Goal: Communication & Community: Answer question/provide support

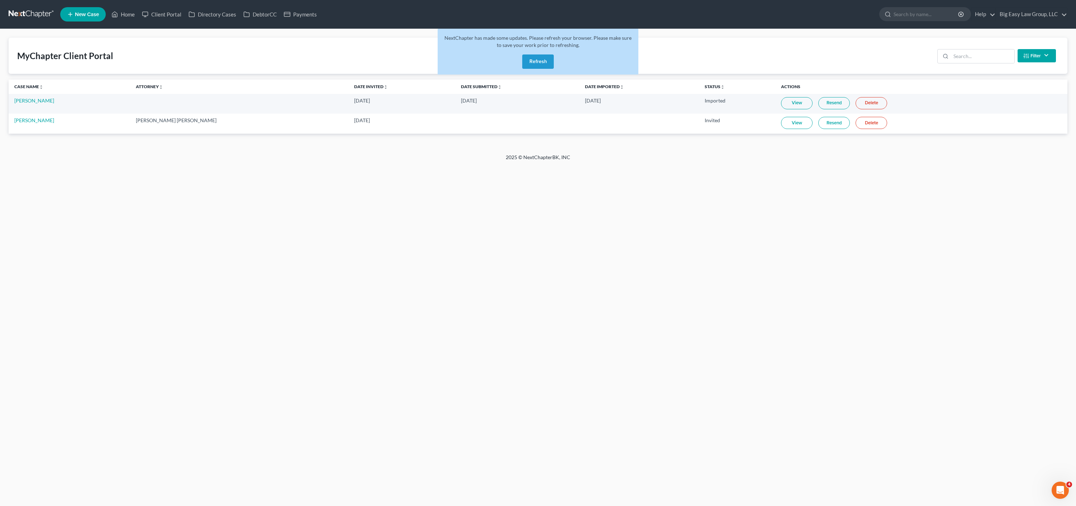
drag, startPoint x: 168, startPoint y: 43, endPoint x: 164, endPoint y: 41, distance: 4.9
click at [168, 43] on div "MyChapter Client Portal Filter Status Filter... Invited With Payment Invited Wi…" at bounding box center [538, 56] width 1059 height 36
click at [123, 14] on link "Home" at bounding box center [123, 14] width 30 height 13
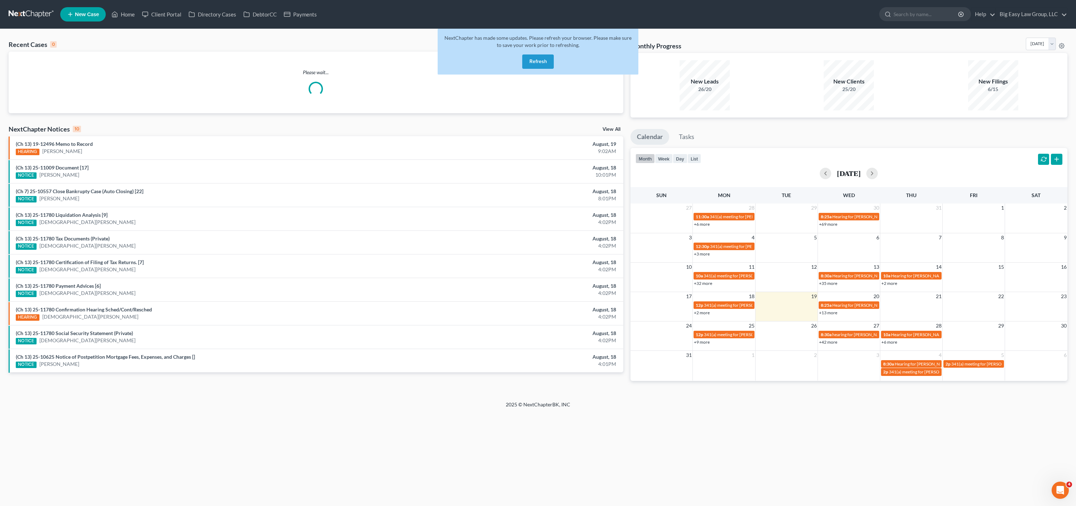
click at [534, 56] on button "Refresh" at bounding box center [538, 61] width 32 height 14
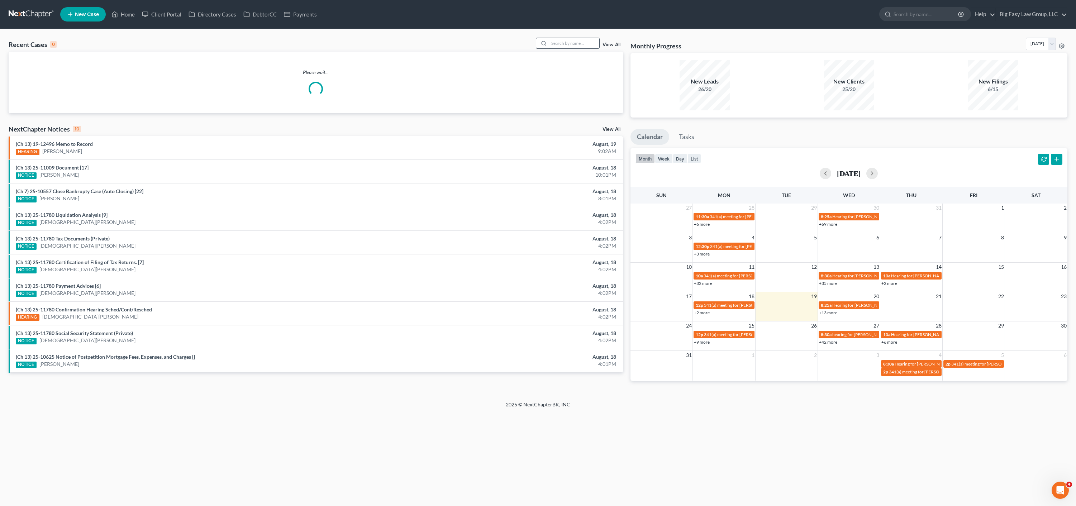
click at [565, 47] on input "search" at bounding box center [574, 43] width 50 height 10
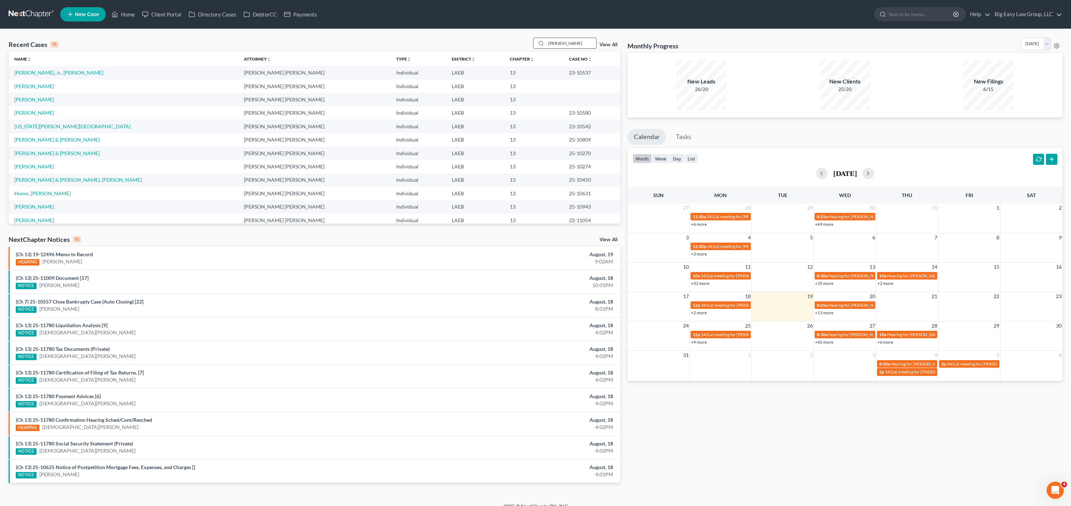
type input "rapp"
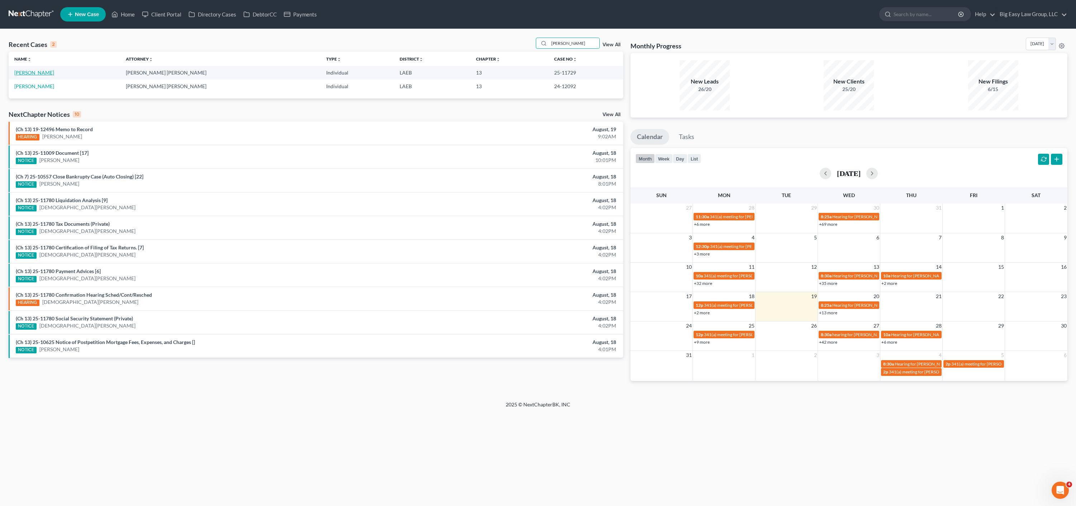
click at [38, 75] on link "Rapp, Samuel" at bounding box center [34, 73] width 40 height 6
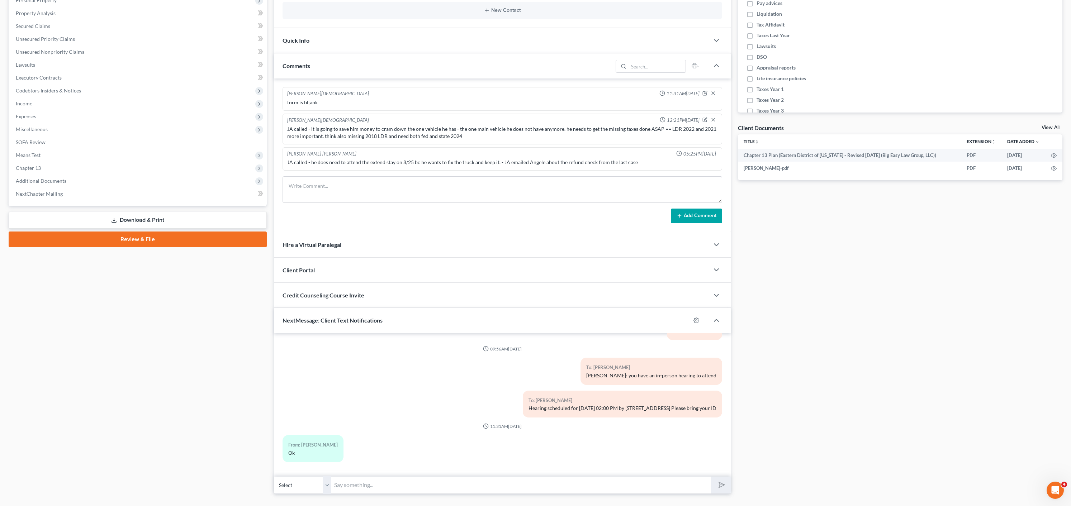
scroll to position [160, 0]
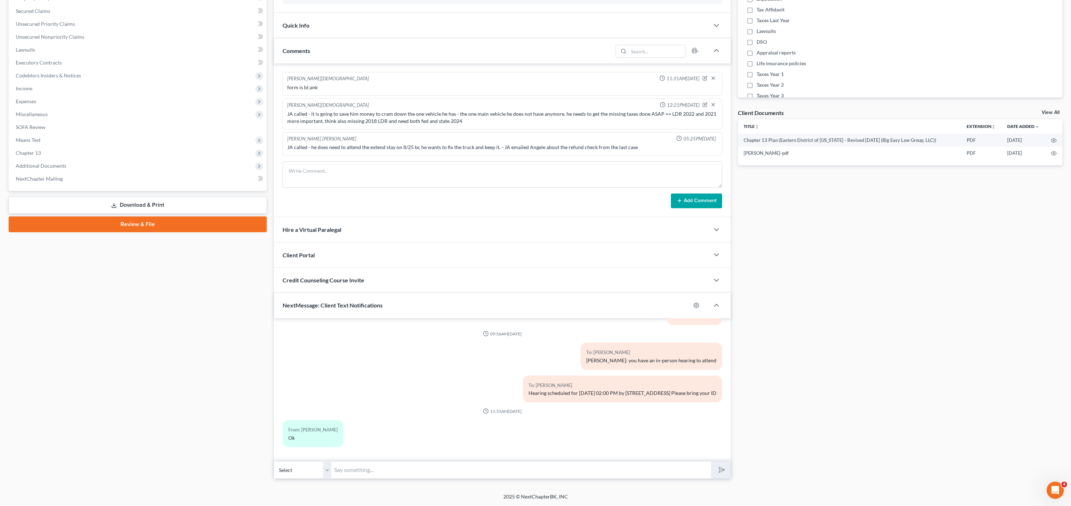
click at [312, 465] on select "Select +1 (985) 722-0461 - Samuel Rapp" at bounding box center [302, 470] width 57 height 18
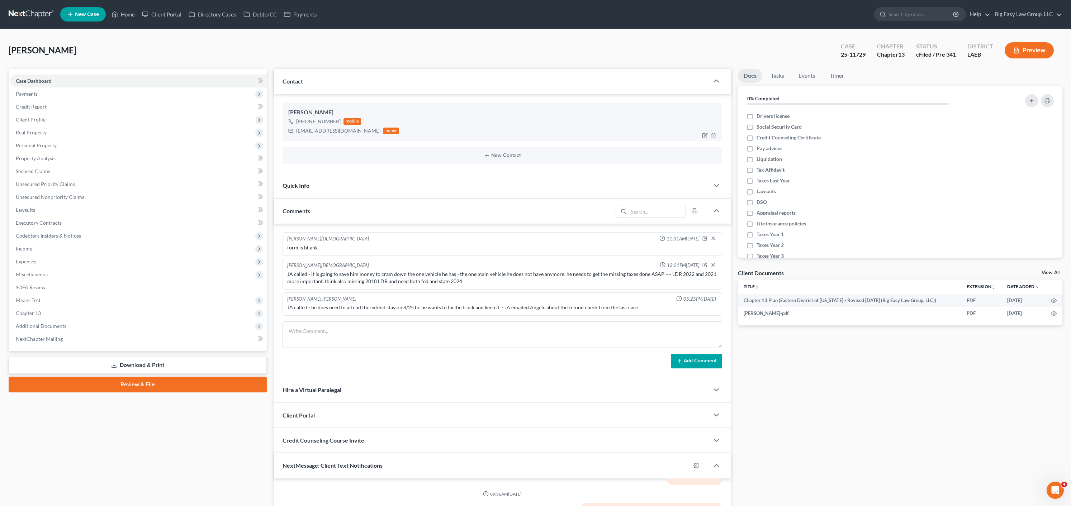
drag, startPoint x: 321, startPoint y: 118, endPoint x: 298, endPoint y: 125, distance: 24.2
click at [298, 125] on div "+1 (985) 722-0461 mobile" at bounding box center [343, 121] width 111 height 9
copy div "1 (985) 722-0461"
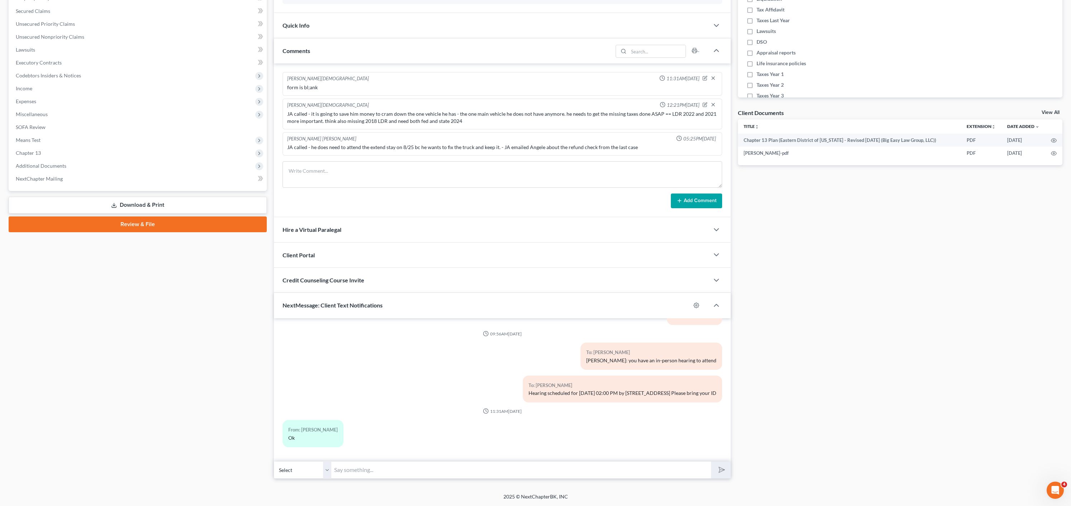
click at [394, 475] on input "text" at bounding box center [521, 470] width 380 height 18
click at [399, 470] on input "text" at bounding box center [521, 470] width 380 height 18
type input "check your email for what the trustee's office said- she should be calling you …"
click at [711, 462] on button "submit" at bounding box center [721, 470] width 20 height 17
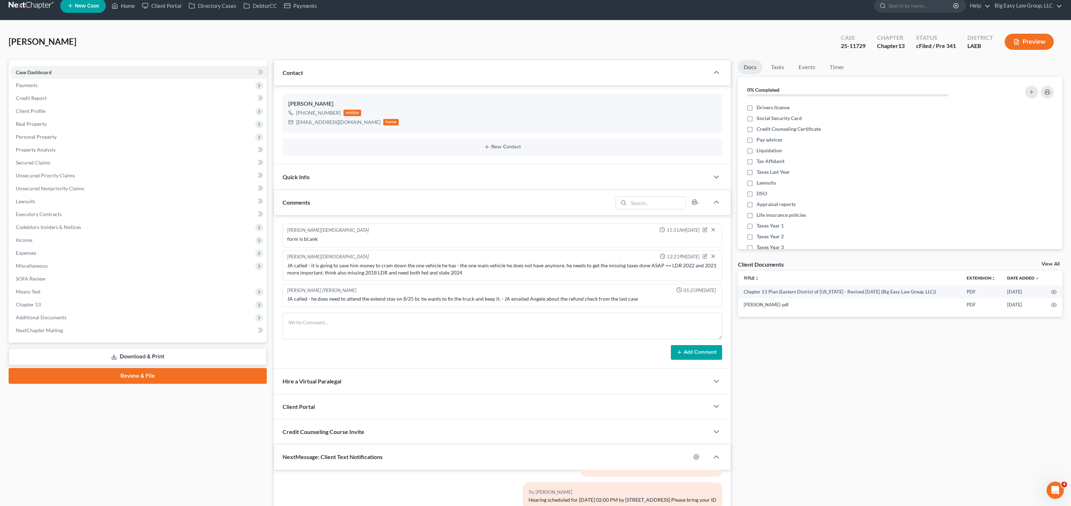
scroll to position [0, 0]
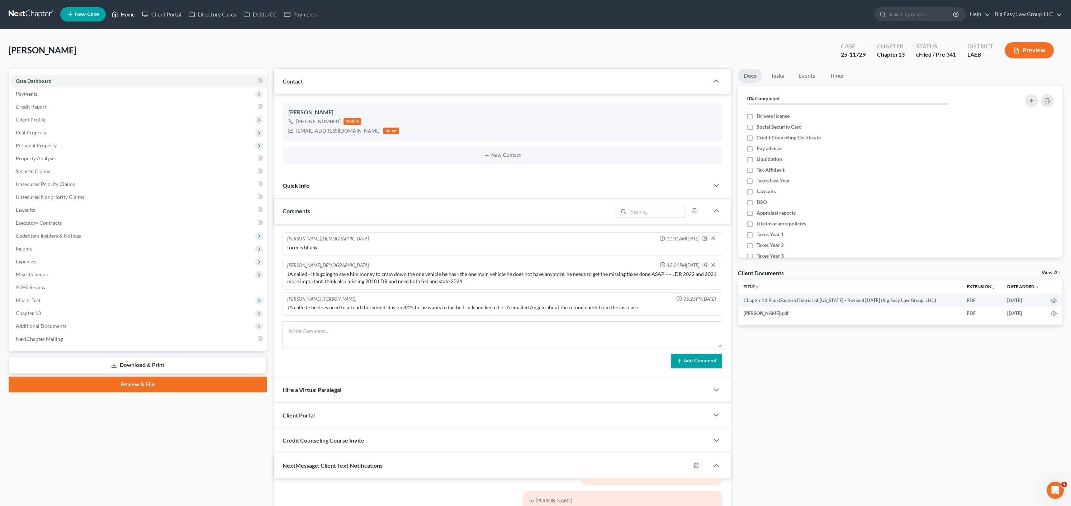
click at [119, 9] on link "Home" at bounding box center [123, 14] width 30 height 13
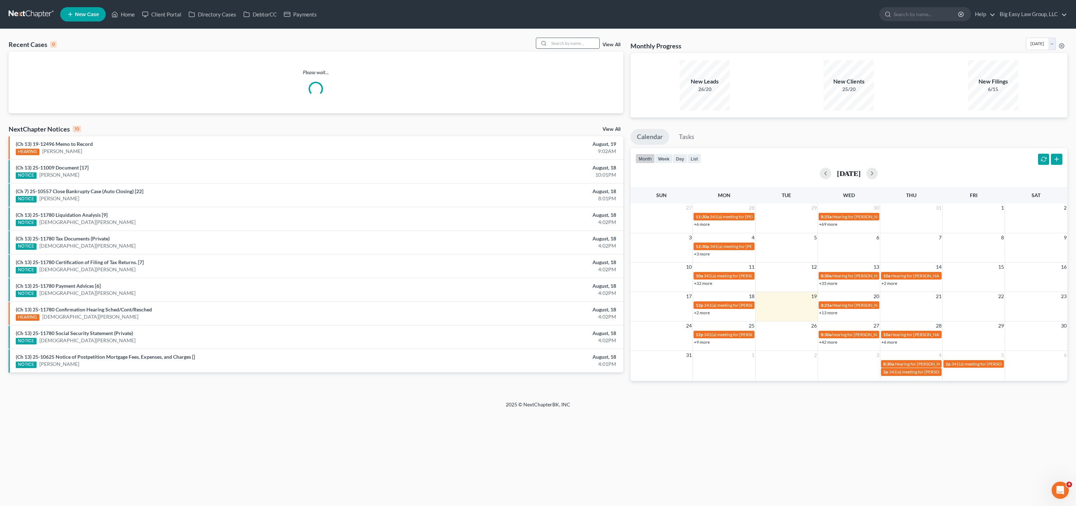
click at [569, 39] on input "search" at bounding box center [574, 43] width 50 height 10
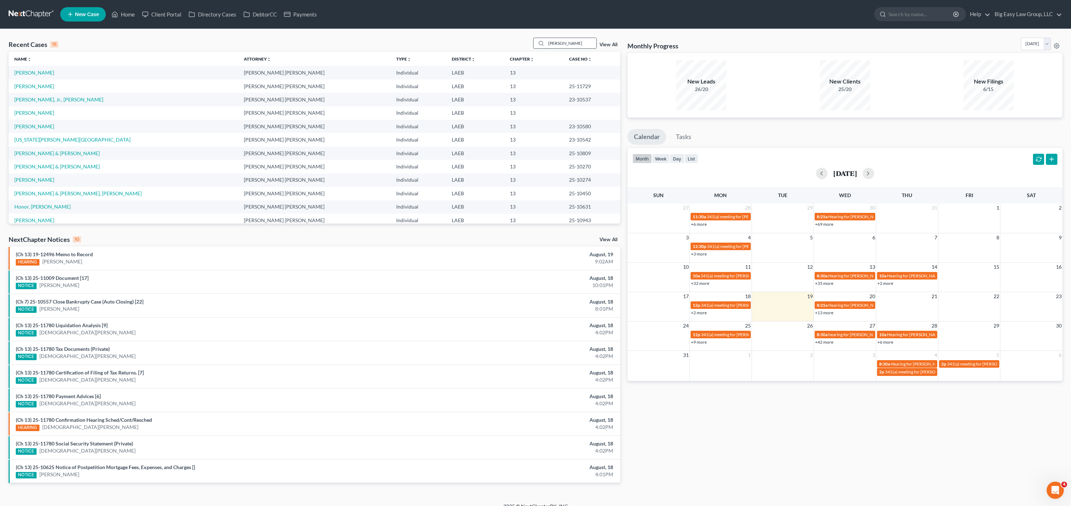
type input "pousson"
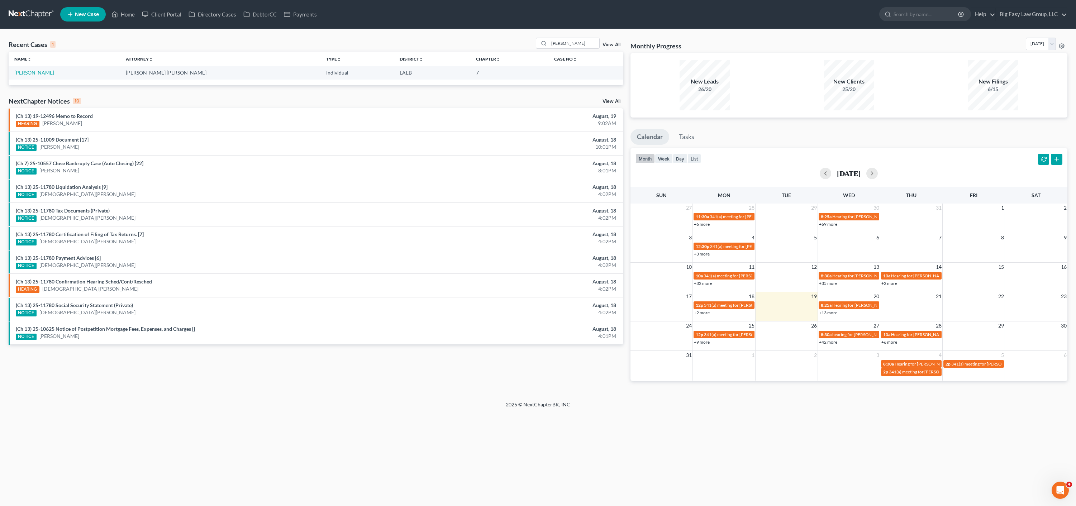
click at [41, 74] on link "Pousson, Misti" at bounding box center [34, 73] width 40 height 6
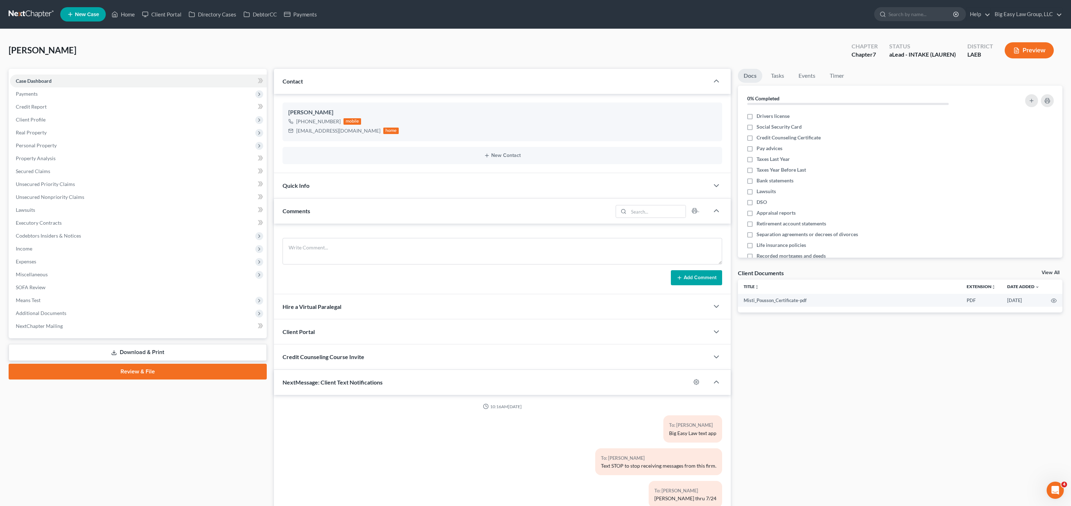
scroll to position [193, 0]
click at [326, 243] on textarea at bounding box center [503, 251] width 440 height 27
paste textarea "Good Afternoon, Address for my dad’s property is : 1482 Pousson Rd. Egan, LA 70…"
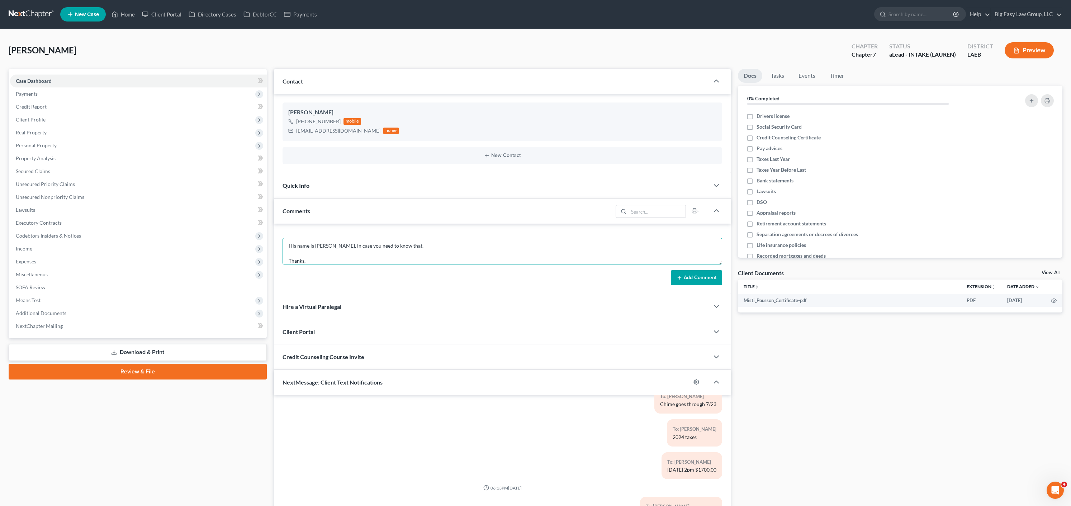
type textarea "Good Afternoon, Address for my dad’s property is : 1482 Pousson Rd. Egan, LA 70…"
click at [697, 277] on button "Add Comment" at bounding box center [696, 277] width 51 height 15
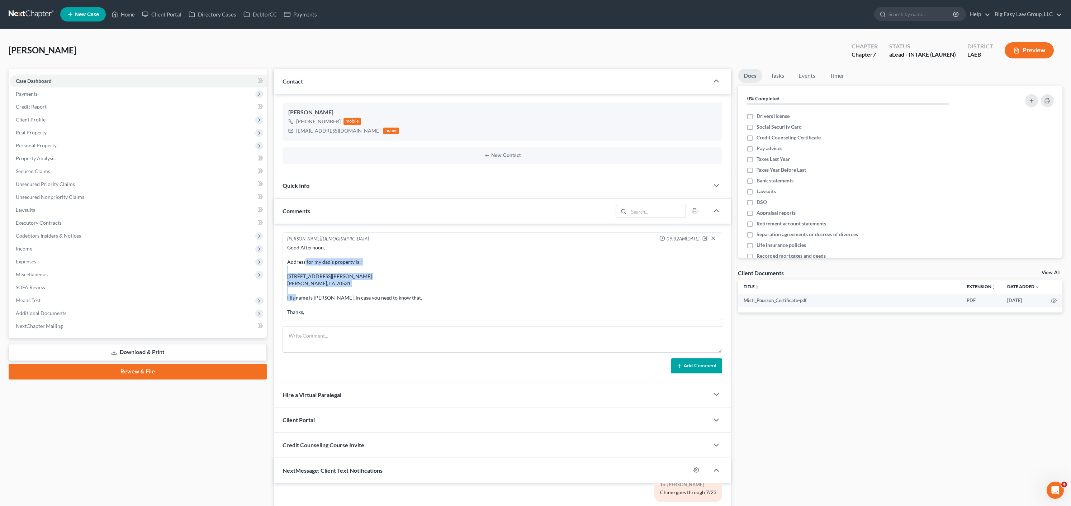
drag, startPoint x: 304, startPoint y: 264, endPoint x: 379, endPoint y: 319, distance: 92.5
click at [370, 317] on div "Good Afternoon, Address for my dad’s property is : 1482 Pousson Rd. Egan, LA 70…" at bounding box center [502, 280] width 433 height 75
click at [407, 303] on div "Good Afternoon, Address for my dad’s property is : 1482 Pousson Rd. Egan, LA 70…" at bounding box center [502, 280] width 431 height 72
drag, startPoint x: 113, startPoint y: 6, endPoint x: 123, endPoint y: 14, distance: 13.1
click at [113, 6] on ul "New Case Home Client Portal Directory Cases DebtorCC Payments - No Result - See…" at bounding box center [561, 14] width 1002 height 19
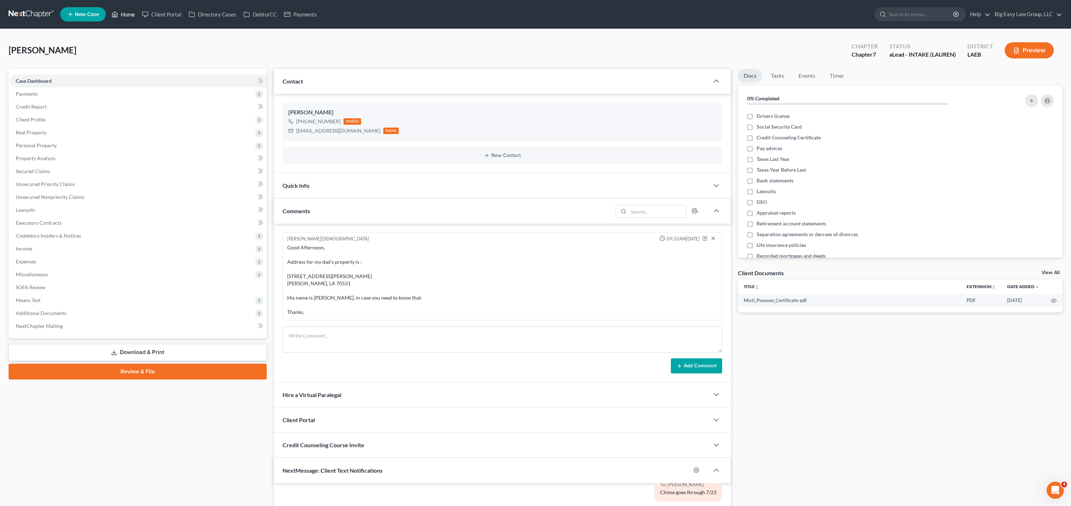
click at [124, 14] on link "Home" at bounding box center [123, 14] width 30 height 13
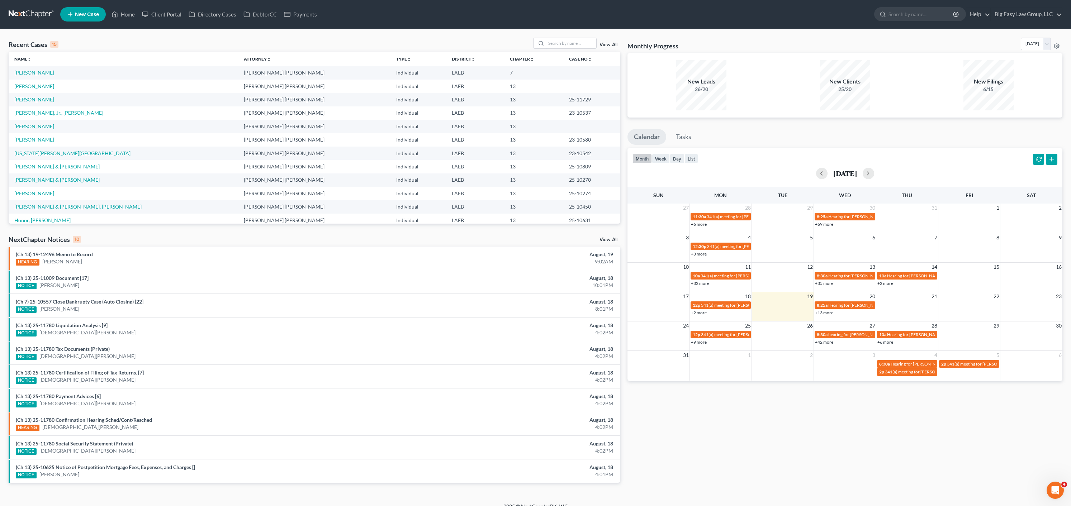
drag, startPoint x: 558, startPoint y: 44, endPoint x: 777, endPoint y: 148, distance: 241.7
click at [559, 45] on input "search" at bounding box center [571, 43] width 50 height 10
type input "n"
type input "burnett"
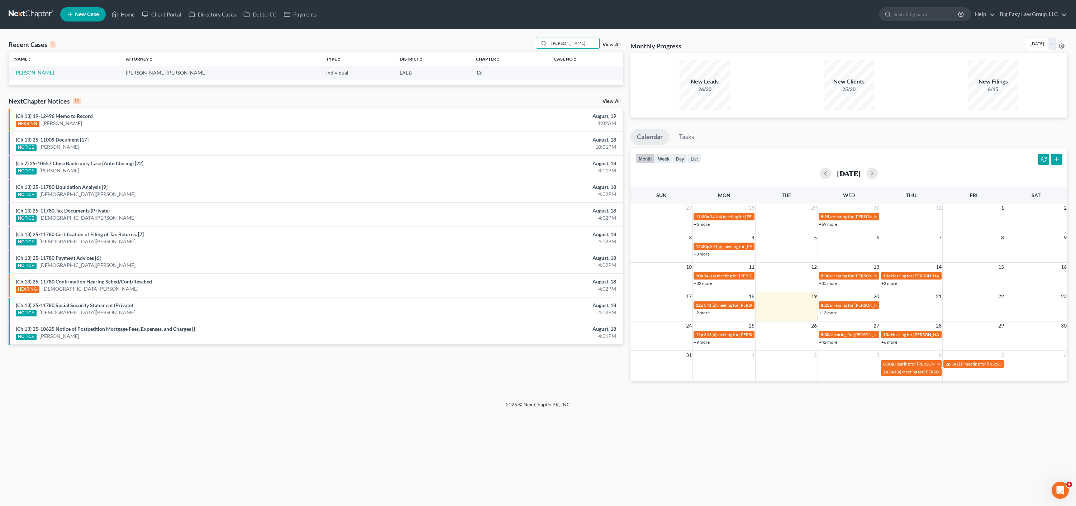
click at [23, 71] on link "Burnett, Lisa" at bounding box center [34, 73] width 40 height 6
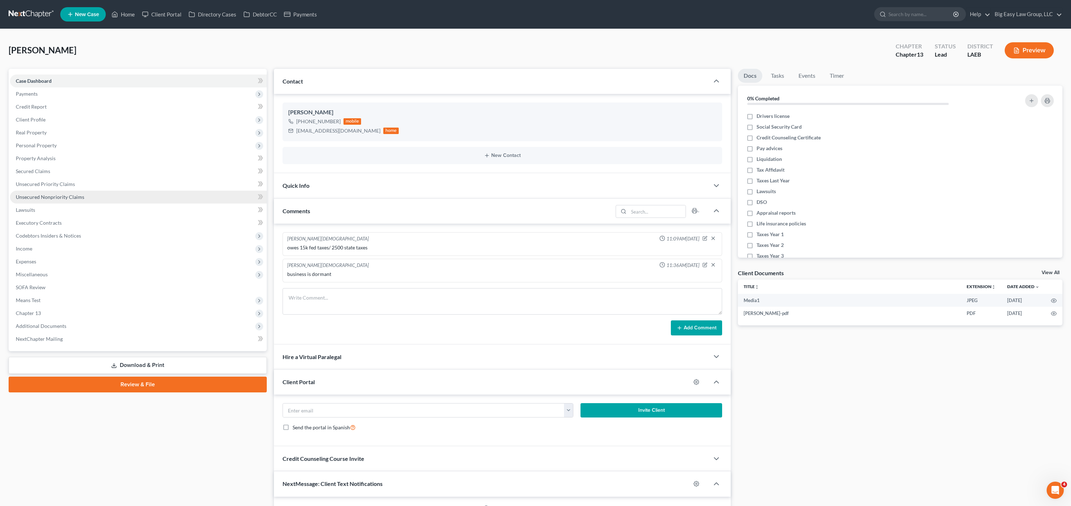
scroll to position [258, 0]
click at [32, 193] on link "Unsecured Nonpriority Claims" at bounding box center [138, 197] width 257 height 13
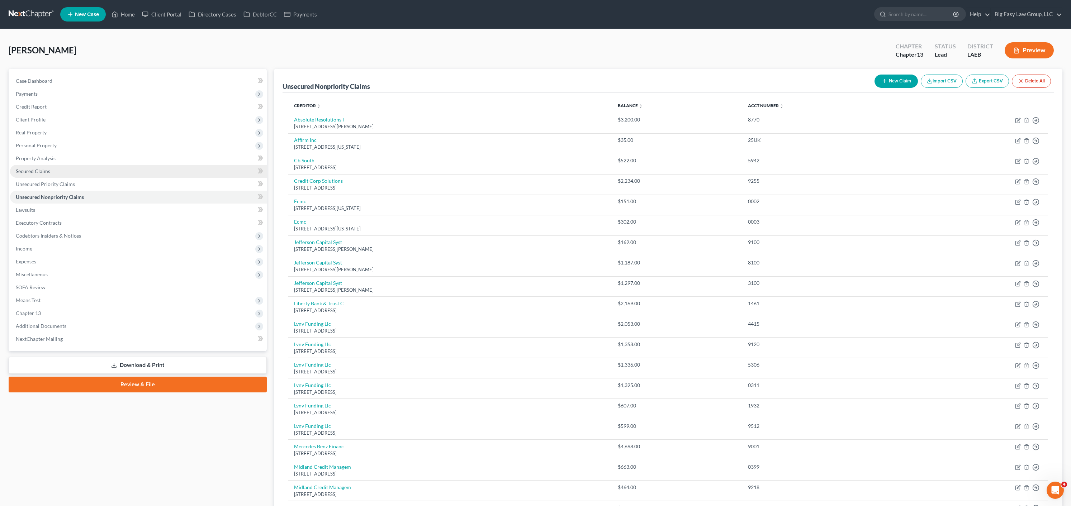
click at [27, 167] on link "Secured Claims" at bounding box center [138, 171] width 257 height 13
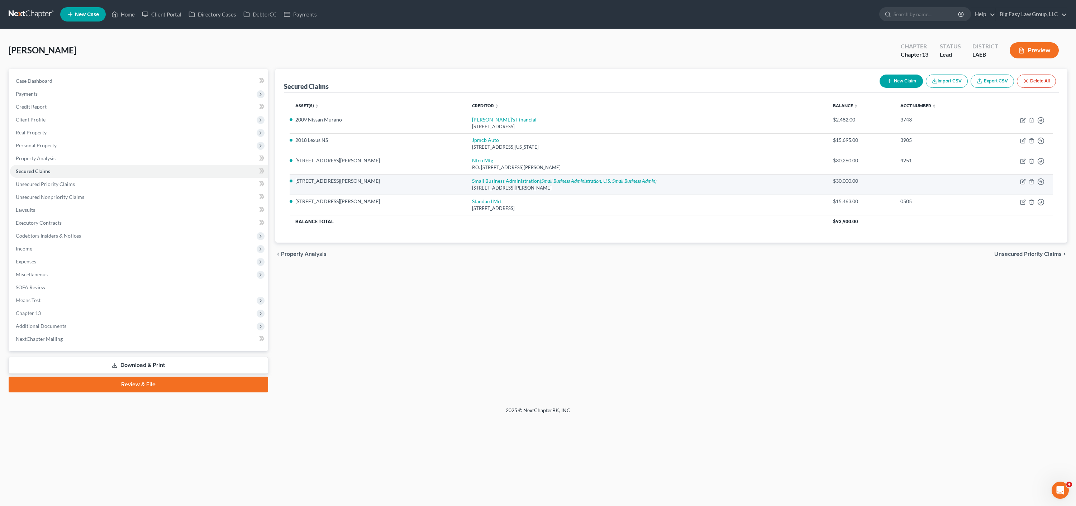
click at [1023, 185] on td "Move to E Move to F Move to G Move to Notice Only" at bounding box center [1017, 184] width 71 height 20
click at [1022, 181] on icon "button" at bounding box center [1023, 182] width 6 height 6
select select "4"
select select "0"
select select "2"
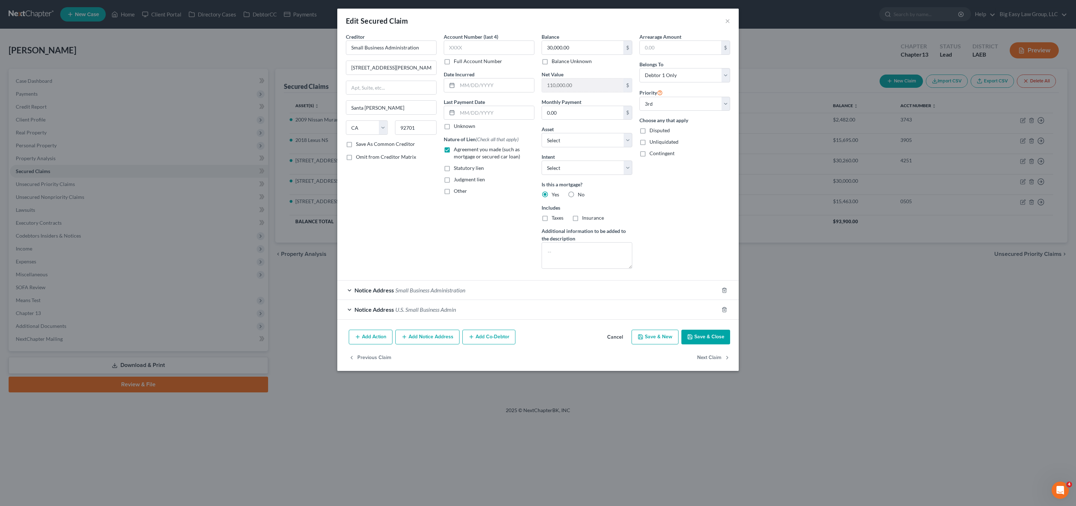
click at [446, 300] on div "Notice Address Small Business Administration" at bounding box center [527, 290] width 381 height 19
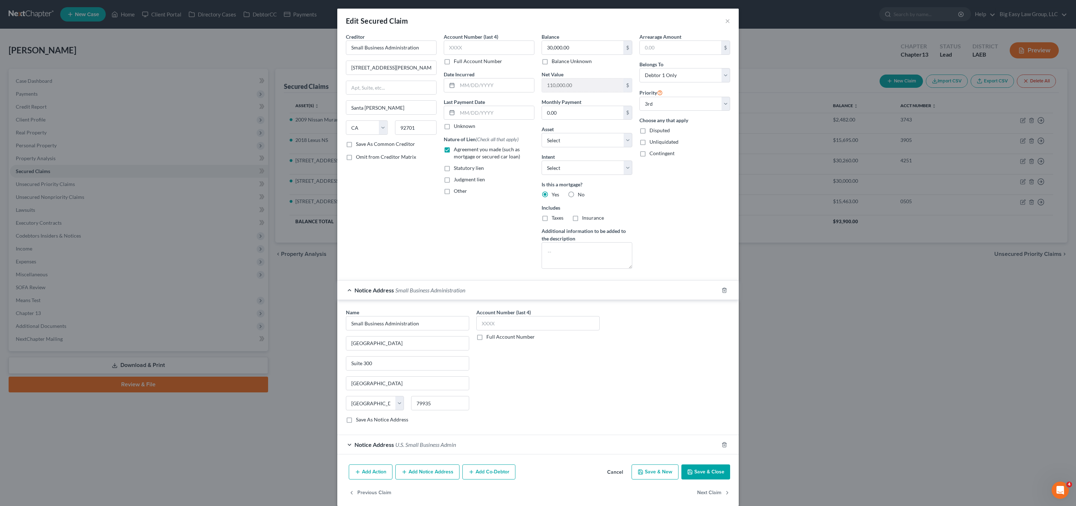
click at [444, 296] on div "Notice Address Small Business Administration" at bounding box center [527, 290] width 381 height 19
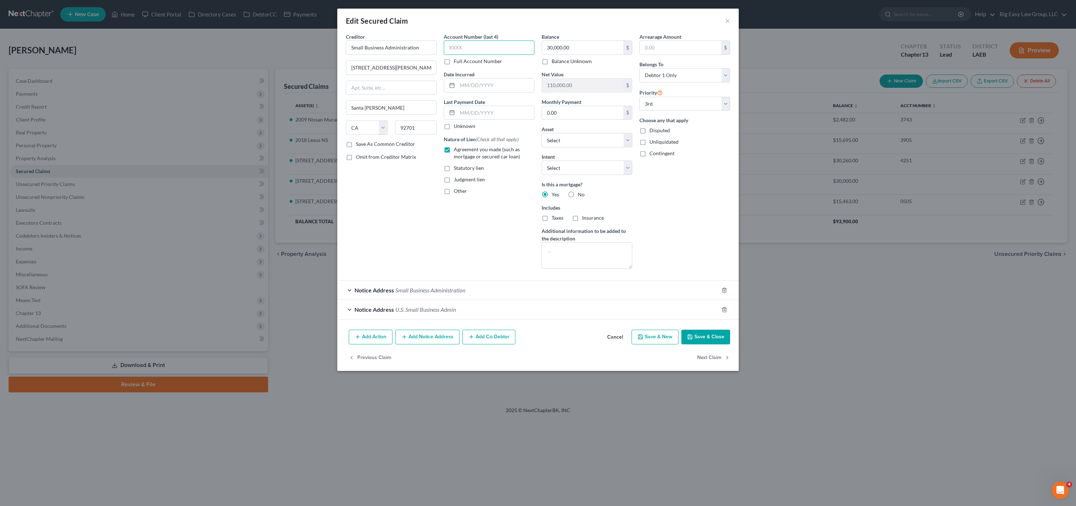
click at [500, 50] on input "text" at bounding box center [489, 48] width 91 height 14
click at [699, 328] on div "Add Action Add Notice Address Add Co-Debtor Cancel Save & New Save & Close" at bounding box center [538, 339] width 402 height 24
click at [710, 338] on button "Save & Close" at bounding box center [706, 337] width 49 height 15
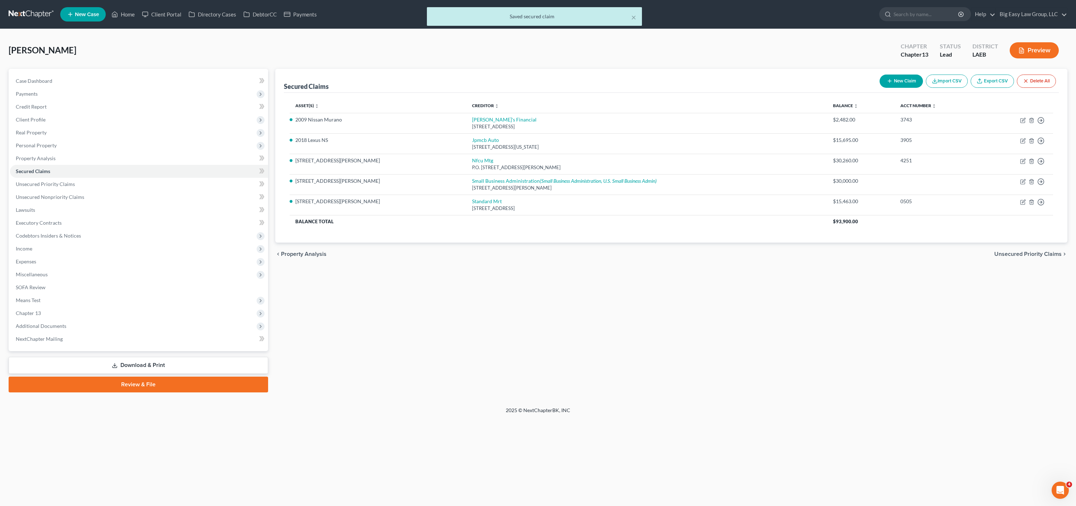
click at [134, 13] on div "× Saved secured claim" at bounding box center [534, 18] width 1076 height 22
click at [115, 19] on div "× Saved secured claim" at bounding box center [534, 18] width 1076 height 22
click at [124, 13] on div "× Saved secured claim" at bounding box center [534, 18] width 1076 height 22
click at [129, 14] on link "Home" at bounding box center [123, 14] width 30 height 13
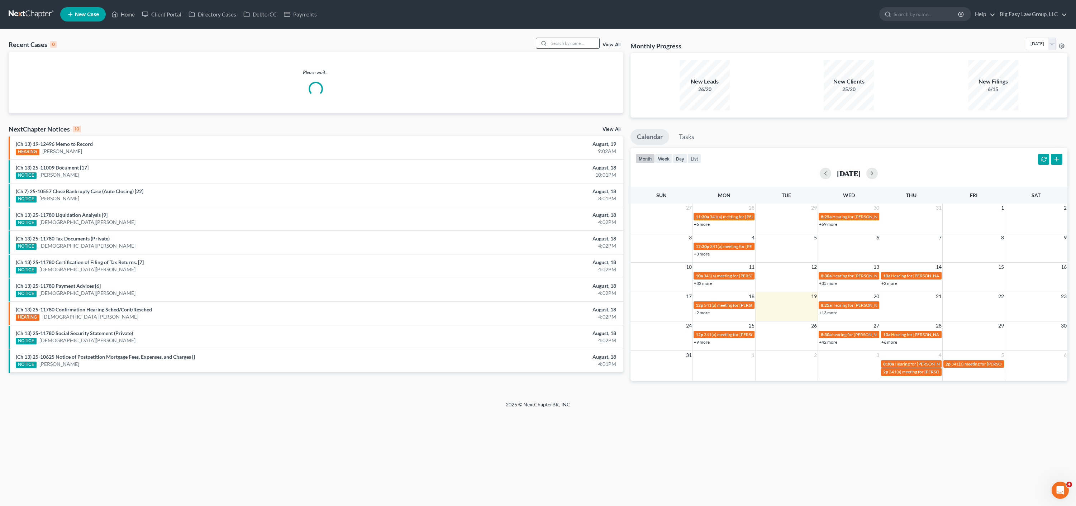
click at [570, 44] on input "search" at bounding box center [574, 43] width 50 height 10
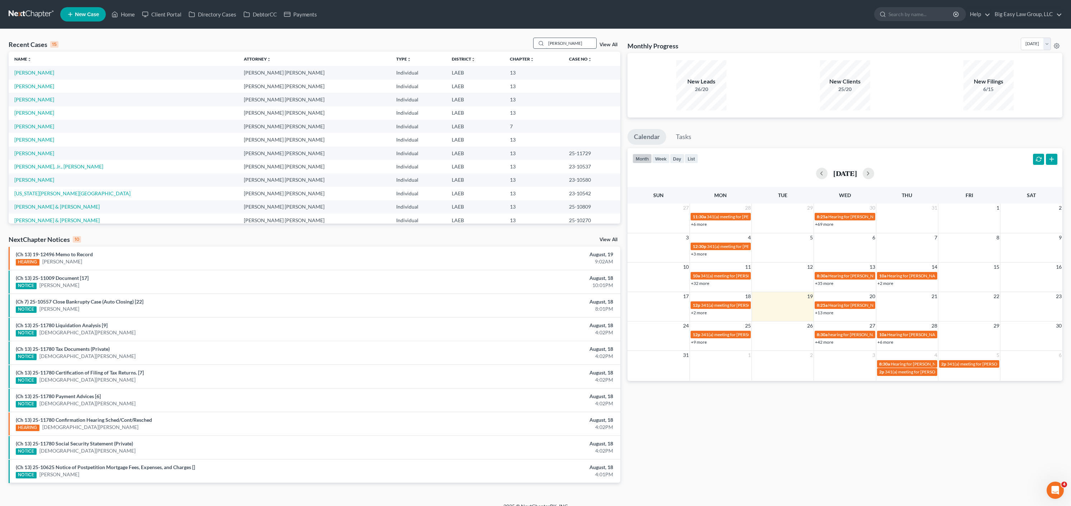
type input "kimberleigh"
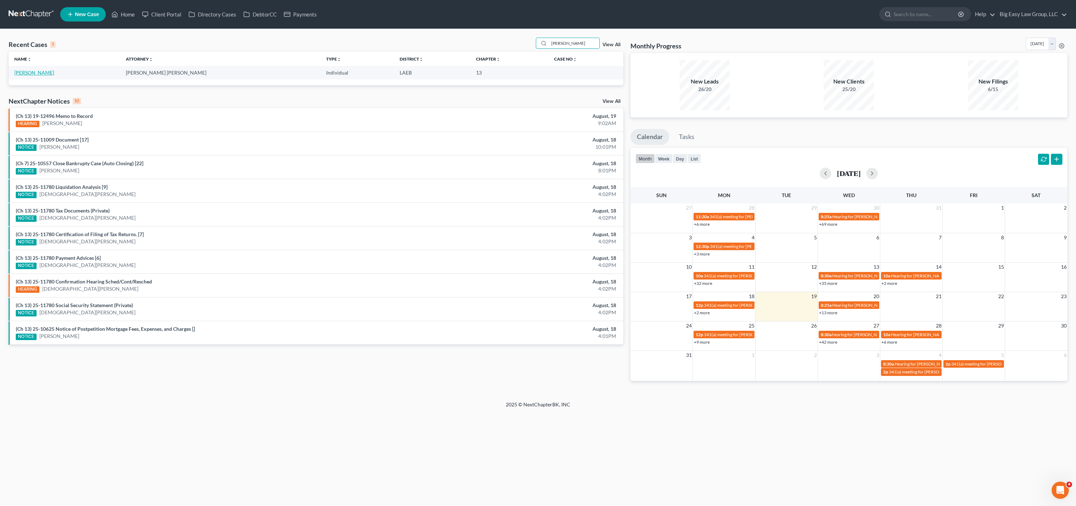
click at [40, 72] on link "Adams, Kimberleigh" at bounding box center [34, 73] width 40 height 6
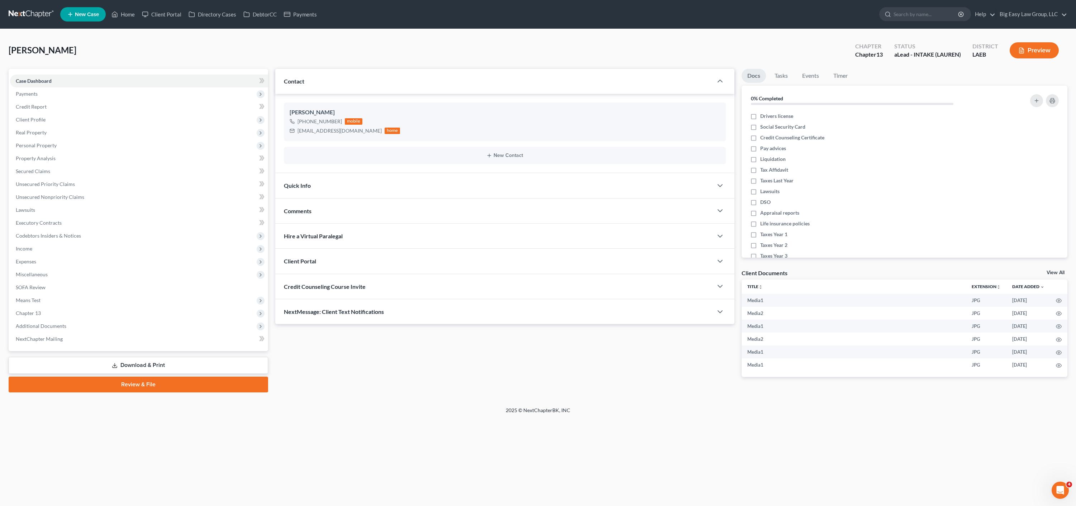
click at [327, 187] on div "Quick Info" at bounding box center [494, 185] width 438 height 25
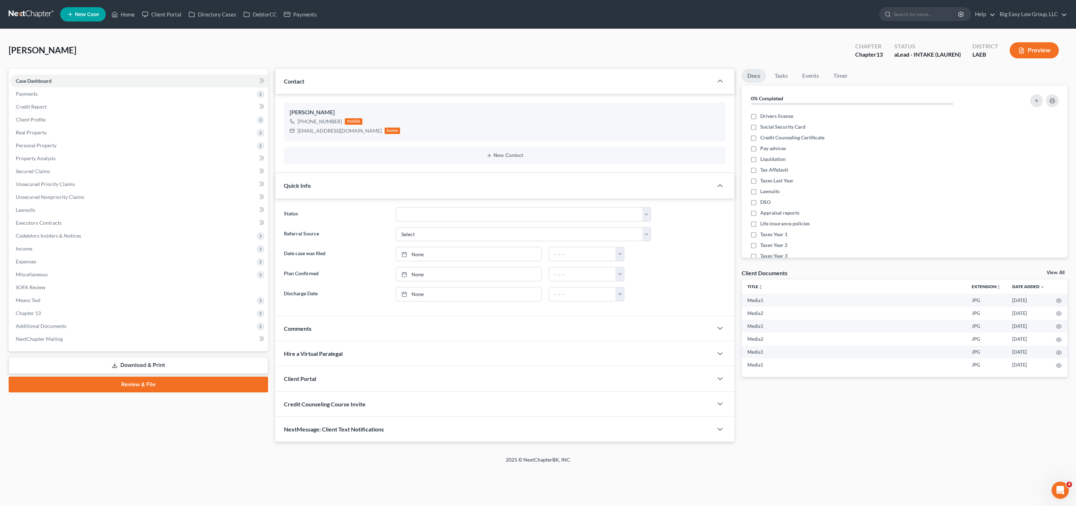
click at [350, 89] on div "Contact" at bounding box center [494, 81] width 438 height 25
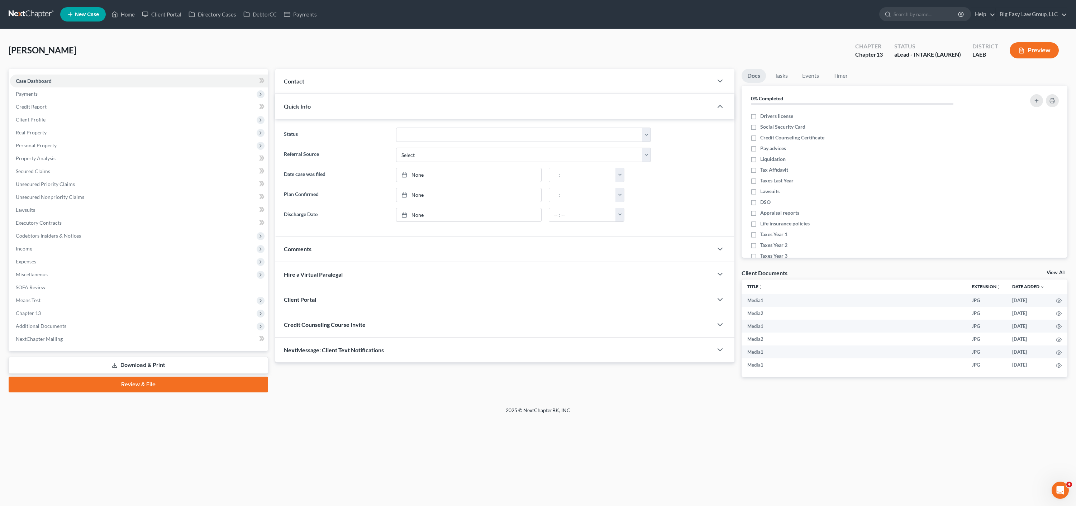
drag, startPoint x: 309, startPoint y: 107, endPoint x: 366, endPoint y: 157, distance: 75.7
click at [309, 107] on span "Quick Info" at bounding box center [297, 106] width 27 height 7
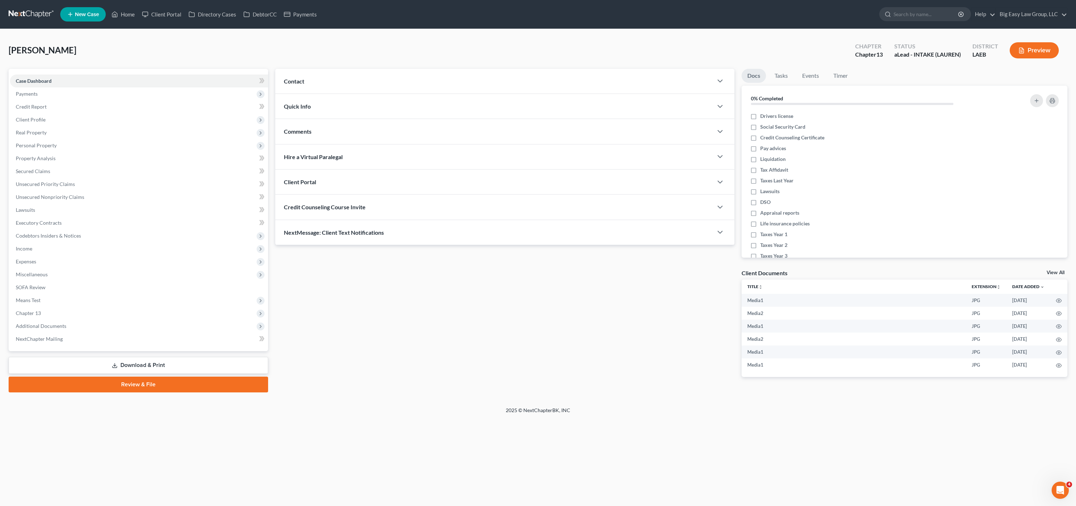
click at [324, 137] on div "Comments" at bounding box center [494, 131] width 438 height 25
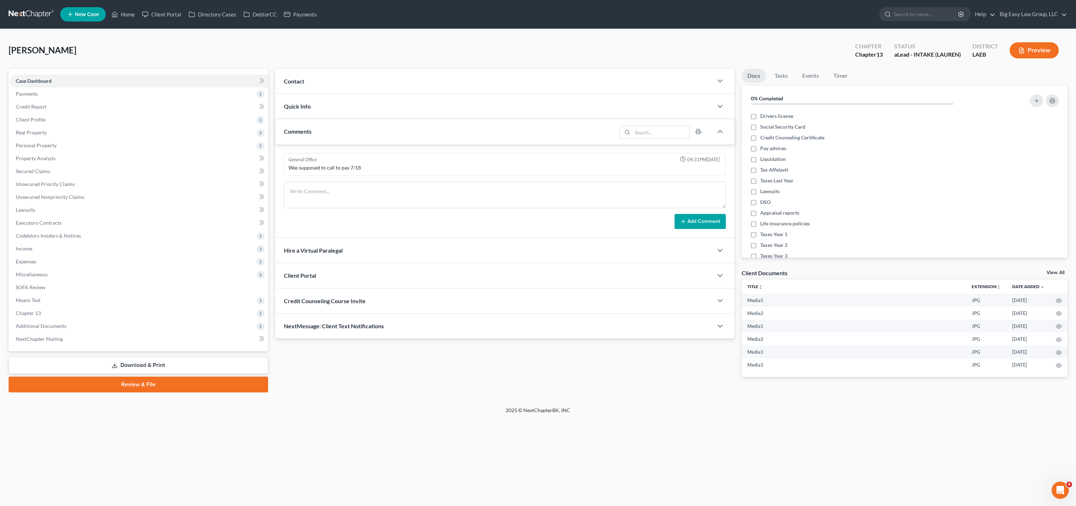
click at [325, 138] on div "Comments" at bounding box center [445, 131] width 341 height 25
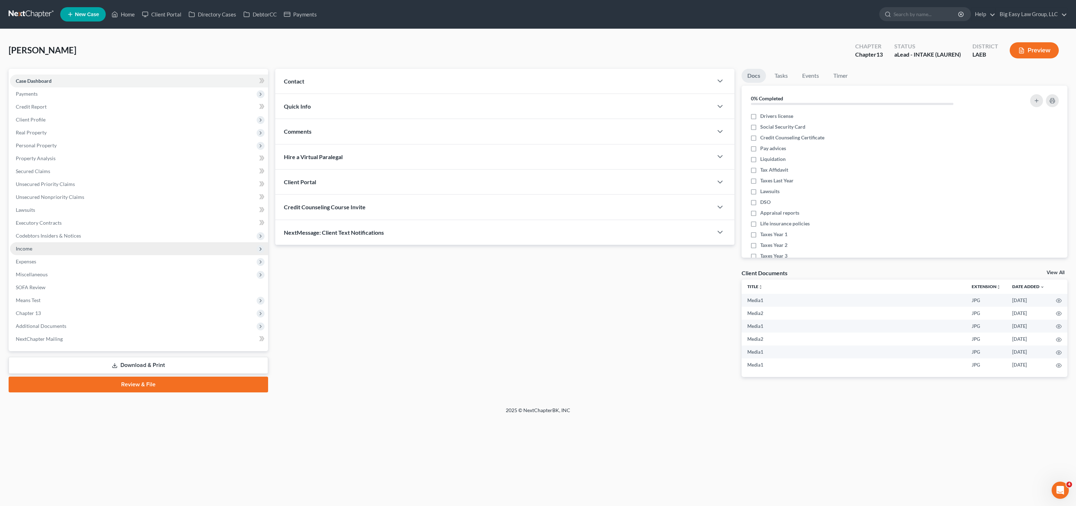
click at [52, 248] on span "Income" at bounding box center [139, 248] width 258 height 13
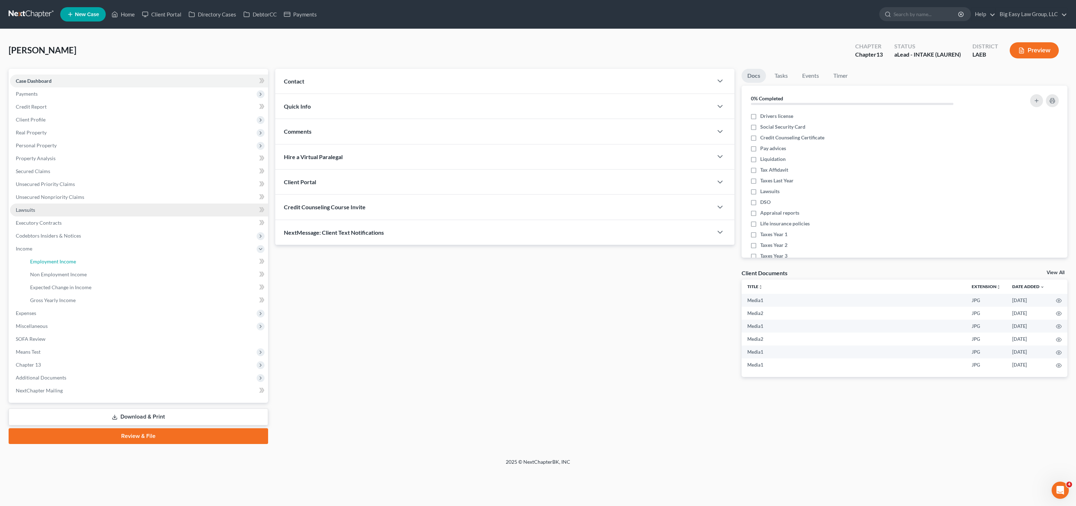
click at [73, 261] on span "Employment Income" at bounding box center [53, 261] width 46 height 6
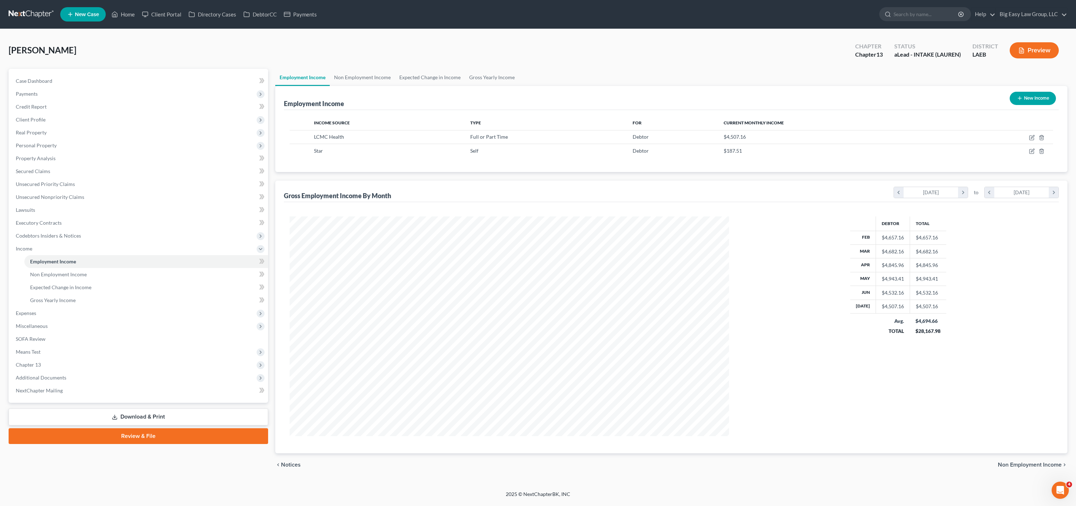
scroll to position [220, 454]
click at [1033, 136] on icon "button" at bounding box center [1032, 136] width 3 height 3
select select "0"
select select "19"
select select "2"
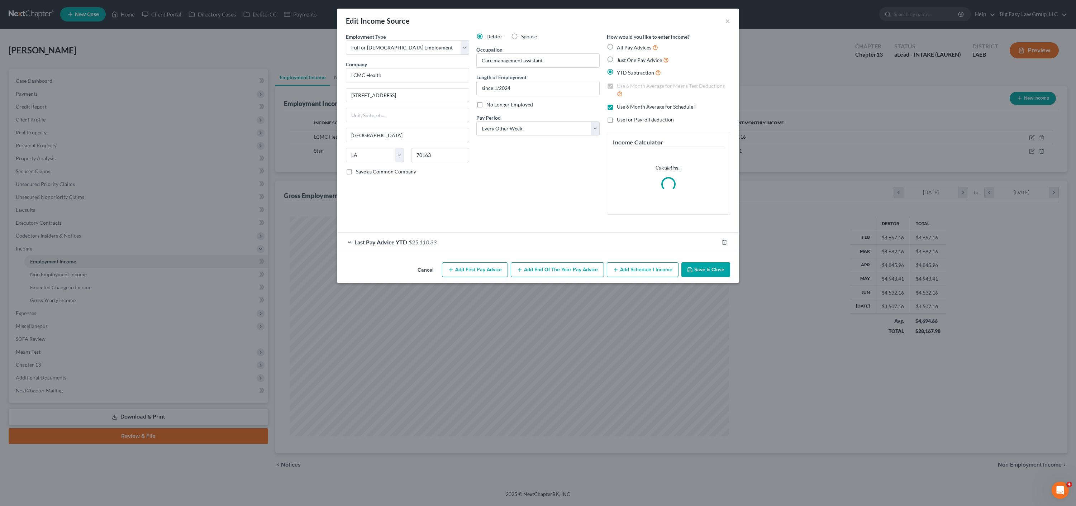
click at [435, 253] on div "Employment Type * Select Full or Part Time Employment Self Employment Company *…" at bounding box center [538, 146] width 402 height 227
click at [437, 248] on div "Last Pay Advice YTD $25,110.33" at bounding box center [527, 242] width 381 height 19
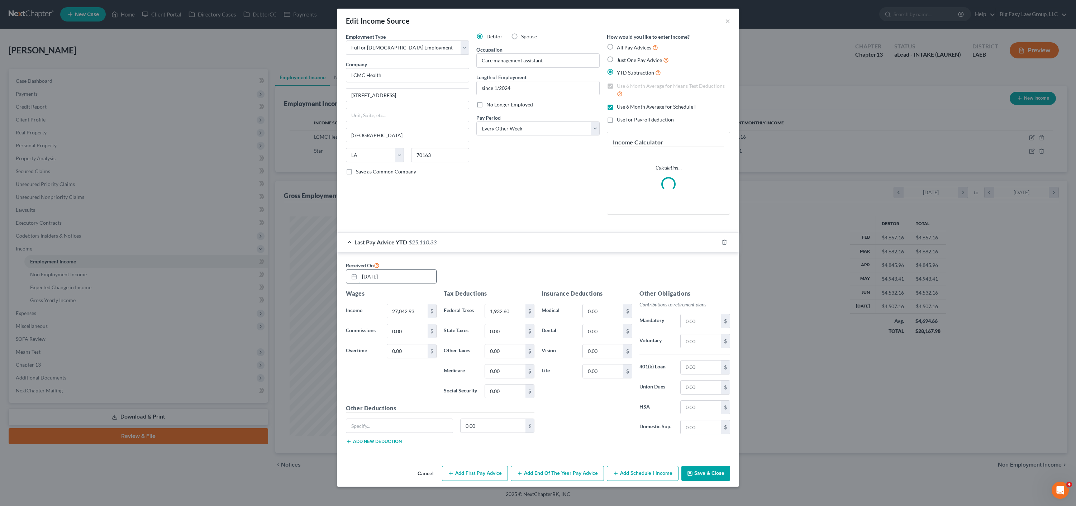
click at [409, 270] on input "07/18/2025" at bounding box center [398, 277] width 77 height 14
click at [424, 310] on input "27,042.93" at bounding box center [407, 311] width 41 height 14
click at [426, 312] on input "27,042.93" at bounding box center [407, 311] width 41 height 14
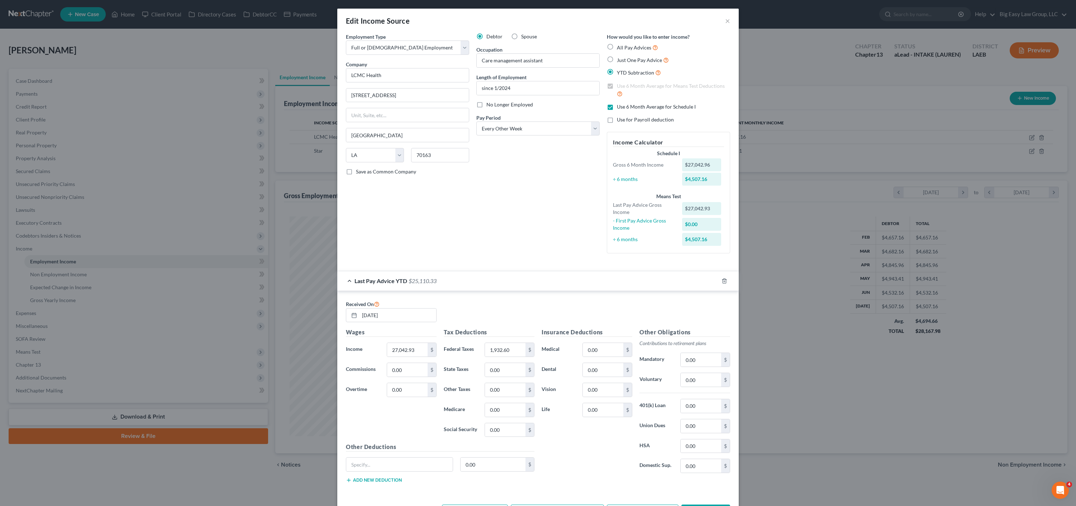
drag, startPoint x: 545, startPoint y: 334, endPoint x: 566, endPoint y: 358, distance: 32.0
click at [545, 335] on h5 "Insurance Deductions" at bounding box center [587, 332] width 91 height 9
click at [609, 361] on div "Insurance Deductions Medical 0.00 $ Dental 0.00 $ Vision 0.00 $ Life 0.00 $" at bounding box center [587, 403] width 98 height 151
drag, startPoint x: 610, startPoint y: 371, endPoint x: 551, endPoint y: 362, distance: 60.2
click at [551, 362] on div "Insurance Deductions Medical 0.00 $ Dental 0.00 $ Vision 0.00 $ Life 0.00 $" at bounding box center [587, 403] width 98 height 151
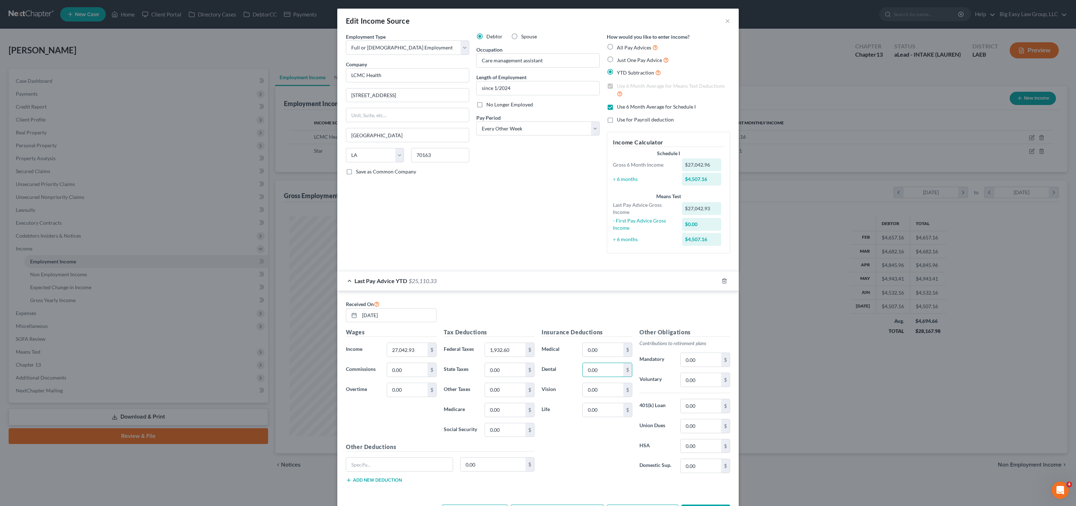
drag, startPoint x: 604, startPoint y: 374, endPoint x: 570, endPoint y: 368, distance: 34.5
click at [570, 368] on div "Dental 0.00 $" at bounding box center [587, 370] width 98 height 14
type input "256.31"
drag, startPoint x: 593, startPoint y: 393, endPoint x: 609, endPoint y: 388, distance: 17.0
click at [593, 393] on input "0.00" at bounding box center [603, 390] width 41 height 14
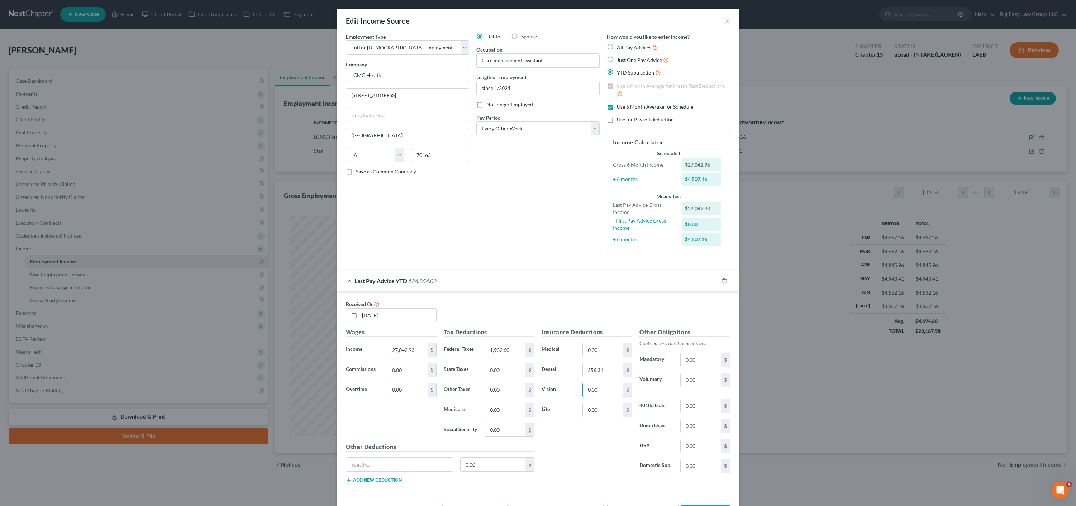
drag, startPoint x: 608, startPoint y: 387, endPoint x: 556, endPoint y: 377, distance: 53.4
click at [556, 377] on div "Insurance Deductions Medical 0.00 $ Dental 256.31 $ Vision 0.00 $ Life 0.00 $" at bounding box center [587, 403] width 98 height 151
type input "60.58"
click at [620, 418] on div "Insurance Deductions Medical 0.00 $ Dental 256.31 $ Vision 60.58 $ Life 0.00 $" at bounding box center [587, 403] width 98 height 151
click at [593, 321] on div "Received On 07/18/2025" at bounding box center [538, 314] width 392 height 29
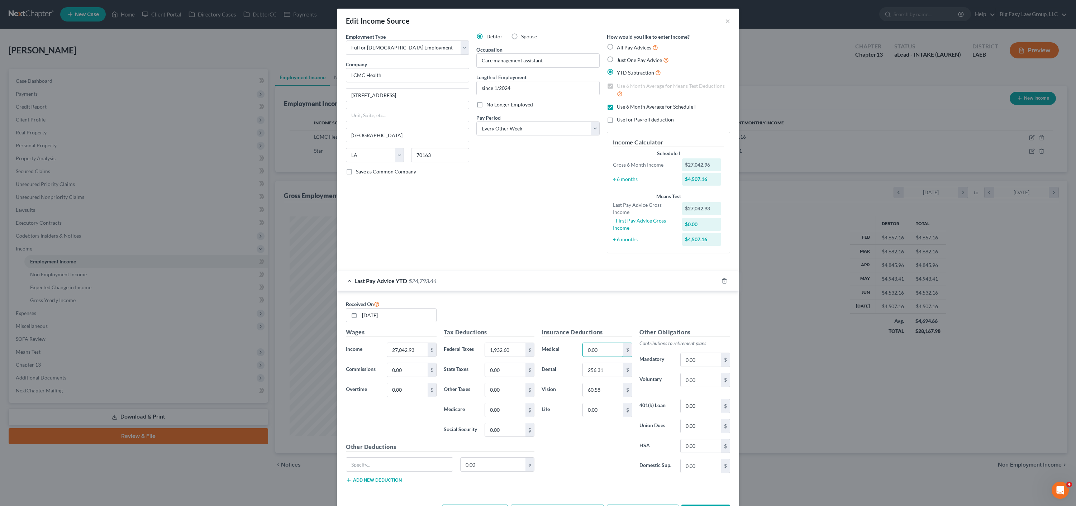
drag, startPoint x: 616, startPoint y: 351, endPoint x: 552, endPoint y: 338, distance: 65.4
click at [553, 339] on div "Insurance Deductions Medical 0.00 $ Dental 256.31 $ Vision 60.58 $ Life 0.00 $" at bounding box center [587, 403] width 98 height 151
type input "910.00"
click at [360, 465] on input "text" at bounding box center [399, 465] width 106 height 14
type input "cafe"
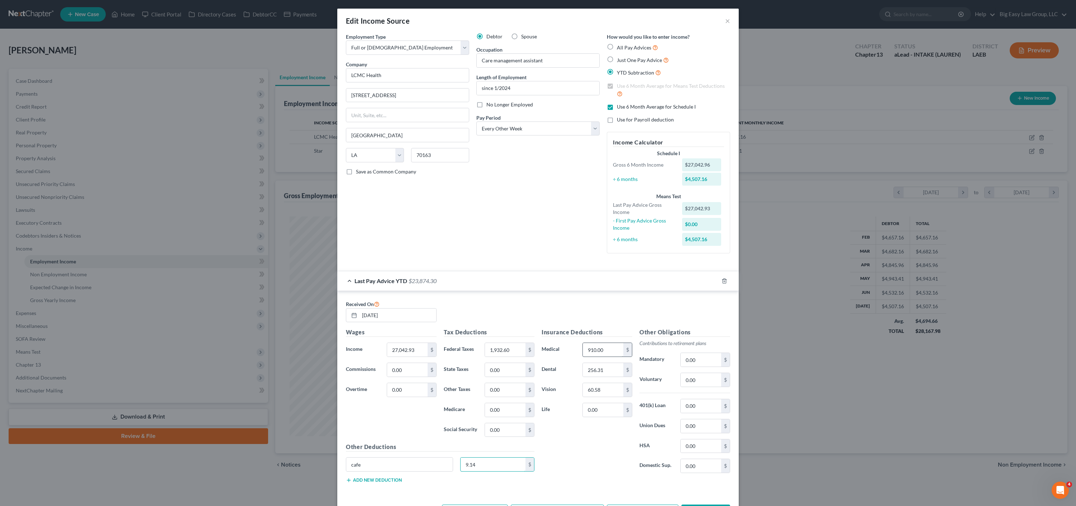
type input "9.14"
drag, startPoint x: 605, startPoint y: 347, endPoint x: 622, endPoint y: 365, distance: 24.1
click at [631, 356] on div "910.00 $" at bounding box center [607, 350] width 57 height 14
click at [472, 331] on h5 "Tax Deductions" at bounding box center [489, 332] width 91 height 9
drag, startPoint x: 603, startPoint y: 350, endPoint x: 578, endPoint y: 349, distance: 25.5
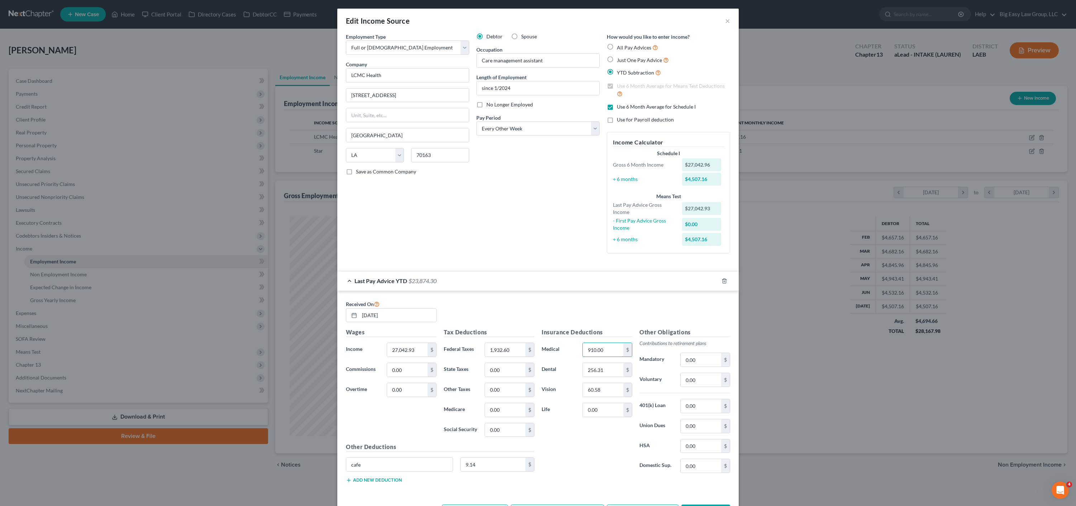
click at [579, 348] on div "910.00 $" at bounding box center [607, 350] width 57 height 14
drag, startPoint x: 585, startPoint y: 351, endPoint x: 603, endPoint y: 350, distance: 17.6
click at [586, 350] on input "910.00" at bounding box center [603, 350] width 41 height 14
drag, startPoint x: 604, startPoint y: 349, endPoint x: 539, endPoint y: 338, distance: 65.8
click at [567, 340] on div "Insurance Deductions Medical 910.00 $ Dental 256.31 $ Vision 60.58 $ Life 0.00 $" at bounding box center [587, 403] width 98 height 151
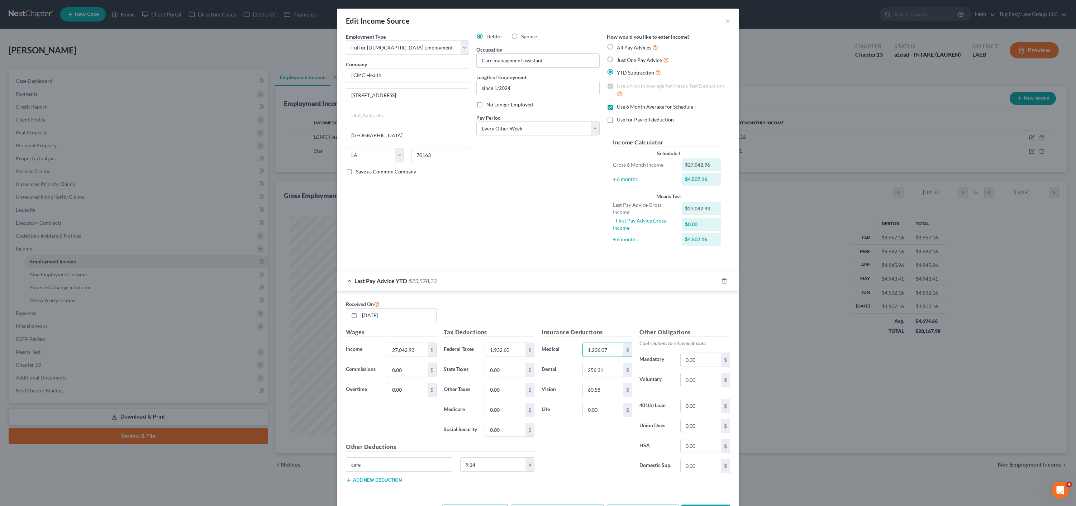
type input "1,206.07"
click at [375, 477] on div "cafe 9.14 $" at bounding box center [440, 467] width 196 height 20
click at [373, 480] on button "Add new deduction" at bounding box center [374, 481] width 56 height 6
click at [375, 479] on input "text" at bounding box center [399, 485] width 106 height 14
type input "gifts"
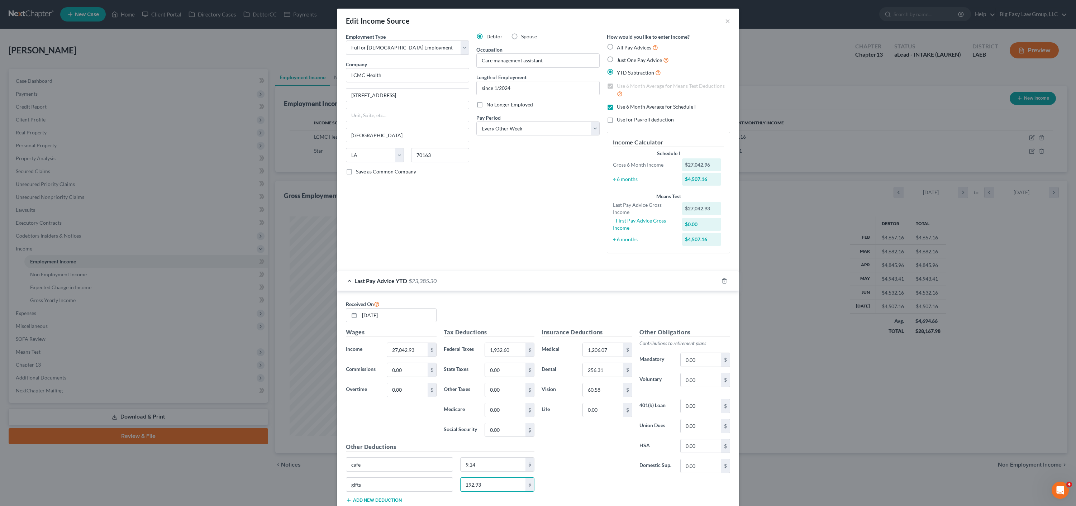
scroll to position [48, 0]
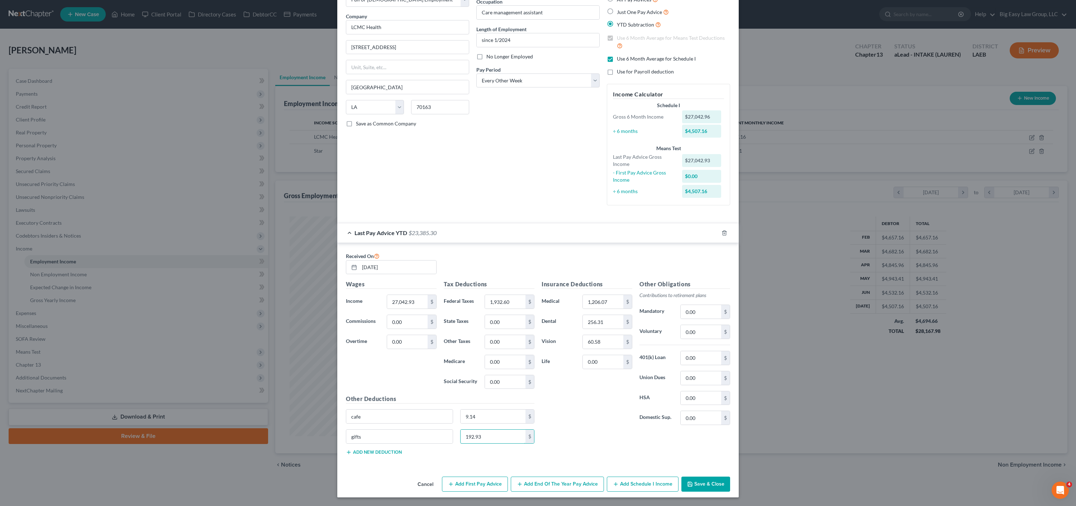
type input "192.93"
click at [367, 451] on button "Add new deduction" at bounding box center [374, 453] width 56 height 6
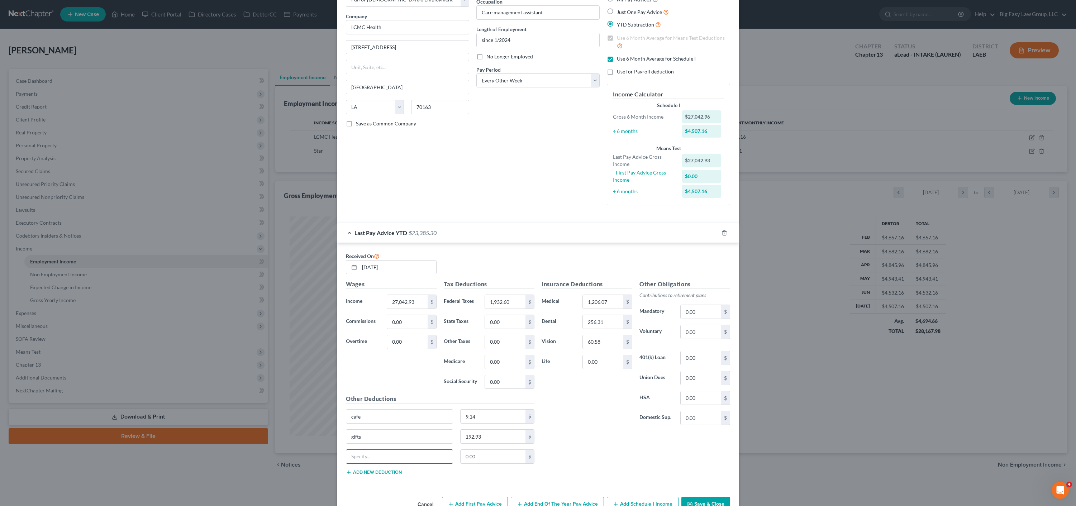
click at [378, 463] on div at bounding box center [399, 457] width 107 height 14
click at [362, 457] on input "auxillary" at bounding box center [399, 457] width 106 height 14
type input "auxiliary"
click at [484, 460] on input "0.00" at bounding box center [493, 457] width 65 height 14
type input "512.76"
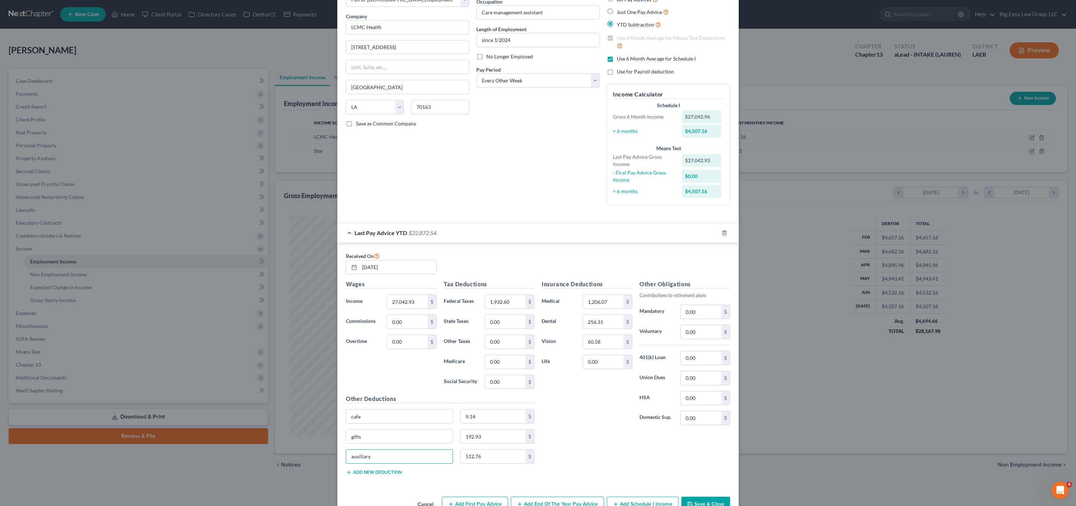
drag, startPoint x: 373, startPoint y: 456, endPoint x: 341, endPoint y: 450, distance: 32.8
click at [322, 447] on div "Edit Income Source × Employment Type * Select Full or Part Time Employment Self…" at bounding box center [538, 253] width 1076 height 506
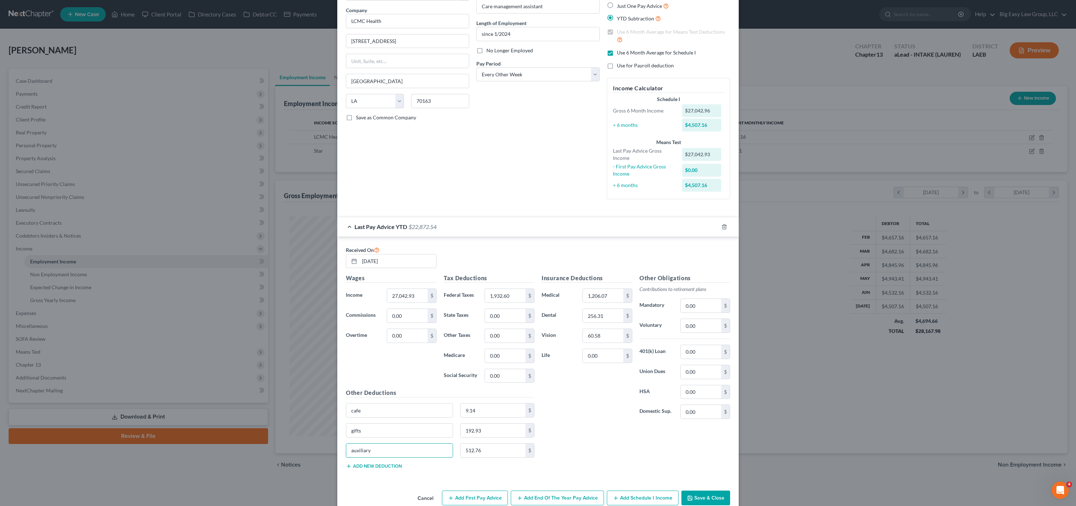
scroll to position [59, 0]
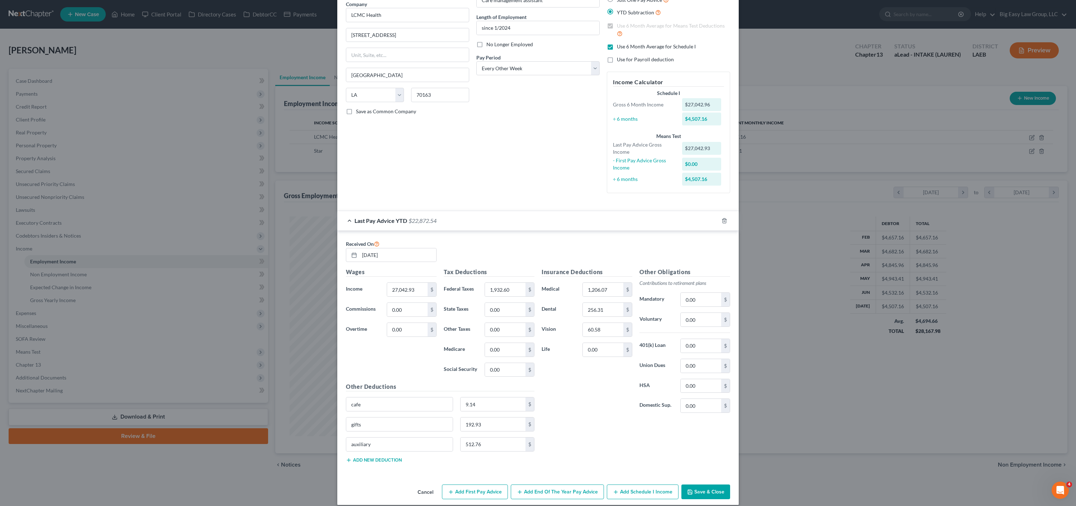
click at [372, 464] on div "Other Deductions cafe 9.14 $ gifts 192.93 $ auxiliary 512.76 $ Add new deduction" at bounding box center [440, 426] width 196 height 86
drag, startPoint x: 482, startPoint y: 405, endPoint x: 441, endPoint y: 396, distance: 42.0
click at [445, 397] on div "Other Deductions cafe 9.14 $ gifts 192.93 $ auxiliary 512.76 $ Add new deduction" at bounding box center [440, 427] width 196 height 86
drag, startPoint x: 483, startPoint y: 403, endPoint x: 432, endPoint y: 408, distance: 51.9
click at [432, 408] on div "cafe 9.14 $" at bounding box center [440, 409] width 196 height 20
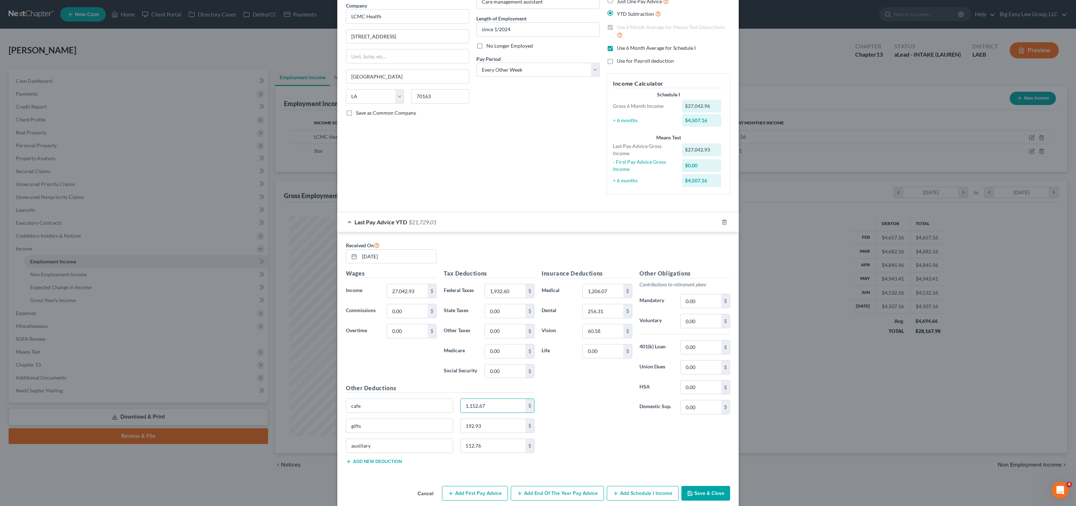
type input "1,152.67"
click at [378, 463] on button "Add new deduction" at bounding box center [374, 462] width 56 height 6
click at [379, 462] on input "text" at bounding box center [399, 466] width 106 height 14
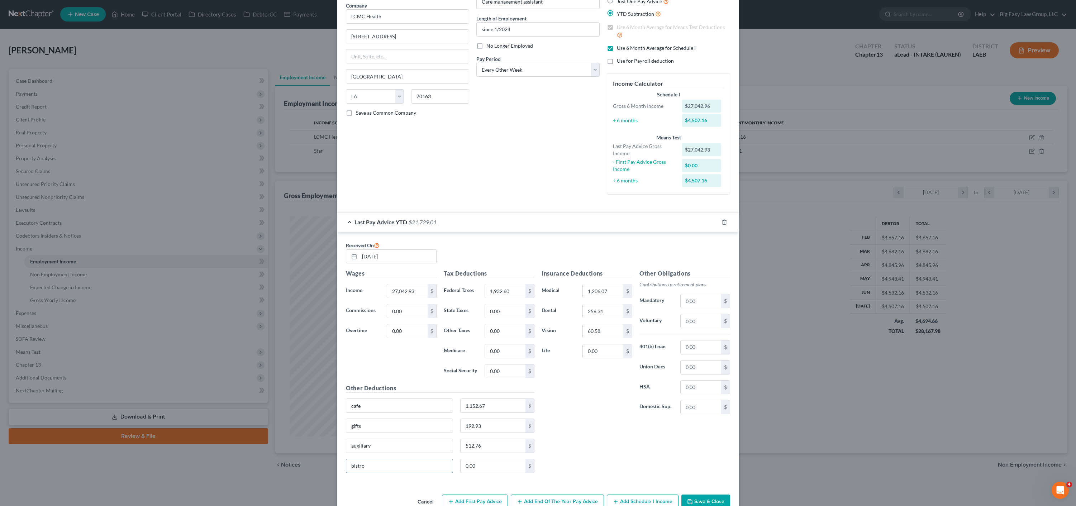
type input "bistro"
type input "26.57"
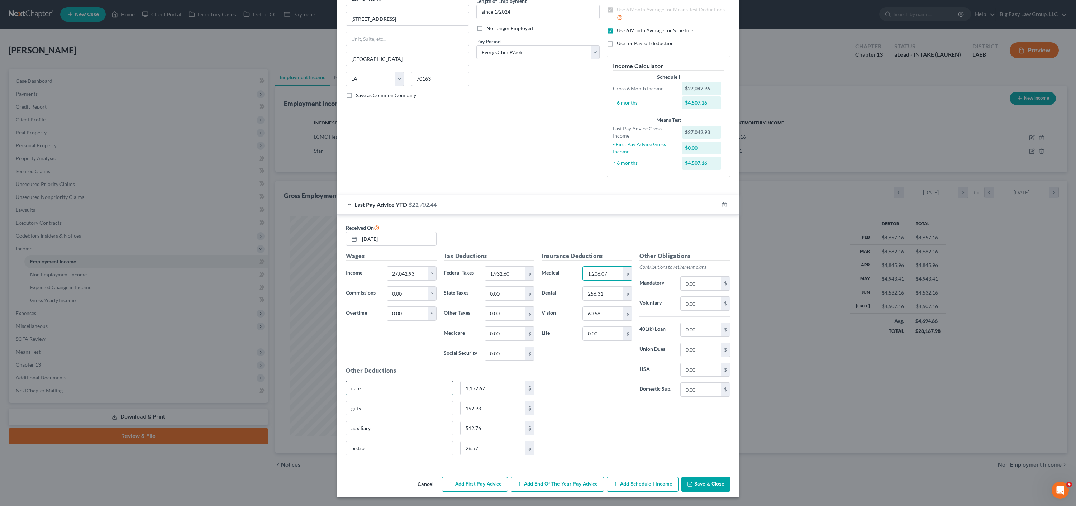
click at [421, 387] on input "cafe" at bounding box center [399, 388] width 106 height 14
type input "cafe and bistro"
type input "1,179.24"
drag, startPoint x: 327, startPoint y: 436, endPoint x: 321, endPoint y: 434, distance: 6.4
click at [321, 434] on div "Edit Income Source × Employment Type * Select Full or Part Time Employment Self…" at bounding box center [538, 253] width 1076 height 506
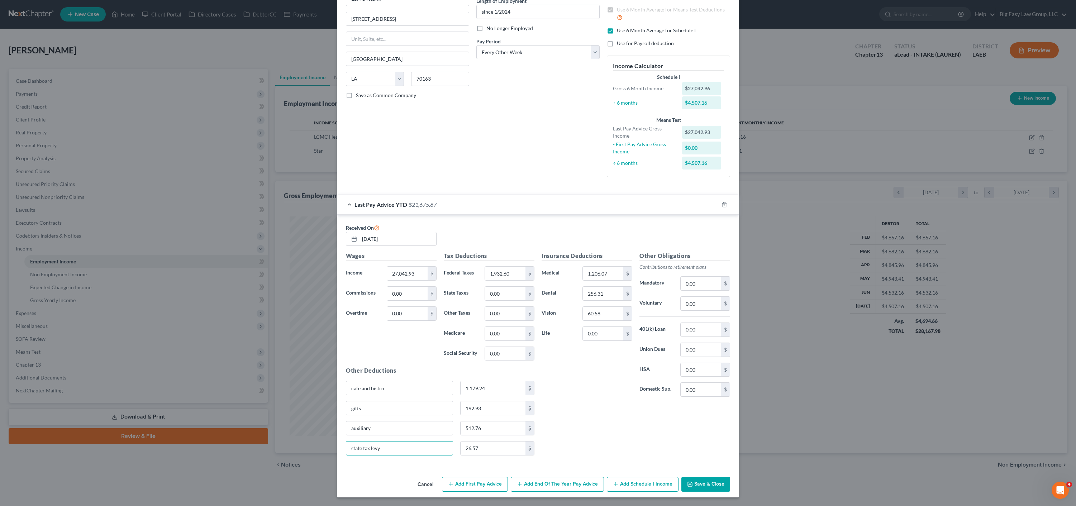
type input "state tax levy"
type input "1,401.33"
click at [485, 487] on button "Add First Pay Advice" at bounding box center [475, 484] width 66 height 15
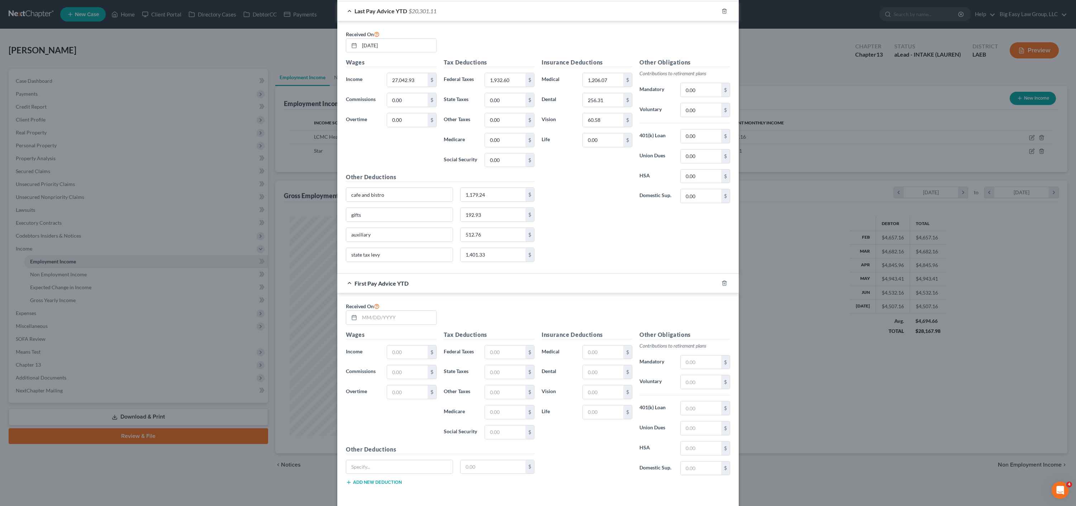
scroll to position [300, 0]
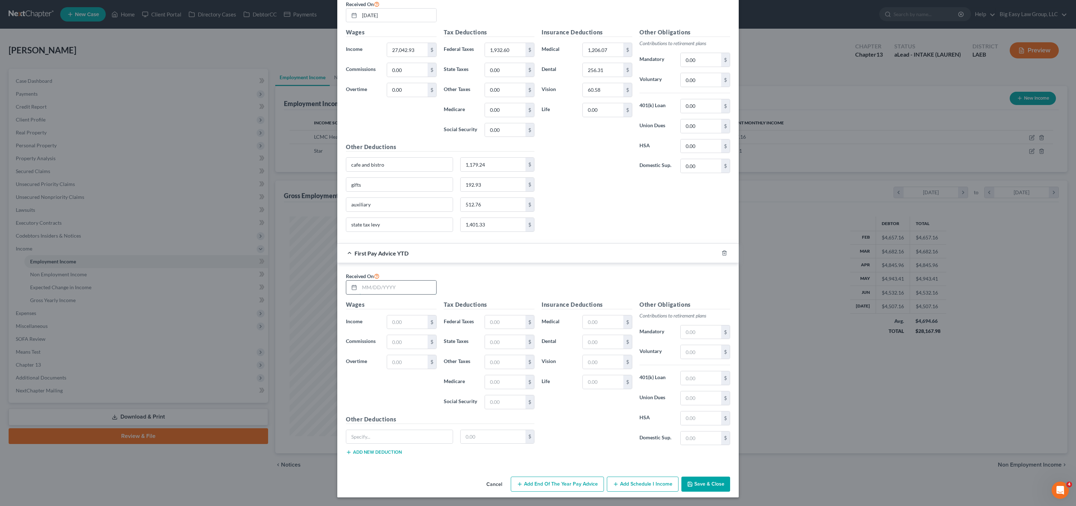
click at [372, 285] on input "text" at bounding box center [398, 288] width 77 height 14
type input "01/31/2025"
type input "21,459.35"
click at [503, 316] on input "text" at bounding box center [505, 323] width 41 height 14
click at [506, 323] on input "text" at bounding box center [505, 323] width 41 height 14
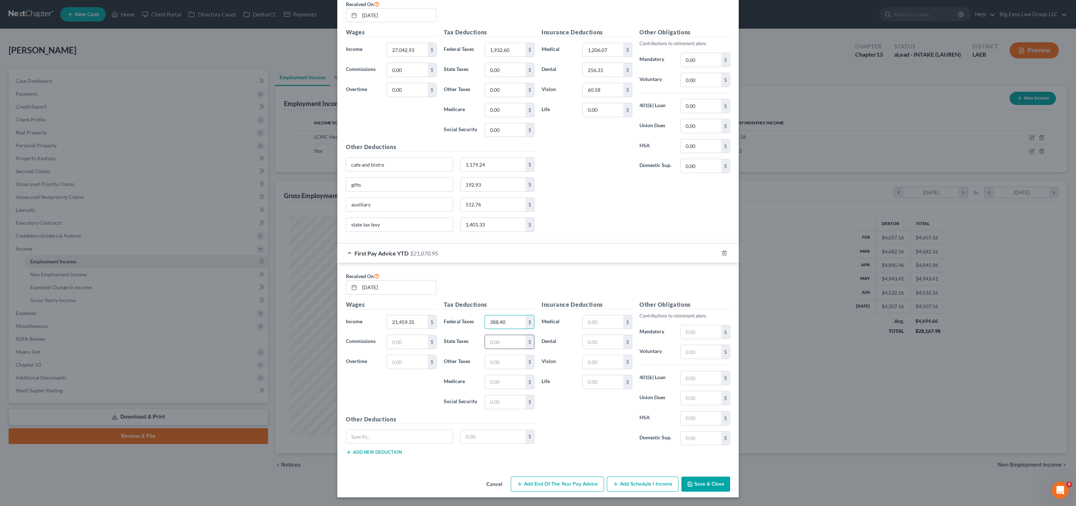
type input "388.40"
click at [498, 338] on input "text" at bounding box center [505, 342] width 41 height 14
type input "129.57"
click at [509, 380] on input "text" at bounding box center [505, 382] width 41 height 14
type input "75.35"
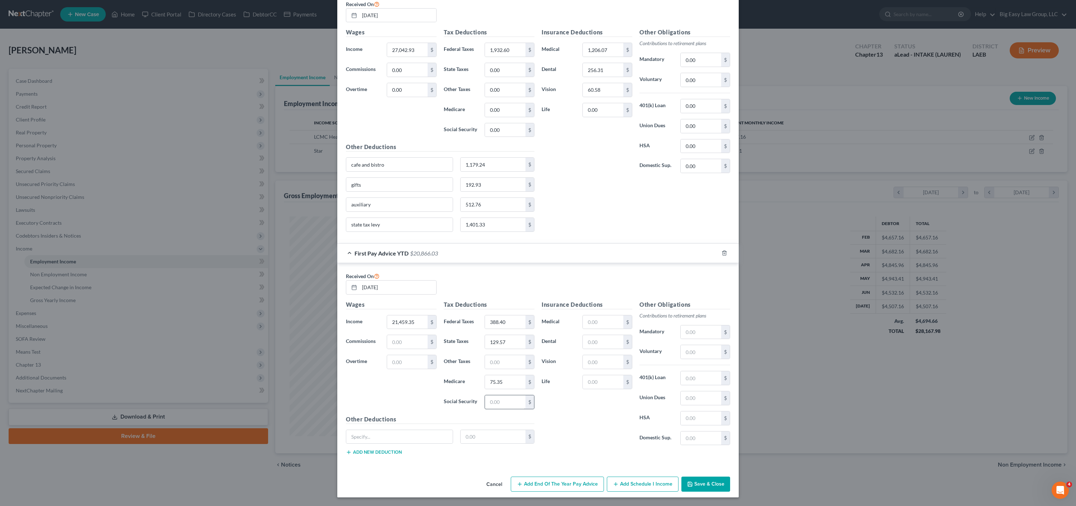
drag, startPoint x: 507, startPoint y: 393, endPoint x: 511, endPoint y: 405, distance: 12.5
click at [507, 393] on div "Tax Deductions Federal Taxes 388.40 $ State Taxes 129.57 $ Other Taxes $ Medica…" at bounding box center [489, 357] width 98 height 115
click at [511, 404] on input "text" at bounding box center [505, 402] width 41 height 14
type input "322.20"
click at [608, 324] on input "text" at bounding box center [603, 323] width 41 height 14
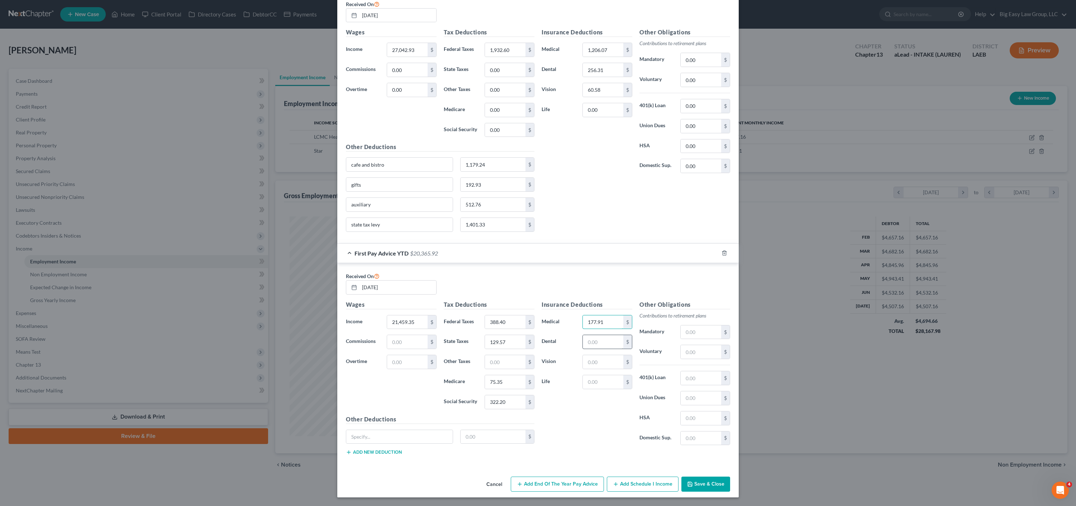
type input "177.91"
click at [595, 345] on input "text" at bounding box center [603, 342] width 41 height 14
type input "28.67"
click at [601, 357] on input "text" at bounding box center [603, 362] width 41 height 14
type input "6.82"
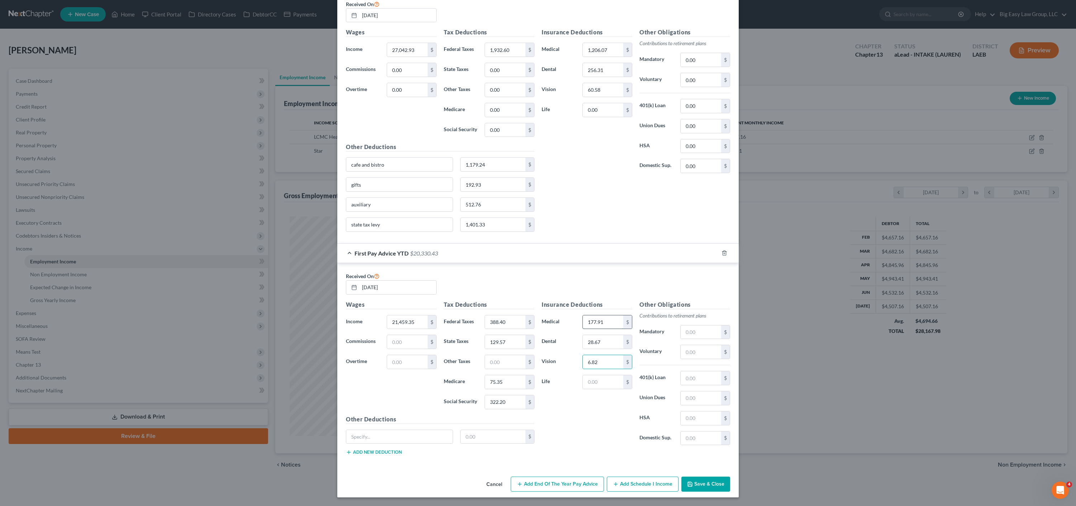
drag, startPoint x: 612, startPoint y: 323, endPoint x: 616, endPoint y: 324, distance: 4.7
click at [612, 323] on input "177.91" at bounding box center [603, 323] width 41 height 14
drag, startPoint x: 367, startPoint y: 185, endPoint x: 346, endPoint y: 183, distance: 20.9
click at [342, 180] on div "gifts" at bounding box center [399, 184] width 114 height 14
click at [396, 437] on input "text" at bounding box center [399, 437] width 106 height 14
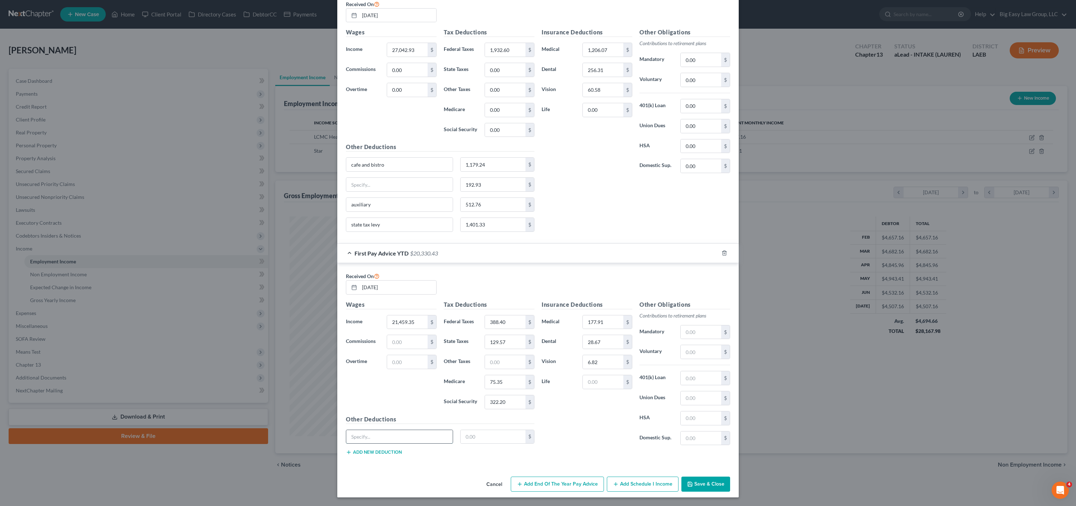
paste input "gifts"
type input "gifts"
click at [489, 439] on input "text" at bounding box center [493, 437] width 65 height 14
type input "25.02"
drag, startPoint x: 365, startPoint y: 443, endPoint x: 367, endPoint y: 448, distance: 5.3
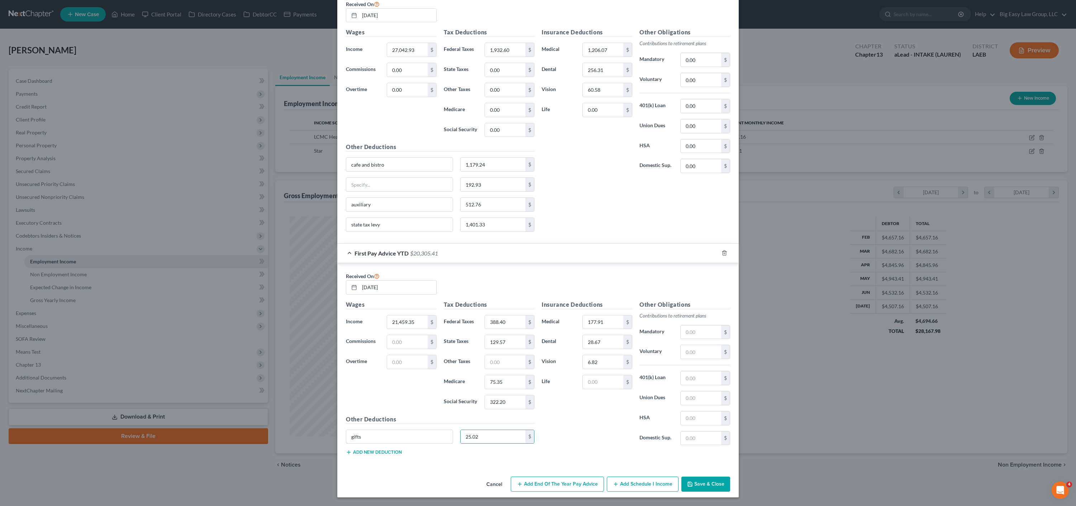
click at [365, 443] on input "gifts" at bounding box center [399, 437] width 106 height 14
click at [369, 451] on button "Add new deduction" at bounding box center [374, 453] width 56 height 6
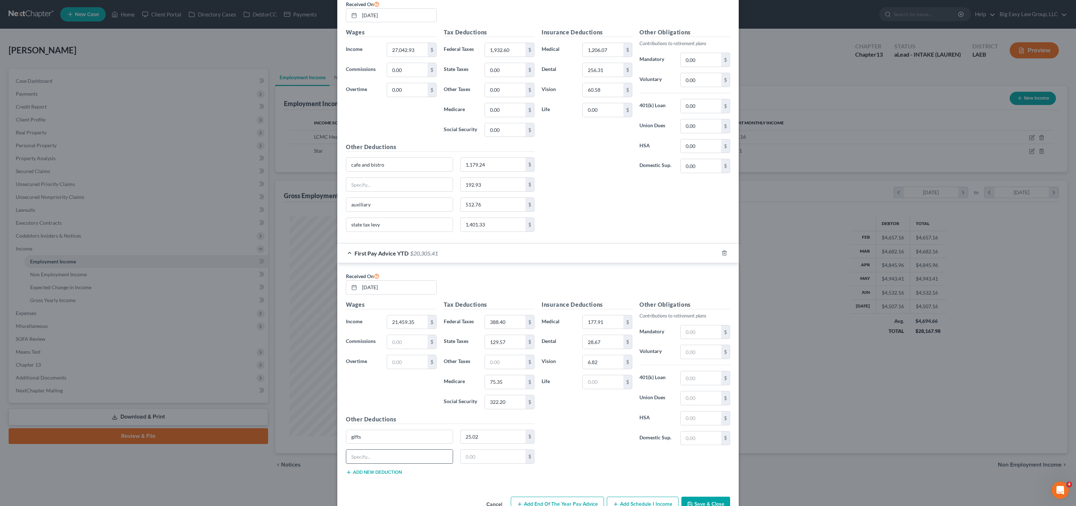
click at [399, 459] on input "text" at bounding box center [399, 457] width 106 height 14
type input "auxiliary"
type input "67.46"
click at [373, 468] on div "auxiliary 67.46 $" at bounding box center [440, 460] width 196 height 20
click at [376, 471] on button "Add new deduction" at bounding box center [374, 473] width 56 height 6
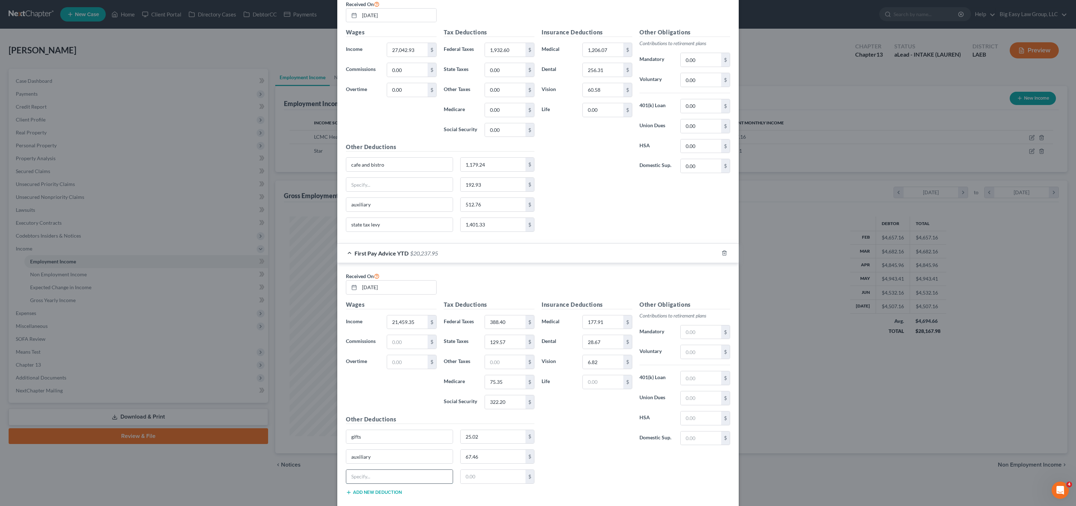
click at [376, 472] on input "text" at bounding box center [399, 477] width 106 height 14
type input "cafe"
type input "246.92"
drag, startPoint x: 415, startPoint y: 324, endPoint x: 357, endPoint y: 309, distance: 59.7
click at [362, 312] on div "Wages Income * 21,459.35 $ Commissions $ Overtime $" at bounding box center [391, 357] width 98 height 115
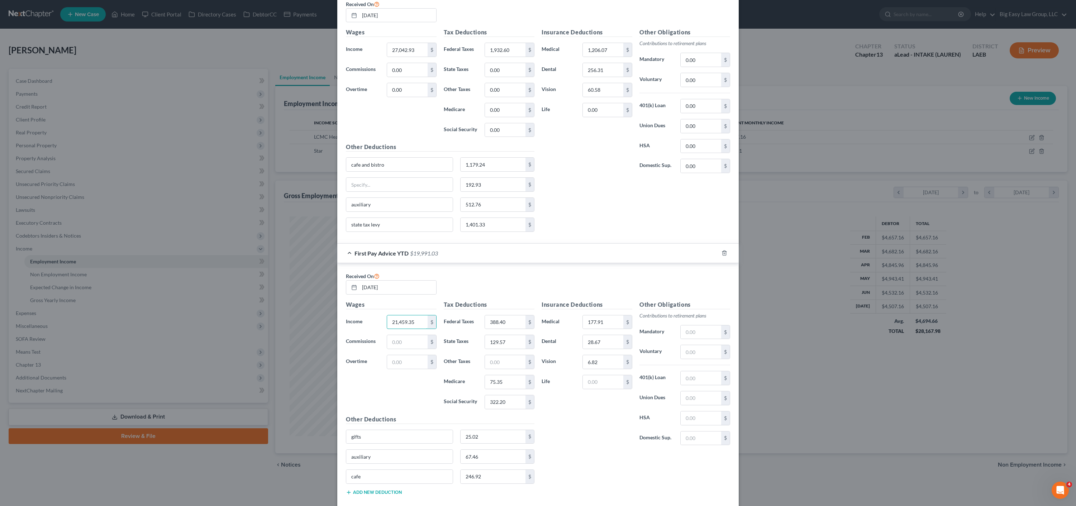
drag, startPoint x: 418, startPoint y: 325, endPoint x: 377, endPoint y: 320, distance: 41.5
click at [377, 320] on div "Income * 21,459.35 $" at bounding box center [391, 322] width 98 height 14
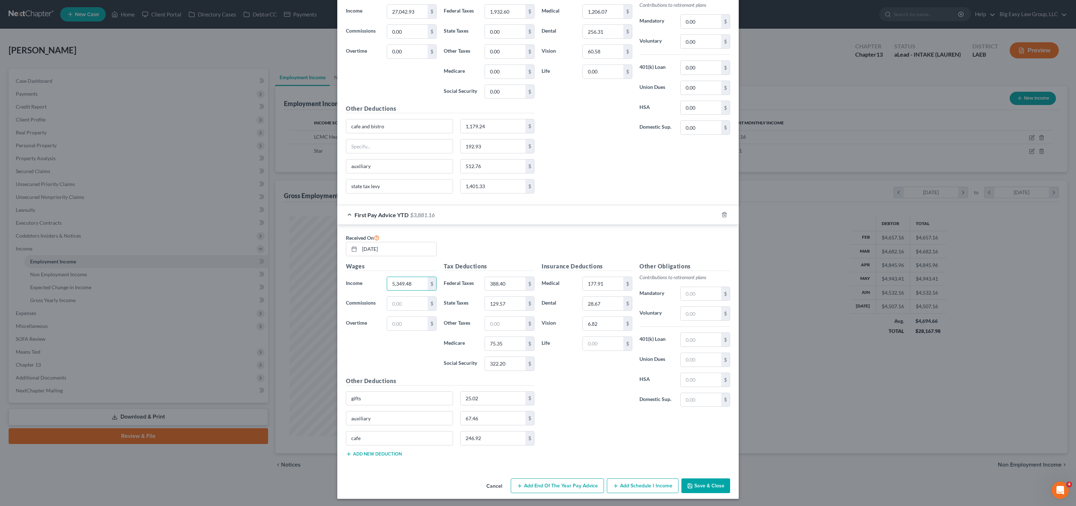
scroll to position [340, 0]
type input "5,349.48"
click at [707, 487] on button "Save & Close" at bounding box center [706, 484] width 49 height 15
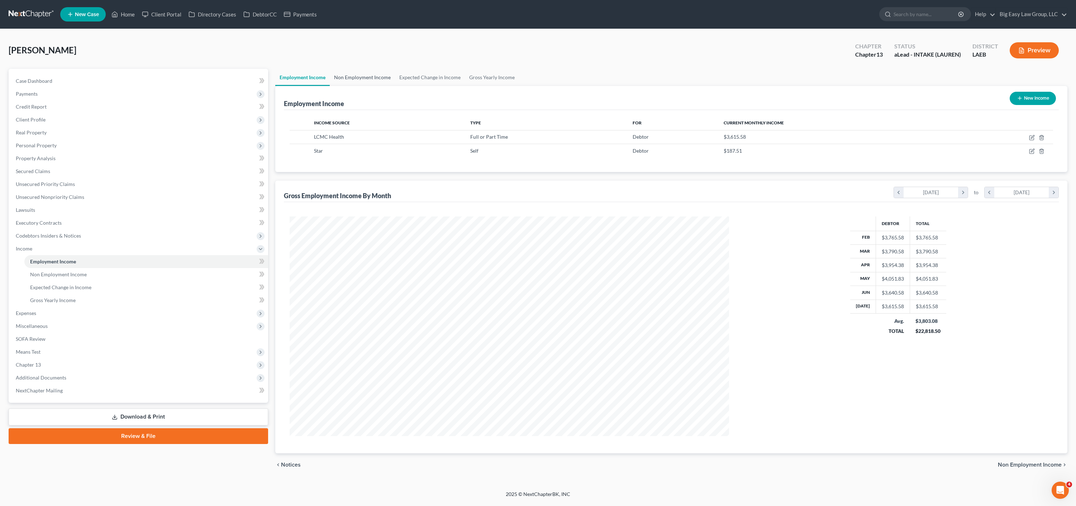
click at [362, 76] on link "Non Employment Income" at bounding box center [362, 77] width 65 height 17
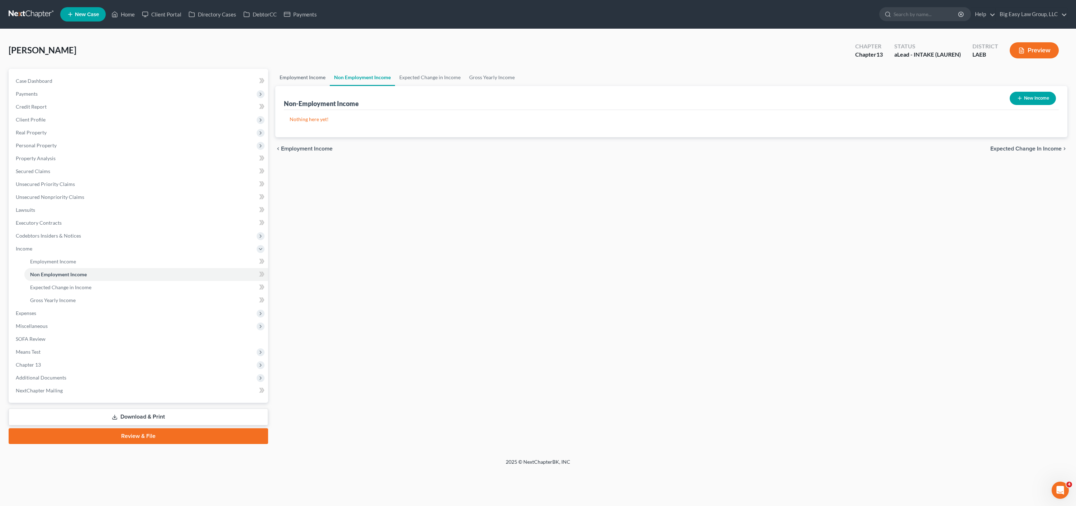
drag, startPoint x: 302, startPoint y: 80, endPoint x: 271, endPoint y: 92, distance: 32.5
click at [302, 80] on link "Employment Income" at bounding box center [302, 77] width 54 height 17
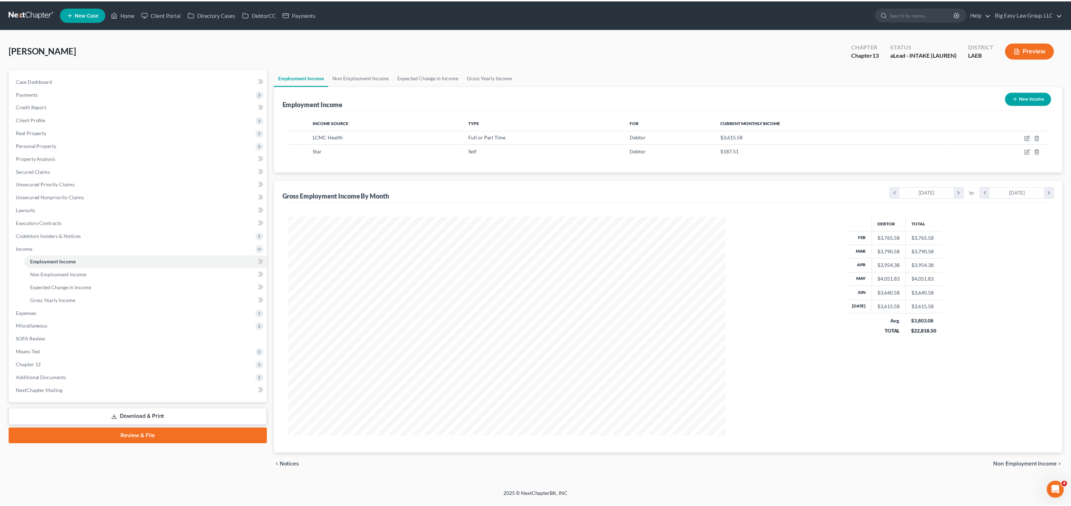
scroll to position [220, 454]
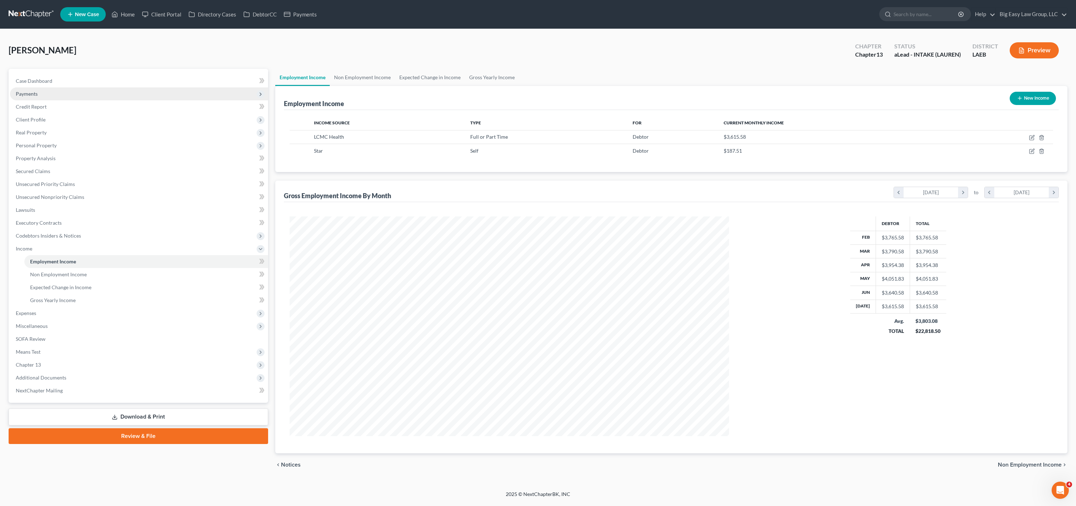
click at [27, 88] on span "Payments" at bounding box center [139, 93] width 258 height 13
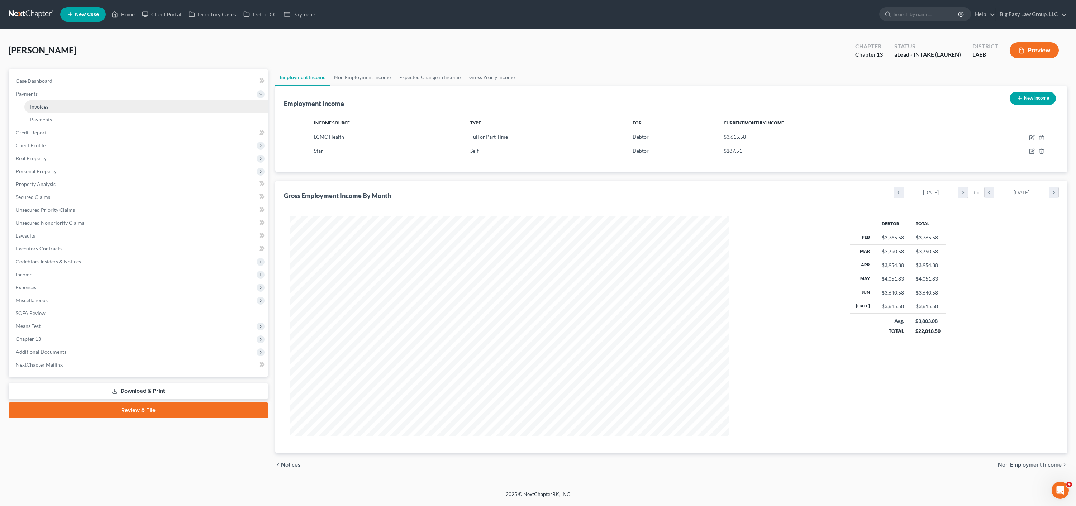
click at [63, 105] on link "Invoices" at bounding box center [146, 106] width 244 height 13
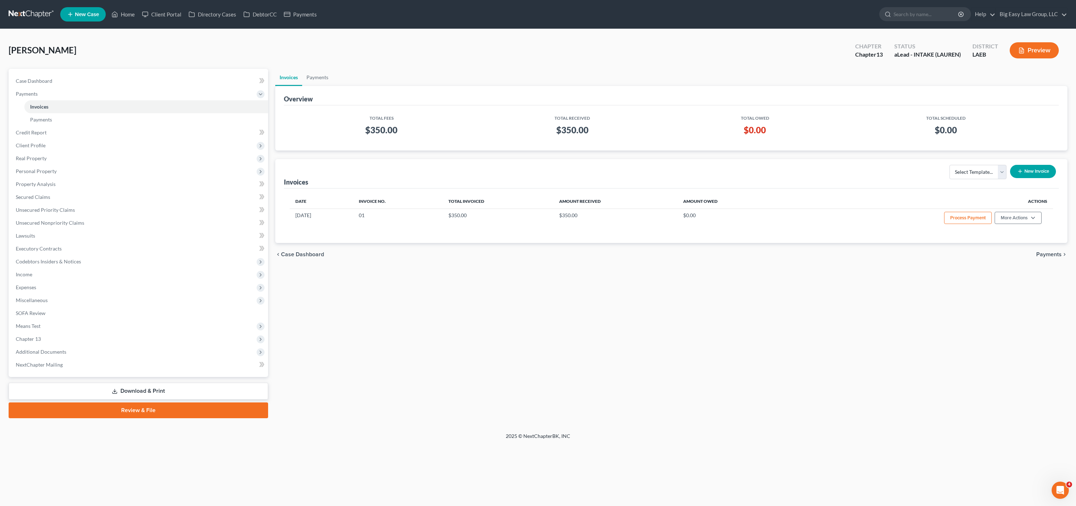
drag, startPoint x: 46, startPoint y: 71, endPoint x: 49, endPoint y: 75, distance: 4.6
click at [46, 71] on div "Case Dashboard Payments Invoices Payments Payments Credit Report Client Profile…" at bounding box center [139, 223] width 260 height 308
click at [49, 76] on link "Case Dashboard" at bounding box center [139, 81] width 258 height 13
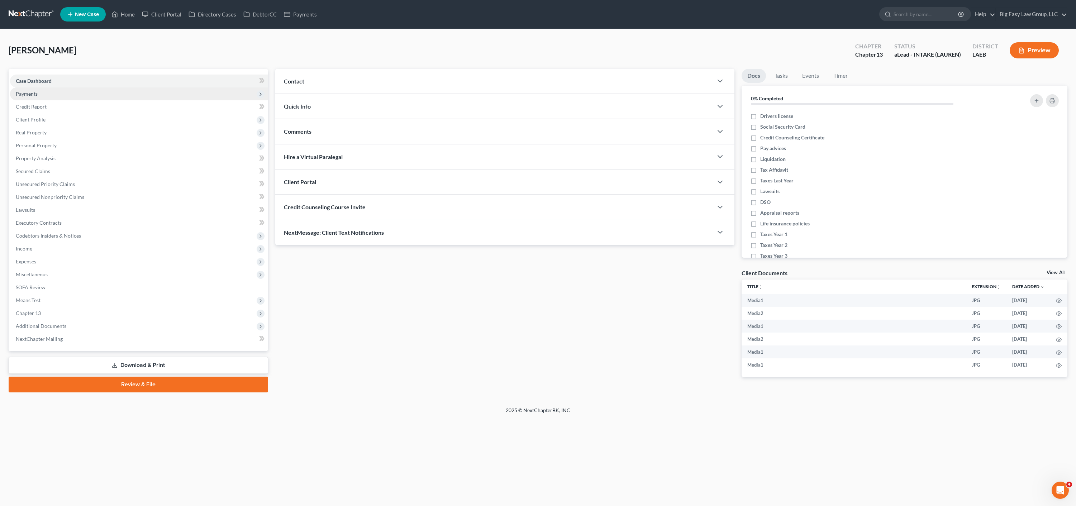
drag, startPoint x: 41, startPoint y: 73, endPoint x: 94, endPoint y: 87, distance: 54.2
click at [41, 73] on div "Case Dashboard Payments Invoices Payments Payments Credit Report Client Profile…" at bounding box center [139, 210] width 260 height 283
click at [41, 84] on span "Case Dashboard" at bounding box center [34, 81] width 36 height 6
drag, startPoint x: 326, startPoint y: 90, endPoint x: 365, endPoint y: 106, distance: 41.9
click at [326, 90] on div "Contact" at bounding box center [494, 81] width 438 height 25
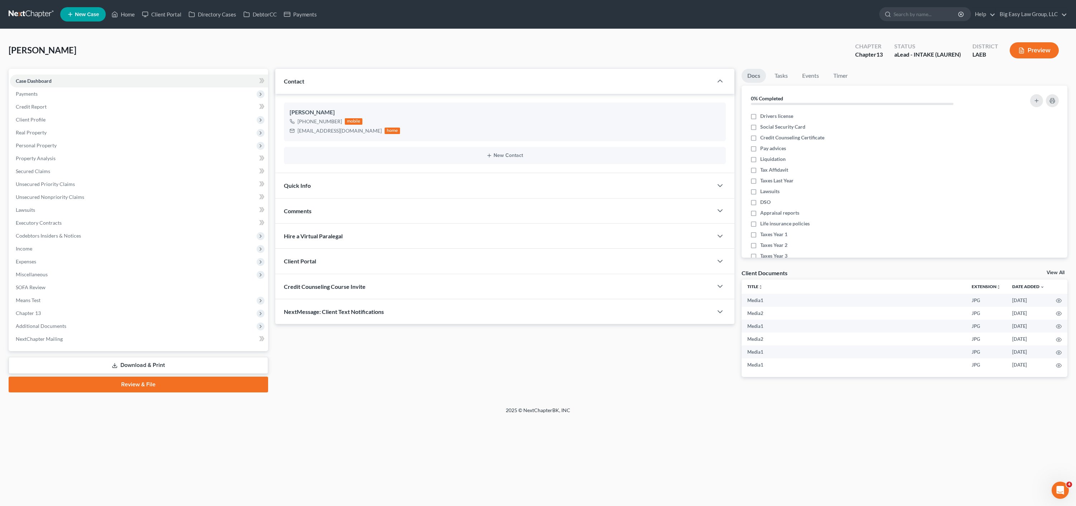
drag, startPoint x: 370, startPoint y: 313, endPoint x: 428, endPoint y: 307, distance: 59.2
click at [370, 313] on span "NextMessage: Client Text Notifications" at bounding box center [334, 311] width 100 height 7
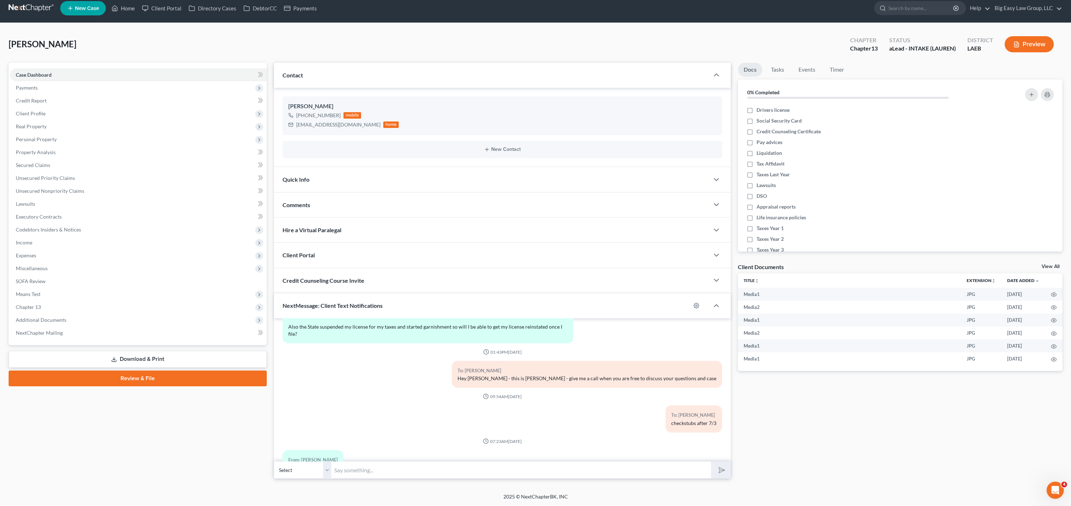
scroll to position [877, 0]
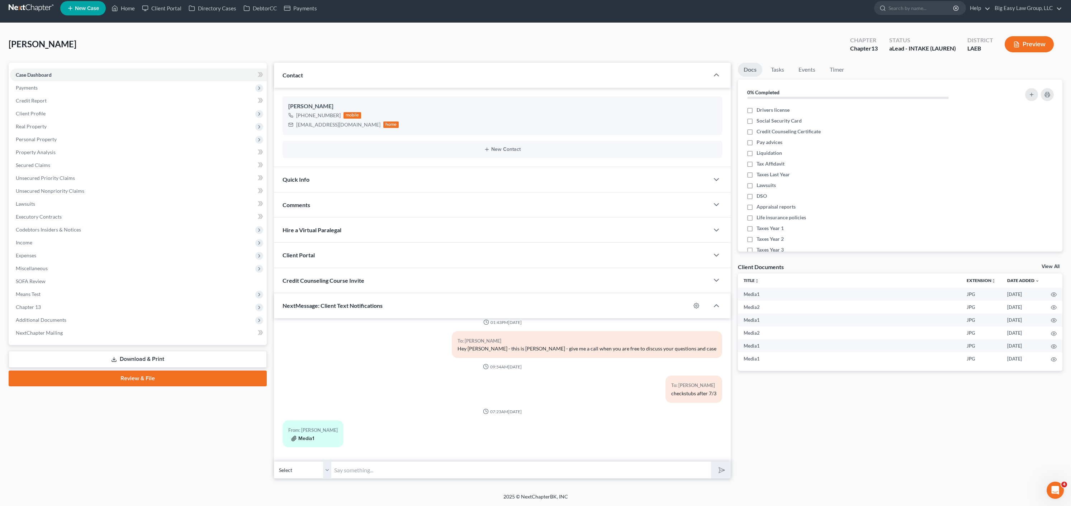
click at [307, 442] on div "From: Kimberleigh Adams Media1" at bounding box center [313, 434] width 61 height 27
click at [307, 438] on button "Media1" at bounding box center [302, 440] width 23 height 6
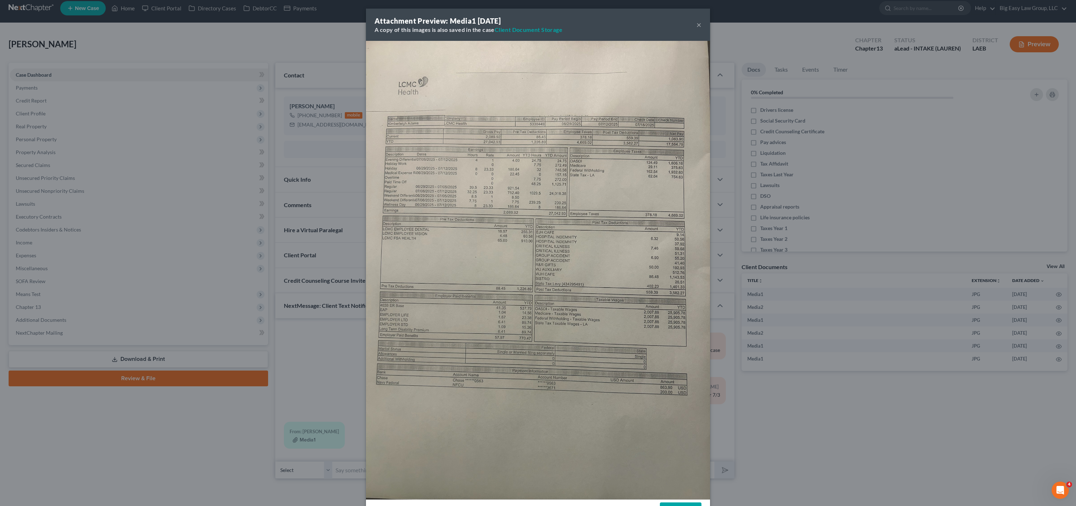
click at [277, 398] on div "Attachment Preview: Media1 08/19/2025 A copy of this images is also saved in th…" at bounding box center [538, 253] width 1076 height 506
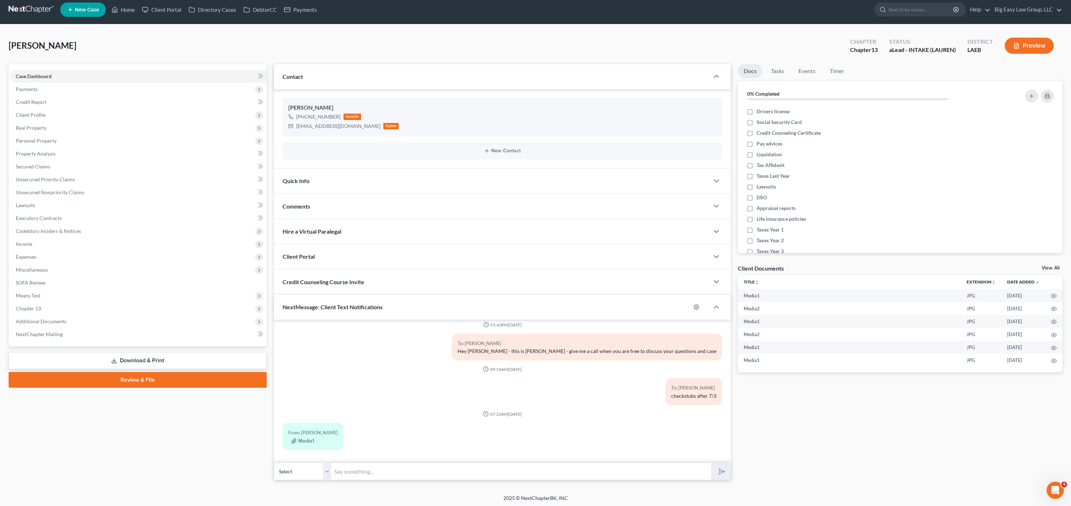
scroll to position [877, 0]
click at [523, 468] on input "text" at bounding box center [521, 472] width 380 height 18
type input "Working on the credit counseling? - Lauren"
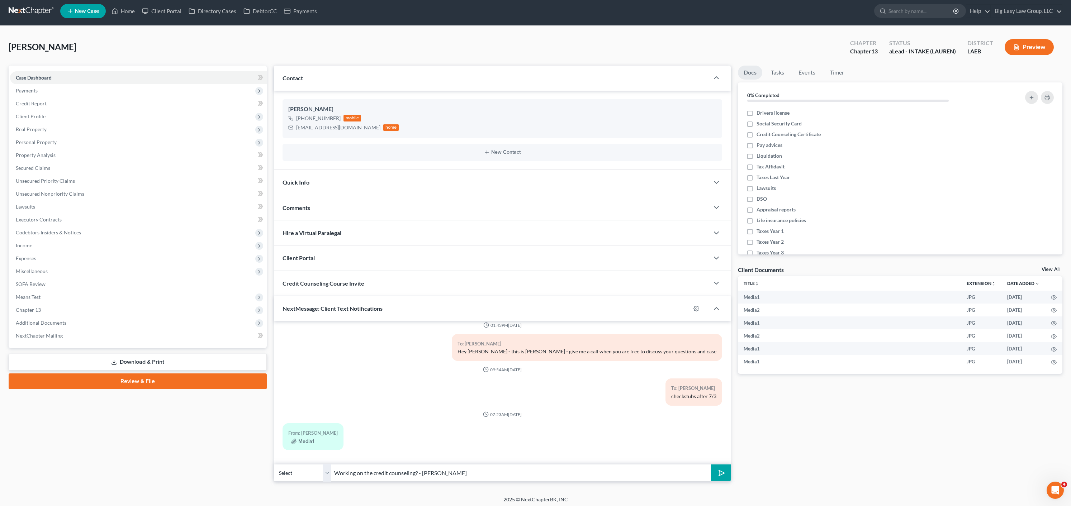
scroll to position [0, 0]
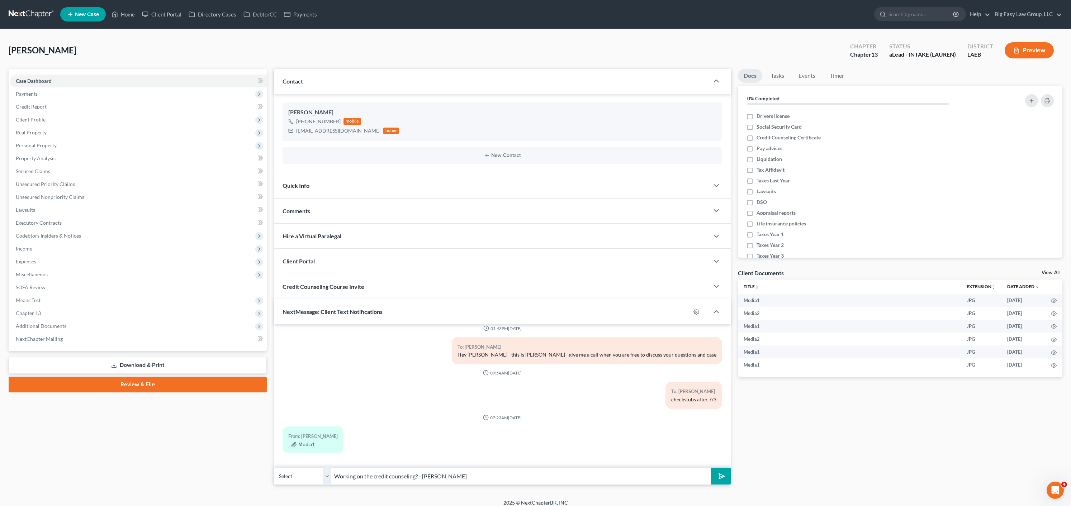
click at [722, 476] on line "submit" at bounding box center [722, 476] width 5 height 5
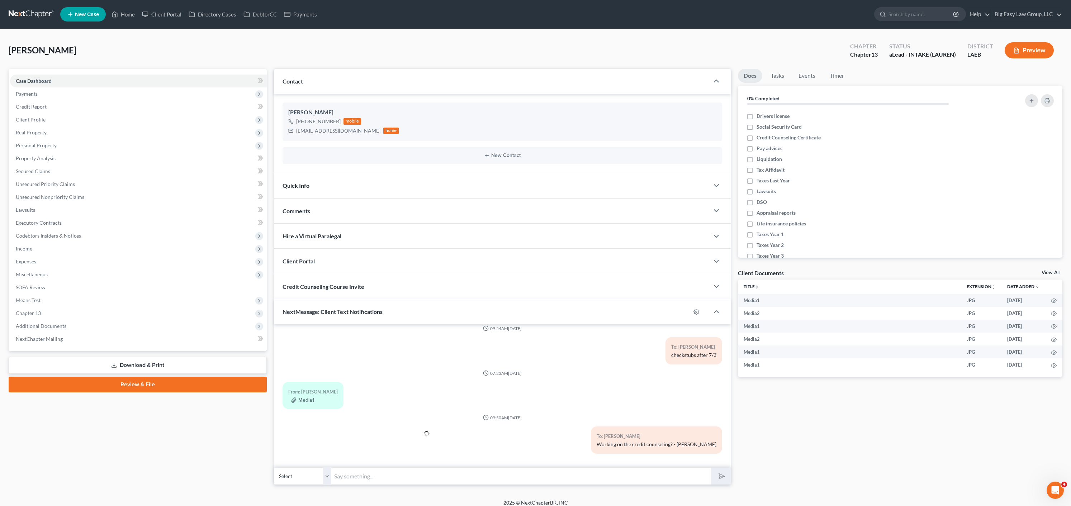
click at [455, 478] on input "text" at bounding box center [521, 477] width 380 height 18
click at [402, 474] on input "I got your checkstub- just ahve to finish your cerdit counseling." at bounding box center [521, 477] width 380 height 18
click at [383, 480] on input "I got your checkstub- just have to finish your cerdit counseling." at bounding box center [521, 477] width 380 height 18
click at [380, 475] on input "I got your checkstub- just have to finish your cerdit counseling." at bounding box center [521, 477] width 380 height 18
drag, startPoint x: 417, startPoint y: 476, endPoint x: 447, endPoint y: 481, distance: 30.1
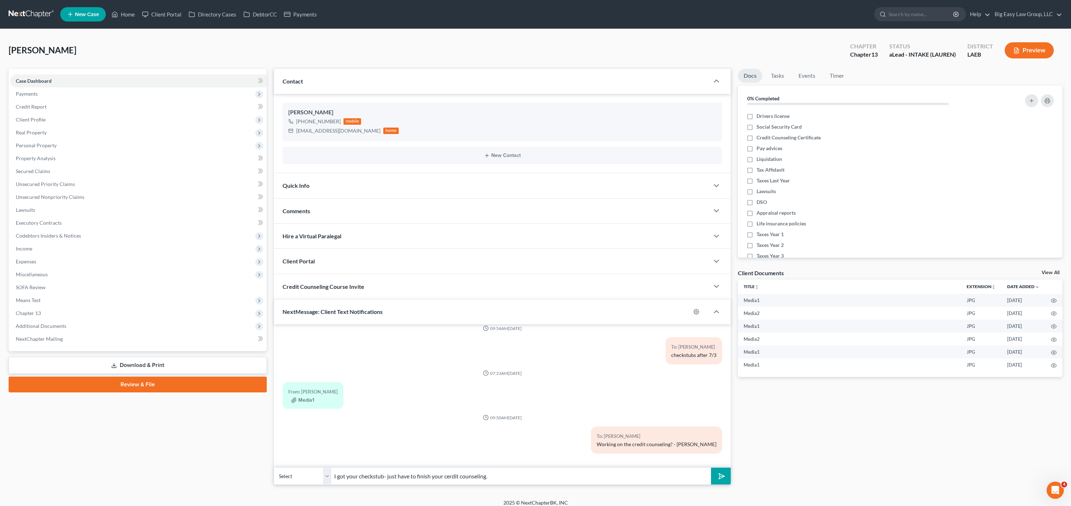
click at [418, 476] on input "I got your checkstub- just have to finish your cerdit counseling." at bounding box center [521, 477] width 380 height 18
click at [447, 481] on input "I got your checkstub- just have to finish your cerdit counseling." at bounding box center [521, 477] width 380 height 18
click at [450, 475] on input "I got your checkstub- just have to finish your cerdit counseling." at bounding box center [521, 477] width 380 height 18
type input "I got your checkstub- just have to finish your credit counseling."
click at [729, 476] on div "Updates & News × Louisiana Eastern District Notes: Take a look at NextChapter's…" at bounding box center [502, 277] width 464 height 417
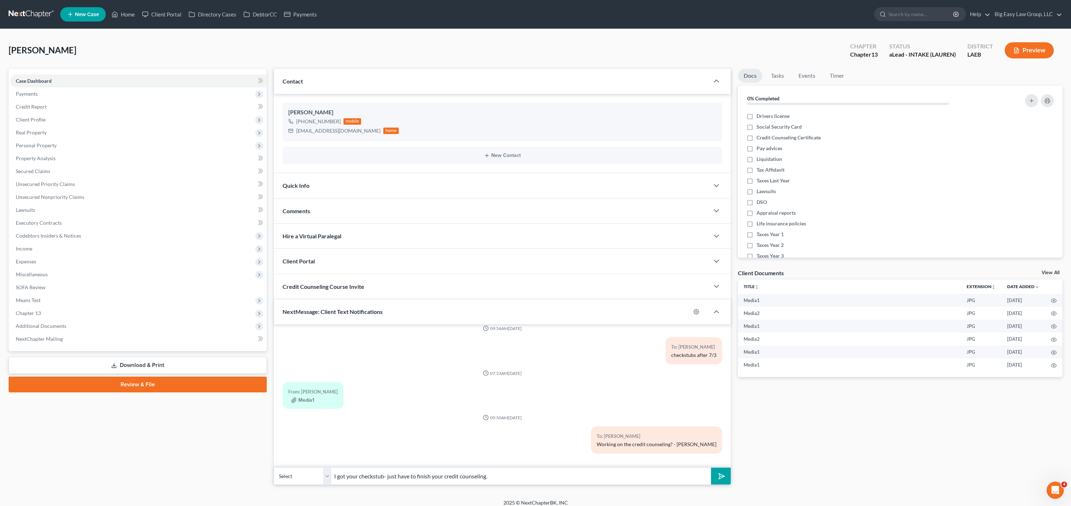
click at [729, 476] on button "submit" at bounding box center [721, 476] width 20 height 17
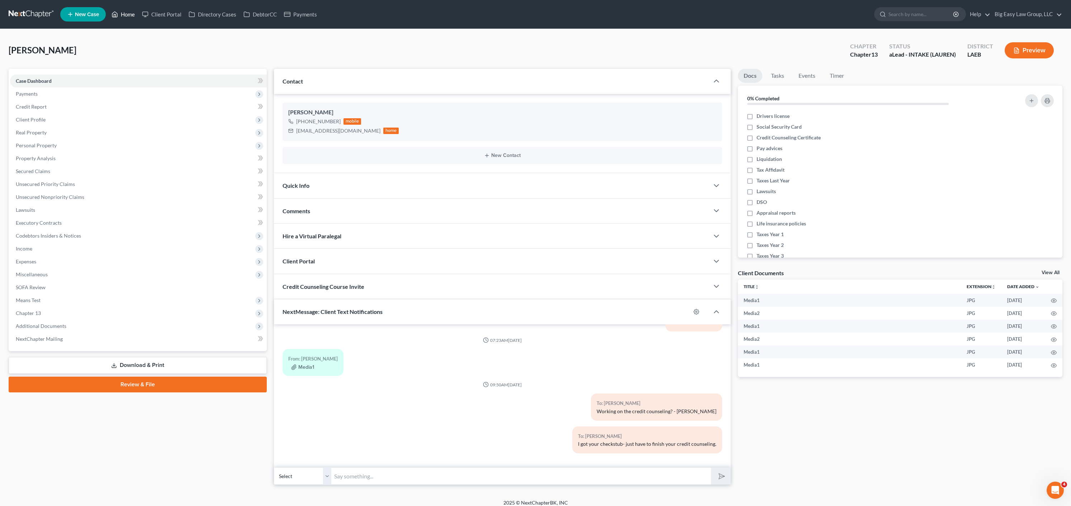
click at [135, 15] on link "Home" at bounding box center [123, 14] width 30 height 13
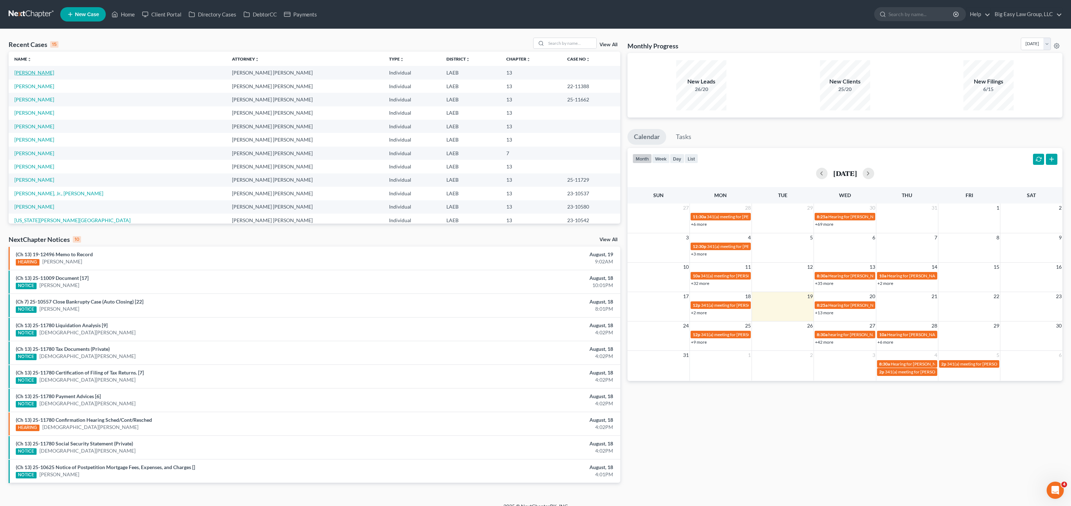
click at [42, 72] on link "Jackson, Kimberly" at bounding box center [34, 73] width 40 height 6
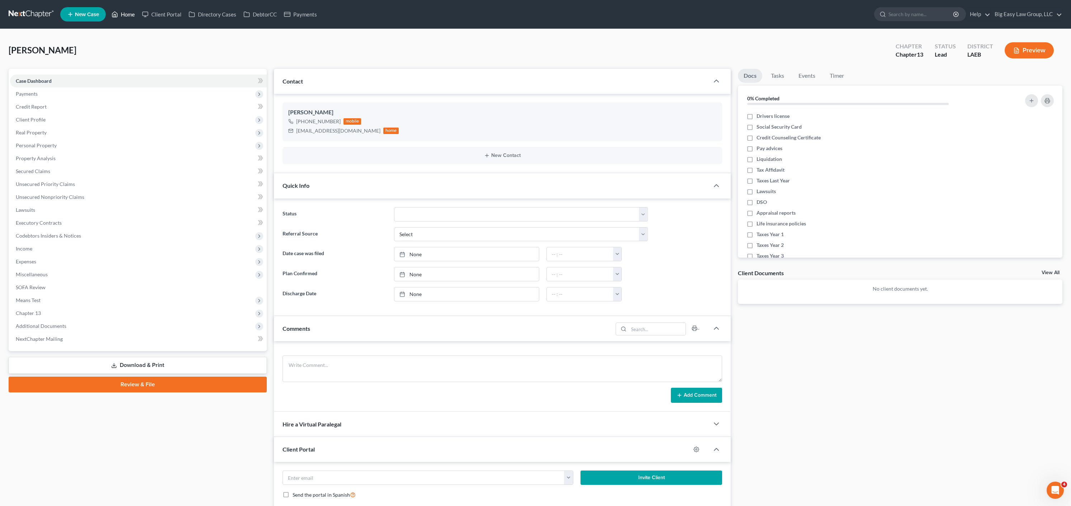
click at [133, 20] on link "Home" at bounding box center [123, 14] width 30 height 13
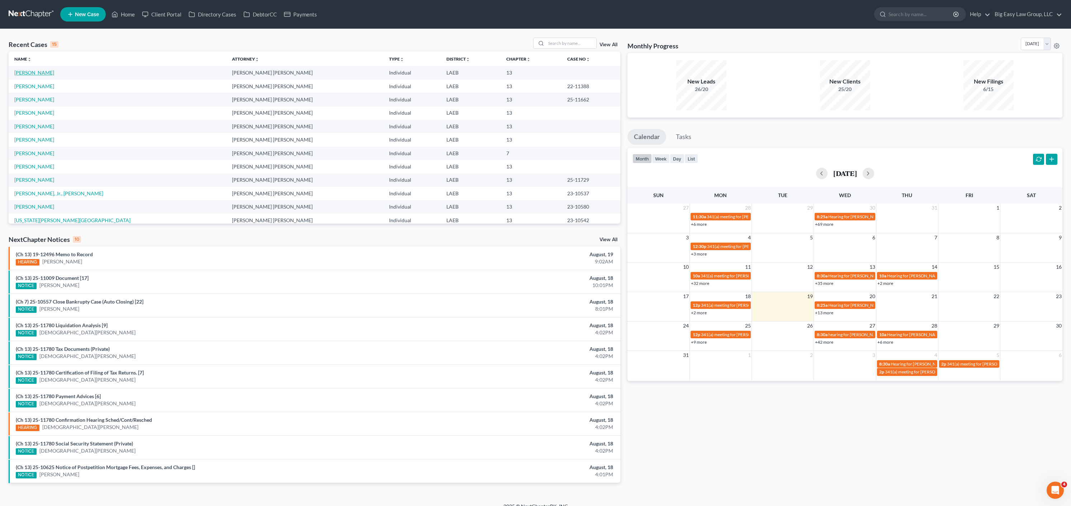
click at [50, 71] on link "Jackson, Kimberly" at bounding box center [34, 73] width 40 height 6
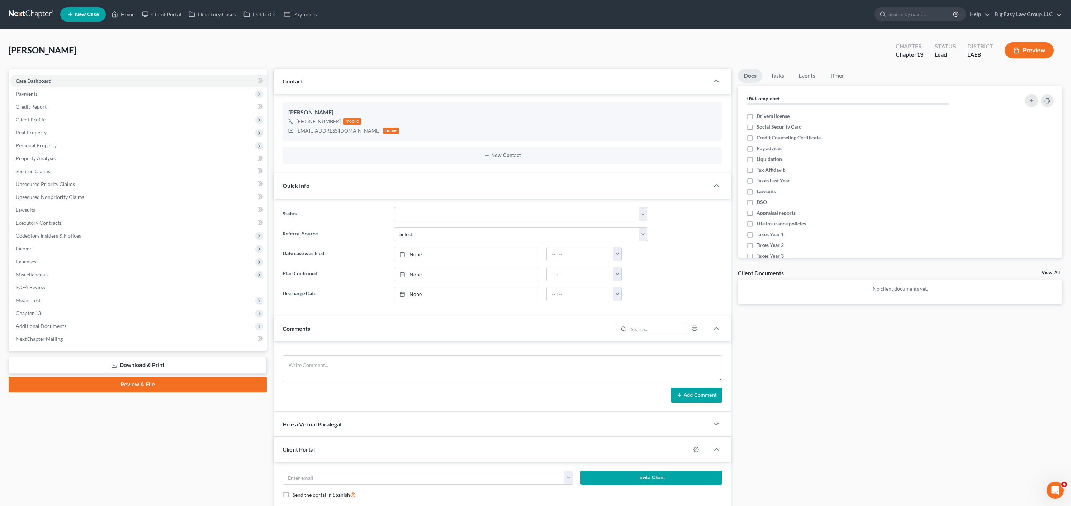
click at [370, 181] on div "Quick Info" at bounding box center [492, 185] width 436 height 25
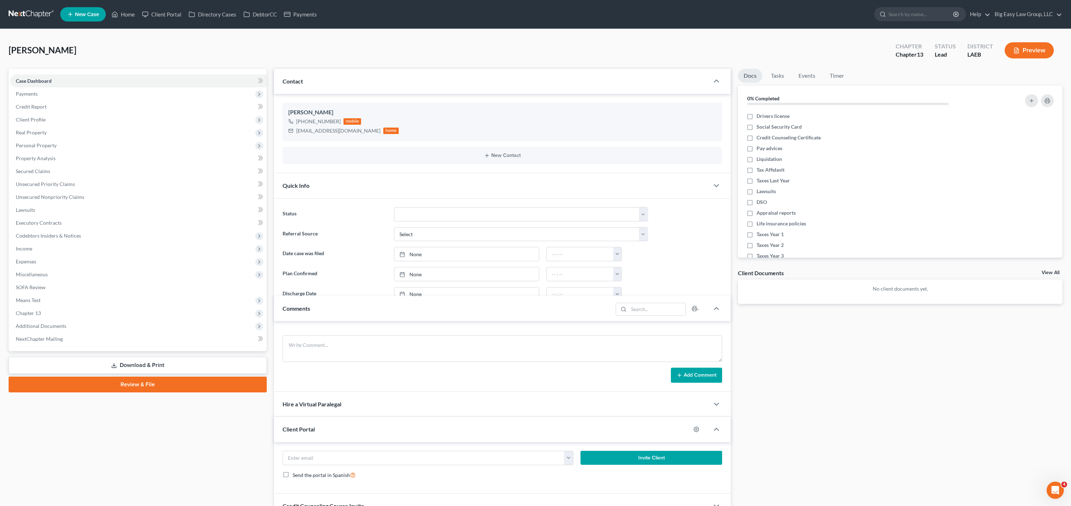
scroll to position [113, 0]
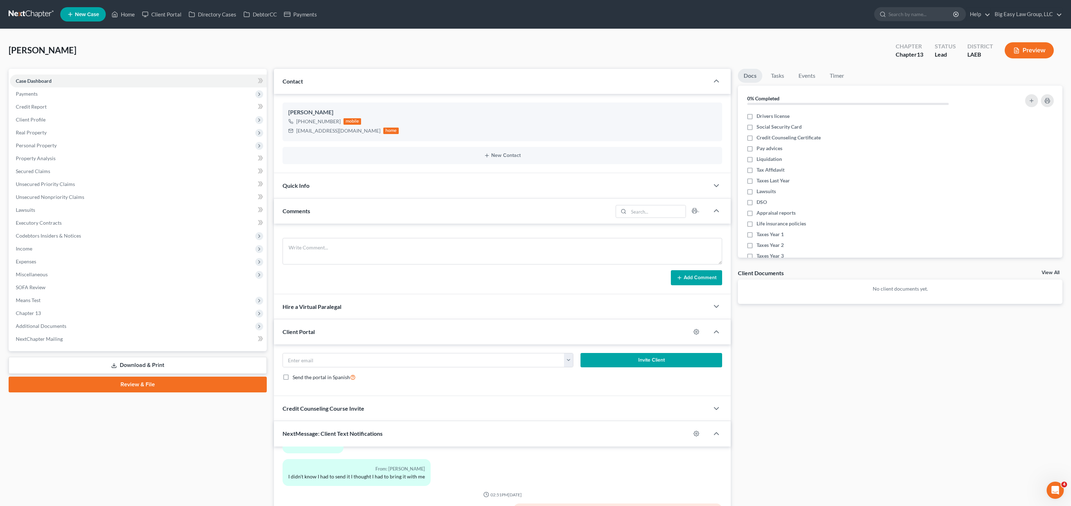
click at [359, 210] on div "Comments" at bounding box center [443, 211] width 339 height 25
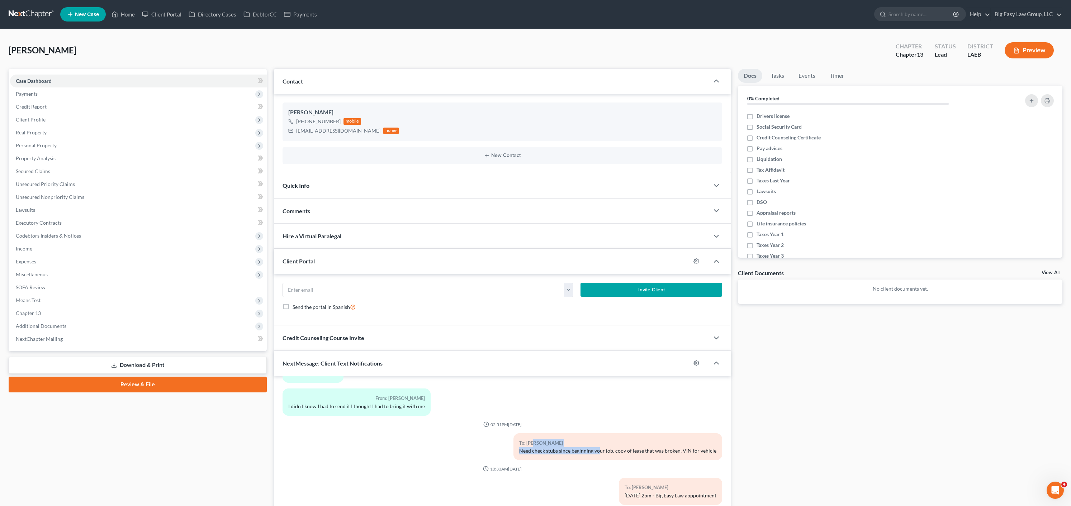
drag, startPoint x: 541, startPoint y: 441, endPoint x: 647, endPoint y: 460, distance: 107.8
click at [640, 460] on div "To: Kimberly Jackson Need check stubs since beginning your job, copy of lease t…" at bounding box center [617, 446] width 209 height 27
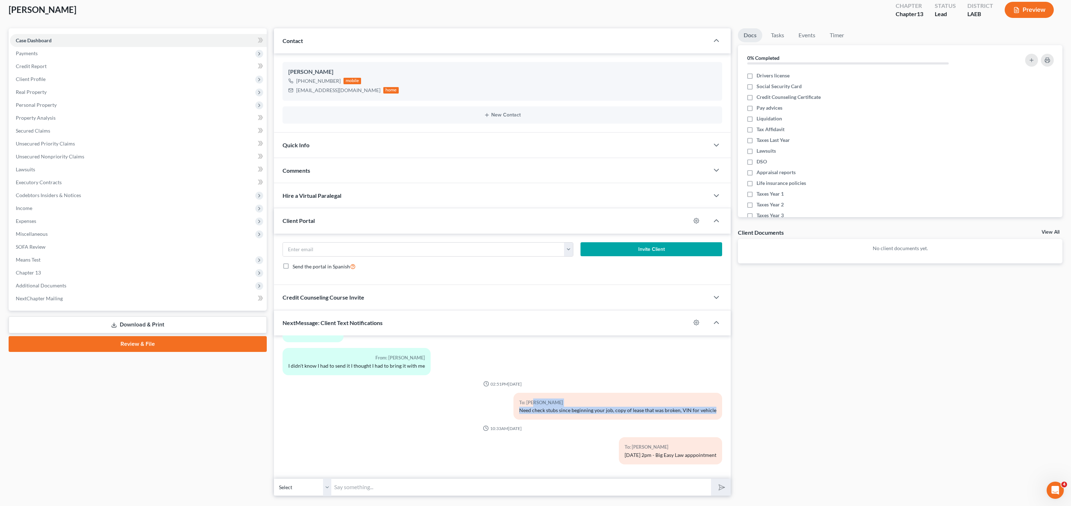
scroll to position [58, 0]
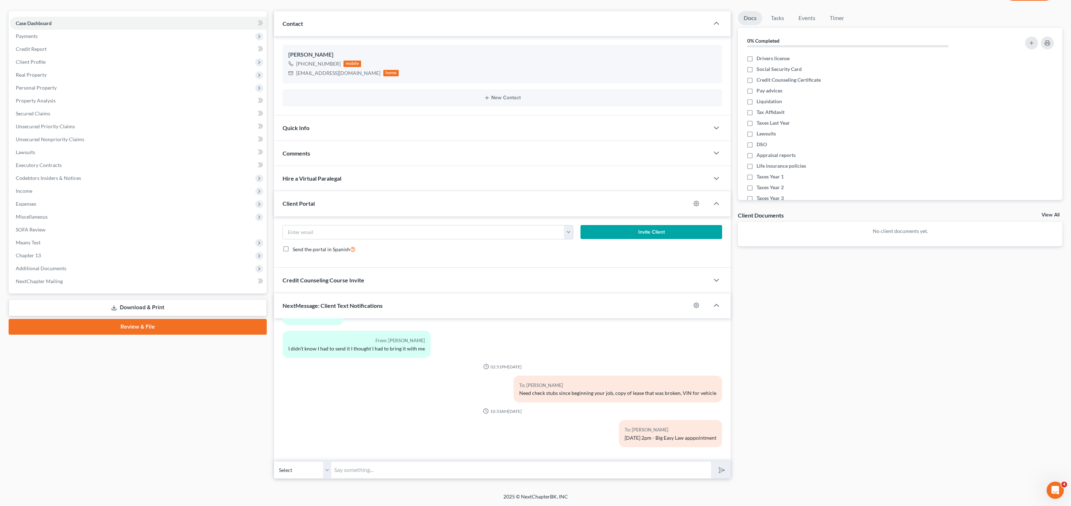
click at [445, 460] on div "03:19PM, 05/07/2025 To: Kimberly Jackson Ms. Jackson: I am sorry- I have to can…" at bounding box center [502, 389] width 457 height 143
click at [444, 462] on input "text" at bounding box center [521, 470] width 380 height 18
type input "Ms. jackson: Can you send me your checkstubs afetr 7/11?"
click at [711, 462] on button "submit" at bounding box center [721, 470] width 20 height 17
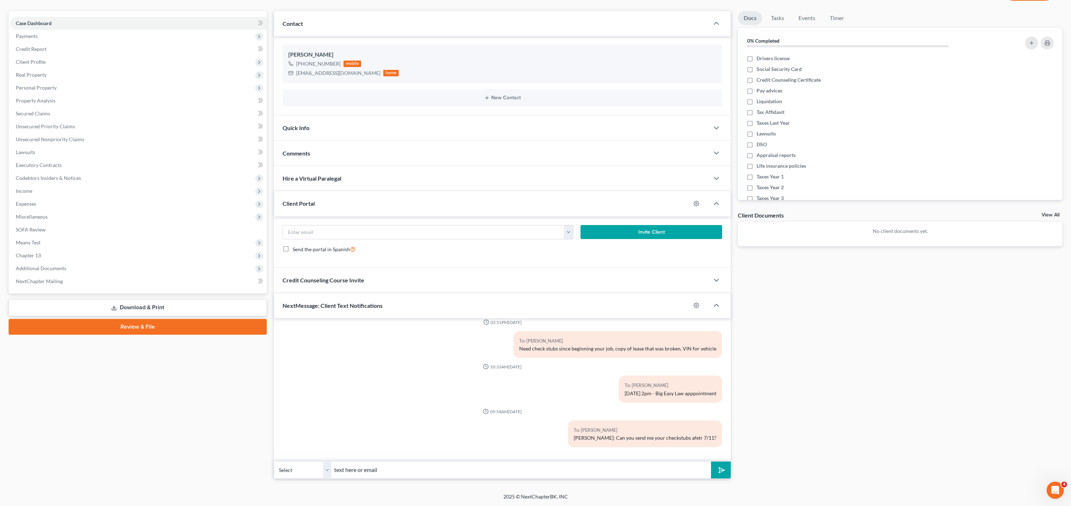
type input "text here or email to office@bigeasybk.com"
click at [719, 474] on icon "submit" at bounding box center [720, 470] width 10 height 10
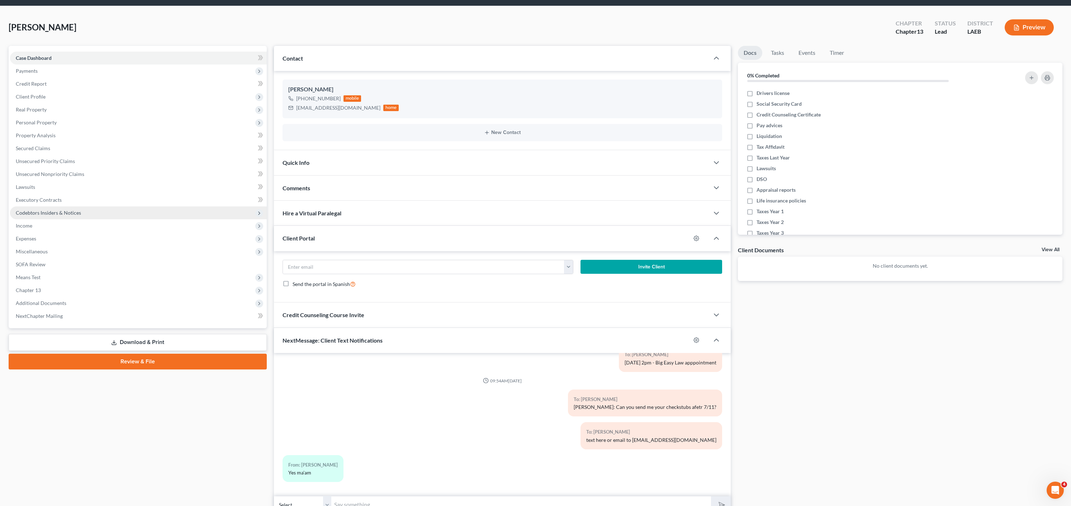
scroll to position [0, 0]
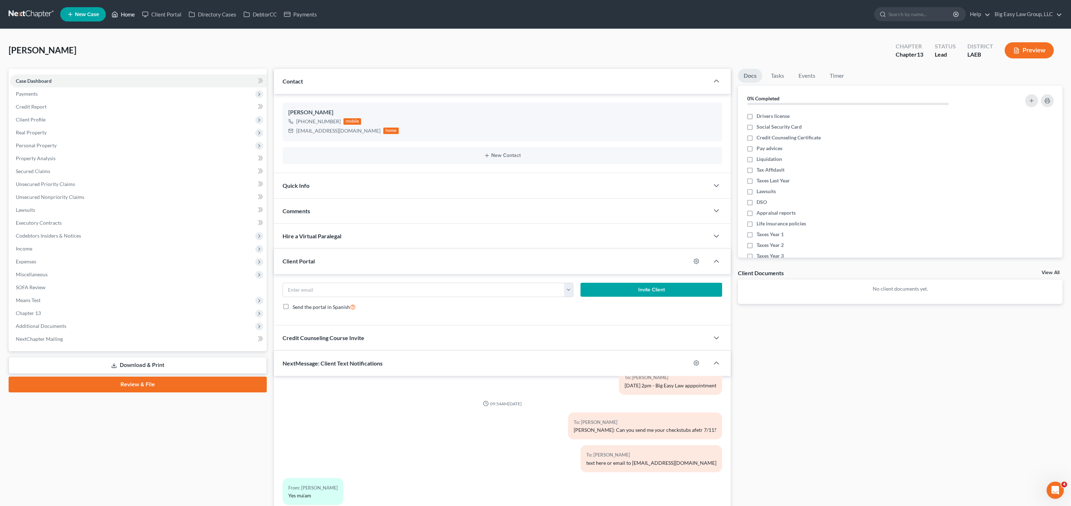
click at [113, 16] on icon at bounding box center [115, 14] width 5 height 5
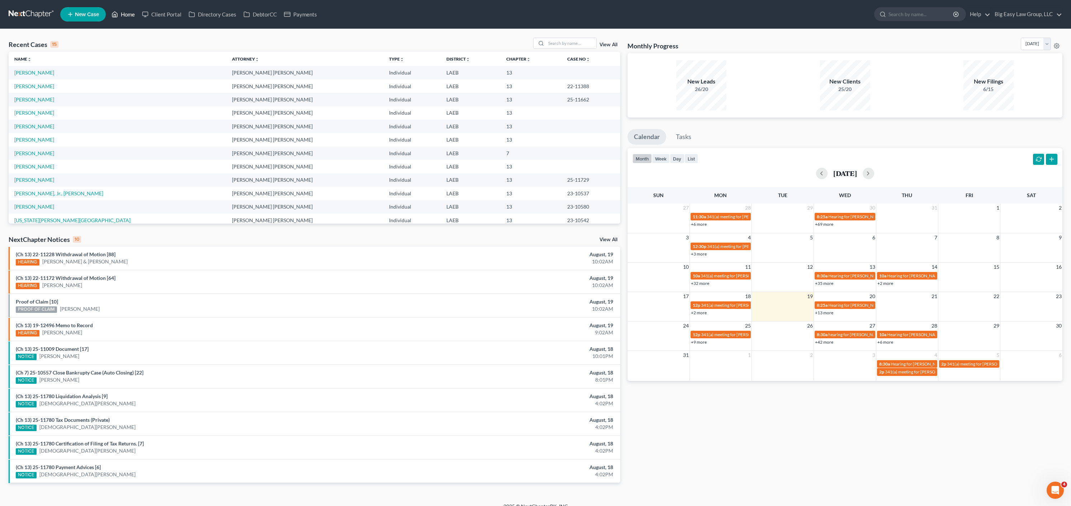
click at [127, 11] on link "Home" at bounding box center [123, 14] width 30 height 13
click at [580, 45] on input "search" at bounding box center [571, 43] width 50 height 10
type input "vicknair"
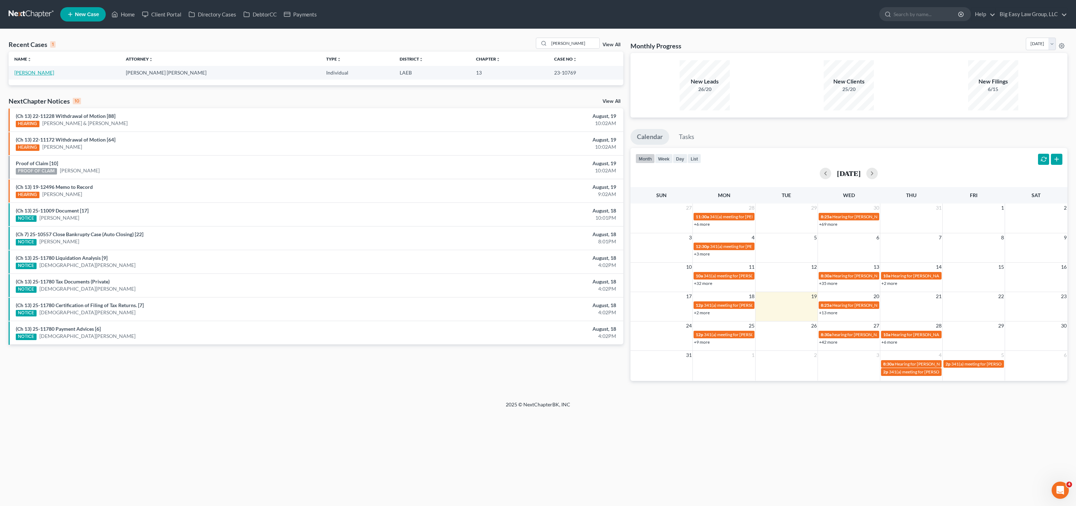
click at [24, 73] on link "[PERSON_NAME]" at bounding box center [34, 73] width 40 height 6
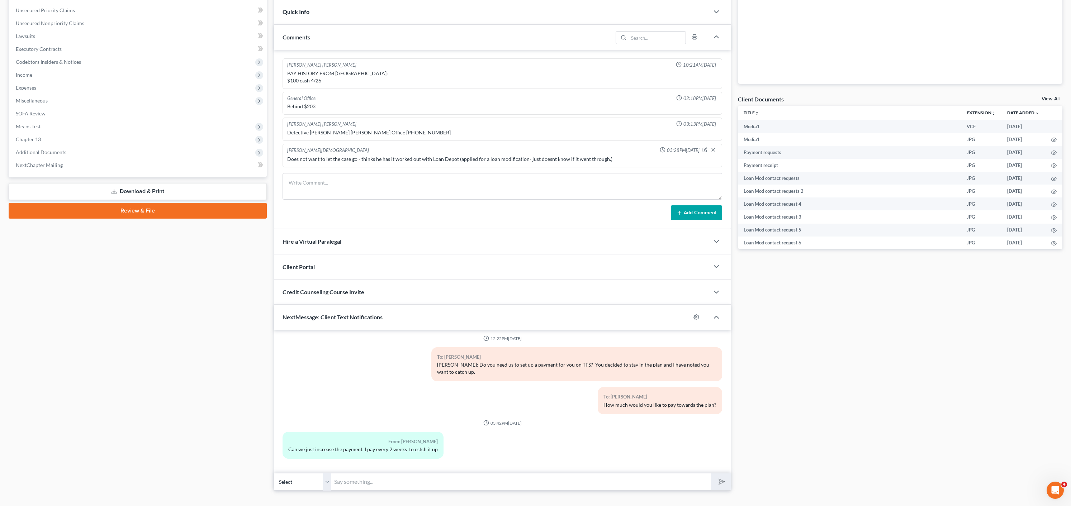
scroll to position [186, 0]
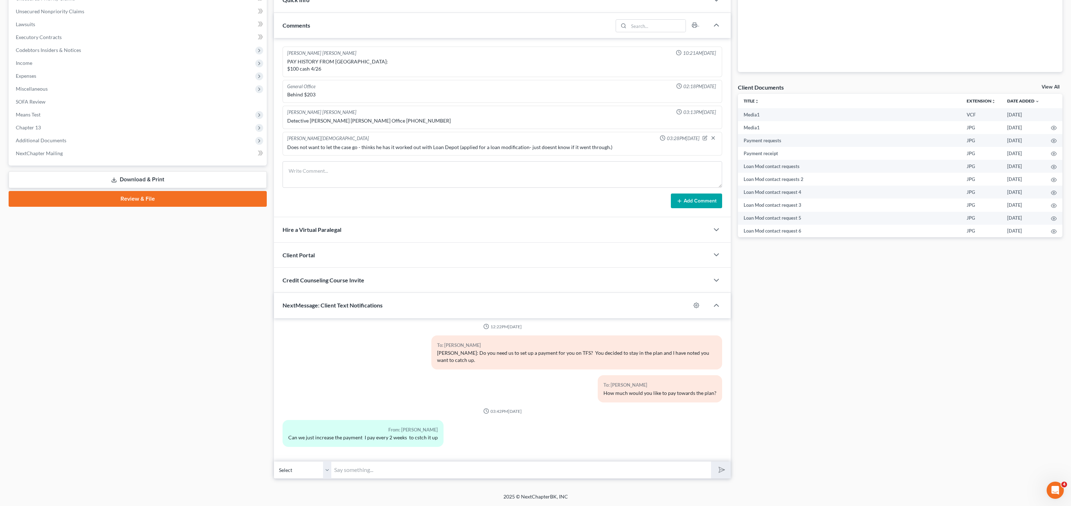
click at [354, 478] on input "text" at bounding box center [521, 470] width 380 height 18
type input "How much would you like to schedule and when?"
click at [711, 462] on button "submit" at bounding box center [721, 470] width 20 height 17
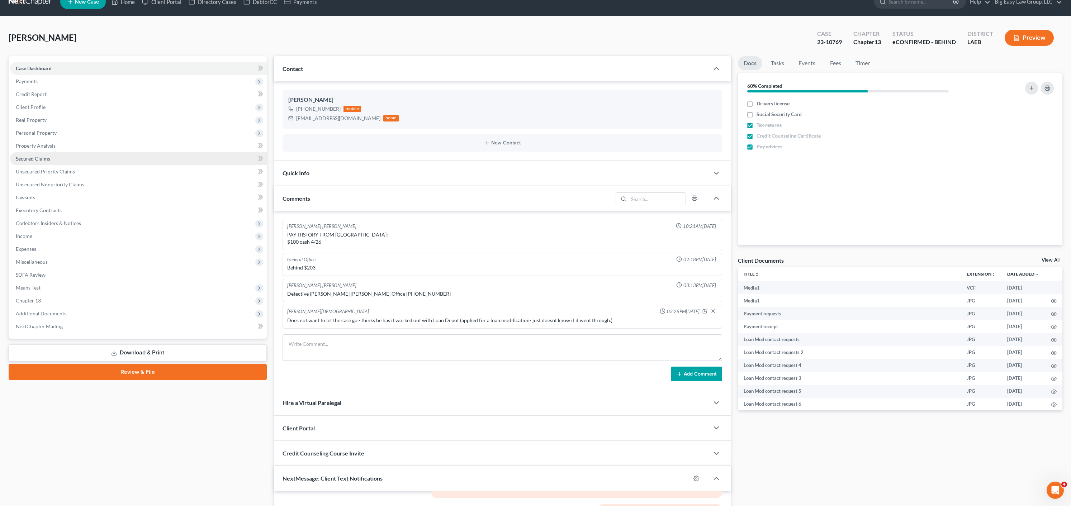
scroll to position [0, 0]
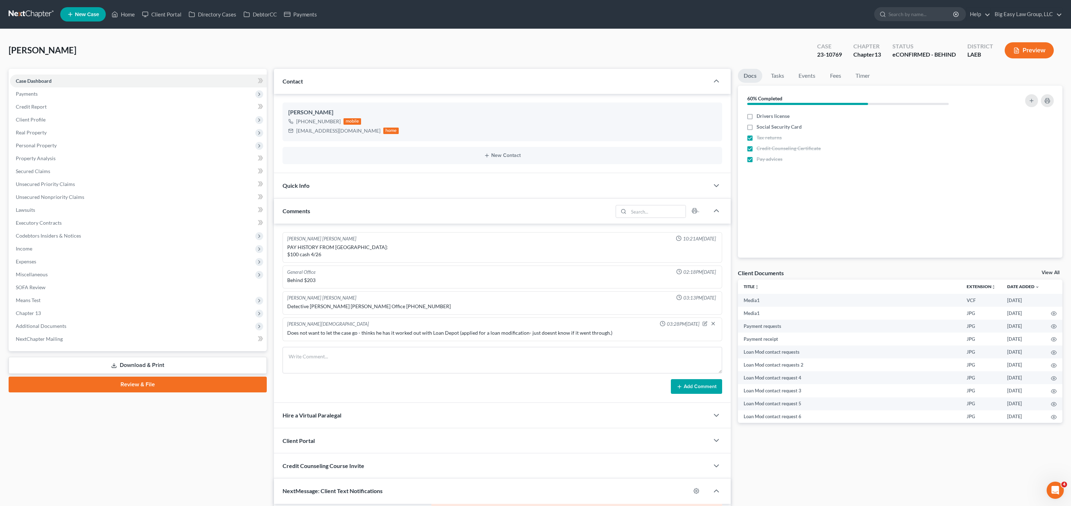
drag, startPoint x: 123, startPoint y: 6, endPoint x: 131, endPoint y: 9, distance: 8.5
click at [123, 6] on ul "New Case Home Client Portal Directory Cases DebtorCC Payments - No Result - See…" at bounding box center [561, 14] width 1002 height 19
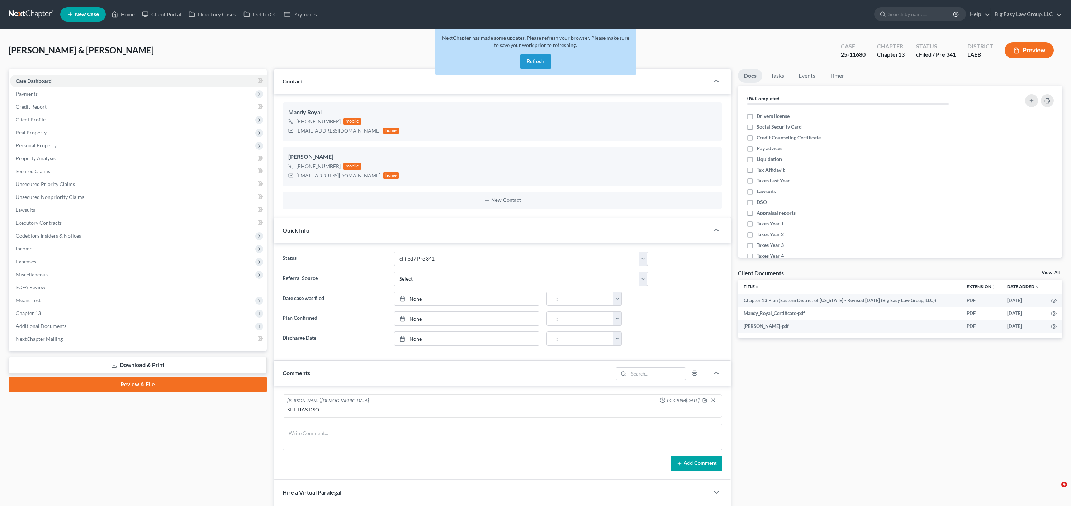
select select "10"
select select "0"
click at [119, 17] on link "Home" at bounding box center [123, 14] width 30 height 13
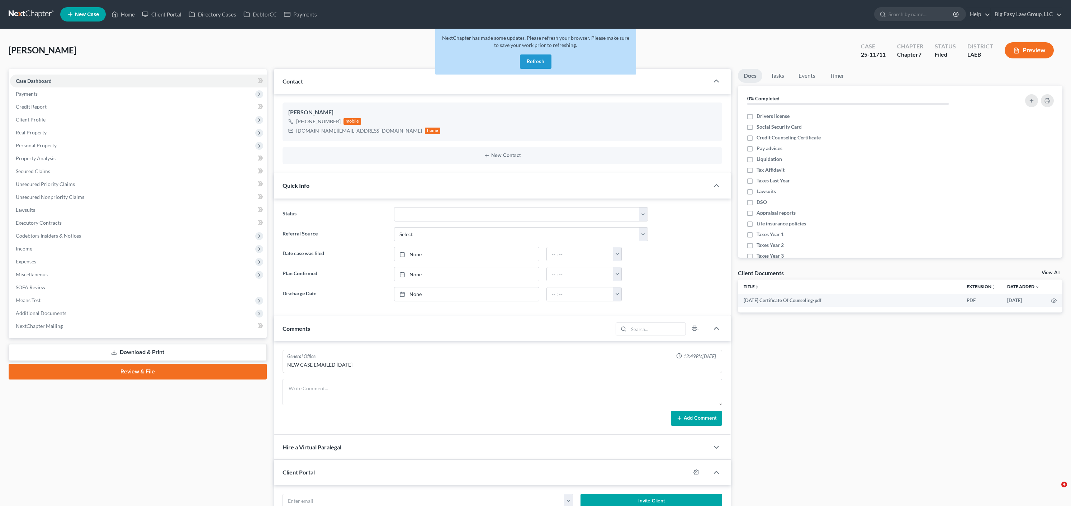
select select "0"
click at [128, 13] on link "Home" at bounding box center [123, 14] width 30 height 13
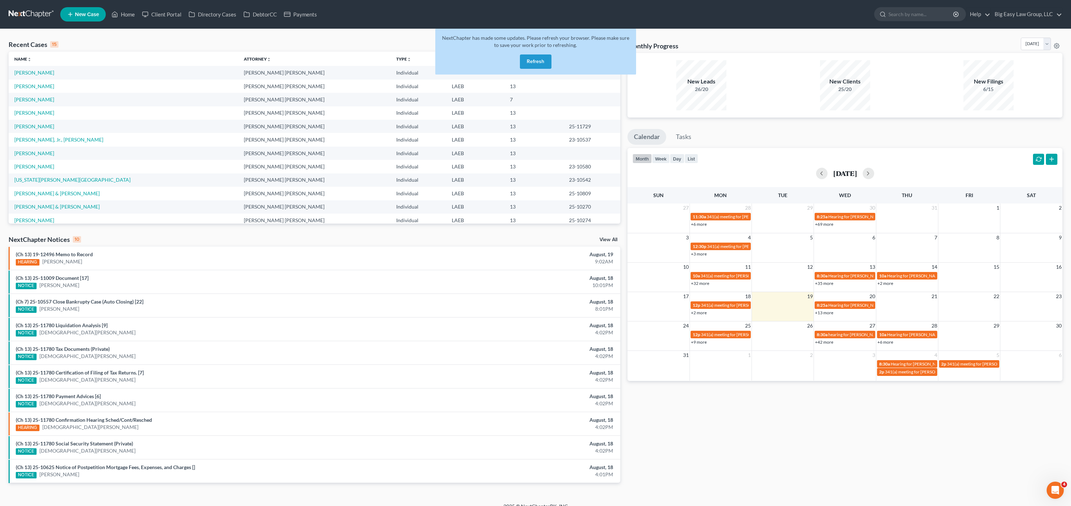
click at [536, 64] on button "Refresh" at bounding box center [536, 61] width 32 height 14
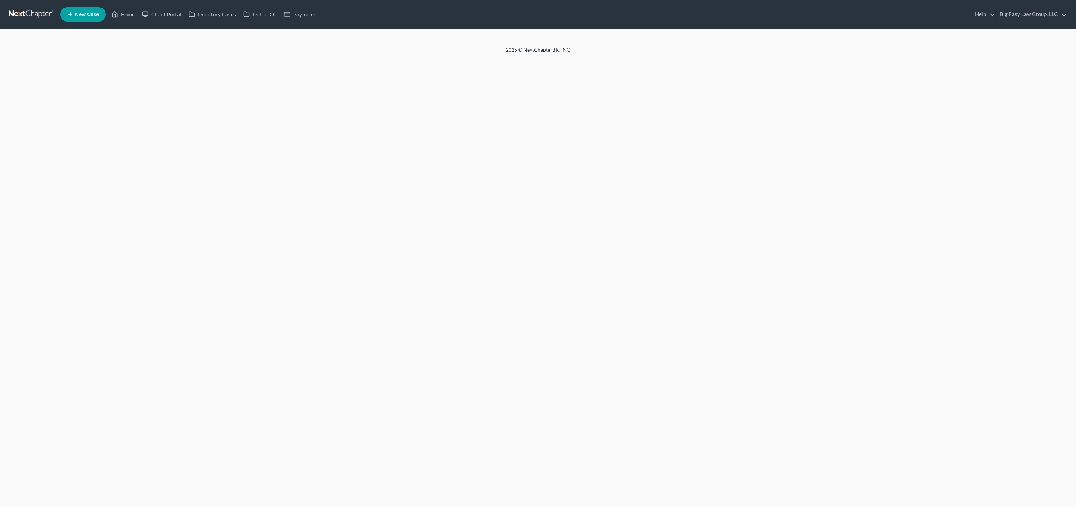
click at [540, 65] on div "Home New Case Client Portal Directory Cases DebtorCC Payments Big Easy Law Grou…" at bounding box center [538, 253] width 1076 height 506
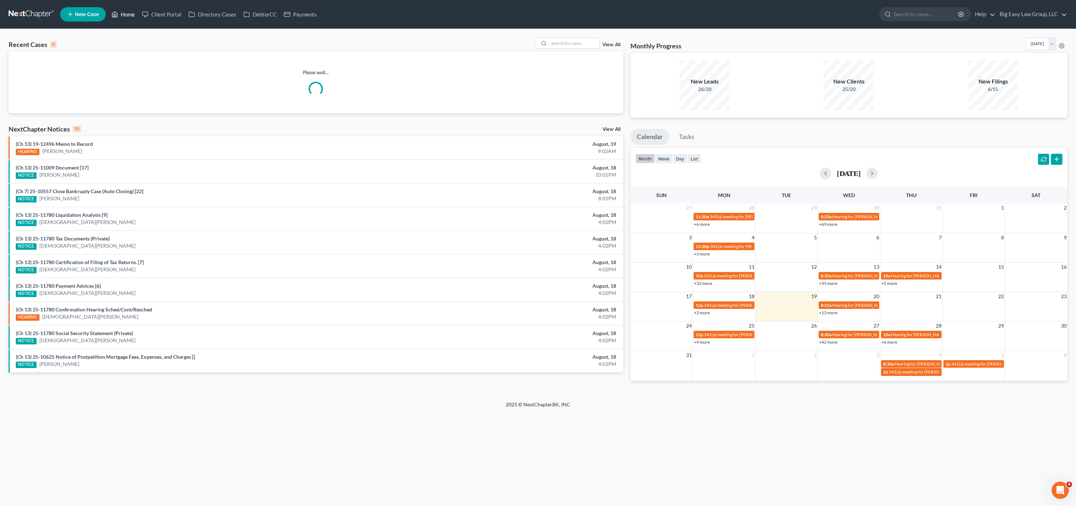
click at [127, 14] on link "Home" at bounding box center [123, 14] width 30 height 13
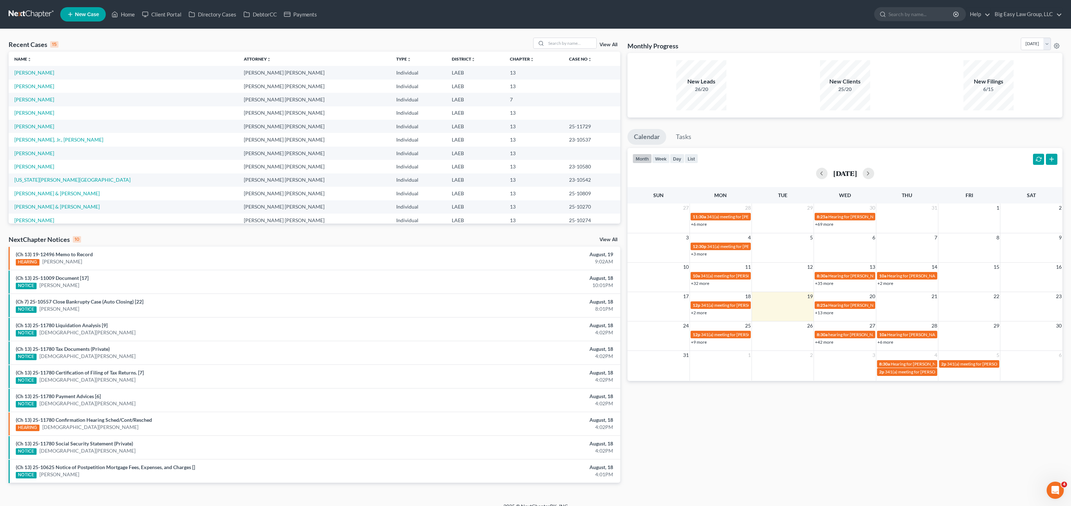
click at [583, 37] on div "Recent Cases 15 View All Name unfold_more expand_more expand_less Attorney unfo…" at bounding box center [535, 266] width 1071 height 474
click at [583, 39] on input "search" at bounding box center [571, 43] width 50 height 10
type input "[PERSON_NAME]"
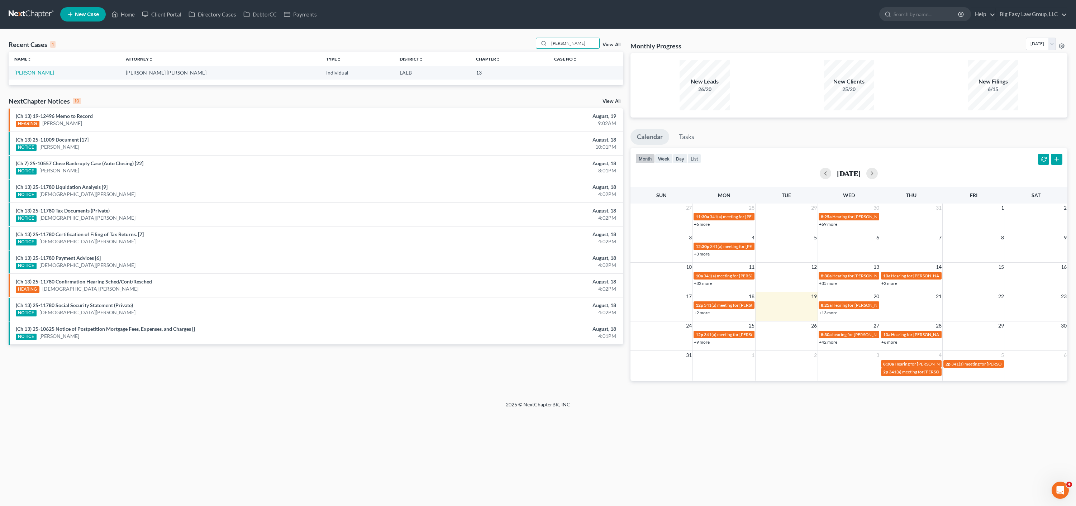
click at [48, 64] on th "Name unfold_more expand_more expand_less" at bounding box center [65, 59] width 112 height 14
click at [46, 76] on td "Adams, Kimberleigh" at bounding box center [65, 72] width 112 height 13
click at [45, 75] on link "Adams, Kimberleigh" at bounding box center [34, 73] width 40 height 6
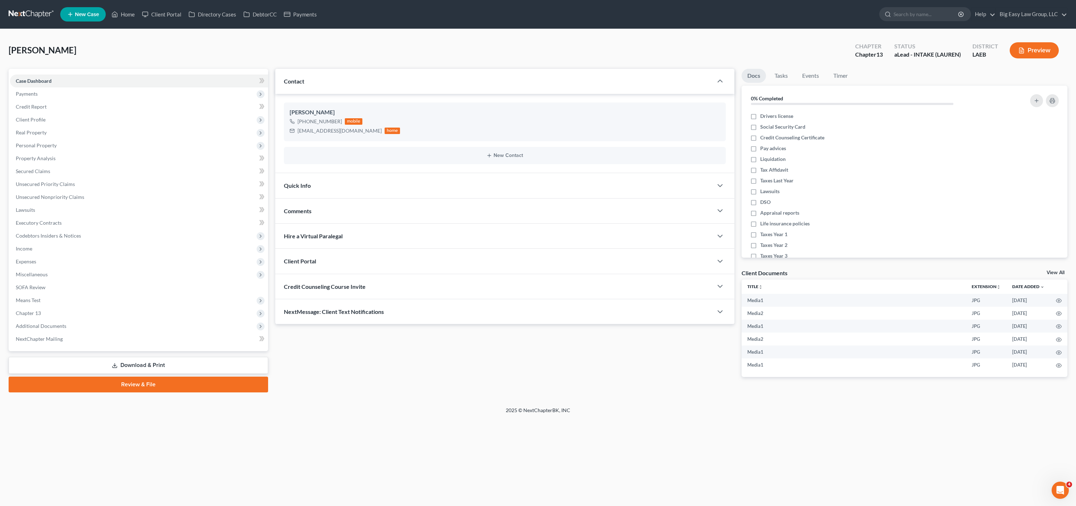
drag, startPoint x: 39, startPoint y: 248, endPoint x: 42, endPoint y: 259, distance: 10.8
click at [39, 248] on span "Income" at bounding box center [139, 248] width 258 height 13
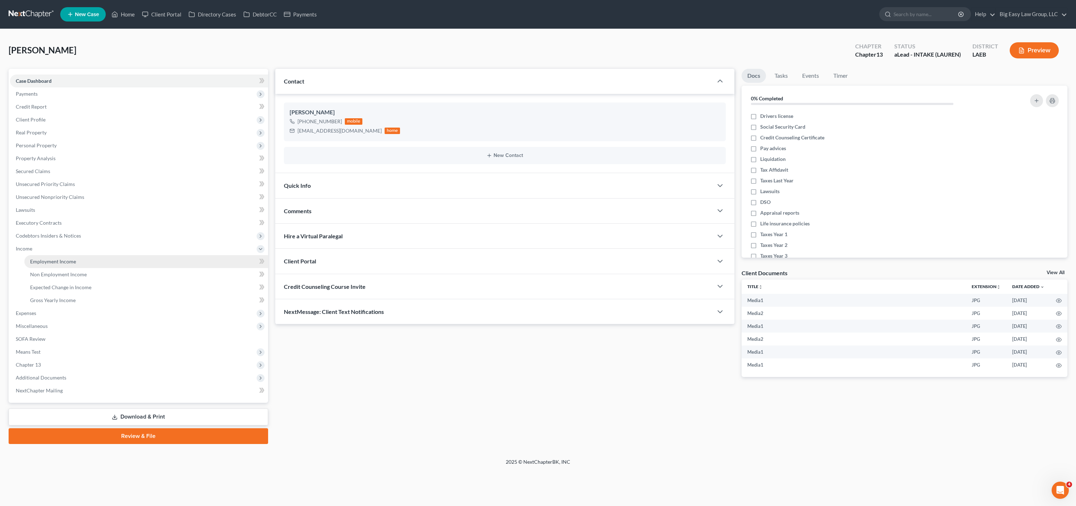
click at [45, 265] on link "Employment Income" at bounding box center [146, 261] width 244 height 13
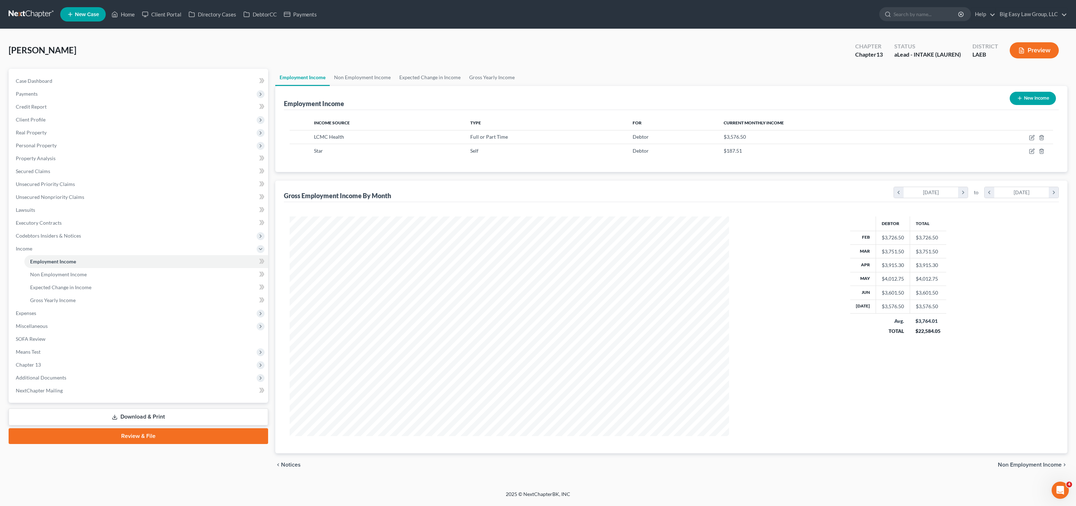
scroll to position [220, 454]
click at [1033, 140] on icon "button" at bounding box center [1032, 138] width 4 height 4
select select "0"
select select "19"
select select "2"
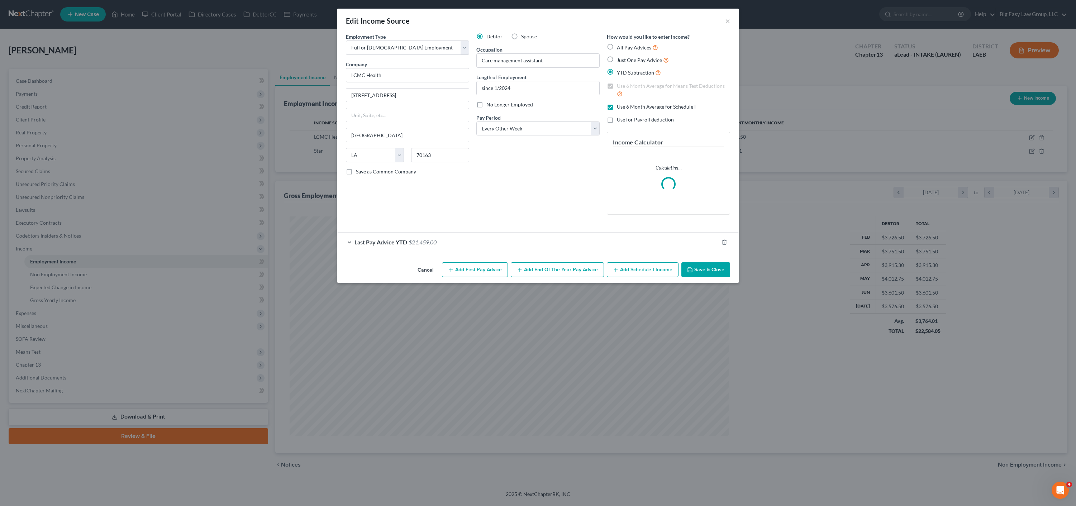
drag, startPoint x: 435, startPoint y: 235, endPoint x: 449, endPoint y: 228, distance: 15.7
click at [435, 236] on div "Last Pay Advice YTD $21,459.00" at bounding box center [527, 242] width 381 height 19
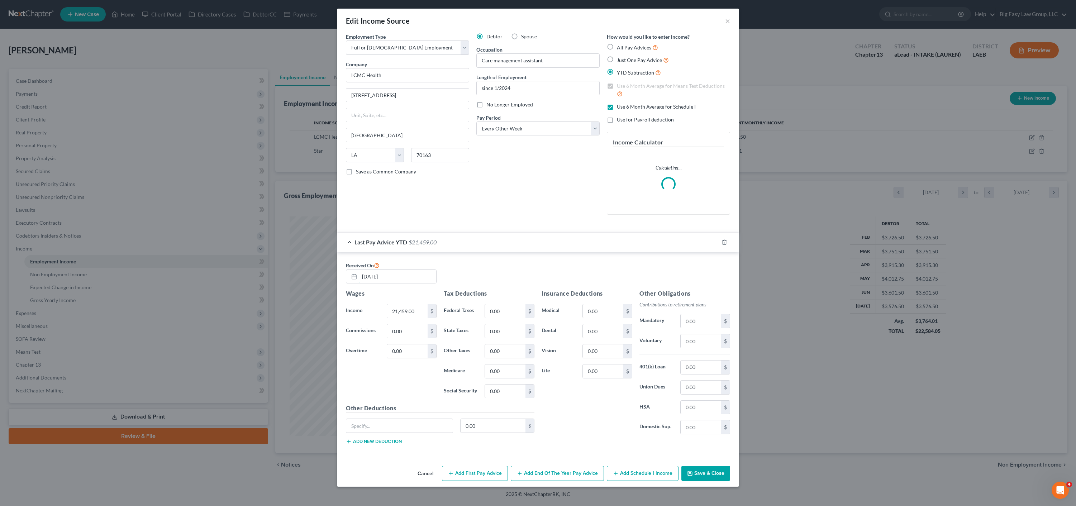
drag, startPoint x: 355, startPoint y: 269, endPoint x: 331, endPoint y: 264, distance: 24.5
click at [331, 264] on div "Edit Income Source × Employment Type * Select Full or Part Time Employment Self…" at bounding box center [538, 253] width 1076 height 506
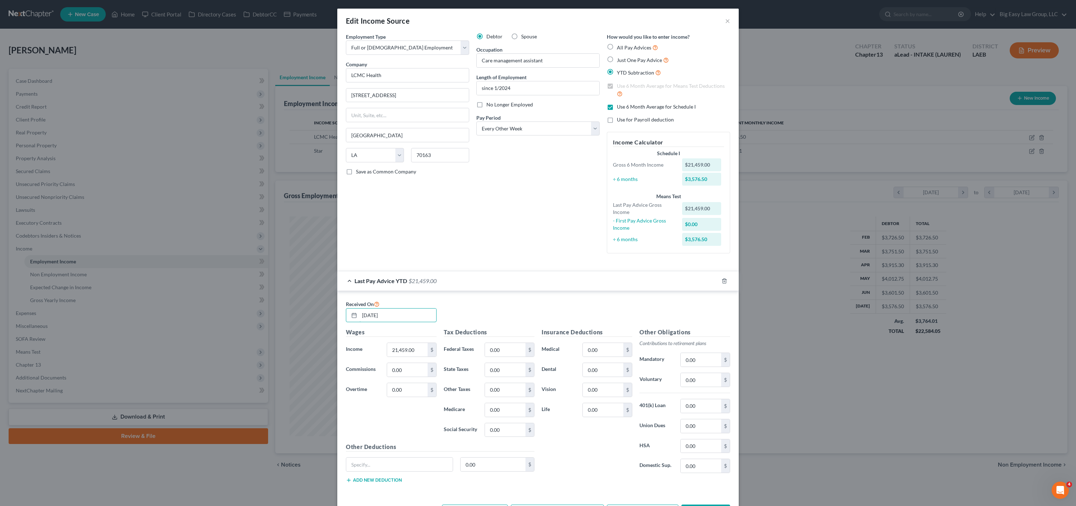
type input "07/18/2025"
click at [443, 324] on div "Received On 07/18/2025" at bounding box center [538, 314] width 392 height 29
drag, startPoint x: 426, startPoint y: 351, endPoint x: 397, endPoint y: 345, distance: 30.0
click at [397, 345] on div "21,459.00 $" at bounding box center [412, 350] width 50 height 14
click at [422, 354] on input "21,459.00" at bounding box center [407, 350] width 41 height 14
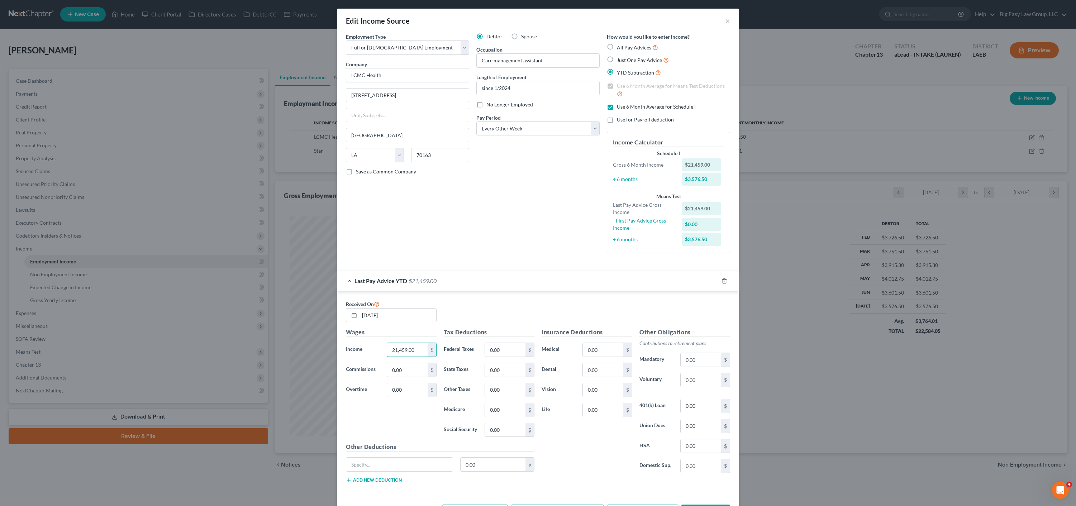
drag, startPoint x: 404, startPoint y: 351, endPoint x: 368, endPoint y: 346, distance: 36.7
click at [368, 346] on div "Income * 21,459.00 $" at bounding box center [391, 350] width 98 height 14
type input "1"
type input "27,042.93"
click at [515, 355] on input "0.00" at bounding box center [505, 350] width 41 height 14
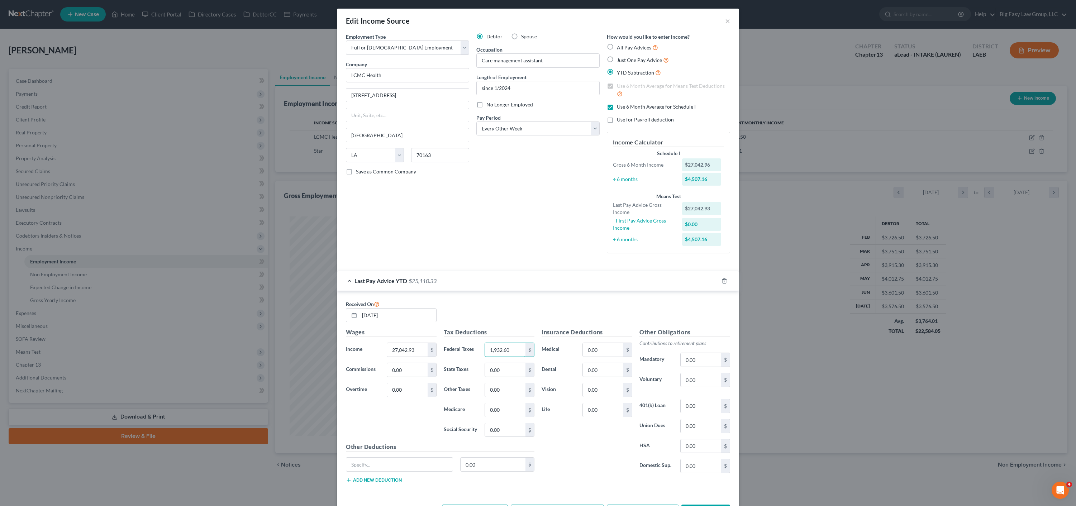
type input "1,932.60"
click at [557, 296] on div "Received On 07/18/2025 Wages Income * 27,042.93 $ Commissions 0.00 $ Overtime 0…" at bounding box center [538, 393] width 402 height 204
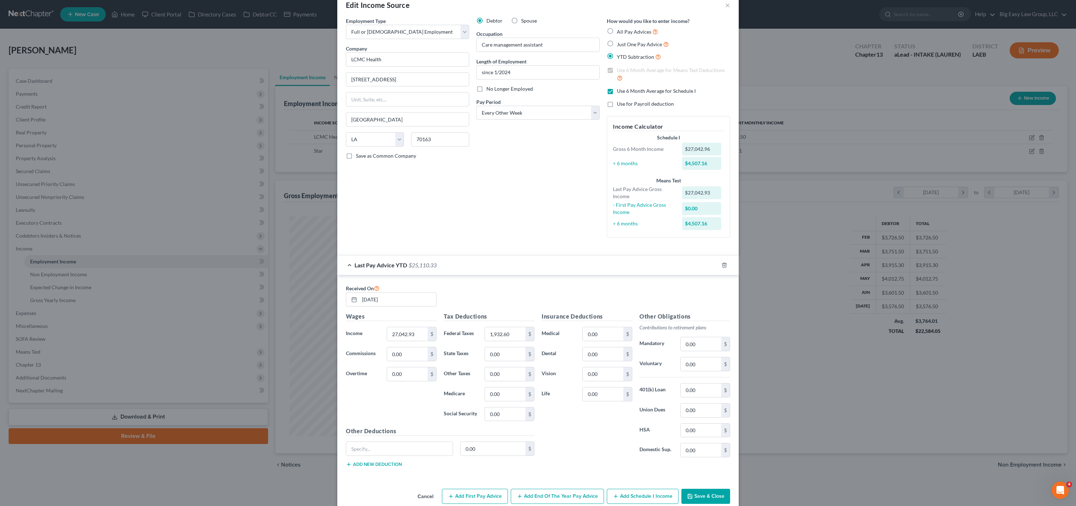
scroll to position [28, 0]
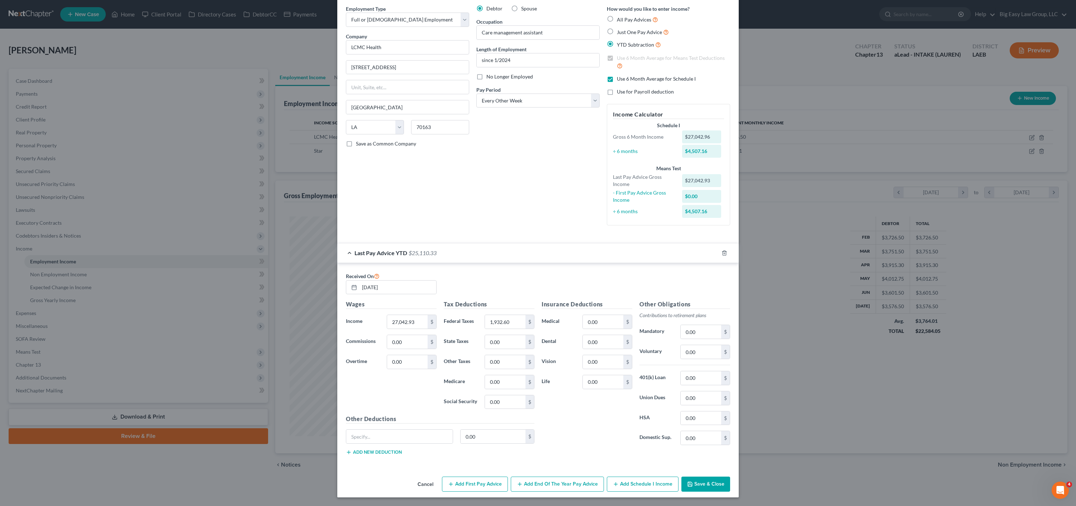
drag, startPoint x: 711, startPoint y: 485, endPoint x: 698, endPoint y: 458, distance: 29.7
click at [711, 485] on button "Save & Close" at bounding box center [706, 484] width 49 height 15
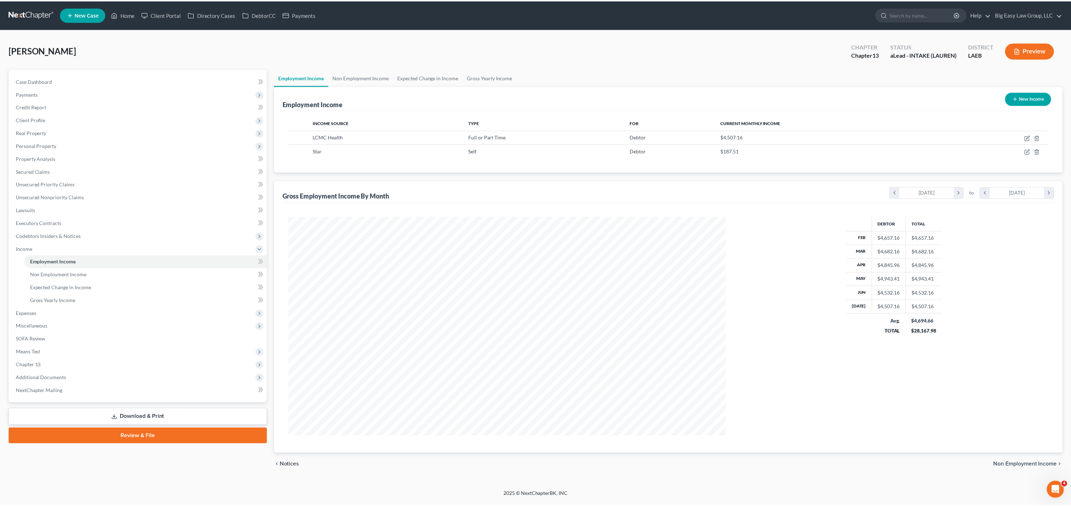
scroll to position [220, 454]
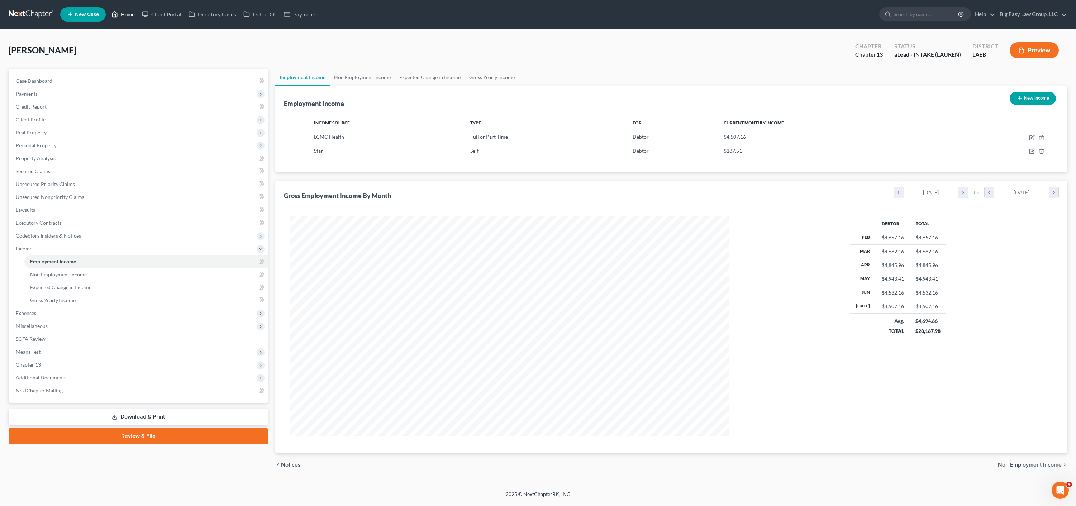
click at [129, 18] on link "Home" at bounding box center [123, 14] width 30 height 13
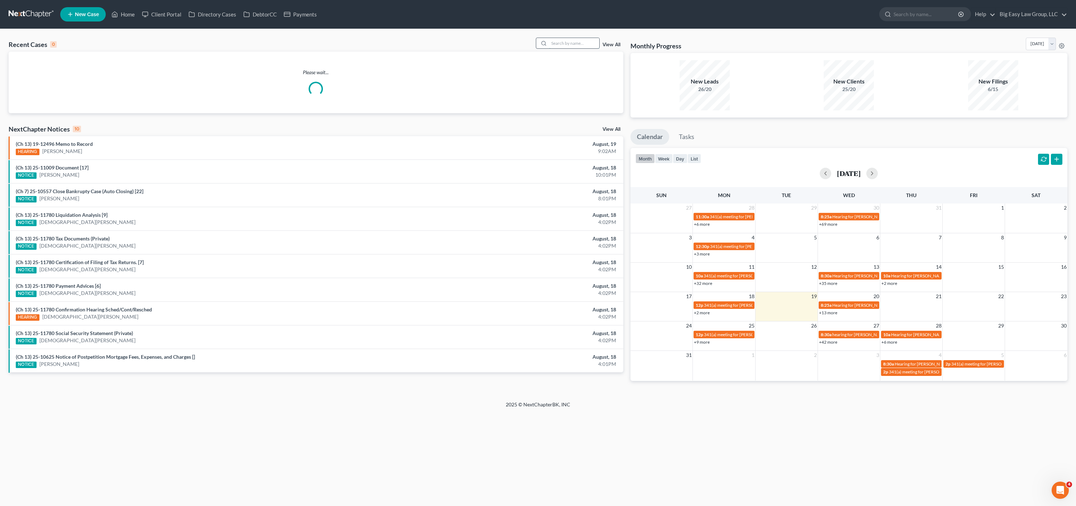
click at [564, 46] on input "search" at bounding box center [574, 43] width 50 height 10
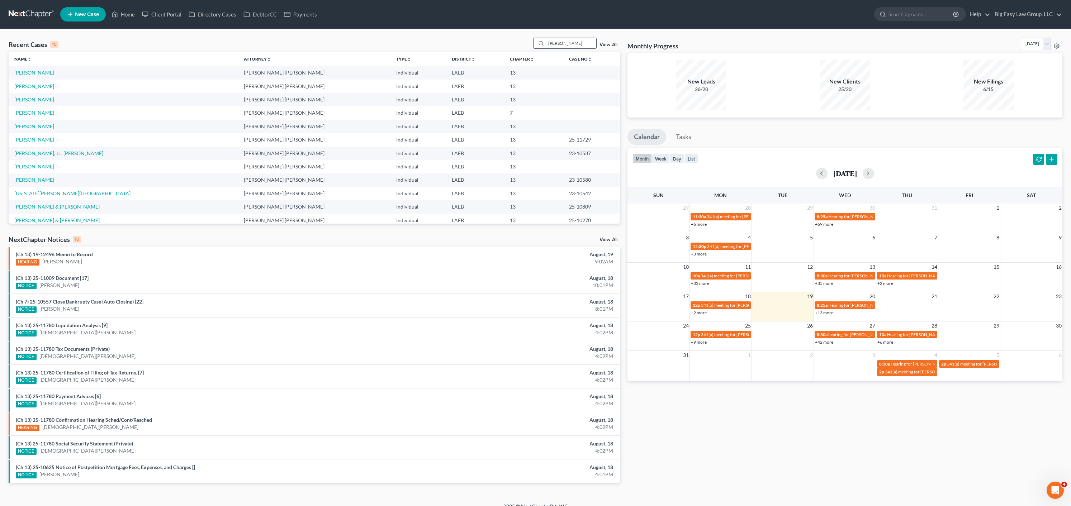
type input "shaw"
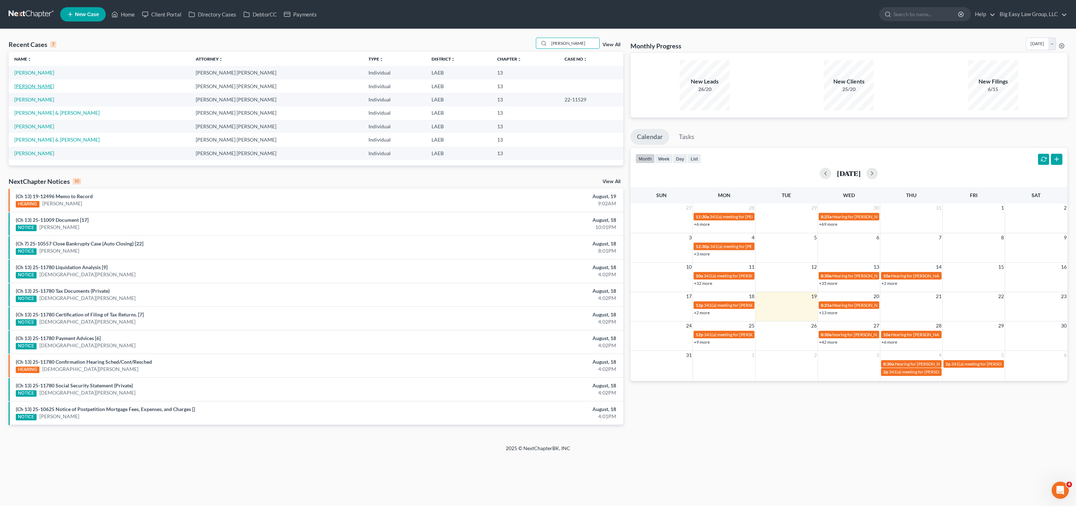
click at [28, 84] on link "Shaw, Dona" at bounding box center [34, 86] width 40 height 6
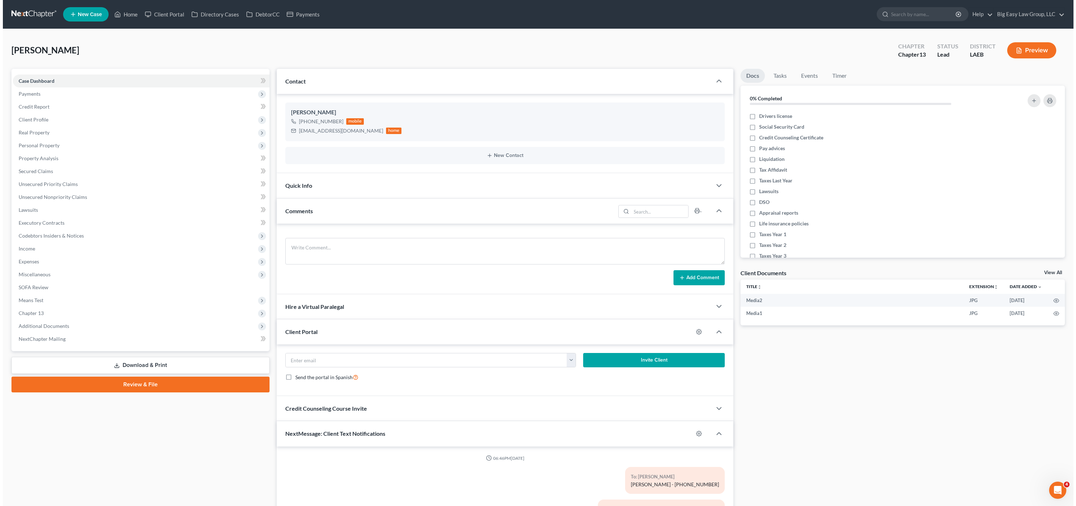
scroll to position [456, 0]
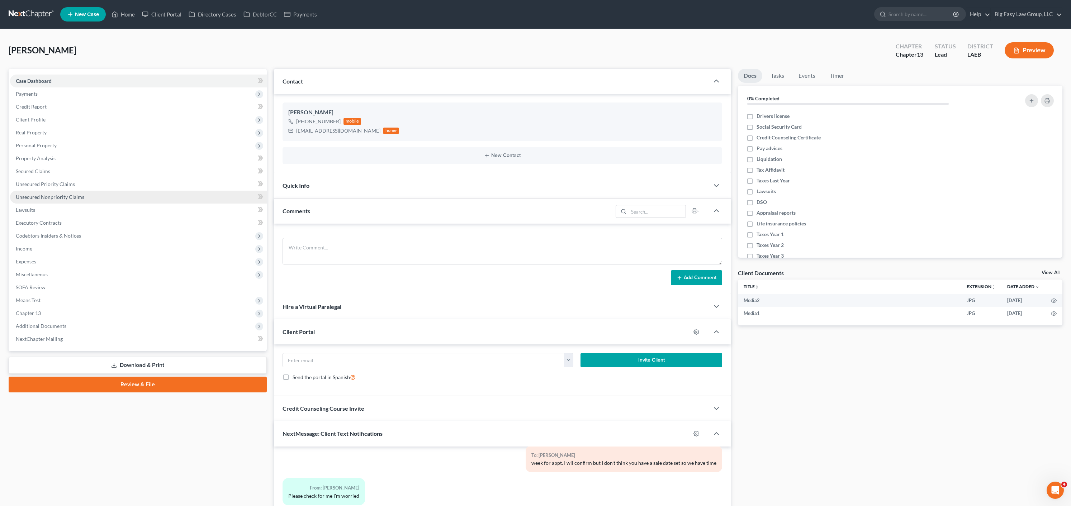
drag, startPoint x: 33, startPoint y: 198, endPoint x: 190, endPoint y: 186, distance: 157.8
click at [33, 198] on span "Unsecured Nonpriority Claims" at bounding box center [50, 197] width 68 height 6
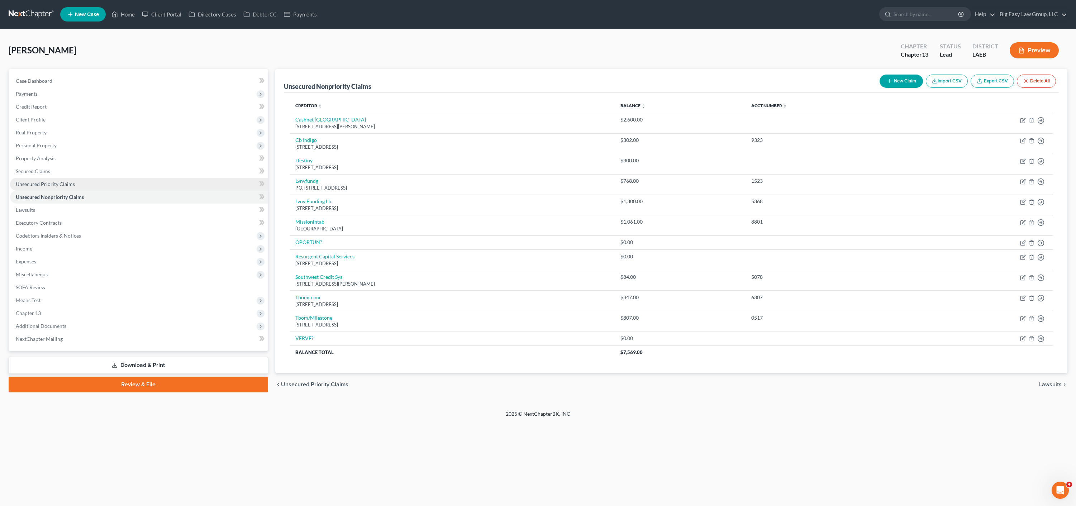
drag, startPoint x: 51, startPoint y: 189, endPoint x: 54, endPoint y: 179, distance: 10.1
click at [51, 189] on link "Unsecured Priority Claims" at bounding box center [139, 184] width 258 height 13
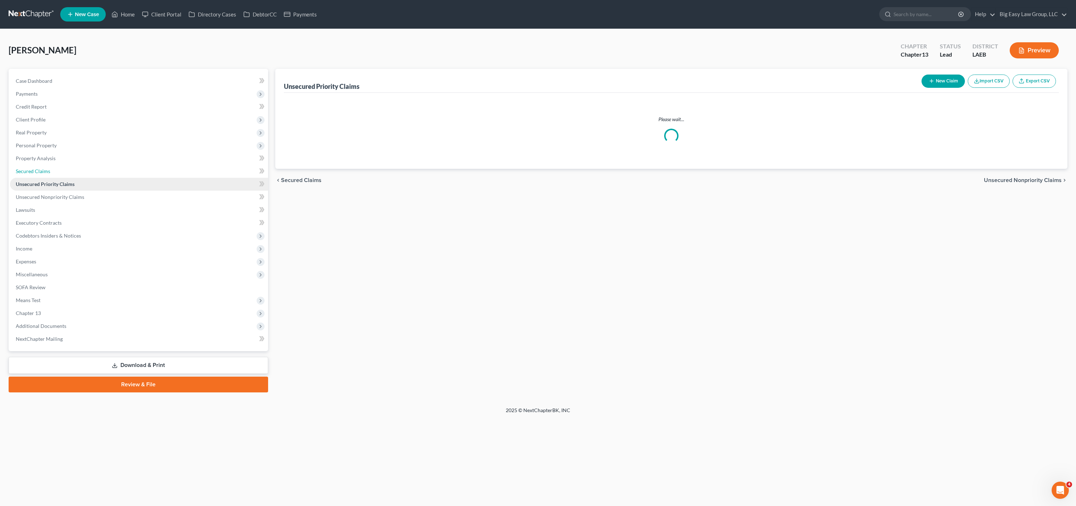
drag, startPoint x: 55, startPoint y: 174, endPoint x: 60, endPoint y: 182, distance: 10.0
click at [55, 174] on link "Secured Claims" at bounding box center [139, 171] width 258 height 13
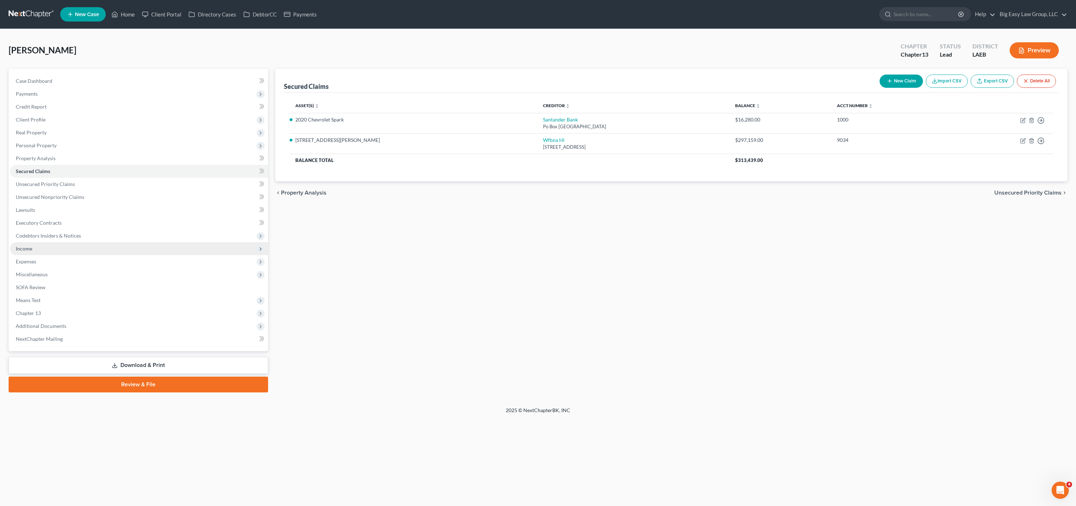
click at [50, 249] on span "Income" at bounding box center [139, 248] width 258 height 13
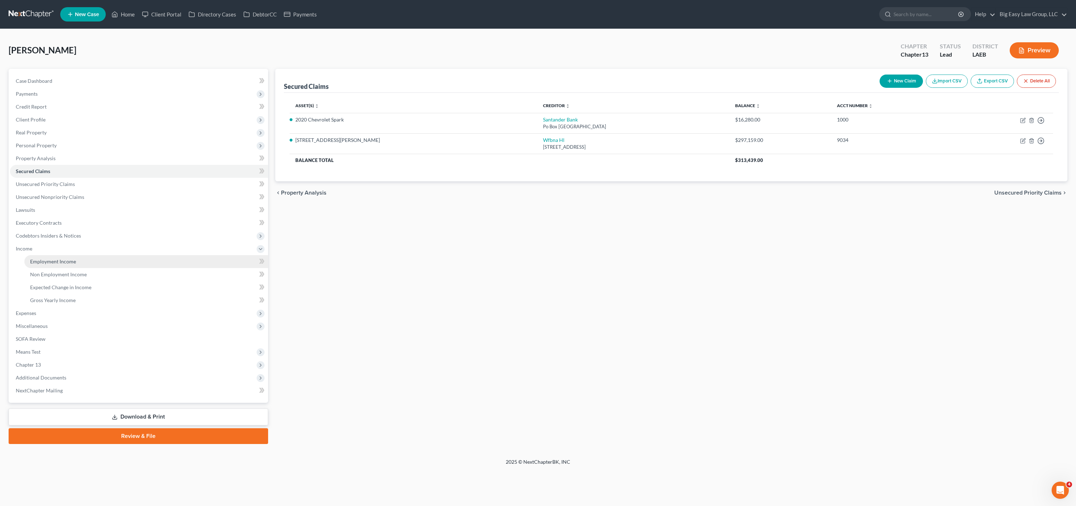
click at [48, 264] on span "Employment Income" at bounding box center [53, 261] width 46 height 6
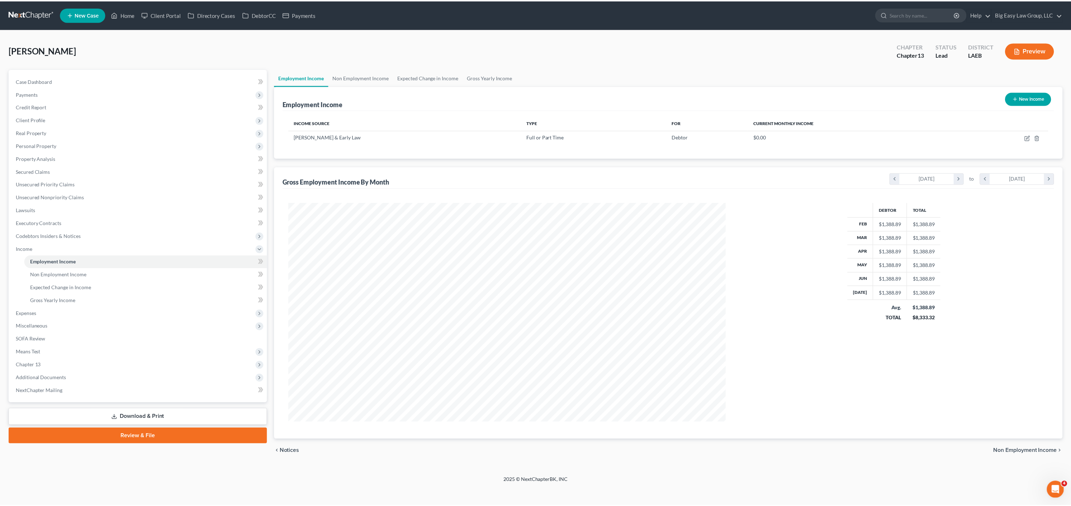
scroll to position [220, 454]
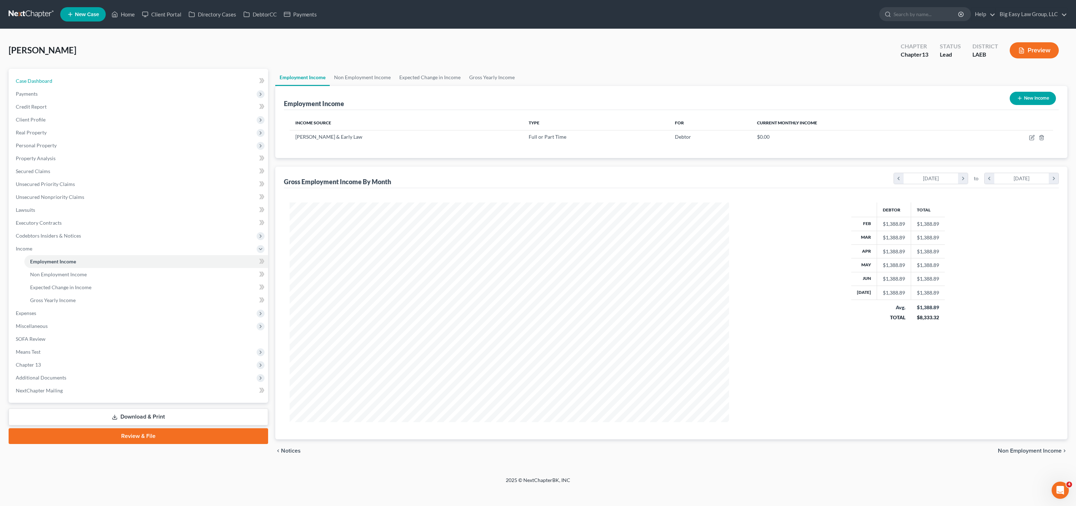
click at [41, 77] on link "Case Dashboard" at bounding box center [139, 81] width 258 height 13
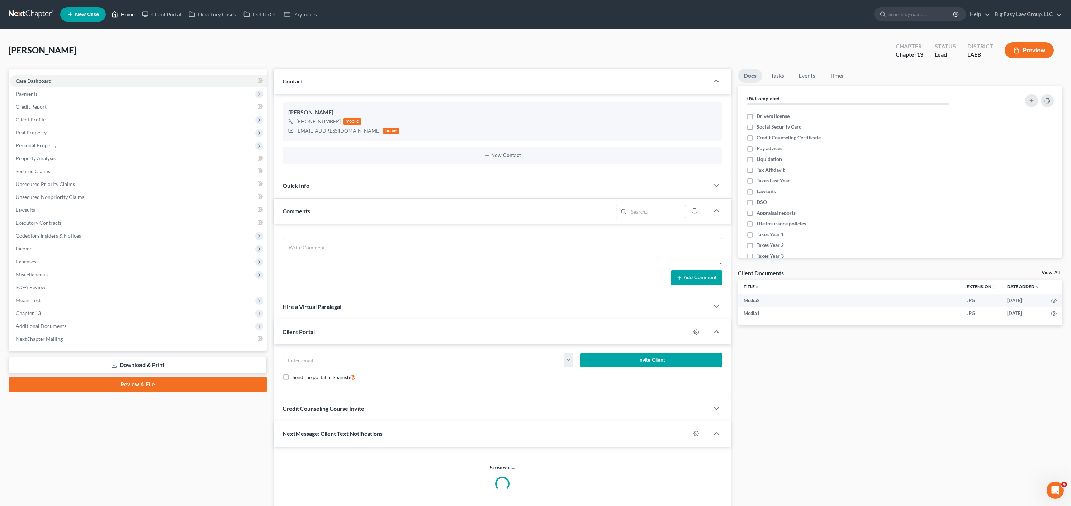
click at [129, 10] on link "Home" at bounding box center [123, 14] width 30 height 13
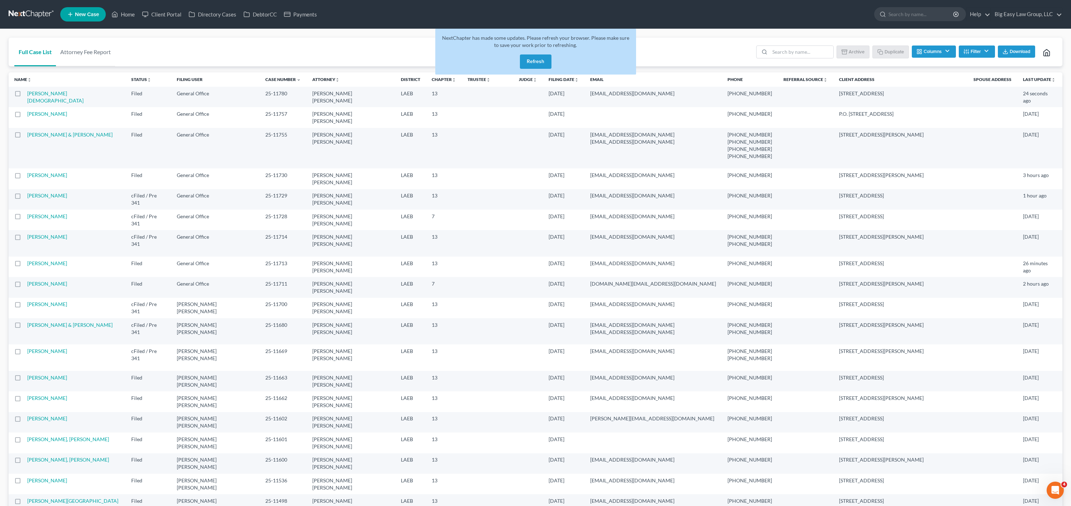
drag, startPoint x: 534, startPoint y: 58, endPoint x: 538, endPoint y: 58, distance: 4.0
click at [535, 58] on button "Refresh" at bounding box center [536, 61] width 32 height 14
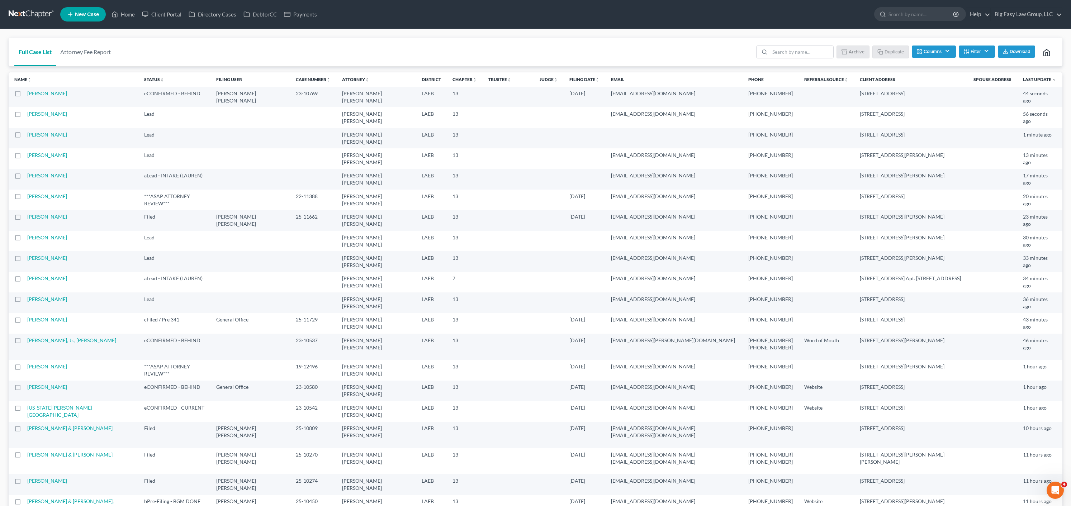
click at [43, 234] on link "[PERSON_NAME]" at bounding box center [47, 237] width 40 height 6
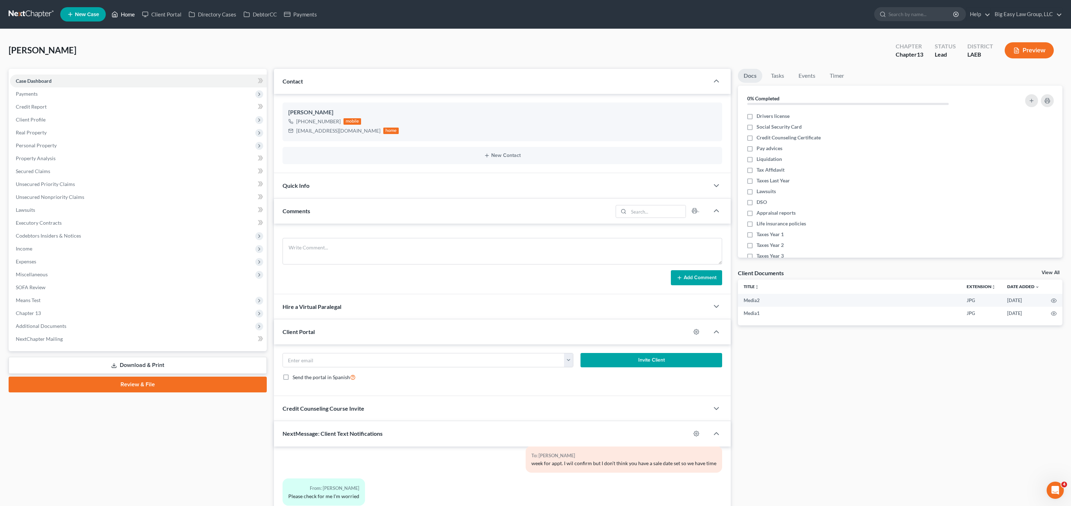
click at [134, 13] on link "Home" at bounding box center [123, 14] width 30 height 13
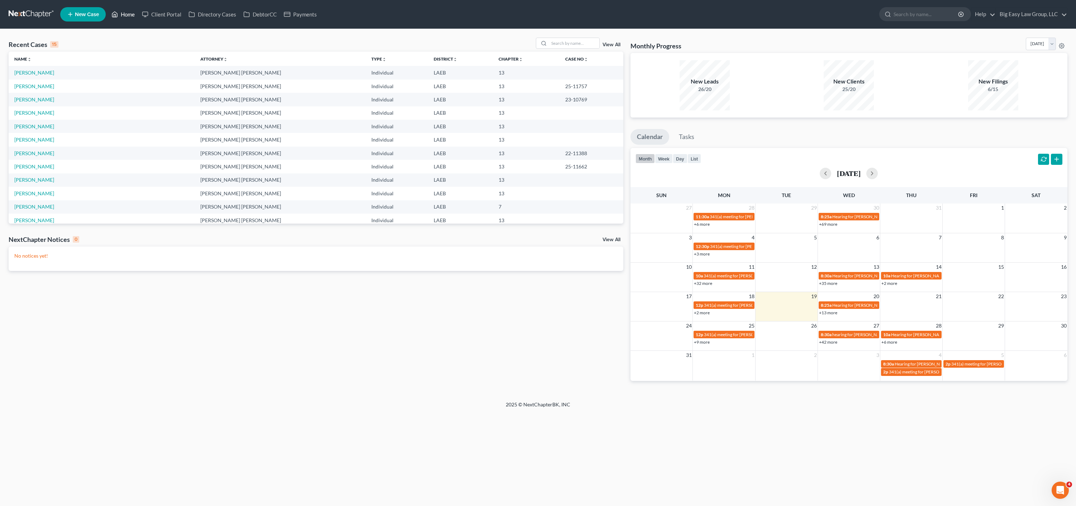
click at [126, 17] on link "Home" at bounding box center [123, 14] width 30 height 13
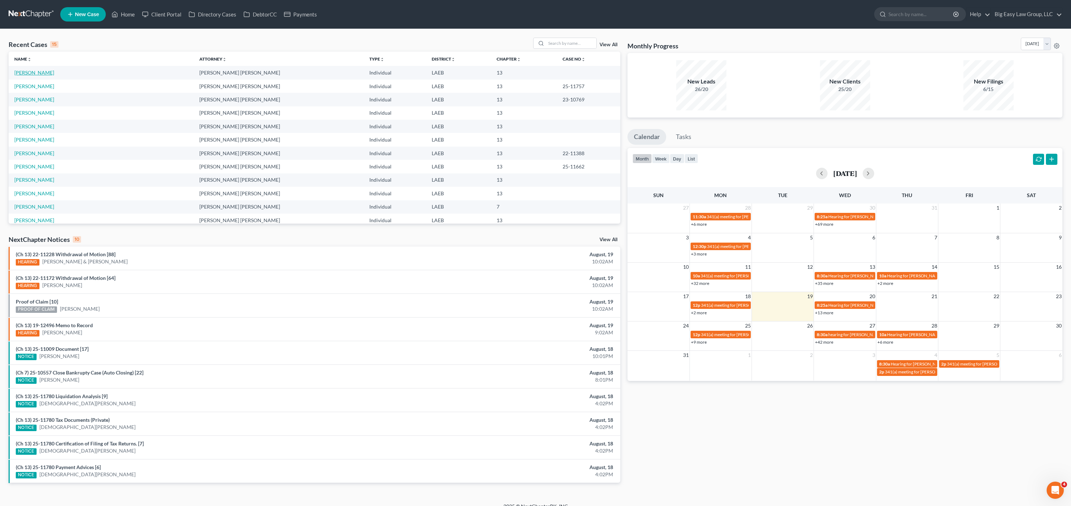
click at [21, 75] on link "Shaw, Dona" at bounding box center [34, 73] width 40 height 6
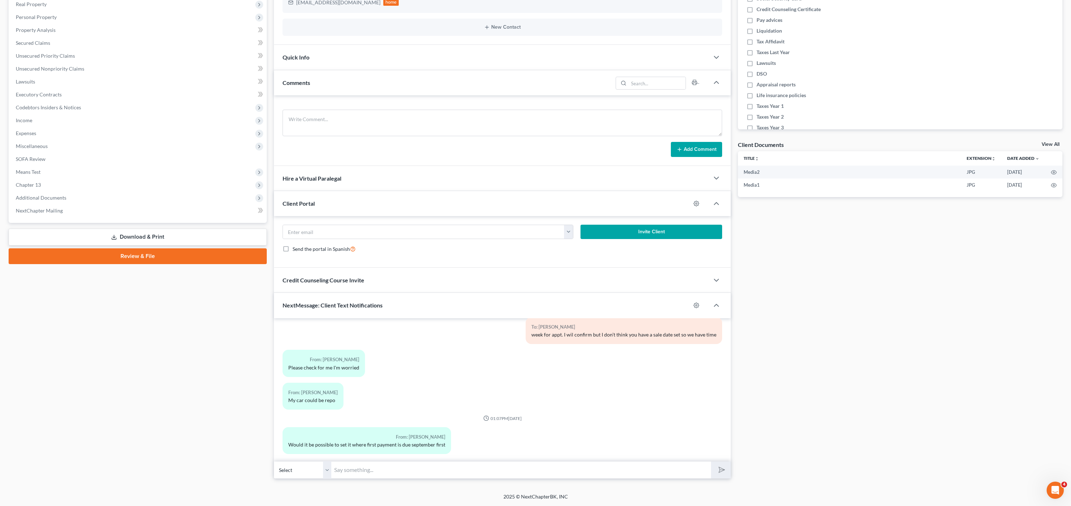
scroll to position [455, 0]
click at [383, 472] on input "text" at bounding box center [521, 470] width 380 height 18
type input "Please send me checkstubs after 6/30"
click at [711, 462] on button "submit" at bounding box center [721, 470] width 20 height 17
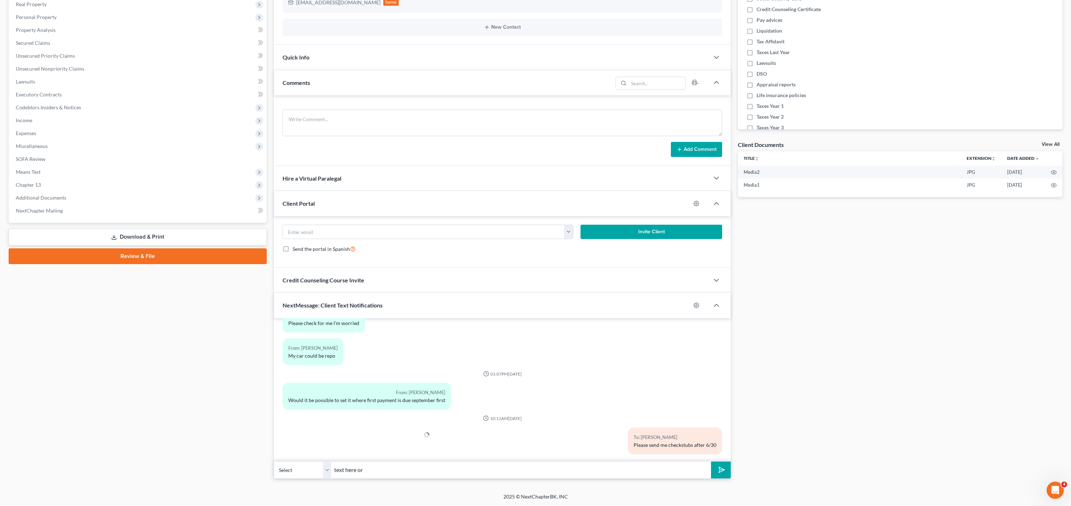
type input "text here or email to office@bigeasybk.com"
click at [711, 462] on button "submit" at bounding box center [721, 470] width 20 height 17
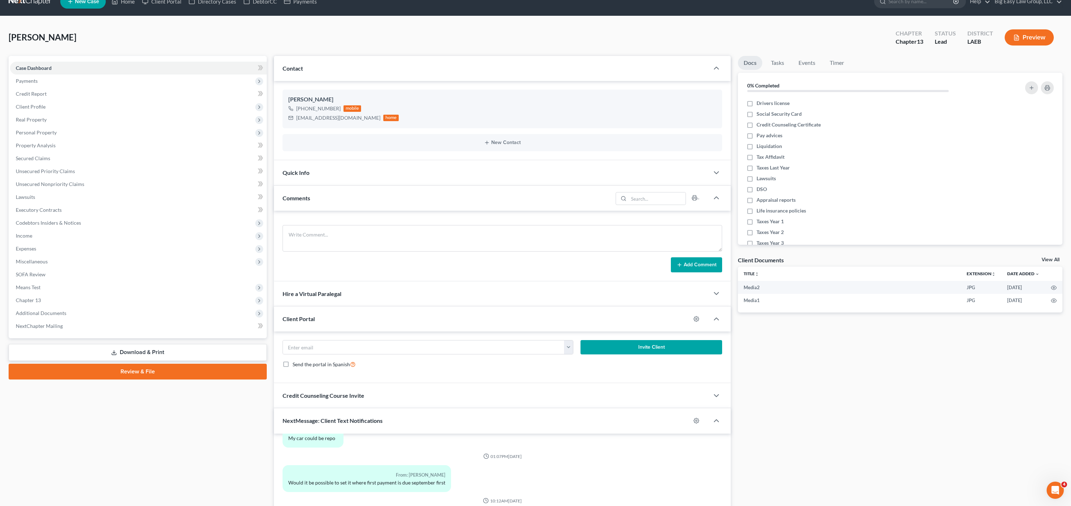
scroll to position [0, 0]
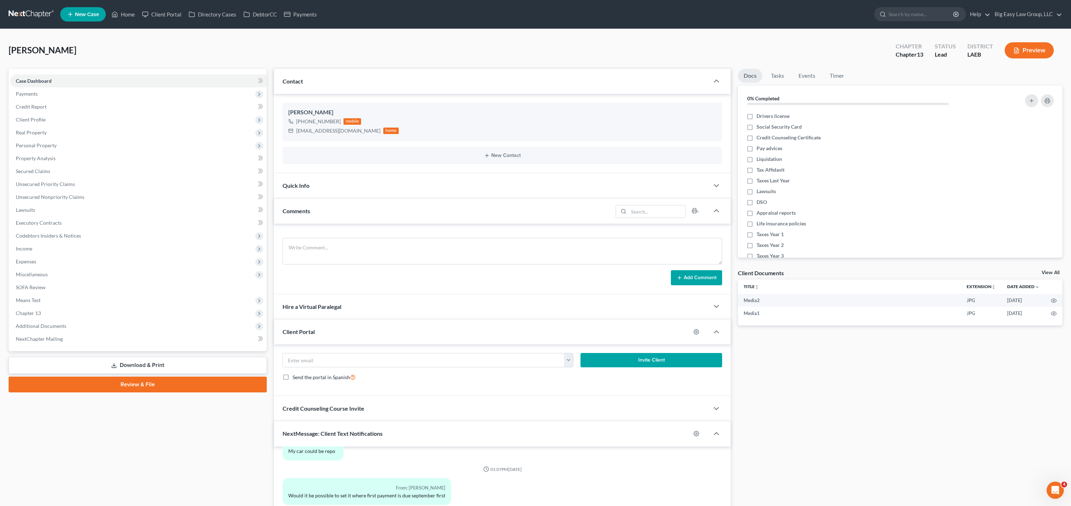
click at [126, 24] on nav "Home New Case Client Portal Directory Cases DebtorCC Payments Big Easy Law Grou…" at bounding box center [535, 14] width 1071 height 29
click at [138, 14] on link "Home" at bounding box center [123, 14] width 30 height 13
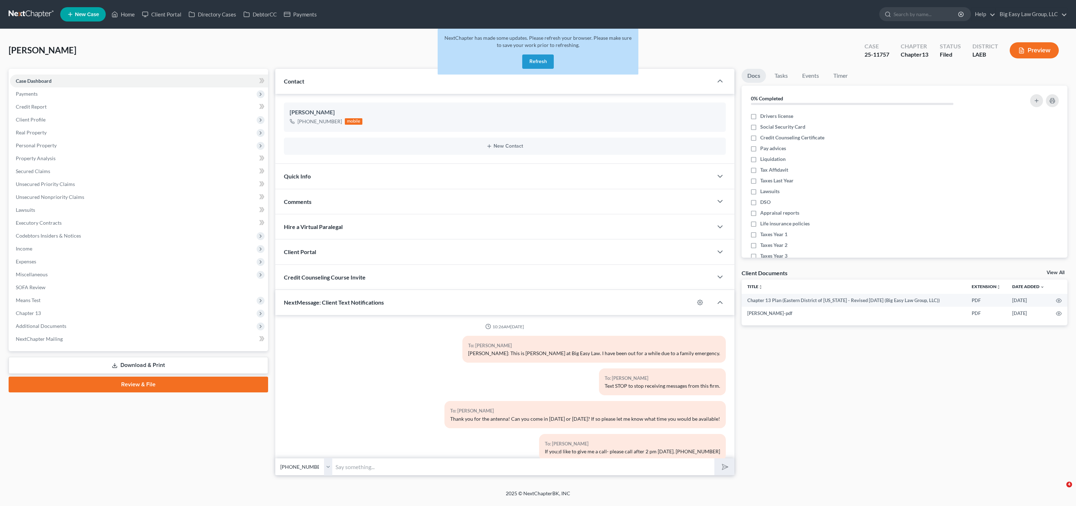
select select "0"
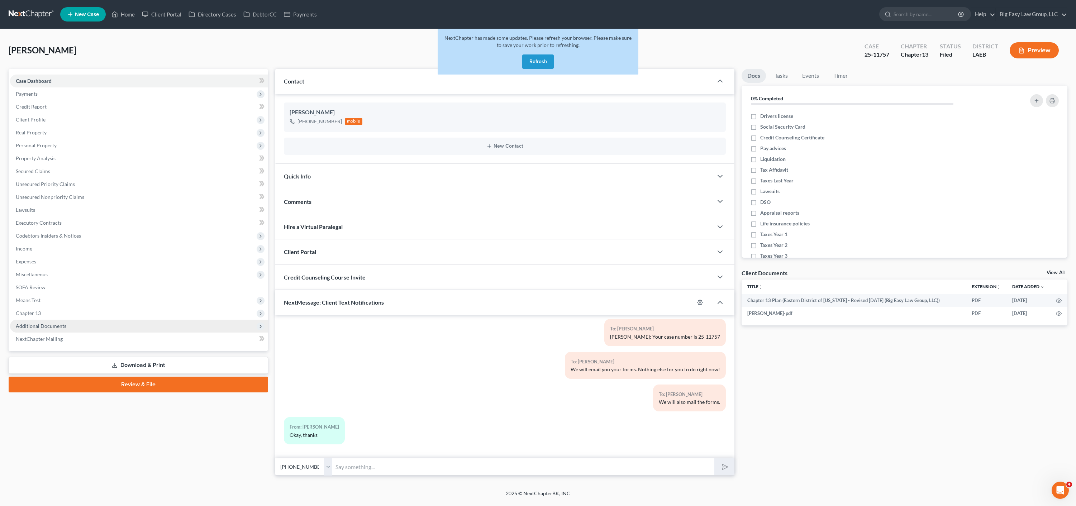
click at [57, 321] on span "Additional Documents" at bounding box center [139, 326] width 258 height 13
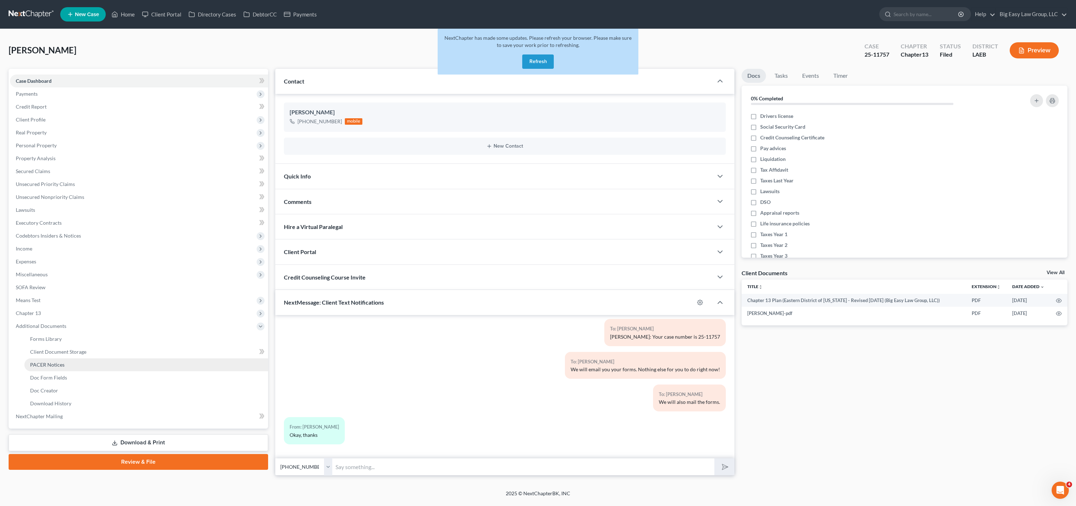
click at [77, 362] on link "PACER Notices" at bounding box center [146, 365] width 244 height 13
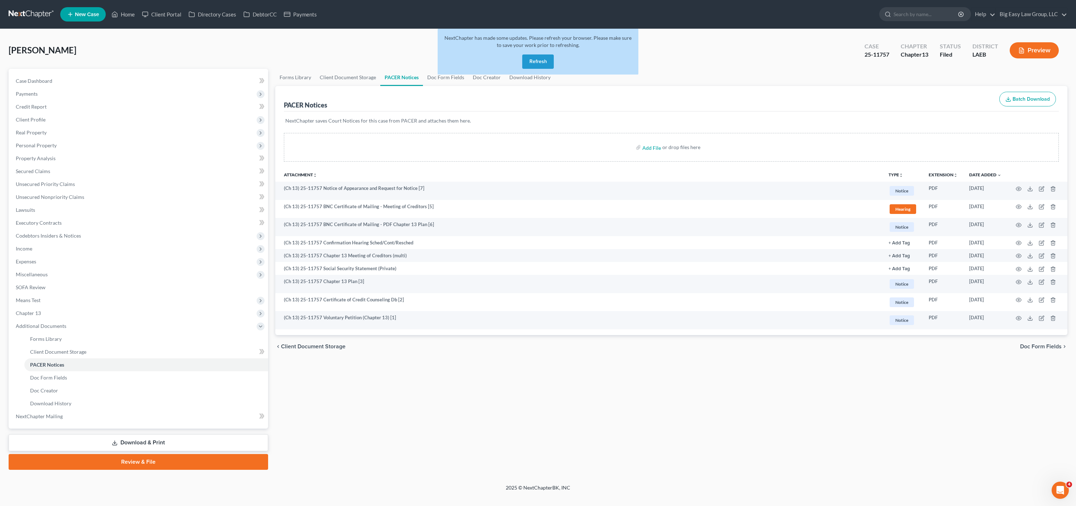
click at [539, 64] on button "Refresh" at bounding box center [538, 61] width 32 height 14
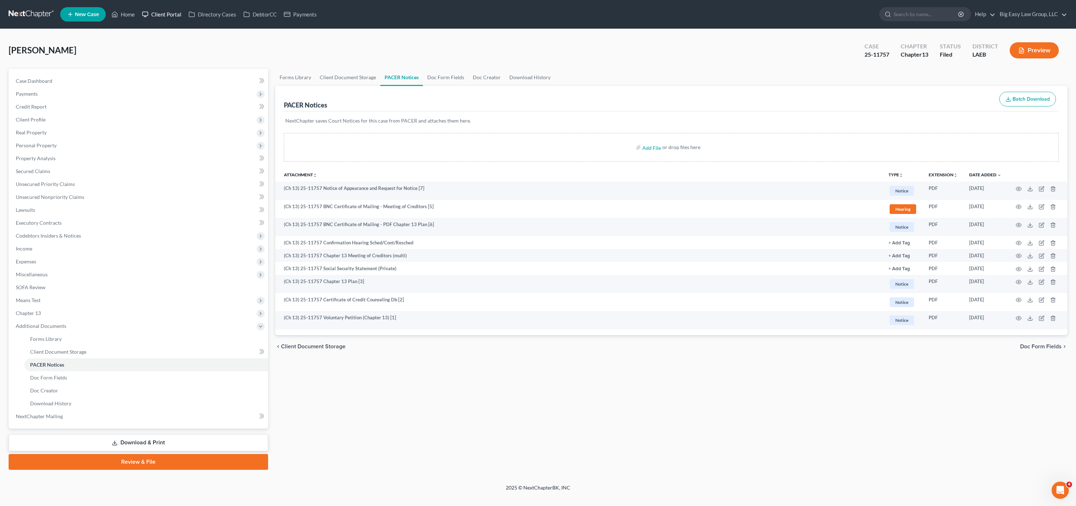
click at [142, 13] on link "Client Portal" at bounding box center [161, 14] width 47 height 13
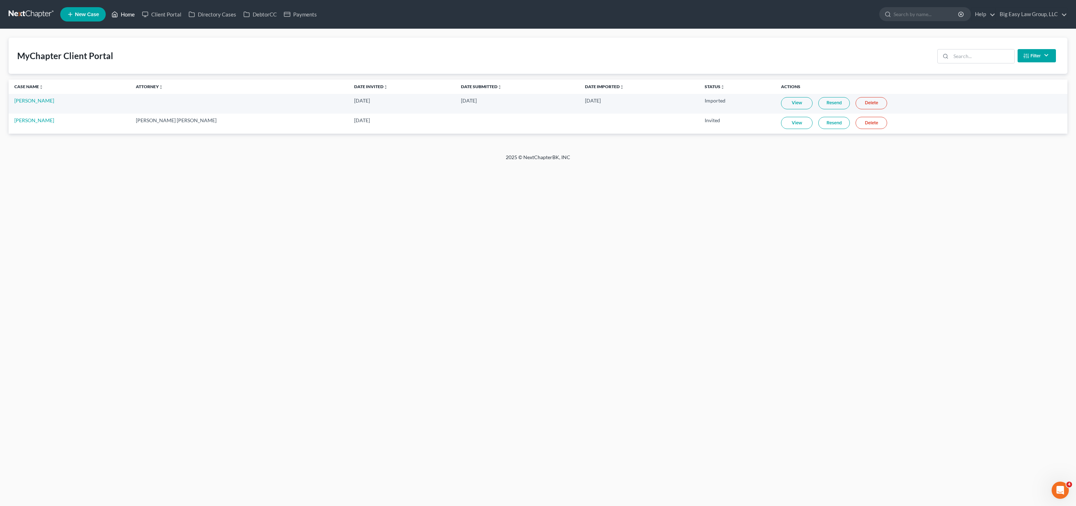
click at [119, 15] on link "Home" at bounding box center [123, 14] width 30 height 13
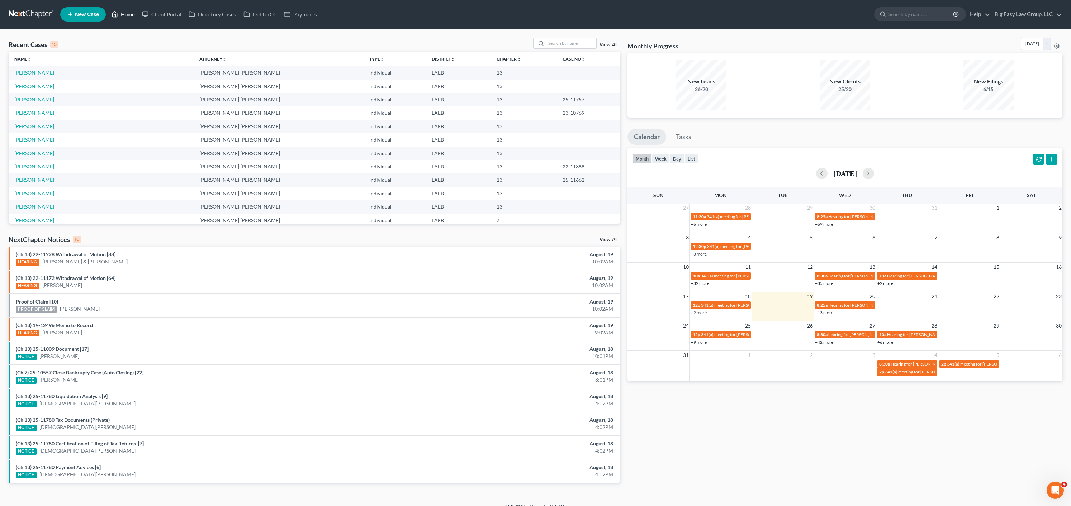
click at [121, 18] on link "Home" at bounding box center [123, 14] width 30 height 13
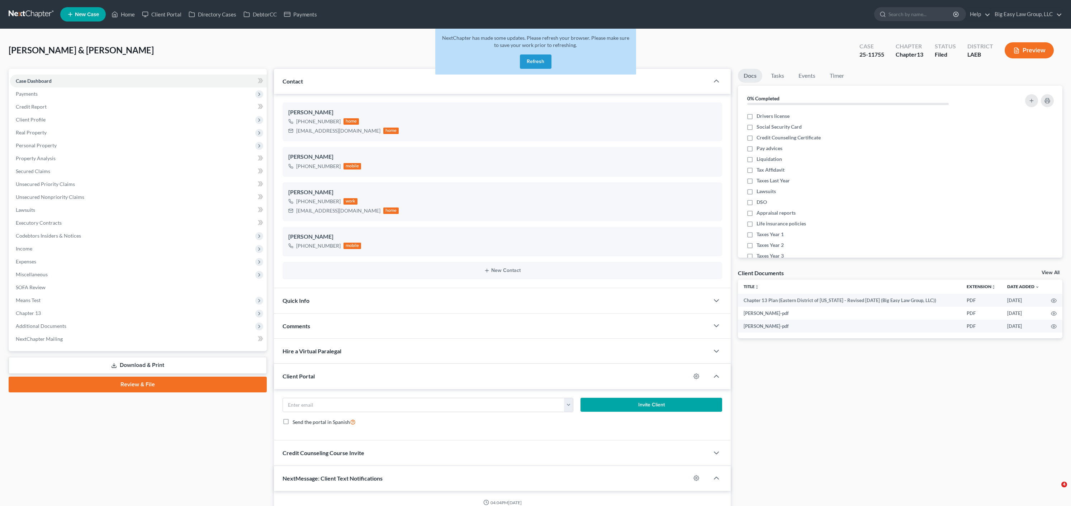
select select "0"
click at [537, 56] on button "Refresh" at bounding box center [536, 61] width 32 height 14
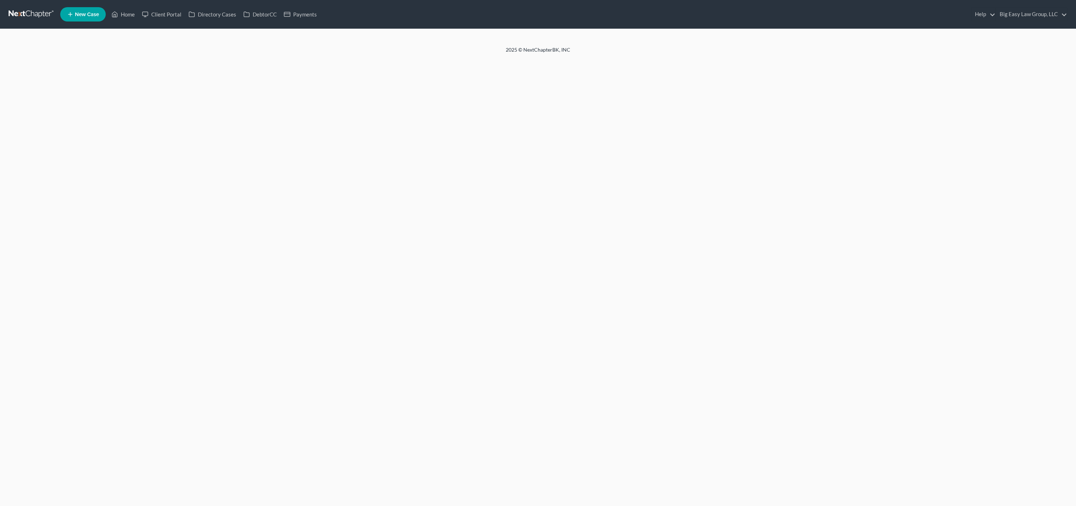
click at [103, 22] on li "New Case" at bounding box center [84, 14] width 48 height 16
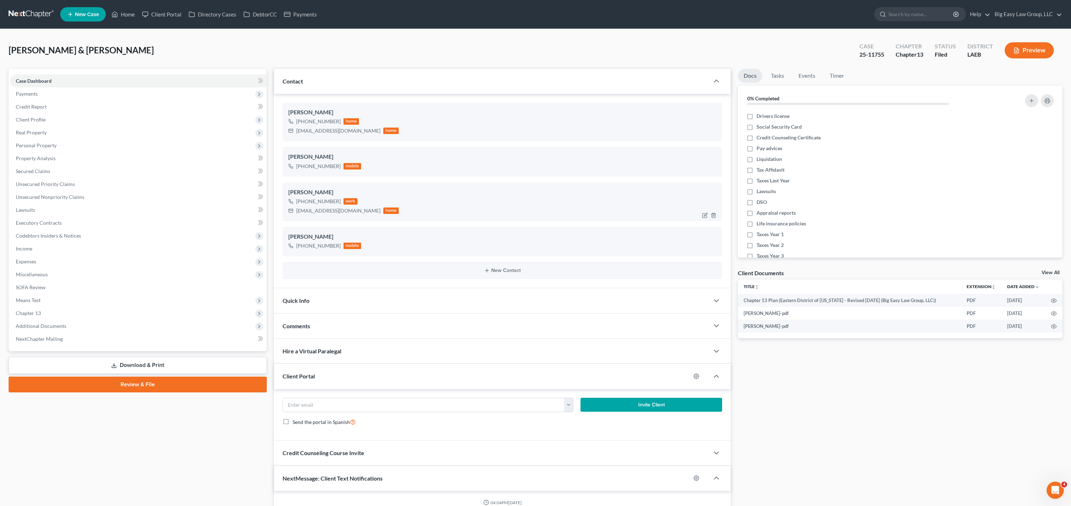
scroll to position [419, 0]
click at [129, 11] on link "Home" at bounding box center [123, 14] width 30 height 13
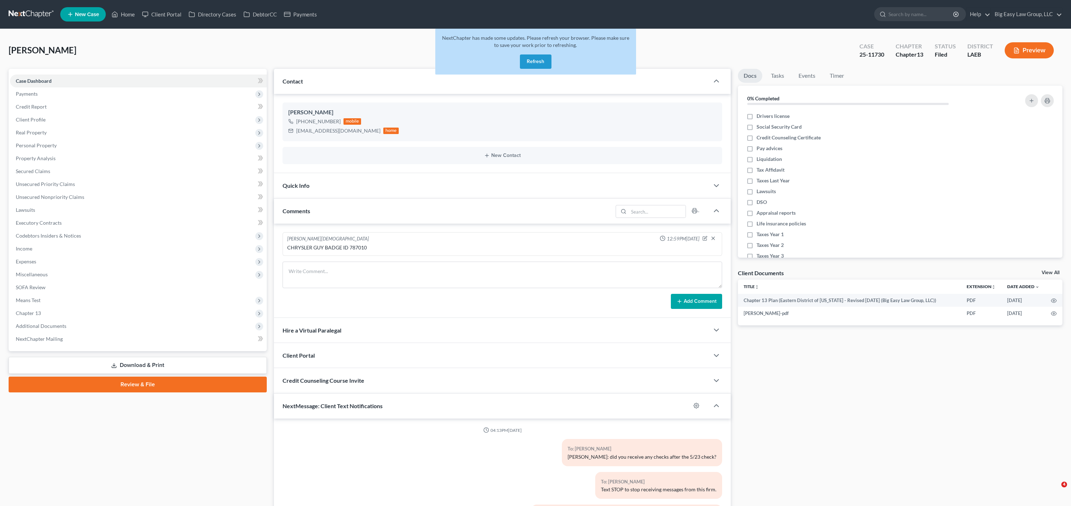
select select "0"
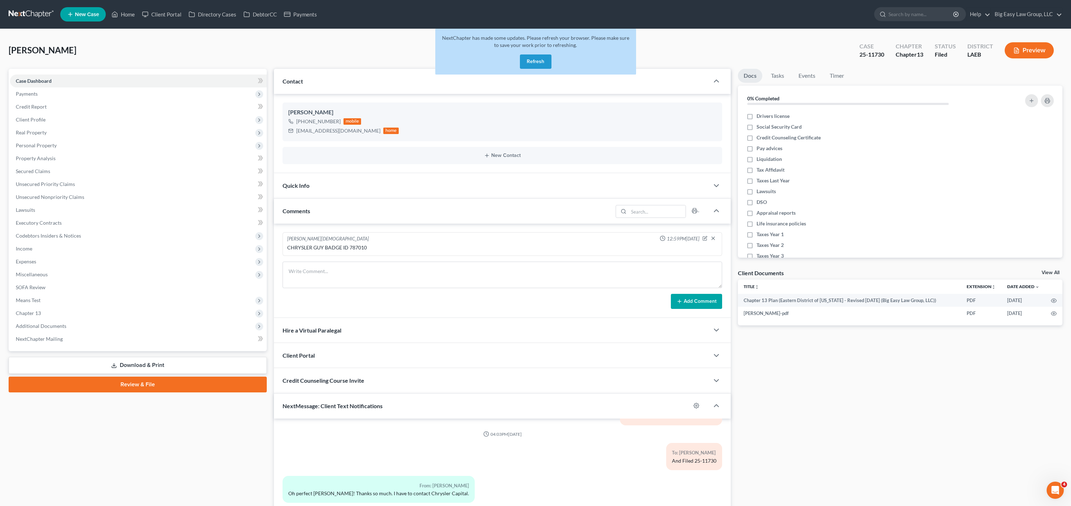
click at [529, 75] on div "NextChapter has made some updates. Please refresh your browser. Please make sur…" at bounding box center [535, 55] width 201 height 52
click at [535, 66] on button "Refresh" at bounding box center [536, 61] width 32 height 14
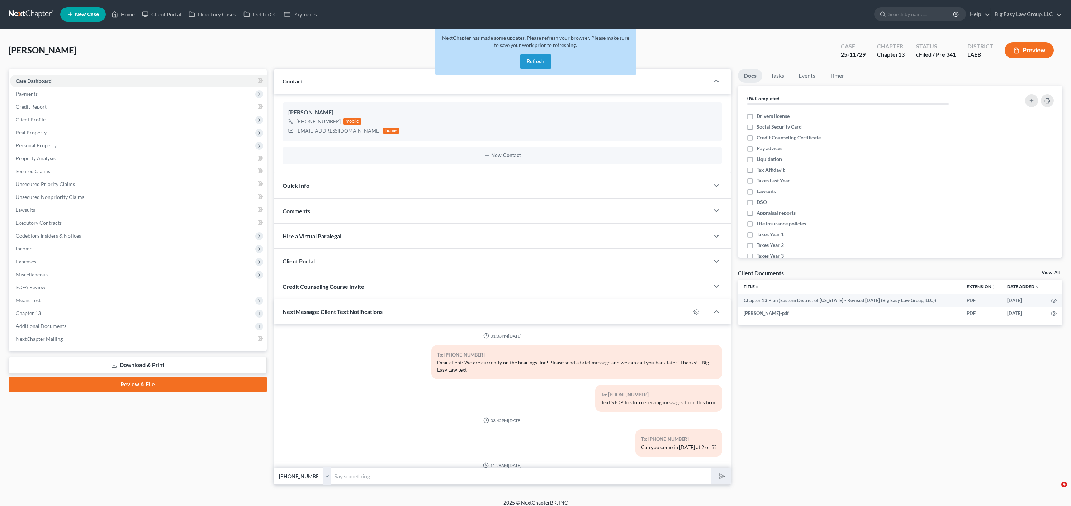
select select "0"
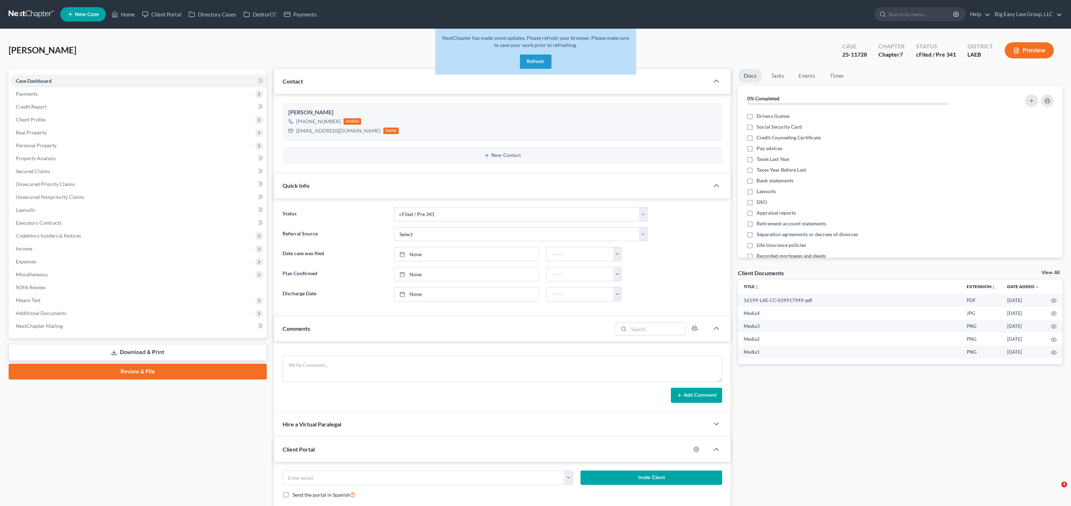
select select "10"
select select "0"
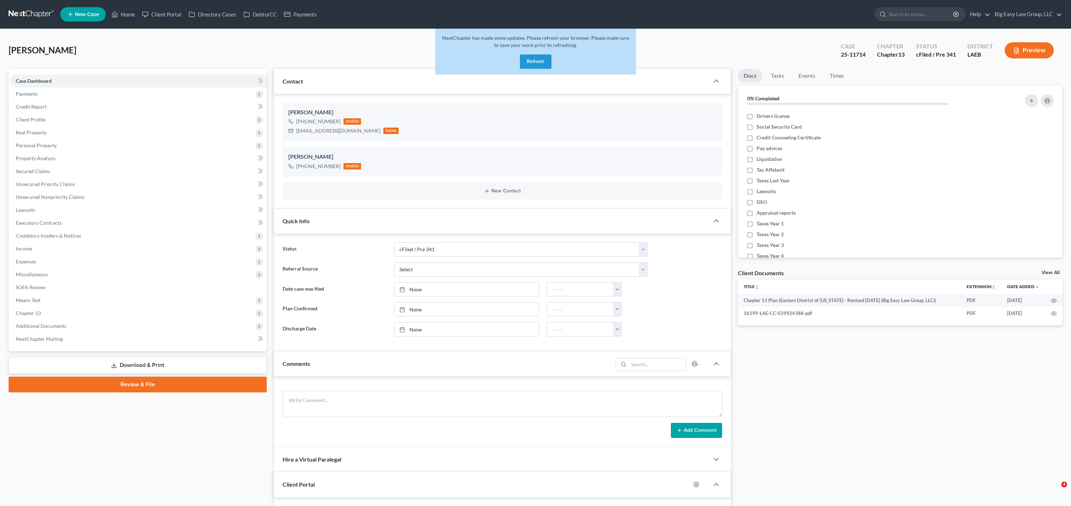
select select "10"
select select "0"
drag, startPoint x: 183, startPoint y: 39, endPoint x: 168, endPoint y: 32, distance: 16.7
click at [183, 39] on div "Mitchell, Gabrielle Upgraded Case 25-11714 Chapter Chapter 13 Status cFiled / P…" at bounding box center [536, 53] width 1054 height 31
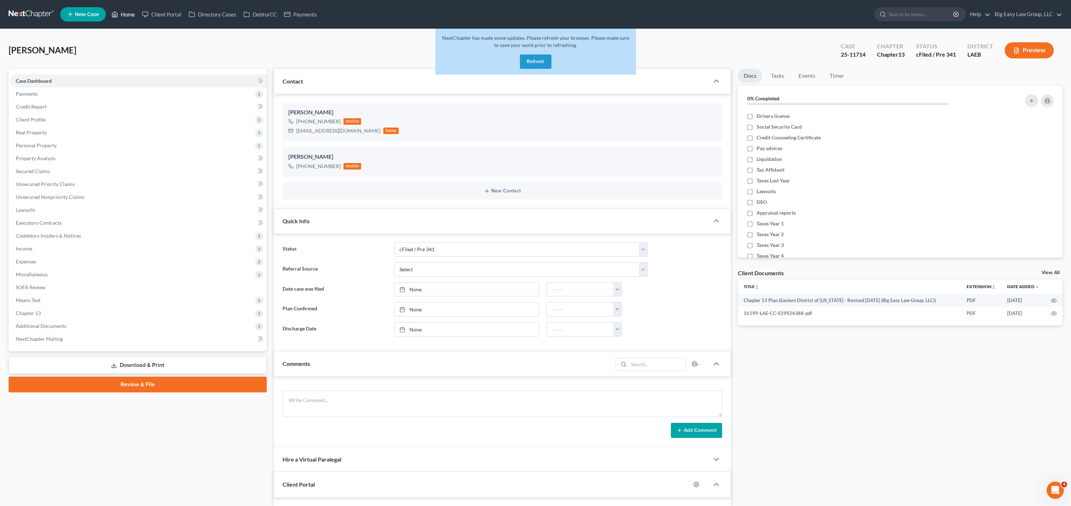
drag, startPoint x: 128, startPoint y: 14, endPoint x: 141, endPoint y: 7, distance: 14.6
click at [129, 14] on link "Home" at bounding box center [123, 14] width 30 height 13
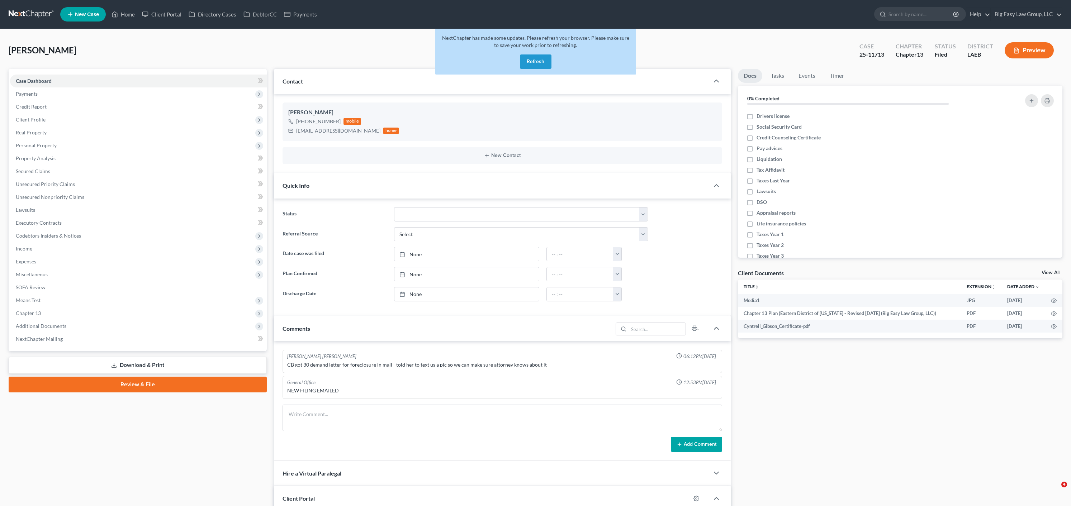
select select "0"
click at [127, 10] on link "Home" at bounding box center [123, 14] width 30 height 13
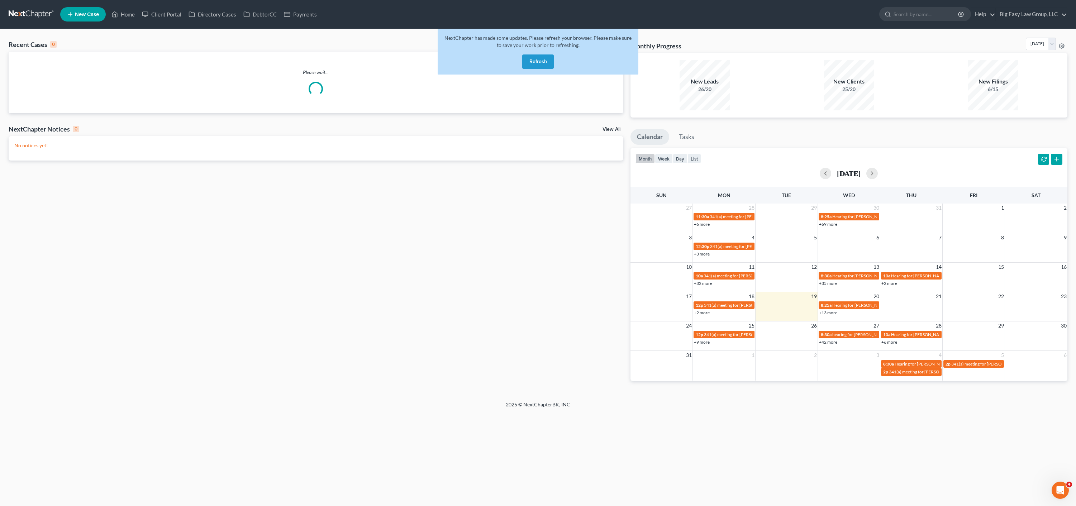
click at [542, 68] on button "Refresh" at bounding box center [538, 61] width 32 height 14
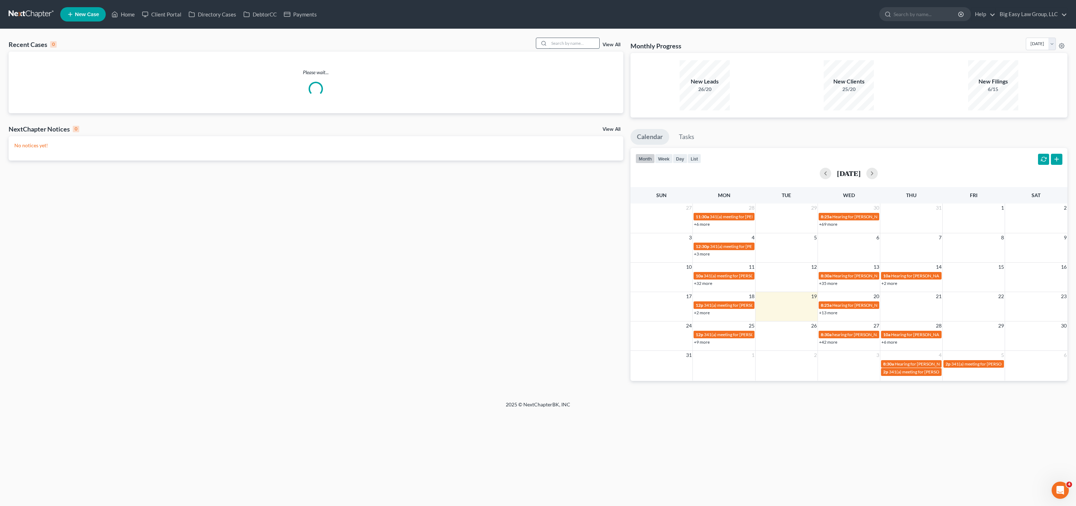
click at [571, 44] on input "search" at bounding box center [574, 43] width 50 height 10
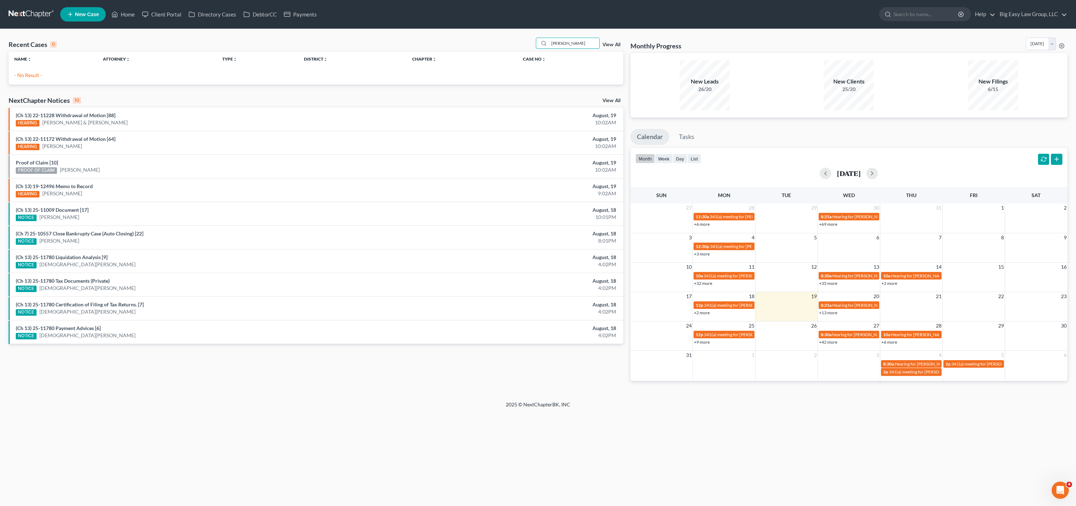
drag, startPoint x: 569, startPoint y: 43, endPoint x: 505, endPoint y: 41, distance: 63.9
click at [505, 41] on div "Recent Cases 0 jackson, kim View All" at bounding box center [316, 45] width 615 height 14
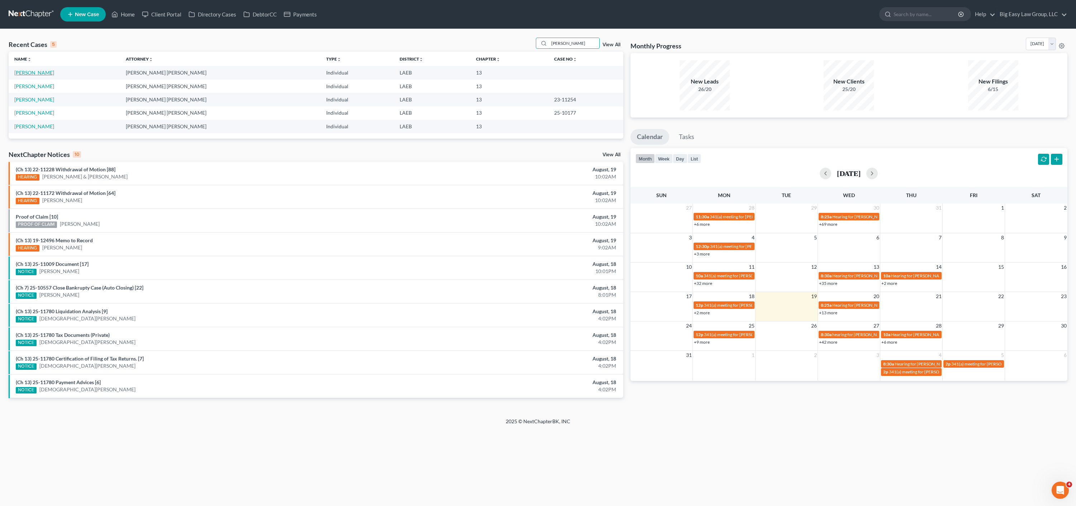
type input "kim"
click at [26, 73] on link "Jackson, Kimberly" at bounding box center [34, 73] width 40 height 6
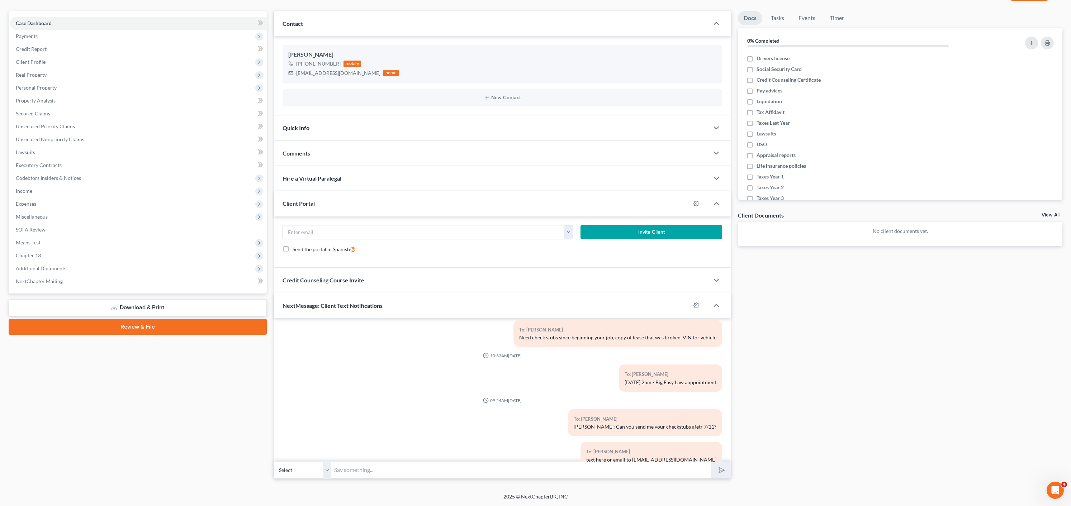
scroll to position [256, 0]
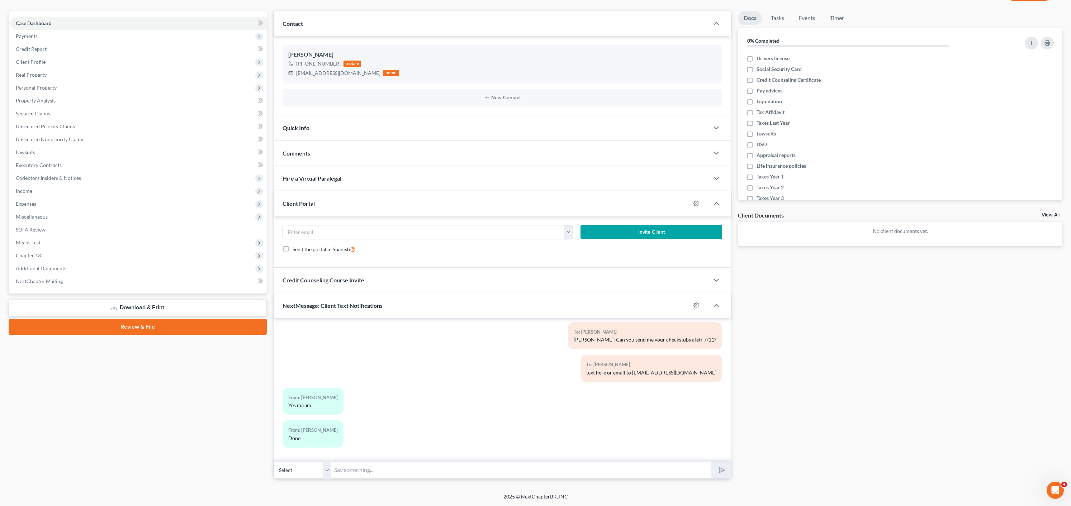
click at [431, 464] on input "text" at bounding box center [521, 470] width 380 height 18
paste input "The July ones are really small- please try to make them look like the August ch…"
type input "The July ones are really small- please try to make them look like the August ch…"
click at [711, 462] on button "submit" at bounding box center [721, 470] width 20 height 17
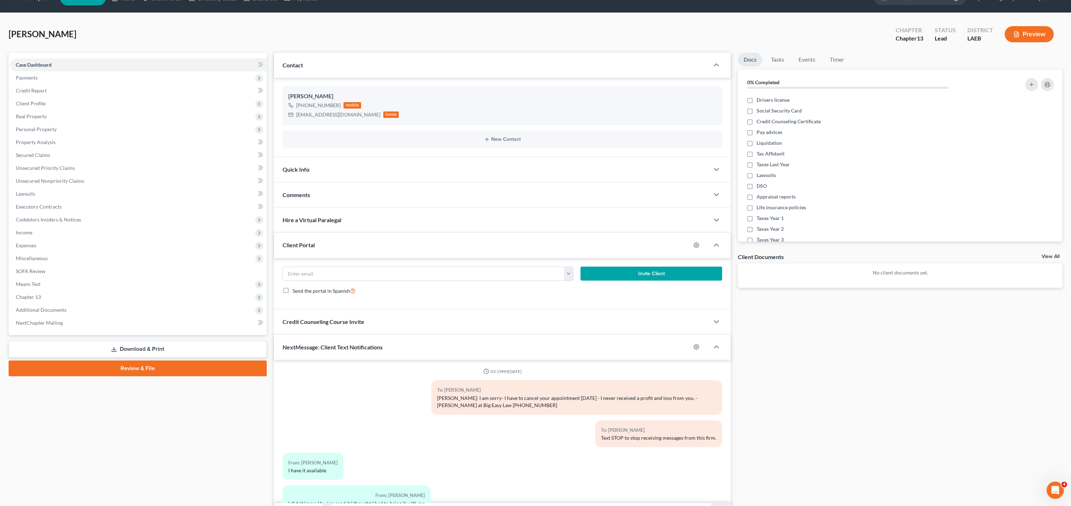
scroll to position [0, 0]
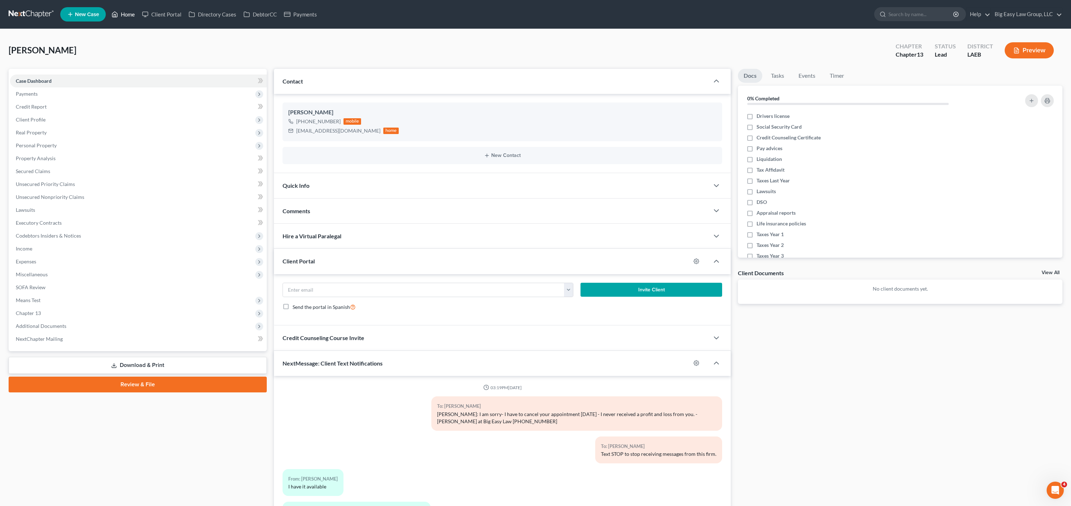
click at [128, 16] on link "Home" at bounding box center [123, 14] width 30 height 13
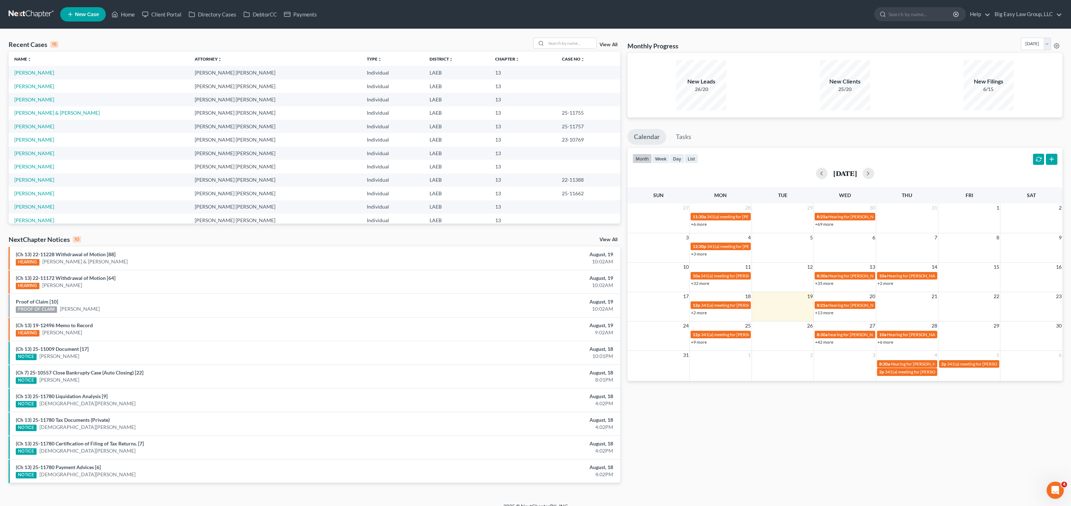
click at [84, 49] on div "Recent Cases 15 View All" at bounding box center [315, 45] width 612 height 14
click at [117, 12] on icon at bounding box center [115, 14] width 6 height 9
click at [88, 63] on th "Name unfold_more expand_more expand_less" at bounding box center [99, 59] width 180 height 14
click at [128, 15] on link "Home" at bounding box center [123, 14] width 30 height 13
click at [47, 86] on link "[PERSON_NAME]" at bounding box center [34, 86] width 40 height 6
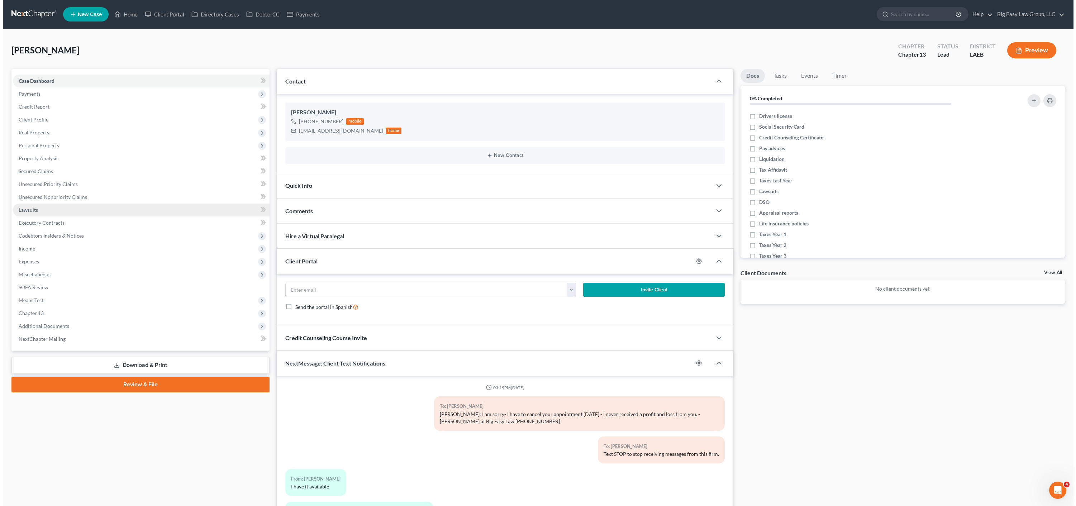
scroll to position [355, 0]
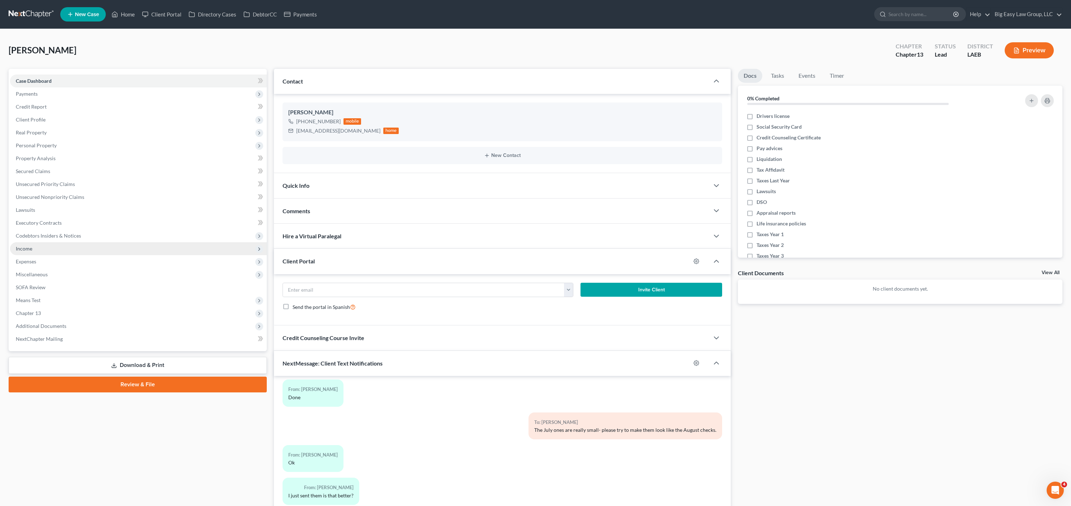
click at [36, 248] on span "Income" at bounding box center [138, 248] width 257 height 13
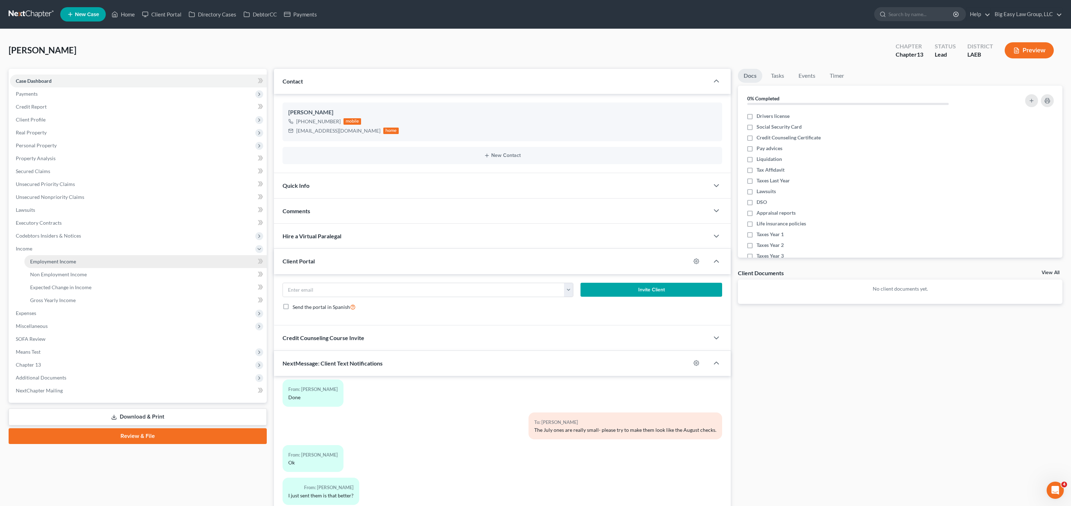
click at [110, 266] on link "Employment Income" at bounding box center [145, 261] width 242 height 13
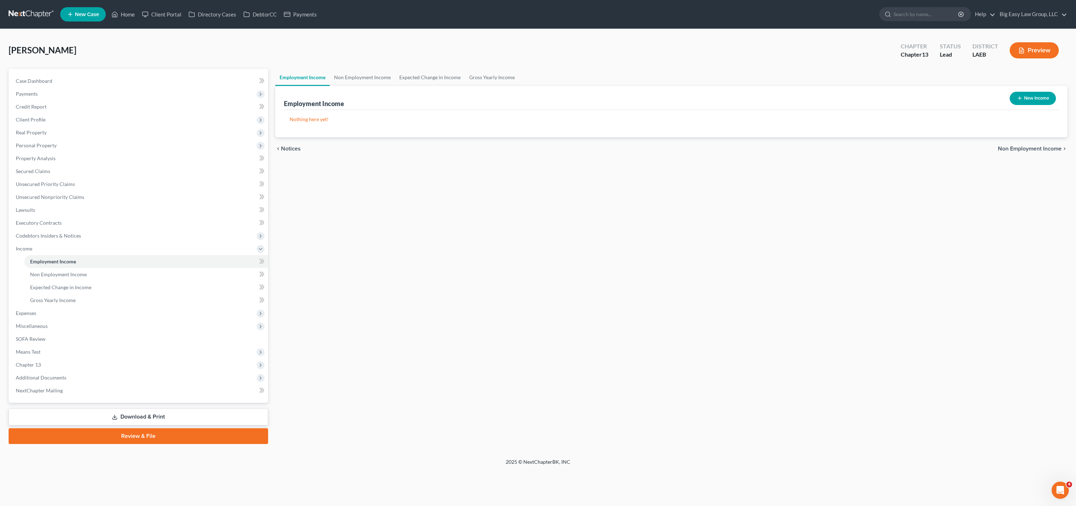
click at [1039, 99] on button "New Income" at bounding box center [1033, 98] width 46 height 13
select select "0"
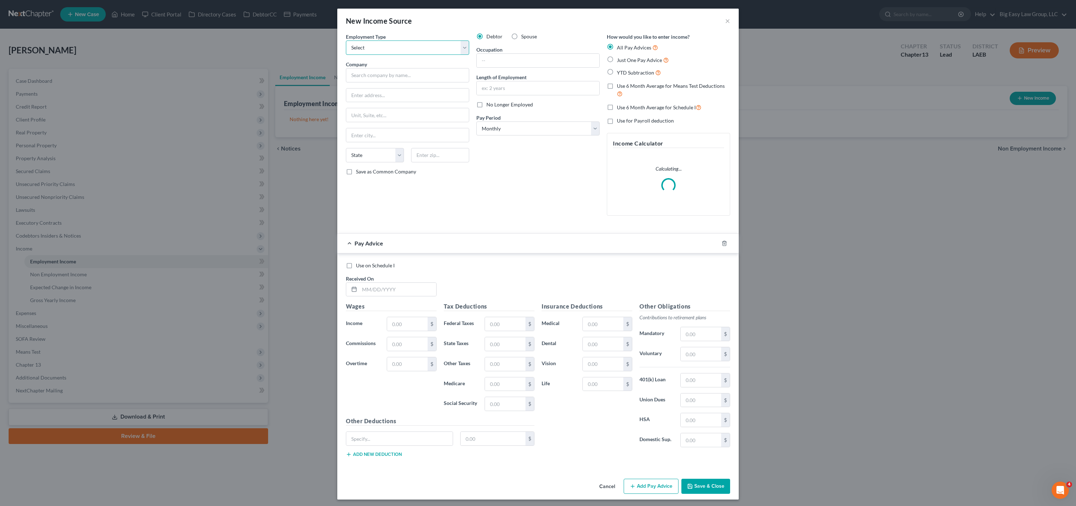
click at [365, 49] on select "Select Full or Part Time Employment Self Employment" at bounding box center [407, 48] width 123 height 14
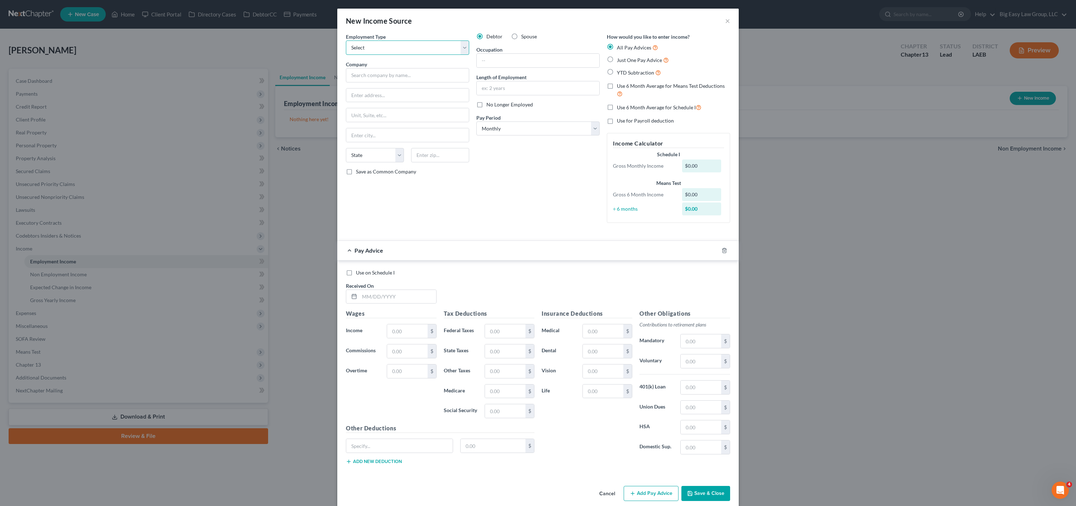
select select "0"
click at [379, 74] on input "text" at bounding box center [407, 75] width 123 height 14
type input "Capstone Logistics"
type input "30 Technology Pkwy Ste. 200"
type input "30092"
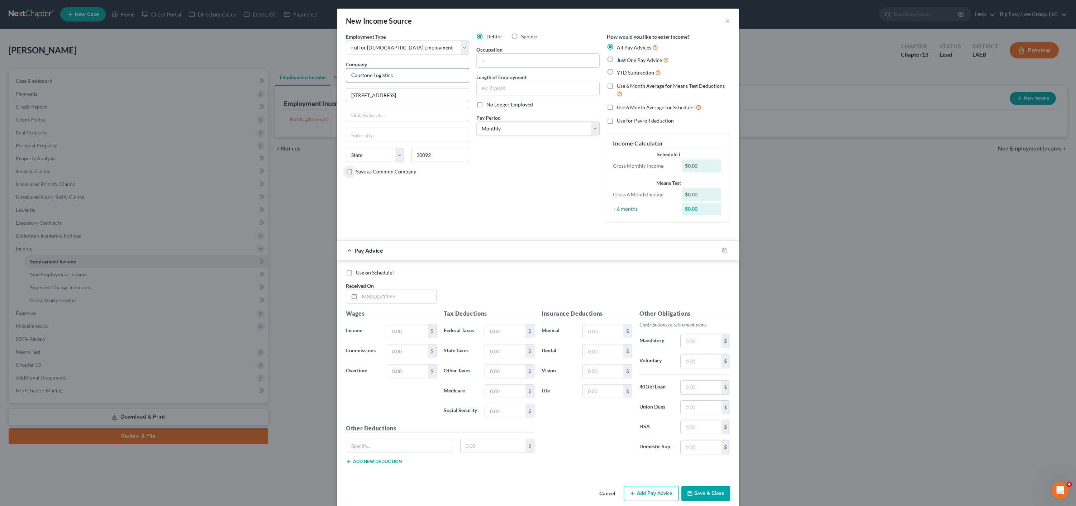
type input "Norcross"
select select "10"
click at [717, 248] on div "Pay Advice" at bounding box center [538, 251] width 402 height 20
click at [722, 249] on icon "button" at bounding box center [725, 251] width 6 height 6
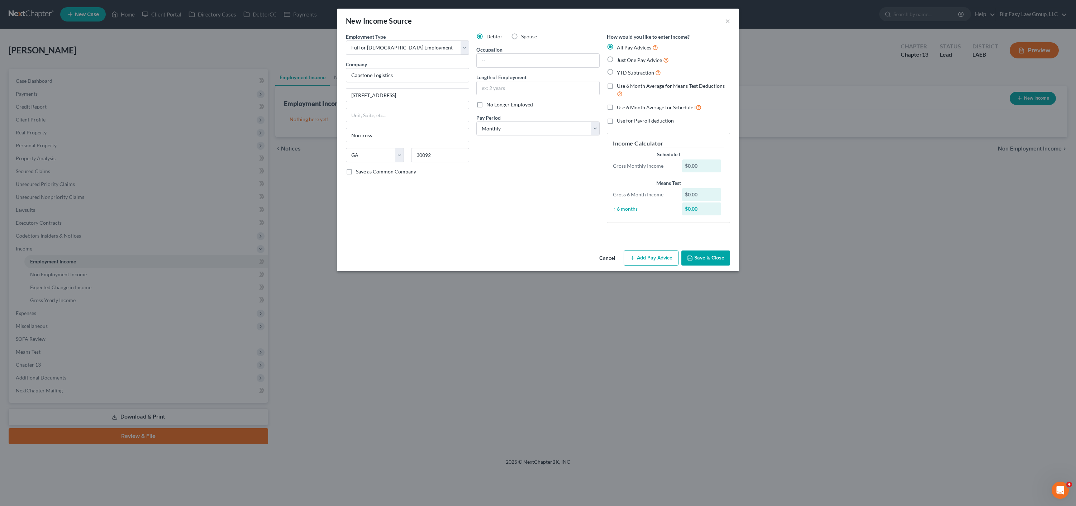
click at [721, 255] on button "Save & Close" at bounding box center [706, 258] width 49 height 15
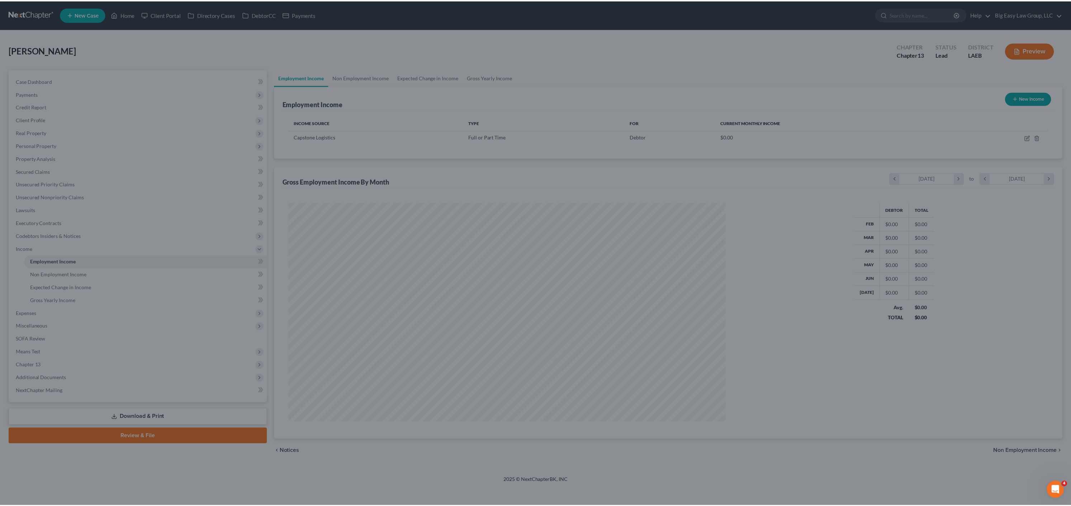
scroll to position [220, 454]
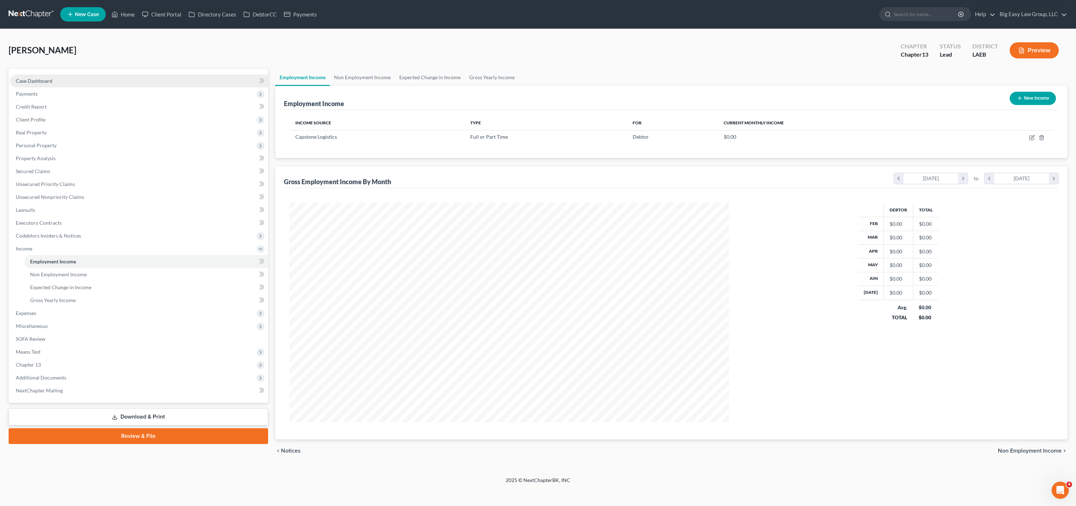
click at [34, 79] on span "Case Dashboard" at bounding box center [34, 81] width 37 height 6
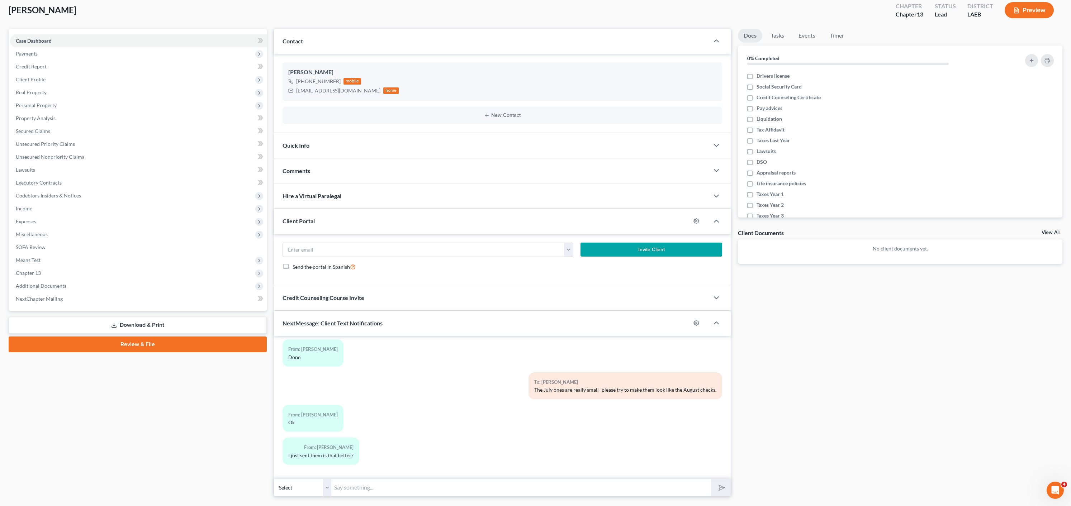
scroll to position [58, 0]
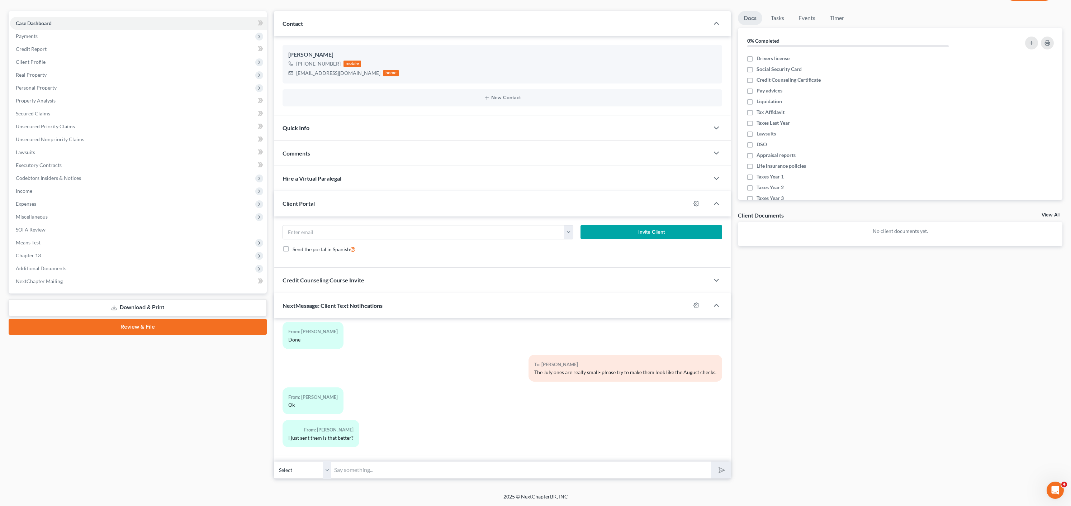
click at [455, 468] on input "text" at bounding box center [521, 470] width 380 height 18
type input "L"
type input "I can read the ones you just sent"
click at [711, 462] on button "submit" at bounding box center [721, 470] width 20 height 17
click at [616, 483] on div "Petition Navigation Case Dashboard Payments Invoices Payments Payments Credit R…" at bounding box center [536, 248] width 1054 height 474
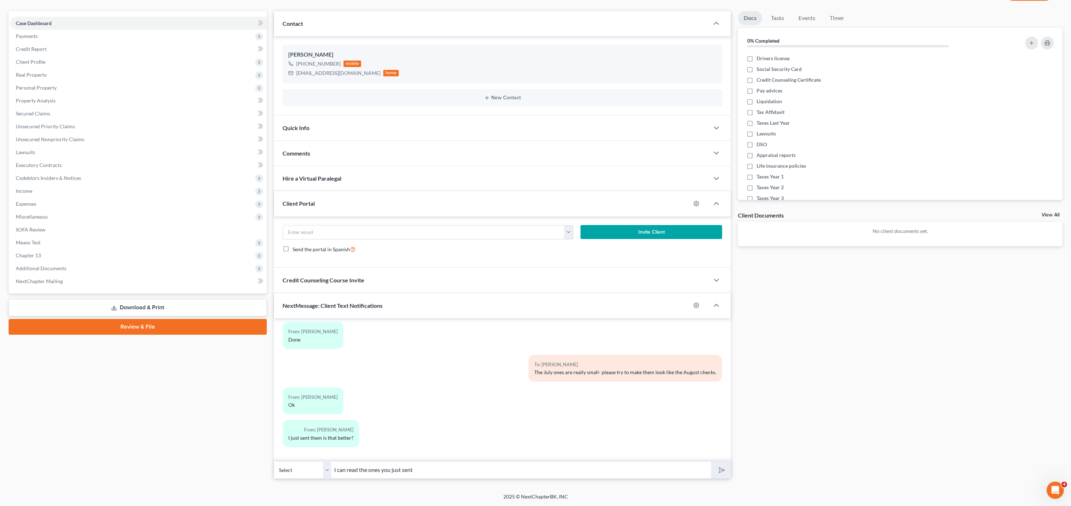
drag, startPoint x: 613, startPoint y: 470, endPoint x: 597, endPoint y: 469, distance: 15.8
click at [613, 470] on input "I can read the ones you just sent" at bounding box center [521, 470] width 380 height 18
click at [317, 438] on div "I just sent them is that better?" at bounding box center [320, 438] width 65 height 7
click at [307, 472] on select "Select +1 (504) 777-1465 - Kimberly Jackson" at bounding box center [302, 470] width 57 height 18
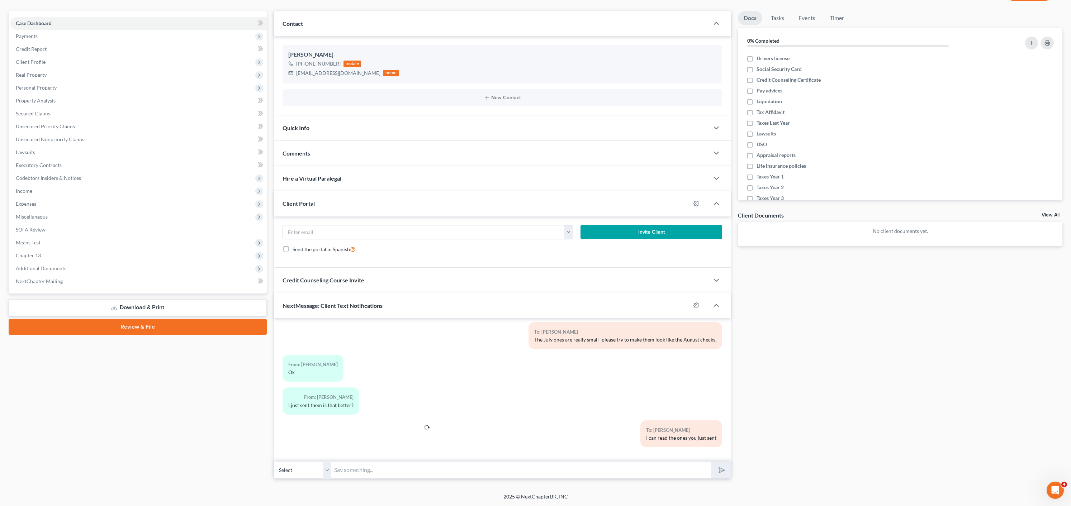
drag, startPoint x: 510, startPoint y: 478, endPoint x: 509, endPoint y: 473, distance: 4.4
click at [510, 477] on input "text" at bounding box center [521, 470] width 380 height 18
click at [509, 473] on input "text" at bounding box center [521, 470] width 380 height 18
type input "What is your job title at Capstone?"
click at [711, 462] on button "submit" at bounding box center [721, 470] width 20 height 17
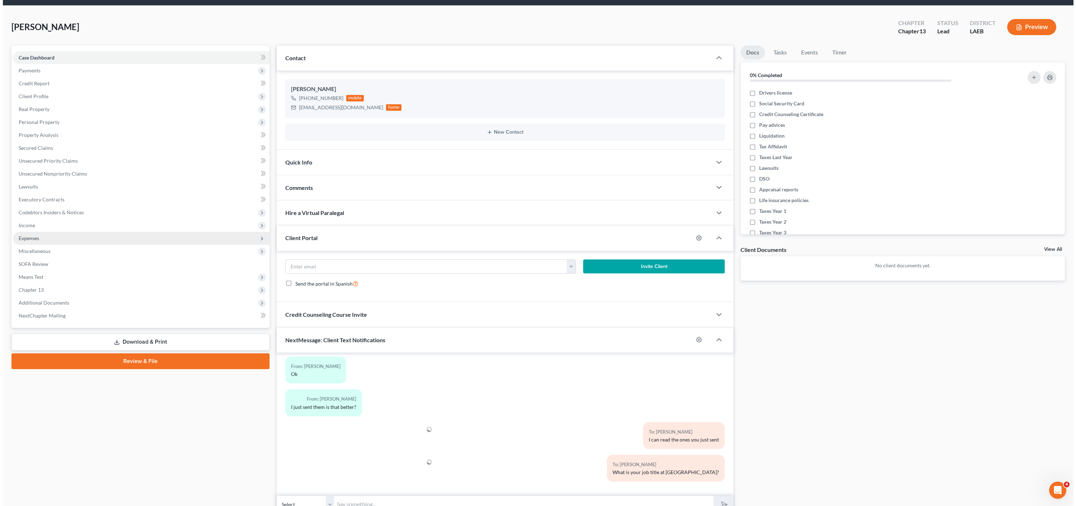
scroll to position [0, 0]
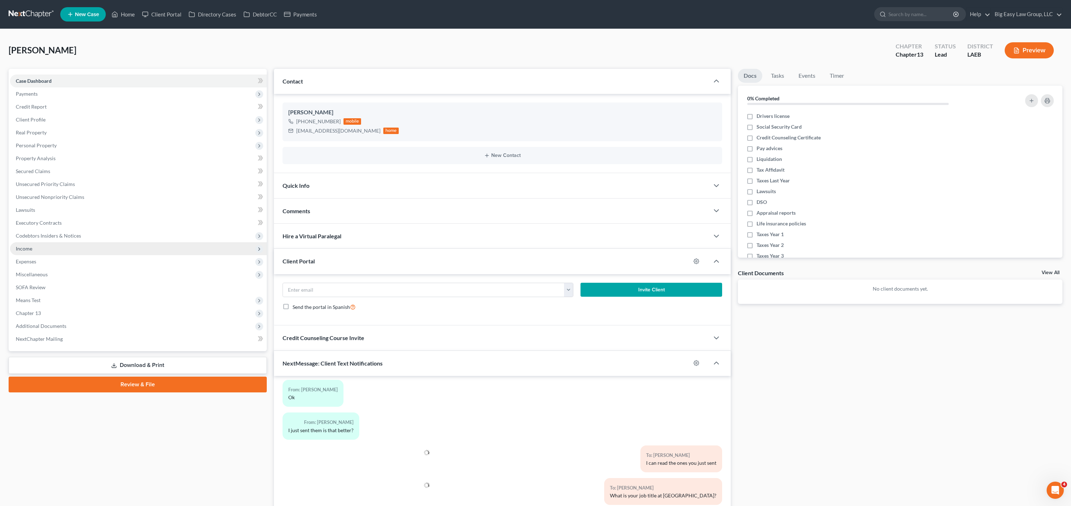
click at [14, 244] on span "Income" at bounding box center [138, 248] width 257 height 13
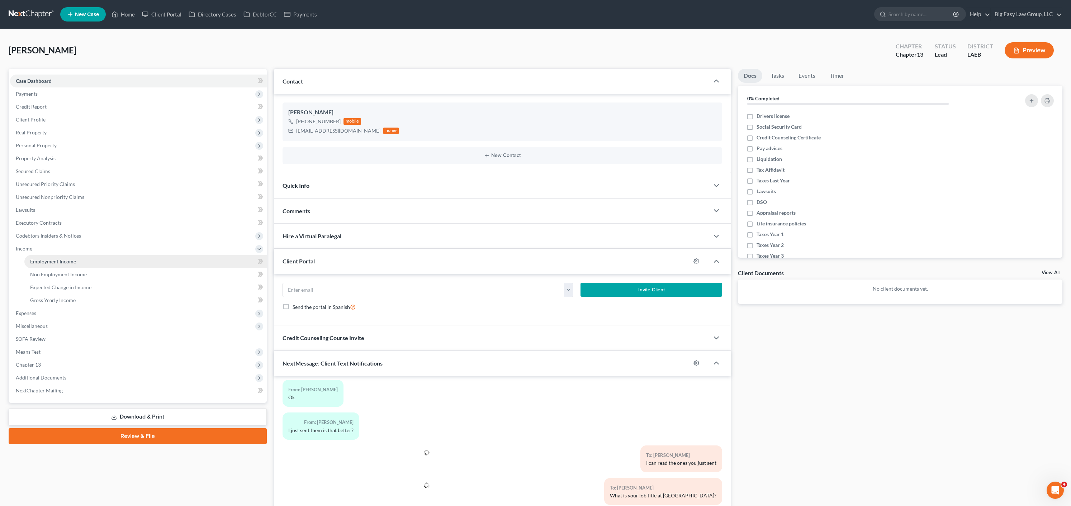
click at [28, 256] on link "Employment Income" at bounding box center [145, 261] width 242 height 13
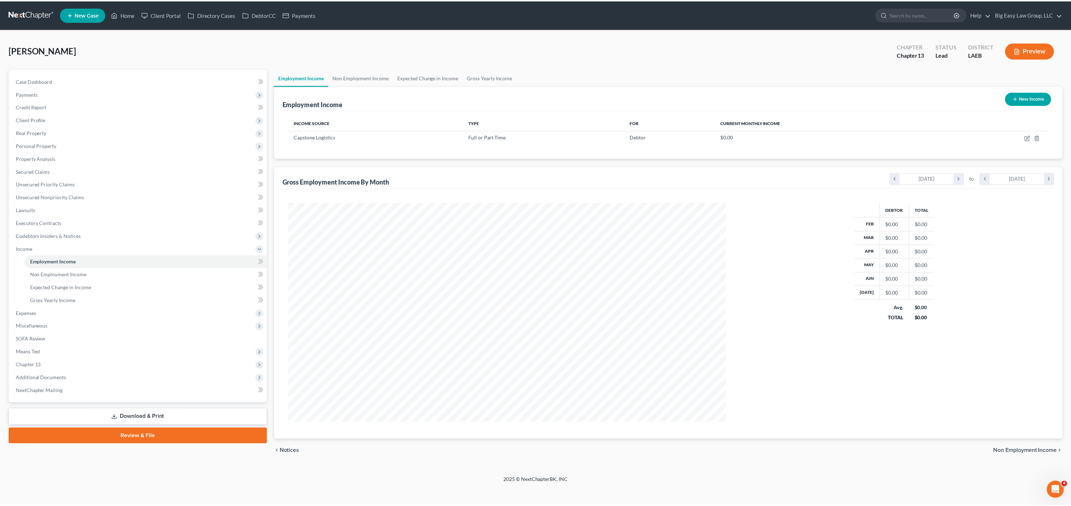
scroll to position [220, 454]
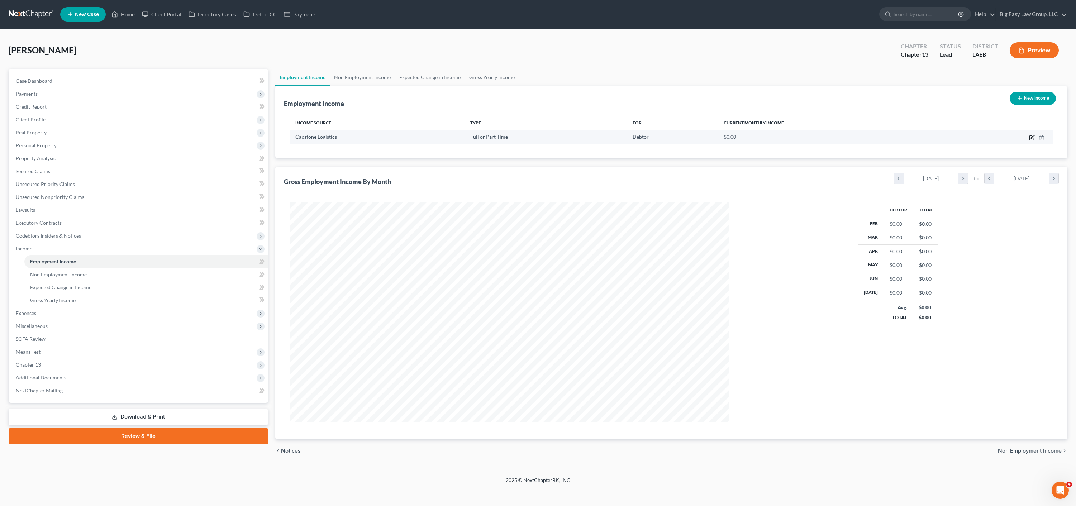
drag, startPoint x: 1037, startPoint y: 134, endPoint x: 1033, endPoint y: 138, distance: 5.6
click at [1036, 134] on td at bounding box center [1004, 137] width 98 height 14
click at [1033, 138] on icon "button" at bounding box center [1032, 136] width 3 height 3
select select "0"
select select "10"
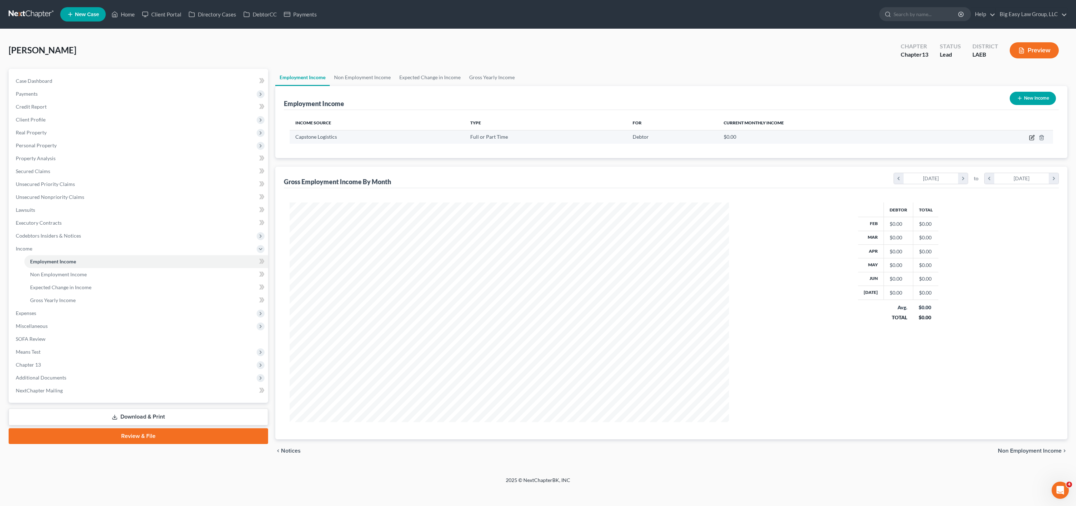
select select "0"
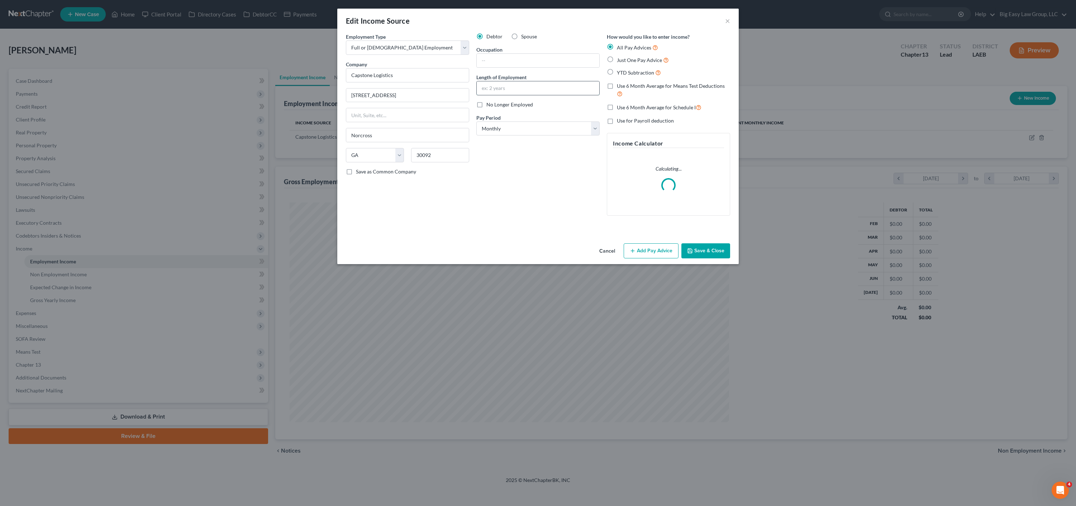
drag, startPoint x: 510, startPoint y: 88, endPoint x: 518, endPoint y: 91, distance: 9.2
click at [510, 88] on input "text" at bounding box center [538, 88] width 123 height 14
type input "since 03/2025"
click at [526, 67] on div at bounding box center [537, 60] width 123 height 14
click at [527, 61] on input "text" at bounding box center [538, 61] width 123 height 14
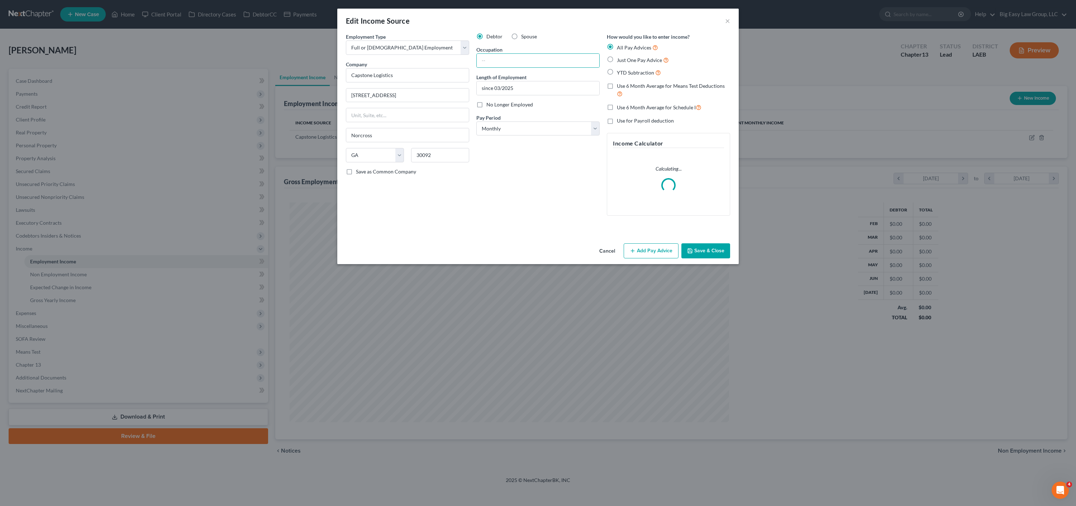
click at [602, 132] on div "Debtor Spouse Occupation Length of Employment since 03/2025 No Longer Employed …" at bounding box center [538, 127] width 131 height 189
click at [588, 130] on select "Select Monthly Twice Monthly Every Other Week Weekly" at bounding box center [537, 129] width 123 height 14
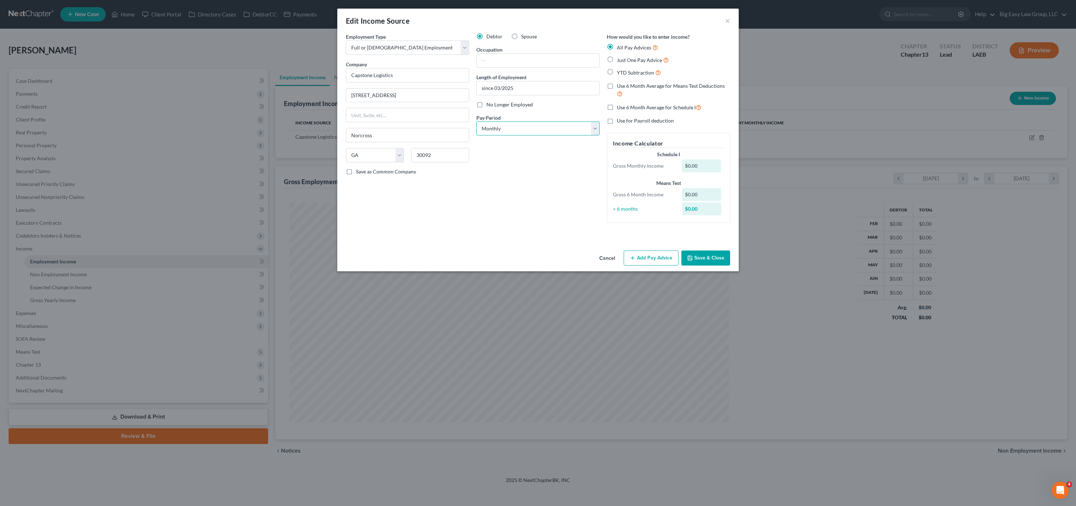
select select "1"
click at [714, 261] on button "Save & Close" at bounding box center [706, 258] width 49 height 15
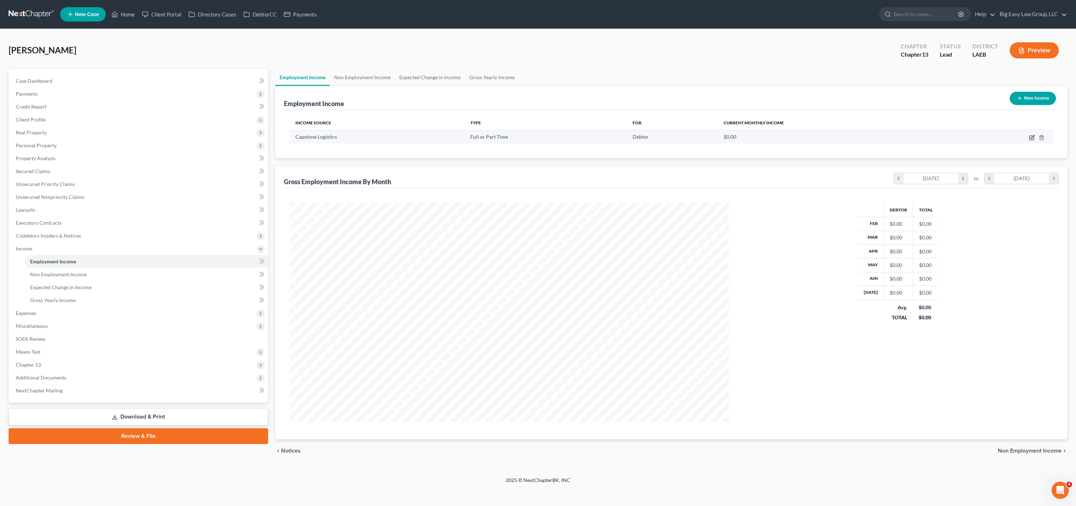
click at [1034, 135] on icon "button" at bounding box center [1032, 138] width 6 height 6
select select "0"
select select "10"
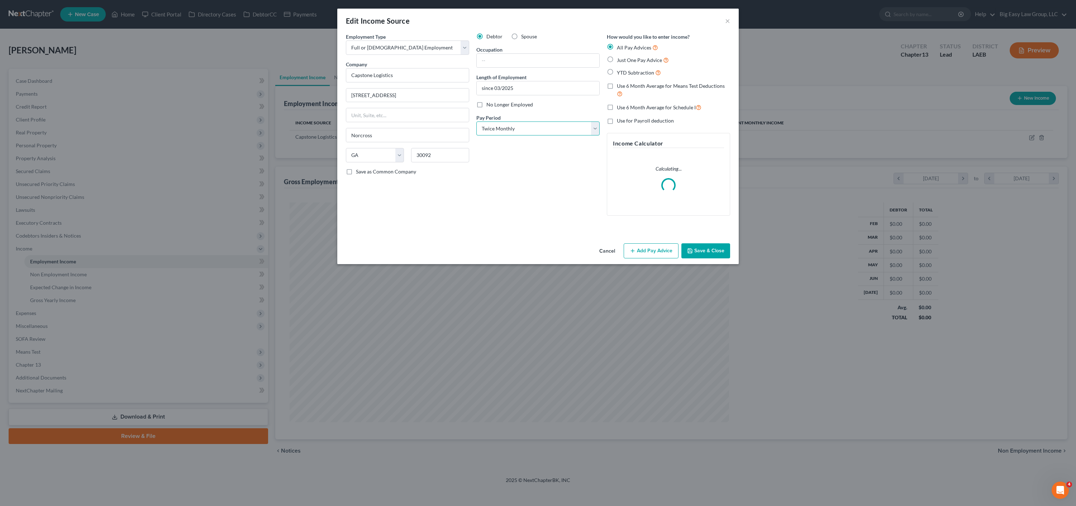
click at [573, 125] on select "Select Monthly Twice Monthly Every Other Week Weekly" at bounding box center [537, 129] width 123 height 14
select select "2"
click at [713, 261] on div "Cancel Add Pay Advice Save & Close" at bounding box center [538, 253] width 402 height 24
click at [706, 245] on button "Save & Close" at bounding box center [706, 250] width 49 height 15
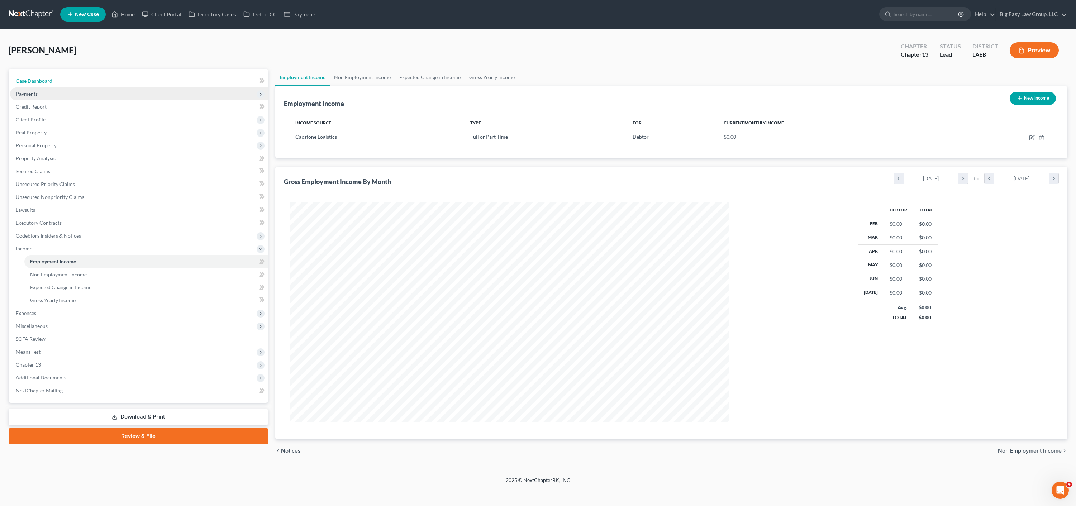
drag, startPoint x: 46, startPoint y: 78, endPoint x: 124, endPoint y: 92, distance: 79.5
click at [46, 78] on span "Case Dashboard" at bounding box center [34, 81] width 37 height 6
select select "0"
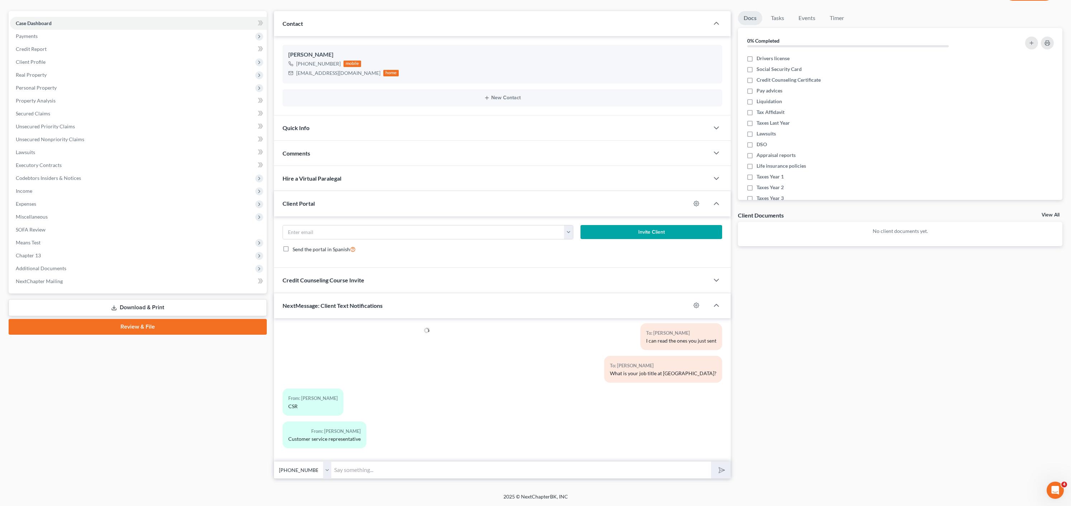
scroll to position [485, 0]
click at [383, 464] on input "text" at bounding box center [521, 470] width 380 height 18
type input "kk"
click at [711, 462] on button "submit" at bounding box center [721, 470] width 20 height 17
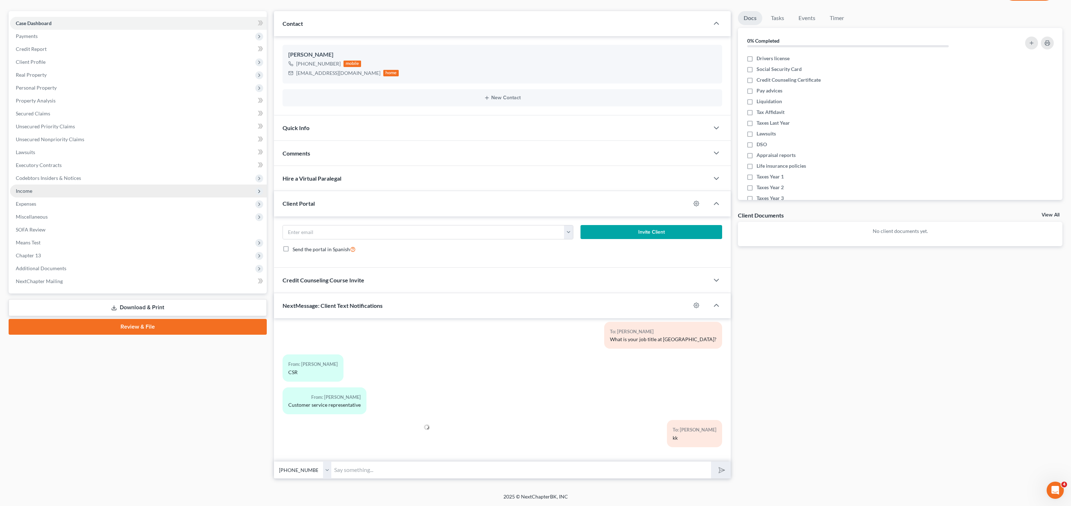
click at [35, 196] on span "Income" at bounding box center [138, 191] width 257 height 13
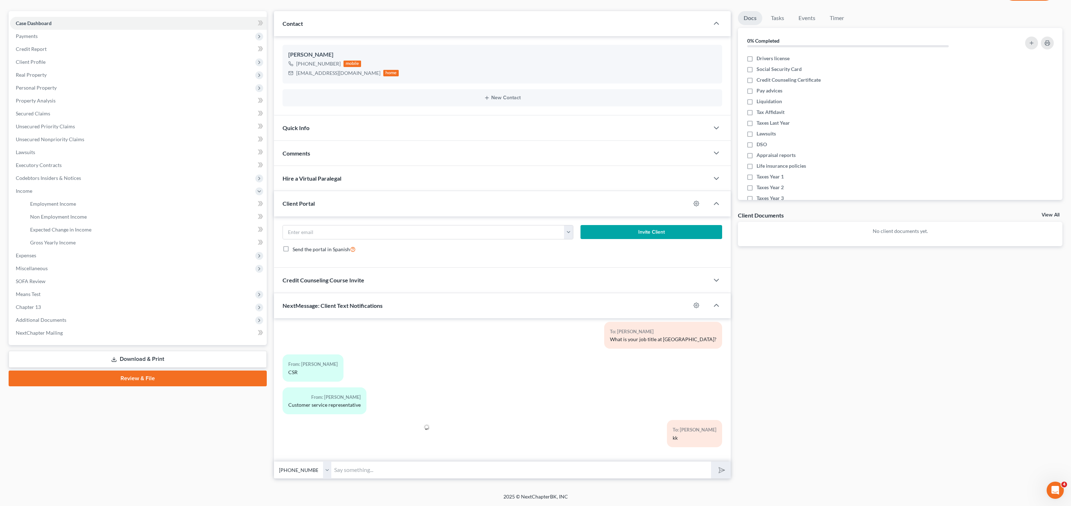
click at [47, 198] on li "Employment Income" at bounding box center [145, 204] width 242 height 13
click at [69, 205] on span "Employment Income" at bounding box center [53, 204] width 46 height 6
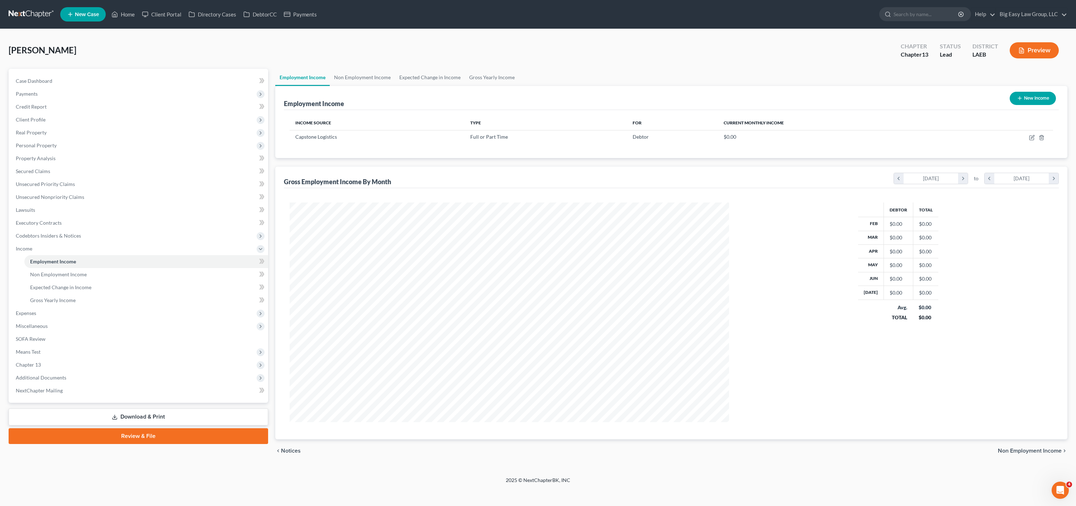
scroll to position [220, 454]
click at [1031, 136] on icon "button" at bounding box center [1032, 138] width 4 height 4
select select "0"
select select "10"
select select "2"
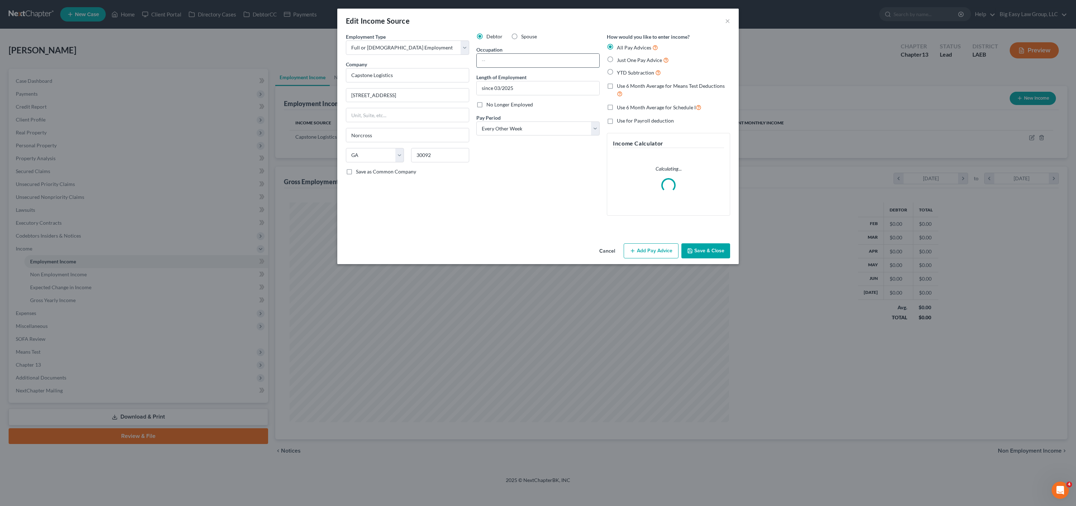
click at [510, 59] on input "text" at bounding box center [538, 61] width 123 height 14
type input "customer service rep"
click at [497, 179] on div "Debtor Spouse Occupation customer service rep Length of Employment since 03/202…" at bounding box center [538, 127] width 131 height 189
click at [669, 252] on button "Add Pay Advice" at bounding box center [651, 250] width 55 height 15
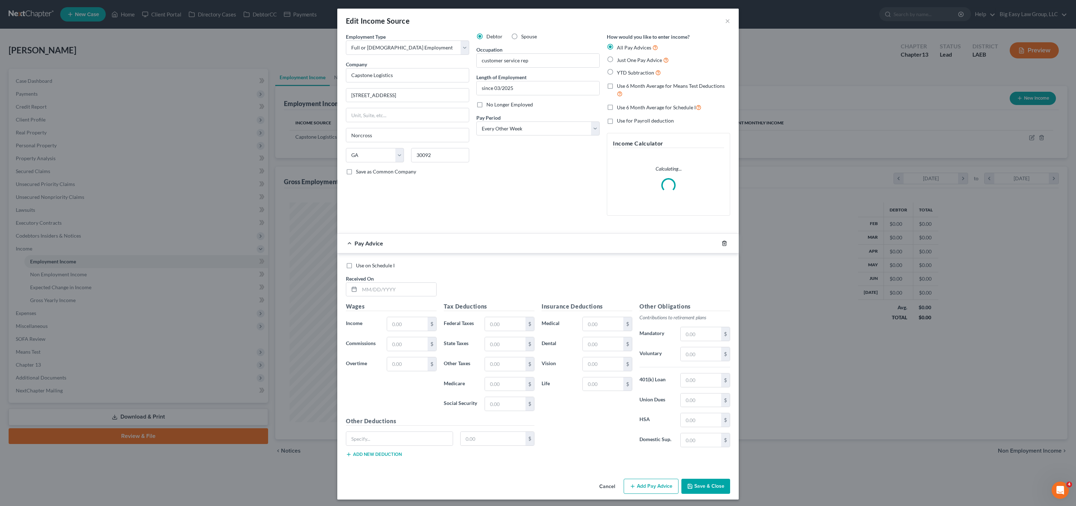
click at [723, 245] on icon "button" at bounding box center [724, 243] width 3 height 5
click at [722, 476] on div "Cancel Add Pay Advice Save & Close" at bounding box center [538, 488] width 402 height 24
click at [617, 71] on label "YTD Subtraction" at bounding box center [639, 72] width 44 height 8
click at [620, 71] on input "YTD Subtraction" at bounding box center [622, 70] width 5 height 5
radio input "true"
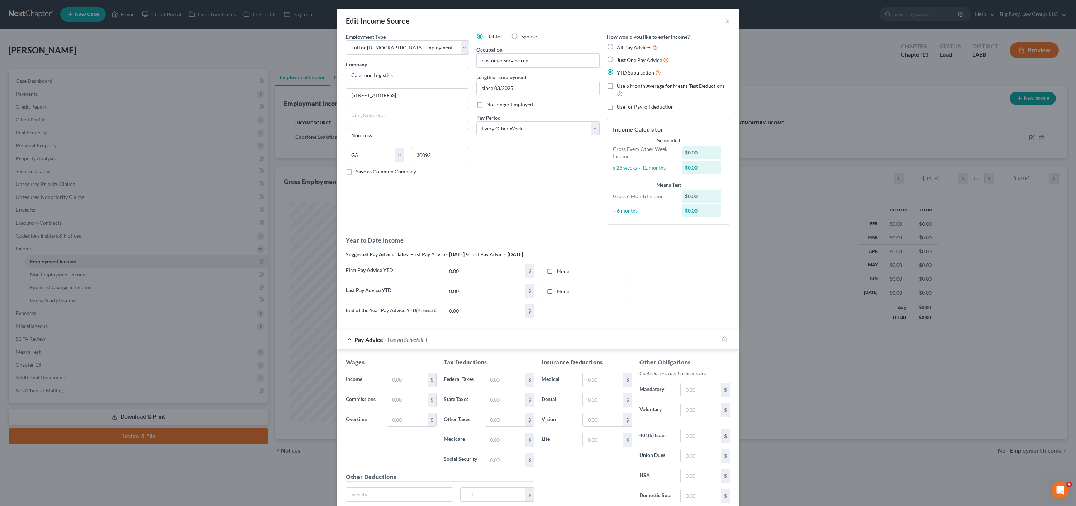
drag, startPoint x: 605, startPoint y: 84, endPoint x: 609, endPoint y: 90, distance: 7.6
click at [617, 84] on label "Use 6 Month Average for Means Test Deductions" at bounding box center [673, 89] width 113 height 15
click at [620, 84] on input "Use 6 Month Average for Means Test Deductions" at bounding box center [622, 84] width 5 height 5
checkbox input "true"
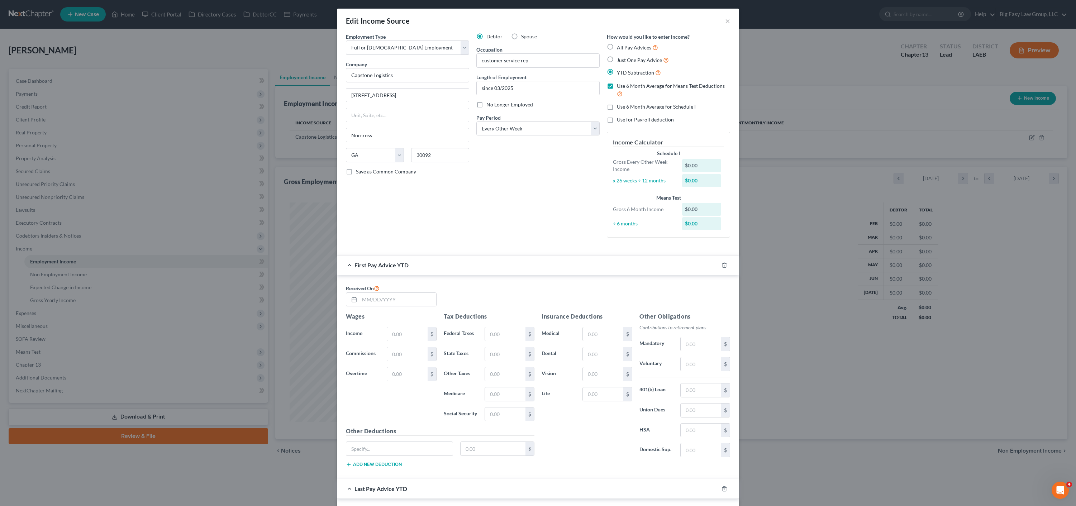
drag, startPoint x: 609, startPoint y: 103, endPoint x: 609, endPoint y: 108, distance: 5.1
click at [617, 103] on label "Use 6 Month Average for Schedule I" at bounding box center [656, 106] width 79 height 7
click at [620, 103] on input "Use 6 Month Average for Schedule I" at bounding box center [622, 105] width 5 height 5
checkbox input "true"
drag, startPoint x: 720, startPoint y: 265, endPoint x: 587, endPoint y: 257, distance: 132.9
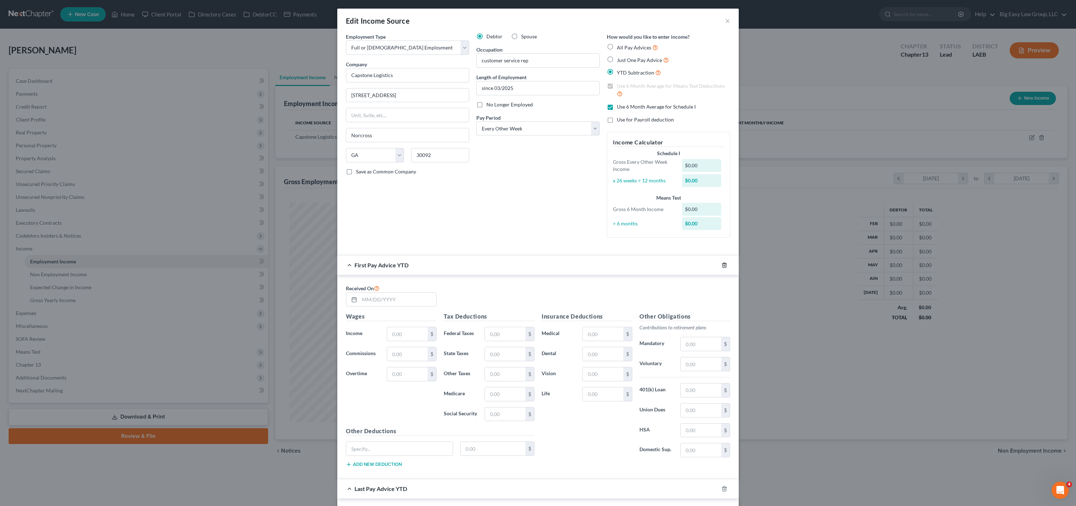
click at [722, 266] on icon "button" at bounding box center [725, 265] width 6 height 6
click at [383, 303] on input "text" at bounding box center [398, 300] width 77 height 14
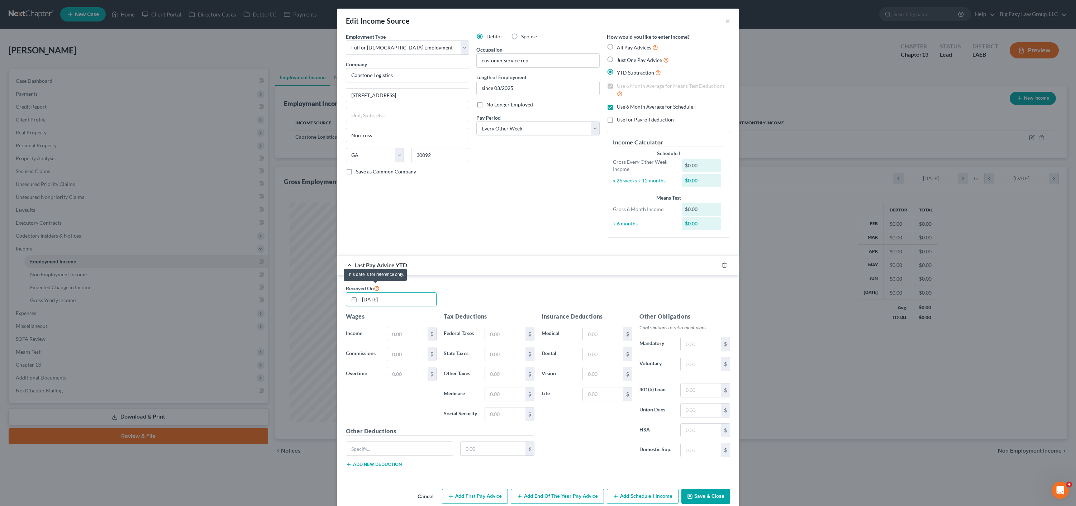
type input "07/25/2025"
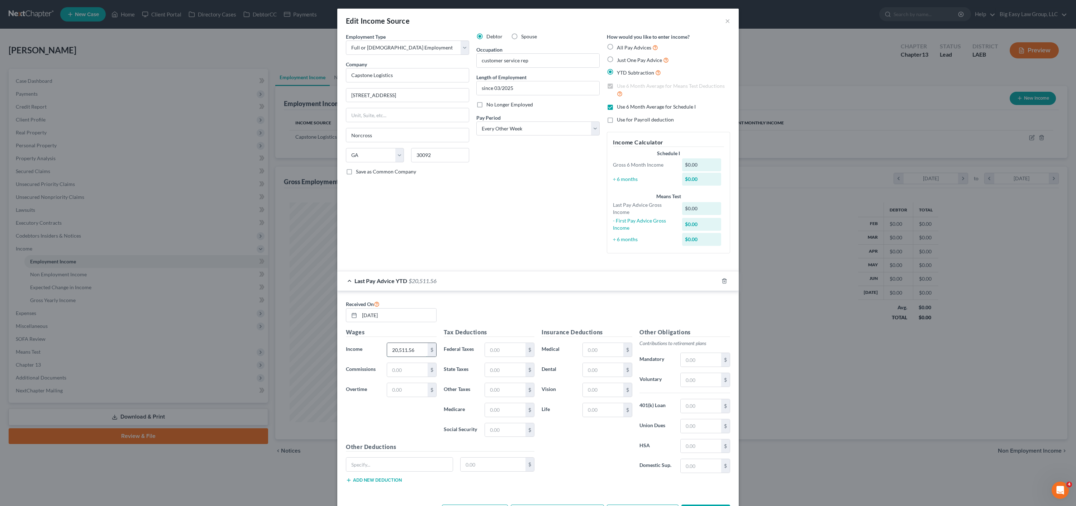
type input "20,511.56"
click at [512, 352] on input "text" at bounding box center [505, 350] width 41 height 14
type input "50.38"
type input "294.29"
type input "1,258.35"
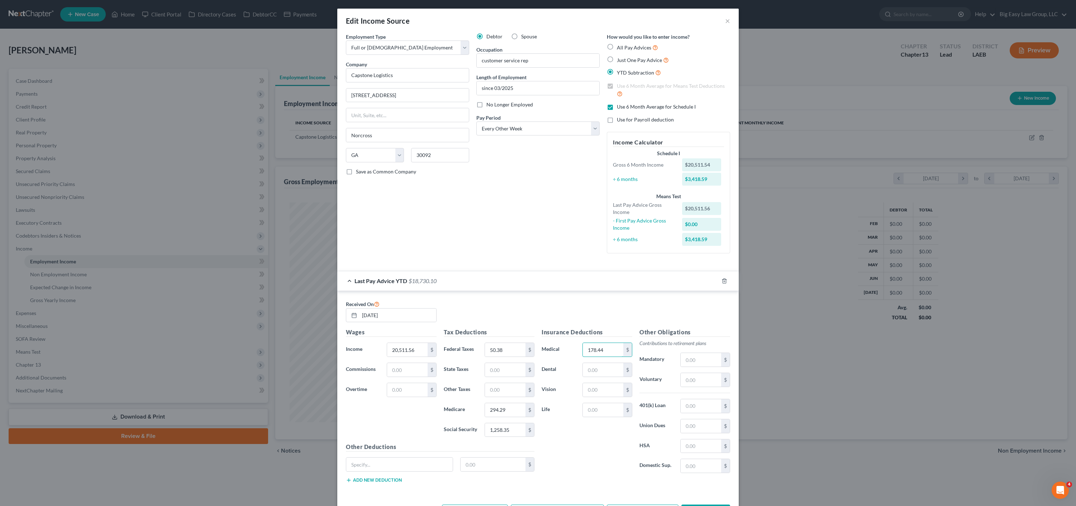
type input "178.44"
type input "15.84"
type input "31.80"
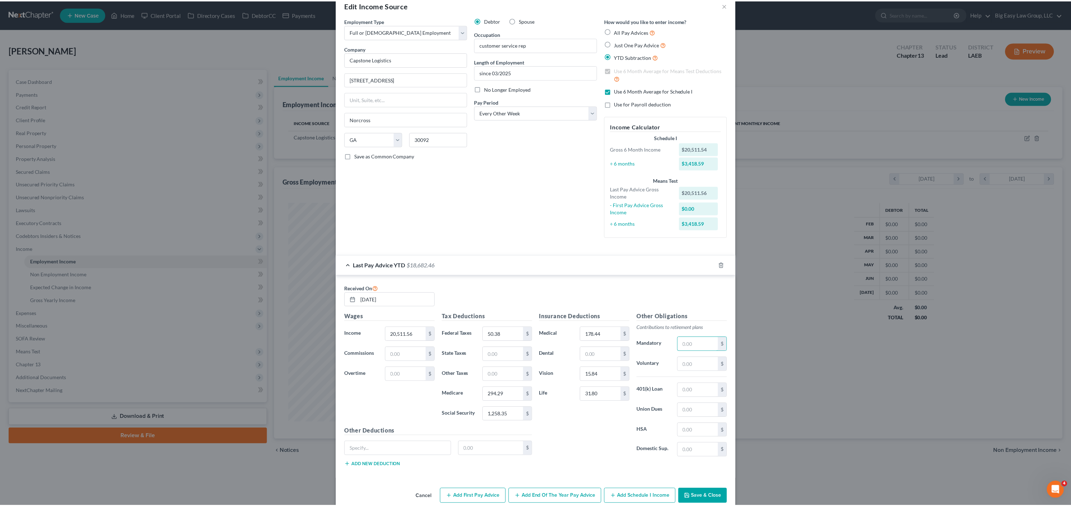
scroll to position [28, 0]
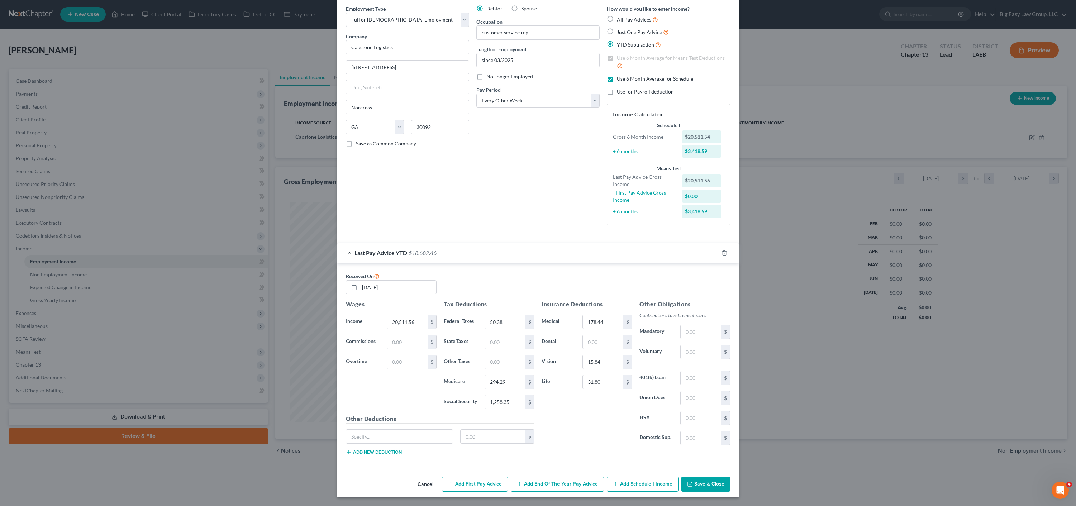
click at [704, 485] on button "Save & Close" at bounding box center [706, 484] width 49 height 15
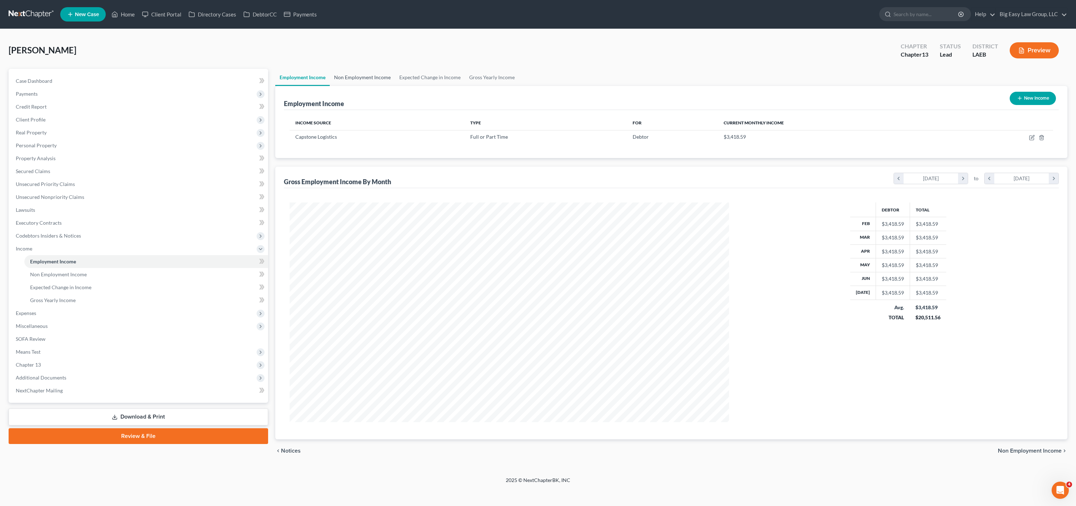
click at [354, 73] on link "Non Employment Income" at bounding box center [362, 77] width 65 height 17
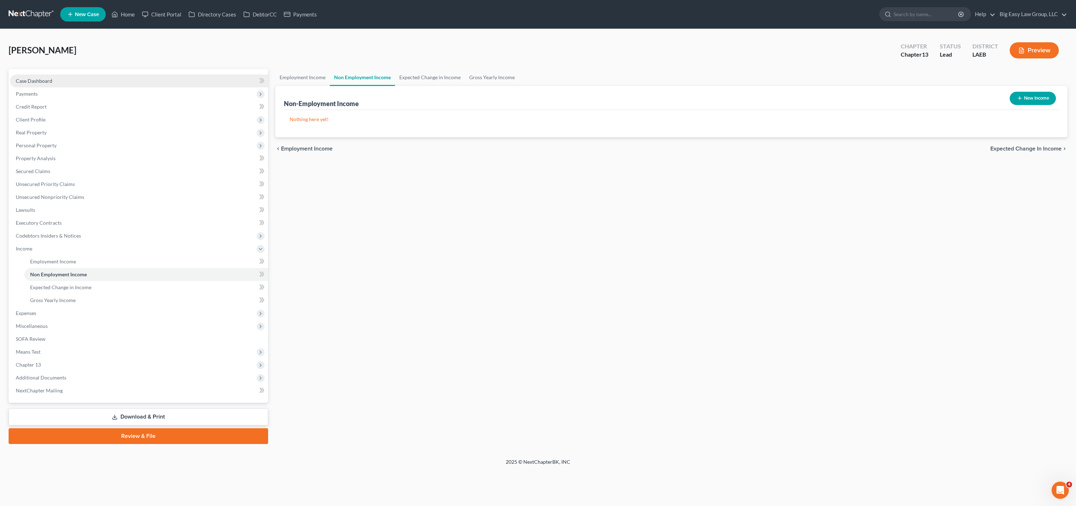
click at [26, 76] on link "Case Dashboard" at bounding box center [139, 81] width 258 height 13
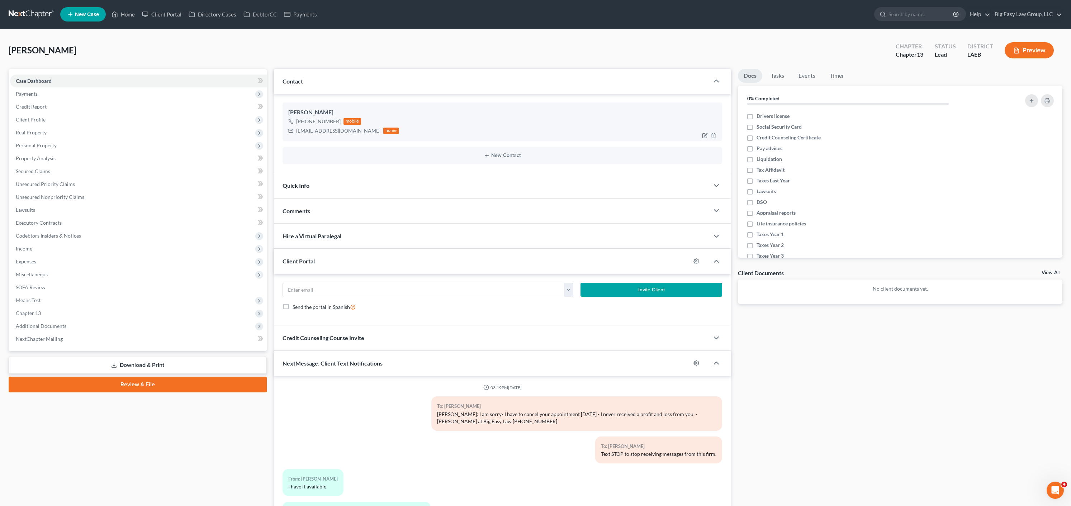
scroll to position [518, 0]
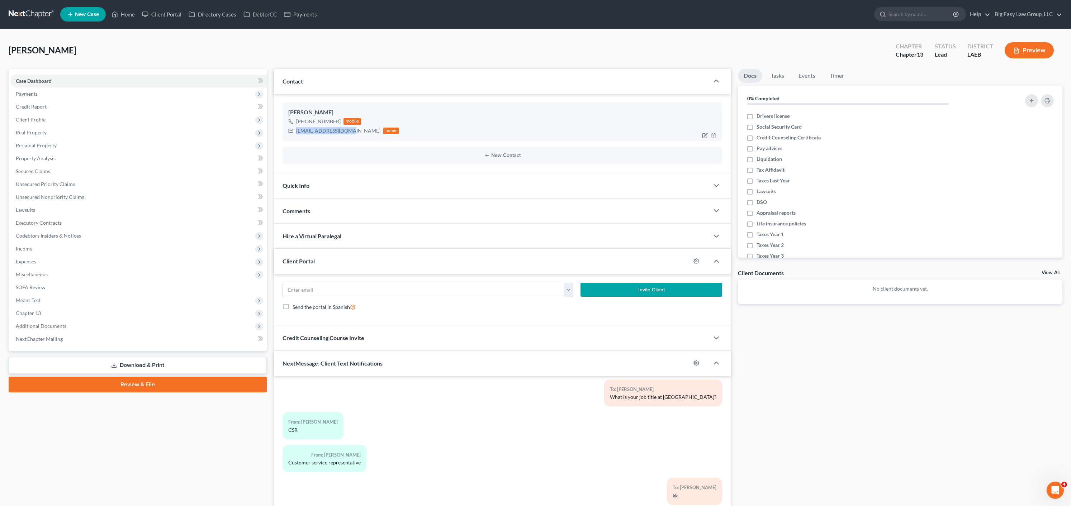
drag, startPoint x: 351, startPoint y: 133, endPoint x: 300, endPoint y: 132, distance: 51.6
click at [296, 131] on div "kaseyq1021@yahoo.com home" at bounding box center [343, 130] width 111 height 9
copy div "kaseyq1021@yahoo.com"
click at [34, 245] on span "Income" at bounding box center [138, 248] width 257 height 13
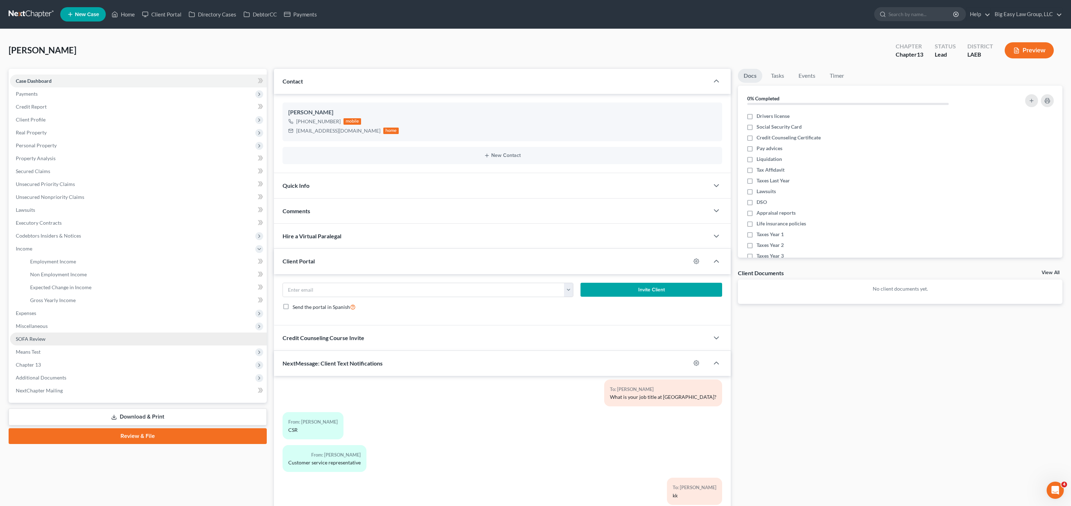
click at [53, 341] on link "SOFA Review" at bounding box center [138, 339] width 257 height 13
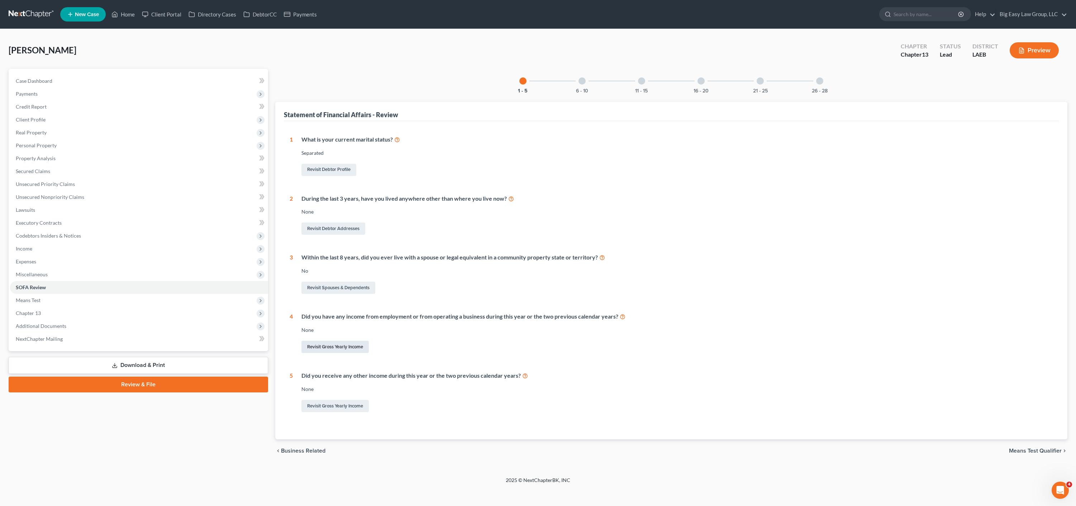
click at [336, 350] on link "Revisit Gross Yearly Income" at bounding box center [335, 347] width 67 height 12
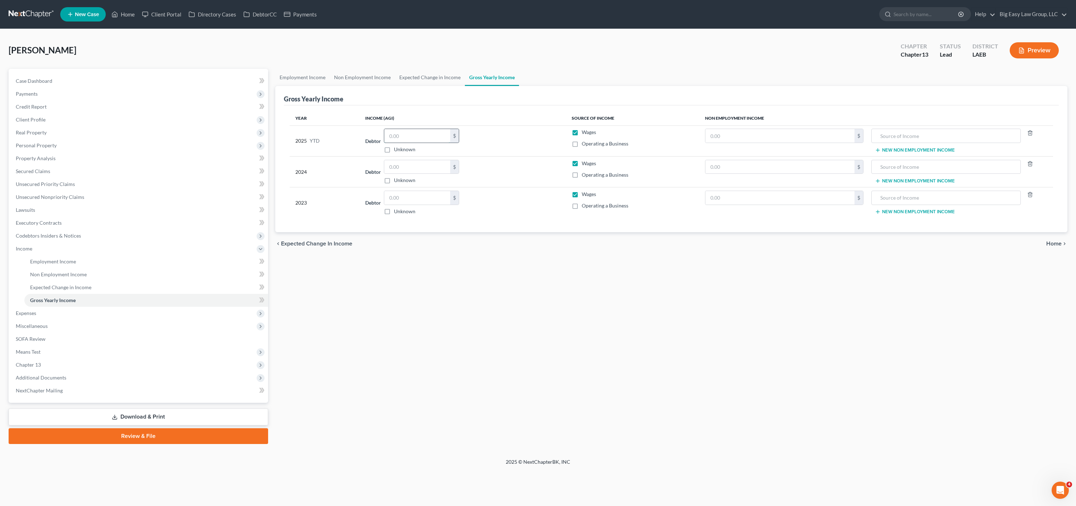
click at [417, 140] on input "text" at bounding box center [417, 136] width 66 height 14
type input "20,511.56"
click at [414, 172] on input "text" at bounding box center [417, 167] width 66 height 14
type input "0.00"
click at [416, 199] on input "text" at bounding box center [417, 198] width 66 height 14
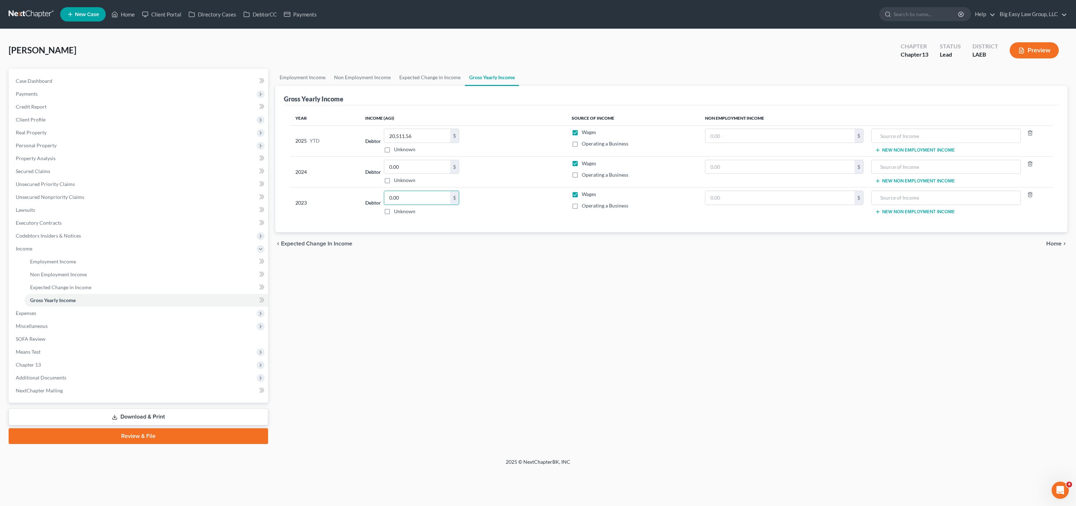
type input "0.00"
drag, startPoint x: 1044, startPoint y: 65, endPoint x: 1040, endPoint y: 59, distance: 7.7
click at [1044, 65] on div "Jackson, Kimberly Upgraded Chapter Chapter 13 Status Lead District LAEB Preview" at bounding box center [538, 53] width 1059 height 31
click at [1040, 54] on button "Preview" at bounding box center [1034, 50] width 49 height 16
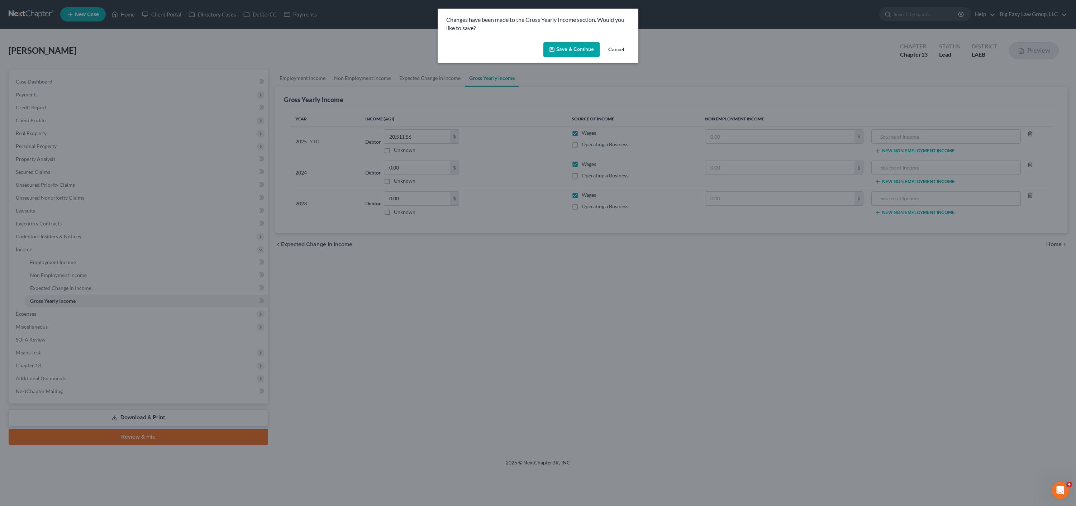
click at [576, 44] on button "Save & Continue" at bounding box center [572, 49] width 56 height 15
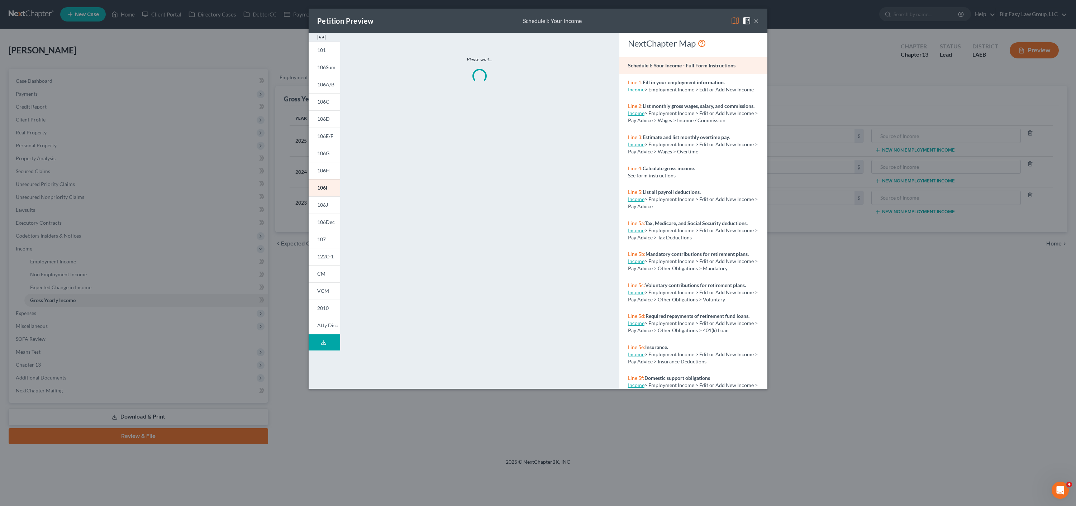
click at [755, 22] on button "×" at bounding box center [756, 20] width 5 height 9
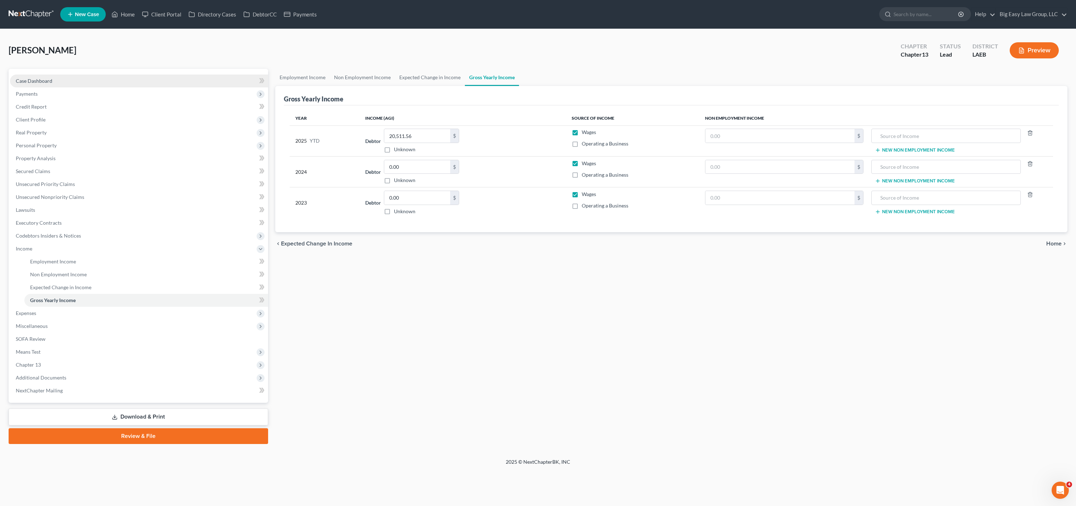
click at [43, 75] on link "Case Dashboard" at bounding box center [139, 81] width 258 height 13
click at [34, 80] on span "Case Dashboard" at bounding box center [34, 81] width 37 height 6
select select "0"
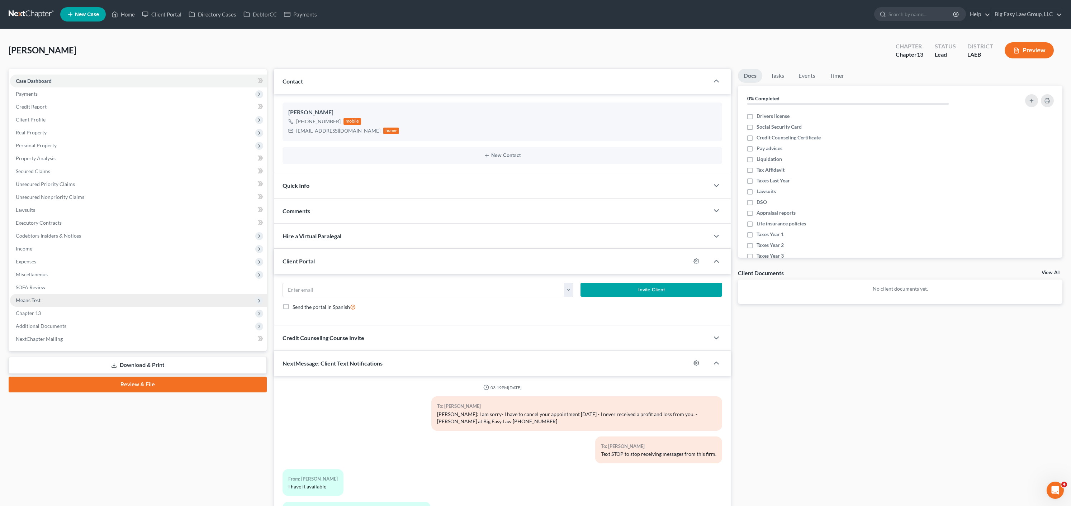
scroll to position [518, 0]
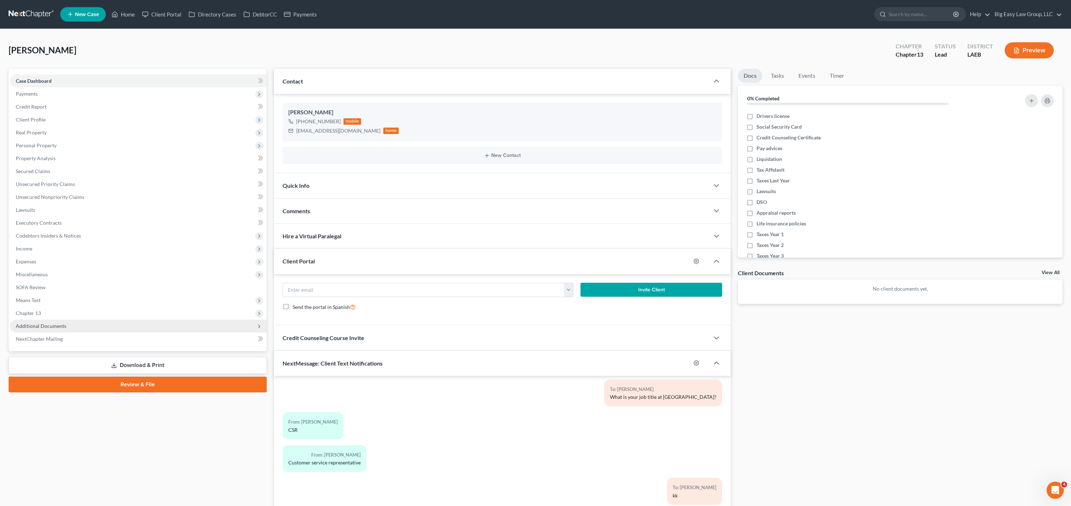
click at [80, 321] on span "Additional Documents" at bounding box center [138, 326] width 257 height 13
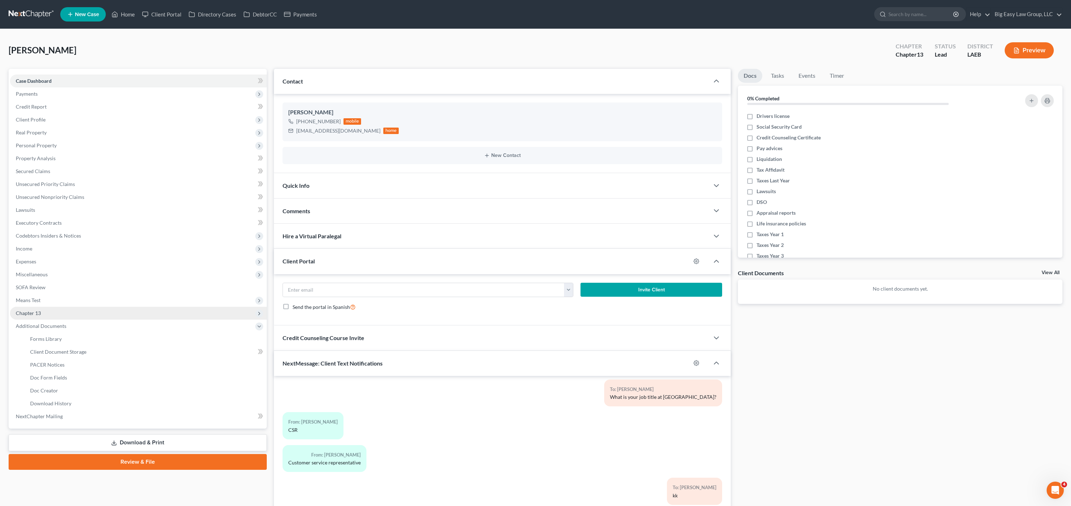
click at [47, 313] on span "Chapter 13" at bounding box center [138, 313] width 257 height 13
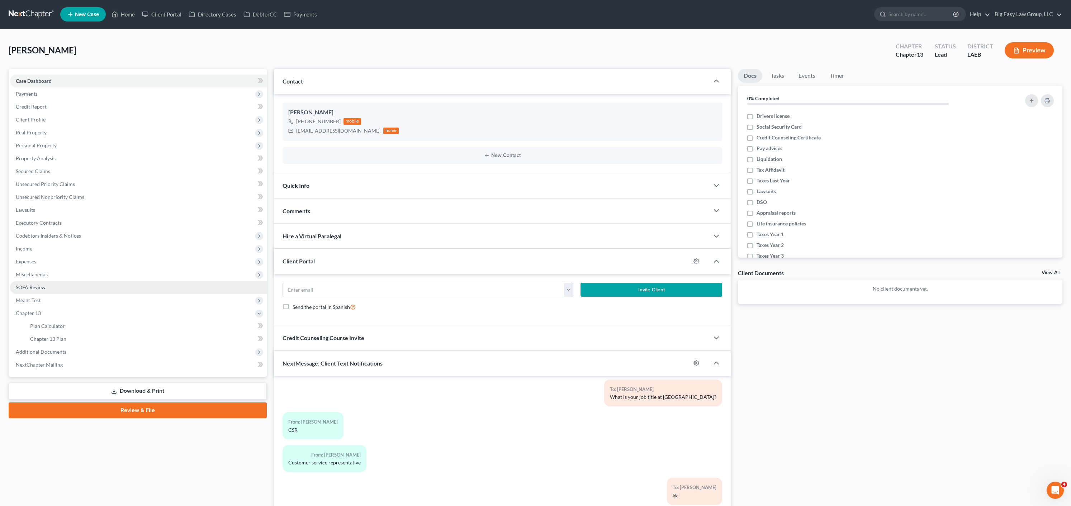
click at [41, 288] on span "SOFA Review" at bounding box center [31, 287] width 30 height 6
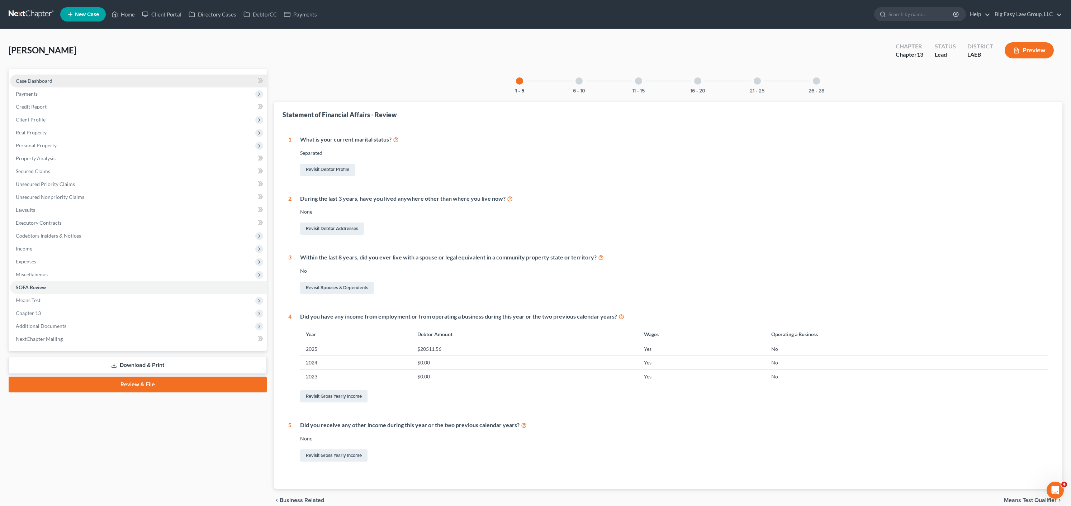
click at [29, 80] on span "Case Dashboard" at bounding box center [34, 81] width 37 height 6
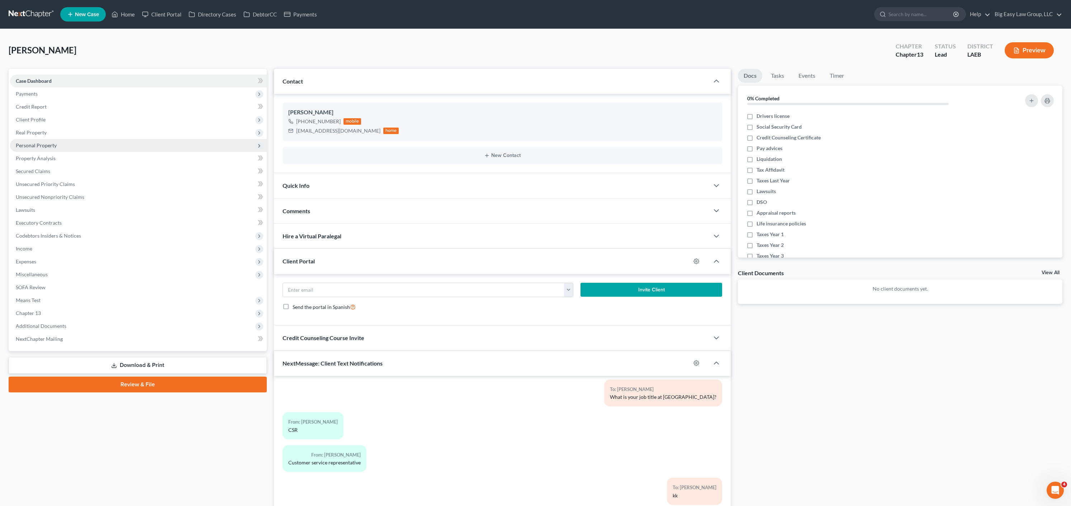
click at [49, 144] on span "Personal Property" at bounding box center [36, 145] width 41 height 6
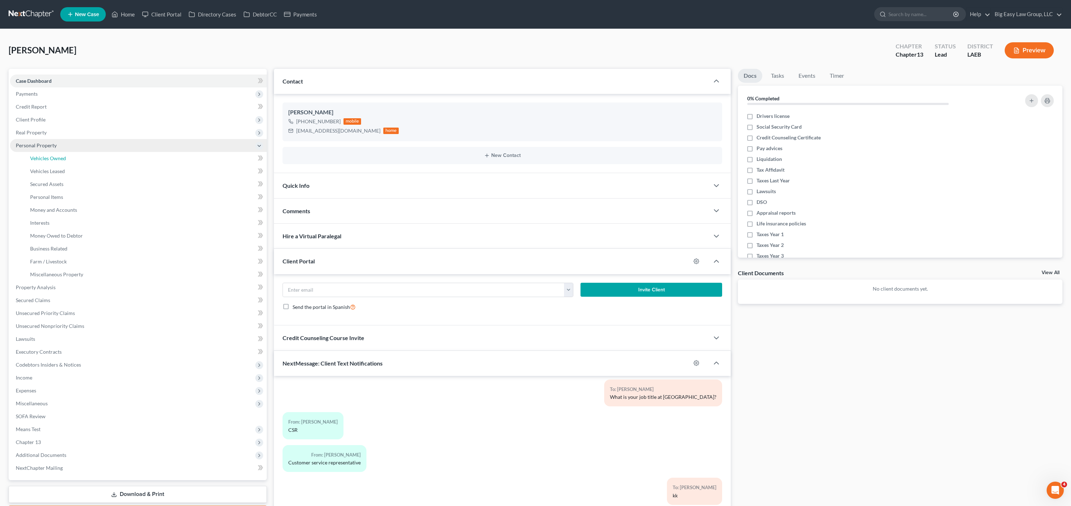
drag, startPoint x: 65, startPoint y: 159, endPoint x: 82, endPoint y: 151, distance: 19.3
click at [65, 159] on span "Vehicles Owned" at bounding box center [48, 158] width 36 height 6
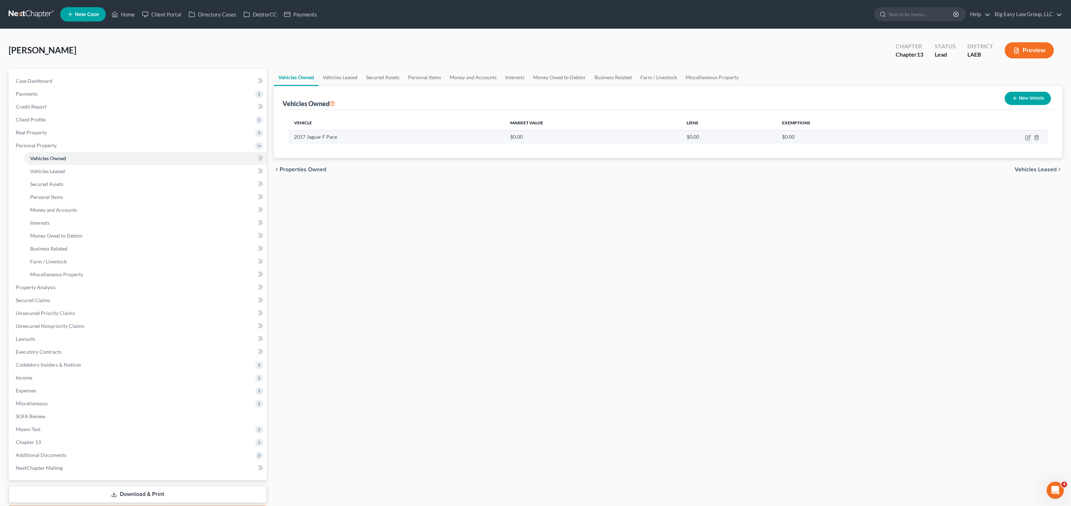
click at [1033, 136] on td at bounding box center [991, 137] width 114 height 14
drag, startPoint x: 38, startPoint y: 83, endPoint x: 172, endPoint y: 132, distance: 143.1
click at [38, 83] on span "Case Dashboard" at bounding box center [34, 81] width 37 height 6
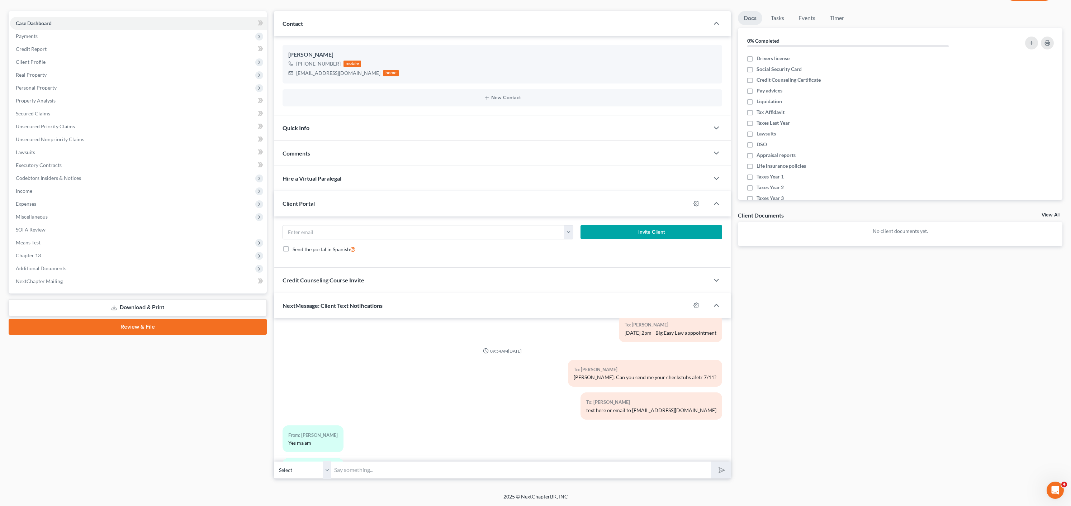
scroll to position [518, 0]
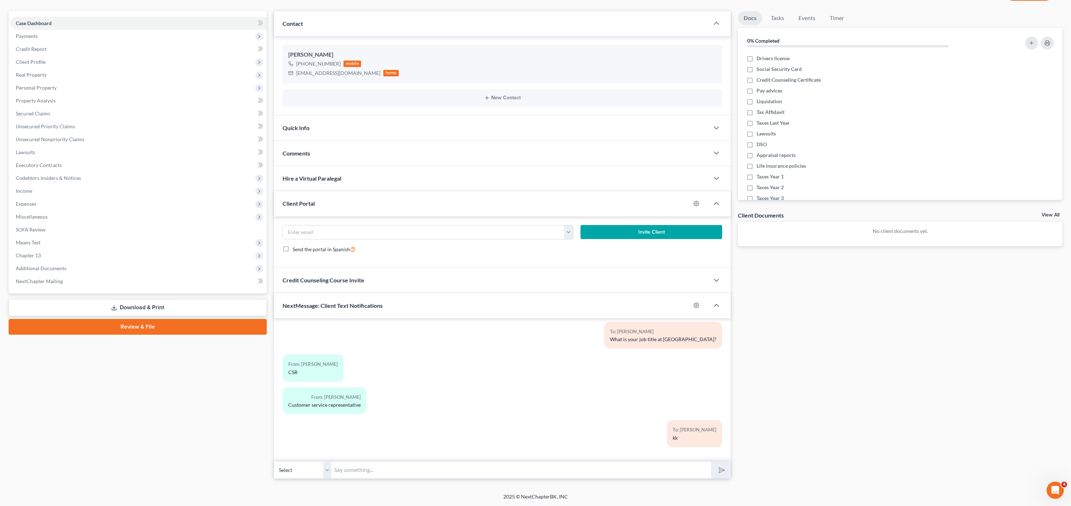
click at [470, 472] on input "text" at bounding box center [521, 470] width 380 height 18
type input "need the mileage on your car at some point today- no rush"
click at [711, 462] on button "submit" at bounding box center [721, 470] width 20 height 17
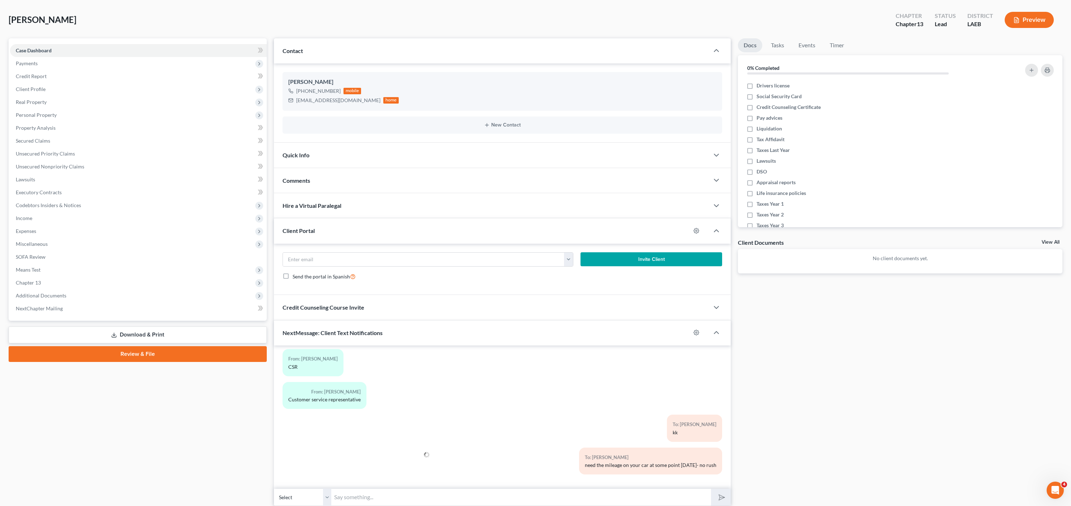
scroll to position [0, 0]
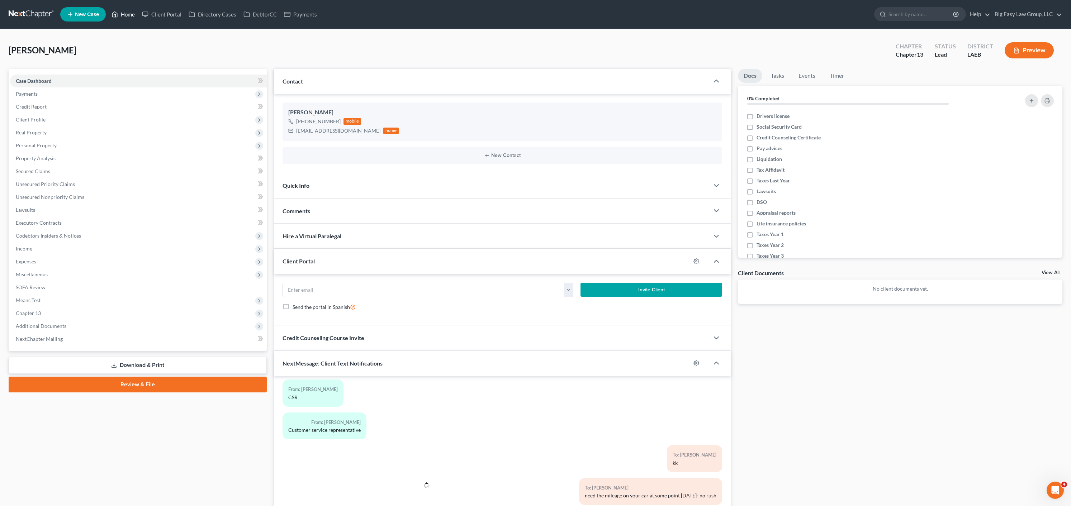
click at [116, 13] on icon at bounding box center [115, 14] width 6 height 9
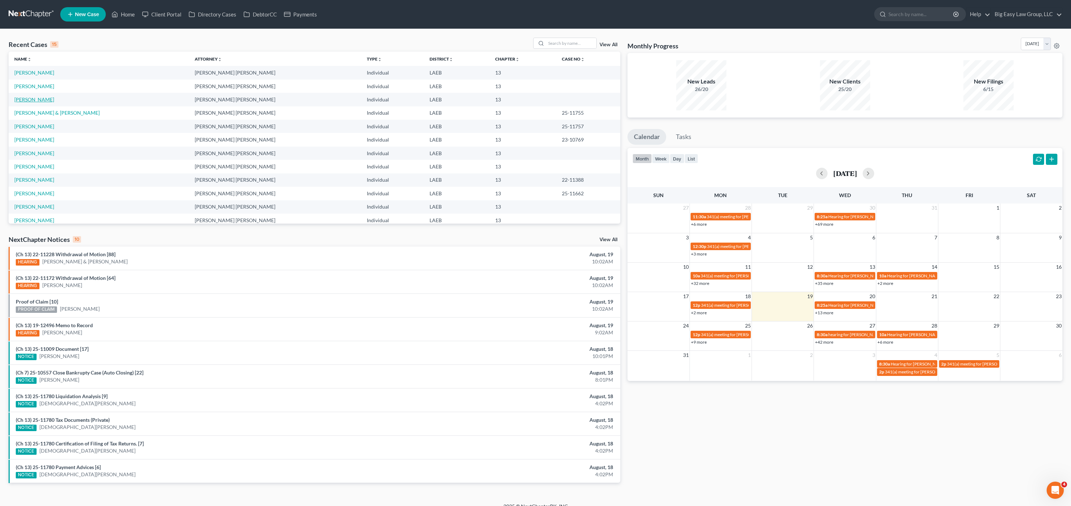
click at [30, 101] on link "[PERSON_NAME]" at bounding box center [34, 99] width 40 height 6
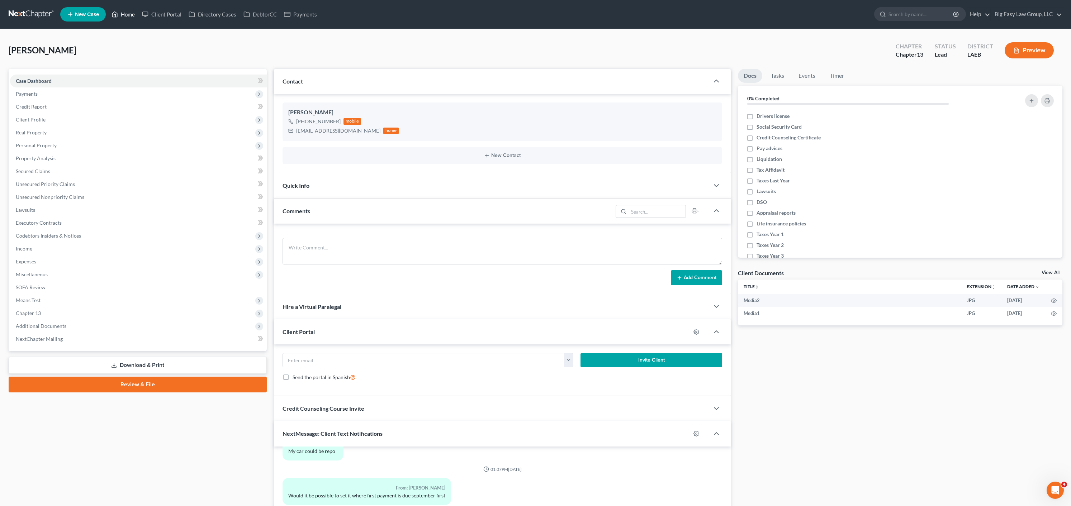
click at [124, 15] on link "Home" at bounding box center [123, 14] width 30 height 13
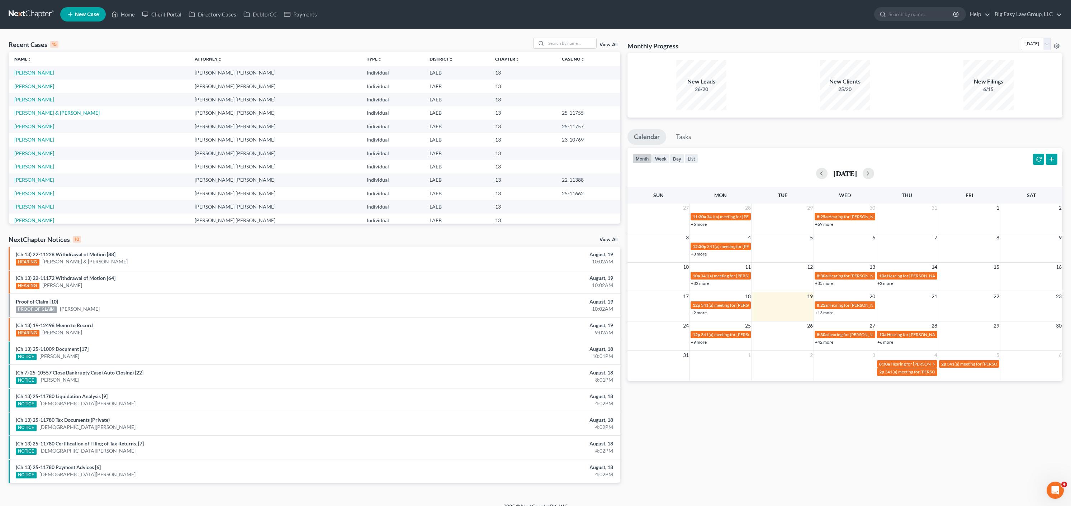
click at [28, 74] on link "[PERSON_NAME]" at bounding box center [34, 73] width 40 height 6
select select "0"
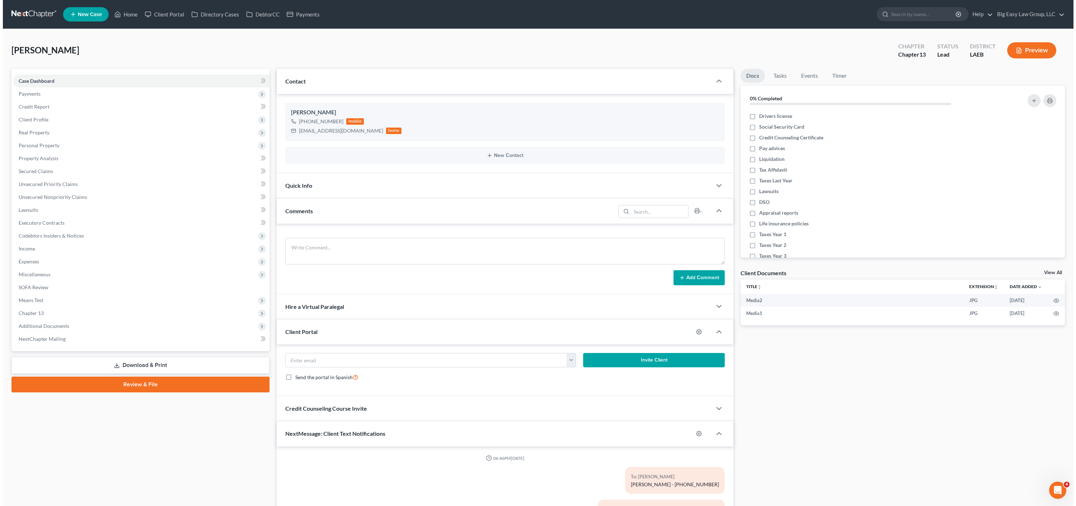
scroll to position [533, 0]
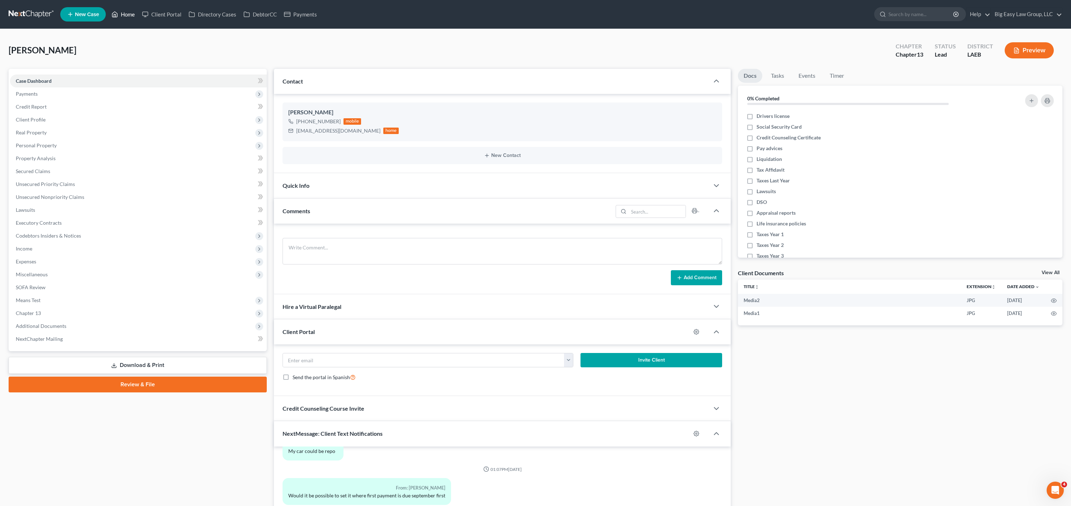
click at [123, 16] on link "Home" at bounding box center [123, 14] width 30 height 13
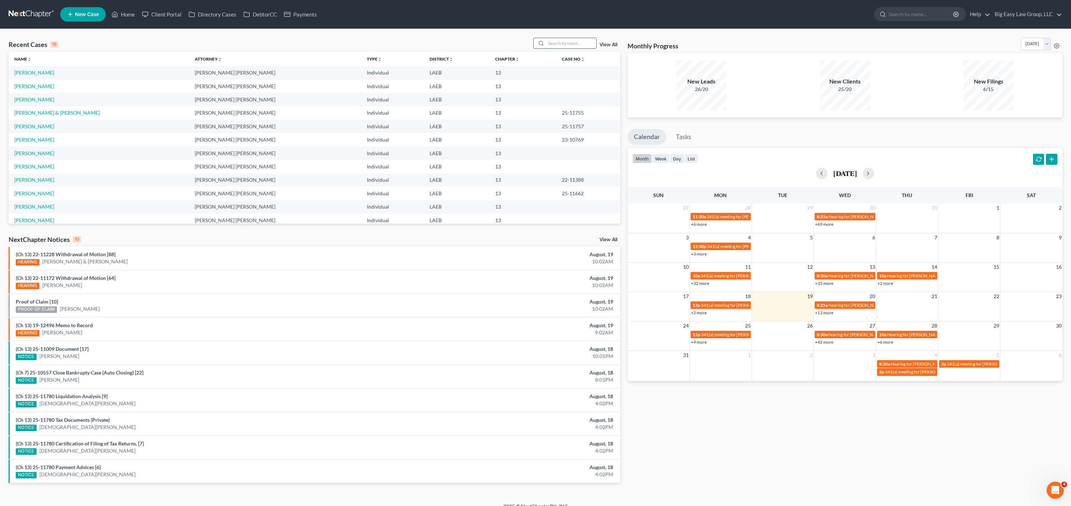
click at [572, 42] on input "search" at bounding box center [571, 43] width 50 height 10
type input "royal"
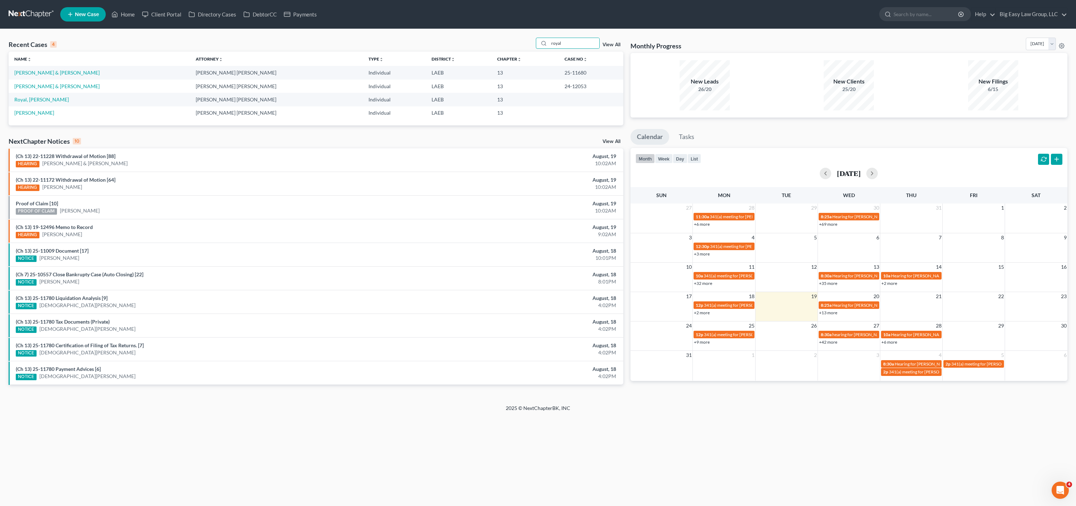
click at [36, 77] on td "[PERSON_NAME] & [PERSON_NAME]" at bounding box center [99, 72] width 181 height 13
click at [39, 76] on td "[PERSON_NAME] & [PERSON_NAME]" at bounding box center [99, 72] width 181 height 13
click at [48, 73] on link "[PERSON_NAME] & [PERSON_NAME]" at bounding box center [56, 73] width 85 height 6
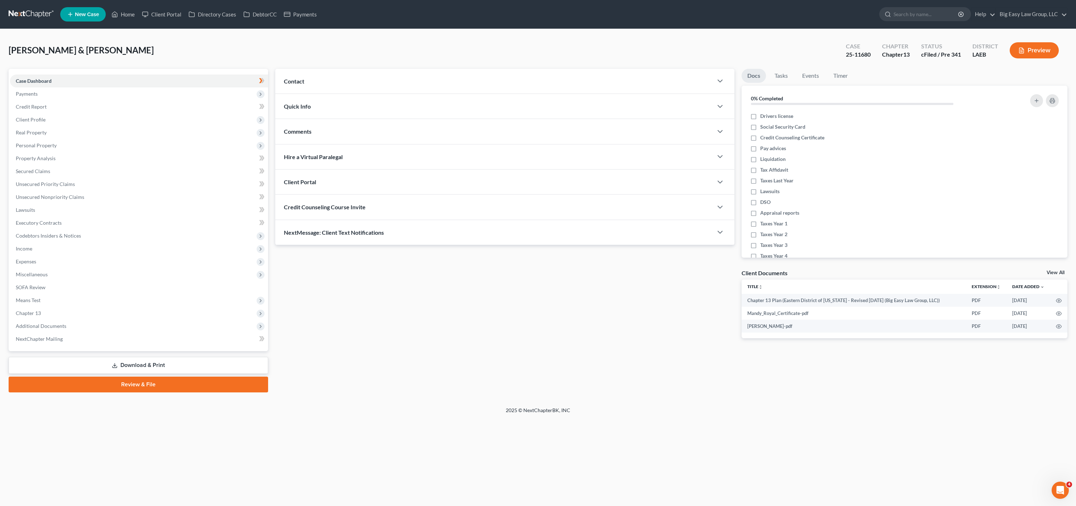
click at [360, 232] on span "NextMessage: Client Text Notifications" at bounding box center [334, 232] width 100 height 7
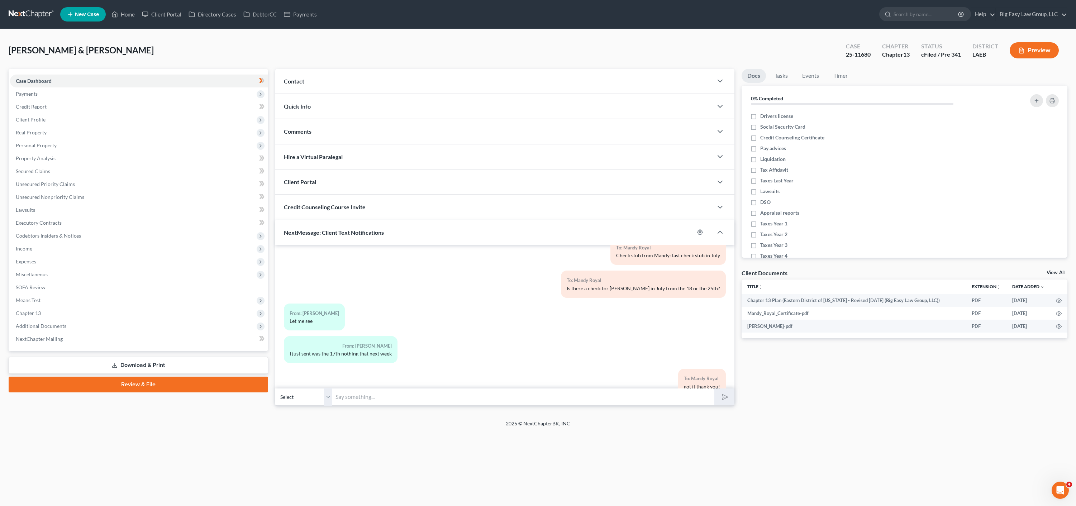
scroll to position [598, 0]
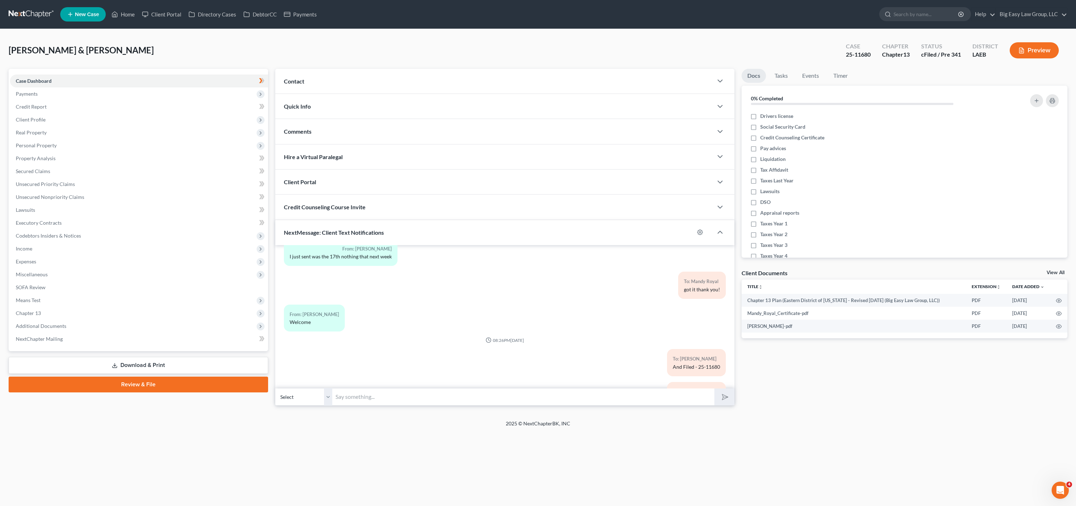
click at [399, 386] on div "To: Mandy Royal And Filed - 25-11680" at bounding box center [504, 398] width 449 height 33
click at [302, 397] on select "Select +1 (504) 952-1885 - Richard Royal +1 (504) 228-3665 - Mandy Royal" at bounding box center [303, 397] width 57 height 18
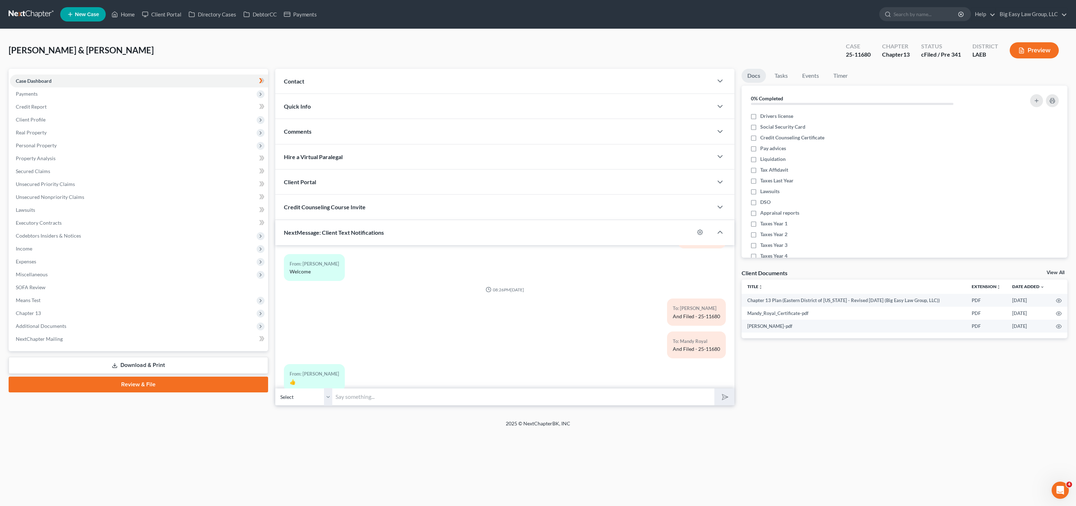
scroll to position [699, 0]
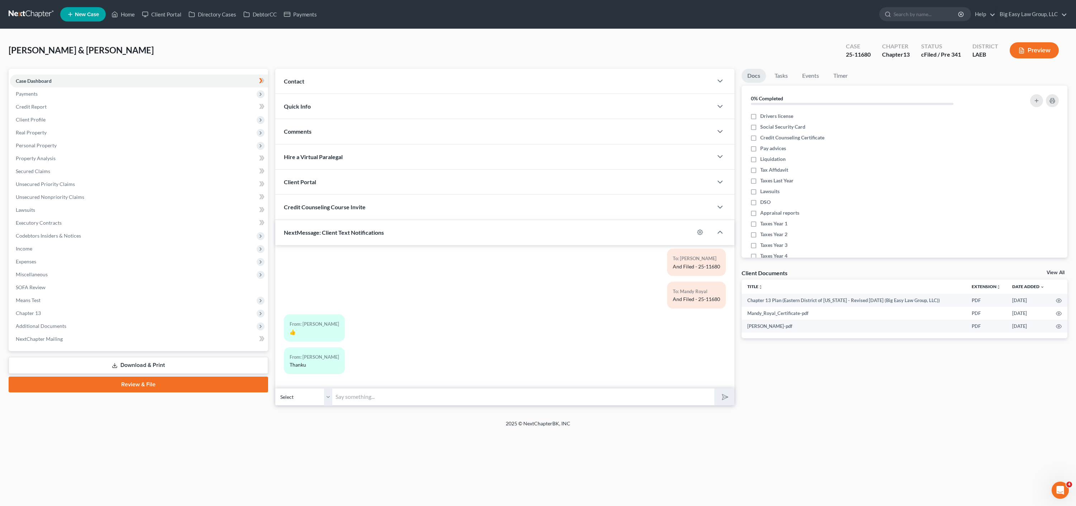
click at [454, 400] on input "text" at bounding box center [524, 397] width 382 height 18
type input "Mr Royal: car and House notes were to start this month for both- just looked at…"
click at [715, 389] on button "submit" at bounding box center [725, 397] width 20 height 17
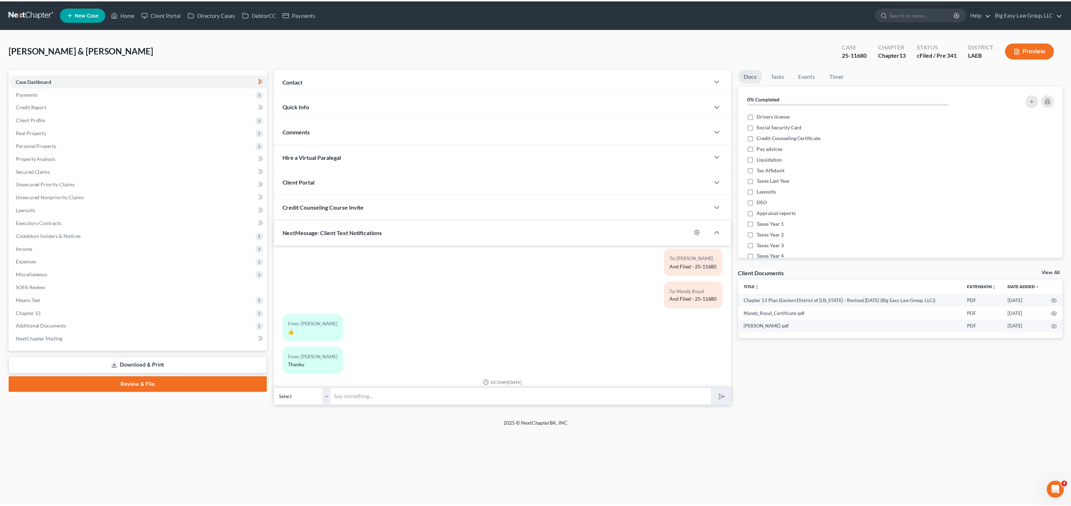
scroll to position [743, 0]
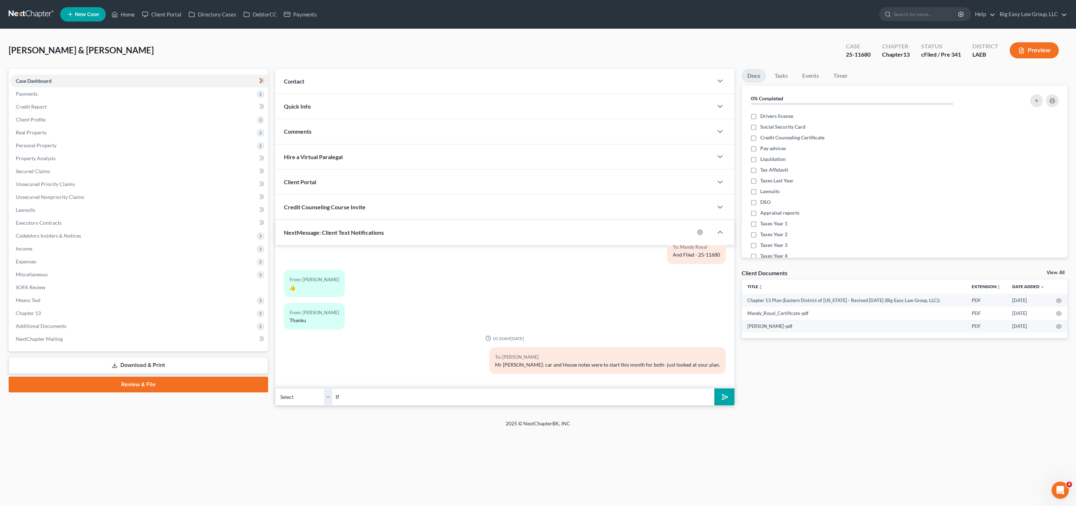
type input "I"
drag, startPoint x: 122, startPoint y: 14, endPoint x: 60, endPoint y: 60, distance: 77.4
click at [122, 14] on link "Home" at bounding box center [123, 14] width 30 height 13
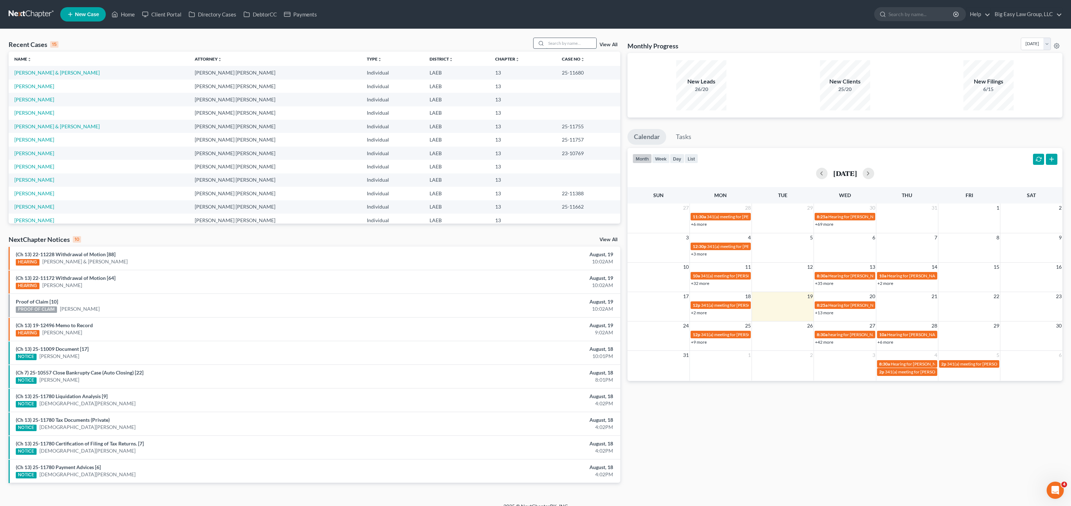
click at [574, 43] on input "search" at bounding box center [571, 43] width 50 height 10
type input "r"
type input "roberts"
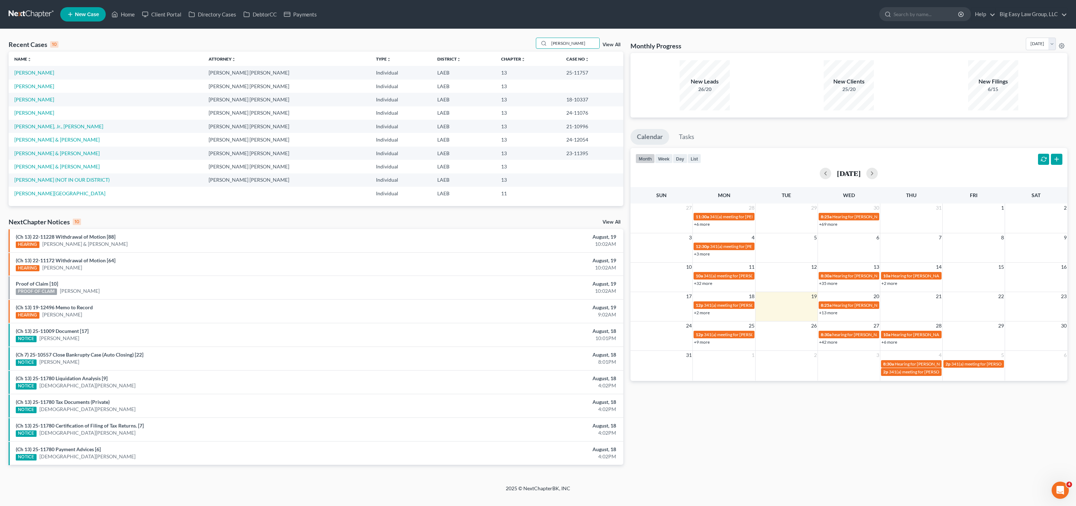
click at [38, 90] on td "Roberts, Bianca" at bounding box center [106, 86] width 194 height 13
click at [39, 86] on link "Roberts, Bianca" at bounding box center [34, 86] width 40 height 6
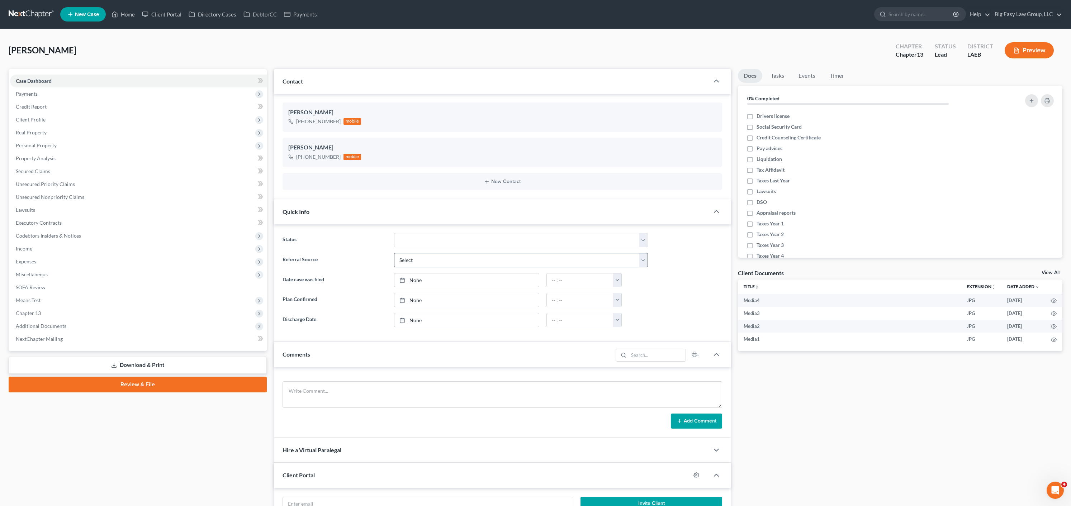
scroll to position [83, 0]
click at [418, 246] on select "aLead - Inactive/Rejected aLead - INTAKE (LAUREN) ***ASAP ATTORNEY REVIEW*** **…" at bounding box center [520, 240] width 253 height 14
select select "1"
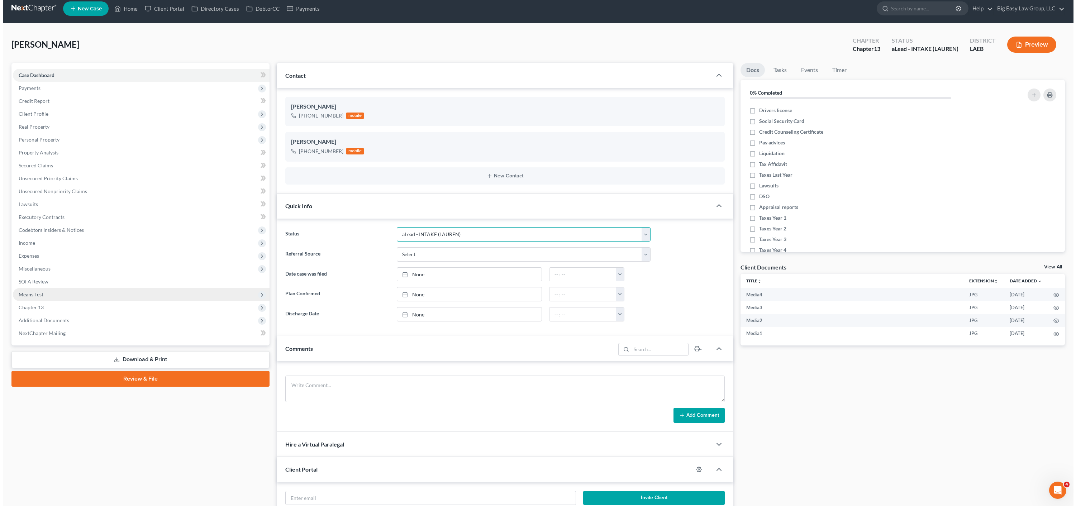
scroll to position [0, 0]
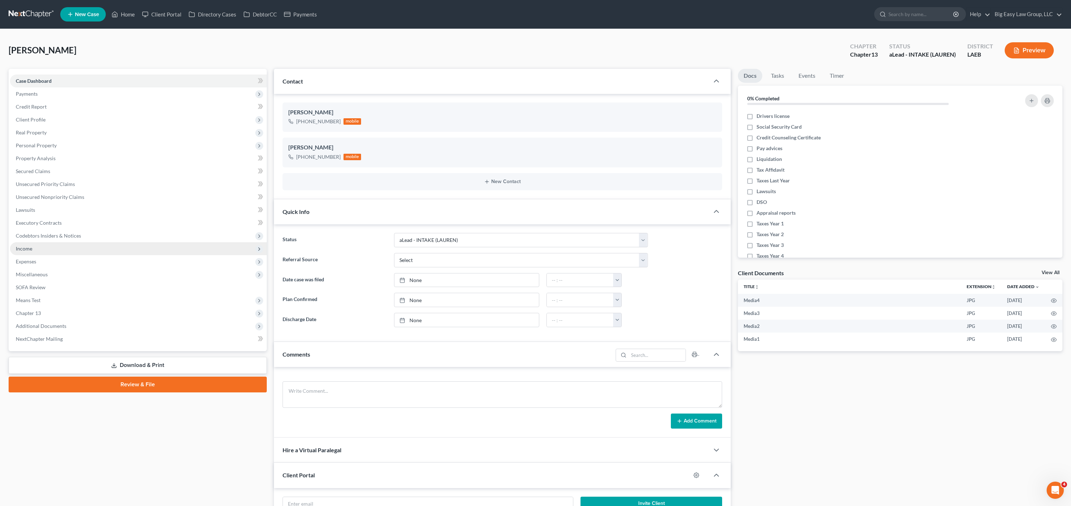
click at [34, 246] on span "Income" at bounding box center [138, 248] width 257 height 13
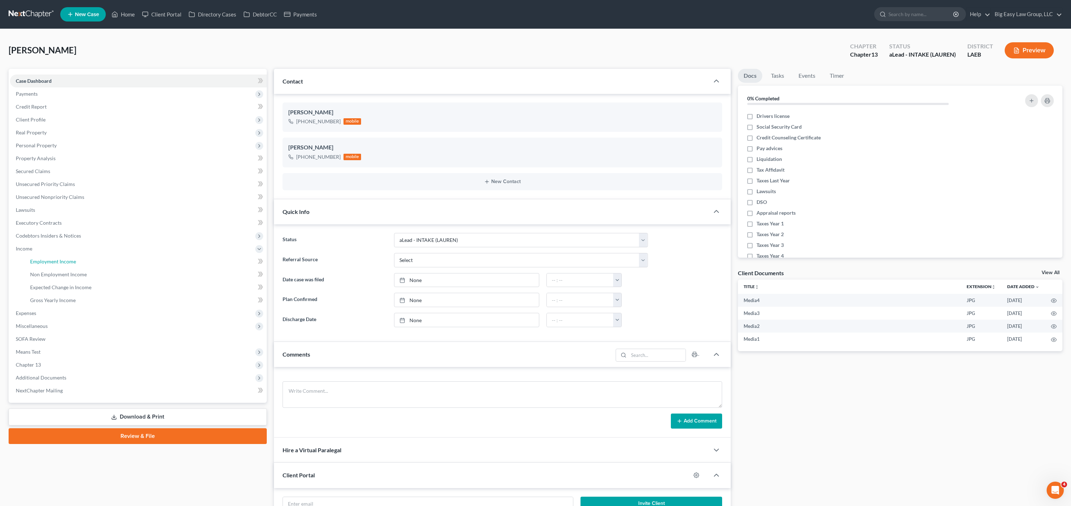
drag, startPoint x: 50, startPoint y: 257, endPoint x: 420, endPoint y: 358, distance: 383.2
click at [50, 257] on link "Employment Income" at bounding box center [145, 261] width 242 height 13
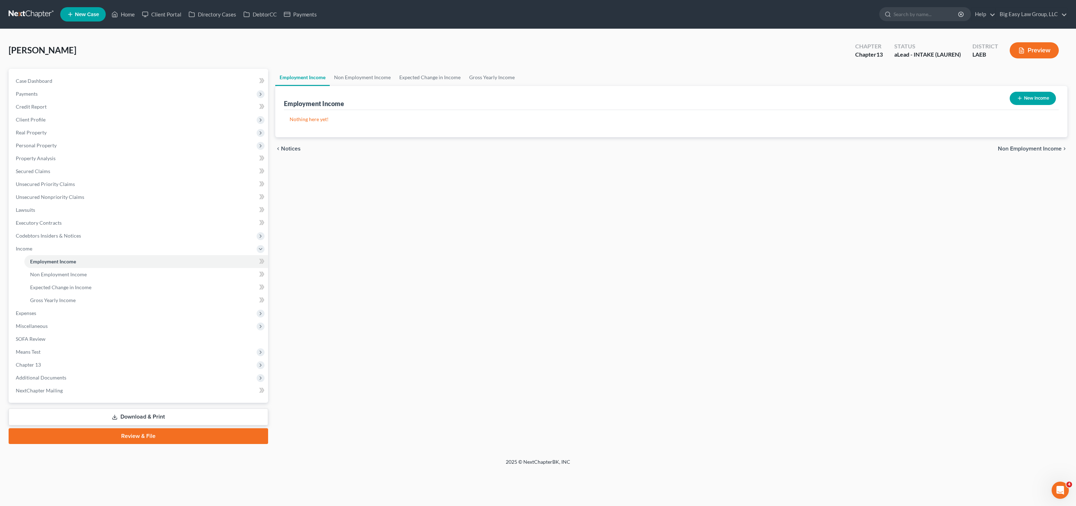
click at [1020, 98] on line "button" at bounding box center [1019, 98] width 3 height 0
select select "0"
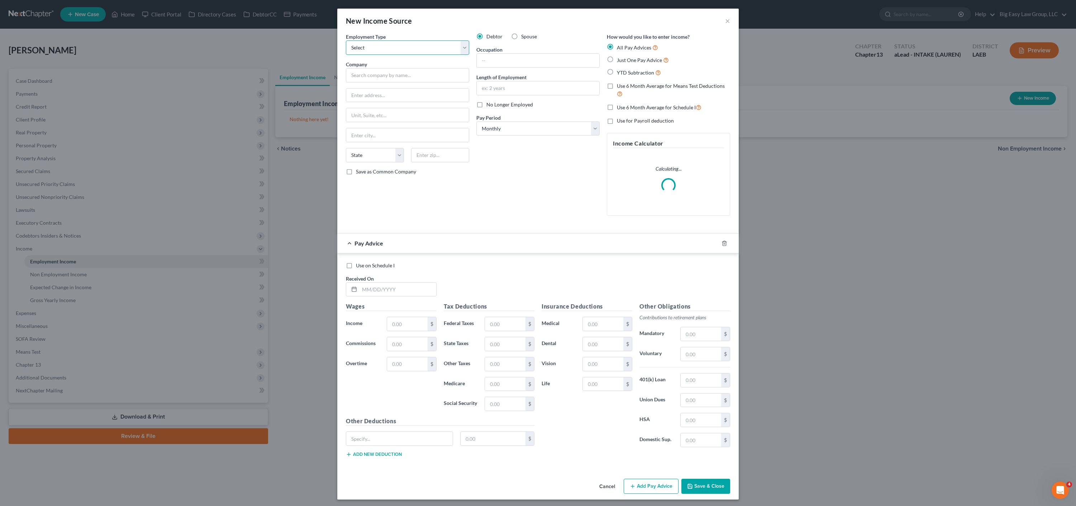
click at [382, 45] on select "Select Full or Part Time Employment Self Employment" at bounding box center [407, 48] width 123 height 14
select select "0"
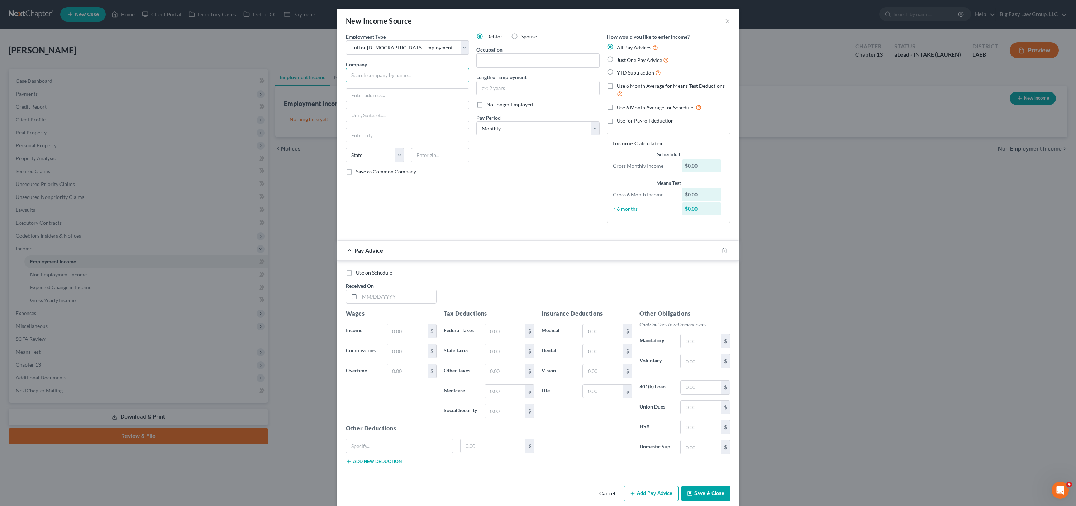
click at [397, 78] on input "text" at bounding box center [407, 75] width 123 height 14
type input "Mutual Omaha"
type input "3301 Dodge St."
type input "68131"
click at [502, 62] on input "text" at bounding box center [538, 61] width 123 height 14
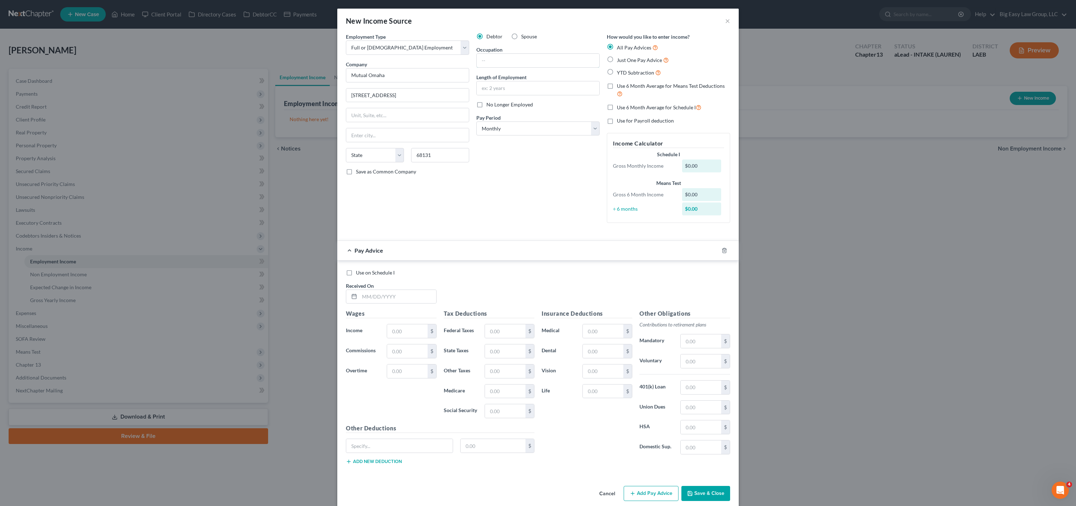
type input "Omaha"
select select "30"
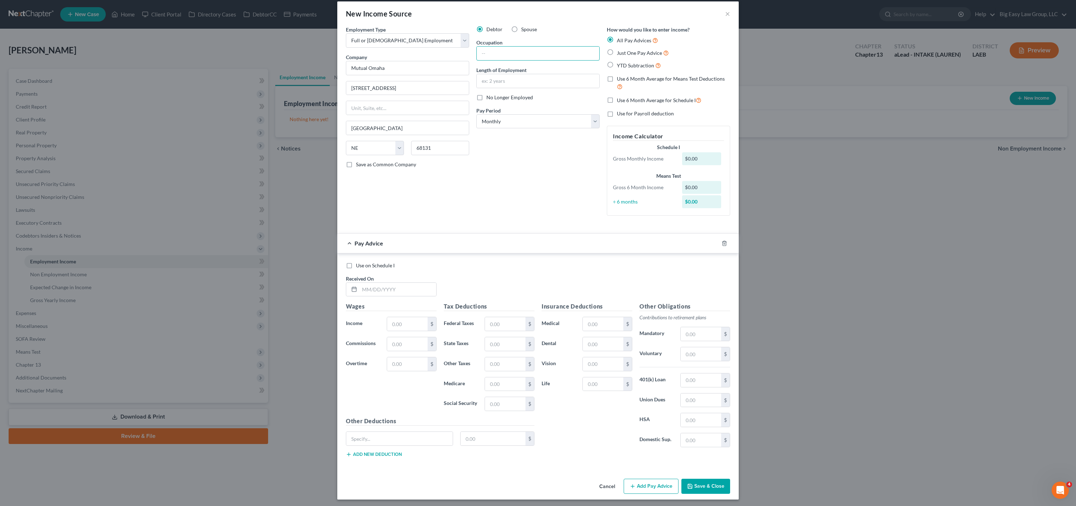
scroll to position [9, 0]
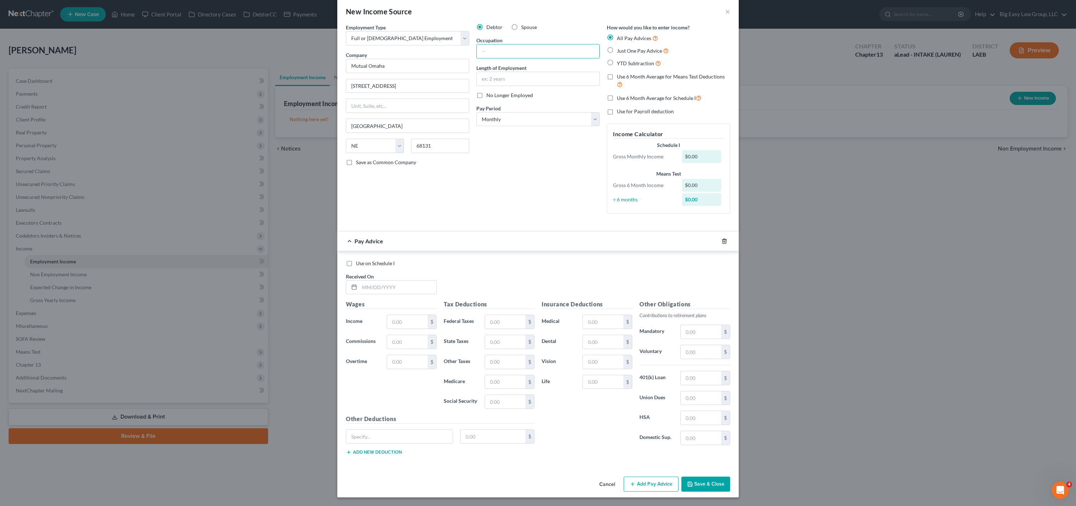
click at [725, 242] on line "button" at bounding box center [725, 241] width 0 height 1
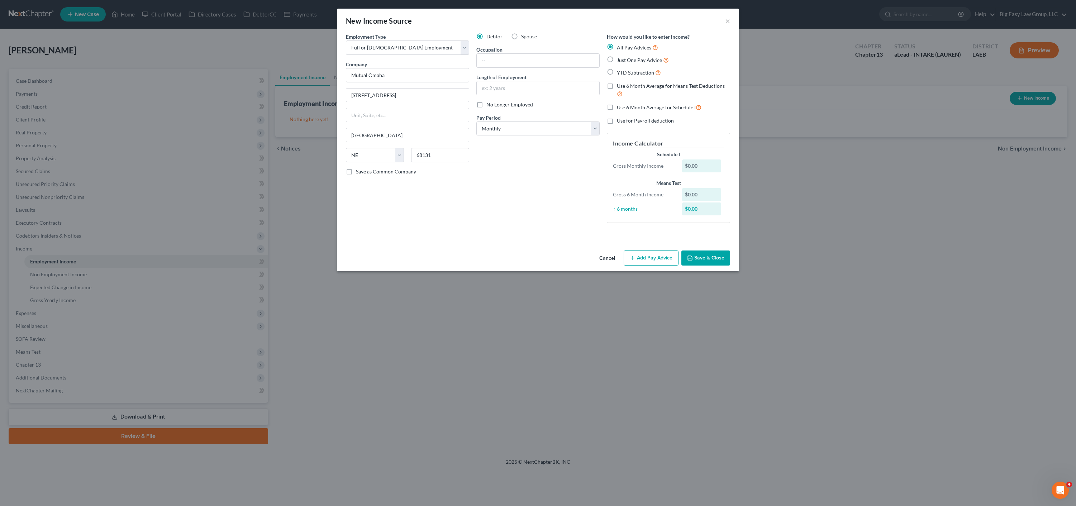
scroll to position [0, 0]
click at [704, 255] on button "Save & Close" at bounding box center [706, 258] width 49 height 15
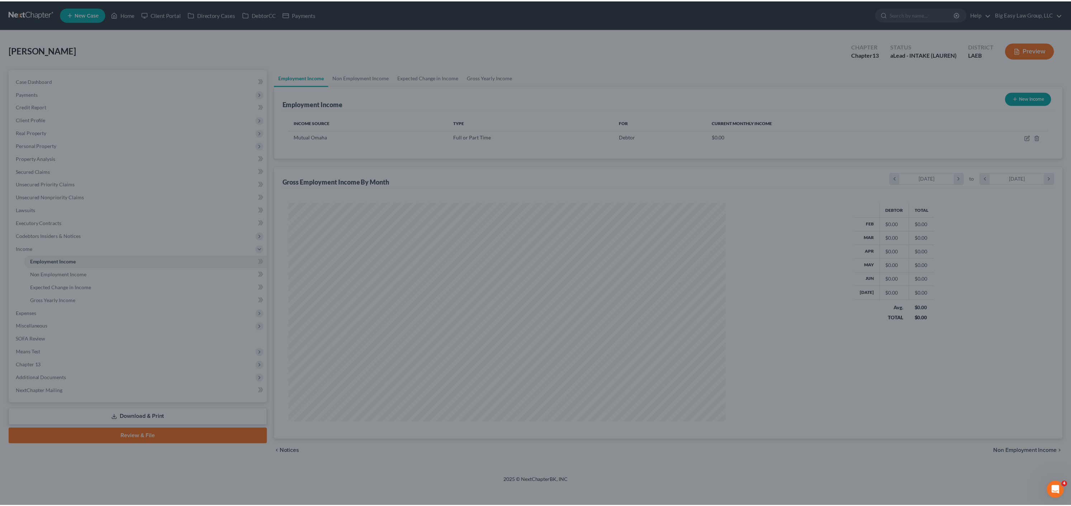
scroll to position [220, 454]
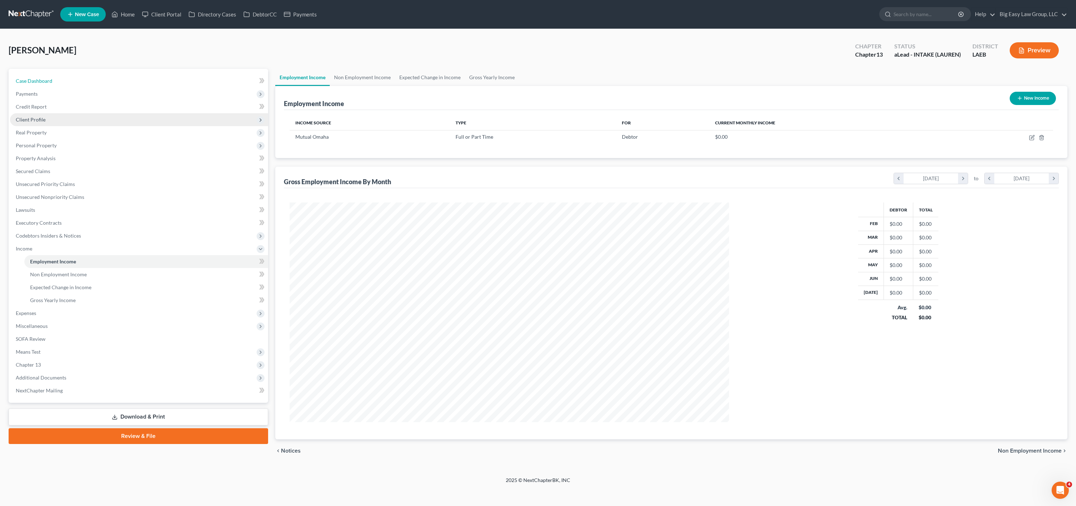
click at [47, 82] on span "Case Dashboard" at bounding box center [34, 81] width 37 height 6
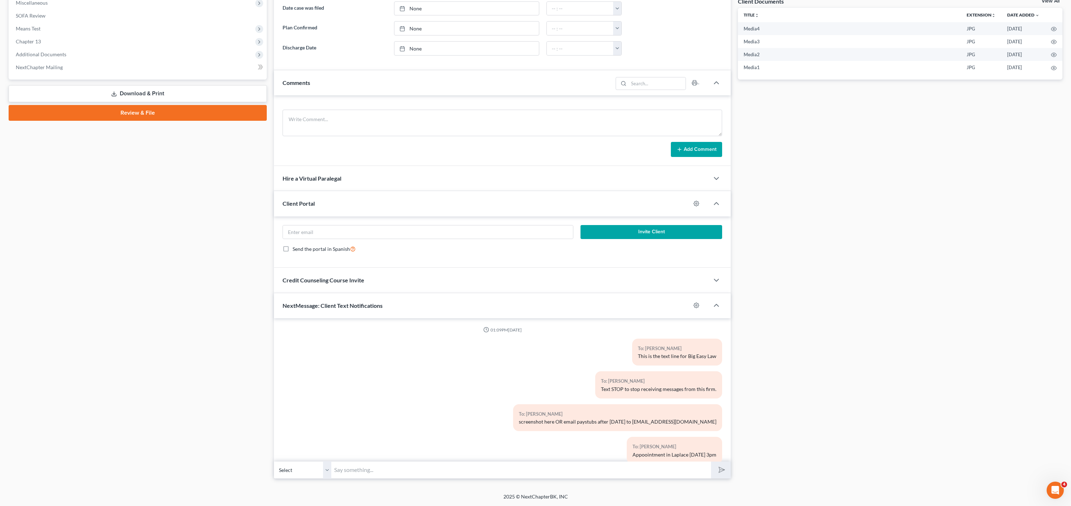
scroll to position [83, 0]
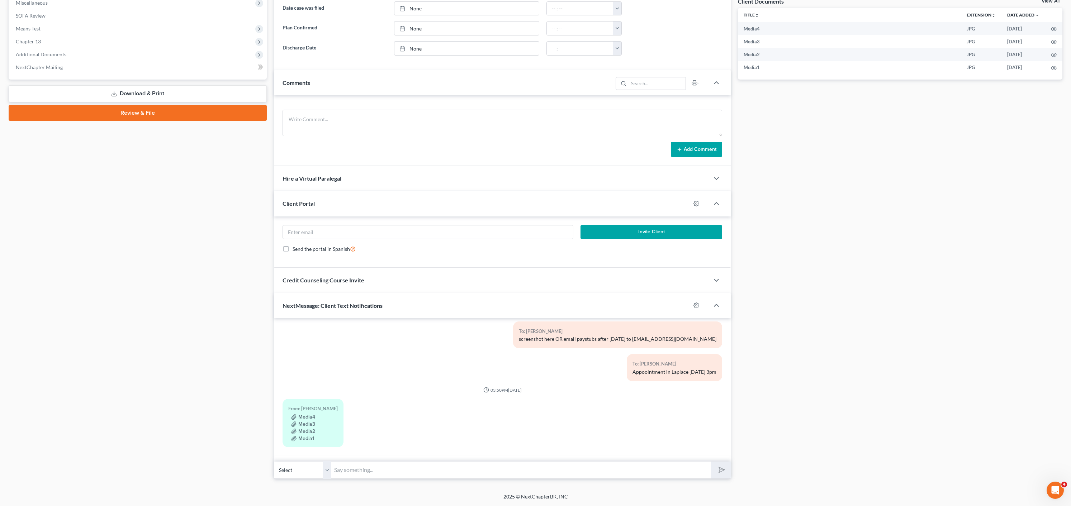
click at [422, 471] on input "text" at bounding box center [521, 470] width 380 height 18
type input "What is your job title?"
click at [711, 462] on button "submit" at bounding box center [721, 470] width 20 height 17
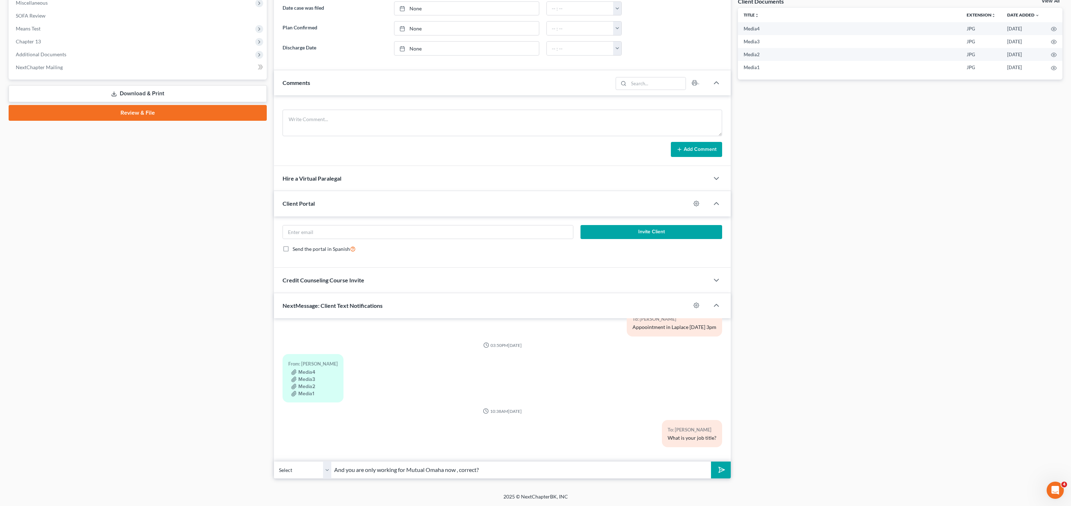
type input "And you are only working for Mutual Omaha now , correct?"
click at [711, 462] on button "submit" at bounding box center [721, 470] width 20 height 17
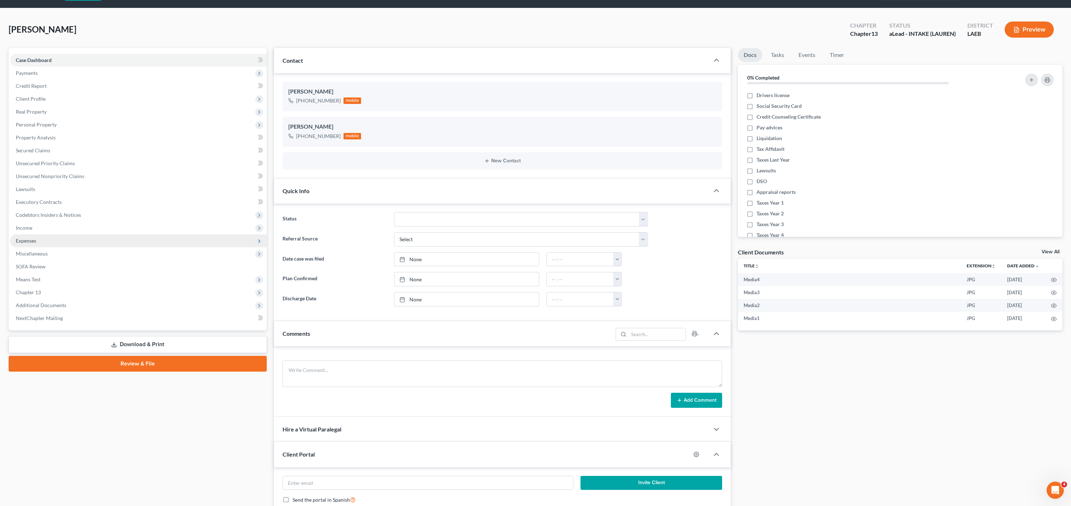
scroll to position [0, 0]
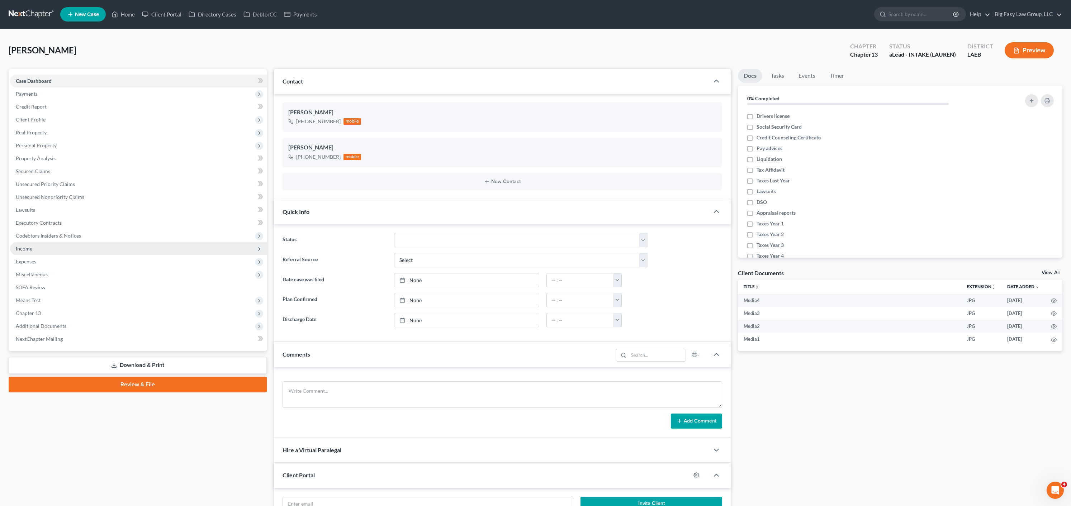
click at [32, 250] on span "Income" at bounding box center [138, 248] width 257 height 13
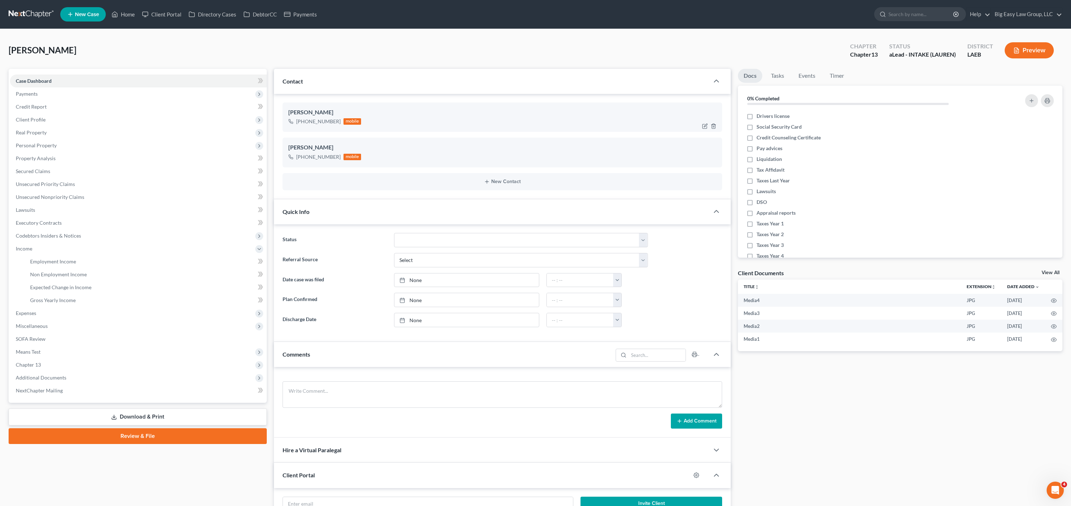
drag, startPoint x: 931, startPoint y: 89, endPoint x: 568, endPoint y: 110, distance: 363.8
click at [931, 89] on div "0% Completed" at bounding box center [900, 98] width 324 height 25
click at [49, 111] on link "Credit Report" at bounding box center [138, 106] width 257 height 13
click at [50, 116] on span "Client Profile" at bounding box center [138, 119] width 257 height 13
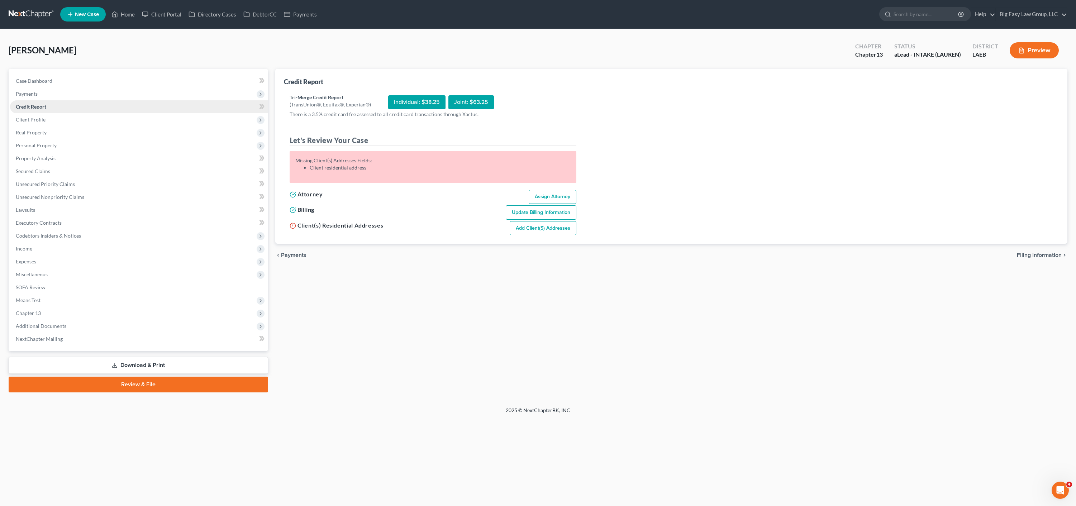
click at [50, 112] on link "Credit Report" at bounding box center [139, 106] width 258 height 13
click at [52, 115] on span "Client Profile" at bounding box center [139, 119] width 258 height 13
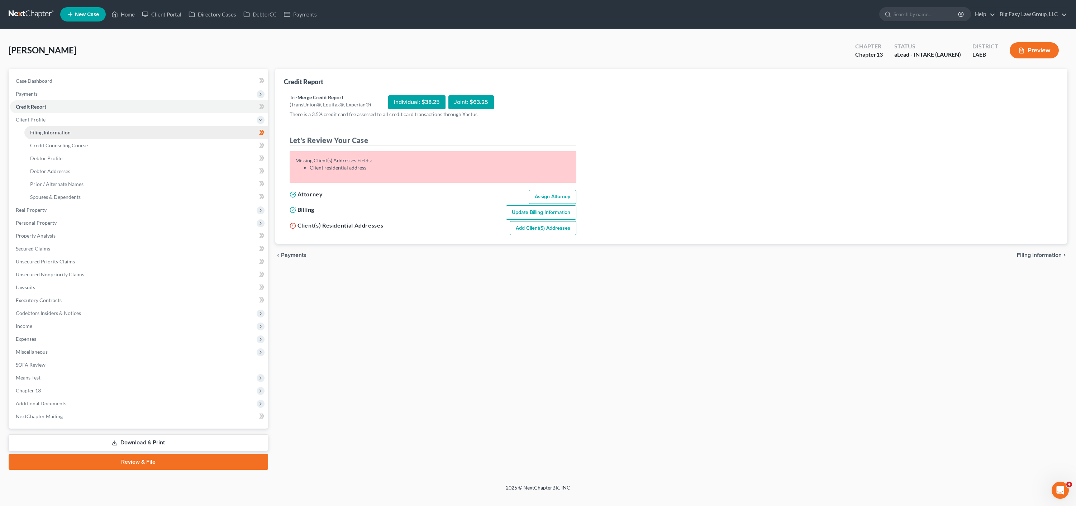
click at [61, 132] on span "Filing Information" at bounding box center [50, 132] width 41 height 6
select select "1"
select select "0"
select select "3"
select select "19"
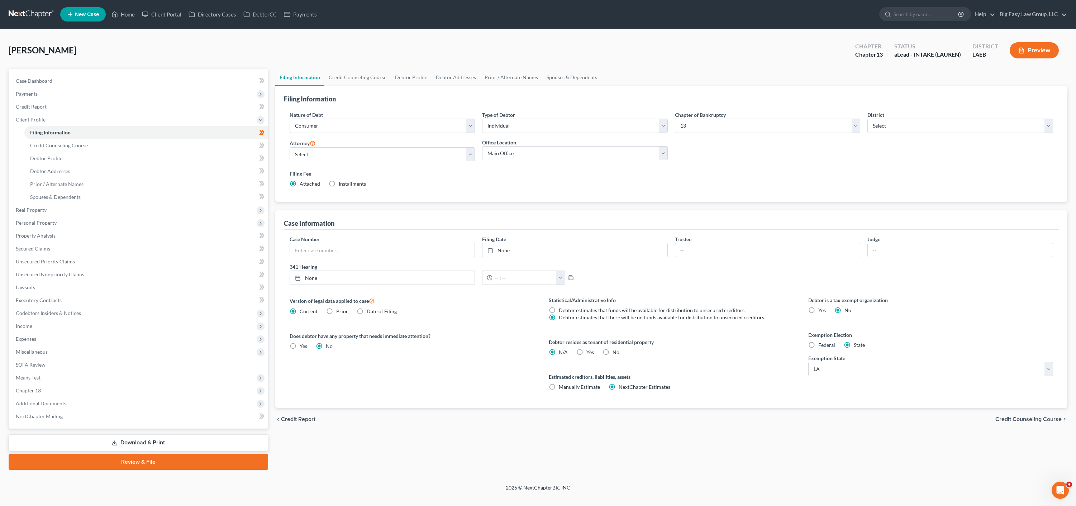
click at [568, 65] on div "Roberts, Bianca Upgraded Chapter Chapter 13 Status aLead - INTAKE (LAUREN) Dist…" at bounding box center [538, 53] width 1059 height 31
click at [569, 76] on link "Spouses & Dependents" at bounding box center [571, 77] width 59 height 17
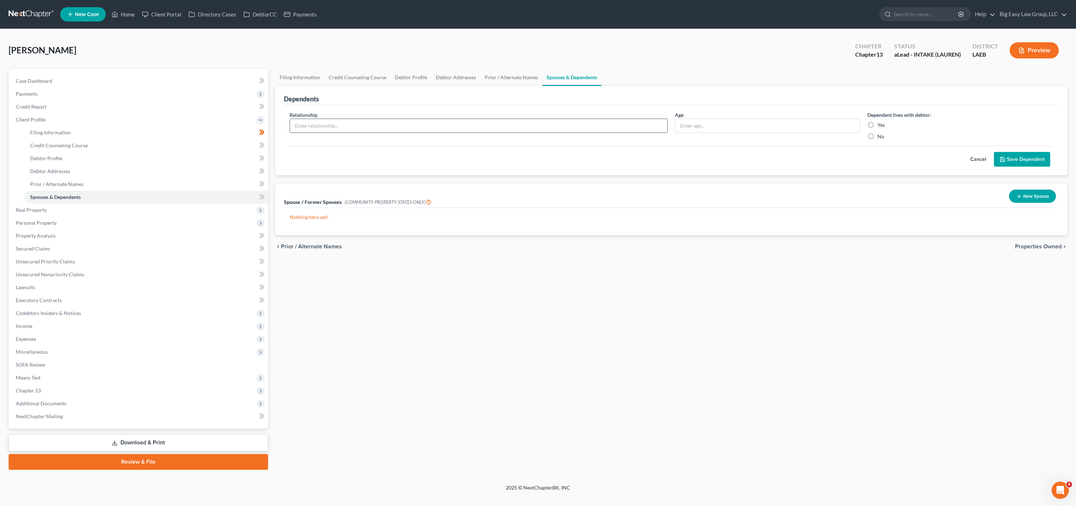
drag, startPoint x: 460, startPoint y: 117, endPoint x: 464, endPoint y: 129, distance: 13.3
click at [460, 117] on div "Relationship *" at bounding box center [478, 125] width 385 height 29
click at [465, 130] on input "text" at bounding box center [479, 126] width 378 height 14
type input "daughter"
type input "19"
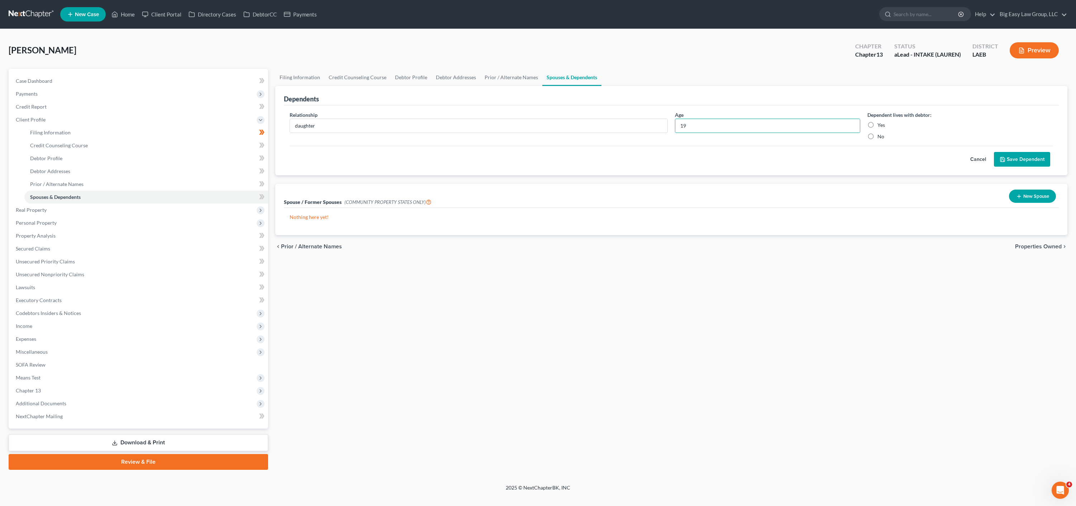
click at [878, 123] on label "Yes" at bounding box center [882, 125] width 8 height 7
click at [881, 123] on input "Yes" at bounding box center [883, 124] width 5 height 5
radio input "true"
click at [1004, 160] on polyline "submit" at bounding box center [1003, 161] width 3 height 2
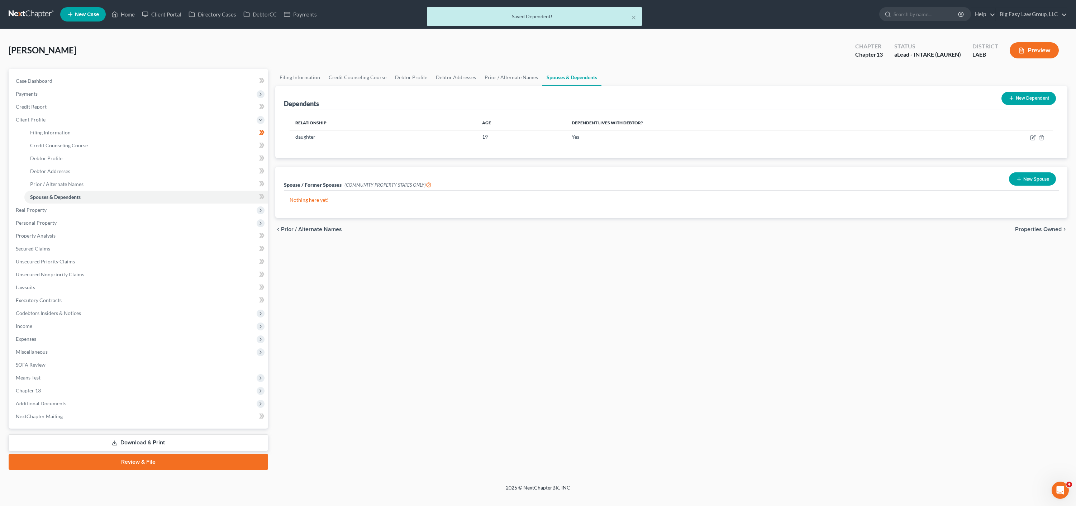
click at [1027, 97] on button "New Dependent" at bounding box center [1029, 98] width 54 height 13
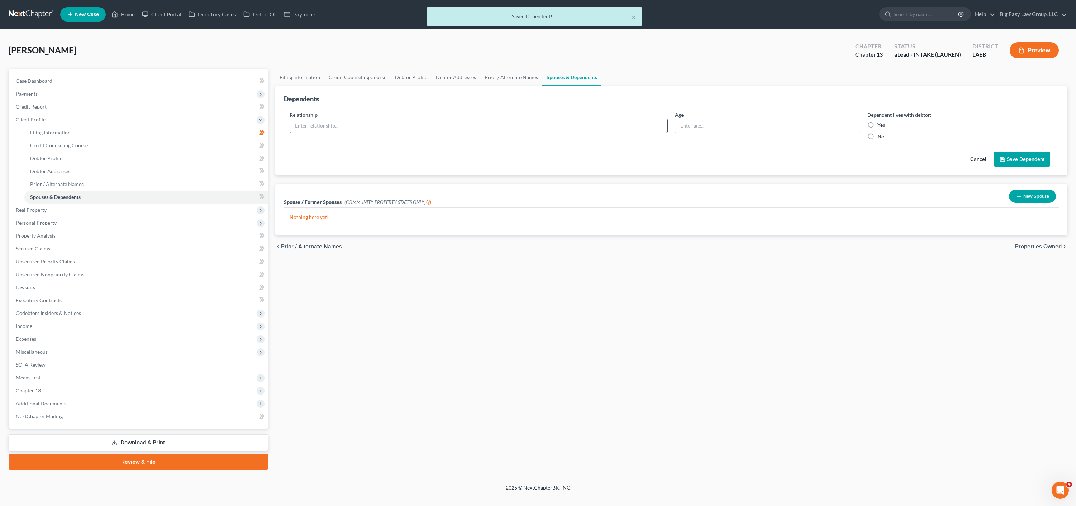
click at [364, 125] on input "text" at bounding box center [479, 126] width 378 height 14
type input "daughter"
type input "17"
click at [878, 125] on label "Yes" at bounding box center [882, 125] width 8 height 7
click at [881, 125] on input "Yes" at bounding box center [883, 124] width 5 height 5
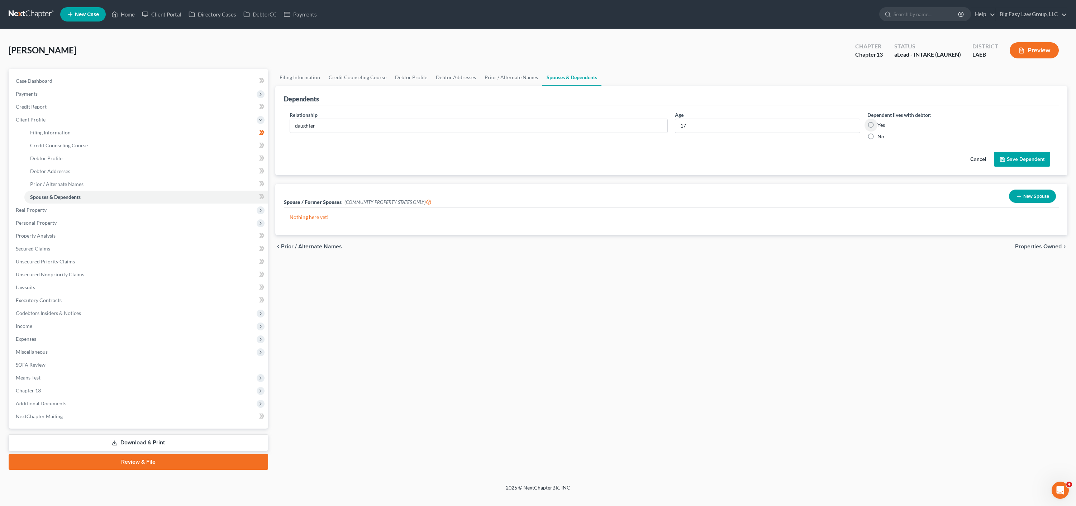
radio input "true"
click at [1017, 152] on button "Save Dependent" at bounding box center [1022, 159] width 56 height 15
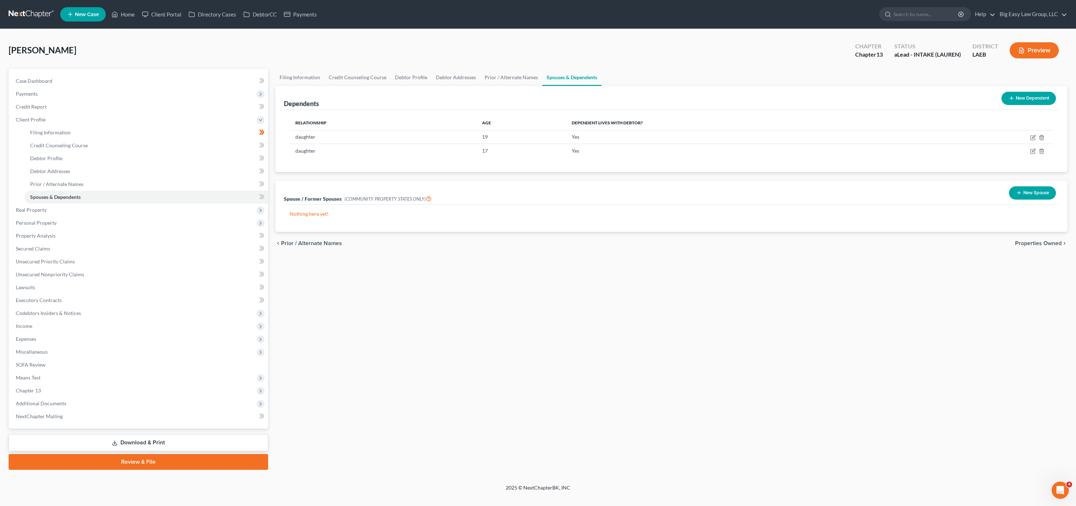
click at [1033, 100] on button "New Dependent" at bounding box center [1029, 98] width 54 height 13
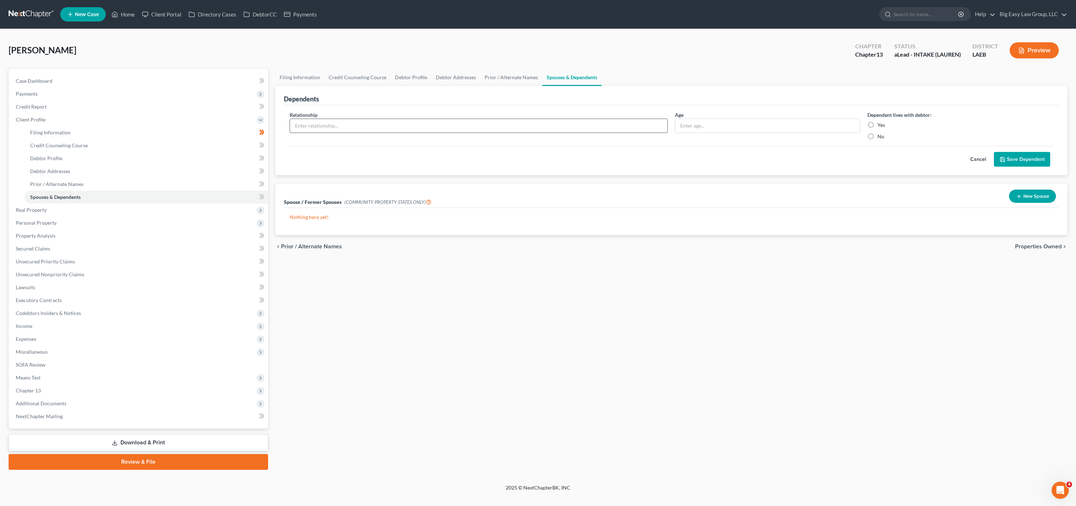
click at [382, 121] on input "text" at bounding box center [479, 126] width 378 height 14
type input "daughter"
click at [708, 128] on input "text" at bounding box center [767, 126] width 185 height 14
type input "13"
drag, startPoint x: 870, startPoint y: 125, endPoint x: 889, endPoint y: 125, distance: 19.4
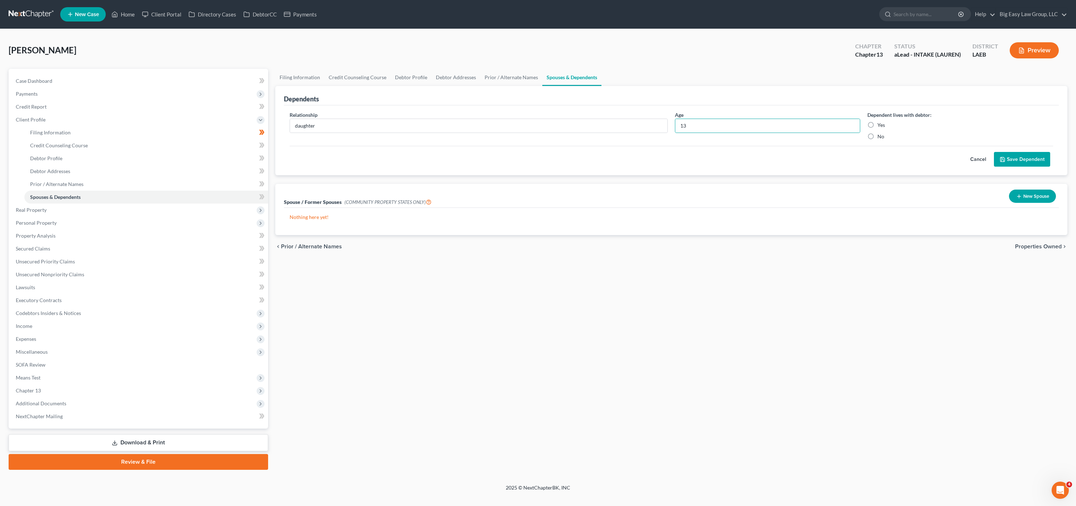
click at [878, 125] on label "Yes" at bounding box center [882, 125] width 8 height 7
click at [881, 125] on input "Yes" at bounding box center [883, 124] width 5 height 5
radio input "true"
drag, startPoint x: 1016, startPoint y: 157, endPoint x: 1025, endPoint y: 157, distance: 9.3
click at [1017, 157] on button "Save Dependent" at bounding box center [1022, 159] width 56 height 15
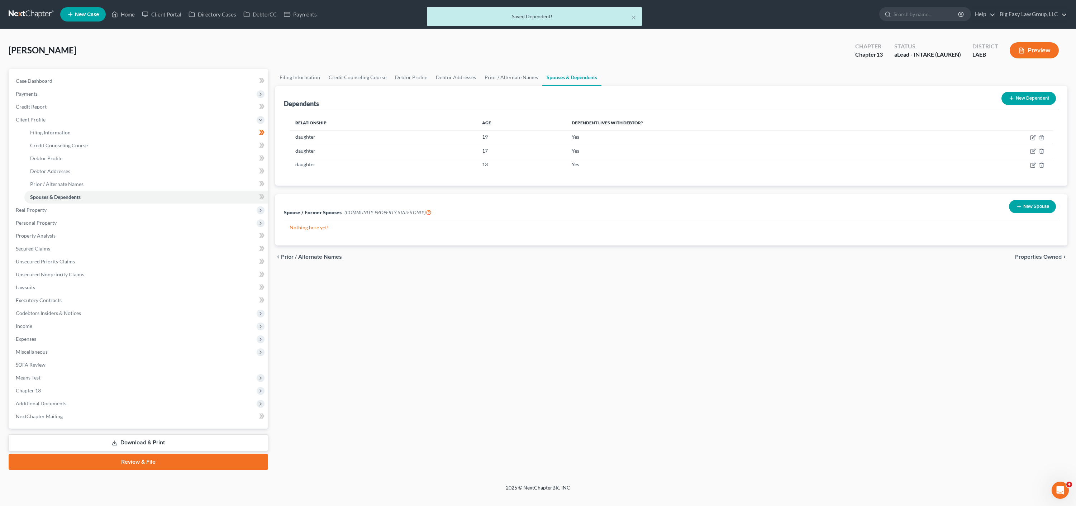
click at [1038, 106] on div "New Dependent" at bounding box center [1029, 98] width 60 height 19
click at [1039, 99] on button "New Dependent" at bounding box center [1029, 98] width 54 height 13
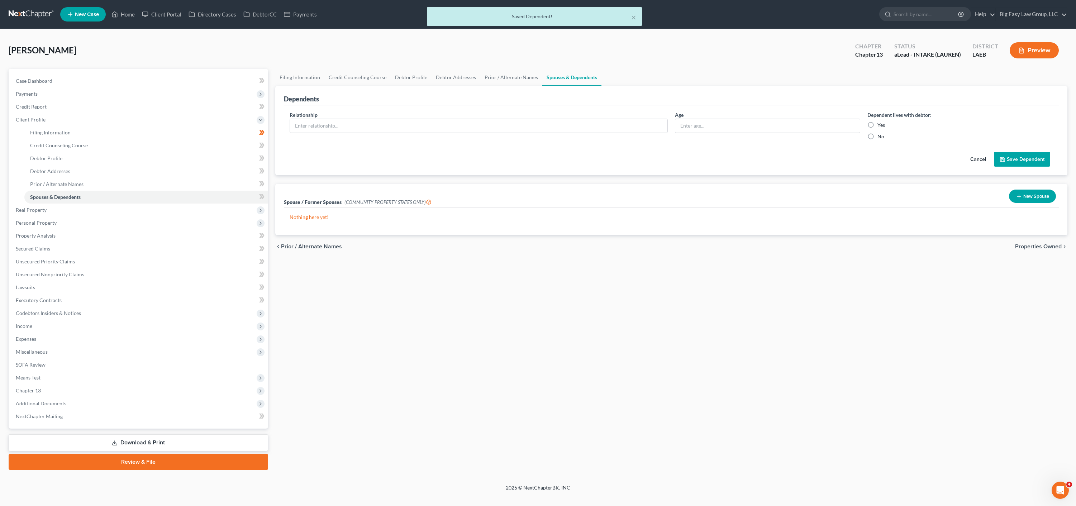
click at [378, 134] on div "Relationship *" at bounding box center [478, 125] width 385 height 29
click at [380, 126] on input "text" at bounding box center [479, 126] width 378 height 14
type input "son"
type input "16"
drag, startPoint x: 869, startPoint y: 124, endPoint x: 874, endPoint y: 123, distance: 5.6
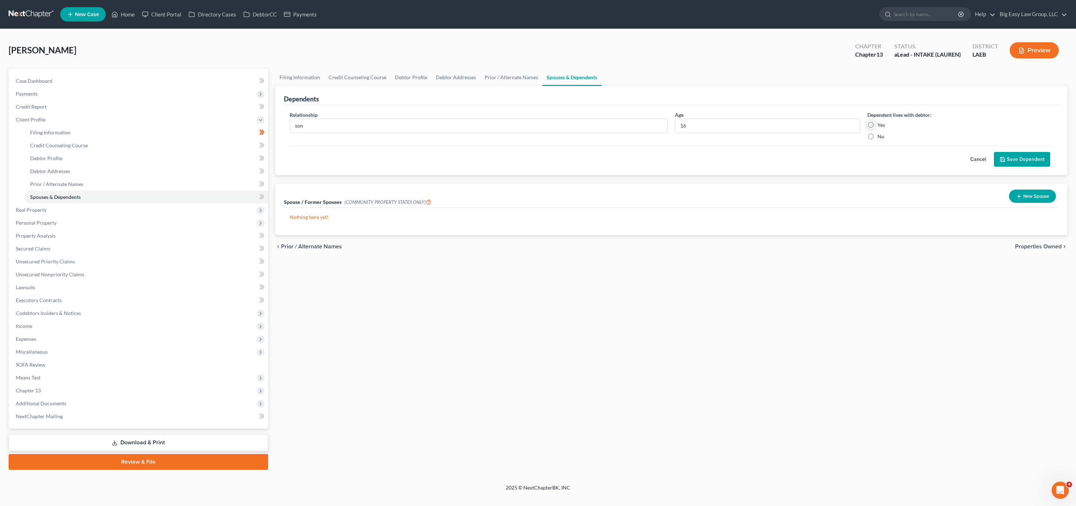
click at [878, 124] on label "Yes" at bounding box center [882, 125] width 8 height 7
click at [881, 124] on input "Yes" at bounding box center [883, 124] width 5 height 5
radio input "true"
click at [1002, 163] on button "Save Dependent" at bounding box center [1022, 159] width 56 height 15
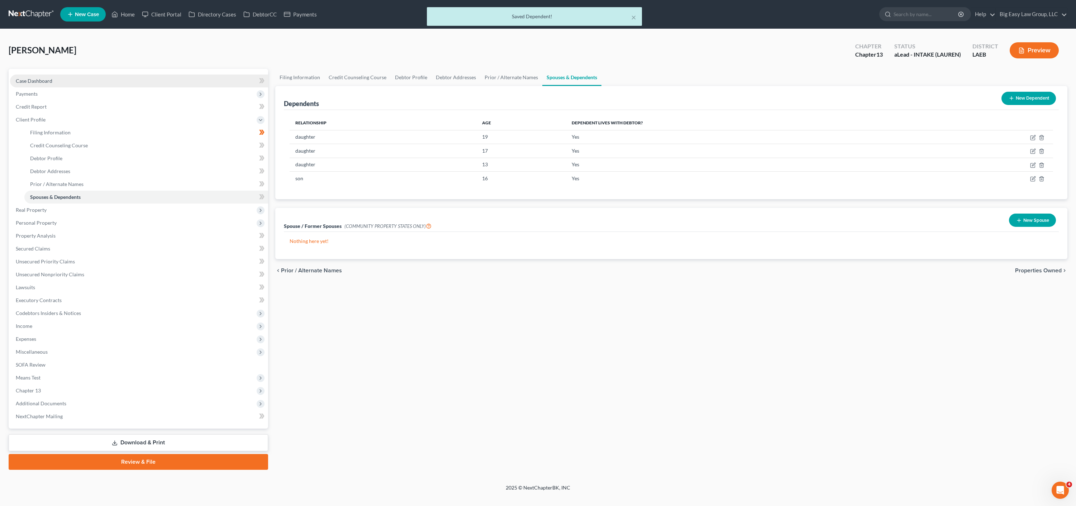
click at [53, 81] on link "Case Dashboard" at bounding box center [139, 81] width 258 height 13
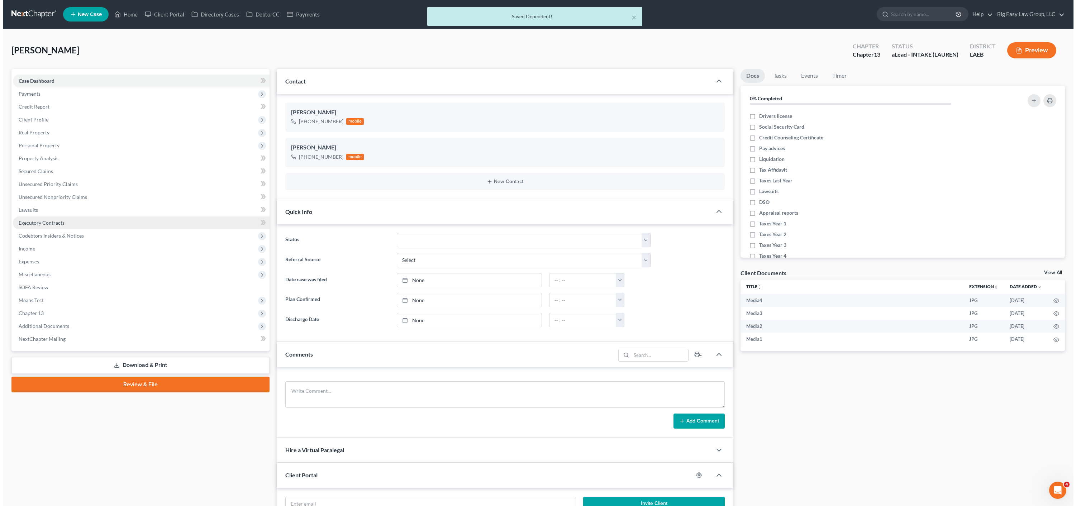
scroll to position [200, 0]
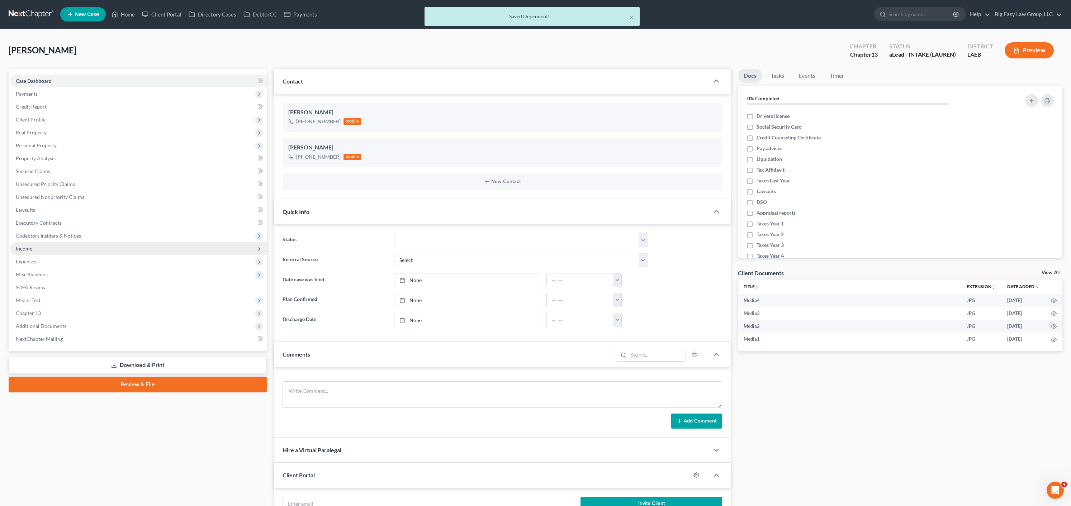
click at [49, 250] on span "Income" at bounding box center [138, 248] width 257 height 13
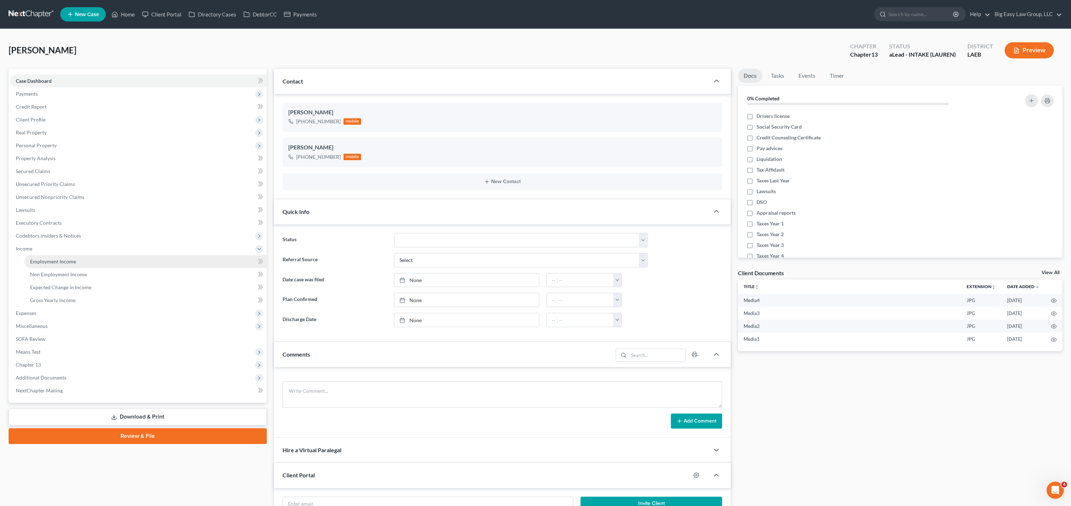
click at [64, 256] on link "Employment Income" at bounding box center [145, 261] width 242 height 13
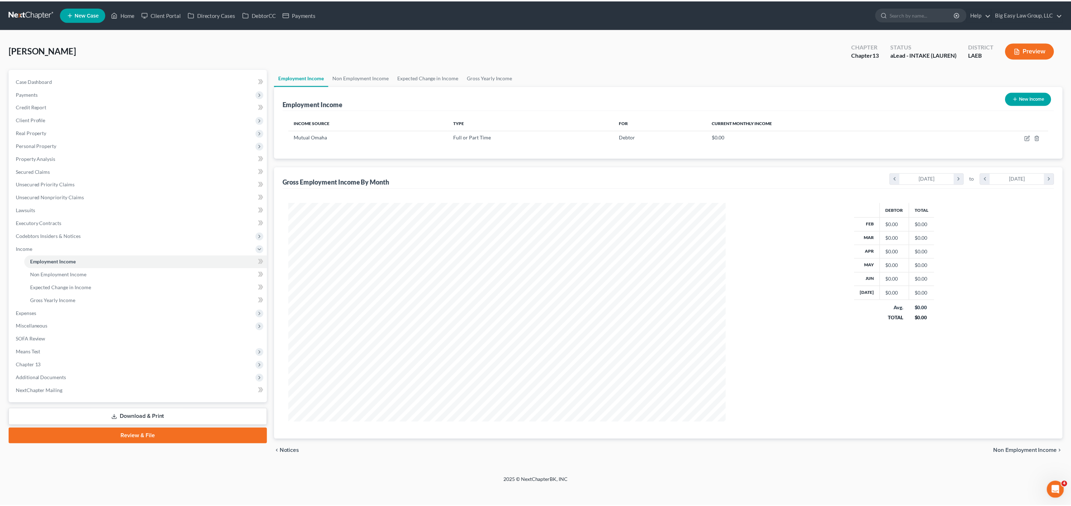
scroll to position [220, 454]
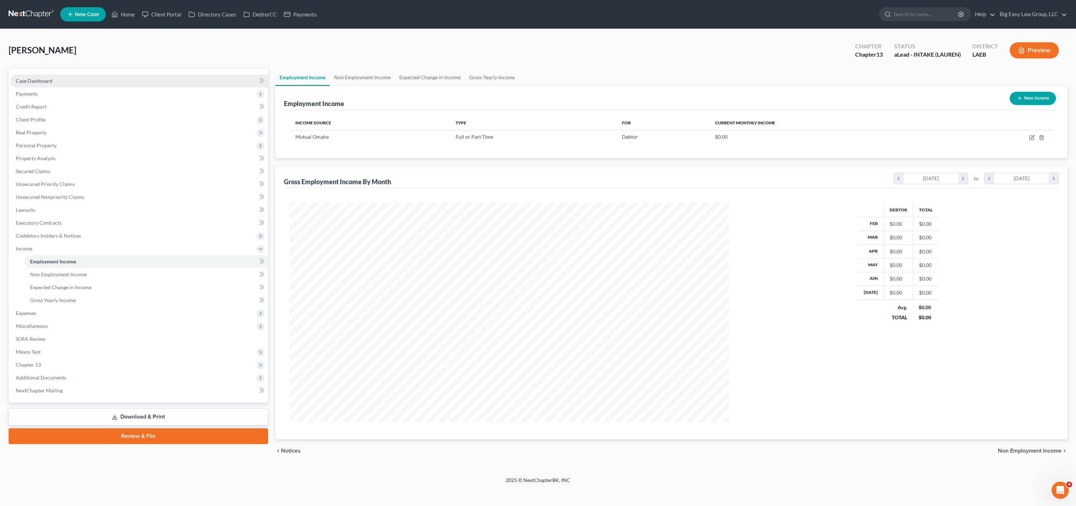
drag, startPoint x: 27, startPoint y: 69, endPoint x: 28, endPoint y: 83, distance: 13.7
click at [27, 70] on div "Case Dashboard Payments Invoices Payments Payments Credit Report Client Profile…" at bounding box center [139, 236] width 260 height 334
click at [29, 85] on link "Case Dashboard" at bounding box center [139, 81] width 258 height 13
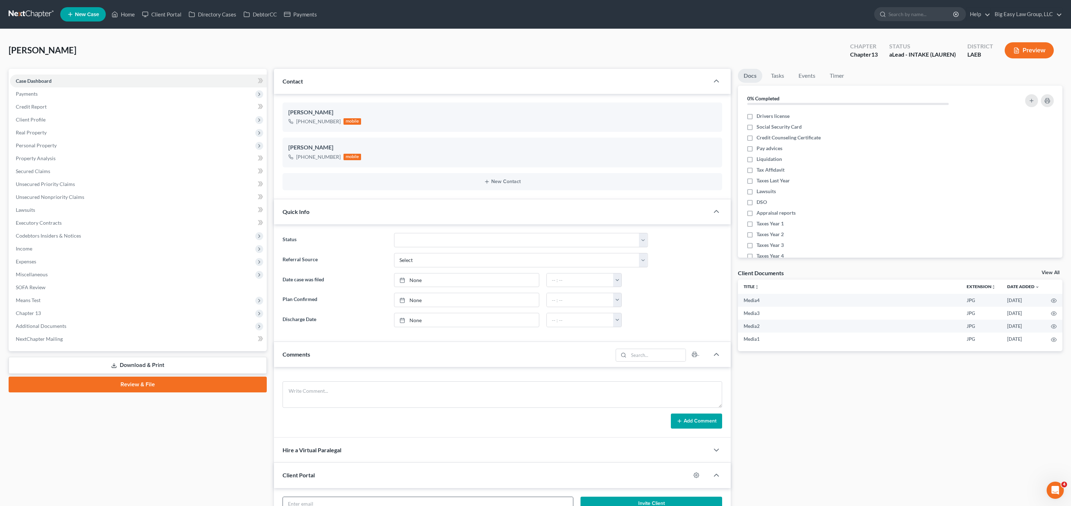
scroll to position [272, 0]
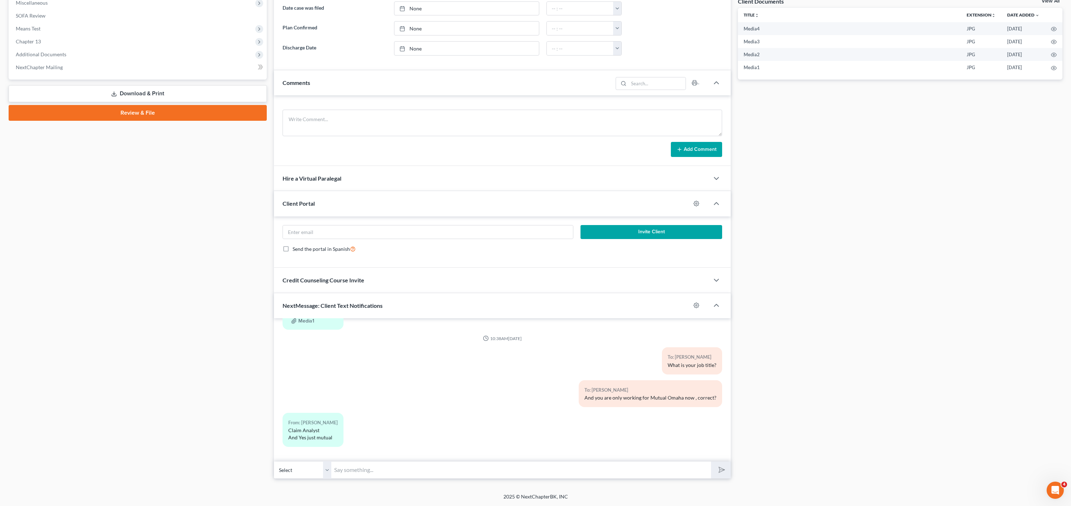
click at [360, 462] on input "text" at bounding box center [521, 470] width 380 height 18
type input "kk"
click at [711, 462] on button "submit" at bounding box center [721, 470] width 20 height 17
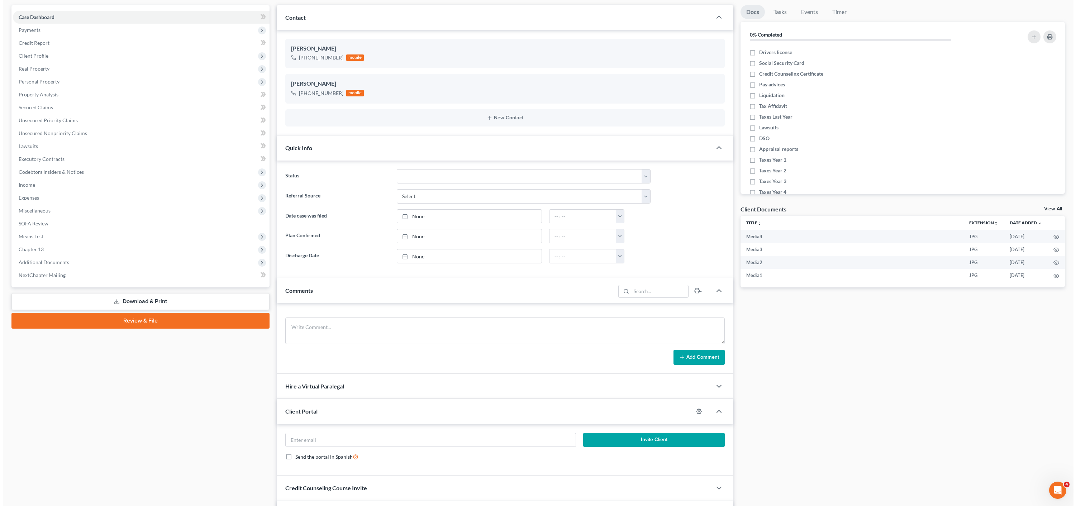
scroll to position [233, 0]
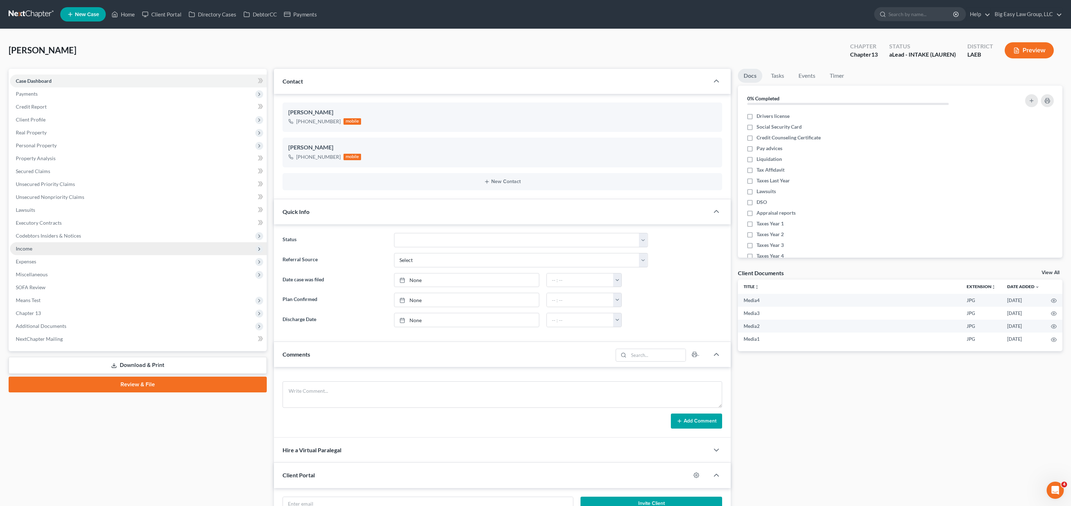
click at [32, 247] on span "Income" at bounding box center [138, 248] width 257 height 13
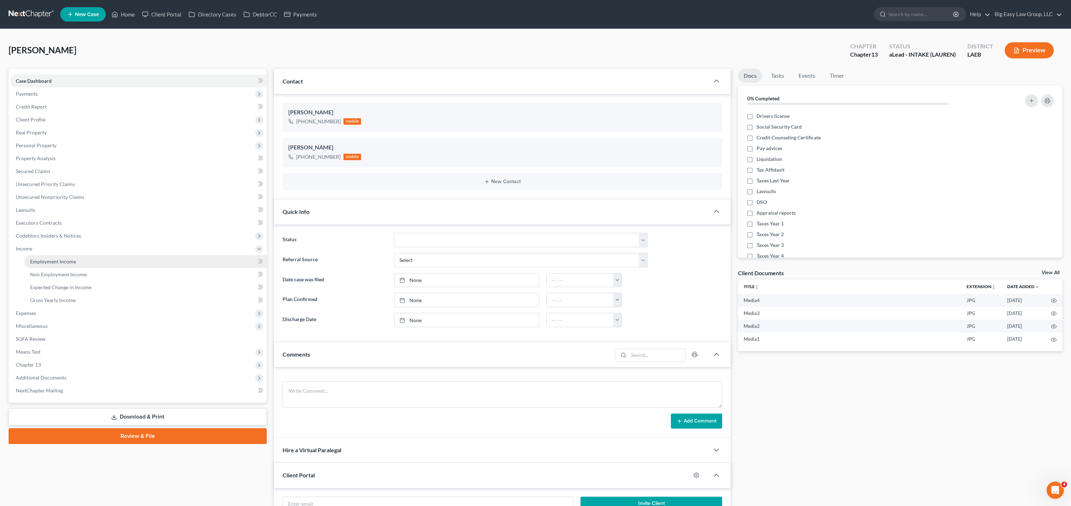
click at [52, 258] on span "Employment Income" at bounding box center [53, 261] width 46 height 6
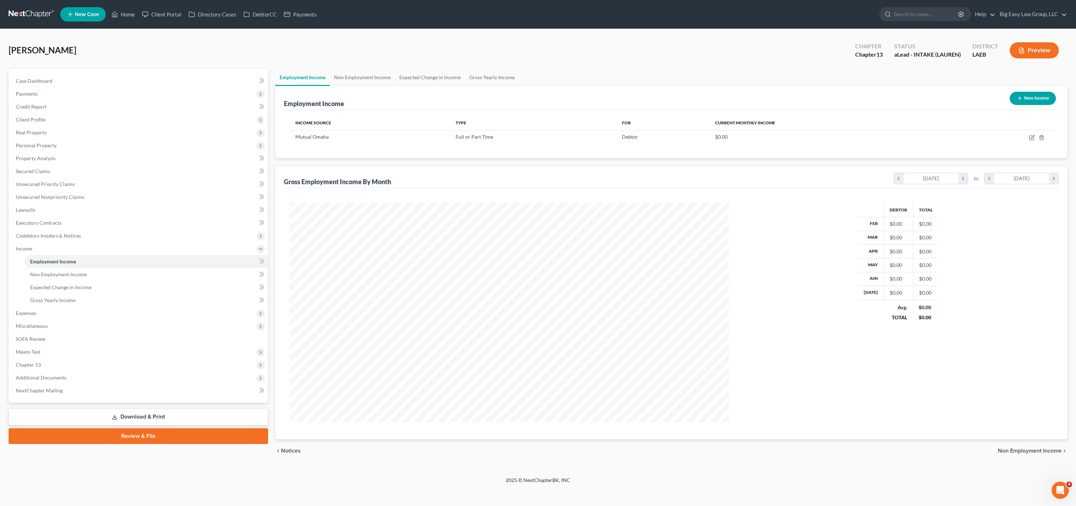
scroll to position [220, 454]
click at [1030, 140] on icon "button" at bounding box center [1032, 138] width 4 height 4
select select "0"
select select "30"
select select "0"
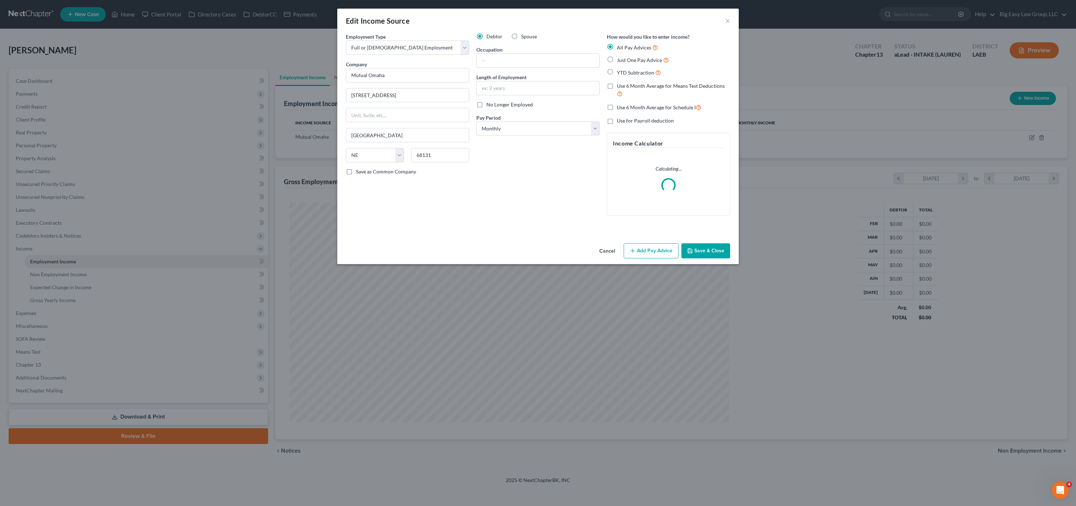
click at [497, 48] on label "Occupation" at bounding box center [489, 50] width 26 height 8
click at [499, 57] on input "text" at bounding box center [538, 61] width 123 height 14
type input "c"
type input "claim analyst"
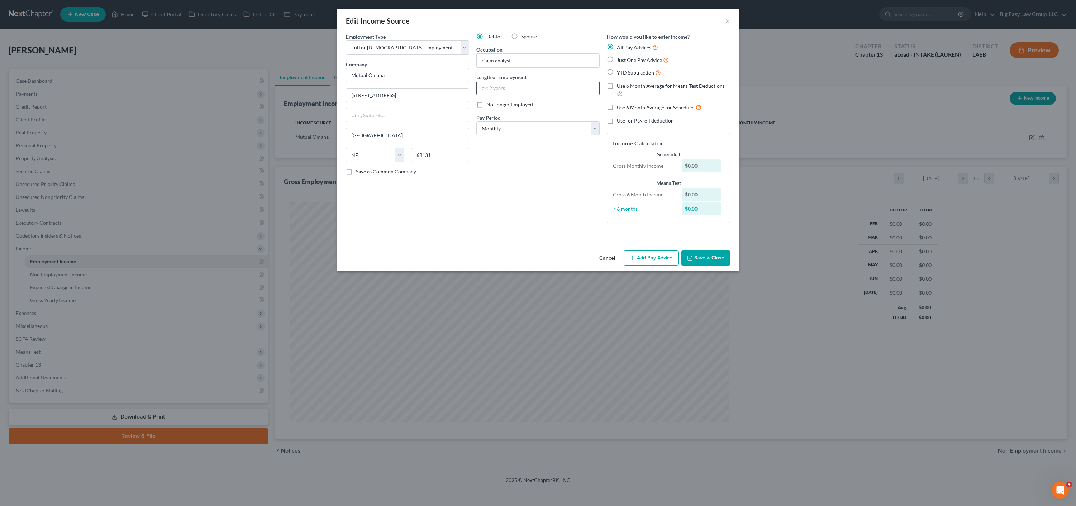
click at [498, 83] on input "text" at bounding box center [538, 88] width 123 height 14
type input "since 04/2025"
click at [583, 140] on div "Debtor Spouse Occupation claim analyst Length of Employment since 04/2025 No Lo…" at bounding box center [538, 131] width 131 height 196
click at [582, 131] on select "Select Monthly Twice Monthly Every Other Week Weekly" at bounding box center [537, 129] width 123 height 14
select select "2"
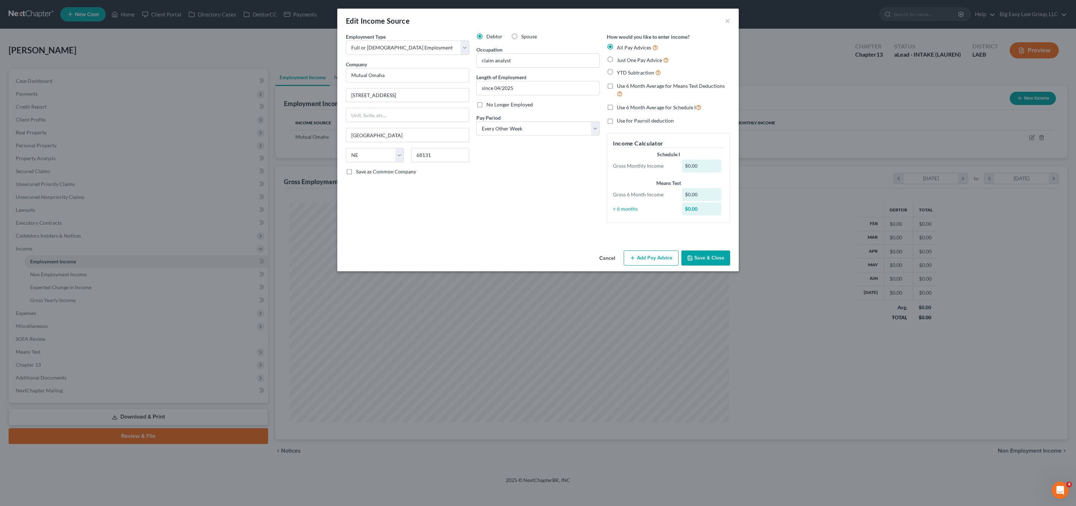
click at [617, 72] on label "YTD Subtraction" at bounding box center [639, 72] width 44 height 8
click at [620, 72] on input "YTD Subtraction" at bounding box center [622, 70] width 5 height 5
radio input "true"
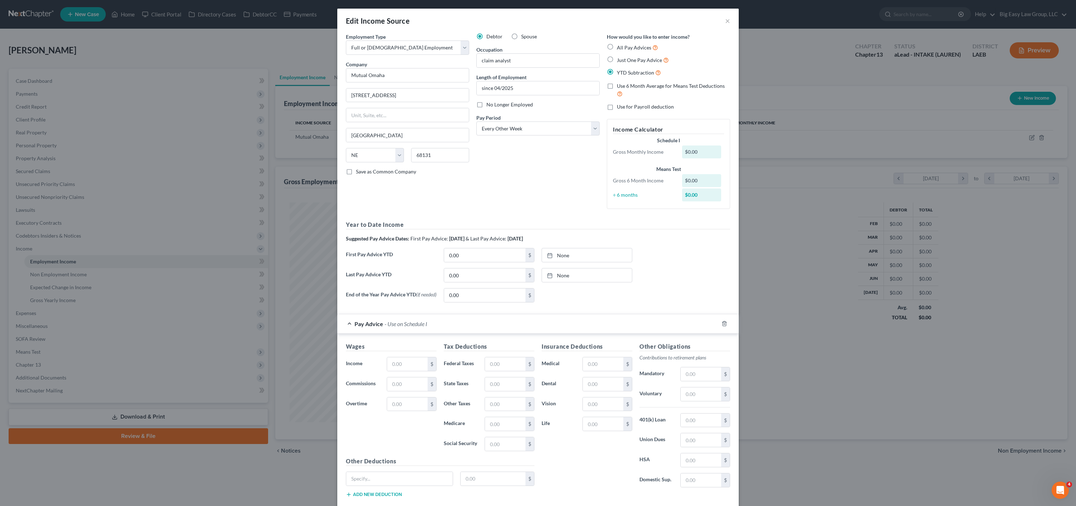
click at [617, 88] on label "Use 6 Month Average for Means Test Deductions" at bounding box center [673, 89] width 113 height 15
click at [620, 87] on input "Use 6 Month Average for Means Test Deductions" at bounding box center [622, 84] width 5 height 5
checkbox input "true"
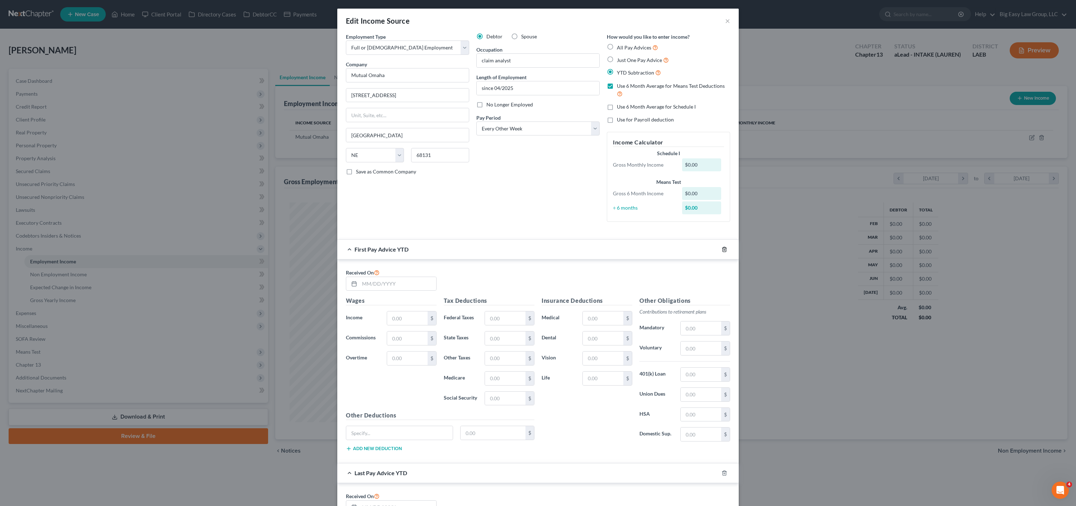
drag, startPoint x: 724, startPoint y: 251, endPoint x: 704, endPoint y: 248, distance: 20.2
click at [724, 251] on icon "button" at bounding box center [725, 250] width 6 height 6
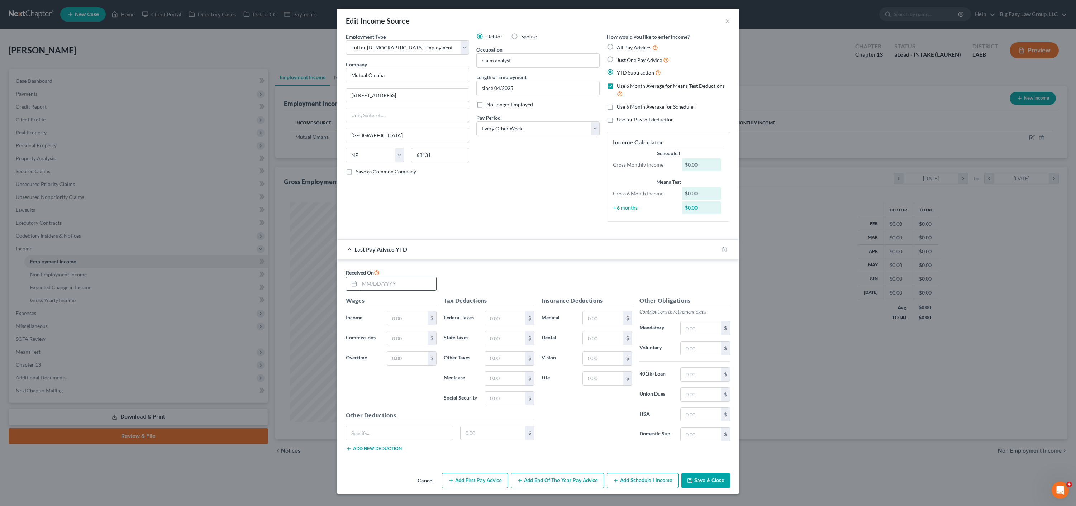
click at [362, 282] on input "text" at bounding box center [398, 284] width 77 height 14
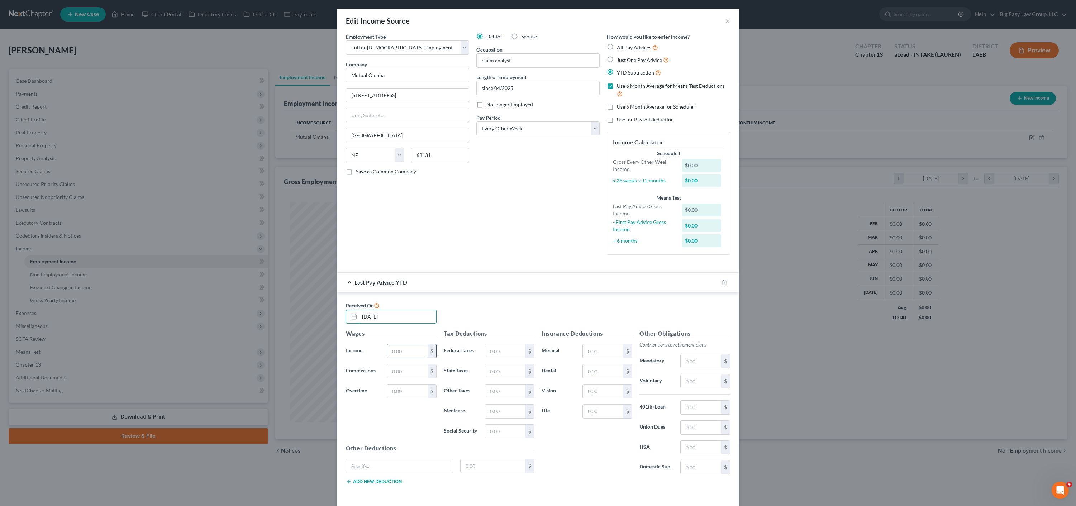
type input "07/25/2025"
click at [411, 352] on input "text" at bounding box center [407, 352] width 41 height 14
type input "12,536.12"
click at [508, 352] on input "text" at bounding box center [505, 352] width 41 height 14
click at [488, 371] on input "text" at bounding box center [505, 372] width 41 height 14
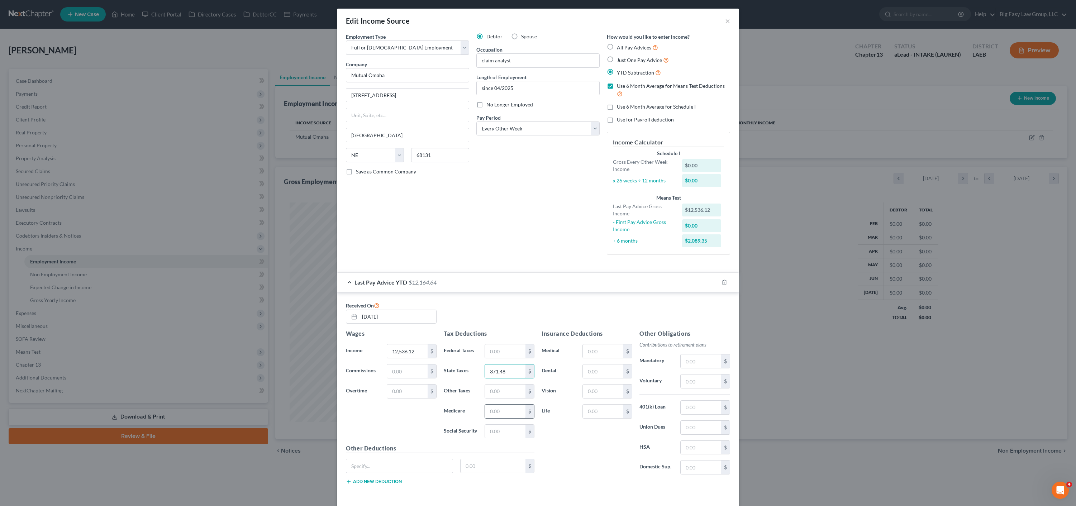
type input "371.48"
click at [502, 413] on input "text" at bounding box center [505, 412] width 41 height 14
type input "175.86"
click at [497, 432] on input "text" at bounding box center [505, 432] width 41 height 14
type input "751.94"
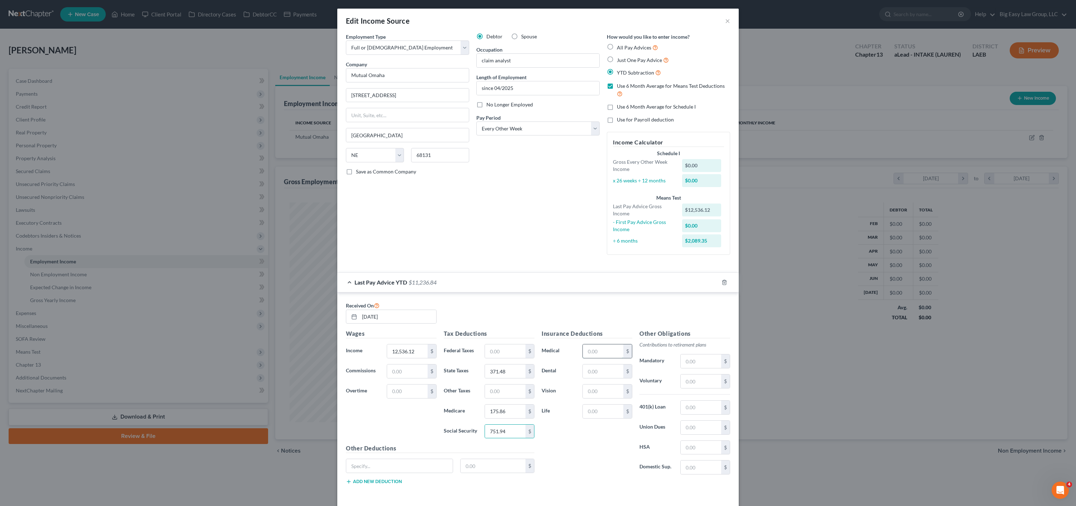
click at [590, 345] on input "text" at bounding box center [603, 352] width 41 height 14
click at [706, 384] on input "text" at bounding box center [701, 382] width 41 height 14
type input "28.92"
click at [596, 345] on input "text" at bounding box center [603, 352] width 41 height 14
click at [597, 346] on input "text" at bounding box center [603, 352] width 41 height 14
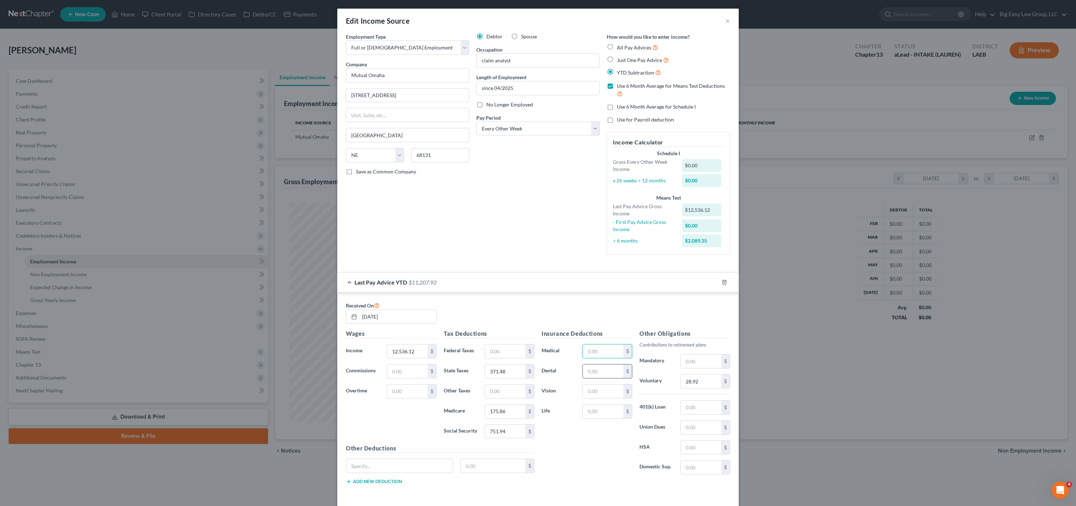
click at [588, 369] on input "text" at bounding box center [603, 372] width 41 height 14
type input "30.00"
click at [677, 379] on div "28.92 $" at bounding box center [705, 381] width 57 height 14
drag, startPoint x: 681, startPoint y: 381, endPoint x: 702, endPoint y: 383, distance: 20.6
click at [682, 381] on input "28.92" at bounding box center [701, 382] width 41 height 14
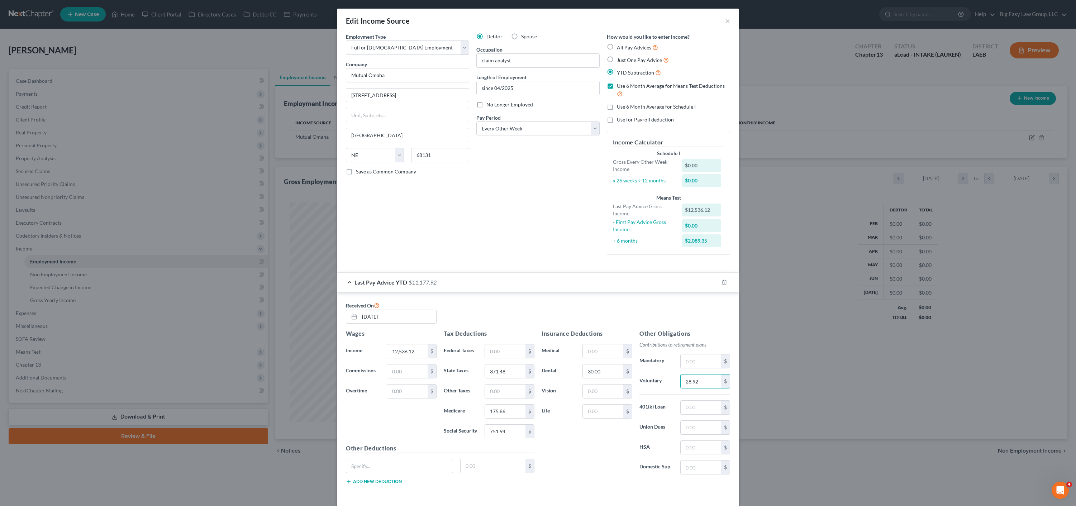
drag, startPoint x: 702, startPoint y: 383, endPoint x: 675, endPoint y: 381, distance: 26.6
click at [677, 381] on div "28.92 $" at bounding box center [705, 381] width 57 height 14
click at [596, 398] on div "$" at bounding box center [608, 391] width 50 height 14
click at [599, 394] on input "text" at bounding box center [603, 392] width 41 height 14
paste input "28.92"
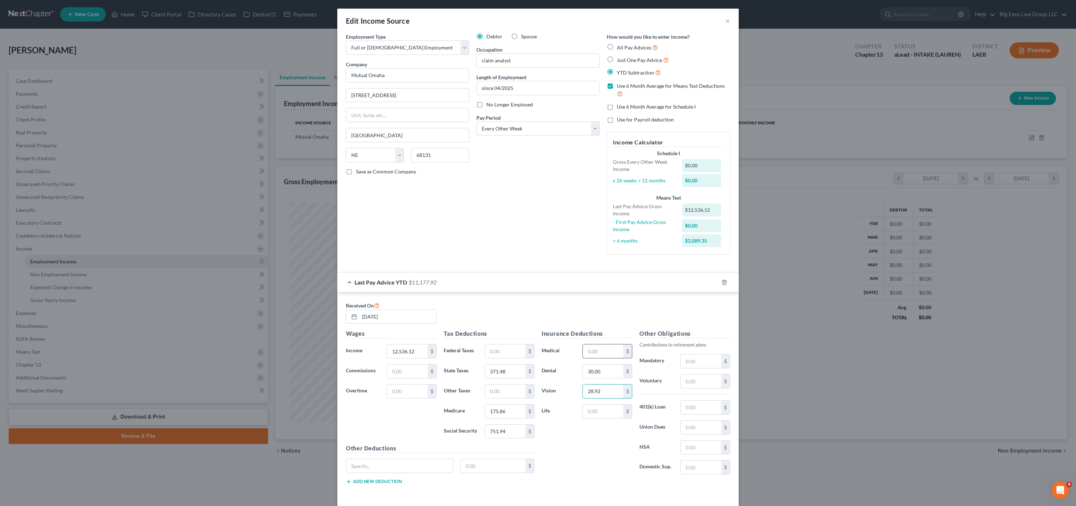
type input "28.92"
click at [592, 354] on input "text" at bounding box center [603, 352] width 41 height 14
click at [585, 346] on input "text" at bounding box center [603, 352] width 41 height 14
type input "379.20"
click at [615, 414] on input "text" at bounding box center [603, 412] width 41 height 14
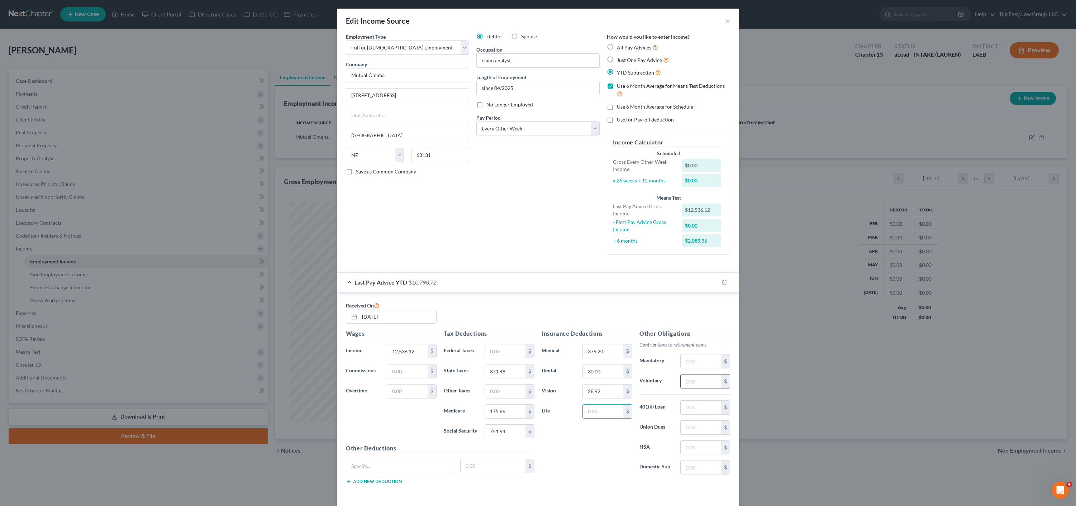
click at [685, 383] on input "text" at bounding box center [701, 382] width 41 height 14
type input "106.05"
click at [613, 411] on input "text" at bounding box center [603, 412] width 41 height 14
drag, startPoint x: 586, startPoint y: 406, endPoint x: 565, endPoint y: 404, distance: 20.9
click at [568, 403] on div "Insurance Deductions Medical 379.20 $ Dental 30.00 $ Vision 28.92 $ Life 78.78 $" at bounding box center [587, 404] width 98 height 151
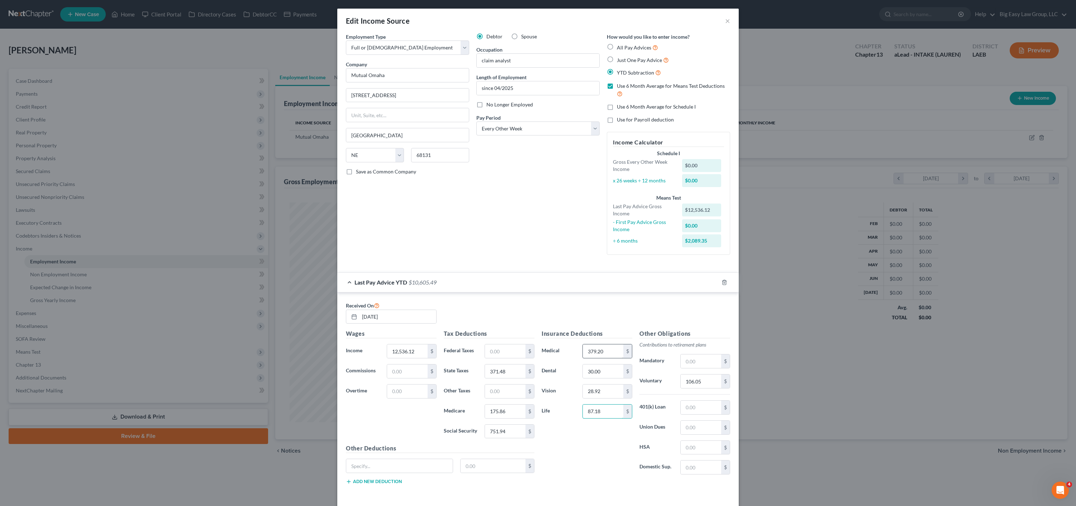
type input "87.18"
drag, startPoint x: 611, startPoint y: 353, endPoint x: 551, endPoint y: 338, distance: 61.2
click at [551, 338] on div "Insurance Deductions Medical 379.20 $ Dental 30.00 $ Vision 28.92 $ Life 87.18 $" at bounding box center [587, 404] width 98 height 151
drag, startPoint x: 595, startPoint y: 348, endPoint x: 575, endPoint y: 350, distance: 20.1
click at [574, 349] on div "Medical 379.20 $" at bounding box center [587, 351] width 98 height 14
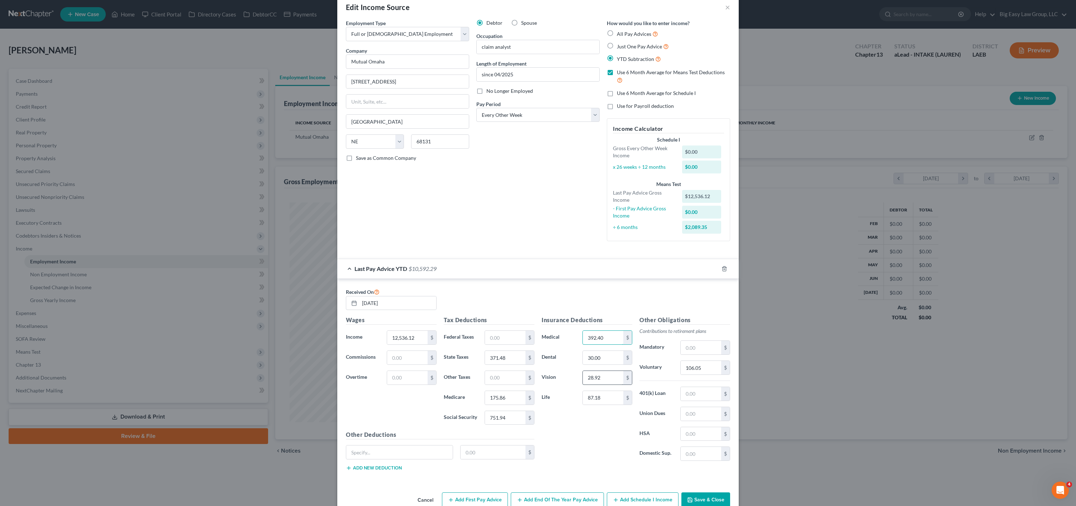
scroll to position [29, 0]
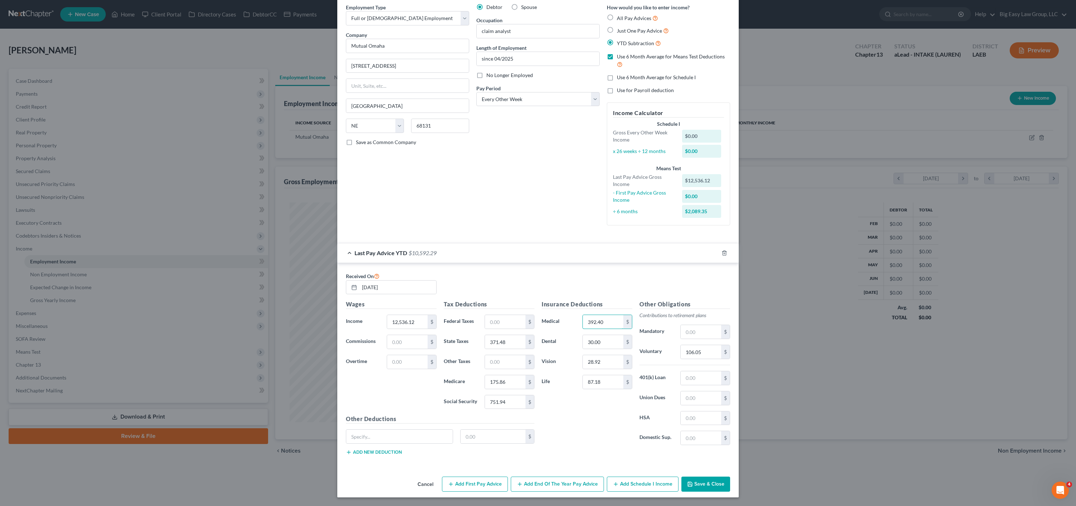
type input "392.40"
click at [688, 489] on button "Save & Close" at bounding box center [706, 484] width 49 height 15
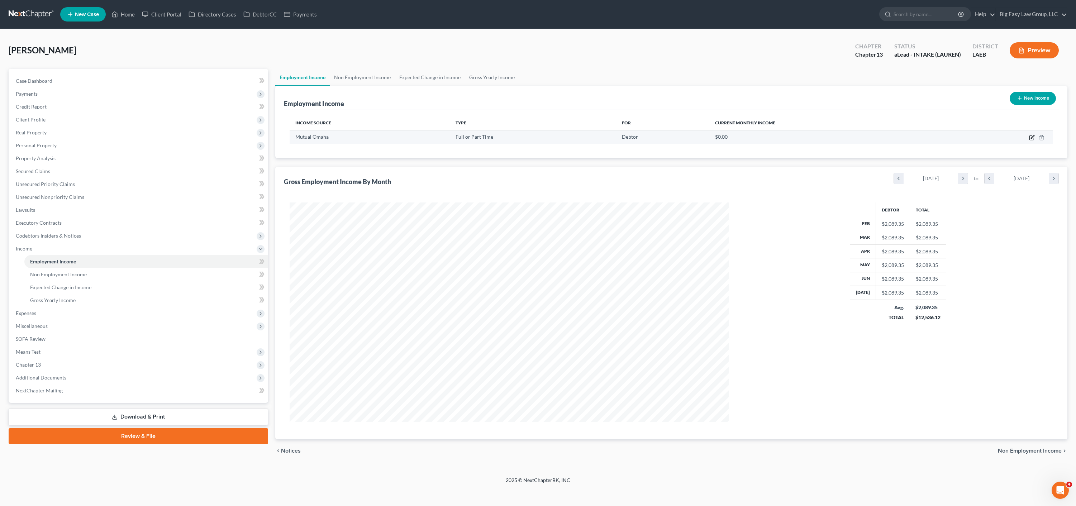
click at [1032, 137] on icon "button" at bounding box center [1032, 138] width 6 height 6
select select "0"
select select "30"
select select "2"
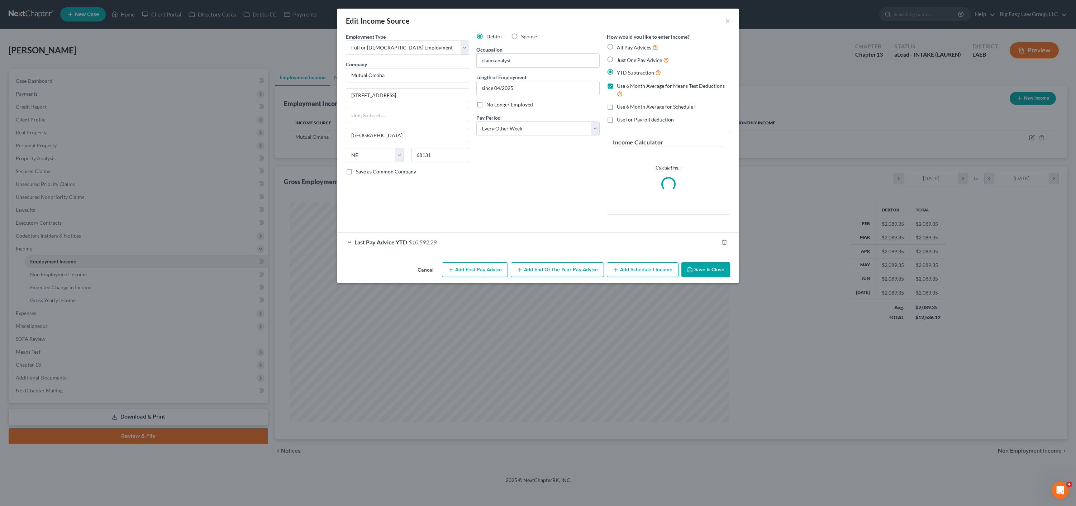
click at [617, 107] on label "Use 6 Month Average for Schedule I" at bounding box center [656, 106] width 79 height 7
click at [620, 107] on input "Use 6 Month Average for Schedule I" at bounding box center [622, 105] width 5 height 5
checkbox input "true"
click at [698, 272] on button "Save & Close" at bounding box center [706, 269] width 49 height 15
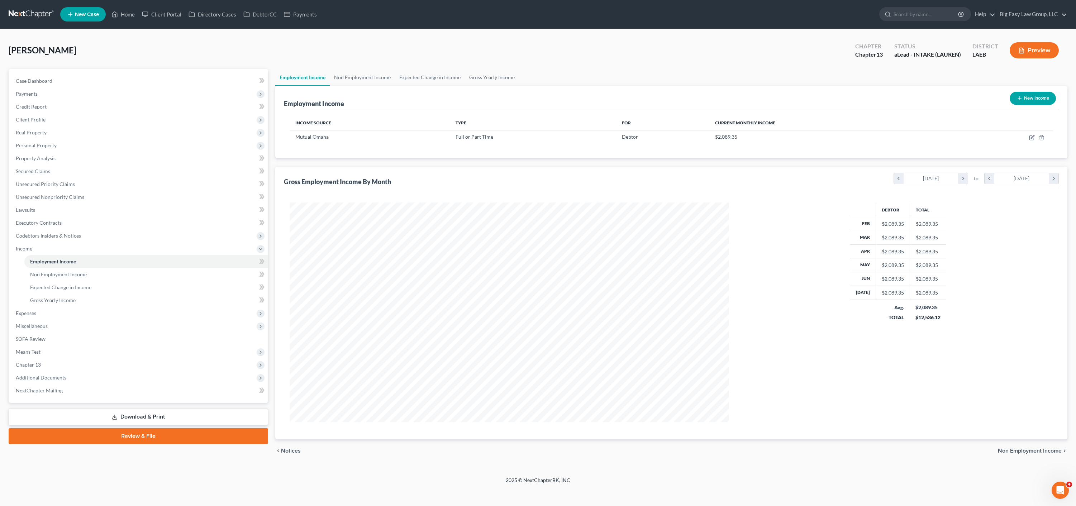
click at [1041, 96] on button "New Income" at bounding box center [1033, 98] width 46 height 13
select select "0"
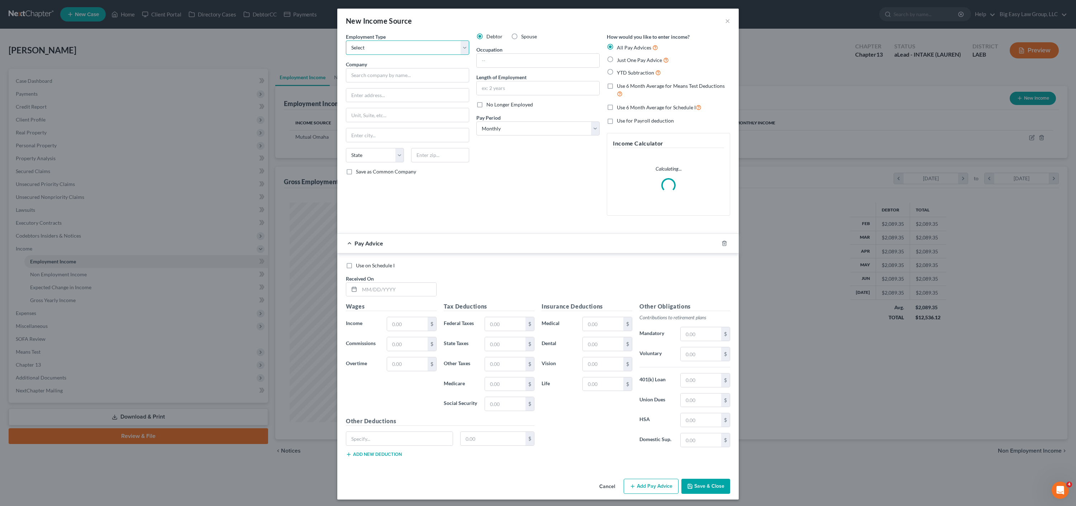
click at [389, 51] on select "Select Full or Part Time Employment Self Employment" at bounding box center [407, 48] width 123 height 14
select select "0"
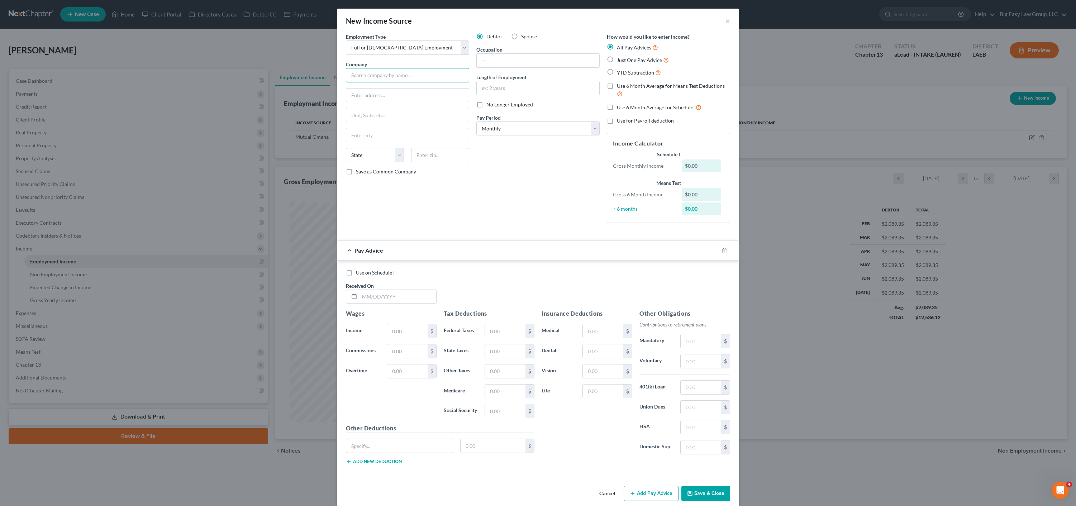
click at [405, 75] on input "text" at bounding box center [407, 75] width 123 height 14
type input "UKG"
type input "500 Rue De Sente"
type input "70068"
type input "La Place"
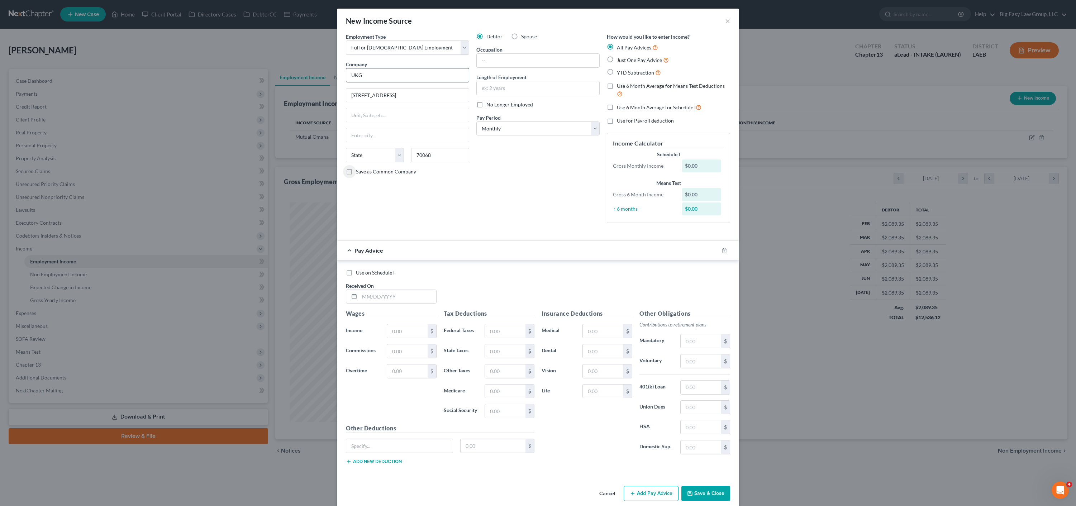
select select "19"
click at [507, 56] on input "text" at bounding box center [538, 61] width 123 height 14
type input "patient rep"
click at [487, 104] on label "No Longer Employed" at bounding box center [510, 104] width 47 height 7
click at [489, 104] on input "No Longer Employed" at bounding box center [491, 103] width 5 height 5
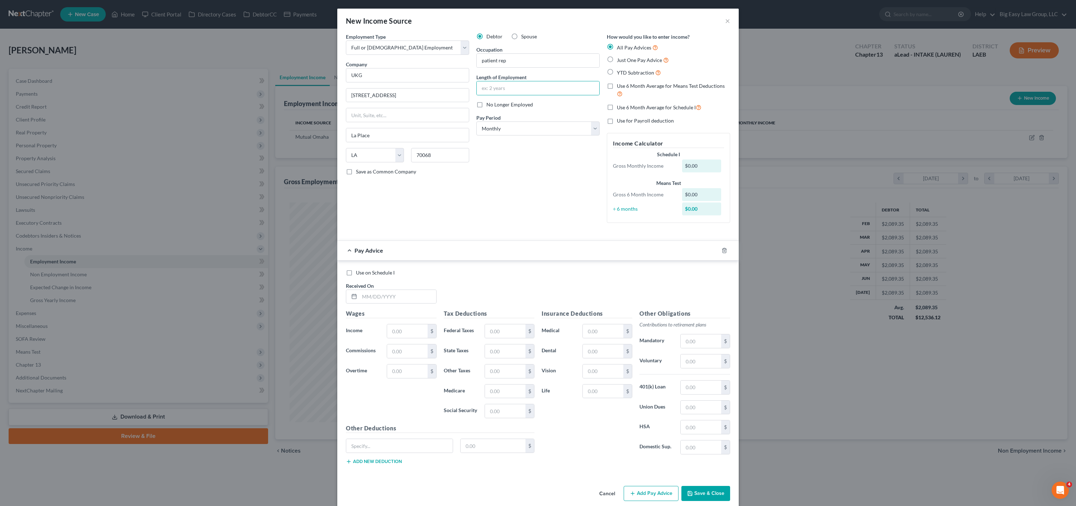
checkbox input "true"
click at [525, 129] on select "Select Monthly Twice Monthly Every Other Week Weekly" at bounding box center [537, 129] width 123 height 14
select select "2"
click at [617, 72] on label "YTD Subtraction" at bounding box center [639, 72] width 44 height 8
click at [620, 72] on input "YTD Subtraction" at bounding box center [622, 70] width 5 height 5
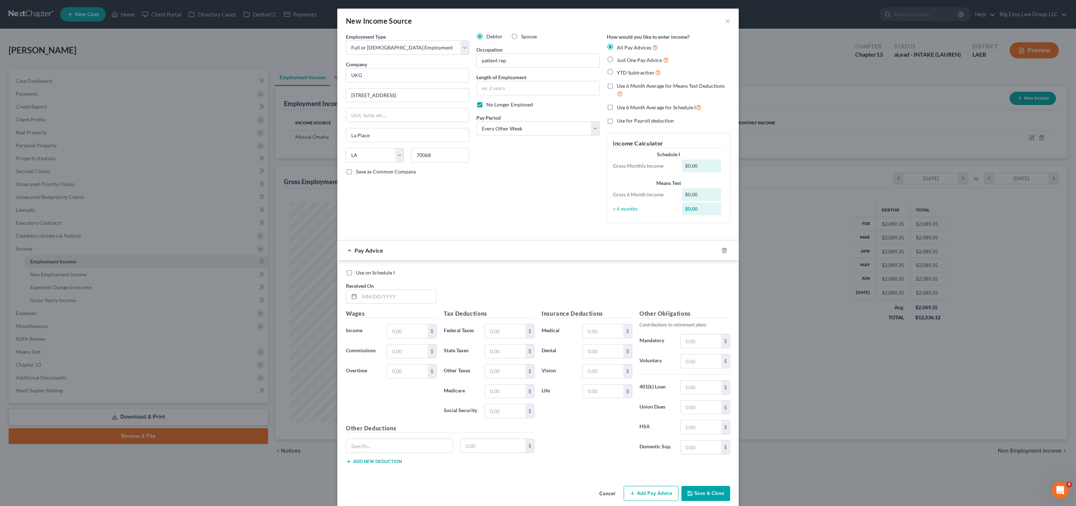
radio input "true"
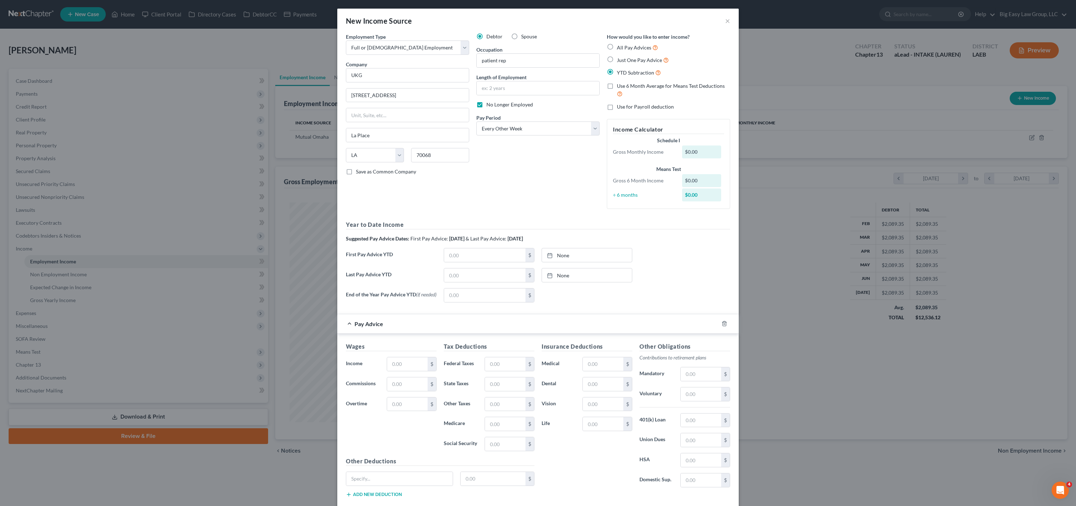
click at [617, 90] on label "Use 6 Month Average for Means Test Deductions" at bounding box center [673, 89] width 113 height 15
click at [620, 87] on input "Use 6 Month Average for Means Test Deductions" at bounding box center [622, 84] width 5 height 5
checkbox input "true"
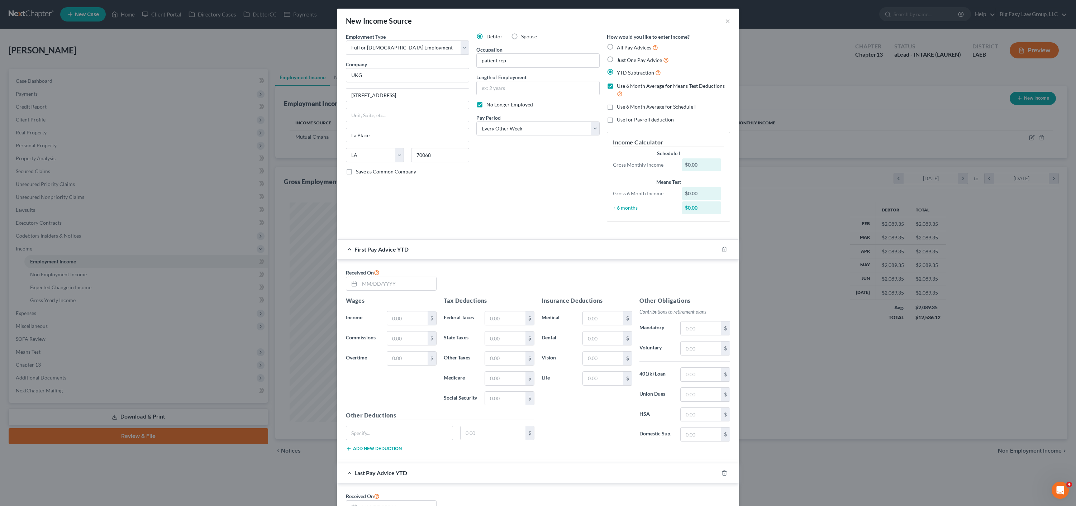
click at [617, 108] on label "Use 6 Month Average for Schedule I" at bounding box center [656, 106] width 79 height 7
click at [620, 108] on input "Use 6 Month Average for Schedule I" at bounding box center [622, 105] width 5 height 5
checkbox input "true"
click at [385, 280] on input "text" at bounding box center [398, 284] width 77 height 14
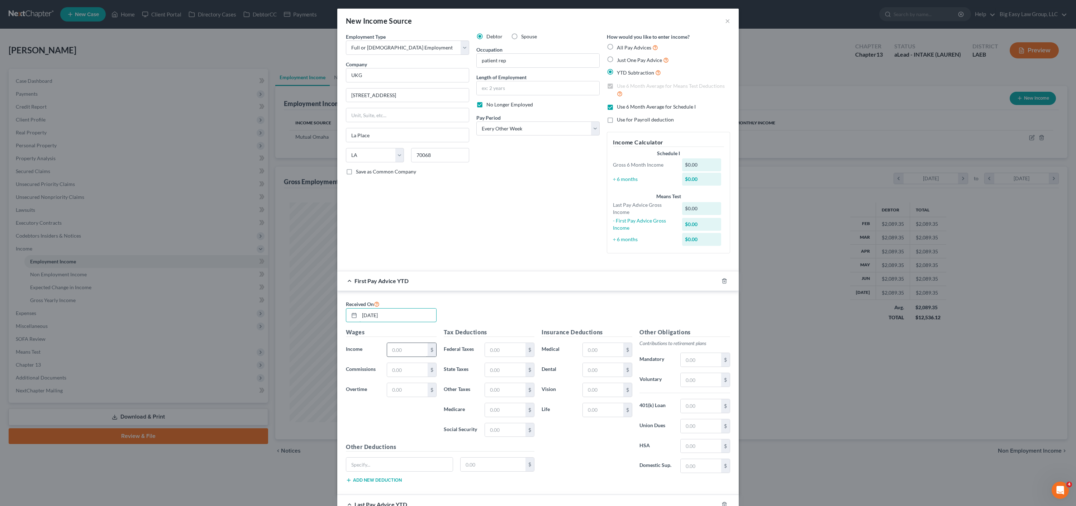
type input "01/31/2025"
click at [402, 353] on input "text" at bounding box center [407, 350] width 41 height 14
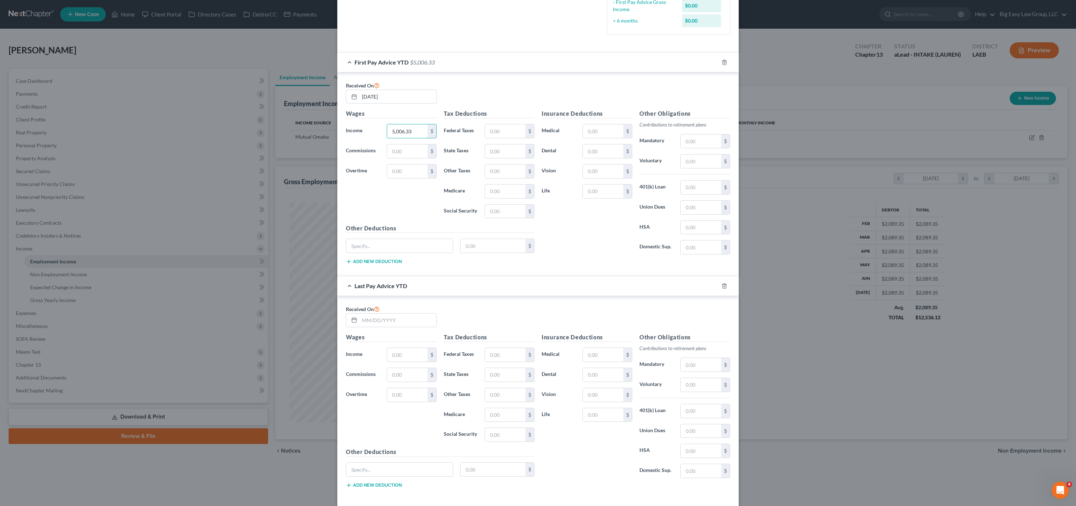
scroll to position [252, 0]
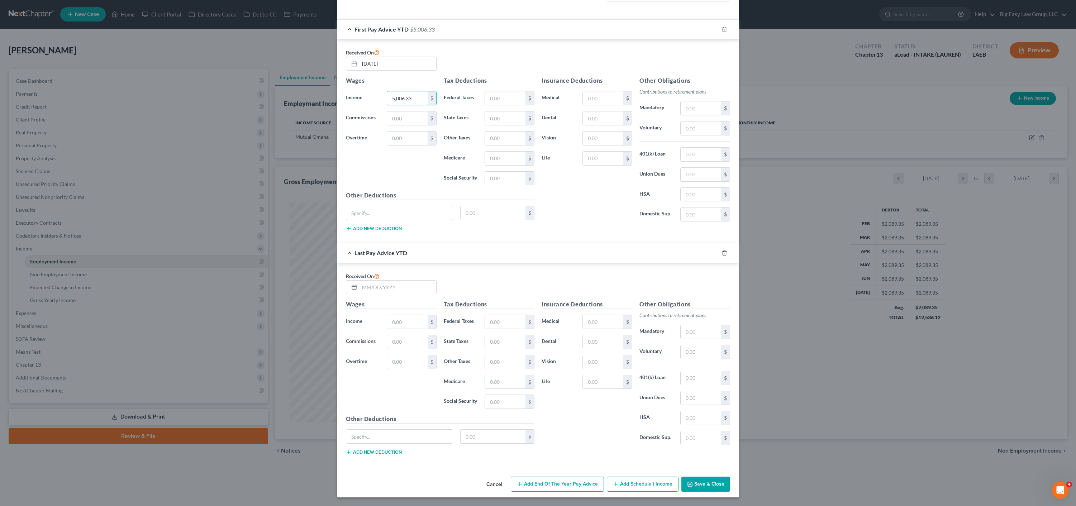
type input "5,006.33"
drag, startPoint x: 540, startPoint y: 481, endPoint x: 549, endPoint y: 474, distance: 11.5
click at [540, 481] on button "Add End of the Year Pay Advice" at bounding box center [557, 484] width 93 height 15
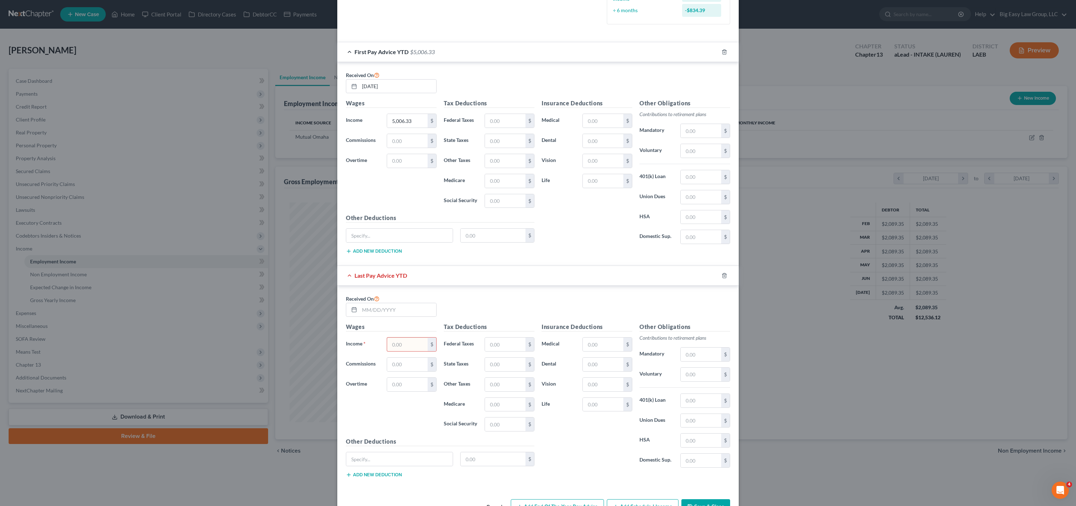
scroll to position [247, 0]
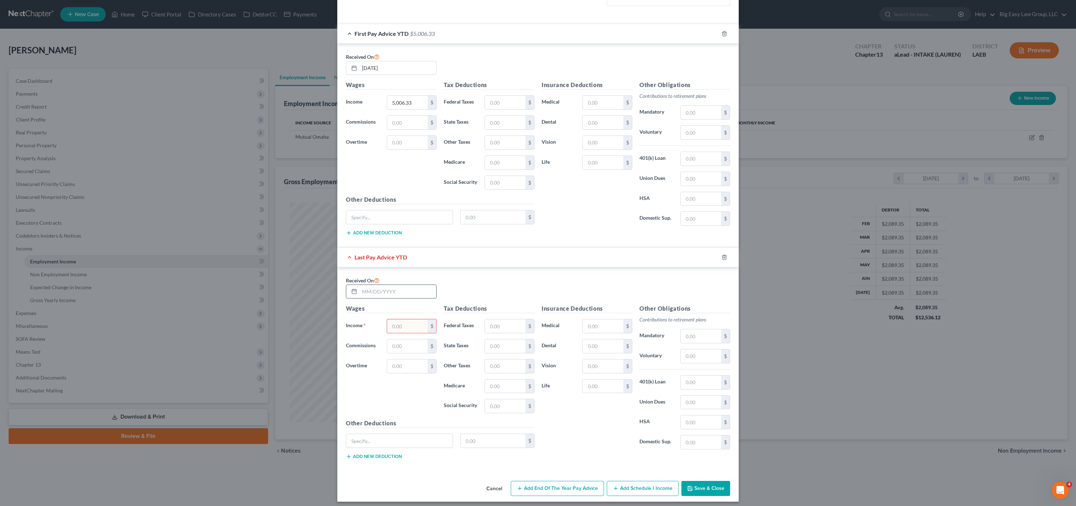
click at [390, 296] on input "text" at bounding box center [398, 292] width 77 height 14
type input "12423.71"
drag, startPoint x: 397, startPoint y: 293, endPoint x: 360, endPoint y: 298, distance: 38.0
click at [360, 298] on input "12423.71" at bounding box center [398, 292] width 77 height 14
drag, startPoint x: 361, startPoint y: 288, endPoint x: 335, endPoint y: 284, distance: 26.0
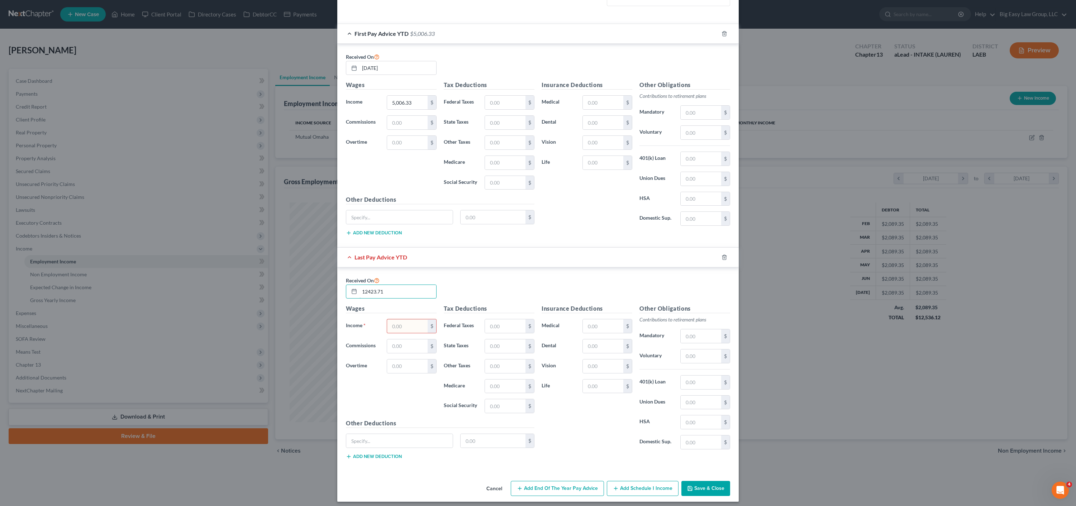
click at [337, 284] on div "Received On 12423.71 Wages Income * $ Commissions $ Overtime $ Tax Deductions F…" at bounding box center [538, 369] width 402 height 204
click at [395, 329] on input "text" at bounding box center [407, 326] width 41 height 14
paste input "12423.71"
type input "12423.71"
click at [366, 291] on input "text" at bounding box center [398, 292] width 77 height 14
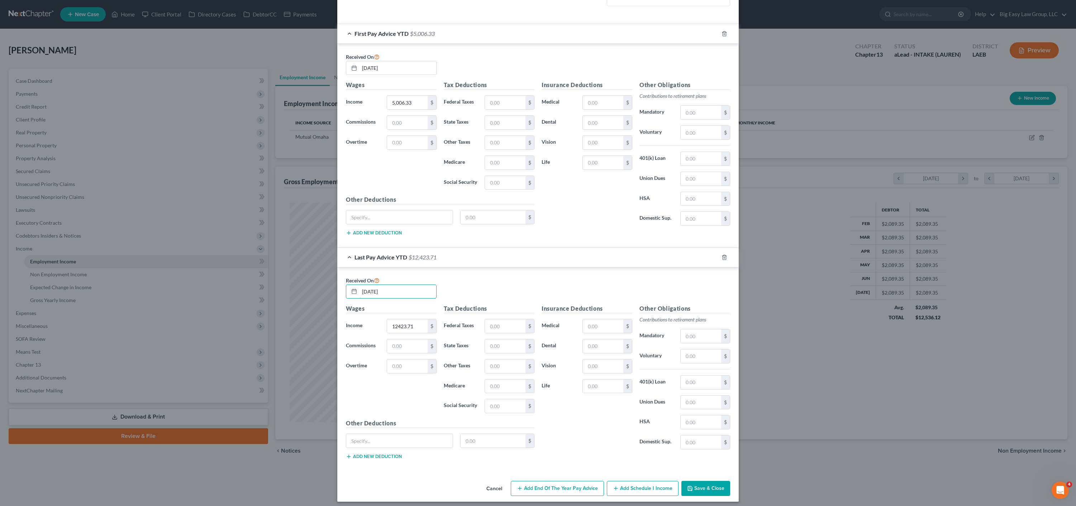
type input "04/11/2025"
click at [413, 130] on div "Wages Income * 5,006.33 $ Commissions $ Overtime $" at bounding box center [391, 138] width 98 height 115
click at [414, 126] on input "text" at bounding box center [407, 123] width 41 height 14
click at [497, 92] on div "Tax Deductions Federal Taxes $ State Taxes $ Other Taxes $ Medicare $ Social Se…" at bounding box center [489, 138] width 98 height 115
click at [498, 93] on div "Tax Deductions Federal Taxes $ State Taxes $ Other Taxes $ Medicare $ Social Se…" at bounding box center [489, 138] width 98 height 115
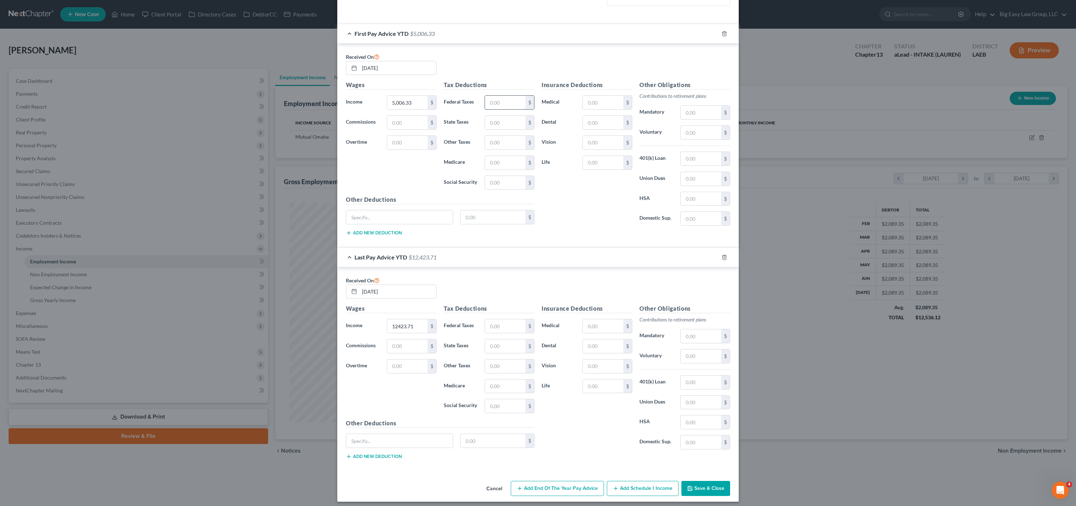
click at [497, 97] on input "text" at bounding box center [505, 103] width 41 height 14
type input "256.53"
click at [503, 163] on input "text" at bounding box center [505, 163] width 41 height 14
type input "70.25"
click at [499, 186] on input "text" at bounding box center [505, 183] width 41 height 14
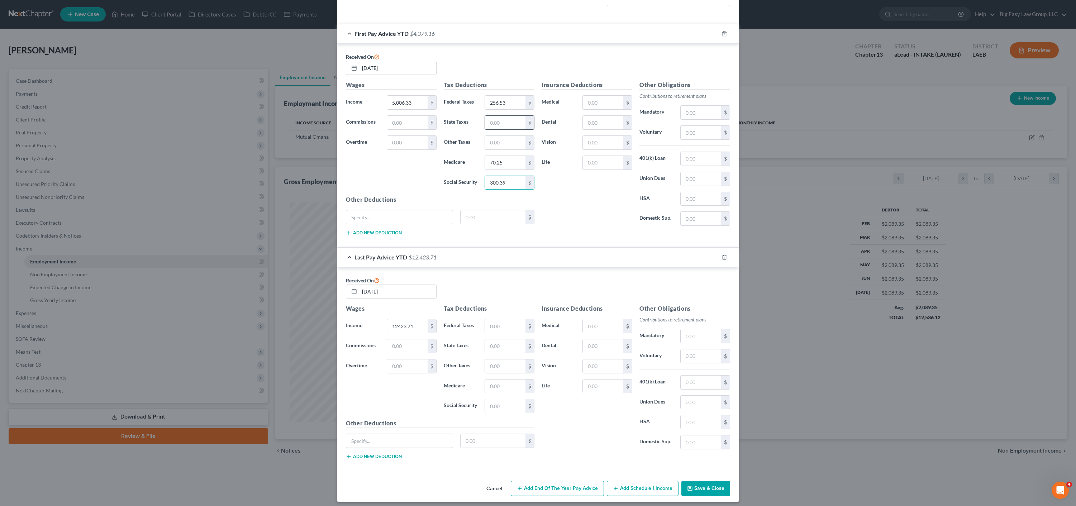
type input "300.39"
click at [499, 122] on input "text" at bounding box center [505, 123] width 41 height 14
type input "120.68"
click at [595, 359] on div "$" at bounding box center [608, 366] width 50 height 14
click at [597, 355] on div "Insurance Deductions Medical $ Dental $ Vision $ Life $" at bounding box center [587, 379] width 98 height 151
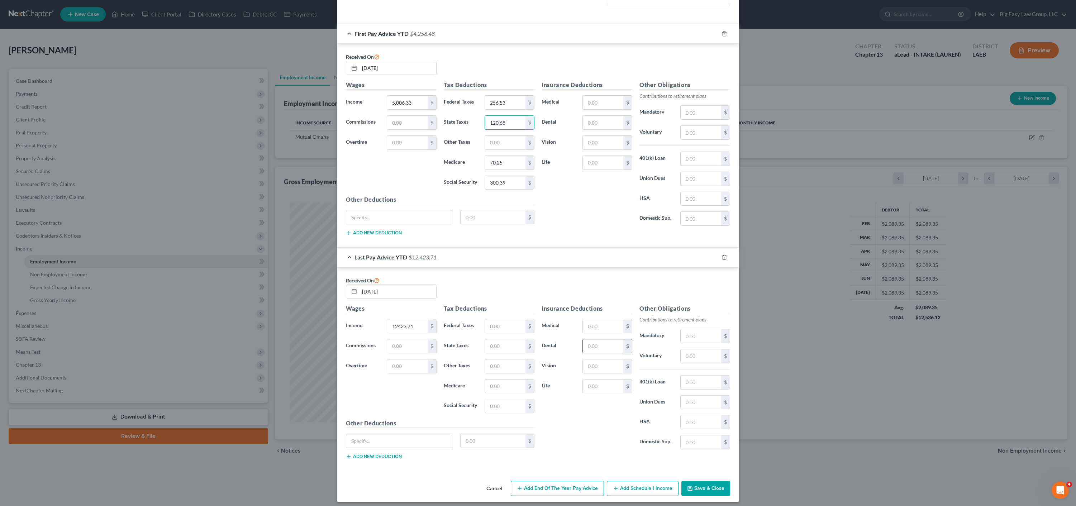
click at [602, 348] on input "text" at bounding box center [603, 347] width 41 height 14
click at [607, 346] on input "text" at bounding box center [603, 347] width 41 height 14
type input "3"
click at [588, 123] on input "text" at bounding box center [603, 123] width 41 height 14
type input "31.26"
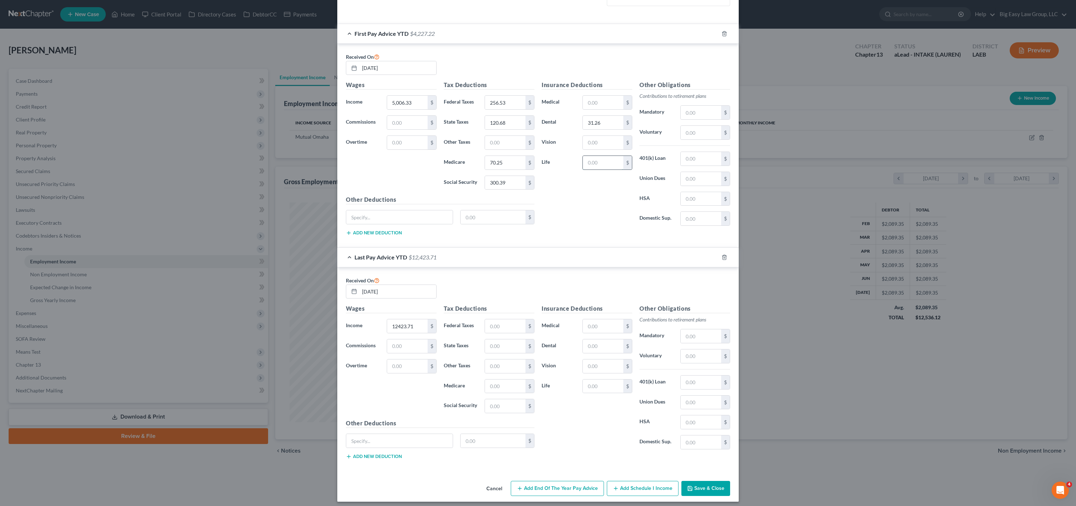
click at [603, 167] on input "text" at bounding box center [603, 163] width 41 height 14
type input "55.86"
click at [594, 331] on input "text" at bounding box center [603, 326] width 41 height 14
type input "164.71"
click at [595, 99] on input "text" at bounding box center [603, 103] width 41 height 14
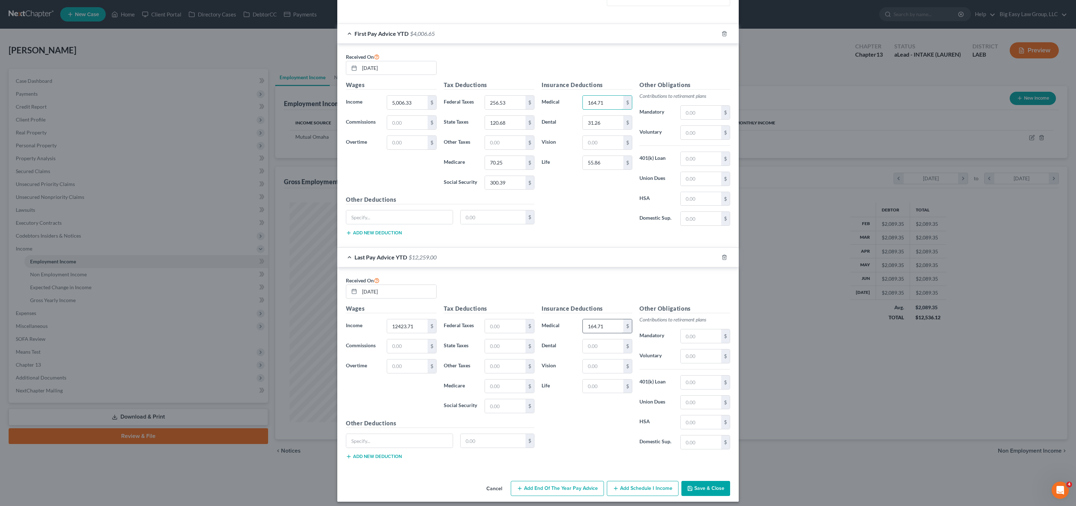
type input "164.71"
click at [607, 333] on div "Insurance Deductions Medical 164.71 $ Dental $ Vision $ Life $" at bounding box center [587, 379] width 98 height 151
drag, startPoint x: 595, startPoint y: 324, endPoint x: 560, endPoint y: 315, distance: 36.4
click at [571, 318] on div "Insurance Deductions Medical 164.71 $ Dental $ Vision $ Life $" at bounding box center [587, 379] width 98 height 151
type input "1"
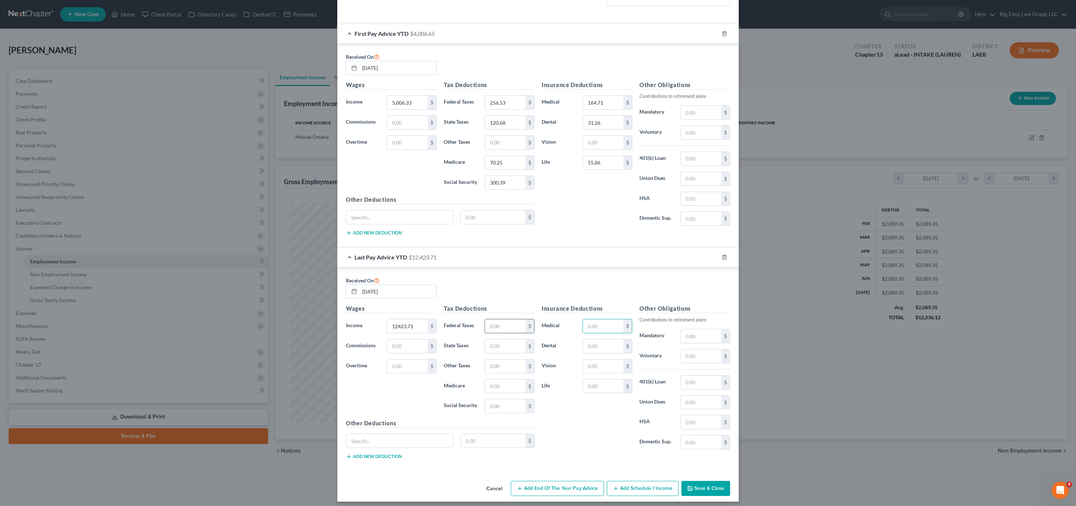
click at [510, 324] on input "text" at bounding box center [505, 326] width 41 height 14
type input "516.56"
click at [506, 343] on input "text" at bounding box center [505, 347] width 41 height 14
type input "248.07"
click at [508, 384] on input "text" at bounding box center [505, 387] width 41 height 14
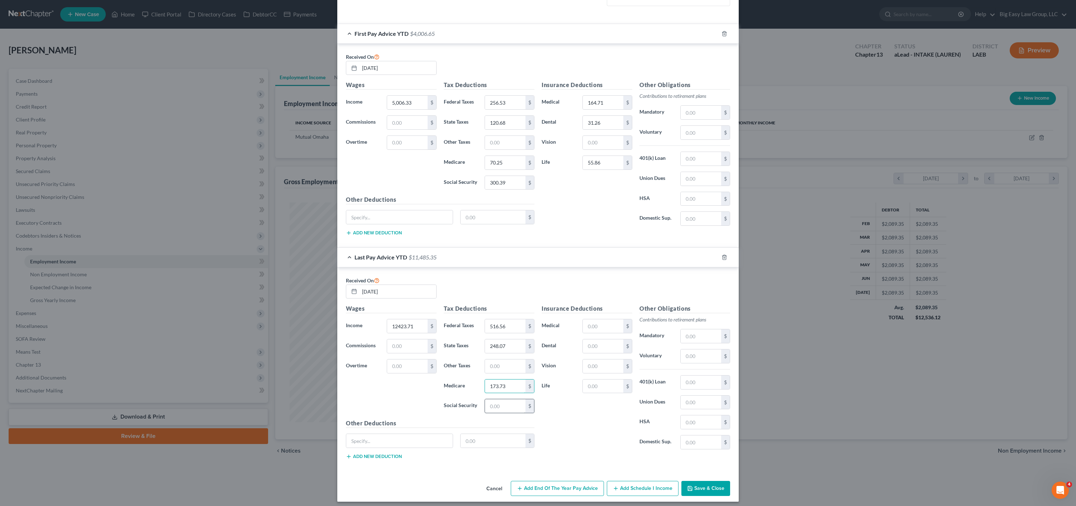
type input "173.73"
click at [510, 412] on input "text" at bounding box center [505, 406] width 41 height 14
type input "742.84"
click at [603, 348] on input "text" at bounding box center [603, 347] width 41 height 14
type input "93.78"
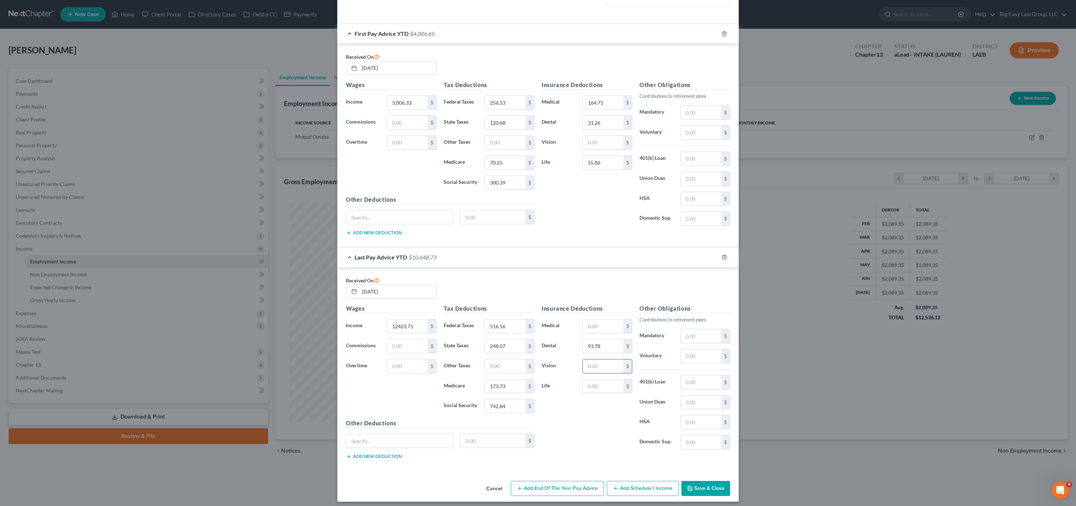
click at [600, 362] on input "text" at bounding box center [603, 367] width 41 height 14
click at [585, 387] on input "text" at bounding box center [603, 387] width 41 height 14
type input "167.58"
click at [604, 325] on input "text" at bounding box center [603, 326] width 41 height 14
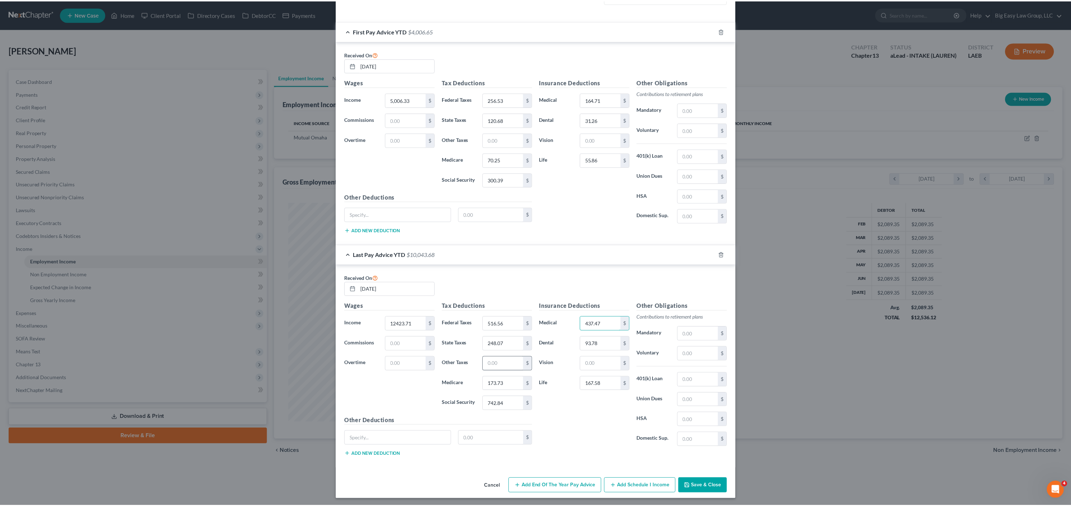
scroll to position [252, 0]
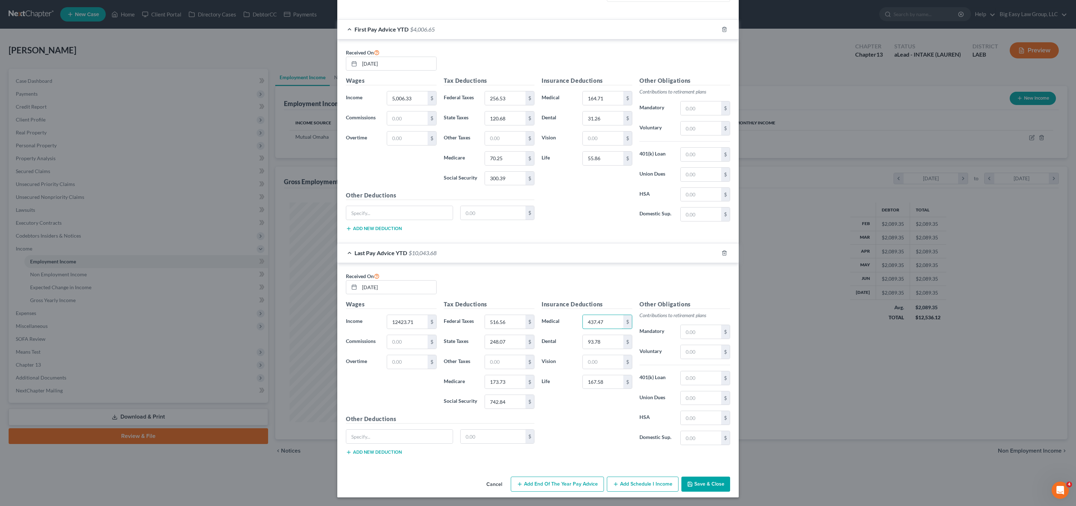
type input "437.47"
click at [701, 486] on button "Save & Close" at bounding box center [706, 484] width 49 height 15
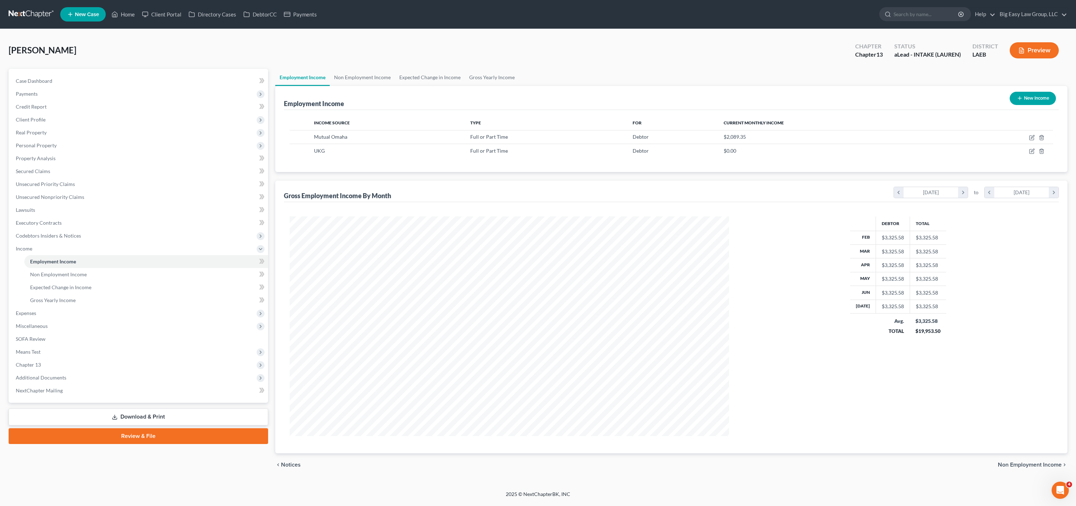
drag, startPoint x: 932, startPoint y: 89, endPoint x: 925, endPoint y: 88, distance: 6.8
click at [932, 89] on div "Employment Income New Income" at bounding box center [671, 98] width 775 height 24
drag, startPoint x: 443, startPoint y: 123, endPoint x: 472, endPoint y: 147, distance: 37.2
click at [443, 123] on th "Income Source" at bounding box center [386, 123] width 156 height 14
drag, startPoint x: 43, startPoint y: 342, endPoint x: 52, endPoint y: 338, distance: 9.9
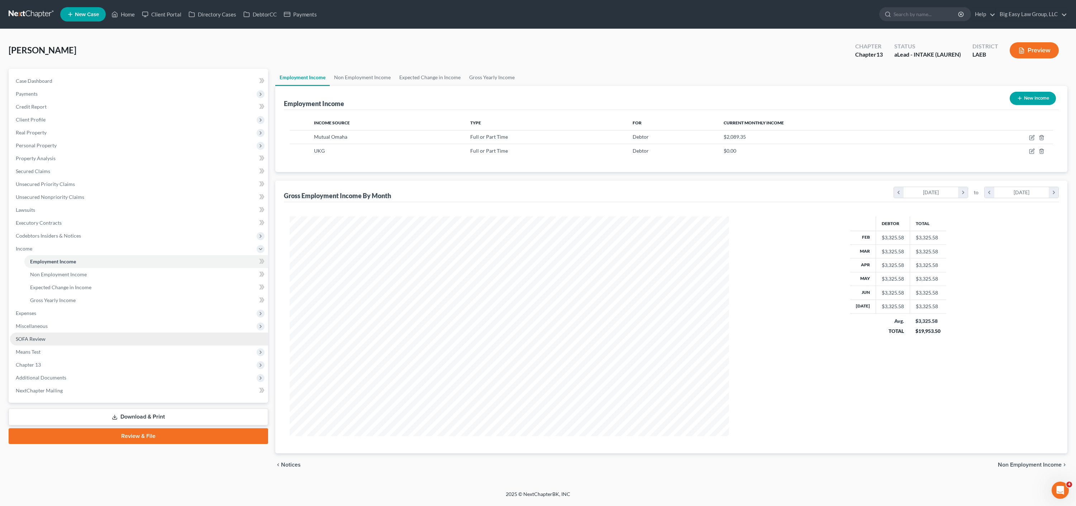
click at [43, 342] on link "SOFA Review" at bounding box center [139, 339] width 258 height 13
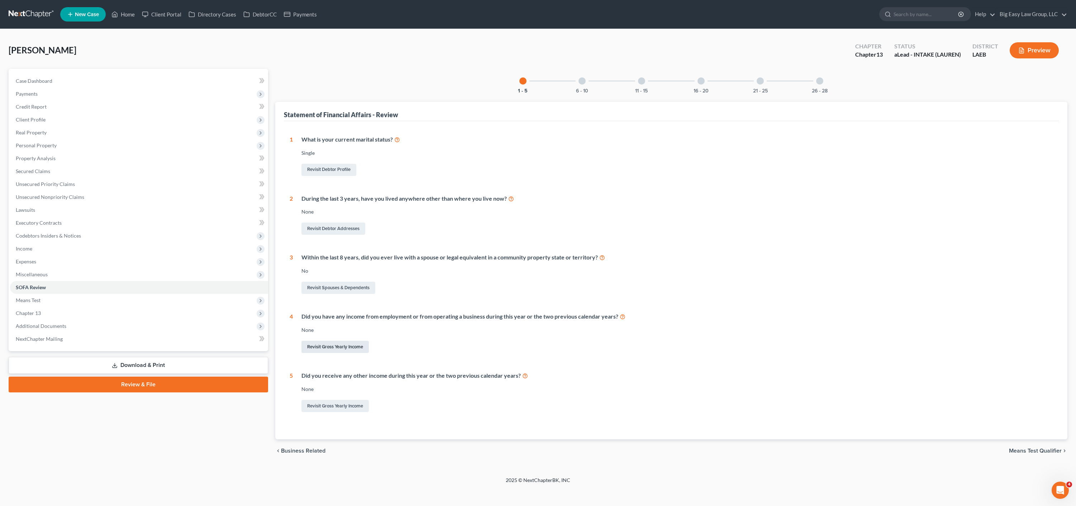
click at [346, 345] on link "Revisit Gross Yearly Income" at bounding box center [335, 347] width 67 height 12
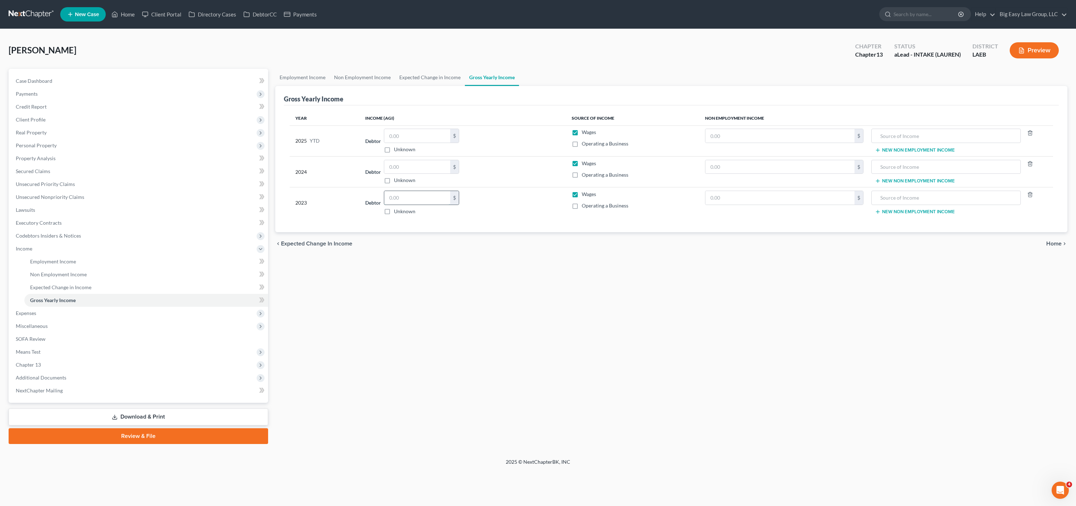
click at [431, 201] on input "text" at bounding box center [417, 198] width 66 height 14
type input "4"
type input "76,123.00"
click at [425, 138] on input "text" at bounding box center [417, 136] width 66 height 14
type input "24,959.83"
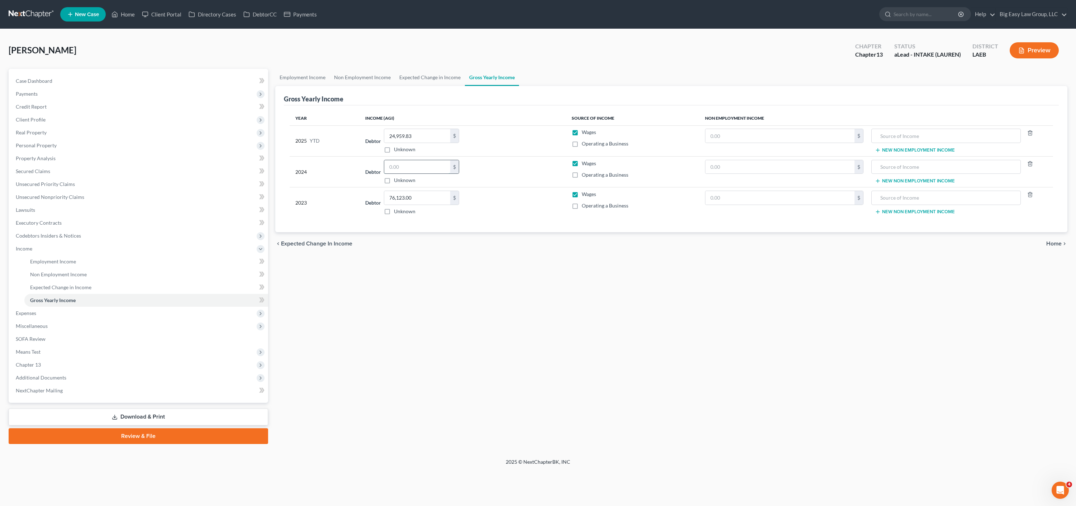
click at [421, 162] on input "text" at bounding box center [417, 167] width 66 height 14
type input "10,512.50"
click at [1028, 56] on button "Preview" at bounding box center [1034, 50] width 49 height 16
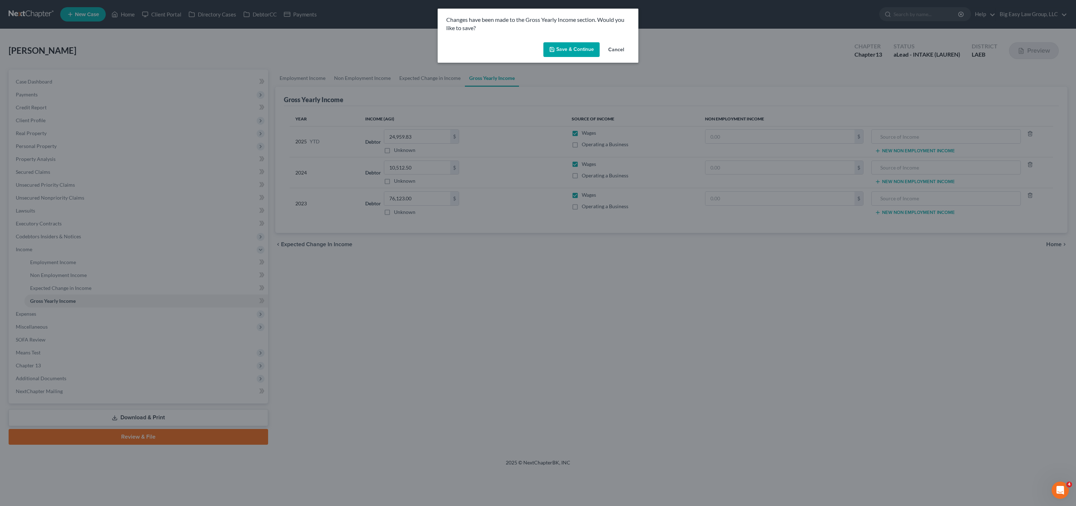
click at [554, 51] on icon "button" at bounding box center [552, 49] width 4 height 4
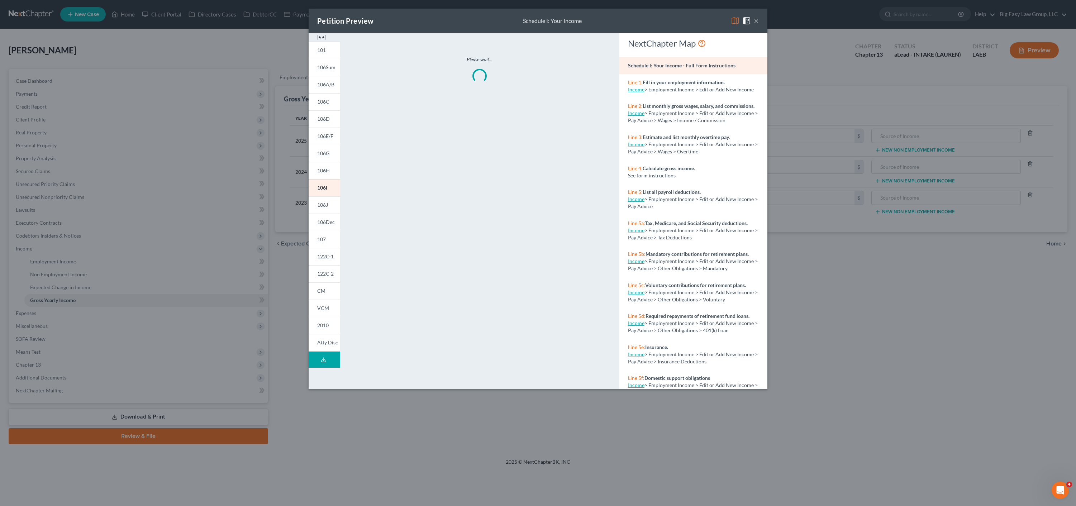
click at [755, 20] on button "×" at bounding box center [756, 20] width 5 height 9
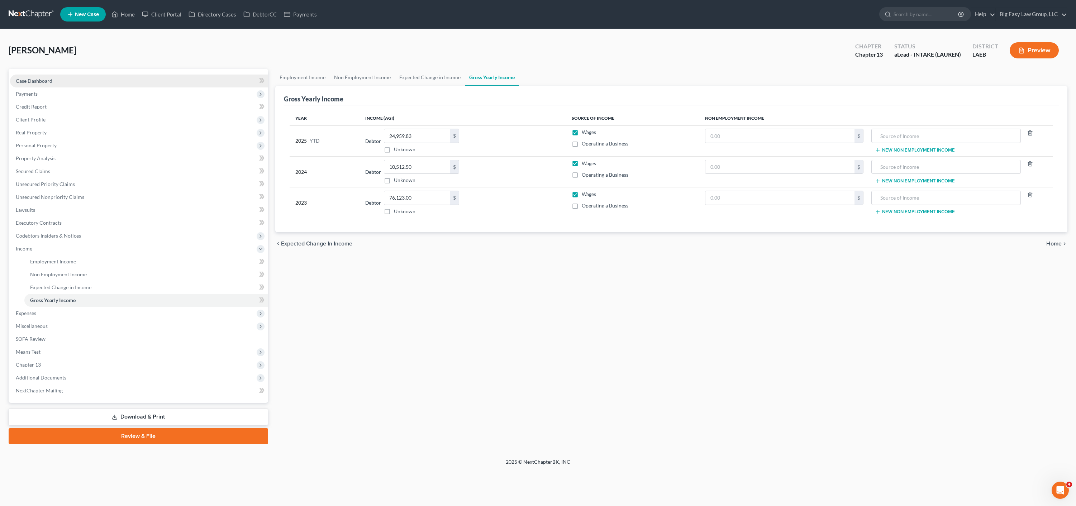
click at [37, 77] on link "Case Dashboard" at bounding box center [139, 81] width 258 height 13
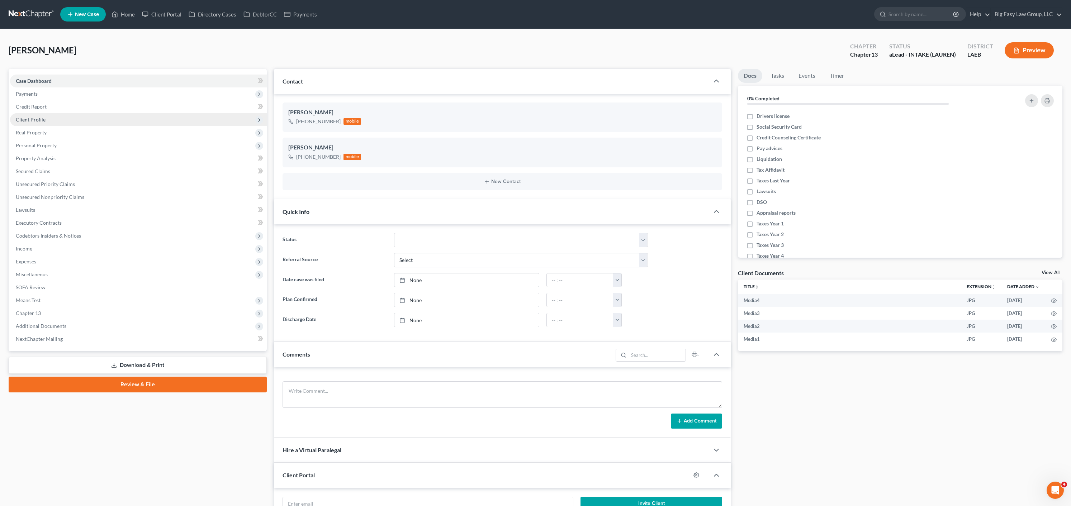
click at [106, 122] on span "Client Profile" at bounding box center [138, 119] width 257 height 13
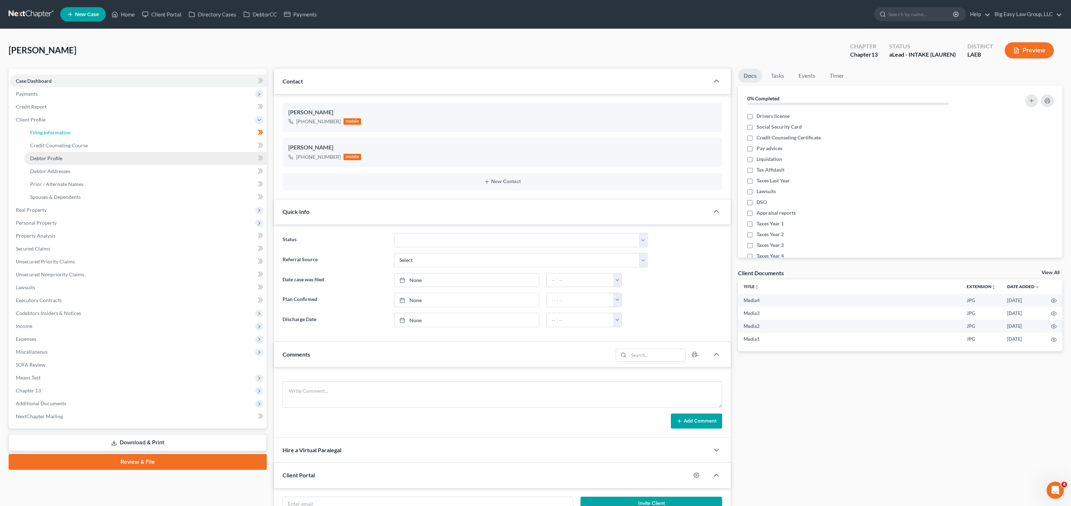
click at [110, 133] on link "Filing Information" at bounding box center [145, 132] width 242 height 13
select select "1"
select select "0"
select select "3"
select select "34"
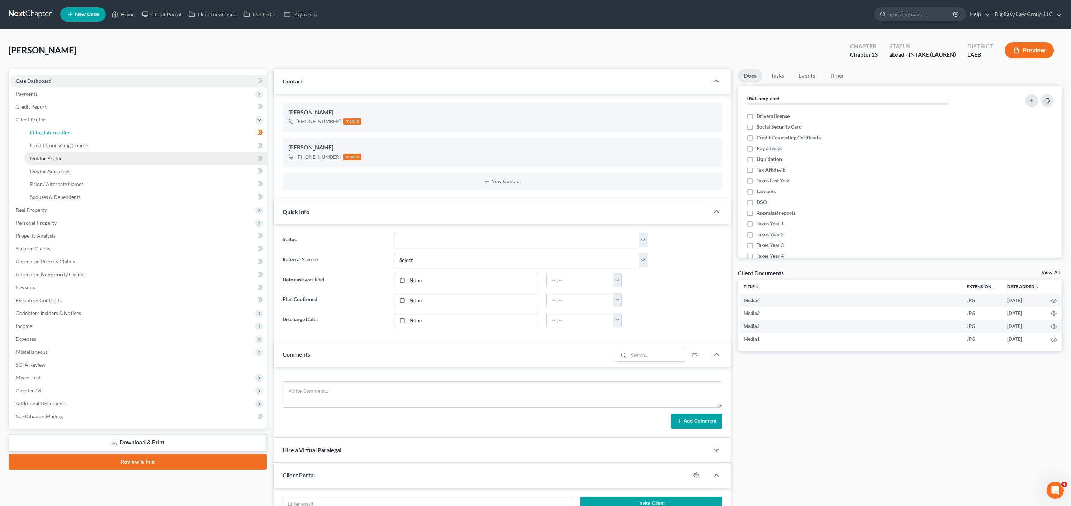
select select "0"
select select "19"
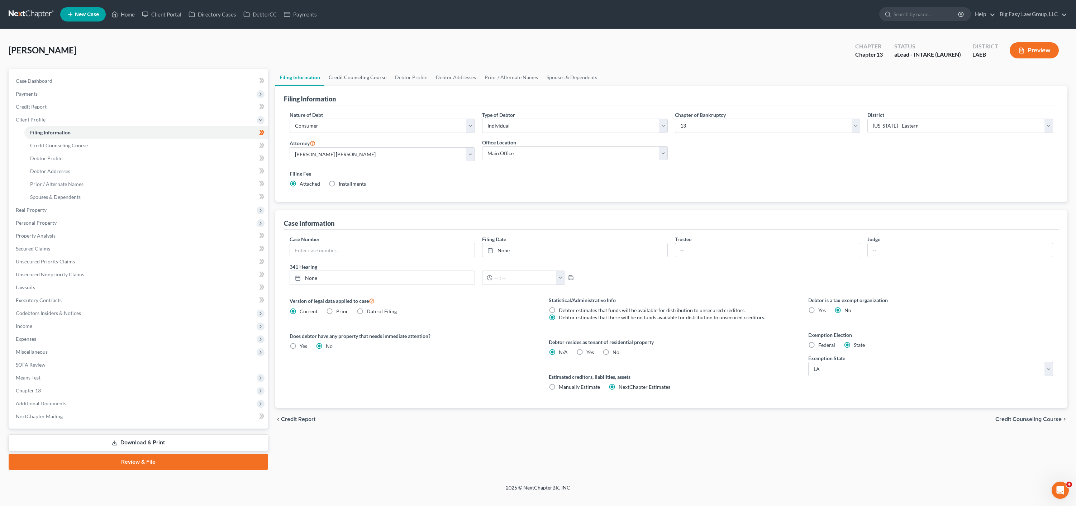
click at [371, 82] on link "Credit Counseling Course" at bounding box center [357, 77] width 66 height 17
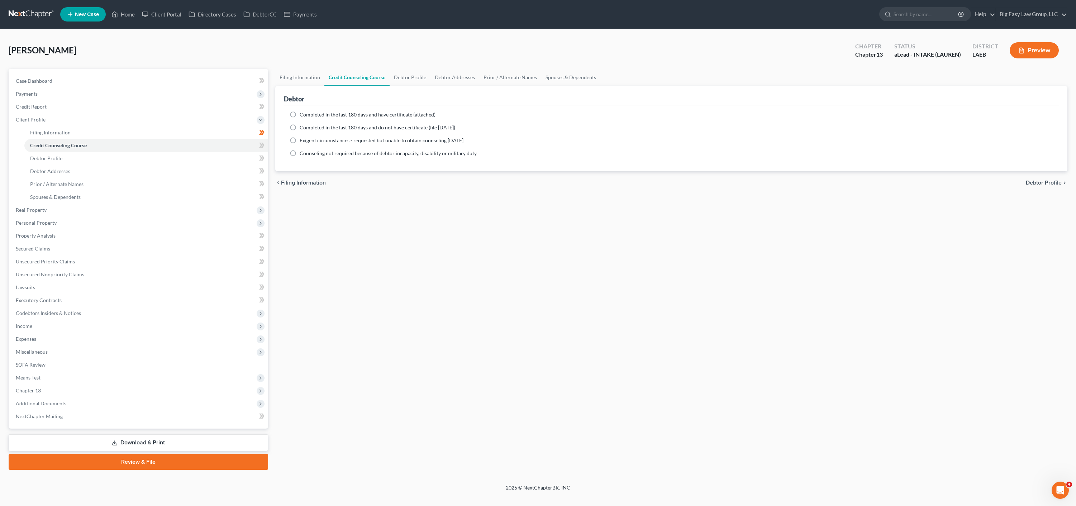
click at [318, 127] on span "Completed in the last 180 days and do not have certificate (file within 14 days)" at bounding box center [378, 127] width 156 height 6
click at [307, 127] on input "Completed in the last 180 days and do not have certificate (file within 14 days)" at bounding box center [305, 126] width 5 height 5
radio input "true"
click at [418, 78] on link "Debtor Profile" at bounding box center [410, 77] width 41 height 17
select select "0"
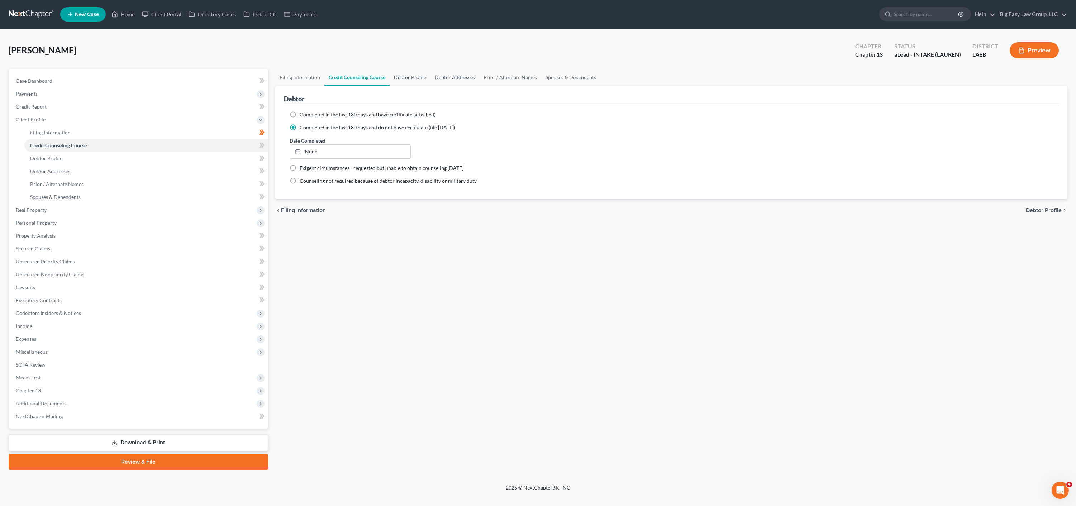
select select "3"
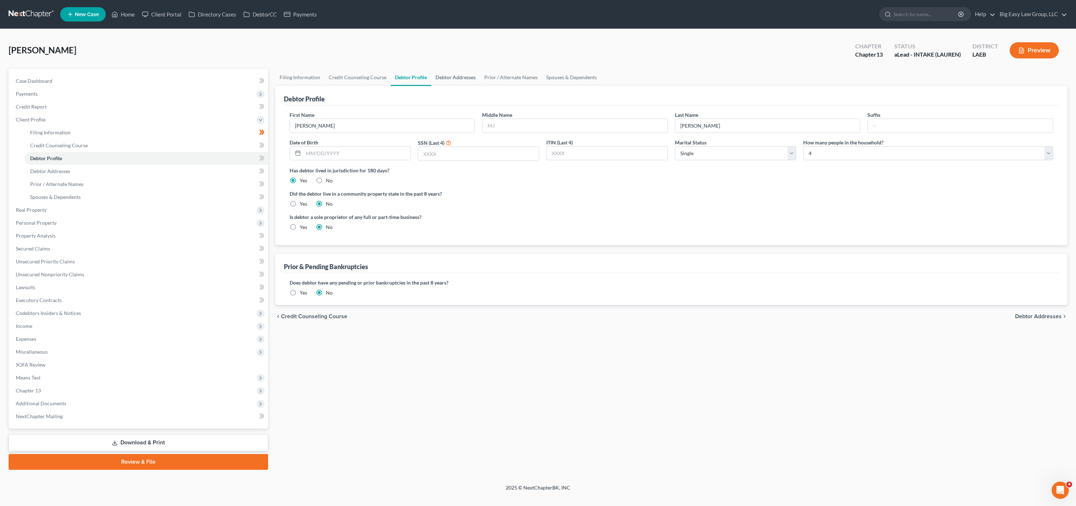
click at [461, 84] on link "Debtor Addresses" at bounding box center [455, 77] width 49 height 17
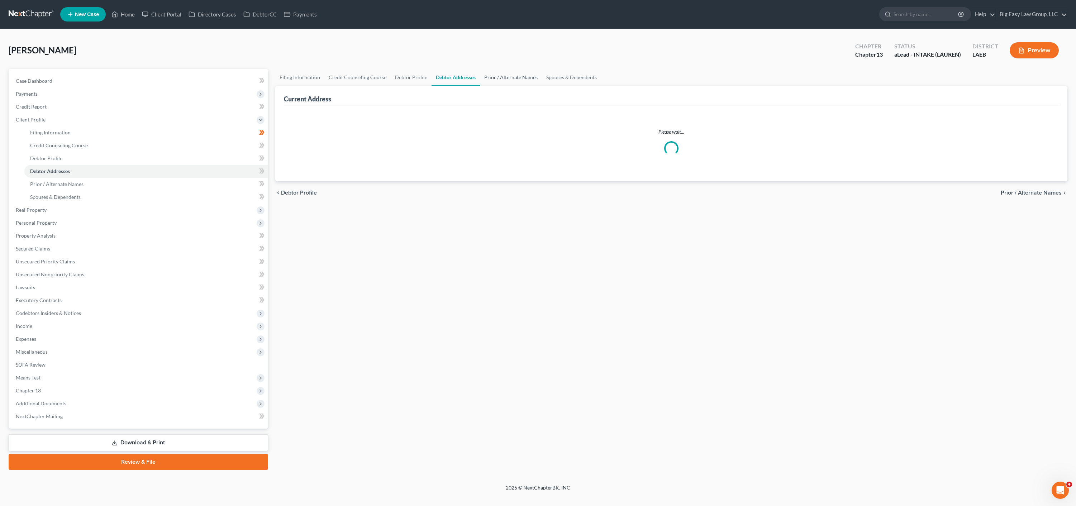
select select "0"
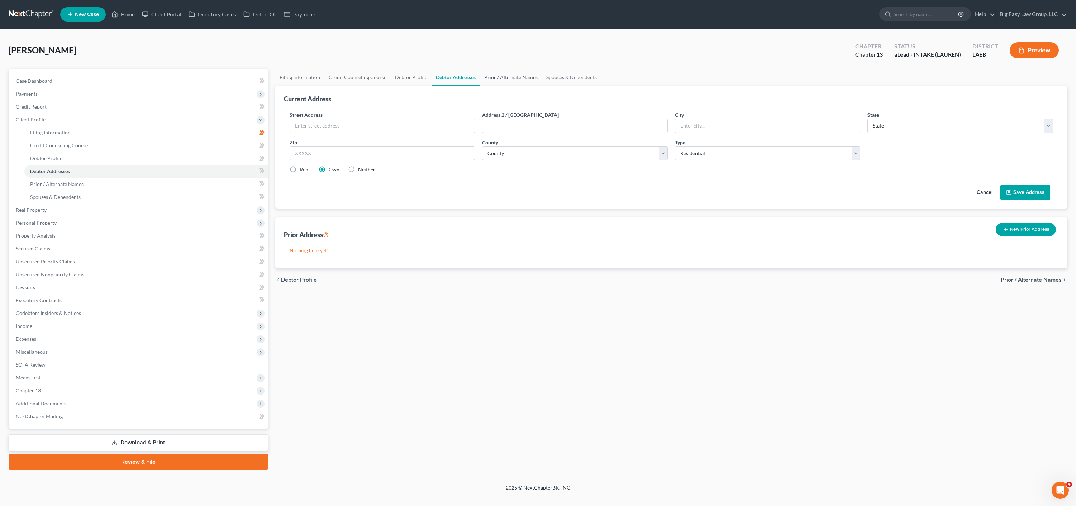
click at [504, 79] on link "Prior / Alternate Names" at bounding box center [511, 77] width 62 height 17
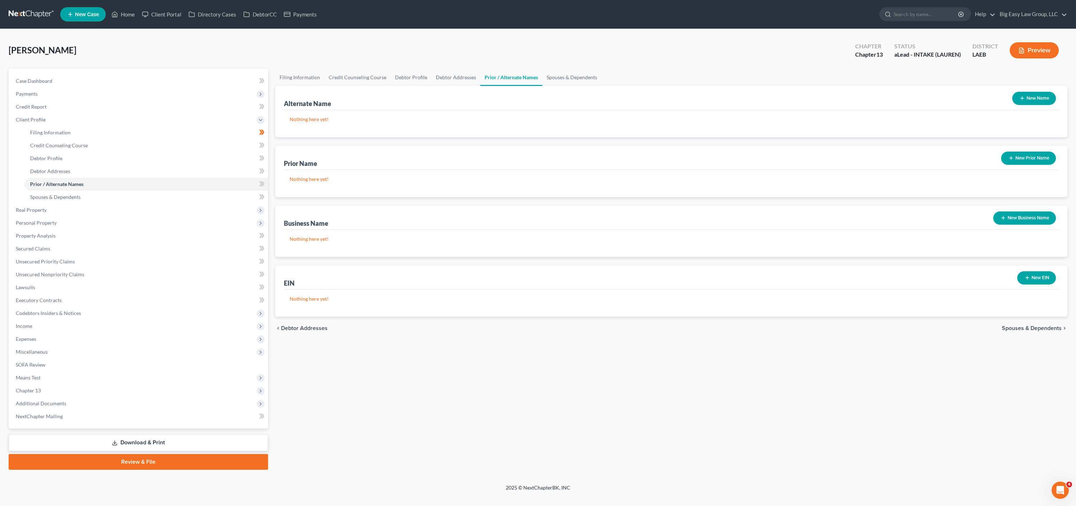
click at [1025, 217] on button "New Business Name" at bounding box center [1024, 218] width 63 height 13
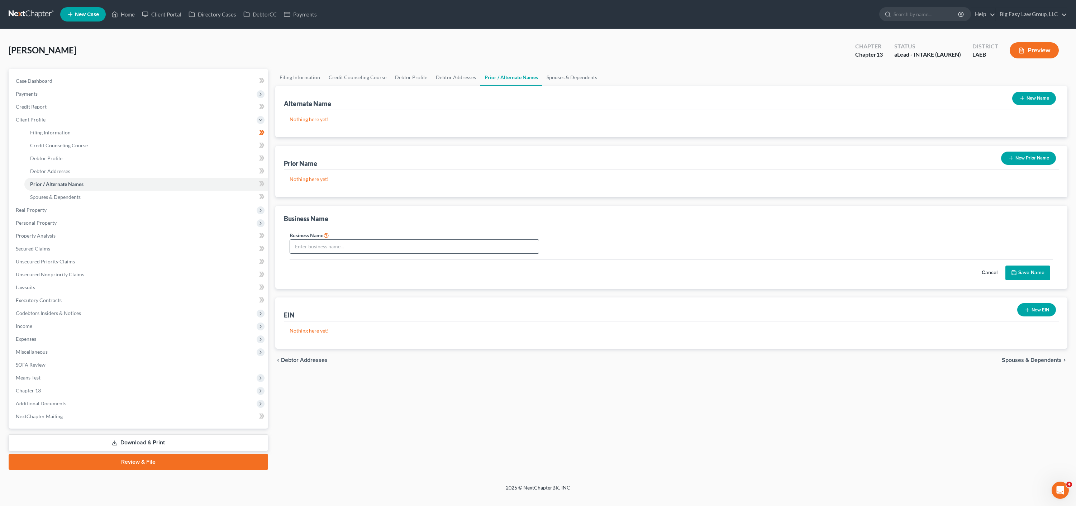
click at [369, 249] on input "text" at bounding box center [414, 247] width 249 height 14
type input "Brooklyn 504"
click at [1031, 282] on div "Business Name Brooklyn 504 Cancel Save Name" at bounding box center [671, 257] width 775 height 64
click at [1031, 275] on button "Save Name" at bounding box center [1028, 273] width 45 height 15
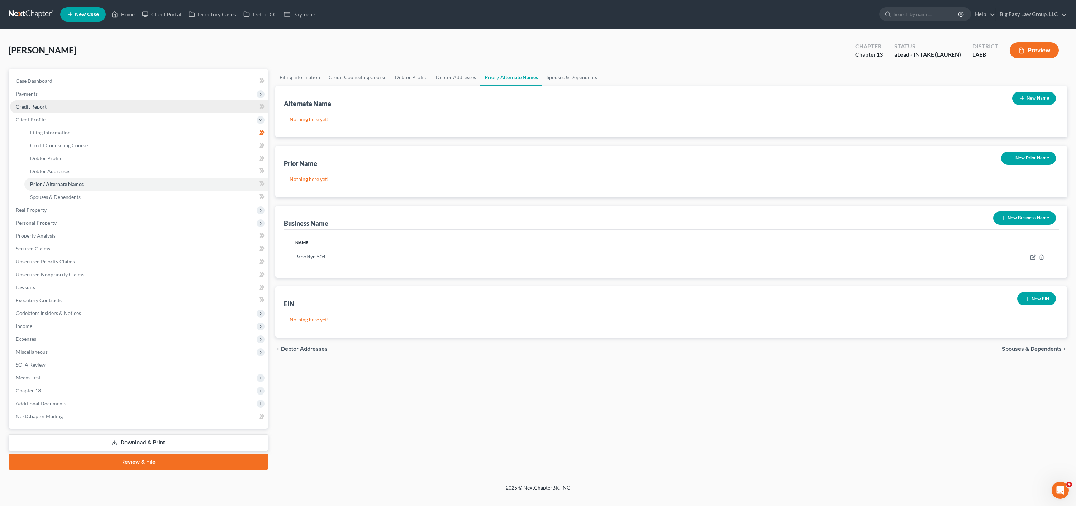
click at [64, 106] on link "Credit Report" at bounding box center [139, 106] width 258 height 13
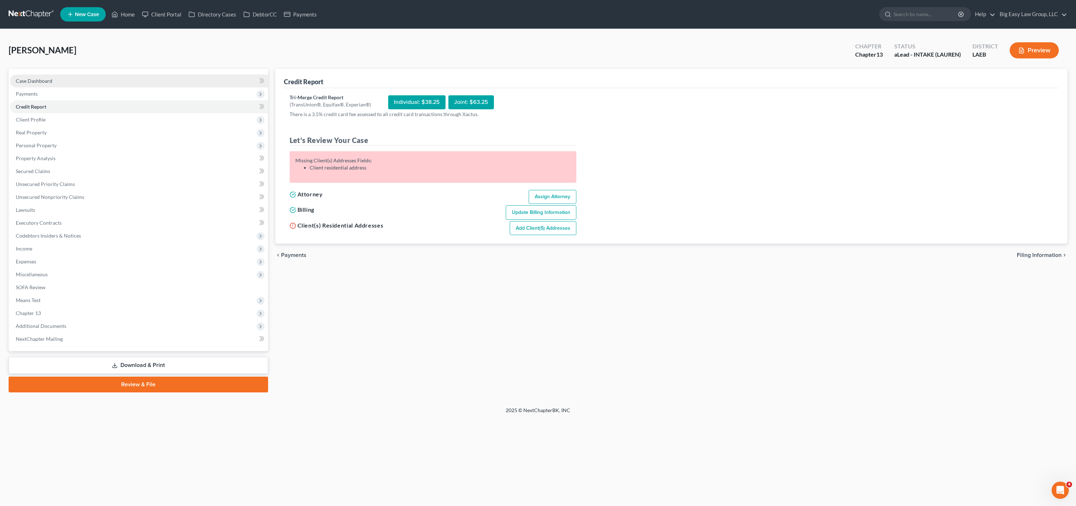
click at [61, 80] on link "Case Dashboard" at bounding box center [139, 81] width 258 height 13
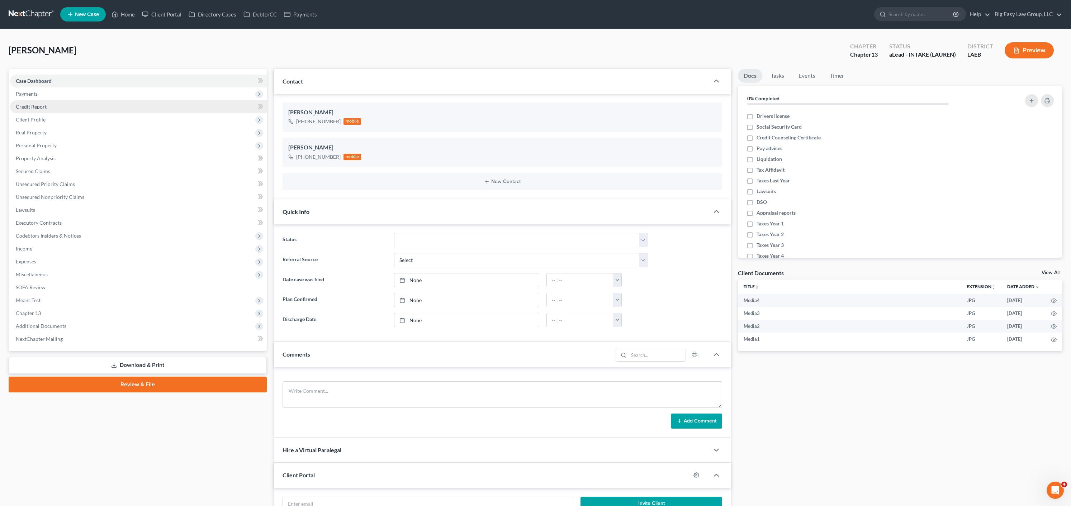
click at [65, 95] on span "Payments" at bounding box center [138, 93] width 257 height 13
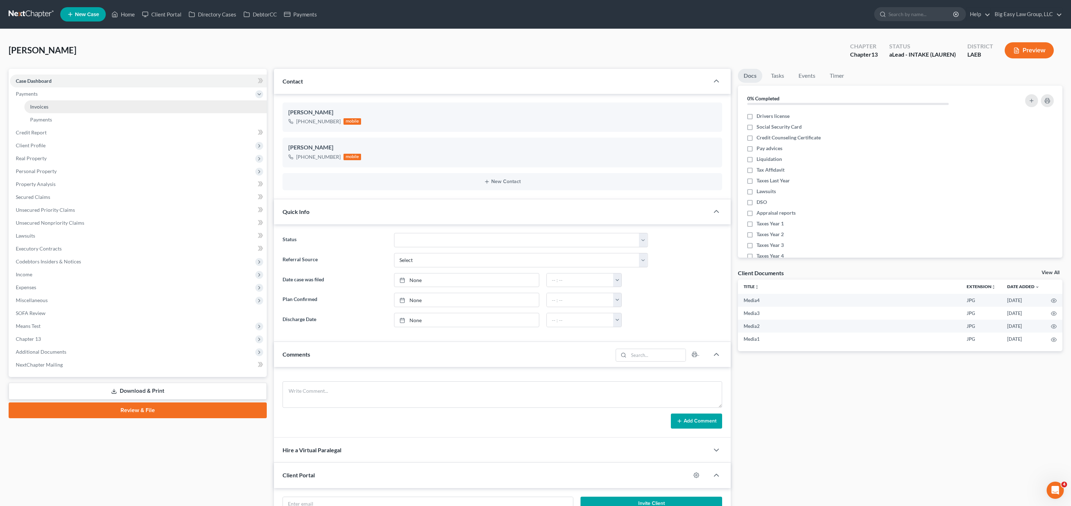
click at [72, 109] on link "Invoices" at bounding box center [145, 106] width 242 height 13
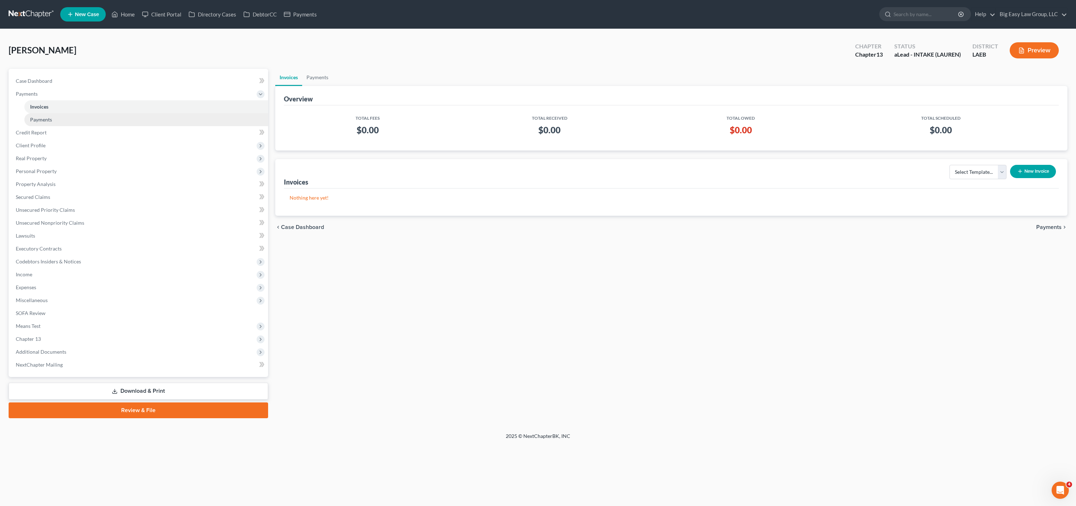
click at [79, 122] on link "Payments" at bounding box center [146, 119] width 244 height 13
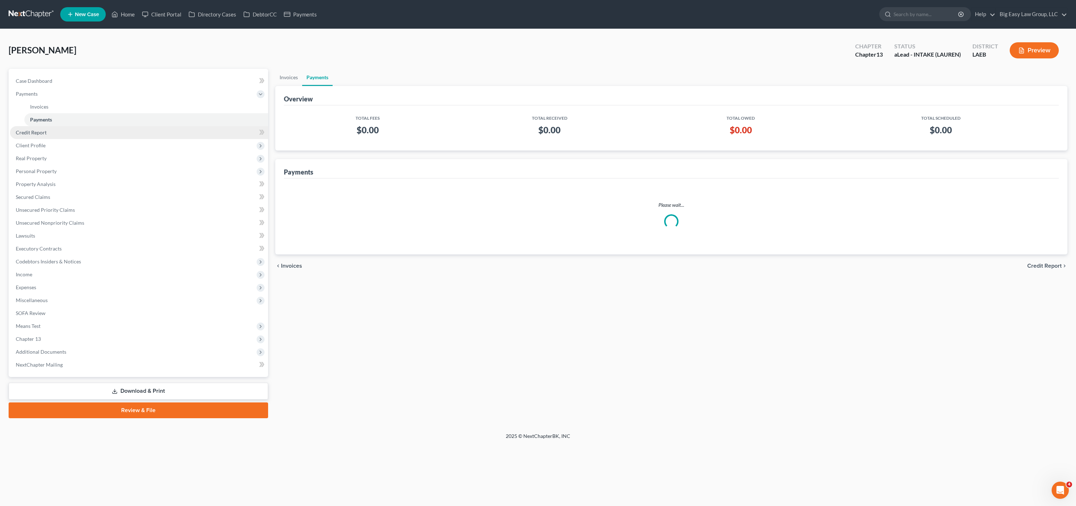
click at [83, 132] on link "Credit Report" at bounding box center [139, 132] width 258 height 13
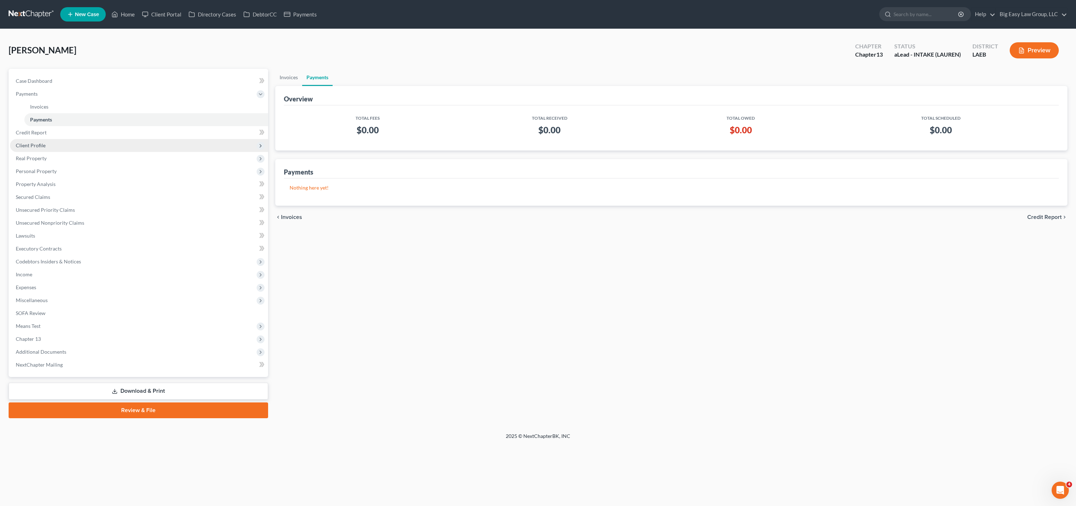
click at [91, 146] on span "Client Profile" at bounding box center [139, 145] width 258 height 13
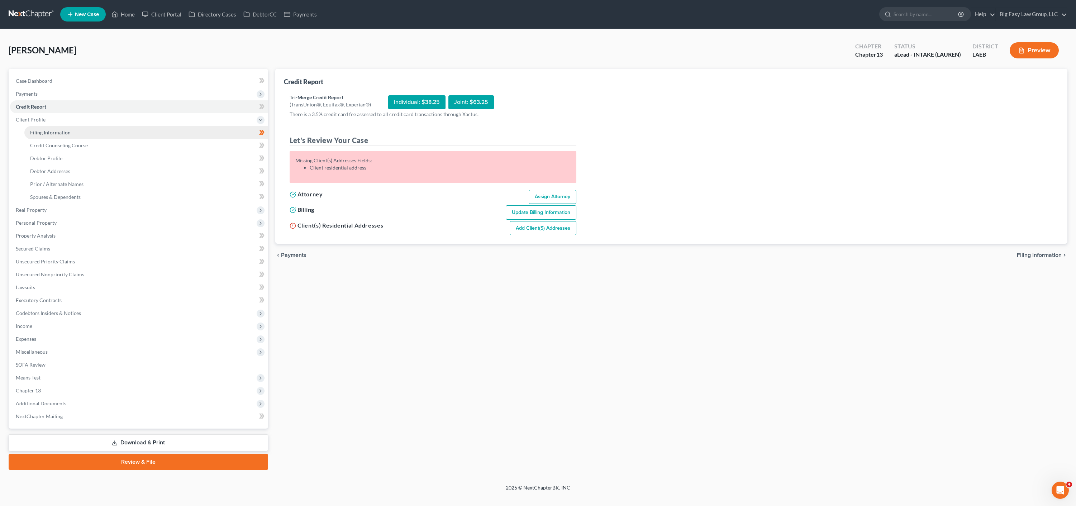
drag, startPoint x: 64, startPoint y: 132, endPoint x: 117, endPoint y: 136, distance: 53.6
click at [64, 132] on span "Filing Information" at bounding box center [50, 132] width 41 height 6
select select "1"
select select "0"
select select "3"
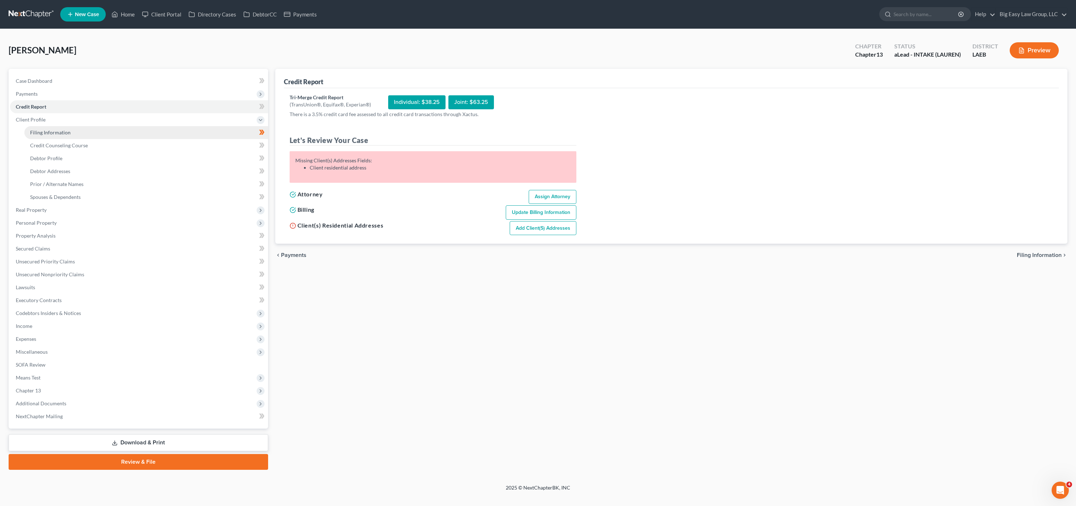
select select "34"
select select "0"
select select "19"
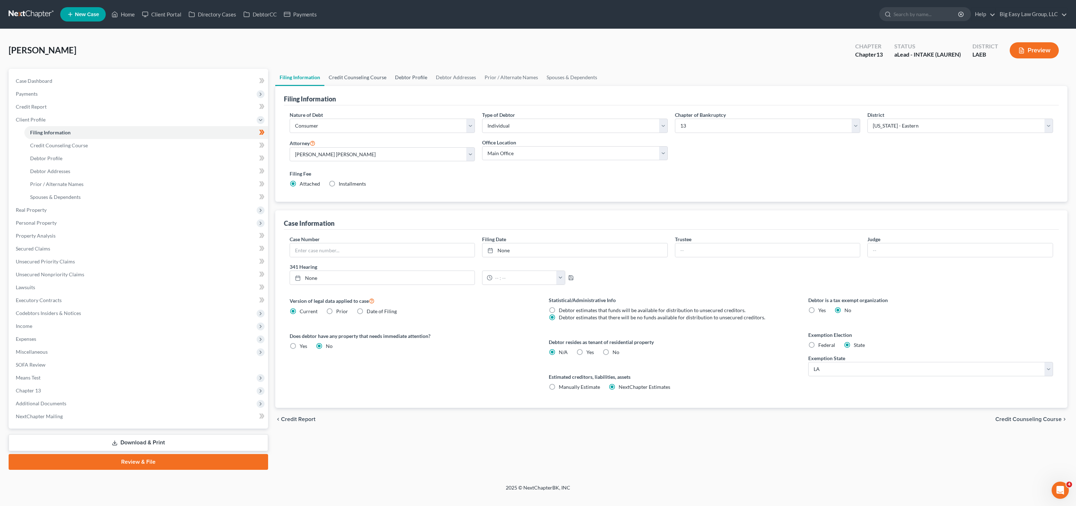
drag, startPoint x: 356, startPoint y: 79, endPoint x: 390, endPoint y: 79, distance: 34.4
click at [356, 79] on link "Credit Counseling Course" at bounding box center [357, 77] width 66 height 17
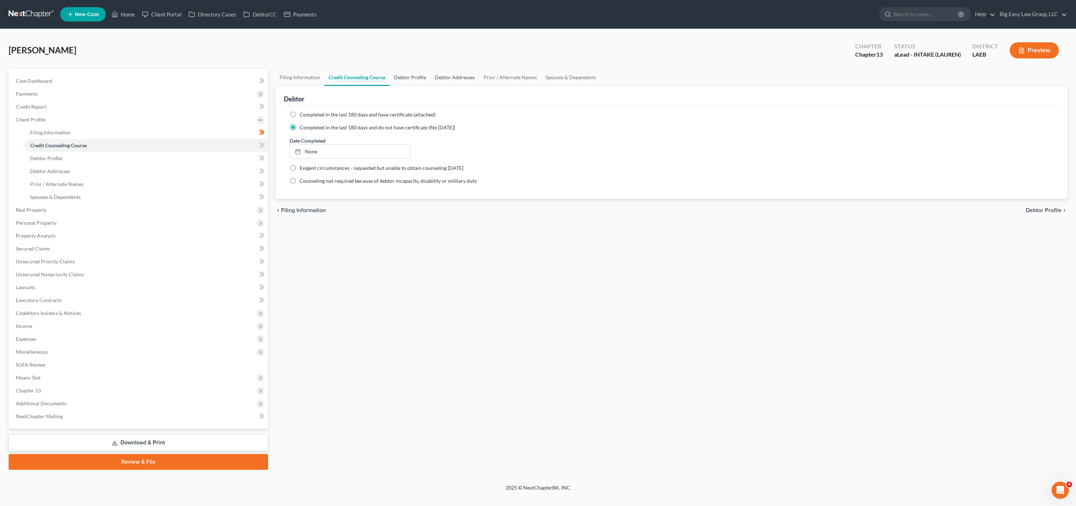
drag, startPoint x: 407, startPoint y: 73, endPoint x: 429, endPoint y: 82, distance: 24.0
click at [407, 73] on link "Debtor Profile" at bounding box center [410, 77] width 41 height 17
select select "0"
select select "3"
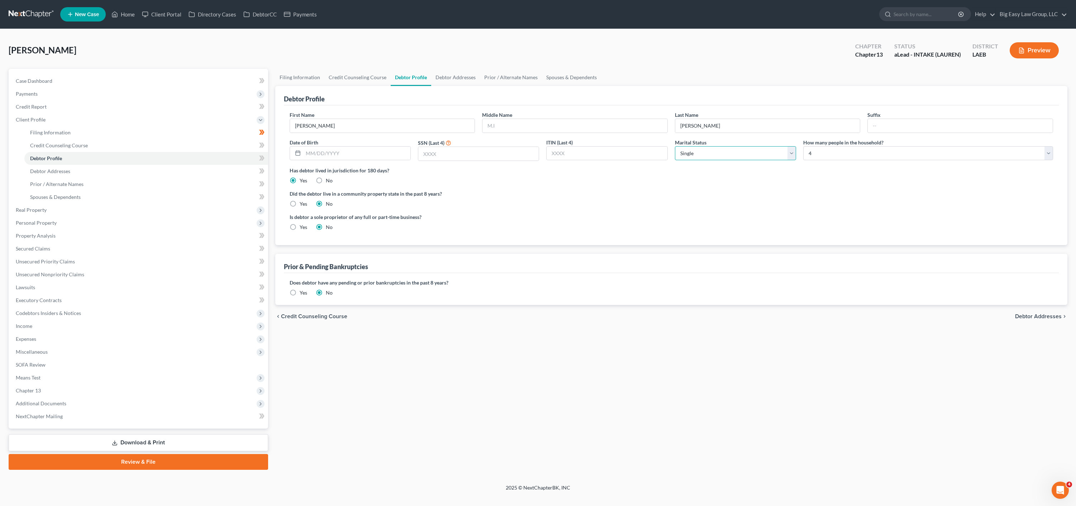
click at [724, 150] on select "Select Single Married Separated Divorced Widowed" at bounding box center [735, 153] width 121 height 14
select select "1"
click at [458, 85] on link "Debtor Addresses" at bounding box center [455, 77] width 49 height 17
select select "0"
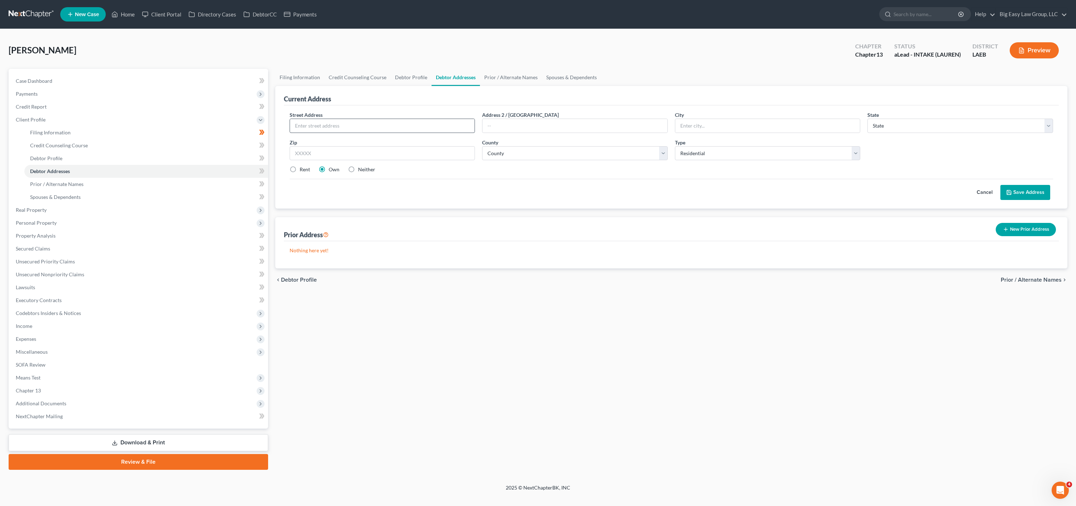
click at [383, 132] on div at bounding box center [383, 126] width 186 height 14
click at [383, 125] on input "text" at bounding box center [382, 126] width 185 height 14
type input "504 Welham Loupe"
type input "Laplace"
select select "19"
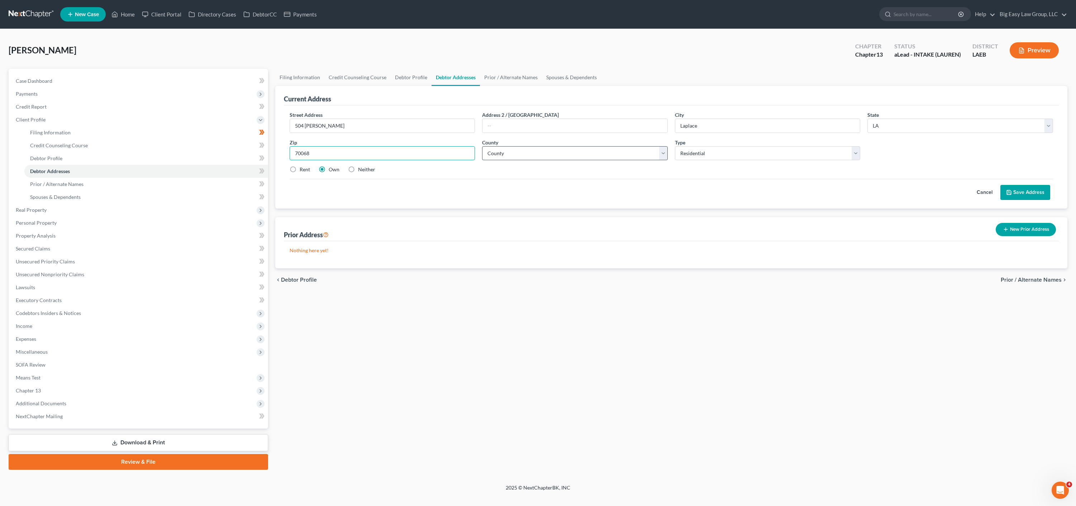
type input "70068"
click at [548, 158] on select "County Acadia Allen Ascension Assumption Avoyelles Beauregard Bienville Bossier…" at bounding box center [575, 153] width 186 height 14
type input "La Place"
select select "47"
click at [1022, 192] on button "Save Address" at bounding box center [1026, 192] width 50 height 15
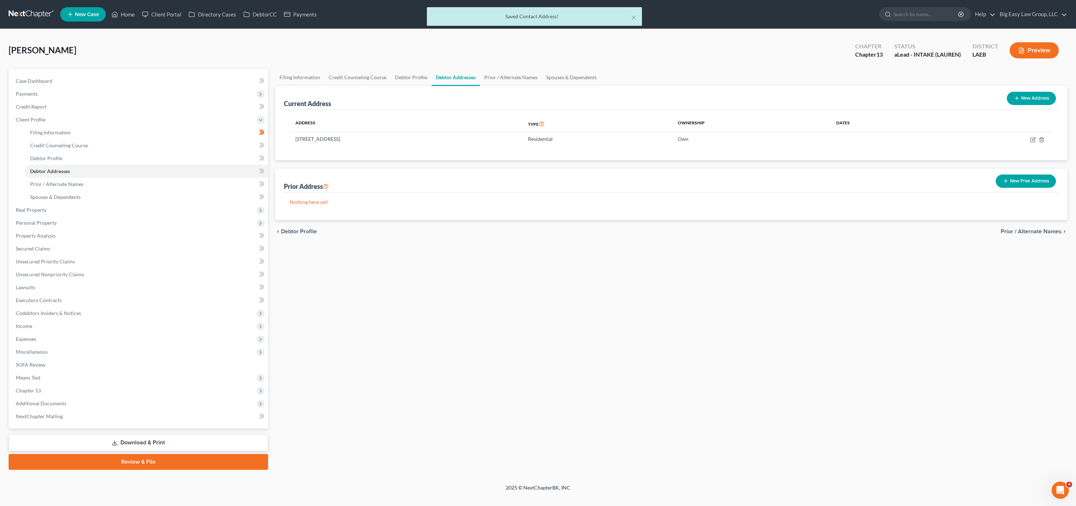
click at [1020, 5] on ul "New Case Home Client Portal Directory Cases DebtorCC Payments - No Result - See…" at bounding box center [563, 14] width 1007 height 19
click at [1038, 18] on div "× Saved Contact Address!" at bounding box center [534, 18] width 1076 height 22
click at [1039, 15] on div "× Saved Contact Address!" at bounding box center [534, 18] width 1076 height 22
click at [1036, 15] on link "Big Easy Law Group, LLC" at bounding box center [1031, 14] width 71 height 13
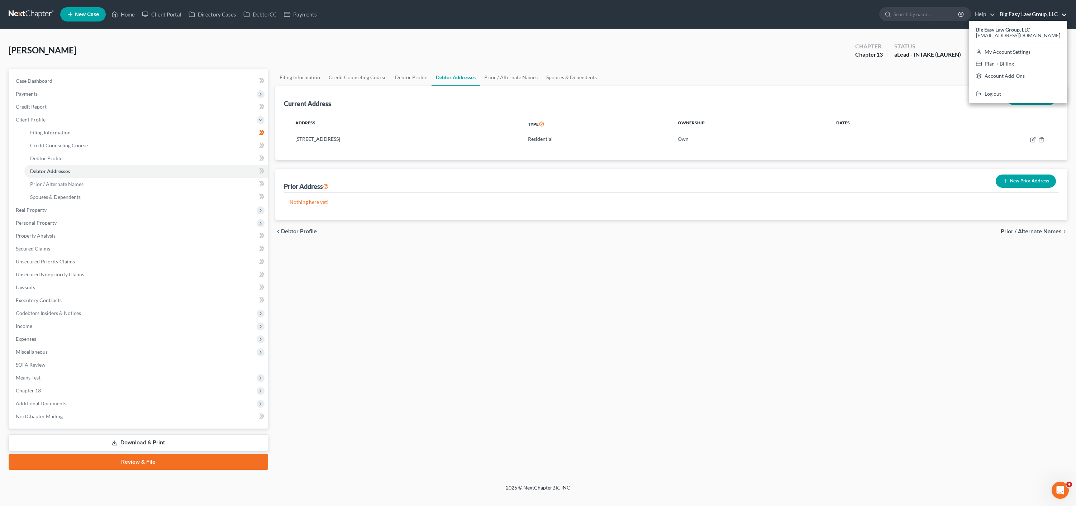
click at [540, 158] on div "Address Type Ownership Dates 504 Welham Loupe, La Place, LA 70068 Residential O…" at bounding box center [671, 135] width 775 height 50
click at [513, 75] on link "Prior / Alternate Names" at bounding box center [511, 77] width 62 height 17
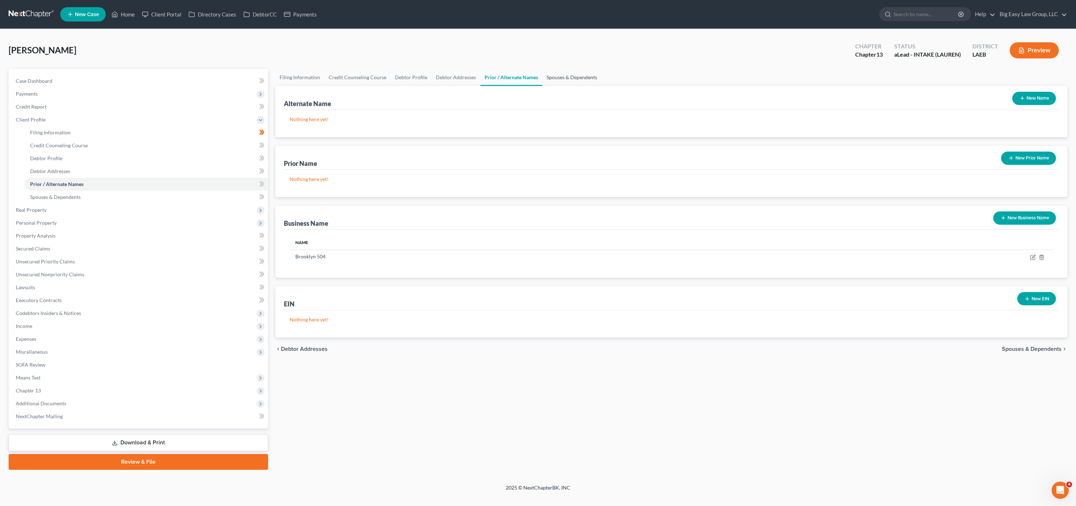
click at [568, 79] on link "Spouses & Dependents" at bounding box center [571, 77] width 59 height 17
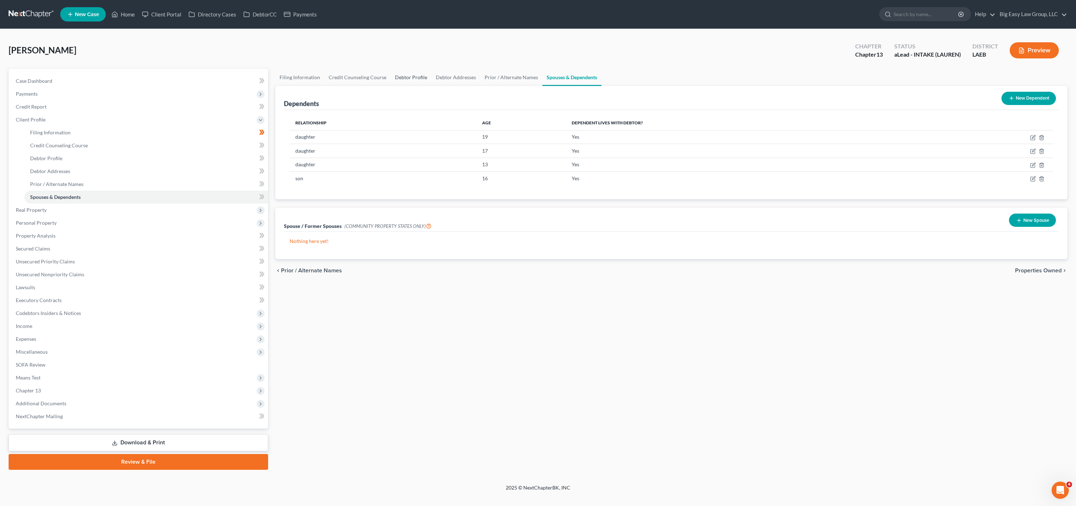
drag, startPoint x: 421, startPoint y: 77, endPoint x: 422, endPoint y: 85, distance: 7.3
click at [421, 77] on link "Debtor Profile" at bounding box center [411, 77] width 41 height 17
select select "1"
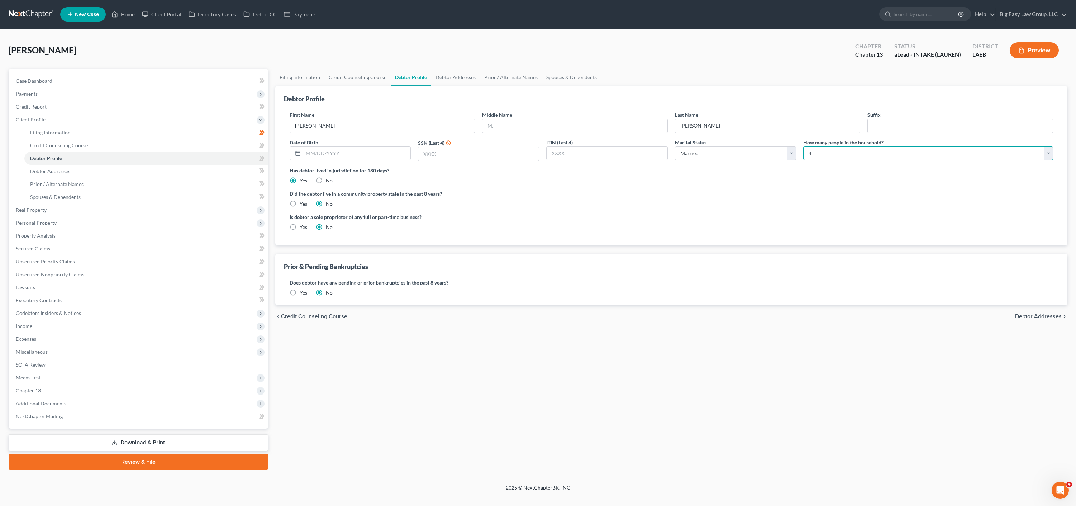
click at [820, 155] on select "Select 1 2 3 4 5 6 7 8 9 10 11 12 13 14 15 16 17 18 19 20" at bounding box center [928, 153] width 250 height 14
select select "4"
click at [553, 81] on link "Spouses & Dependents" at bounding box center [571, 77] width 59 height 17
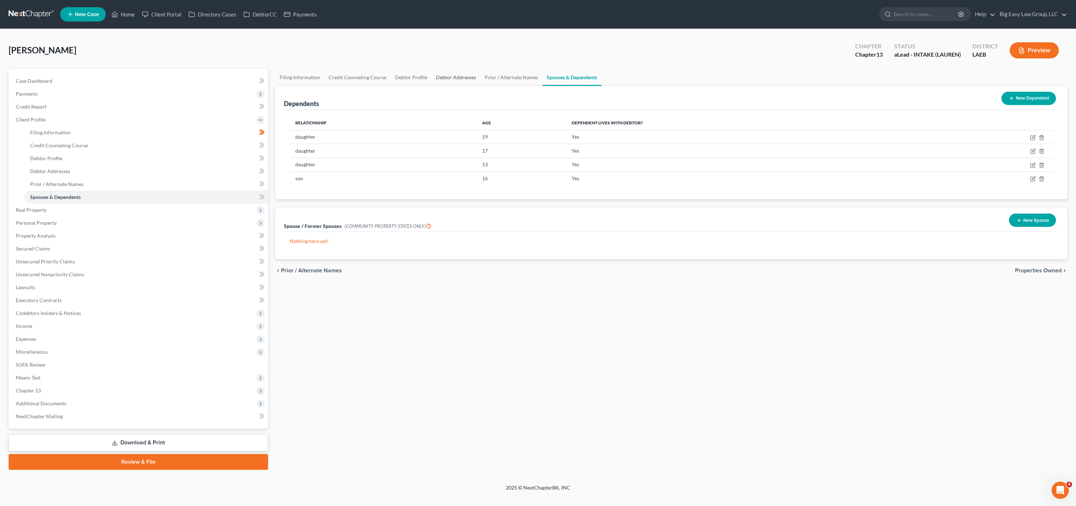
click at [459, 80] on link "Debtor Addresses" at bounding box center [456, 77] width 49 height 17
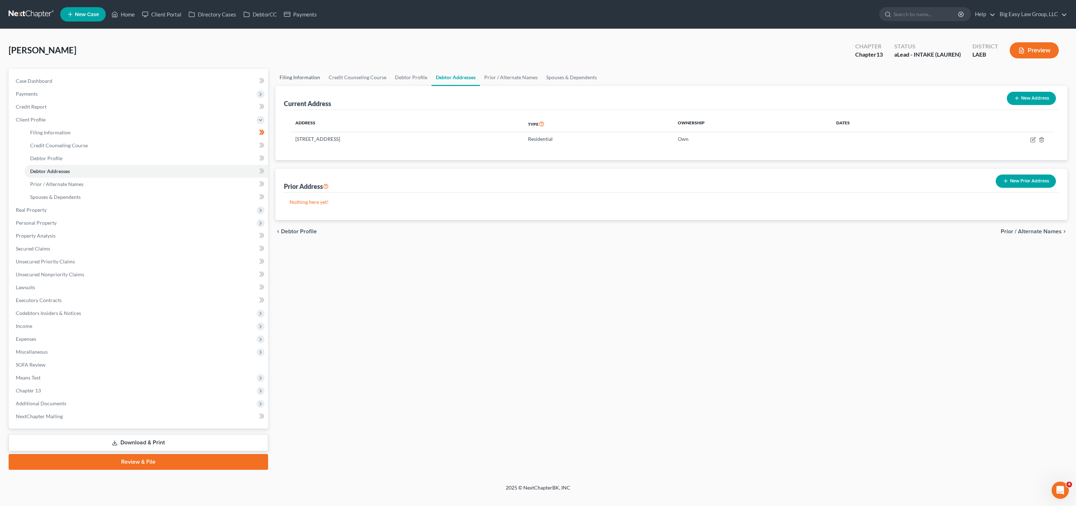
click at [299, 89] on div "Current Address New Address" at bounding box center [671, 98] width 775 height 24
click at [302, 79] on link "Filing Information" at bounding box center [299, 77] width 49 height 17
select select "1"
select select "0"
select select "3"
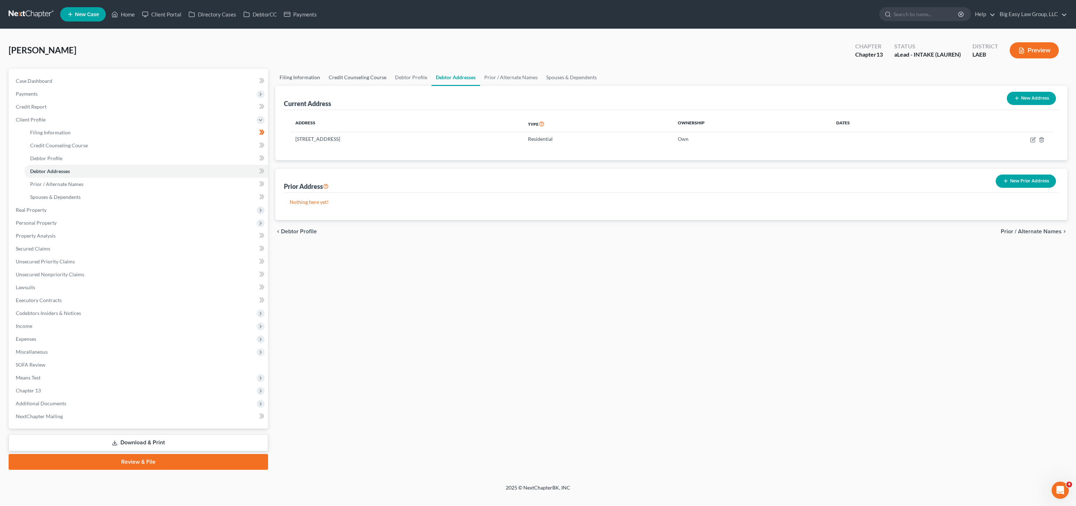
select select "34"
select select "0"
select select "19"
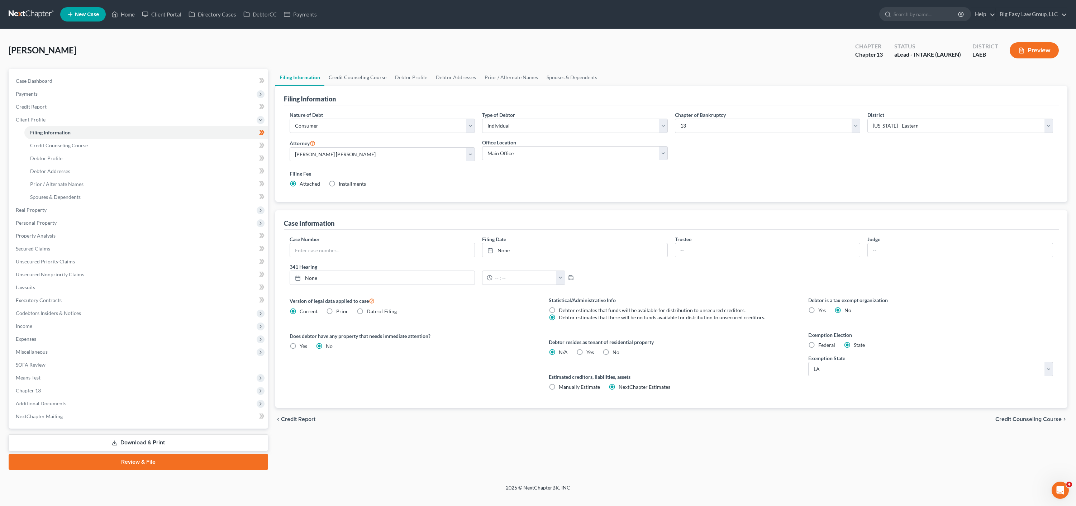
click at [366, 79] on link "Credit Counseling Course" at bounding box center [357, 77] width 66 height 17
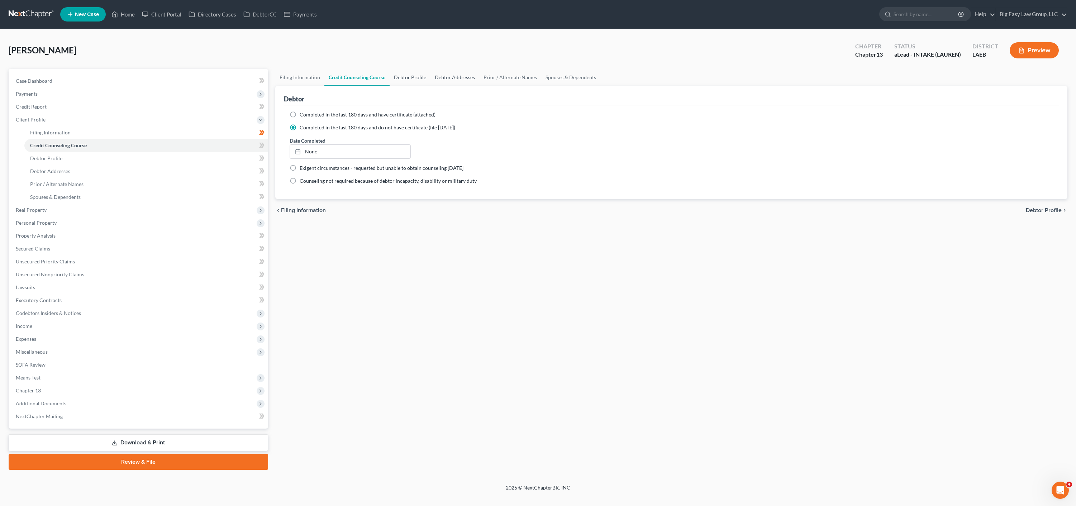
click at [422, 75] on link "Debtor Profile" at bounding box center [410, 77] width 41 height 17
select select "1"
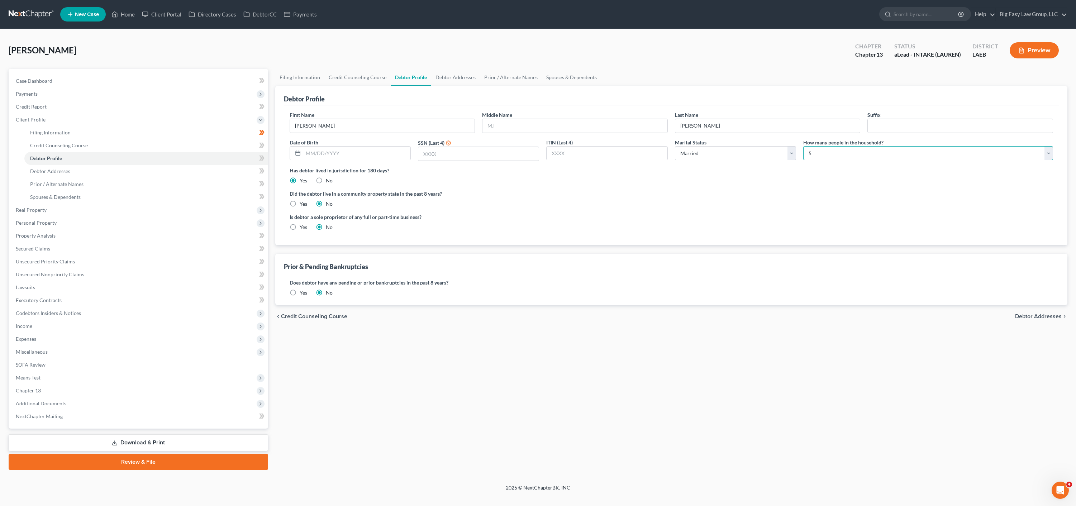
click at [816, 152] on select "Select 1 2 3 4 5 6 7 8 9 10 11 12 13 14 15 16 17 18 19 20" at bounding box center [928, 153] width 250 height 14
select select "5"
click at [443, 78] on link "Debtor Addresses" at bounding box center [455, 77] width 49 height 17
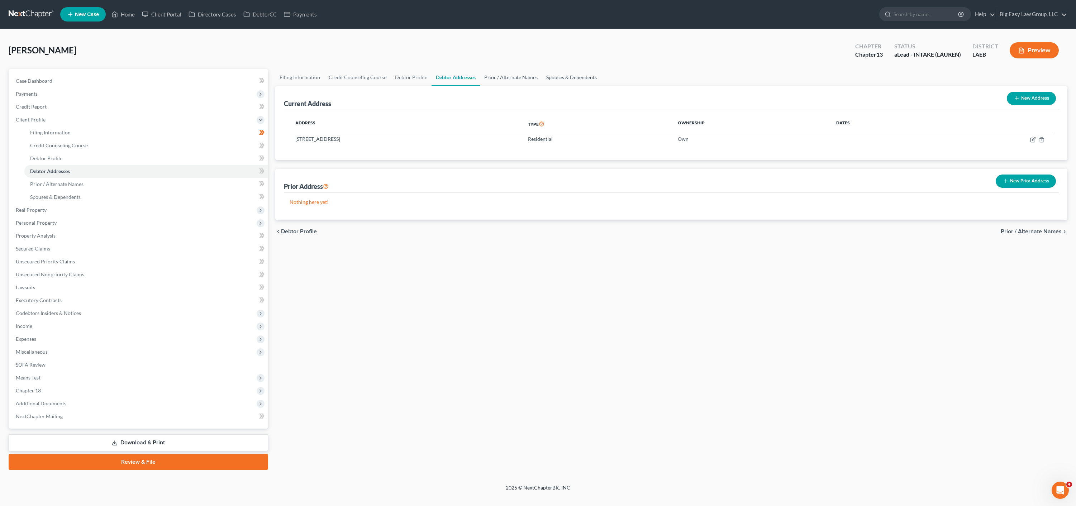
drag, startPoint x: 496, startPoint y: 78, endPoint x: 552, endPoint y: 80, distance: 56.7
click at [496, 78] on link "Prior / Alternate Names" at bounding box center [511, 77] width 62 height 17
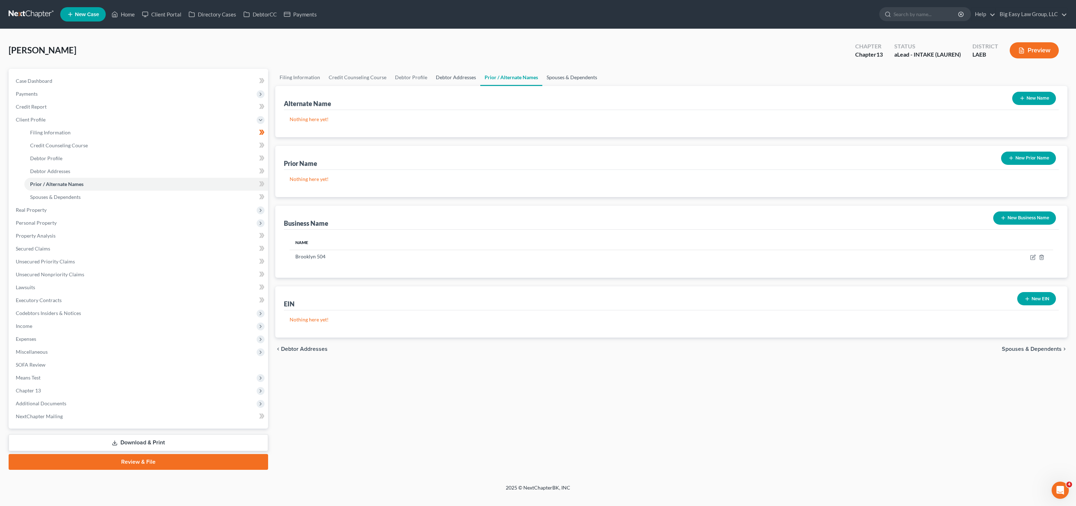
drag, startPoint x: 571, startPoint y: 76, endPoint x: 462, endPoint y: 82, distance: 109.1
click at [571, 76] on link "Spouses & Dependents" at bounding box center [571, 77] width 59 height 17
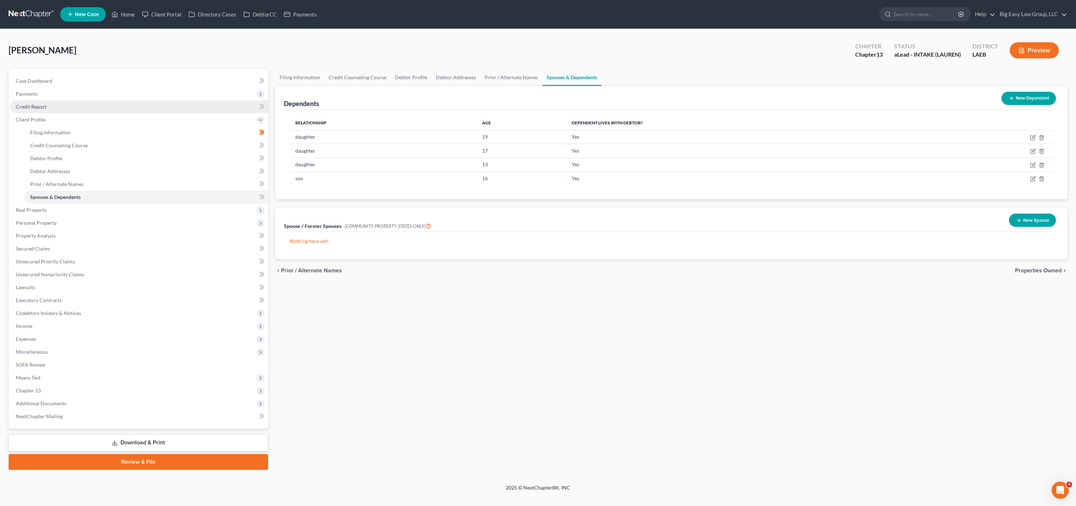
click at [38, 108] on span "Credit Report" at bounding box center [31, 107] width 31 height 6
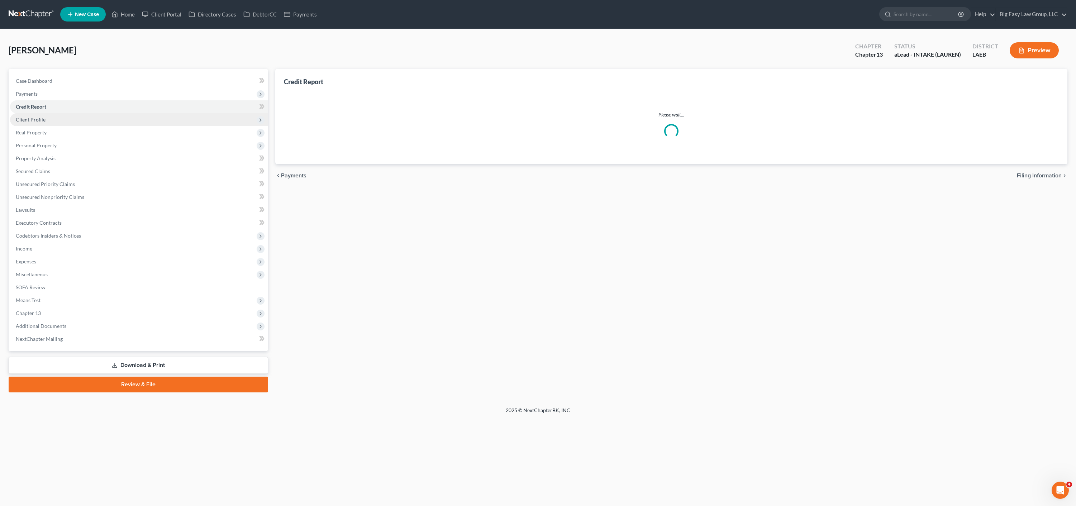
click at [54, 122] on span "Client Profile" at bounding box center [139, 119] width 258 height 13
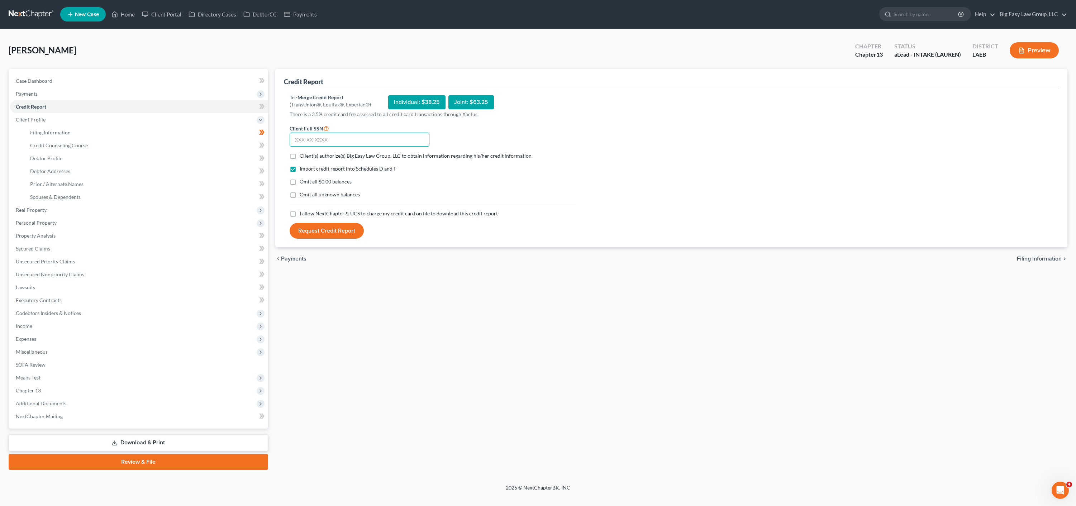
click at [308, 144] on input "text" at bounding box center [360, 140] width 140 height 14
drag, startPoint x: 34, startPoint y: 67, endPoint x: 34, endPoint y: 75, distance: 7.5
click at [34, 67] on div "Roberts, Bianca Upgraded Chapter Chapter 13 Status aLead - INTAKE (LAUREN) Dist…" at bounding box center [538, 53] width 1059 height 31
click at [33, 77] on link "Case Dashboard" at bounding box center [139, 81] width 258 height 13
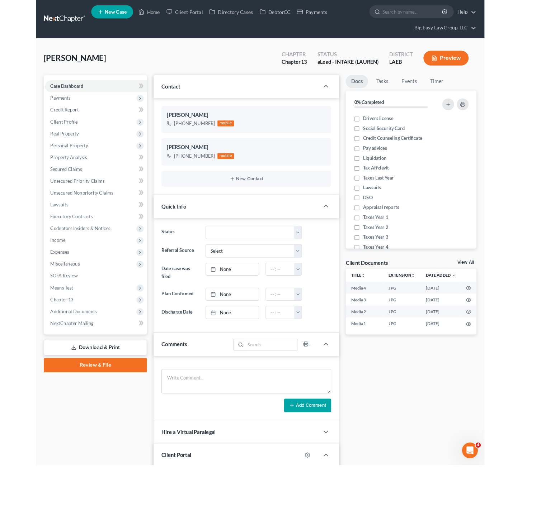
scroll to position [240, 0]
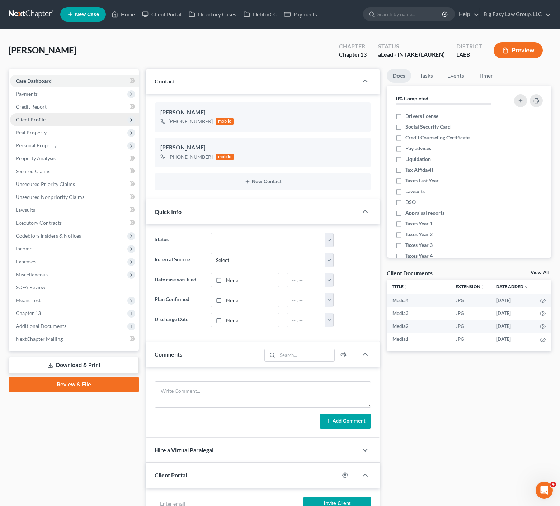
click at [37, 122] on span "Client Profile" at bounding box center [31, 120] width 30 height 6
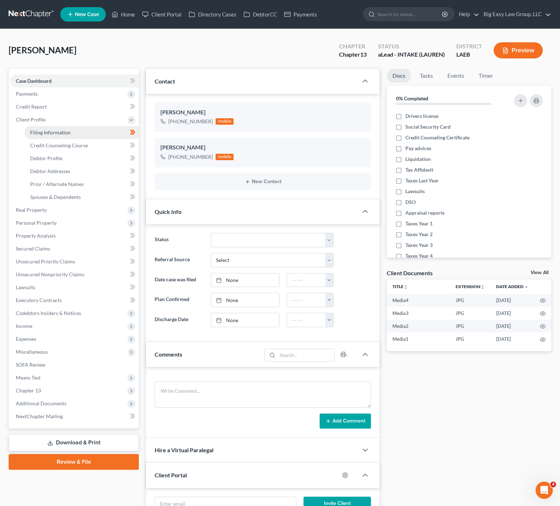
click at [65, 131] on span "Filing Information" at bounding box center [50, 132] width 41 height 6
select select "1"
select select "0"
select select "3"
select select "34"
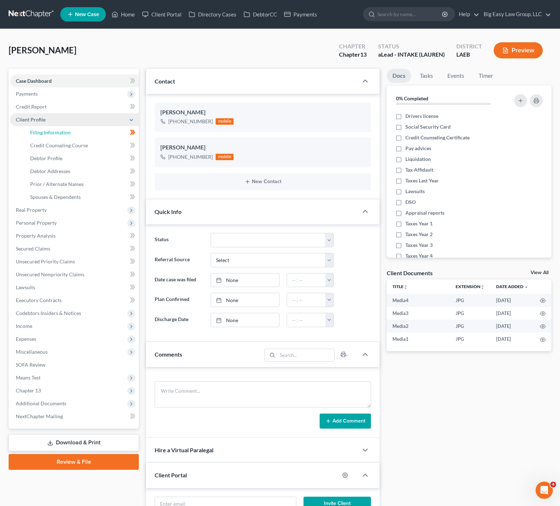
select select "0"
select select "19"
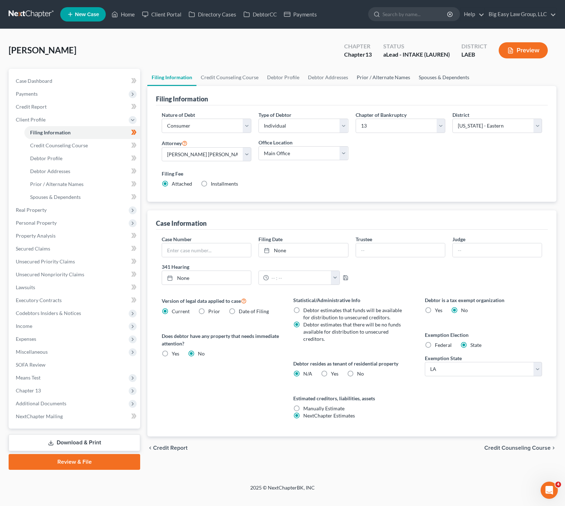
drag, startPoint x: 404, startPoint y: 79, endPoint x: 449, endPoint y: 82, distance: 45.0
click at [404, 79] on link "Prior / Alternate Names" at bounding box center [383, 77] width 62 height 17
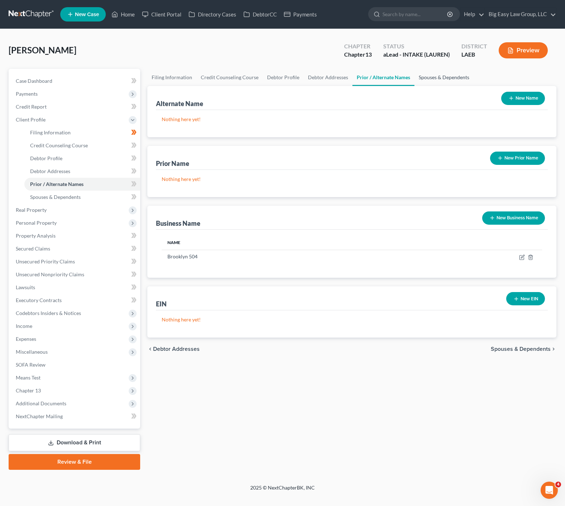
click at [449, 82] on link "Spouses & Dependents" at bounding box center [443, 77] width 59 height 17
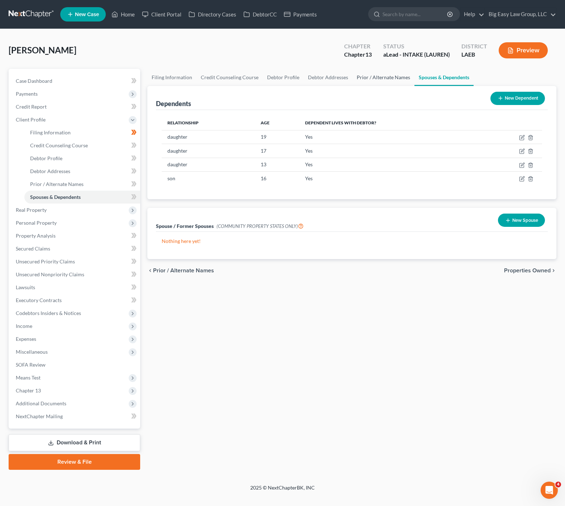
click at [405, 77] on link "Prior / Alternate Names" at bounding box center [383, 77] width 62 height 17
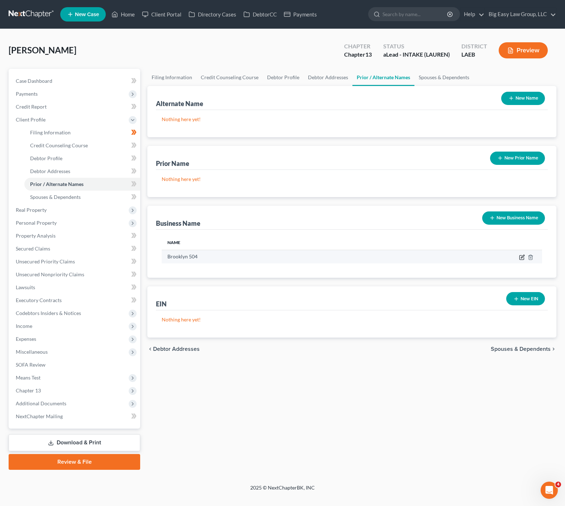
click at [523, 256] on icon "button" at bounding box center [522, 258] width 6 height 6
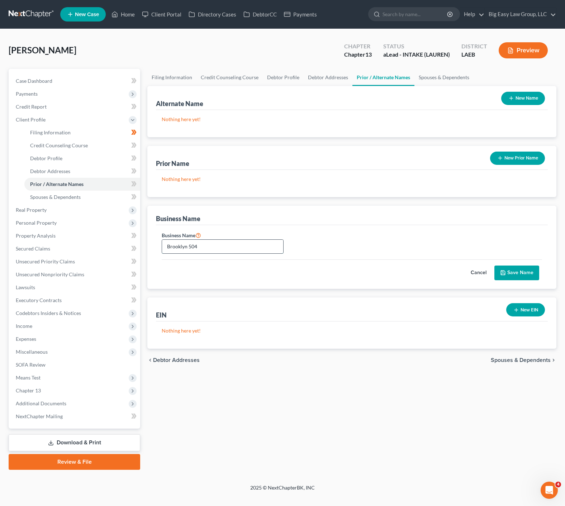
click at [225, 244] on input "Brooklyn 504" at bounding box center [222, 247] width 121 height 14
click at [515, 308] on icon "button" at bounding box center [516, 310] width 6 height 6
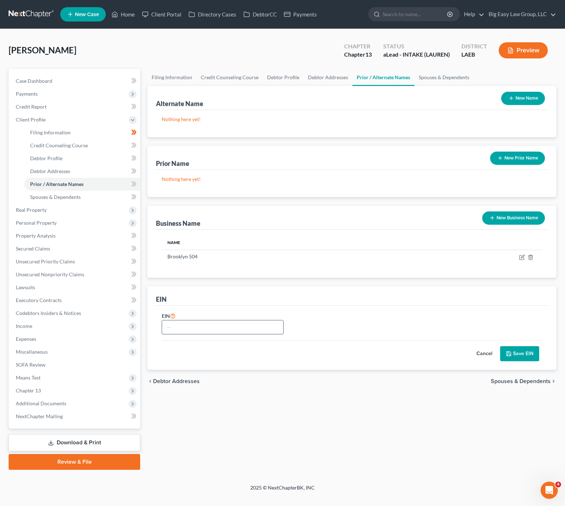
click at [242, 328] on input "text" at bounding box center [222, 328] width 121 height 14
type input "82-4241496"
click at [507, 355] on icon "submit" at bounding box center [509, 354] width 6 height 6
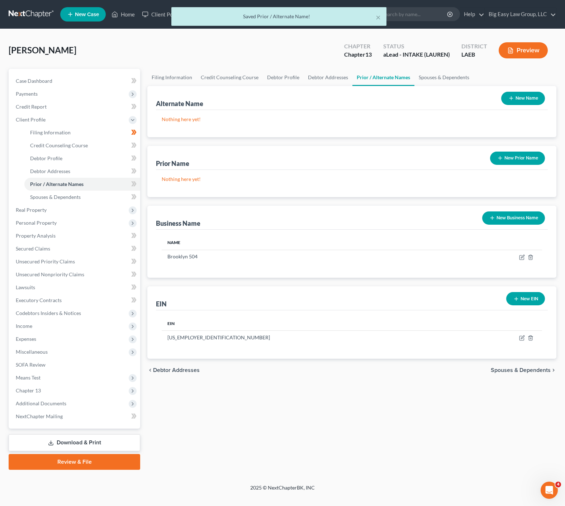
click at [44, 71] on div "Case Dashboard Payments Invoices Payments Payments Credit Report Client Profile…" at bounding box center [75, 249] width 132 height 360
click at [46, 76] on link "Case Dashboard" at bounding box center [75, 81] width 130 height 13
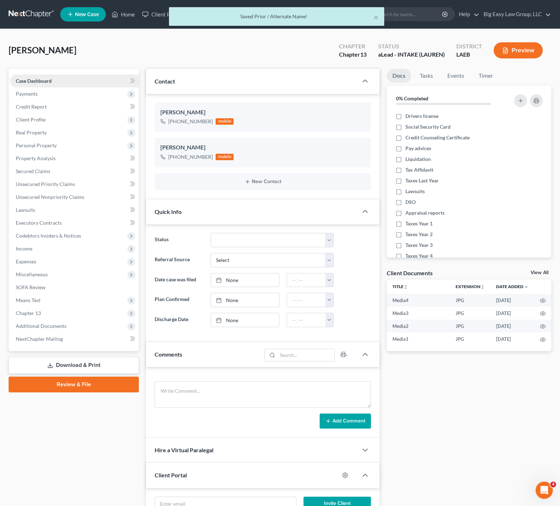
scroll to position [247, 0]
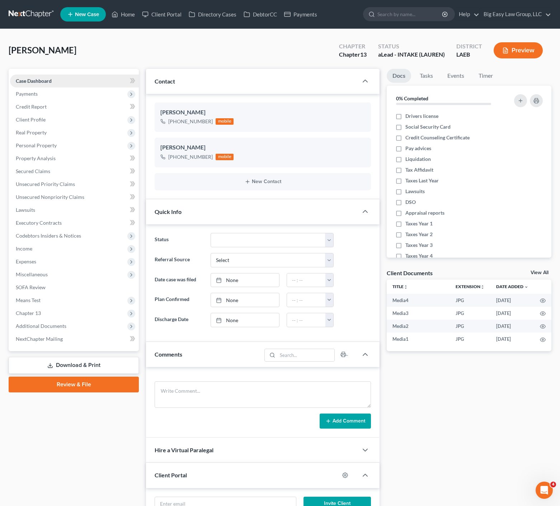
click at [25, 79] on span "Case Dashboard" at bounding box center [34, 81] width 36 height 6
click at [40, 98] on span "Payments" at bounding box center [74, 93] width 129 height 13
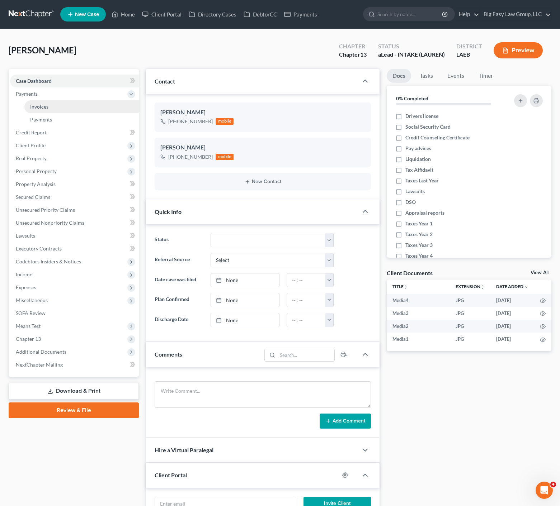
click at [67, 111] on link "Invoices" at bounding box center [81, 106] width 114 height 13
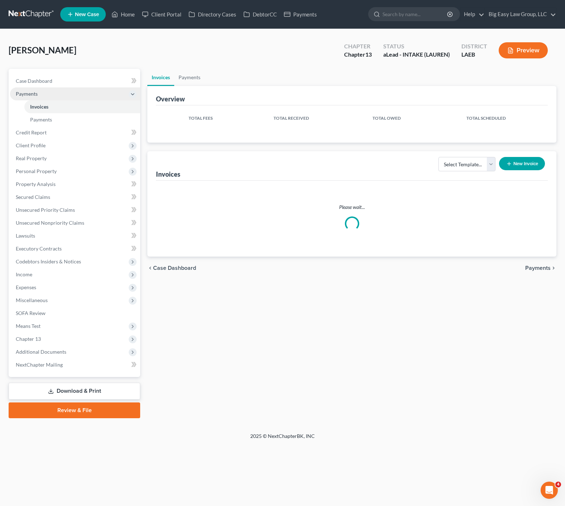
click at [54, 90] on span "Payments" at bounding box center [75, 93] width 130 height 13
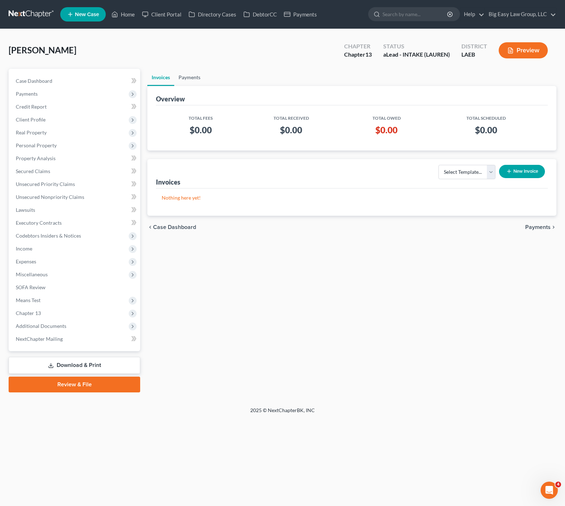
click at [188, 80] on link "Payments" at bounding box center [189, 77] width 30 height 17
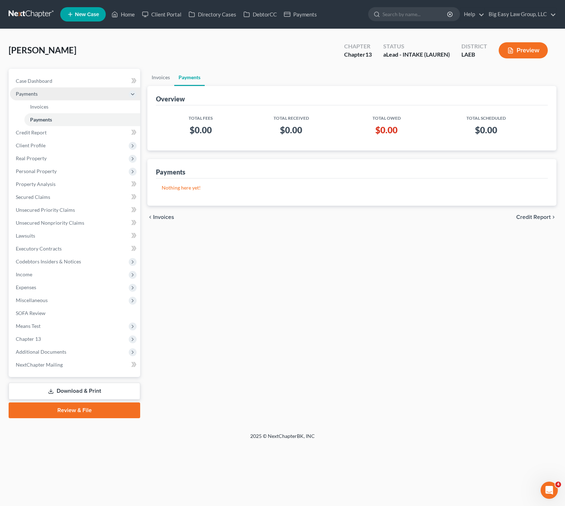
click at [85, 88] on span "Payments" at bounding box center [75, 93] width 130 height 13
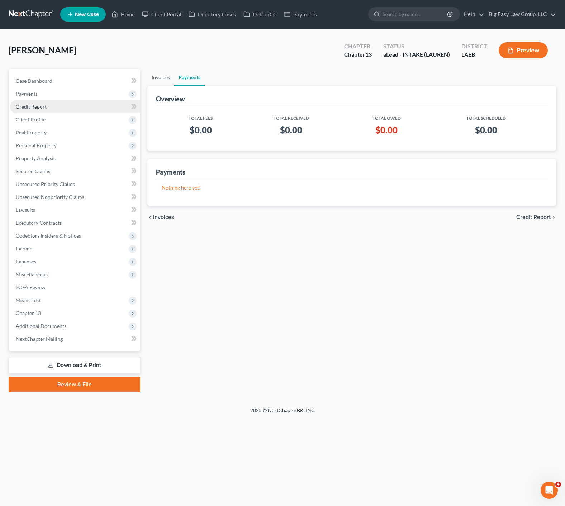
click at [45, 108] on span "Credit Report" at bounding box center [31, 107] width 31 height 6
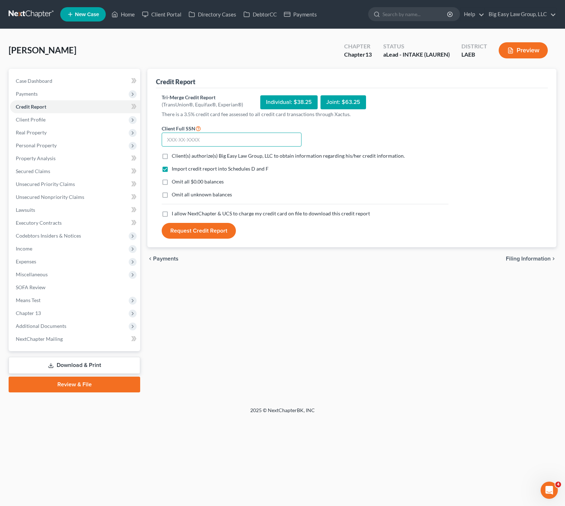
click at [271, 138] on input "text" at bounding box center [232, 140] width 140 height 14
click at [62, 161] on link "Property Analysis" at bounding box center [75, 158] width 130 height 13
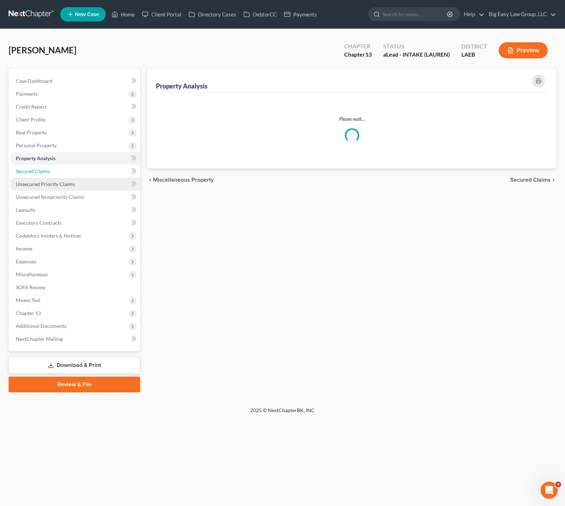
click at [60, 174] on link "Secured Claims" at bounding box center [75, 171] width 130 height 13
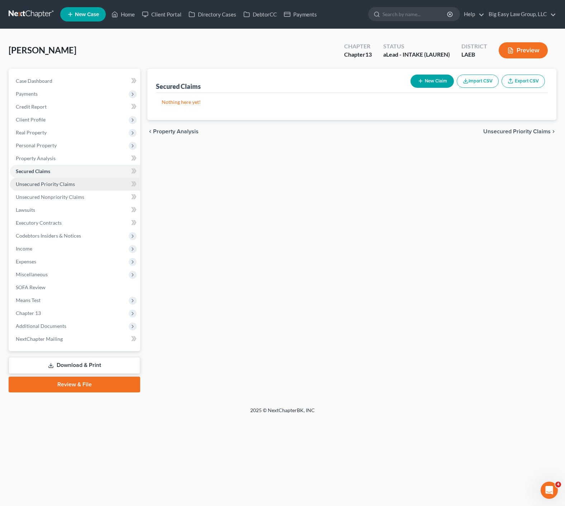
click at [67, 186] on span "Unsecured Priority Claims" at bounding box center [45, 184] width 59 height 6
click at [439, 84] on button "New Claim" at bounding box center [432, 81] width 43 height 13
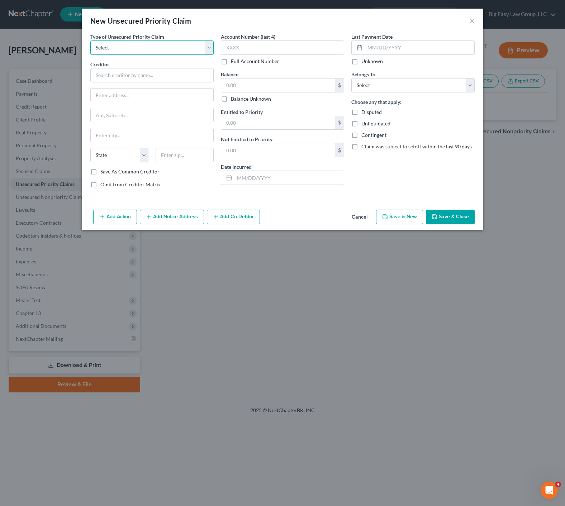
click at [162, 54] on select "Select Taxes & Other Government Units Domestic Support Obligations Extensions o…" at bounding box center [151, 48] width 123 height 14
select select "0"
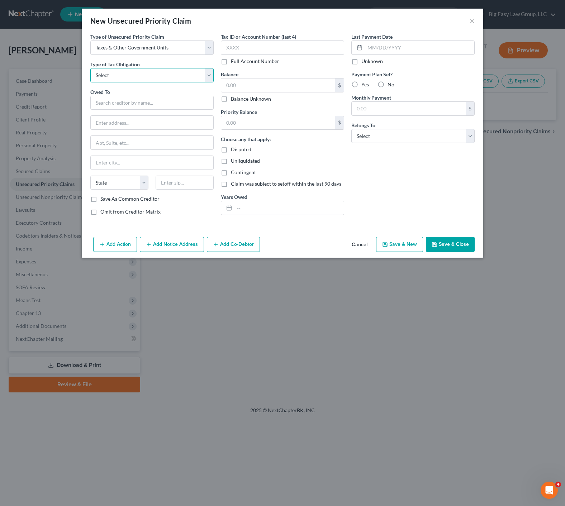
click at [151, 70] on select "Select Federal City State Franchise Tax Board Other" at bounding box center [151, 75] width 123 height 14
select select "0"
click at [133, 103] on input "text" at bounding box center [151, 103] width 123 height 14
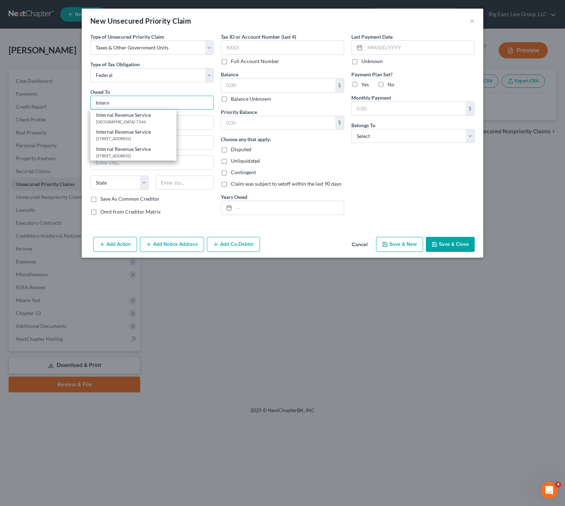
type input "Internal Revenue Service"
type input "PO Box 7346"
type input "Philadelphia"
select select "39"
type input "19101-7346"
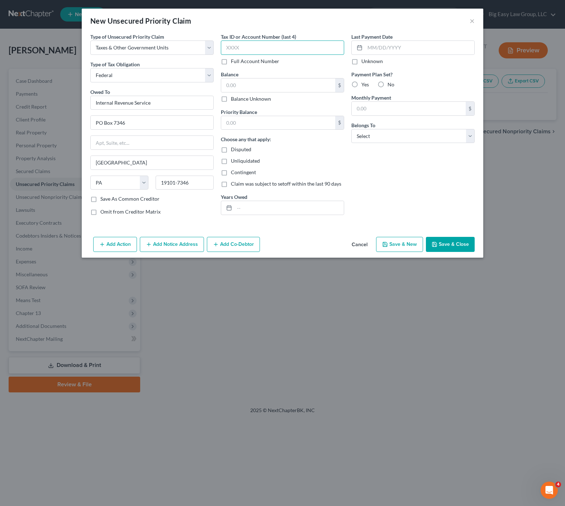
click at [239, 51] on input "text" at bounding box center [282, 48] width 123 height 14
click at [252, 88] on input "text" at bounding box center [278, 86] width 114 height 14
click at [253, 86] on input "text" at bounding box center [278, 86] width 114 height 14
click at [280, 204] on input "text" at bounding box center [288, 208] width 109 height 14
click at [395, 131] on select "Select Debtor 1 Only Debtor 2 Only Debtor 1 And Debtor 2 Only At Least One Of T…" at bounding box center [412, 136] width 123 height 14
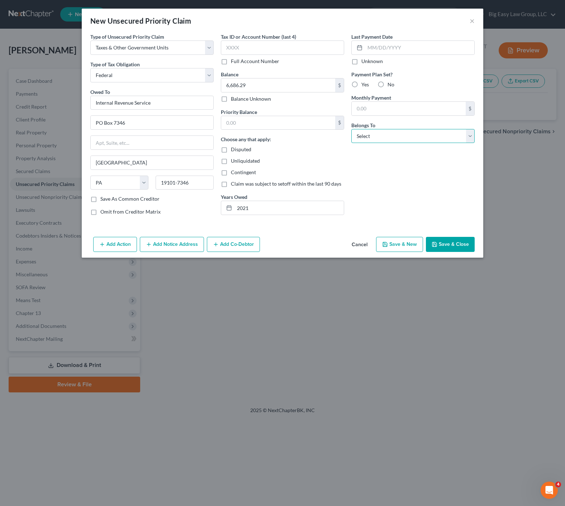
click at [392, 140] on select "Select Debtor 1 Only Debtor 2 Only Debtor 1 And Debtor 2 Only At Least One Of T…" at bounding box center [412, 136] width 123 height 14
click at [245, 120] on input "text" at bounding box center [278, 123] width 114 height 14
drag, startPoint x: 395, startPoint y: 196, endPoint x: 370, endPoint y: 210, distance: 28.6
click at [395, 196] on div "Last Payment Date Unknown Payment Plan Set? Yes No Monthly Payment $ Belongs To…" at bounding box center [413, 127] width 131 height 188
click at [456, 235] on div "Add Action Add Notice Address Add Co-Debtor Cancel Save & New Save & Close" at bounding box center [283, 246] width 402 height 24
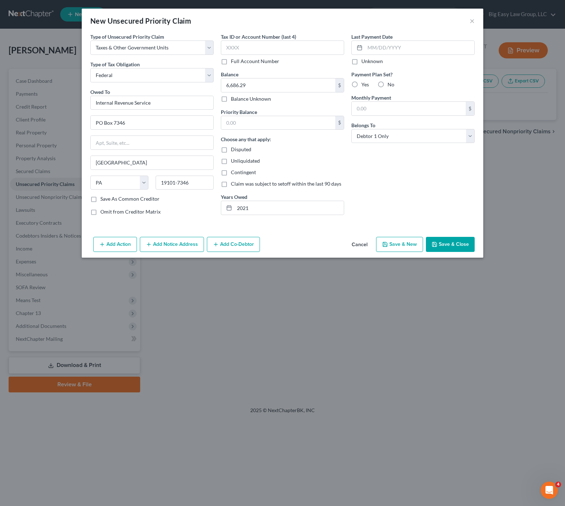
click at [455, 239] on button "Save & Close" at bounding box center [450, 244] width 49 height 15
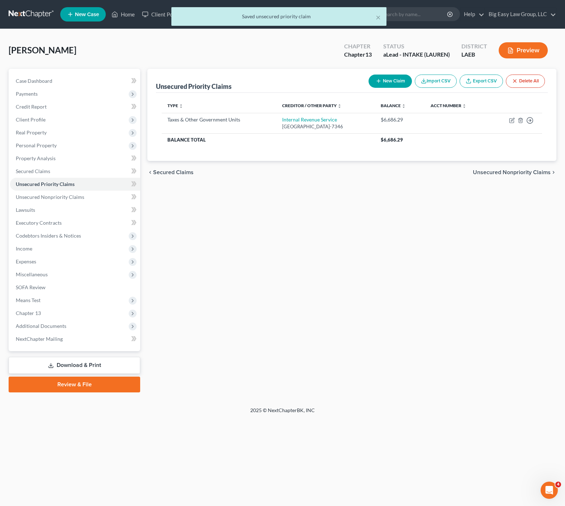
click at [392, 82] on button "New Claim" at bounding box center [390, 81] width 43 height 13
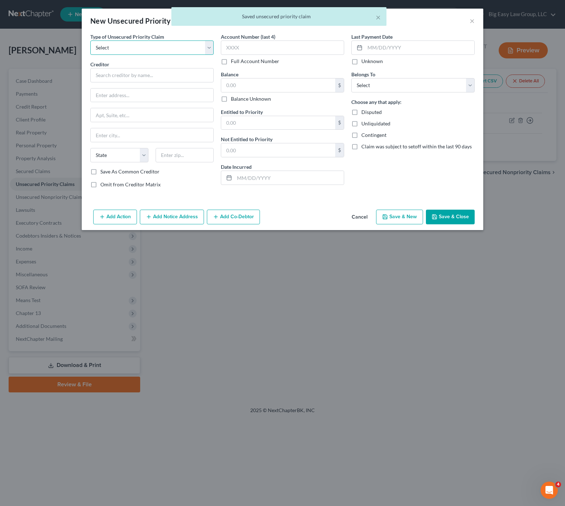
click at [132, 46] on select "Select Taxes & Other Government Units Domestic Support Obligations Extensions o…" at bounding box center [151, 48] width 123 height 14
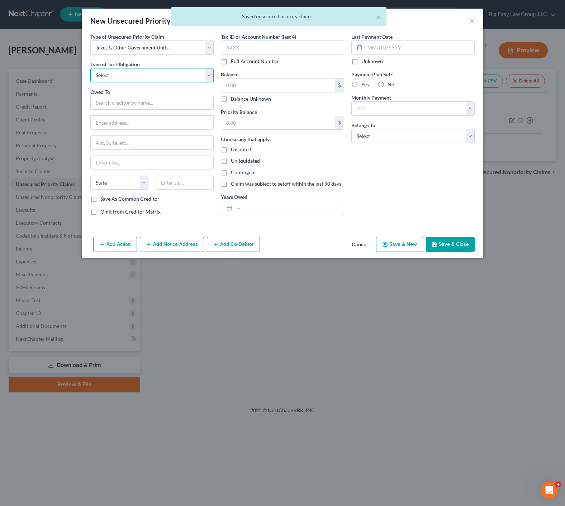
click at [140, 73] on select "Select Federal City State Franchise Tax Board Other" at bounding box center [151, 75] width 123 height 14
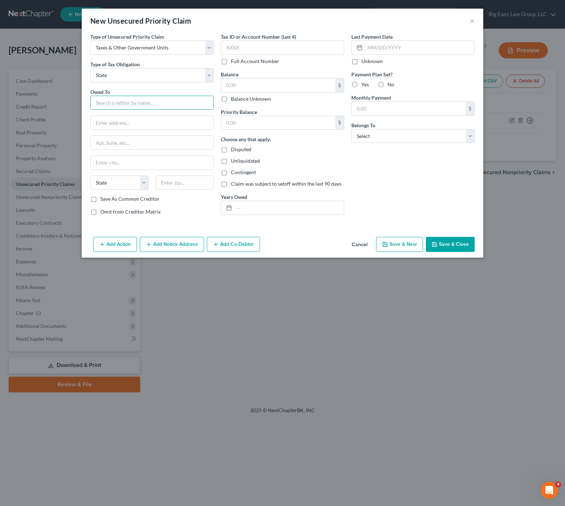
click at [133, 108] on input "text" at bounding box center [151, 103] width 123 height 14
click at [275, 85] on input "text" at bounding box center [278, 86] width 114 height 14
click at [280, 208] on input "text" at bounding box center [288, 208] width 109 height 14
click at [400, 139] on select "Select Debtor 1 Only Debtor 2 Only Debtor 1 And Debtor 2 Only At Least One Of T…" at bounding box center [412, 136] width 123 height 14
click at [450, 243] on button "Save & Close" at bounding box center [450, 244] width 49 height 15
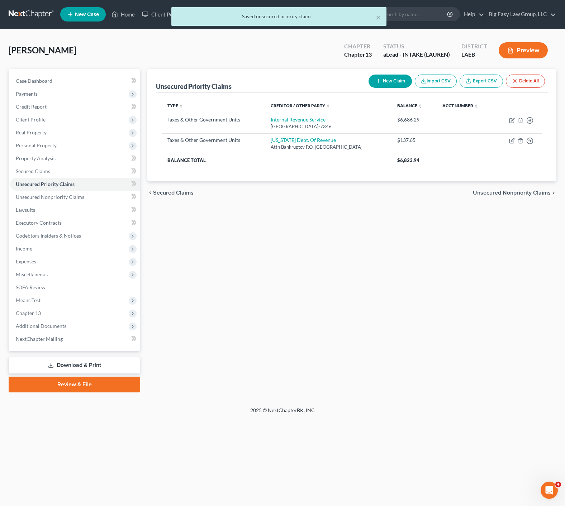
click at [271, 209] on div "Unsecured Priority Claims New Claim Import CSV Export CSV Delete All Type expan…" at bounding box center [352, 231] width 416 height 324
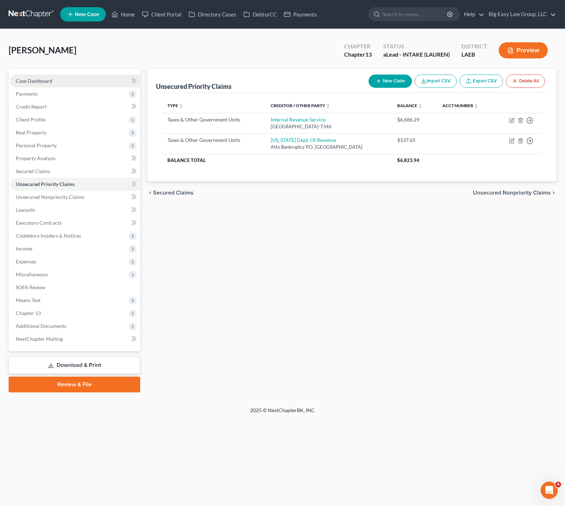
click at [33, 77] on link "Case Dashboard" at bounding box center [75, 81] width 130 height 13
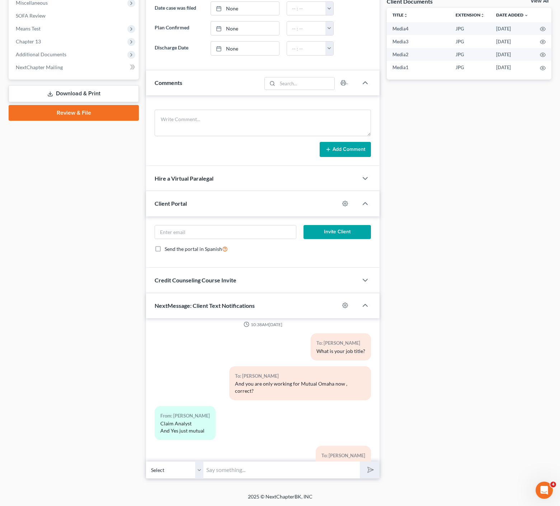
scroll to position [247, 0]
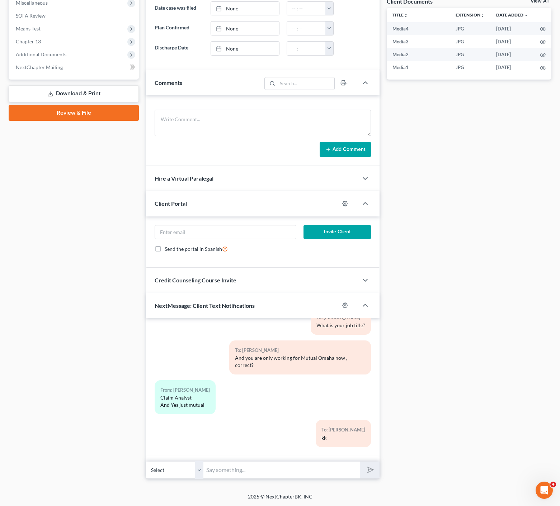
click at [248, 457] on div "01:09PM, 08/15/2025 To: Bianca Roberts This is the text line for Big Easy Law T…" at bounding box center [262, 389] width 233 height 143
drag, startPoint x: 260, startPoint y: 471, endPoint x: 264, endPoint y: 472, distance: 4.1
click at [260, 471] on input "text" at bounding box center [281, 470] width 156 height 18
click at [360, 462] on button "submit" at bounding box center [370, 470] width 20 height 17
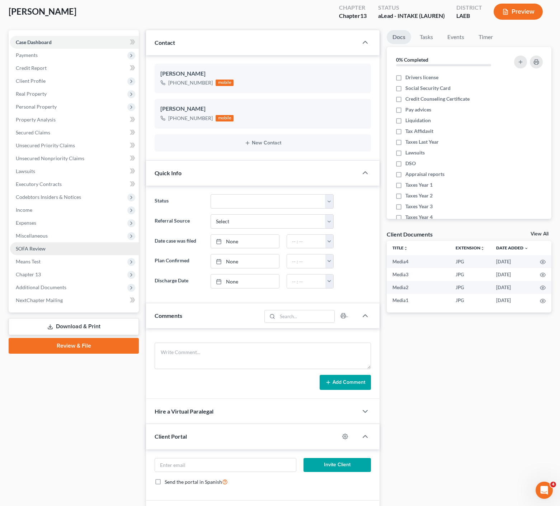
scroll to position [0, 0]
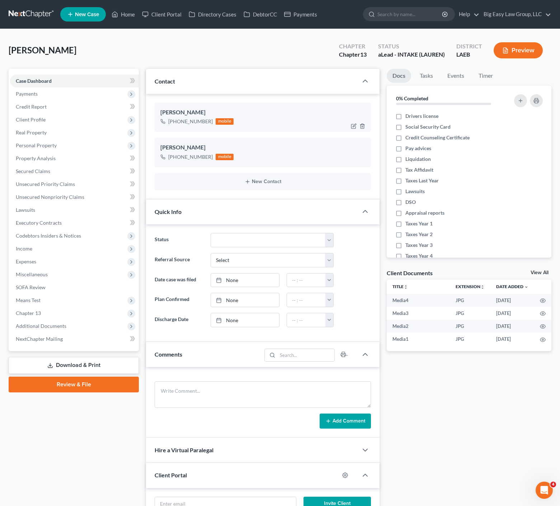
click at [32, 90] on span "Payments" at bounding box center [74, 93] width 129 height 13
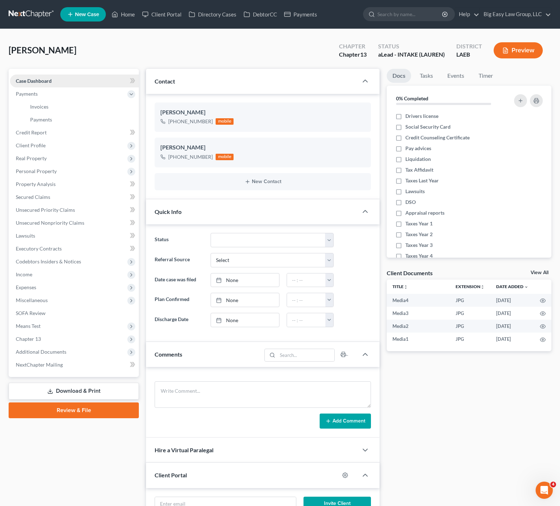
click at [51, 75] on link "Case Dashboard" at bounding box center [74, 81] width 129 height 13
drag, startPoint x: 39, startPoint y: 95, endPoint x: 52, endPoint y: 105, distance: 16.1
click at [39, 95] on span "Payments" at bounding box center [74, 93] width 129 height 13
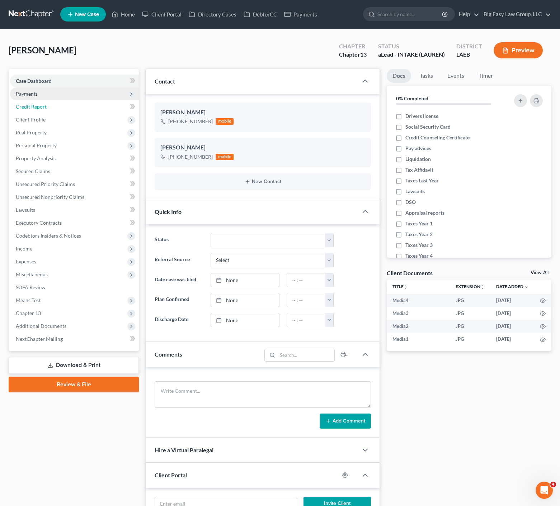
click at [52, 105] on link "Credit Report" at bounding box center [74, 106] width 129 height 13
click at [46, 91] on span "Payments" at bounding box center [74, 93] width 129 height 13
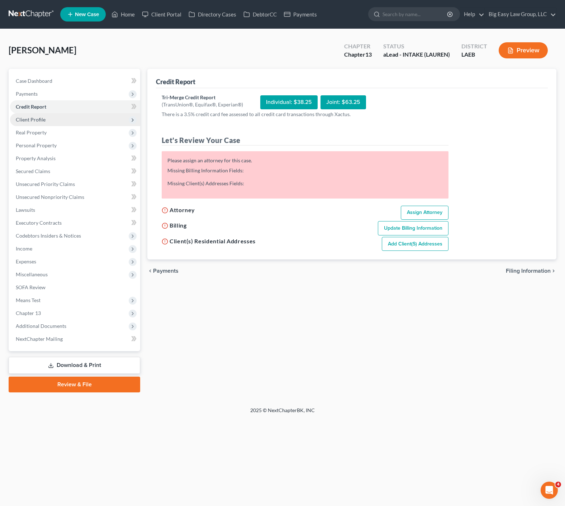
drag, startPoint x: 75, startPoint y: 108, endPoint x: 103, endPoint y: 125, distance: 33.0
click at [74, 108] on link "Credit Report" at bounding box center [75, 106] width 130 height 13
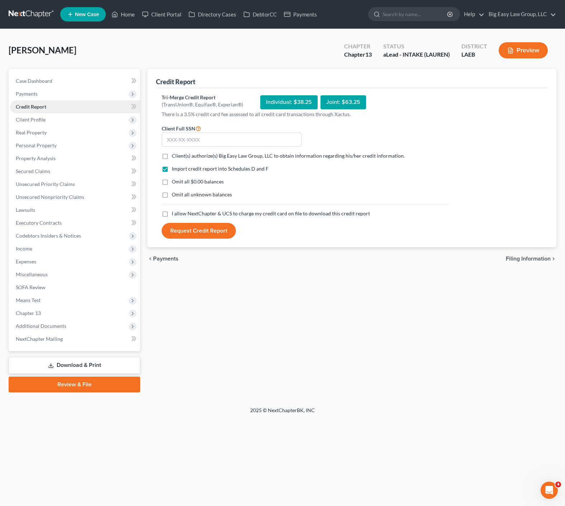
click at [58, 95] on span "Payments" at bounding box center [75, 93] width 130 height 13
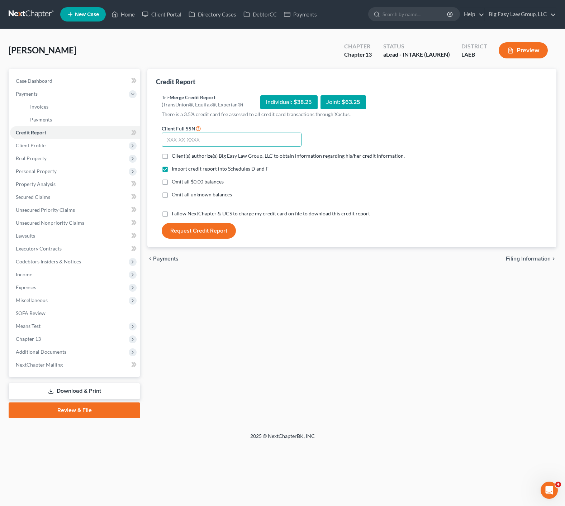
click at [177, 136] on input "text" at bounding box center [232, 140] width 140 height 14
click at [43, 79] on span "Case Dashboard" at bounding box center [34, 81] width 37 height 6
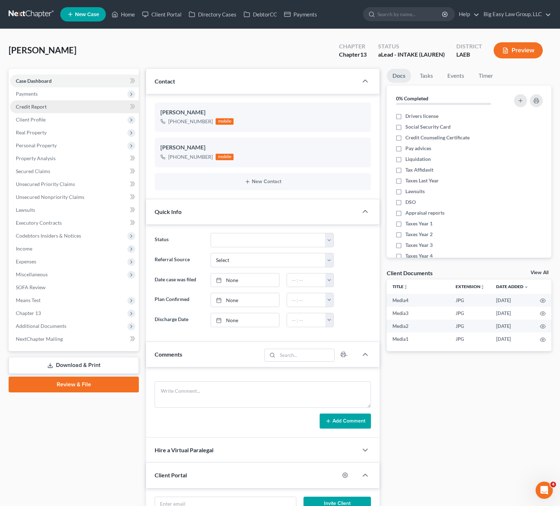
click at [50, 97] on span "Payments" at bounding box center [74, 93] width 129 height 13
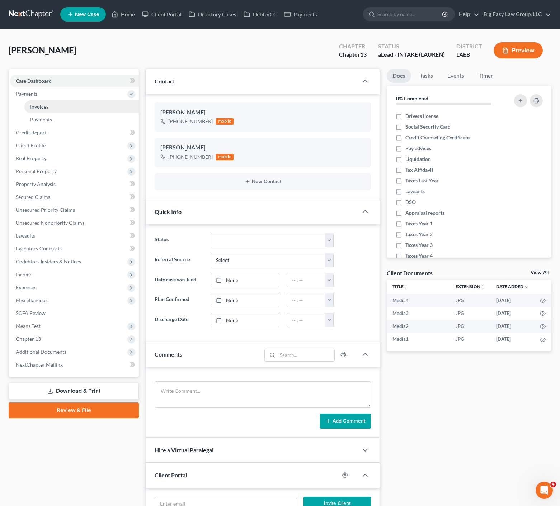
click at [48, 105] on link "Invoices" at bounding box center [81, 106] width 114 height 13
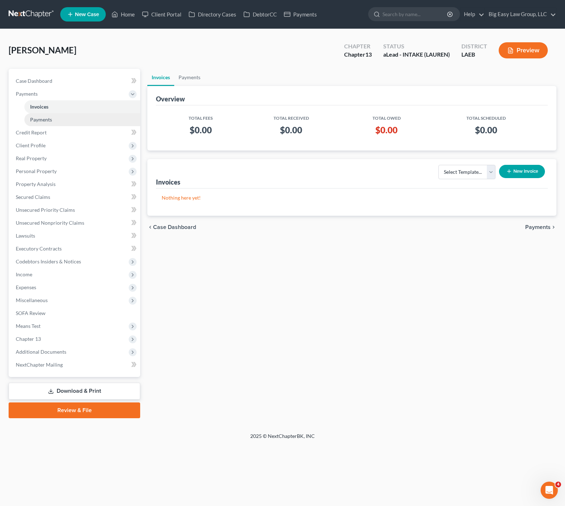
click at [57, 119] on link "Payments" at bounding box center [82, 119] width 116 height 13
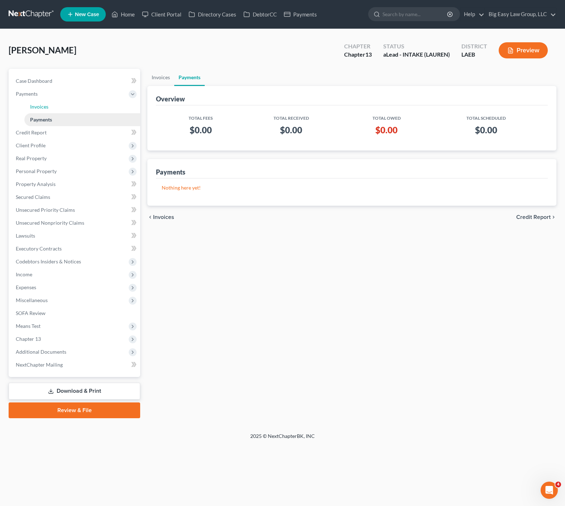
drag, startPoint x: 53, startPoint y: 106, endPoint x: 115, endPoint y: 122, distance: 63.8
click at [53, 106] on link "Invoices" at bounding box center [82, 106] width 116 height 13
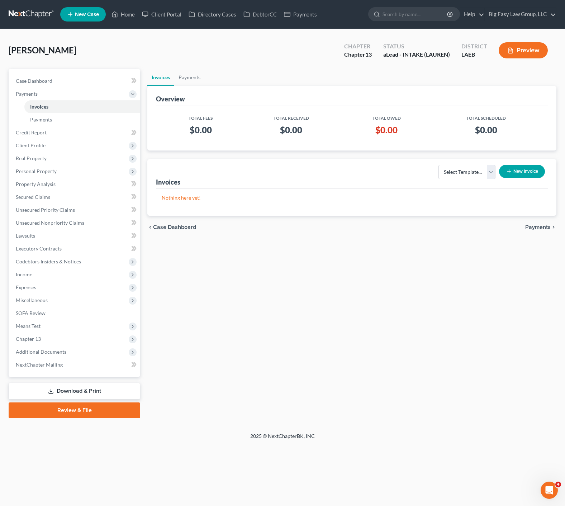
click at [527, 171] on button "New Invoice" at bounding box center [522, 171] width 46 height 13
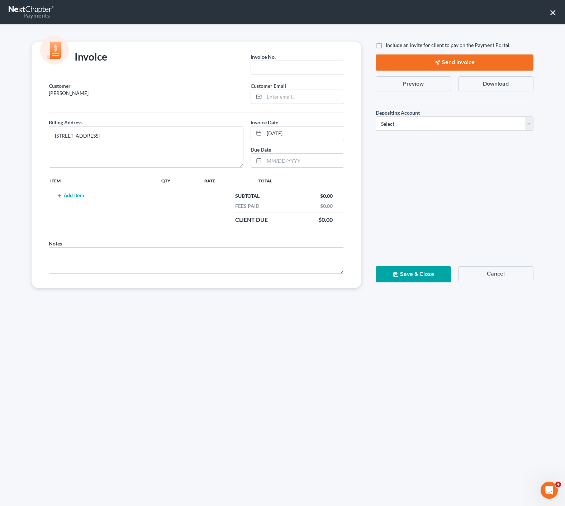
click at [80, 196] on button "Add Item" at bounding box center [70, 196] width 32 height 6
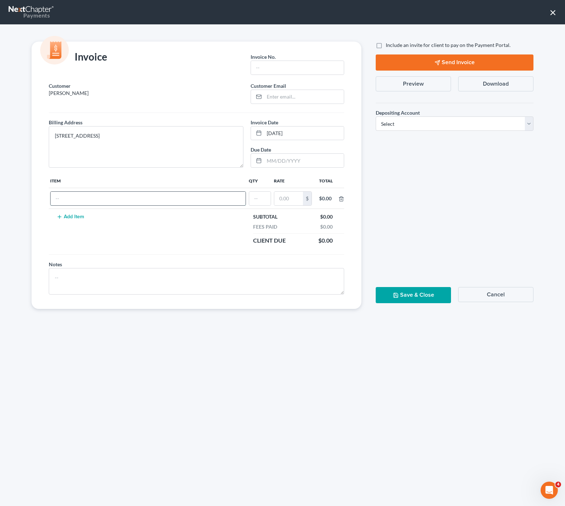
click at [96, 203] on input "text" at bounding box center [148, 199] width 195 height 14
click at [263, 204] on input "0" at bounding box center [260, 199] width 22 height 14
click at [292, 198] on input "350.0" at bounding box center [284, 199] width 29 height 14
click at [294, 198] on input "350.0" at bounding box center [284, 199] width 29 height 14
click at [301, 65] on input "text" at bounding box center [297, 68] width 93 height 14
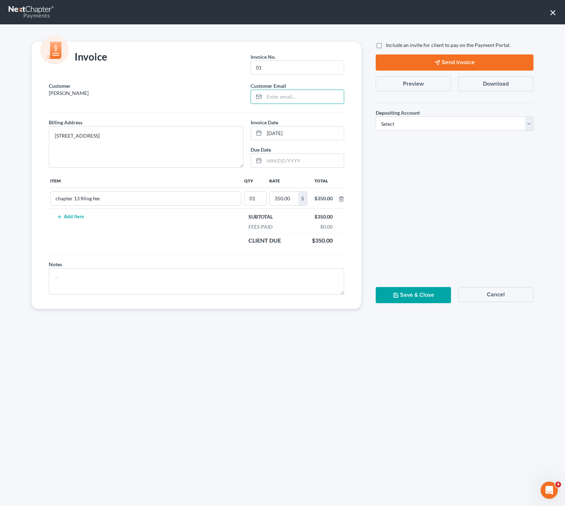
drag, startPoint x: 309, startPoint y: 94, endPoint x: 132, endPoint y: 92, distance: 177.1
click at [309, 94] on input "email" at bounding box center [304, 97] width 80 height 14
click at [485, 123] on select "Select Operation Trust" at bounding box center [455, 124] width 158 height 14
drag, startPoint x: 474, startPoint y: 112, endPoint x: 475, endPoint y: 120, distance: 7.6
click at [474, 112] on div "Depositing Account * Select Operation Trust" at bounding box center [455, 120] width 158 height 22
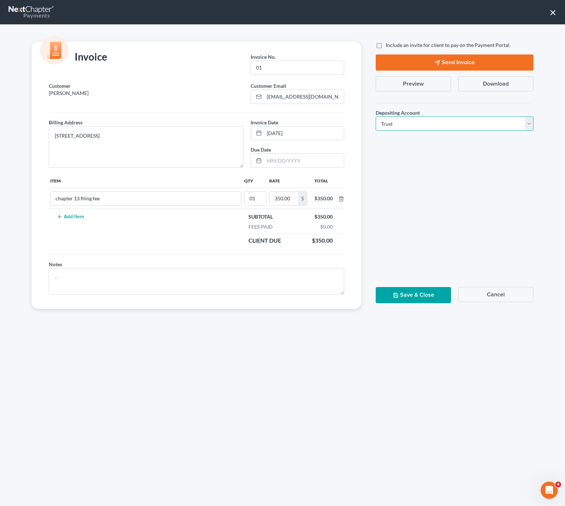
click at [475, 124] on select "Select Operation Trust" at bounding box center [455, 124] width 158 height 14
click at [417, 294] on button "Save & Close" at bounding box center [413, 295] width 75 height 16
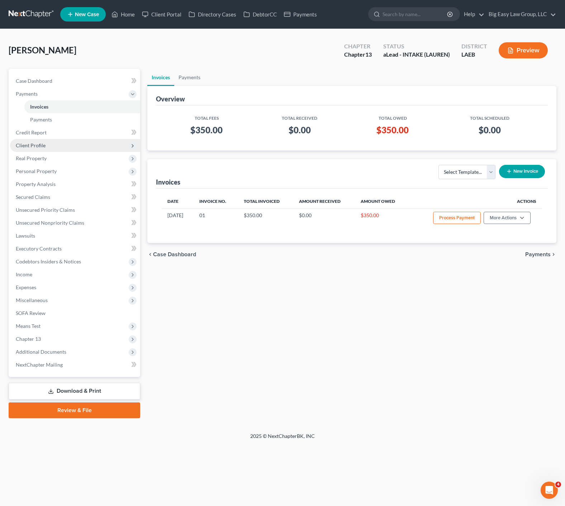
drag, startPoint x: 37, startPoint y: 148, endPoint x: 132, endPoint y: 140, distance: 94.6
click at [37, 147] on span "Client Profile" at bounding box center [31, 145] width 30 height 6
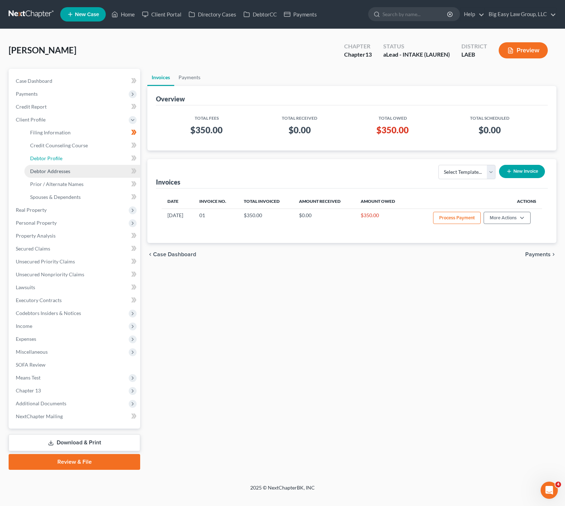
click at [73, 161] on link "Debtor Profile" at bounding box center [82, 158] width 116 height 13
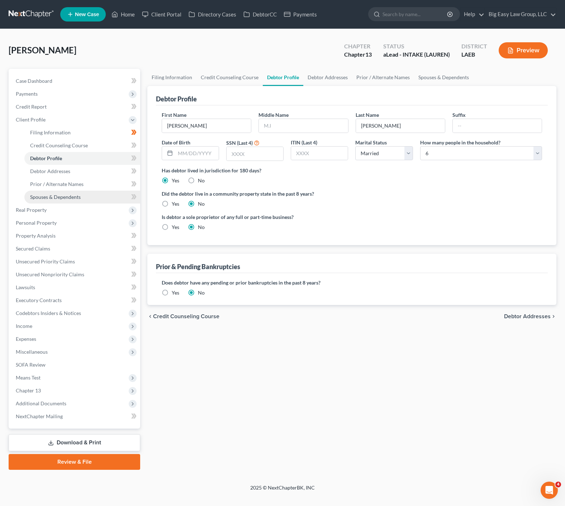
click at [86, 198] on link "Spouses & Dependents" at bounding box center [82, 197] width 116 height 13
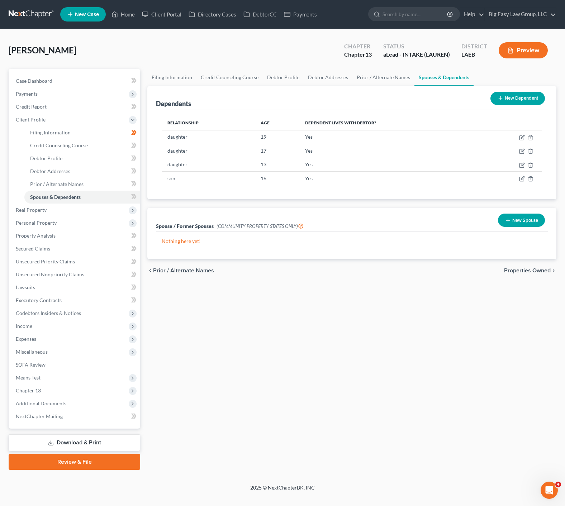
click at [527, 225] on button "New Spouse" at bounding box center [521, 220] width 47 height 13
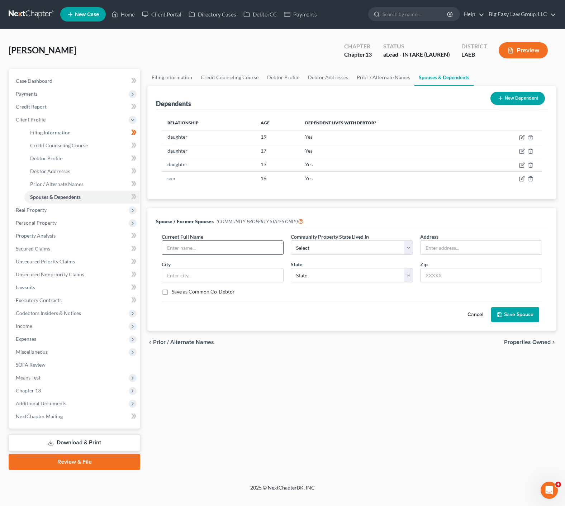
click at [231, 241] on input "text" at bounding box center [222, 248] width 121 height 14
click at [516, 312] on button "Save Spouse" at bounding box center [515, 314] width 48 height 15
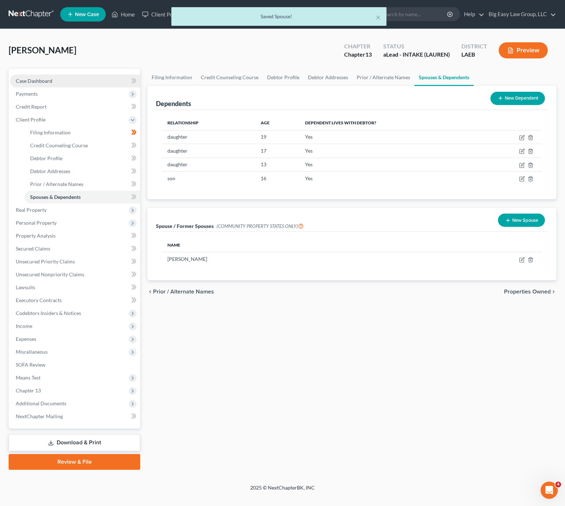
click at [53, 87] on span "Payments" at bounding box center [75, 93] width 130 height 13
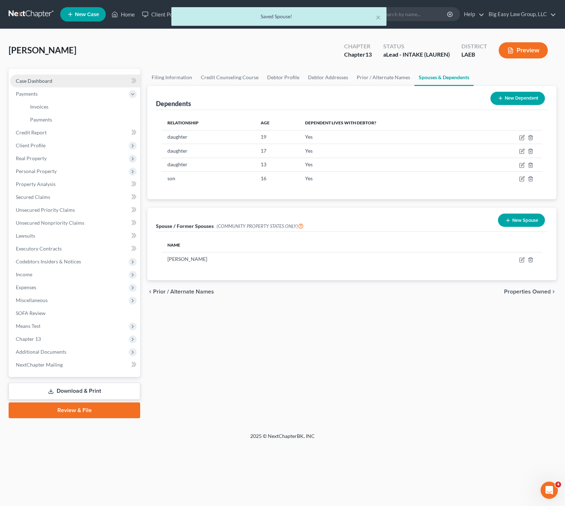
click at [52, 85] on link "Case Dashboard" at bounding box center [75, 81] width 130 height 13
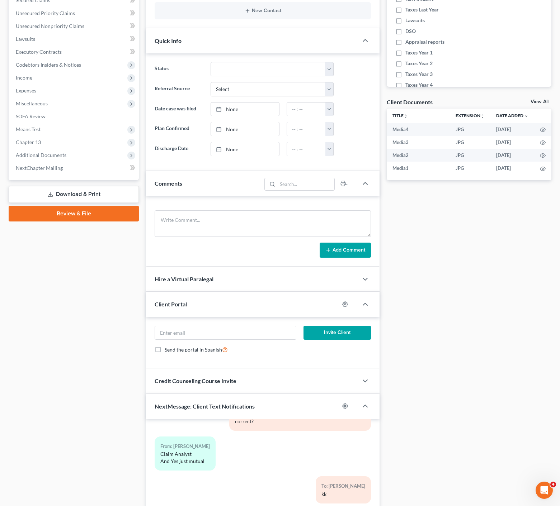
scroll to position [272, 0]
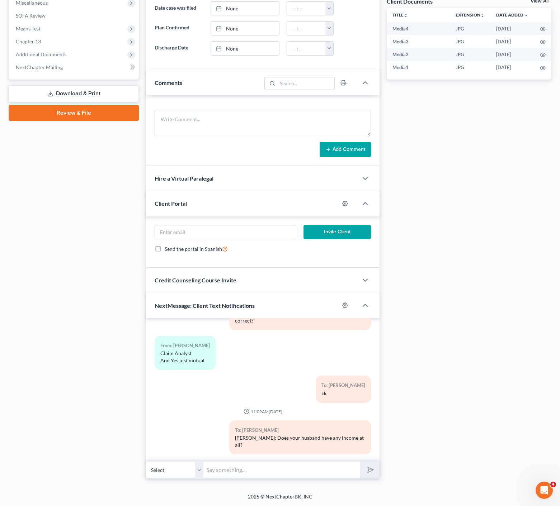
drag, startPoint x: 309, startPoint y: 427, endPoint x: 347, endPoint y: 432, distance: 38.3
click at [318, 427] on div "To: Bianca Roberts Mrs. Roberts: Does your husband have any income at all?" at bounding box center [300, 438] width 142 height 34
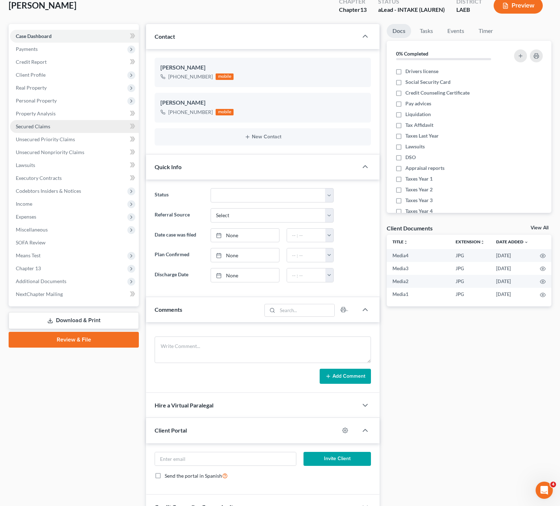
scroll to position [0, 0]
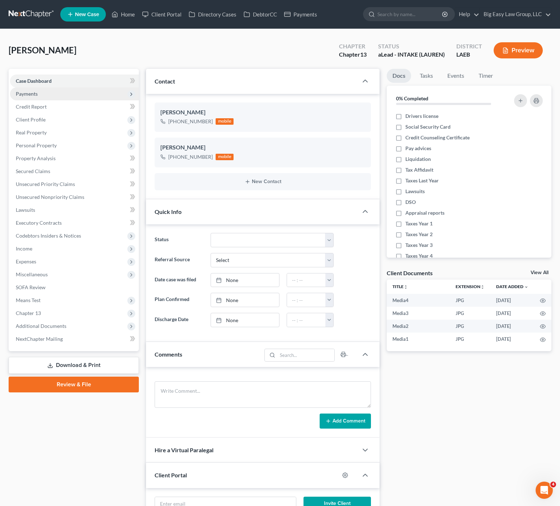
click at [34, 91] on span "Payments" at bounding box center [27, 94] width 22 height 6
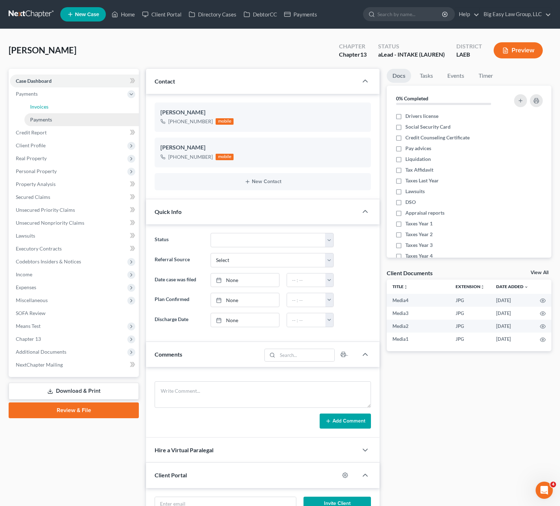
click at [54, 108] on link "Invoices" at bounding box center [81, 106] width 114 height 13
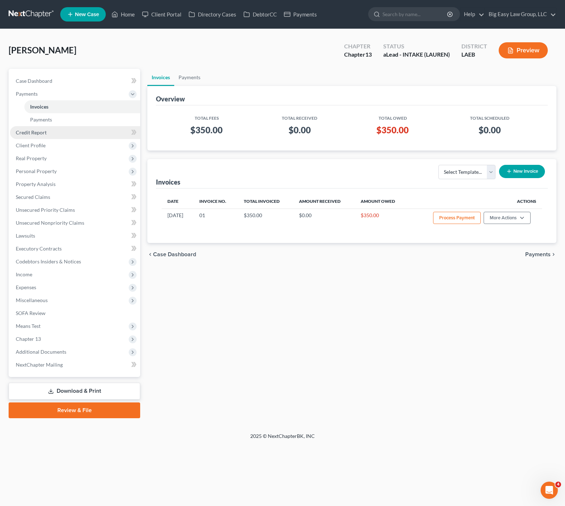
click at [50, 131] on link "Credit Report" at bounding box center [75, 132] width 130 height 13
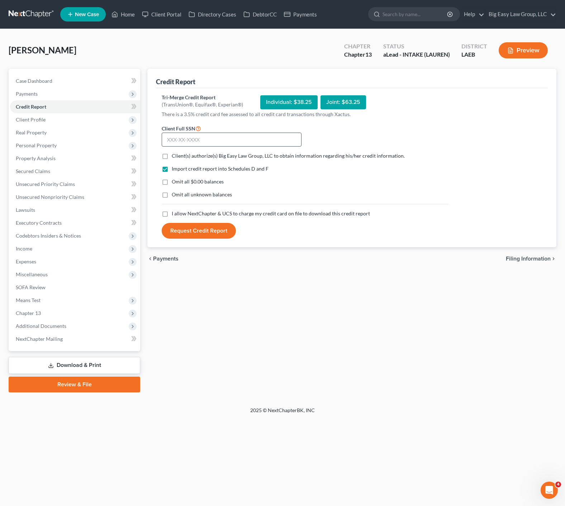
drag, startPoint x: 212, startPoint y: 130, endPoint x: 219, endPoint y: 140, distance: 11.8
click at [213, 131] on div "Client Full SSN *" at bounding box center [231, 135] width 147 height 23
click at [219, 139] on input "text" at bounding box center [232, 140] width 140 height 14
click at [46, 142] on span "Personal Property" at bounding box center [36, 145] width 41 height 6
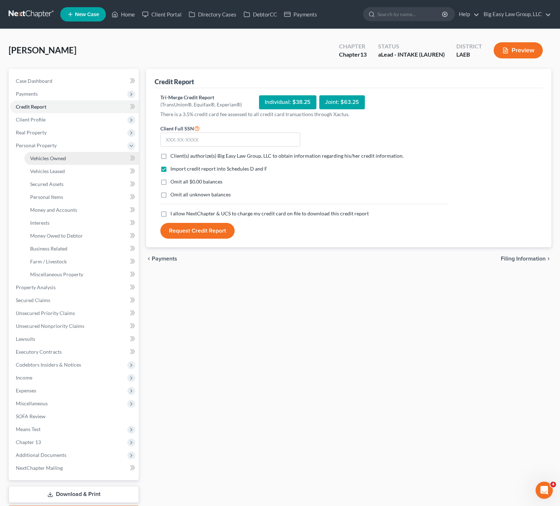
click at [72, 155] on link "Vehicles Owned" at bounding box center [81, 158] width 114 height 13
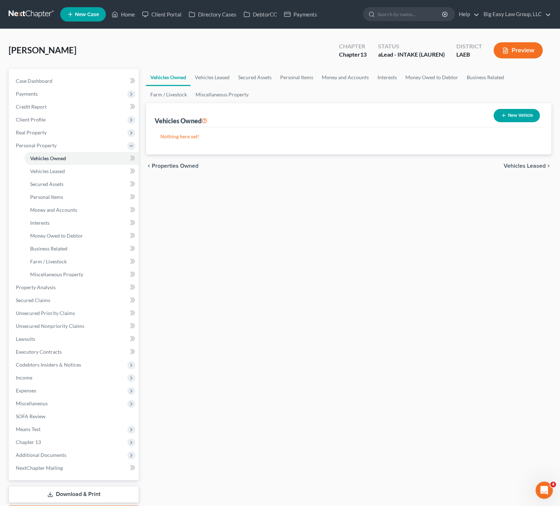
click at [525, 122] on div "New Vehicle" at bounding box center [516, 115] width 52 height 19
click at [523, 115] on button "New Vehicle" at bounding box center [516, 115] width 46 height 13
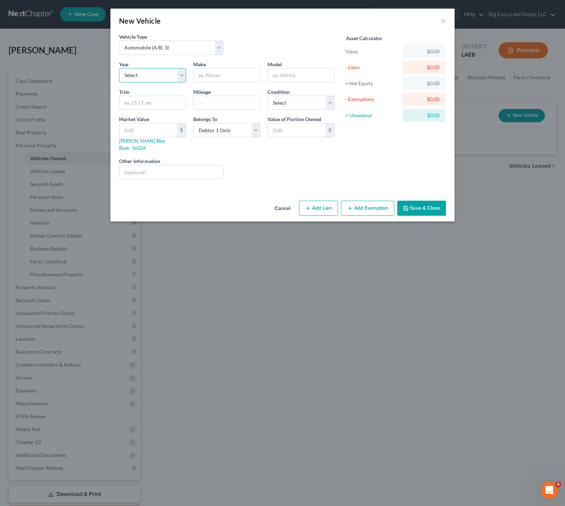
click at [159, 76] on select "Select 2026 2025 2024 2023 2022 2021 2020 2019 2018 2017 2016 2015 2014 2013 20…" at bounding box center [152, 75] width 67 height 14
click at [219, 79] on input "text" at bounding box center [227, 75] width 66 height 14
click at [239, 68] on div "Chevy" at bounding box center [226, 75] width 67 height 14
click at [245, 75] on input "Chevy" at bounding box center [227, 75] width 66 height 14
click at [404, 168] on div "Asset Calculator Value $0.00 - Liens $0.00 = Net Equity $0.00 - Exemptions $0.0…" at bounding box center [394, 109] width 112 height 152
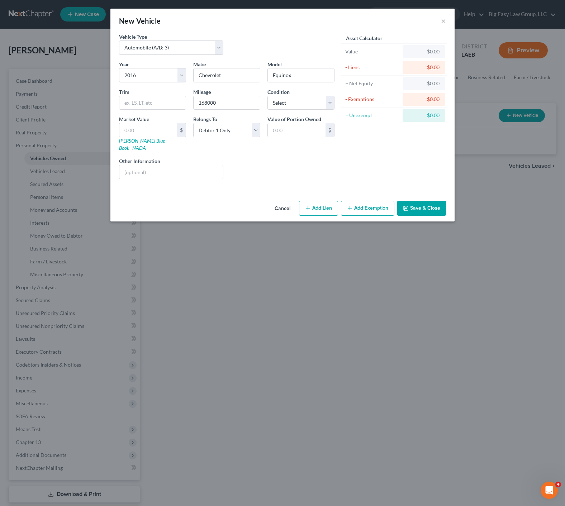
click at [428, 203] on button "Save & Close" at bounding box center [421, 208] width 49 height 15
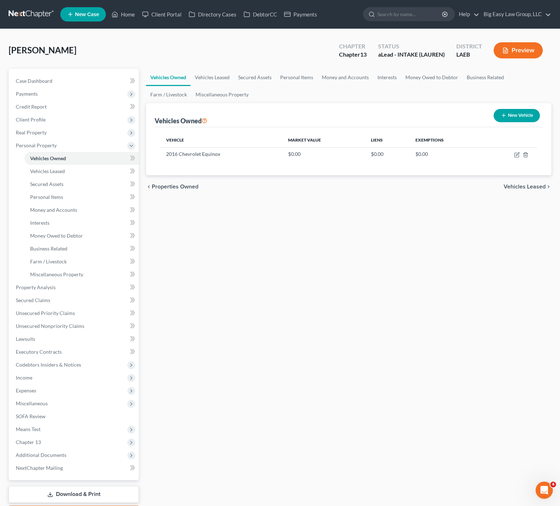
click at [511, 117] on button "New Vehicle" at bounding box center [516, 115] width 46 height 13
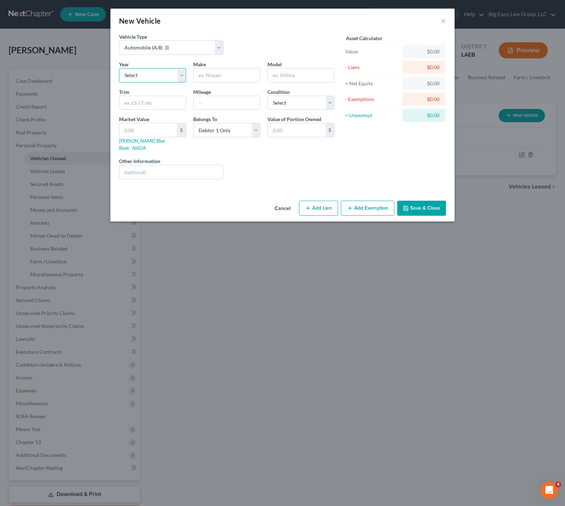
click at [153, 76] on select "Select 2026 2025 2024 2023 2022 2021 2020 2019 2018 2017 2016 2015 2014 2013 20…" at bounding box center [152, 75] width 67 height 14
click at [228, 74] on input "text" at bounding box center [227, 75] width 66 height 14
click at [234, 104] on input "text" at bounding box center [227, 103] width 66 height 14
click at [188, 165] on input "text" at bounding box center [171, 172] width 104 height 14
click at [426, 201] on button "Save & Close" at bounding box center [421, 208] width 49 height 15
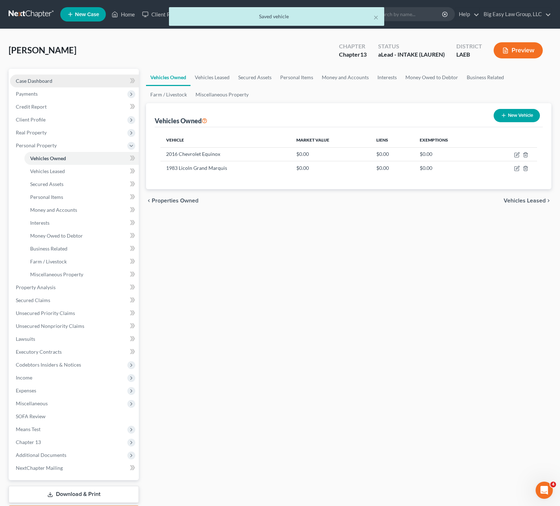
click at [37, 78] on span "Case Dashboard" at bounding box center [34, 81] width 37 height 6
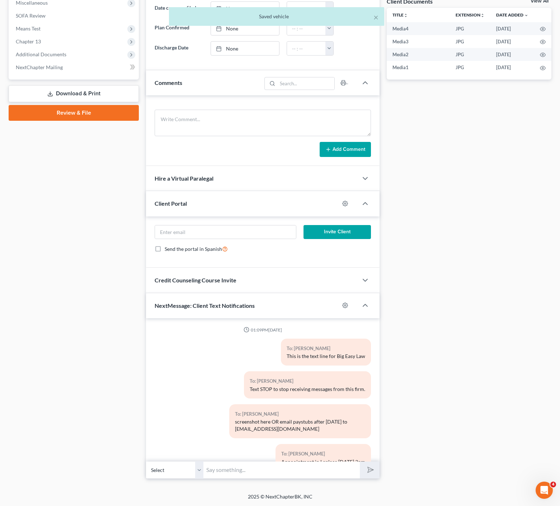
scroll to position [325, 0]
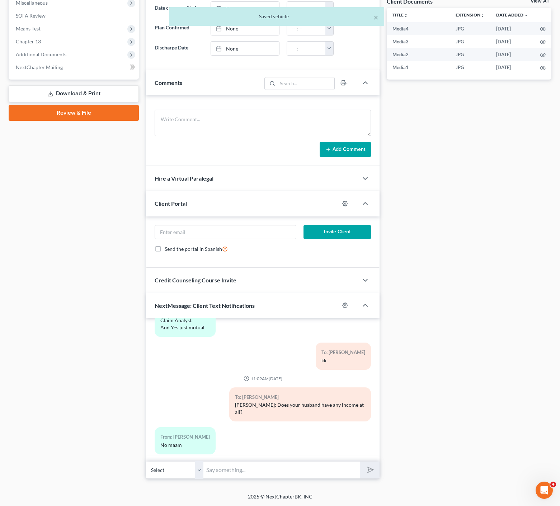
click at [259, 466] on input "text" at bounding box center [281, 470] width 156 height 18
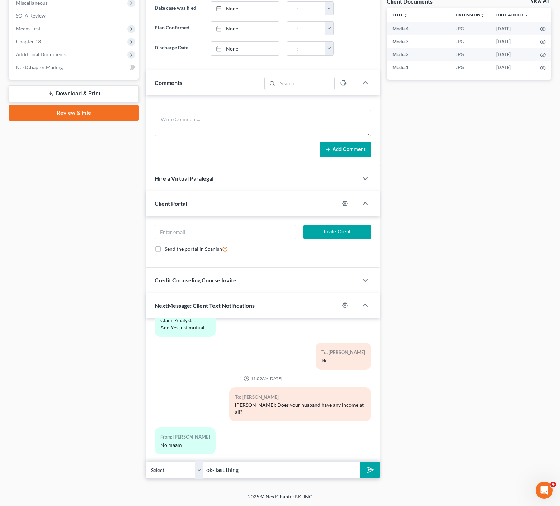
click at [360, 462] on button "submit" at bounding box center [370, 470] width 20 height 17
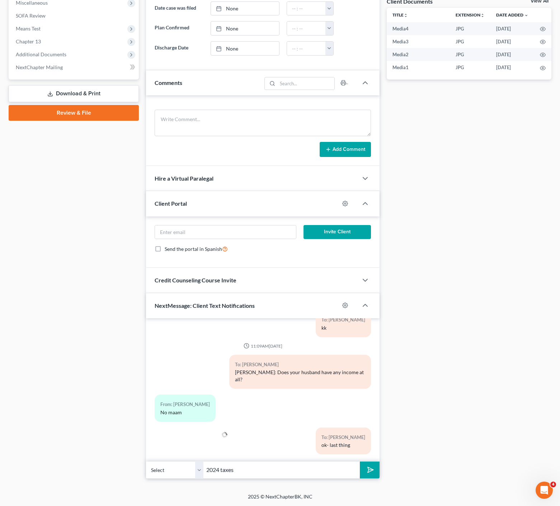
click at [360, 462] on button "submit" at bounding box center [370, 470] width 20 height 17
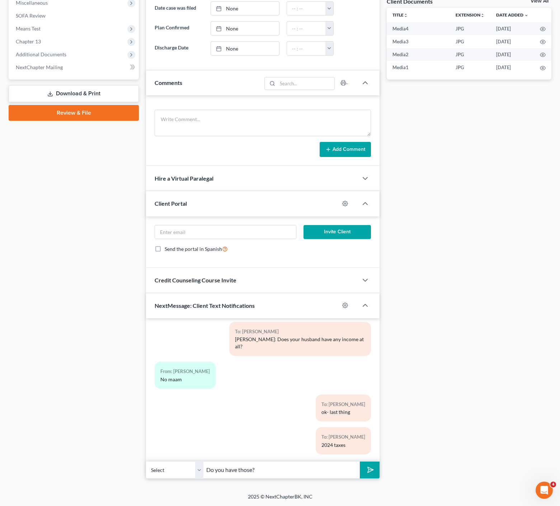
click at [360, 462] on button "submit" at bounding box center [370, 470] width 20 height 17
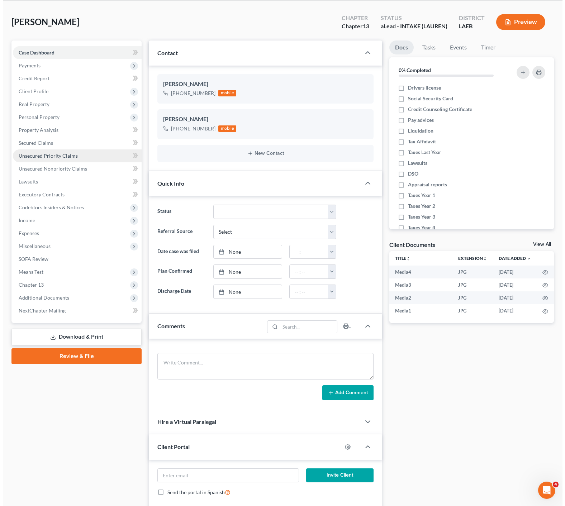
scroll to position [0, 0]
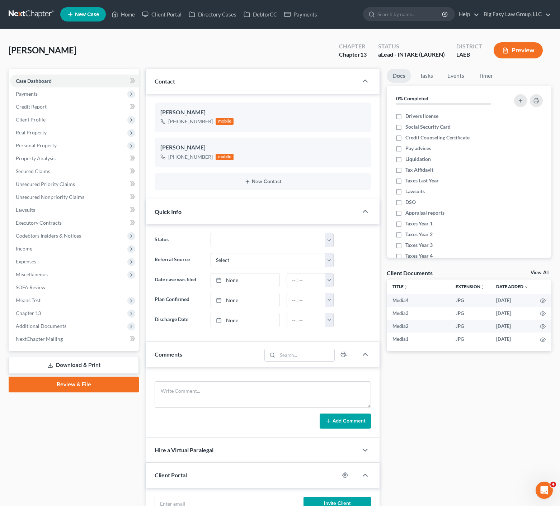
click at [219, 221] on div "Quick Info" at bounding box center [252, 211] width 212 height 25
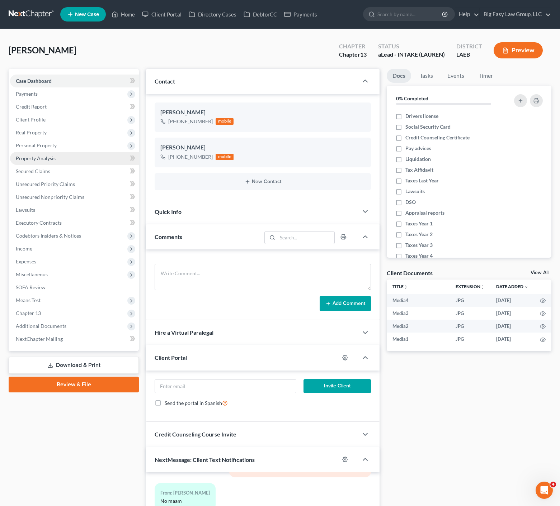
click at [52, 142] on span "Personal Property" at bounding box center [36, 145] width 41 height 6
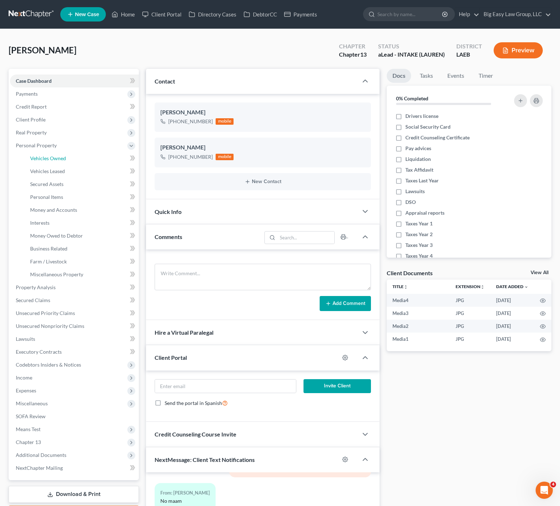
drag, startPoint x: 66, startPoint y: 154, endPoint x: 144, endPoint y: 161, distance: 78.8
click at [66, 154] on link "Vehicles Owned" at bounding box center [81, 158] width 114 height 13
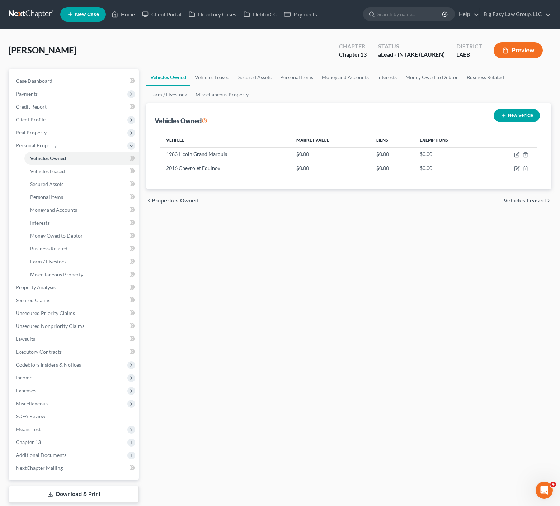
click at [507, 117] on button "New Vehicle" at bounding box center [516, 115] width 46 height 13
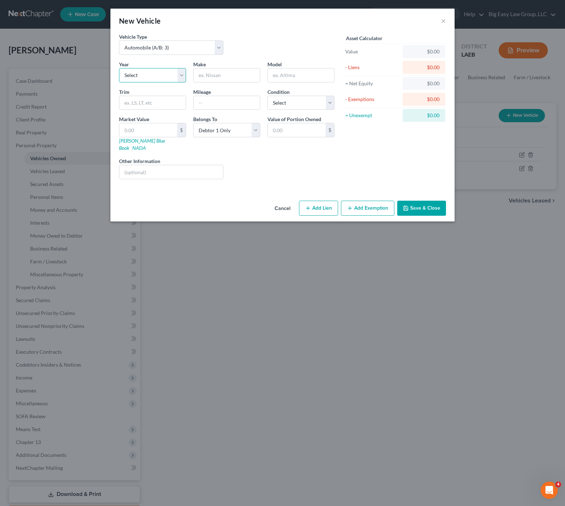
click at [159, 76] on select "Select 2026 2025 2024 2023 2022 2021 2020 2019 2018 2017 2016 2015 2014 2013 20…" at bounding box center [152, 75] width 67 height 14
click at [141, 72] on select "Select 2026 2025 2024 2023 2022 2021 2020 2019 2018 2017 2016 2015 2014 2013 20…" at bounding box center [152, 75] width 67 height 14
click at [208, 76] on input "text" at bounding box center [227, 75] width 66 height 14
click at [305, 76] on input "text" at bounding box center [301, 75] width 66 height 14
click at [317, 108] on select "Select Excellent Very Good Good Fair Poor" at bounding box center [300, 103] width 67 height 14
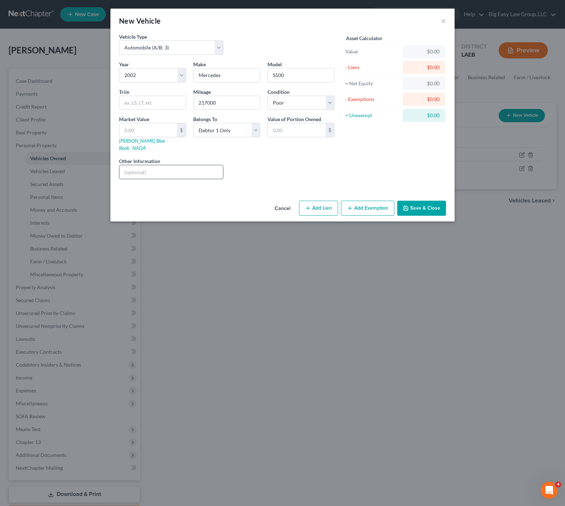
click at [174, 165] on input "text" at bounding box center [171, 172] width 104 height 14
drag, startPoint x: 177, startPoint y: 166, endPoint x: 111, endPoint y: 161, distance: 65.8
click at [111, 161] on div "Vehicle Type Select Automobile (A/B: 3) Truck (A/B: 3) Trailer (A/B: 4) Watercr…" at bounding box center [282, 115] width 344 height 165
drag, startPoint x: 132, startPoint y: 166, endPoint x: 105, endPoint y: 161, distance: 27.3
click at [105, 161] on div "New Vehicle × Vehicle Type Select Automobile (A/B: 3) Truck (A/B: 3) Trailer (A…" at bounding box center [282, 253] width 565 height 506
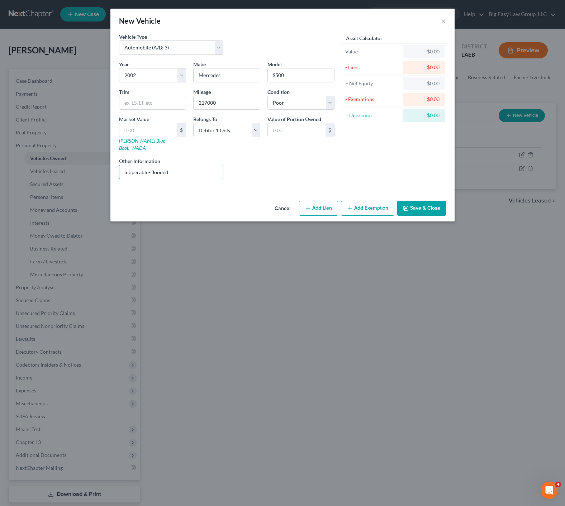
drag, startPoint x: 230, startPoint y: 161, endPoint x: 306, endPoint y: 183, distance: 78.8
click at [231, 161] on div "Liens Select" at bounding box center [283, 168] width 112 height 22
click at [425, 207] on button "Save & Close" at bounding box center [421, 208] width 49 height 15
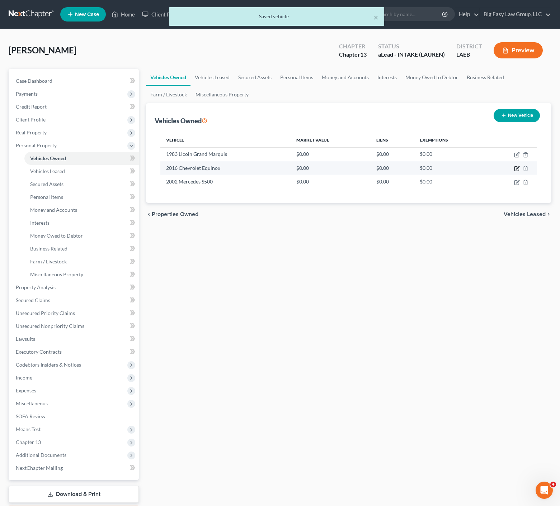
click at [517, 169] on icon "button" at bounding box center [517, 167] width 3 height 3
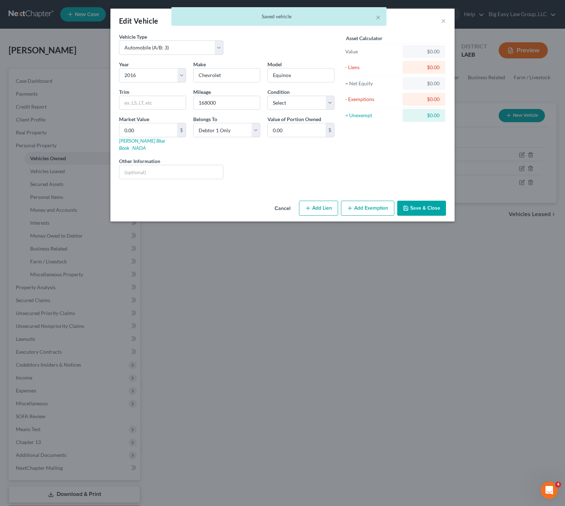
click at [409, 205] on icon "button" at bounding box center [406, 208] width 6 height 6
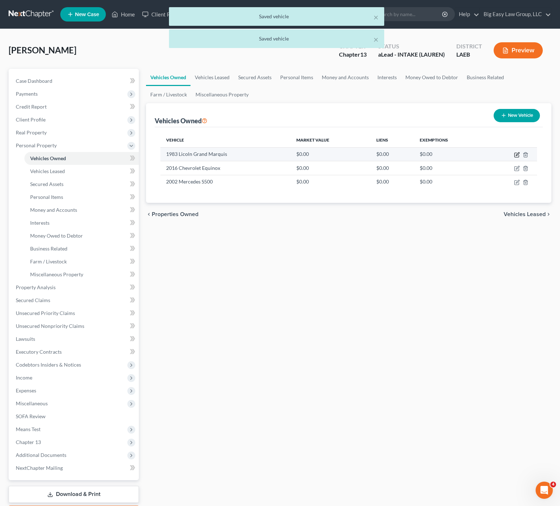
click at [514, 155] on icon "button" at bounding box center [517, 155] width 6 height 6
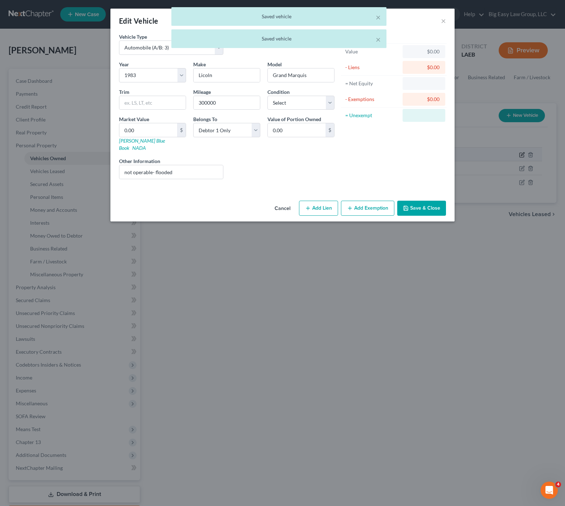
click at [514, 154] on div "Edit Vehicle × Vehicle Type Select Automobile (A/B: 3) Truck (A/B: 3) Trailer (…" at bounding box center [282, 253] width 565 height 506
click at [154, 157] on label "Other Information" at bounding box center [139, 161] width 41 height 8
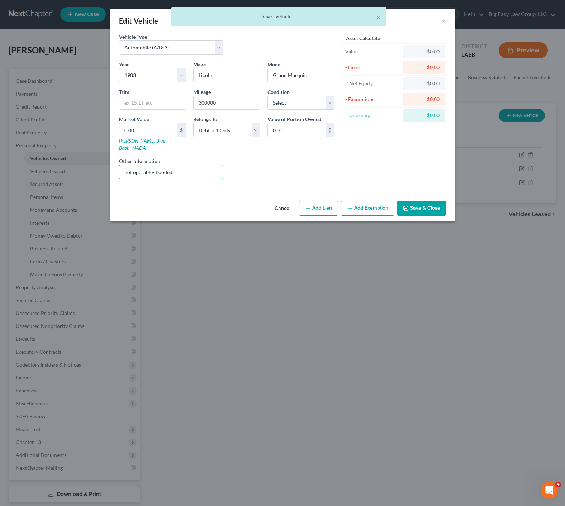
drag, startPoint x: 116, startPoint y: 160, endPoint x: 96, endPoint y: 155, distance: 20.3
click at [96, 155] on div "Edit Vehicle × Vehicle Type Select Automobile (A/B: 3) Truck (A/B: 3) Trailer (…" at bounding box center [282, 253] width 565 height 506
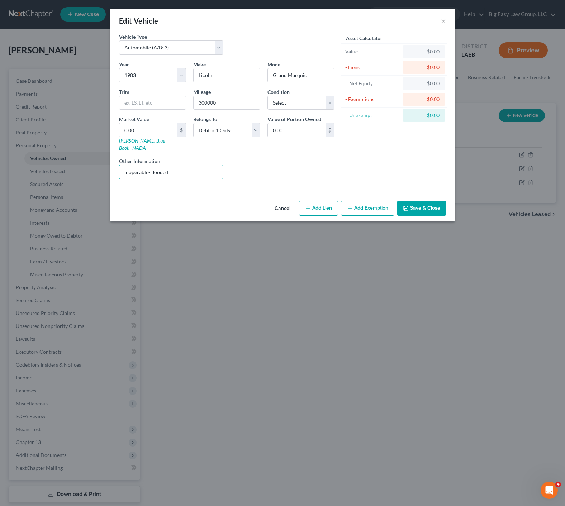
click at [200, 173] on div "Year Select 2026 2025 2024 2023 2022 2021 2020 2019 2018 2017 2016 2015 2014 20…" at bounding box center [226, 123] width 223 height 124
click at [294, 93] on div "Condition Select Excellent Very Good Good Fair Poor" at bounding box center [301, 99] width 74 height 22
click at [296, 101] on select "Select Excellent Very Good Good Fair Poor" at bounding box center [300, 103] width 67 height 14
click at [419, 201] on button "Save & Close" at bounding box center [421, 208] width 49 height 15
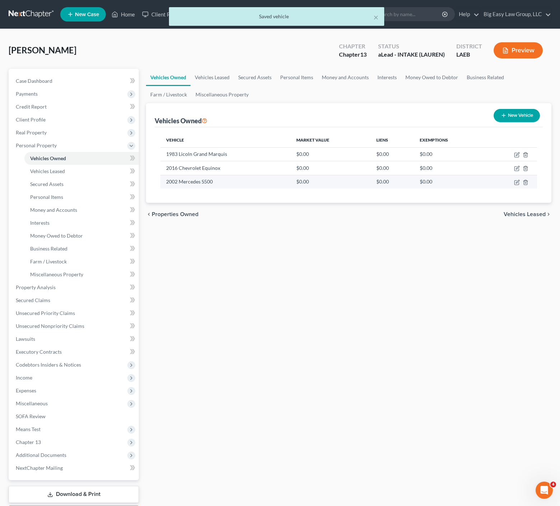
click at [516, 187] on td at bounding box center [511, 182] width 52 height 14
click at [516, 180] on icon "button" at bounding box center [516, 182] width 4 height 4
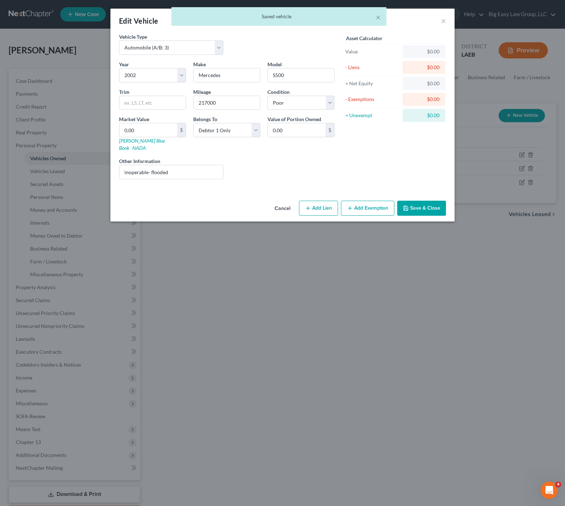
drag, startPoint x: 436, startPoint y: 203, endPoint x: 459, endPoint y: 192, distance: 25.2
click at [436, 203] on button "Save & Close" at bounding box center [421, 208] width 49 height 15
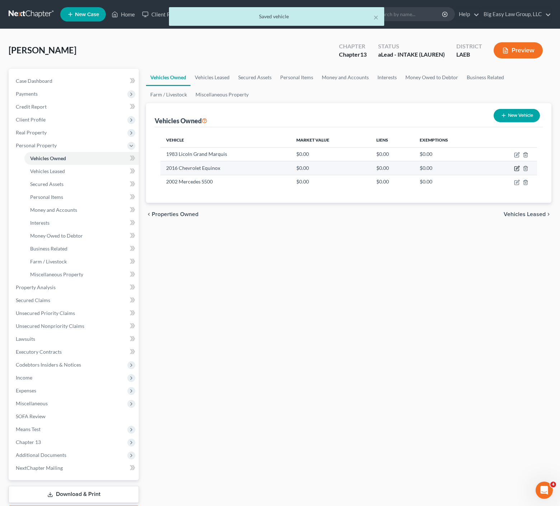
click at [515, 169] on icon "button" at bounding box center [517, 169] width 6 height 6
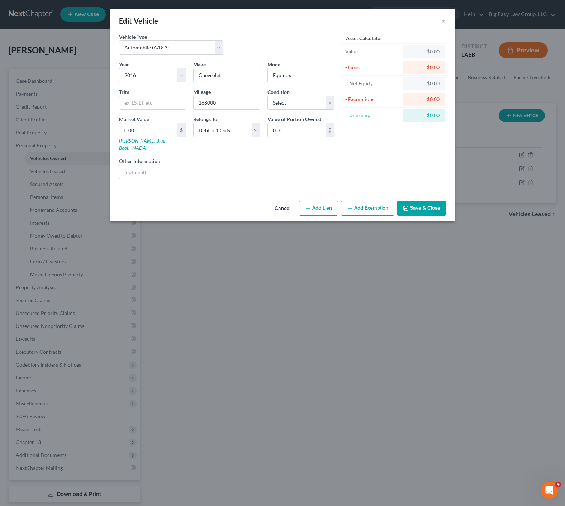
click at [427, 201] on button "Save & Close" at bounding box center [421, 208] width 49 height 15
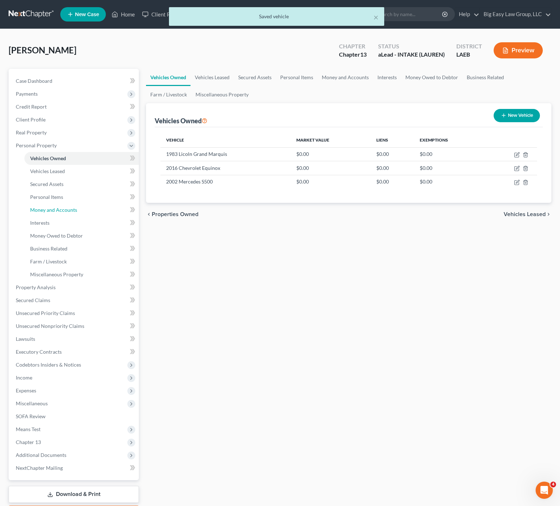
drag, startPoint x: 70, startPoint y: 209, endPoint x: 183, endPoint y: 232, distance: 115.3
click at [70, 209] on span "Money and Accounts" at bounding box center [53, 210] width 47 height 6
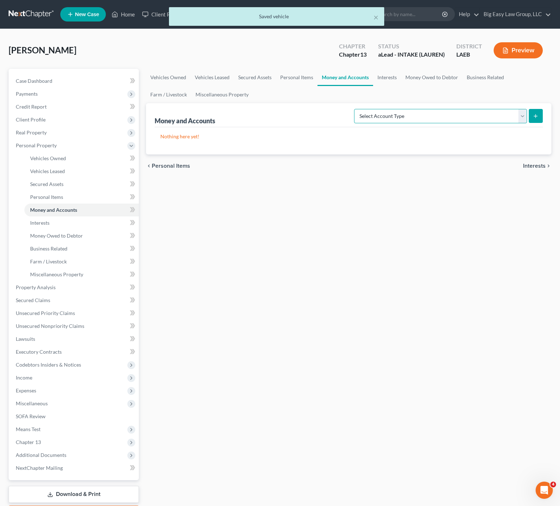
click at [450, 117] on select "Select Account Type Brokerage (A/B: 18, SOFA: 20) Cash on Hand (A/B: 16) Certif…" at bounding box center [440, 116] width 173 height 14
click at [538, 115] on button "submit" at bounding box center [535, 116] width 14 height 14
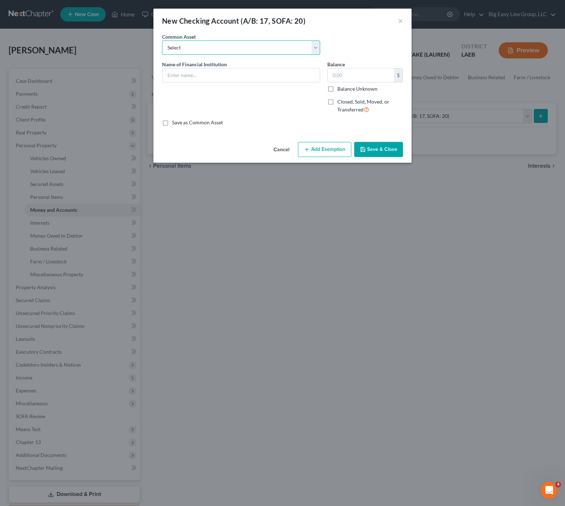
click at [242, 53] on select "Select Gulf Coast Bank & Trust Chase Bank JP Morgan Chase Louisiana FCU First A…" at bounding box center [241, 48] width 158 height 14
drag, startPoint x: 323, startPoint y: 77, endPoint x: 313, endPoint y: 75, distance: 10.9
click at [313, 75] on div "Name of Financial Institution * Navy FCU Balance 25.00 $ Balance Unknown Balanc…" at bounding box center [282, 90] width 248 height 59
drag, startPoint x: 377, startPoint y: 150, endPoint x: 450, endPoint y: 144, distance: 73.0
click at [377, 150] on button "Save & Close" at bounding box center [378, 149] width 49 height 15
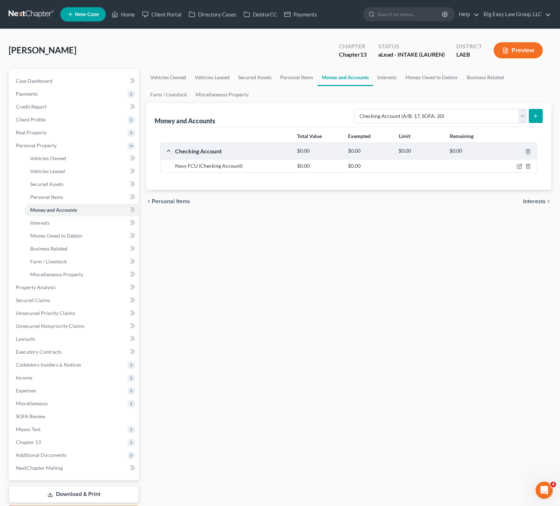
click at [537, 115] on icon "submit" at bounding box center [535, 116] width 6 height 6
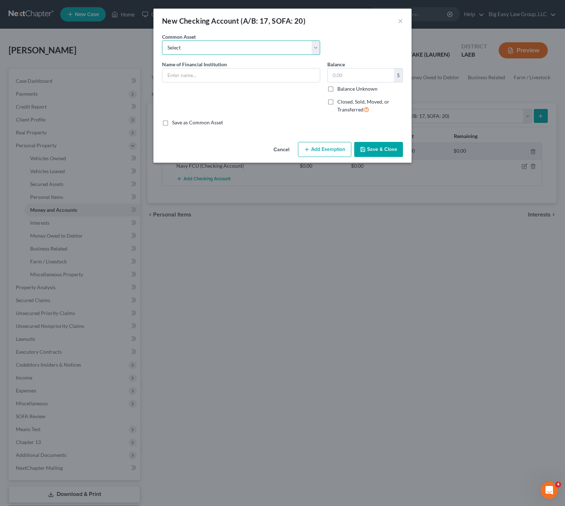
click at [203, 52] on select "Select Gulf Coast Bank & Trust Chase Bank JP Morgan Chase Louisiana FCU First A…" at bounding box center [241, 48] width 158 height 14
click at [217, 73] on input "text" at bounding box center [240, 75] width 157 height 14
click at [388, 154] on button "Save & Close" at bounding box center [378, 149] width 49 height 15
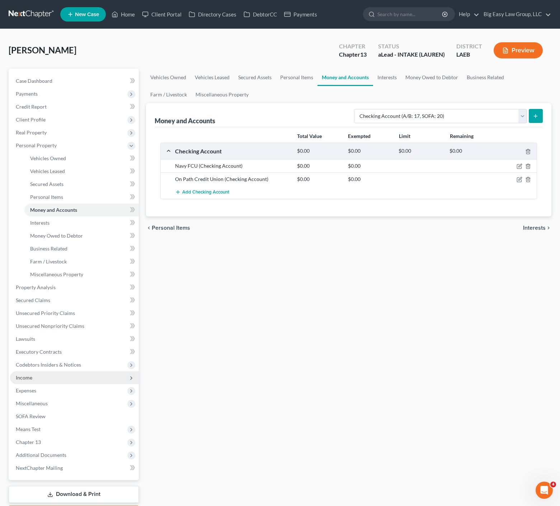
click at [49, 381] on span "Income" at bounding box center [74, 377] width 129 height 13
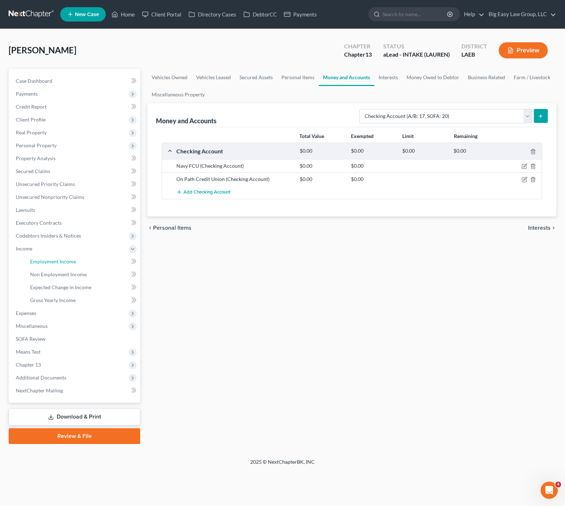
click at [68, 258] on span "Employment Income" at bounding box center [53, 261] width 46 height 6
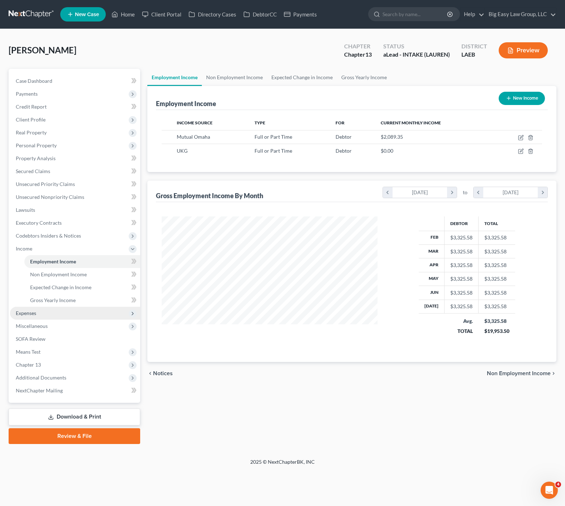
scroll to position [358395, 358294]
click at [53, 307] on span "Expenses" at bounding box center [75, 313] width 130 height 13
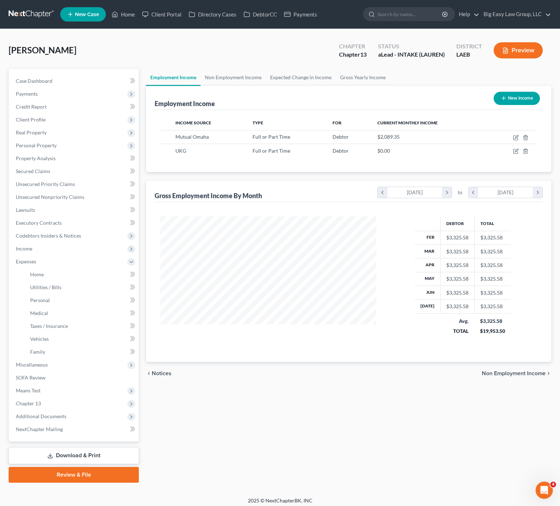
scroll to position [358395, 358296]
click at [43, 275] on span "Home" at bounding box center [37, 274] width 14 height 6
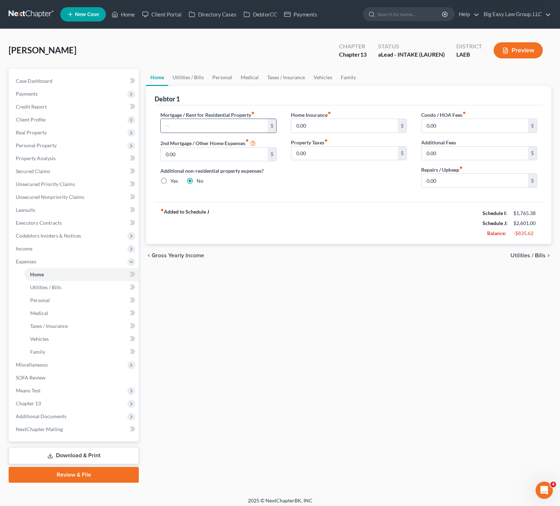
click at [203, 129] on input "text" at bounding box center [214, 126] width 106 height 14
click at [404, 329] on div "Home Utilities / Bills Personal Medical Taxes / Insurance Vehicles Family Debto…" at bounding box center [348, 276] width 412 height 414
click at [199, 128] on input "197" at bounding box center [214, 126] width 106 height 14
click at [204, 126] on input "197" at bounding box center [214, 126] width 106 height 14
click at [184, 75] on link "Utilities / Bills" at bounding box center [188, 77] width 40 height 17
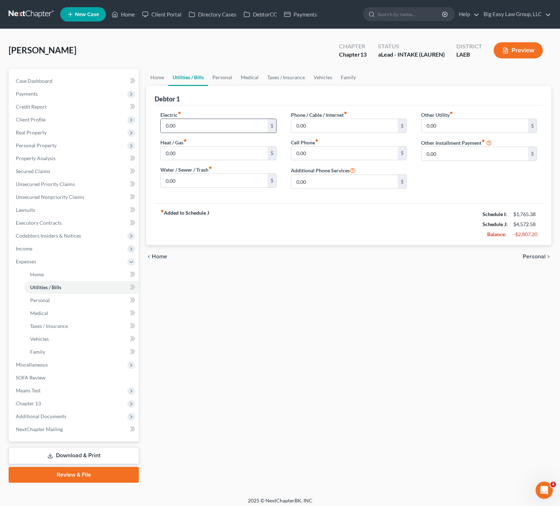
click at [194, 127] on input "0.00" at bounding box center [214, 126] width 106 height 14
drag, startPoint x: 205, startPoint y: 128, endPoint x: 108, endPoint y: 108, distance: 98.4
click at [137, 114] on div "Petition Navigation Case Dashboard Payments Invoices Payments Payments Credit R…" at bounding box center [280, 276] width 550 height 414
drag, startPoint x: 196, startPoint y: 183, endPoint x: 133, endPoint y: 171, distance: 64.2
click at [147, 174] on div "Debtor 1 Electric fiber_manual_record 390.00 $ Heat / Gas fiber_manual_record 0…" at bounding box center [348, 165] width 405 height 159
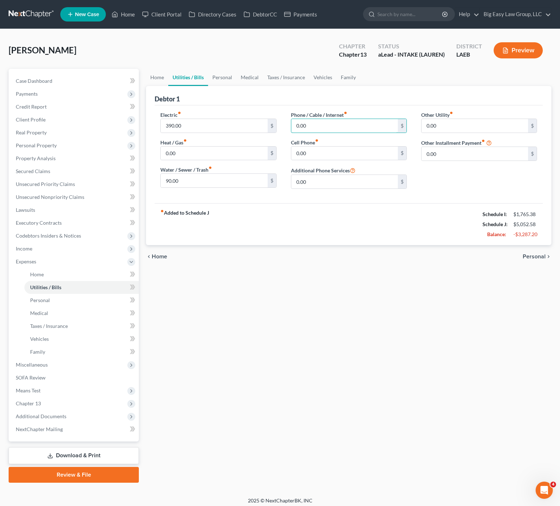
drag, startPoint x: 325, startPoint y: 128, endPoint x: 264, endPoint y: 118, distance: 62.2
click at [259, 116] on div "Electric fiber_manual_record 390.00 $ Heat / Gas fiber_manual_record 0.00 $ Wat…" at bounding box center [348, 153] width 391 height 84
click at [228, 78] on link "Personal" at bounding box center [222, 77] width 28 height 17
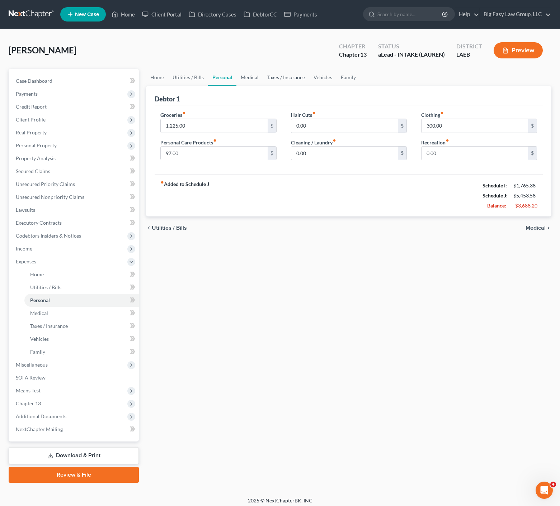
click at [257, 78] on link "Medical" at bounding box center [249, 77] width 27 height 17
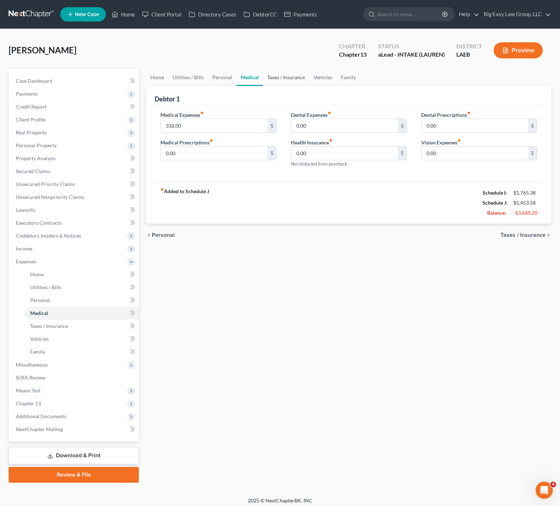
drag, startPoint x: 289, startPoint y: 75, endPoint x: 288, endPoint y: 84, distance: 8.4
click at [289, 76] on link "Taxes / Insurance" at bounding box center [286, 77] width 46 height 17
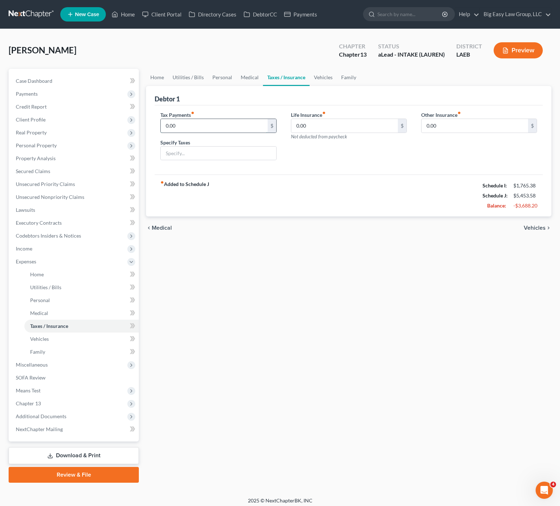
click at [198, 131] on input "0.00" at bounding box center [214, 126] width 106 height 14
click at [350, 138] on div "Life Insurance fiber_manual_record 0.00 $ Not deducted from paycheck" at bounding box center [349, 125] width 116 height 29
drag, startPoint x: 345, startPoint y: 128, endPoint x: 464, endPoint y: 198, distance: 137.6
click at [376, 141] on div "Life Insurance fiber_manual_record 0.00 $ Not deducted from paycheck" at bounding box center [349, 138] width 130 height 55
click at [248, 84] on link "Medical" at bounding box center [249, 77] width 27 height 17
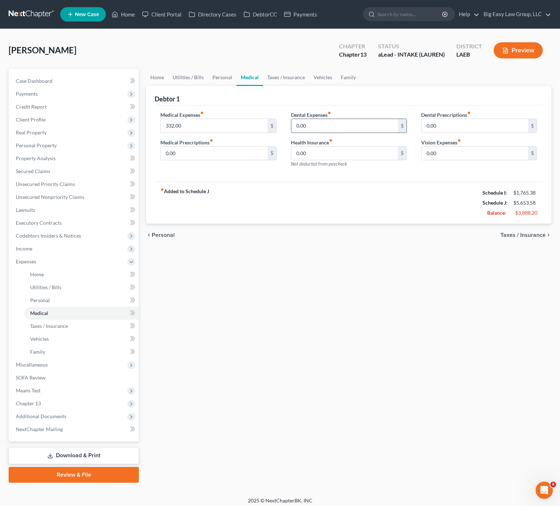
click at [315, 130] on input "0.00" at bounding box center [344, 126] width 106 height 14
click at [316, 152] on input "0.00" at bounding box center [344, 154] width 106 height 14
click at [300, 75] on link "Taxes / Insurance" at bounding box center [286, 77] width 46 height 17
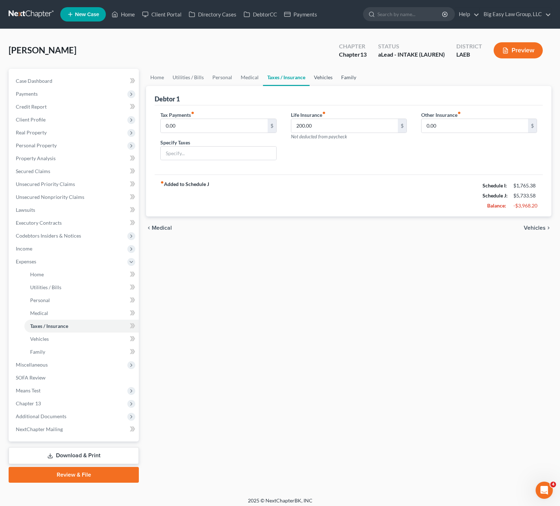
drag, startPoint x: 337, startPoint y: 77, endPoint x: 321, endPoint y: 76, distance: 15.8
click at [337, 77] on link "Family" at bounding box center [349, 77] width 24 height 17
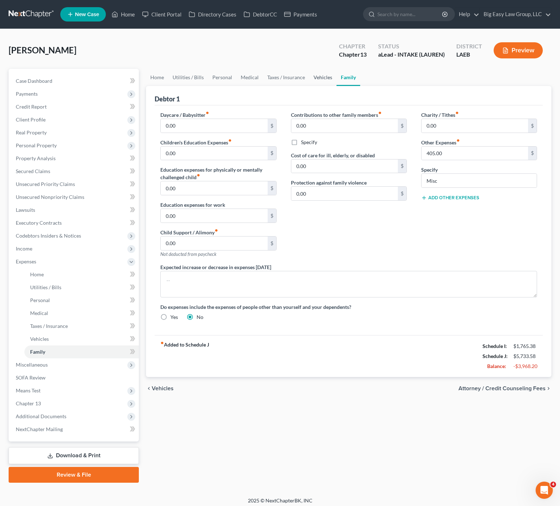
drag, startPoint x: 320, startPoint y: 76, endPoint x: 326, endPoint y: 82, distance: 8.9
click at [321, 76] on link "Vehicles" at bounding box center [322, 77] width 27 height 17
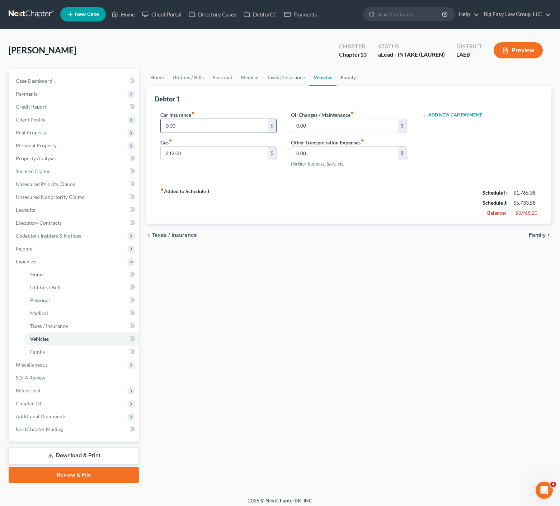
drag, startPoint x: 226, startPoint y: 137, endPoint x: 229, endPoint y: 124, distance: 12.6
click at [226, 137] on div "Car Insurance fiber_manual_record 0.00 $ Gas fiber_manual_record 242.00 $" at bounding box center [218, 142] width 130 height 62
click at [229, 124] on input "0.00" at bounding box center [214, 126] width 106 height 14
click at [527, 54] on button "Preview" at bounding box center [517, 50] width 49 height 16
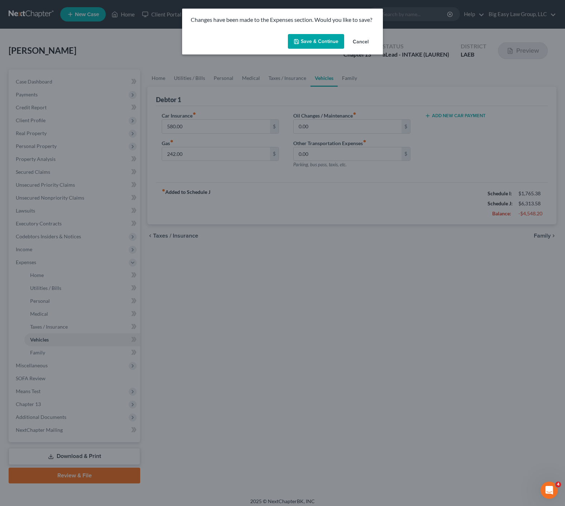
click at [330, 42] on button "Save & Continue" at bounding box center [316, 41] width 56 height 15
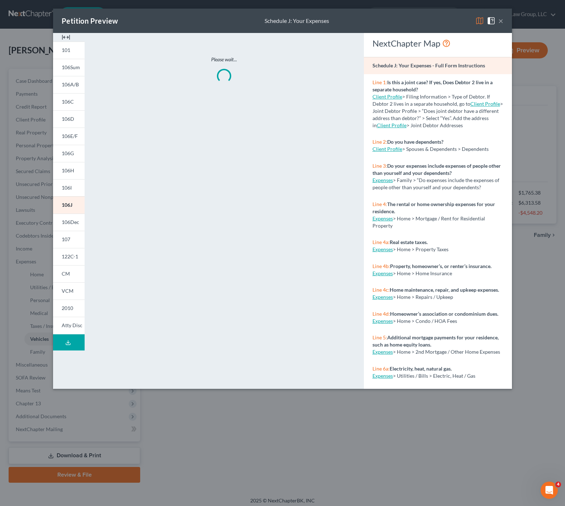
click at [502, 18] on button "×" at bounding box center [500, 20] width 5 height 9
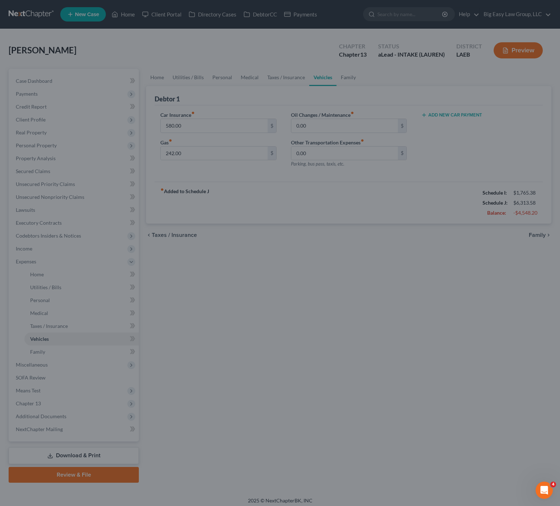
click at [502, 20] on div at bounding box center [280, 253] width 560 height 506
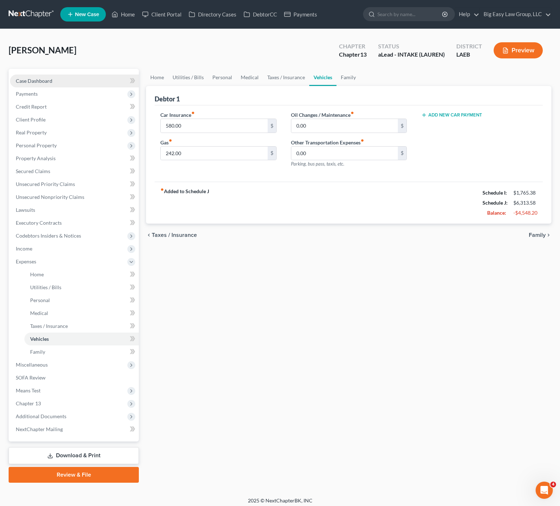
click at [59, 77] on link "Case Dashboard" at bounding box center [74, 81] width 129 height 13
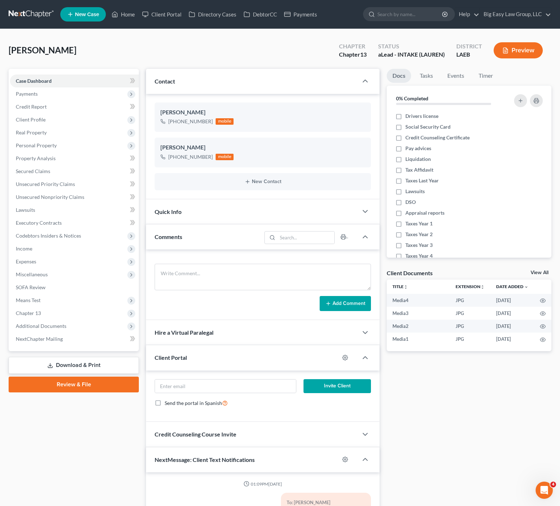
scroll to position [456, 0]
click at [224, 366] on div "Client Portal" at bounding box center [242, 357] width 193 height 25
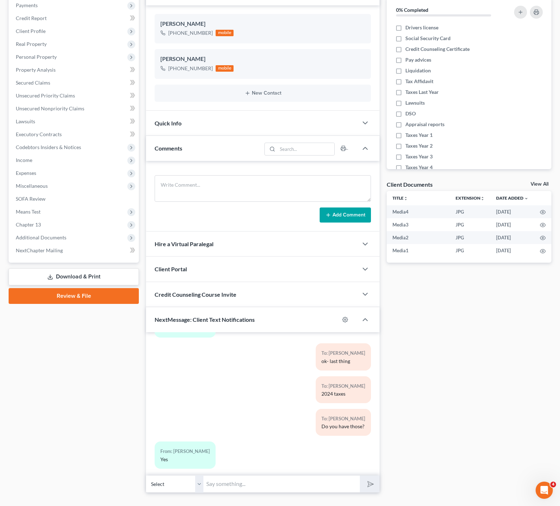
scroll to position [103, 0]
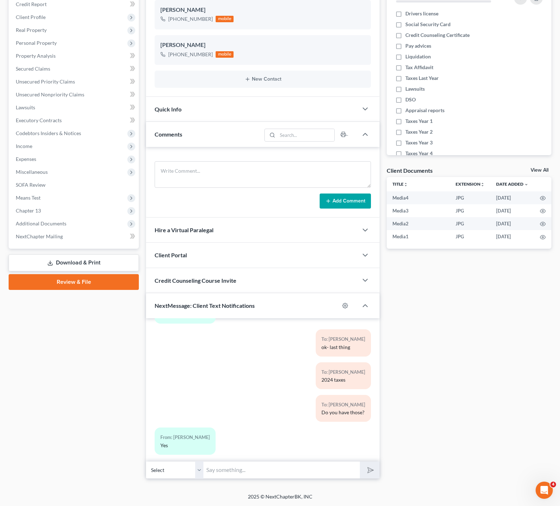
click at [214, 303] on span "NextMessage: Client Text Notifications" at bounding box center [205, 305] width 100 height 7
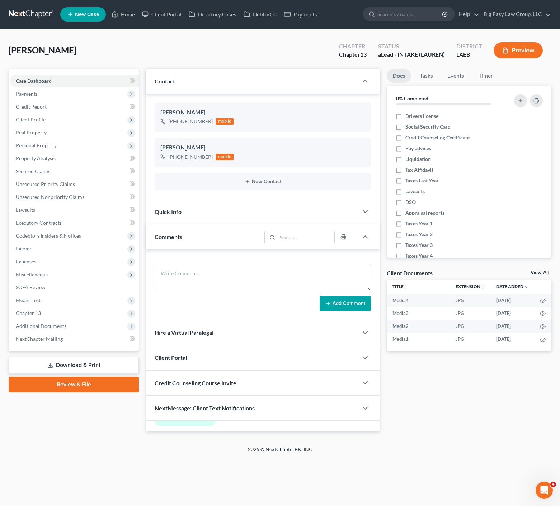
scroll to position [0, 0]
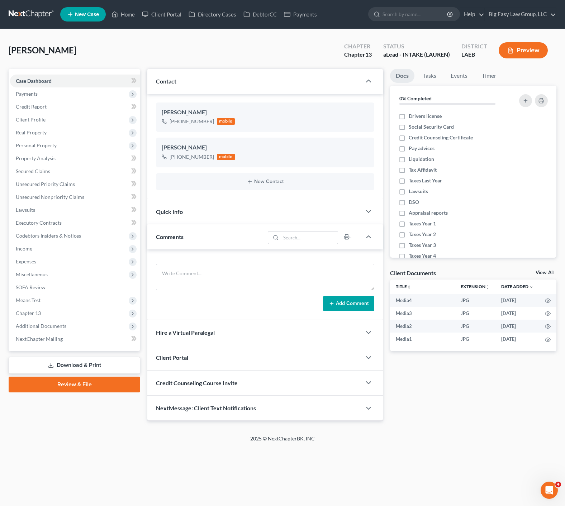
click at [199, 246] on div "Comments" at bounding box center [206, 236] width 118 height 25
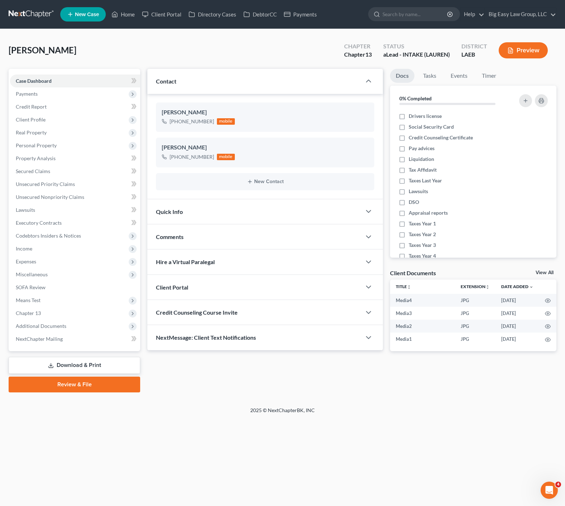
drag, startPoint x: 206, startPoint y: 200, endPoint x: 222, endPoint y: 99, distance: 102.7
click at [206, 200] on div "Quick Info" at bounding box center [254, 211] width 214 height 25
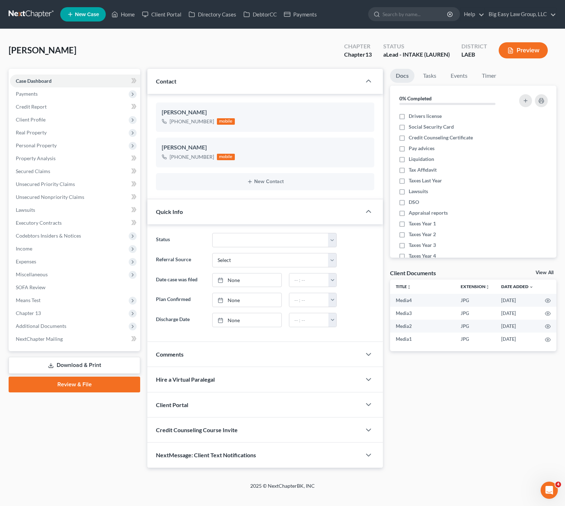
drag, startPoint x: 217, startPoint y: 90, endPoint x: 245, endPoint y: 175, distance: 89.3
click at [217, 90] on div "Contact" at bounding box center [254, 81] width 214 height 25
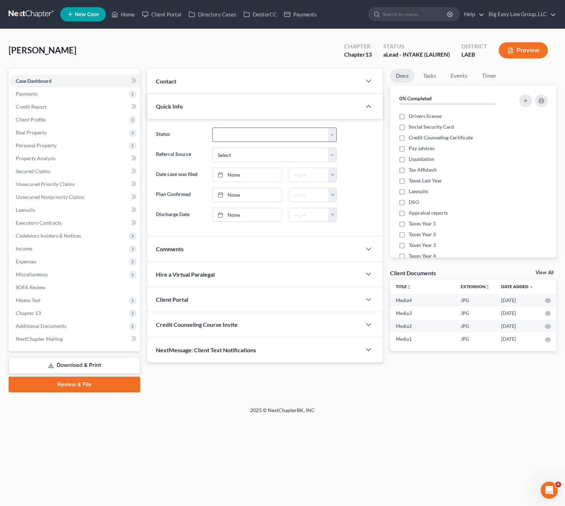
drag, startPoint x: 223, startPoint y: 100, endPoint x: 278, endPoint y: 132, distance: 63.4
click at [223, 100] on div "Quick Info" at bounding box center [254, 106] width 214 height 25
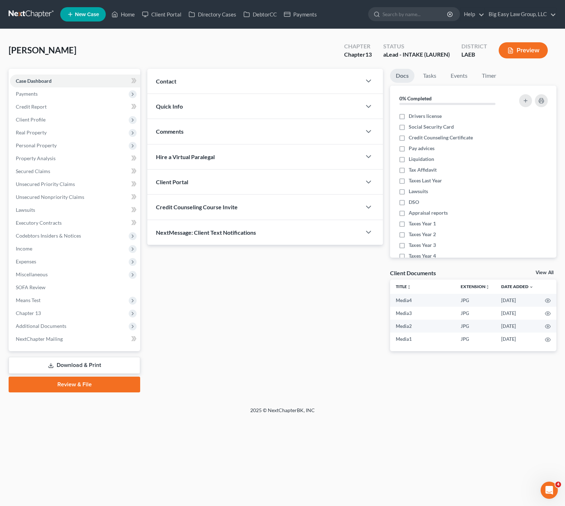
click at [268, 79] on div "Contact" at bounding box center [254, 81] width 214 height 25
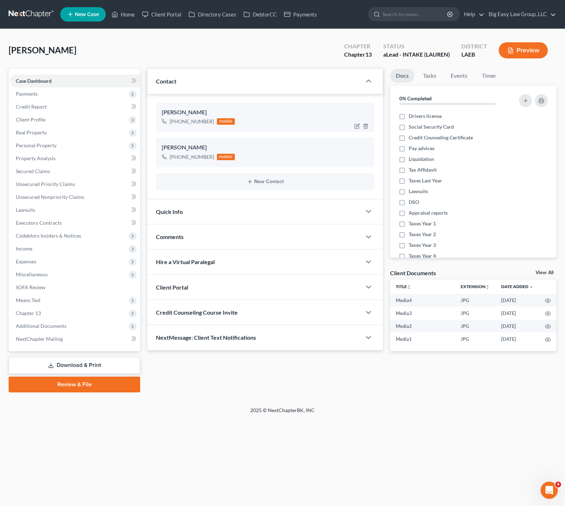
click at [356, 122] on div at bounding box center [362, 125] width 23 height 11
click at [356, 125] on icon "button" at bounding box center [357, 126] width 6 height 6
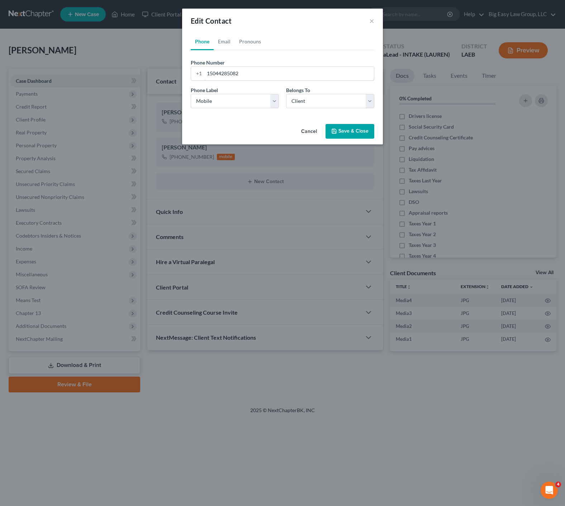
click at [242, 77] on input "15044285082" at bounding box center [289, 74] width 170 height 14
click at [228, 43] on link "Email" at bounding box center [224, 41] width 21 height 17
drag, startPoint x: 247, startPoint y: 74, endPoint x: 250, endPoint y: 76, distance: 3.8
click at [250, 76] on input "email" at bounding box center [289, 74] width 170 height 14
click at [359, 132] on button "Save & Close" at bounding box center [350, 131] width 49 height 15
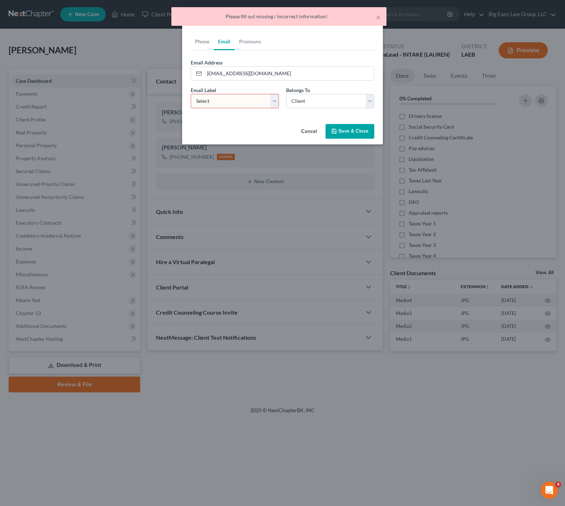
click at [228, 101] on select "Select Home Work Other" at bounding box center [235, 101] width 88 height 14
click at [300, 98] on select "Select Client Other" at bounding box center [330, 101] width 88 height 14
drag, startPoint x: 362, startPoint y: 137, endPoint x: 91, endPoint y: 146, distance: 271.9
click at [362, 137] on button "Save & Close" at bounding box center [350, 131] width 49 height 15
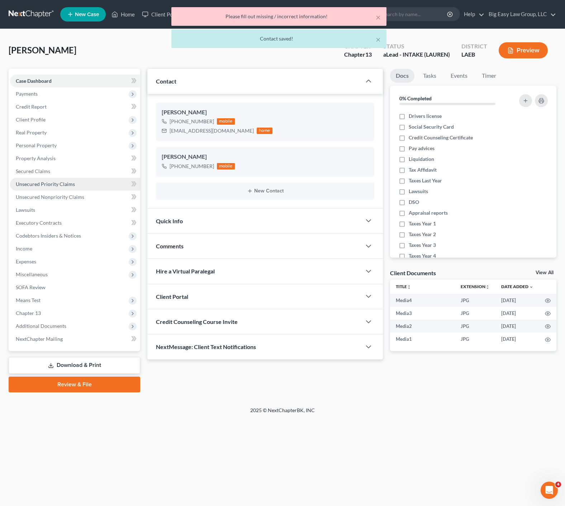
click at [52, 85] on link "Case Dashboard" at bounding box center [75, 81] width 130 height 13
click at [222, 334] on div "Credit Counseling Course Invite" at bounding box center [254, 321] width 214 height 25
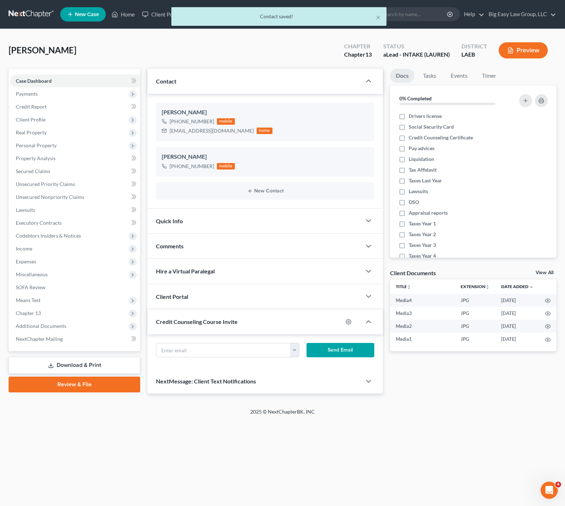
click at [230, 350] on div "Updates & News × Louisiana Eastern District Notes: Take a look at NextChapter's…" at bounding box center [265, 232] width 236 height 326
drag, startPoint x: 251, startPoint y: 381, endPoint x: 264, endPoint y: 375, distance: 14.4
click at [251, 381] on span "NextMessage: Client Text Notifications" at bounding box center [206, 384] width 100 height 7
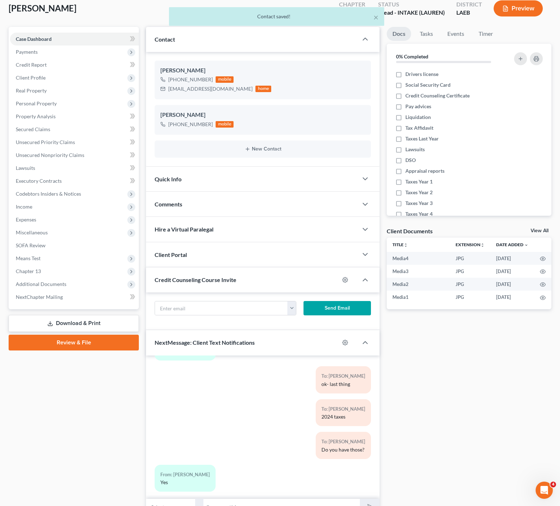
scroll to position [79, 0]
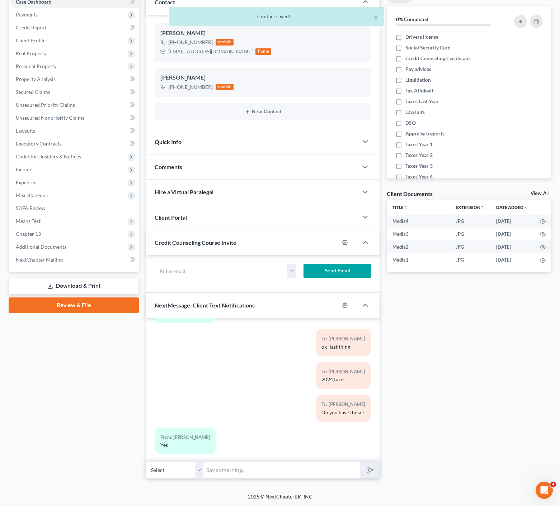
click at [239, 469] on input "text" at bounding box center [281, 470] width 156 height 18
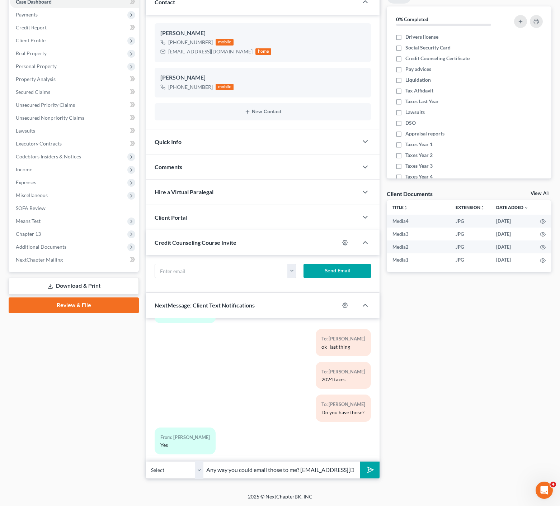
scroll to position [0, 3]
click at [360, 462] on button "submit" at bounding box center [370, 470] width 20 height 17
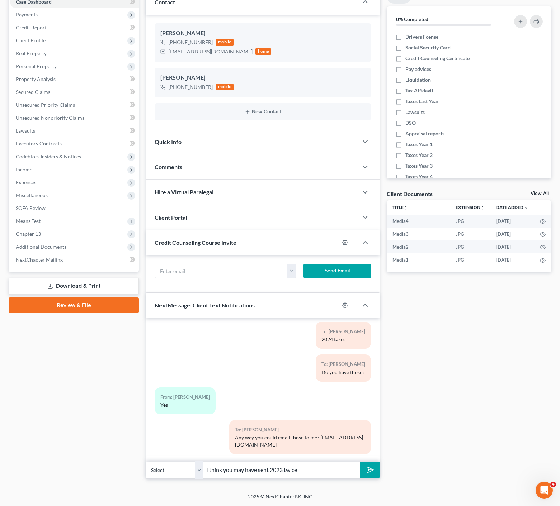
click at [360, 462] on button "submit" at bounding box center [370, 470] width 20 height 17
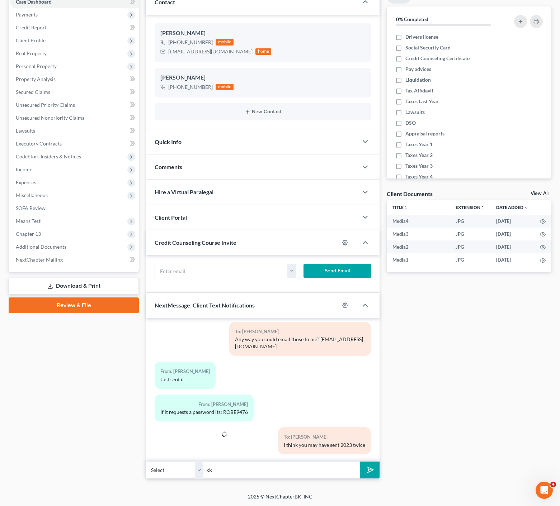
click at [360, 462] on button "submit" at bounding box center [370, 470] width 20 height 17
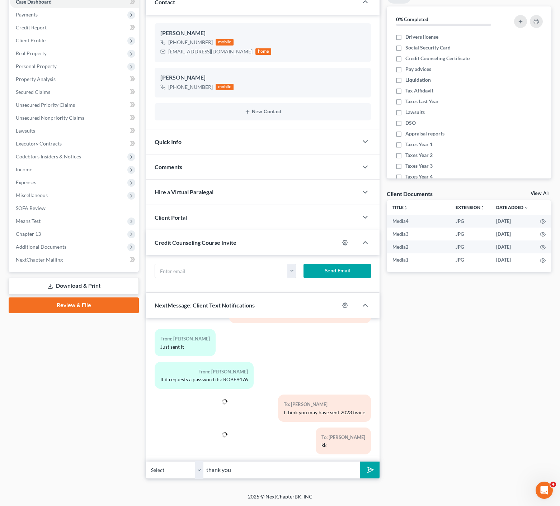
click at [360, 462] on button "submit" at bounding box center [370, 470] width 20 height 17
click at [305, 362] on div "From: Bianca Roberts If it requests a password its: ROBE9476" at bounding box center [262, 378] width 223 height 33
click at [224, 377] on div "From: Bianca Roberts If it requests a password its: ROBE9476" at bounding box center [204, 375] width 99 height 27
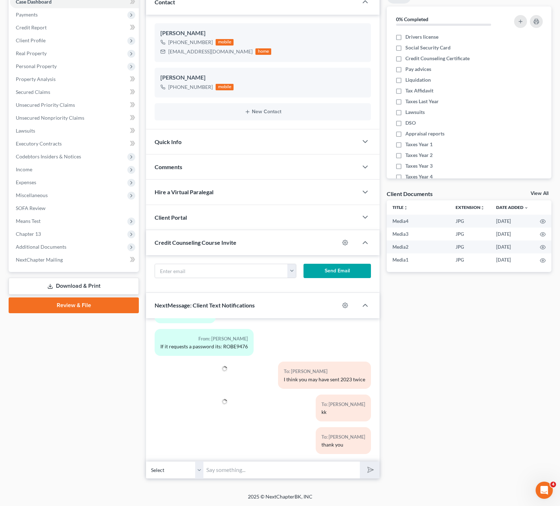
click at [245, 365] on div "To: Bianca Roberts I think you may have sent 2023 twice" at bounding box center [300, 378] width 149 height 33
drag, startPoint x: 248, startPoint y: 339, endPoint x: 222, endPoint y: 340, distance: 25.5
click at [222, 340] on div "From: Bianca Roberts If it requests a password its: ROBE9476" at bounding box center [204, 342] width 99 height 27
copy div "ROBE9476"
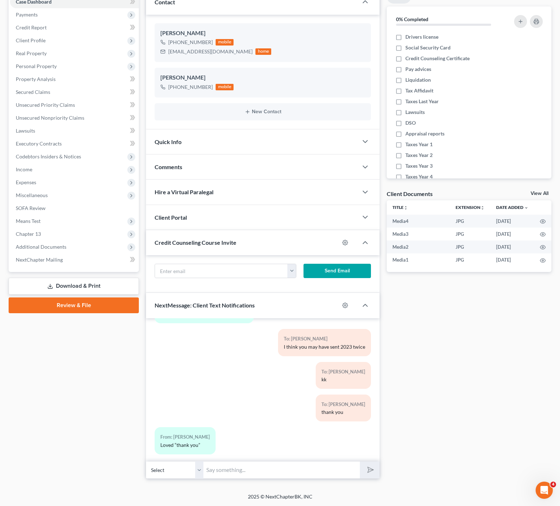
click at [322, 124] on div "Bianca Roberts +1 (504) 428-5082 mobile biancaroberts91@yahoo.com home Bianca R…" at bounding box center [262, 72] width 233 height 115
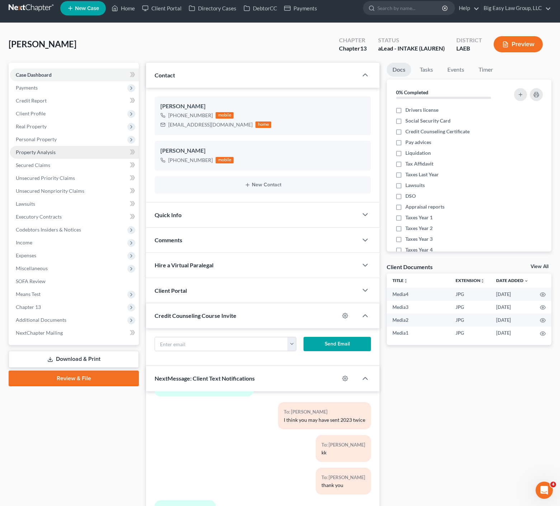
scroll to position [0, 0]
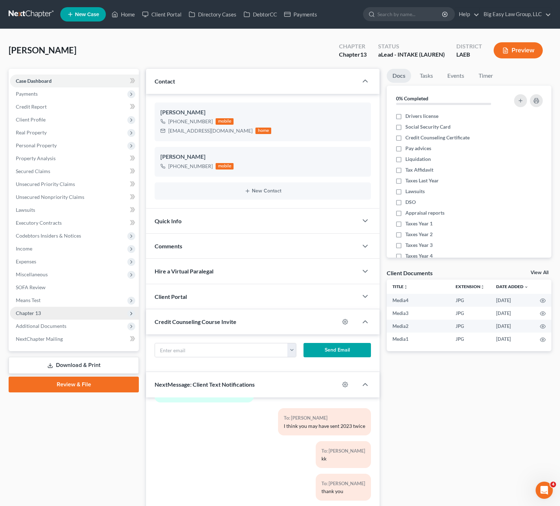
click at [91, 316] on span "Chapter 13" at bounding box center [74, 313] width 129 height 13
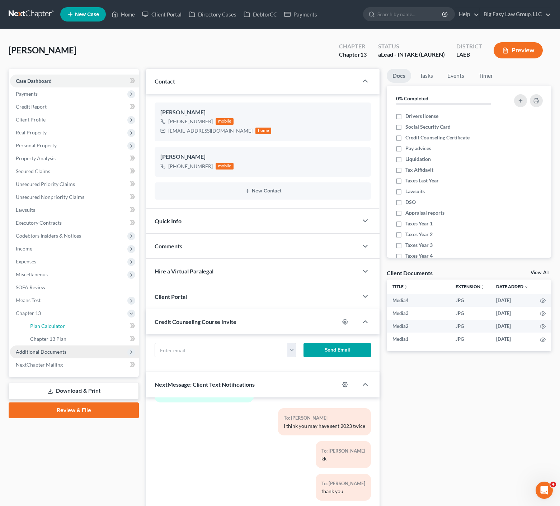
click at [92, 328] on link "Plan Calculator" at bounding box center [81, 326] width 114 height 13
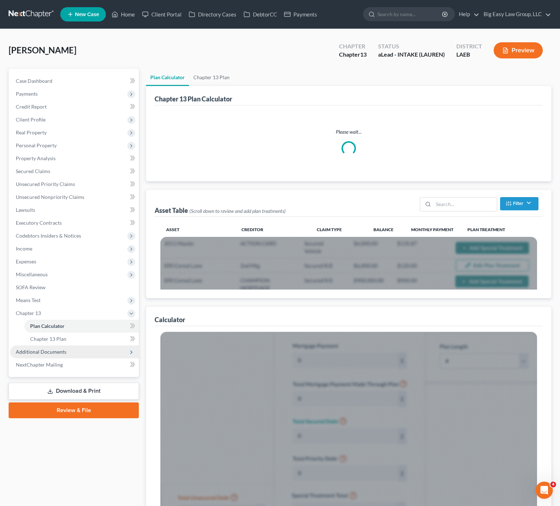
drag, startPoint x: 110, startPoint y: 355, endPoint x: 114, endPoint y: 353, distance: 4.1
click at [110, 355] on span "Additional Documents" at bounding box center [74, 352] width 129 height 13
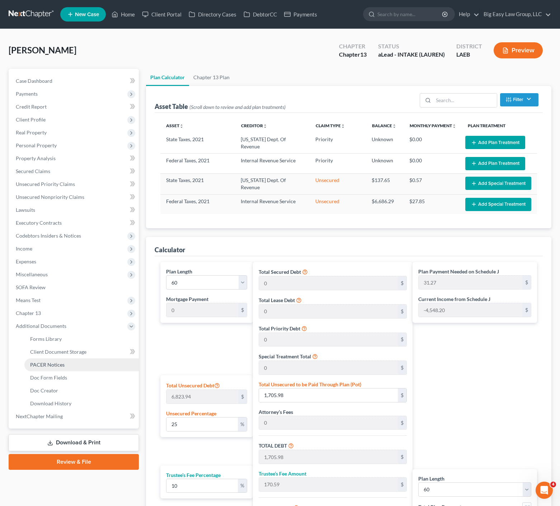
click at [85, 369] on link "PACER Notices" at bounding box center [81, 365] width 114 height 13
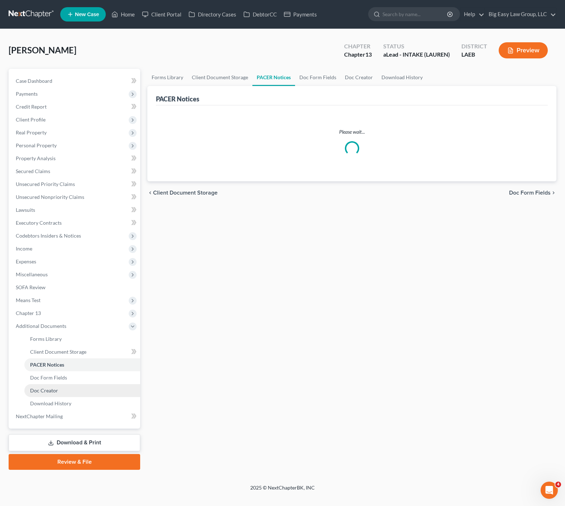
click at [83, 389] on link "Doc Creator" at bounding box center [82, 390] width 116 height 13
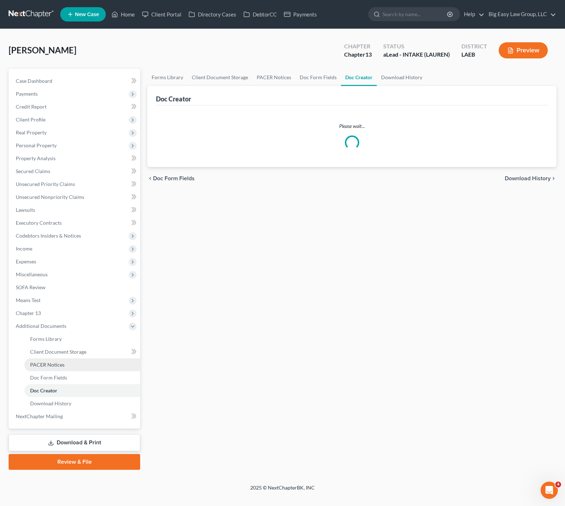
click at [92, 368] on link "PACER Notices" at bounding box center [82, 365] width 116 height 13
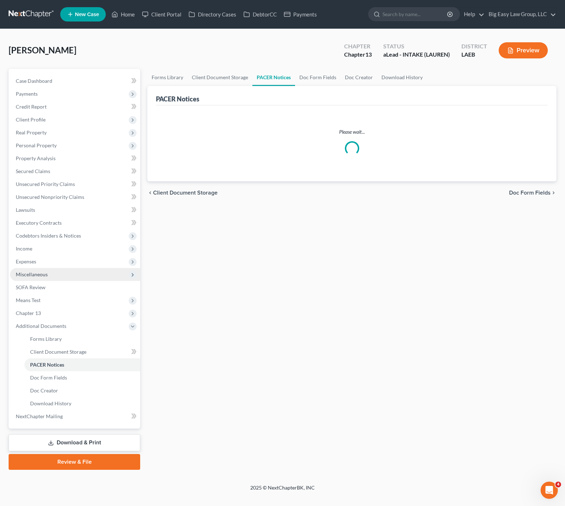
drag, startPoint x: 63, startPoint y: 307, endPoint x: 50, endPoint y: 279, distance: 30.5
click at [62, 307] on span "Chapter 13" at bounding box center [75, 313] width 130 height 13
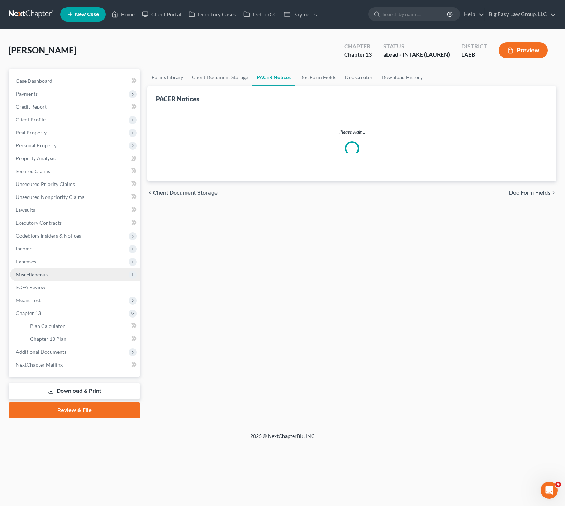
click at [50, 279] on span "Miscellaneous" at bounding box center [75, 274] width 130 height 13
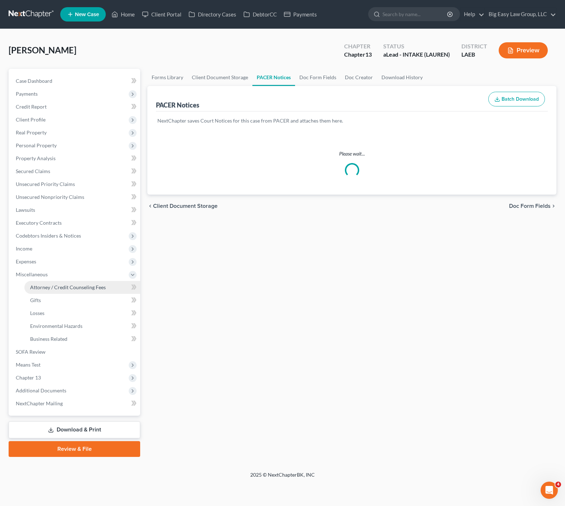
click at [48, 288] on span "Attorney / Credit Counseling Fees" at bounding box center [68, 287] width 76 height 6
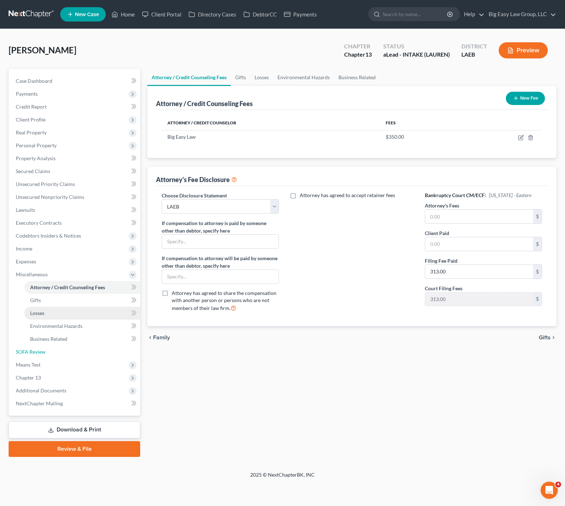
click at [54, 352] on link "SOFA Review" at bounding box center [75, 352] width 130 height 13
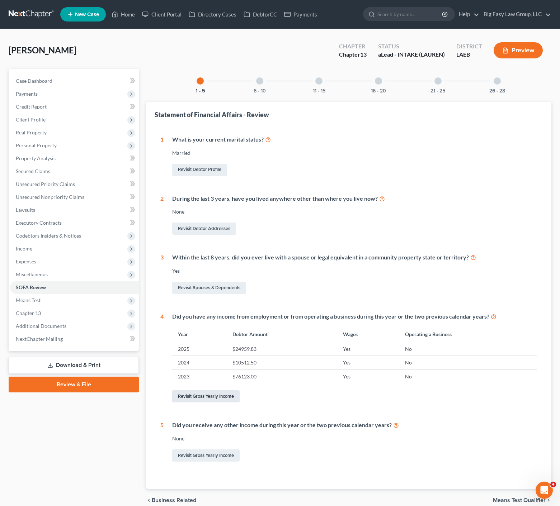
drag, startPoint x: 220, startPoint y: 393, endPoint x: 250, endPoint y: 350, distance: 52.9
click at [220, 393] on link "Revisit Gross Yearly Income" at bounding box center [205, 396] width 67 height 12
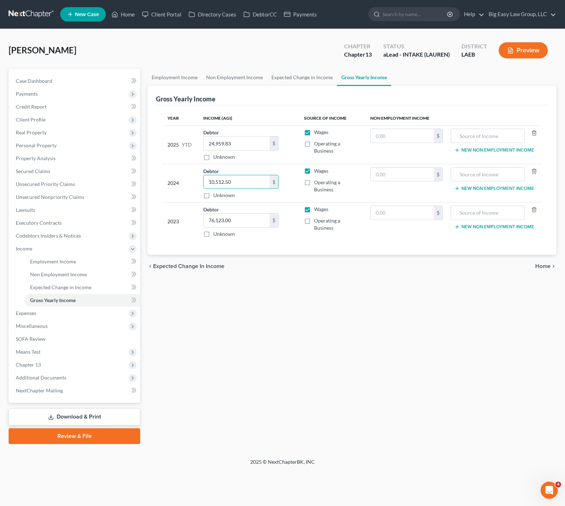
drag, startPoint x: 241, startPoint y: 177, endPoint x: 261, endPoint y: 208, distance: 36.6
click at [297, 199] on td "Debtor 10,512.50 $ Unknown Balance Undetermined 10,512.50 $ Unknown" at bounding box center [248, 183] width 101 height 38
click at [521, 47] on button "Preview" at bounding box center [523, 50] width 49 height 16
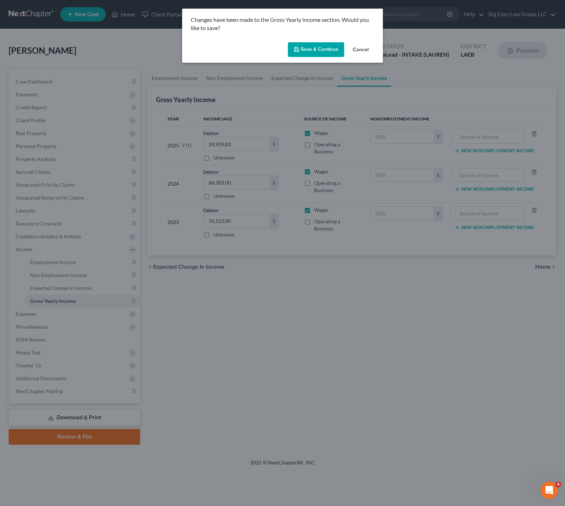
click at [304, 50] on button "Save & Continue" at bounding box center [316, 49] width 56 height 15
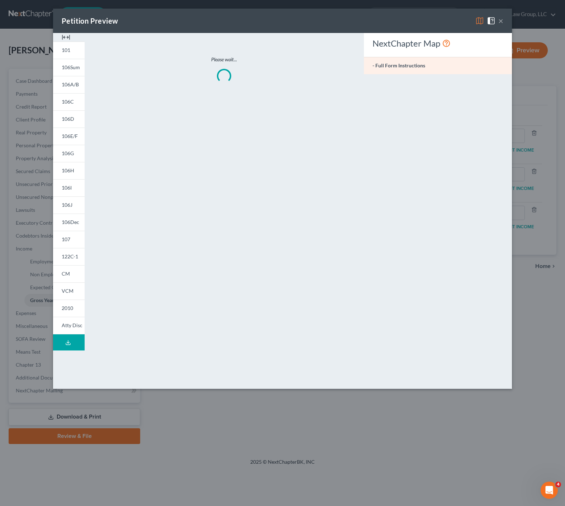
drag, startPoint x: 36, startPoint y: 82, endPoint x: 159, endPoint y: 60, distance: 125.3
click at [36, 82] on div "Petition Preview × 101 106Sum 106A/B 106C 106D 106E/F 106G 106H 106I 106J 106De…" at bounding box center [282, 253] width 565 height 506
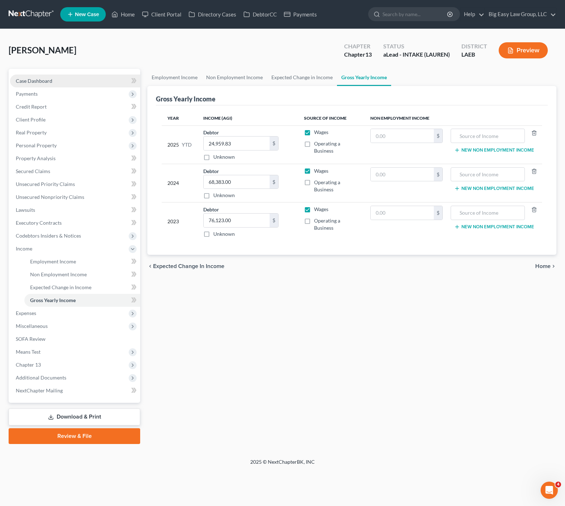
click at [54, 81] on link "Case Dashboard" at bounding box center [75, 81] width 130 height 13
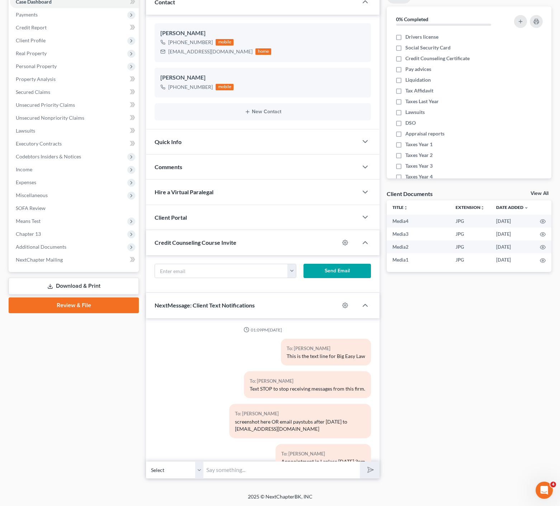
scroll to position [692, 0]
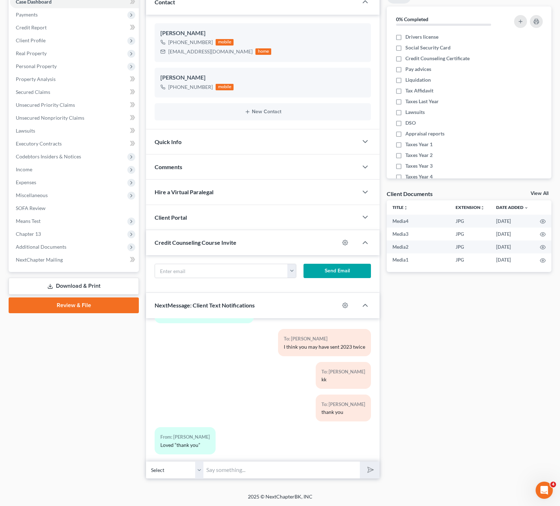
click at [291, 465] on input "text" at bounding box center [281, 470] width 156 height 18
click at [360, 462] on button "submit" at bounding box center [370, 470] width 20 height 17
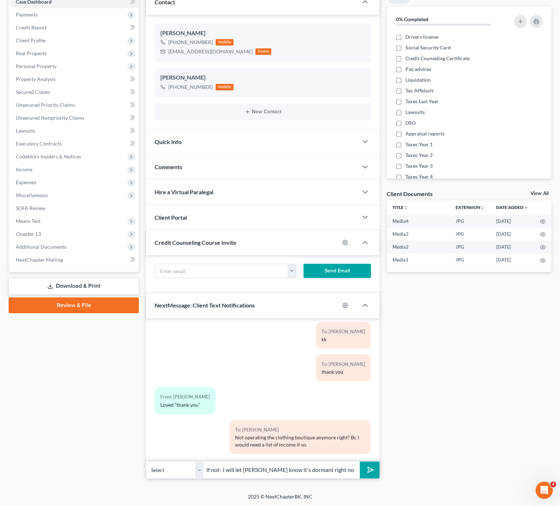
click at [360, 462] on button "submit" at bounding box center [370, 470] width 20 height 17
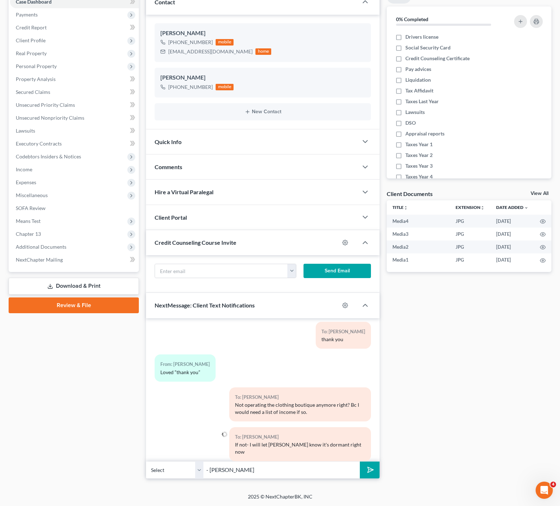
click at [360, 462] on button "submit" at bounding box center [370, 470] width 20 height 17
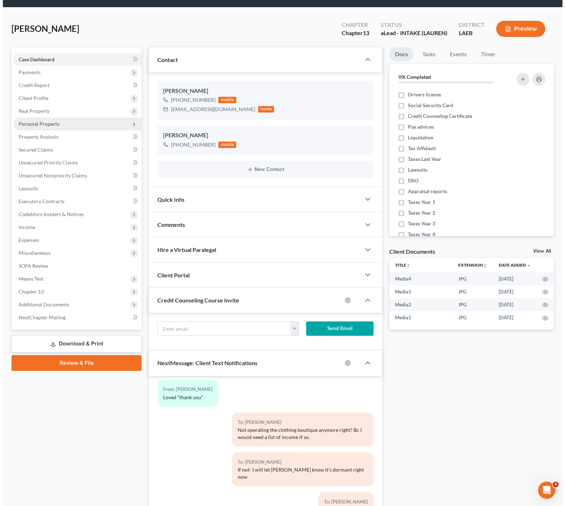
scroll to position [0, 0]
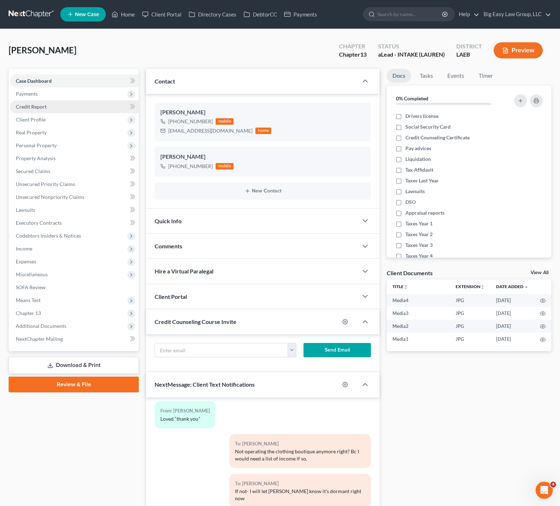
click at [46, 105] on span "Credit Report" at bounding box center [31, 107] width 31 height 6
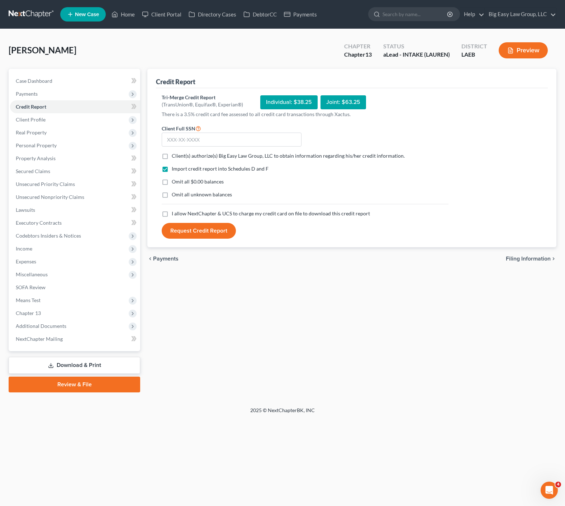
click at [228, 151] on form "Client Full SSN * Client(s) authorize(s) Big Easy Law Group, LLC to obtain info…" at bounding box center [305, 181] width 294 height 115
click at [227, 137] on input "text" at bounding box center [232, 140] width 140 height 14
click at [171, 215] on div "I allow NextChapter & UCS to charge my credit card on file to download this cre…" at bounding box center [305, 213] width 287 height 7
click at [172, 212] on label "I allow NextChapter & UCS to charge my credit card on file to download this cre…" at bounding box center [271, 213] width 198 height 7
click at [175, 212] on input "I allow NextChapter & UCS to charge my credit card on file to download this cre…" at bounding box center [177, 212] width 5 height 5
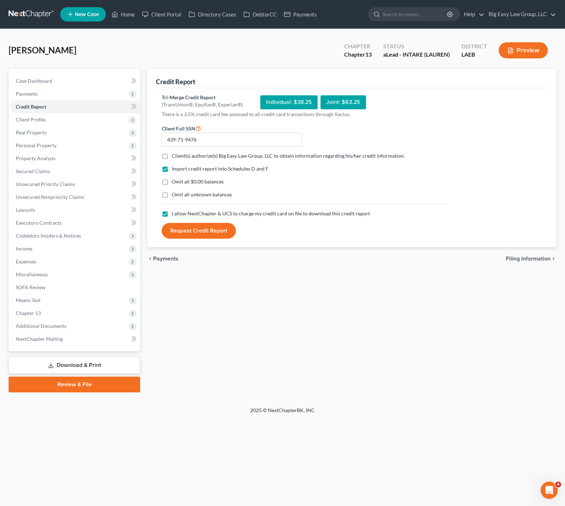
click at [172, 180] on label "Omit all $0.00 balances" at bounding box center [198, 181] width 52 height 7
click at [175, 180] on input "Omit all $0.00 balances" at bounding box center [177, 180] width 5 height 5
click at [172, 156] on label "Client(s) authorize(s) Big Easy Law Group, LLC to obtain information regarding …" at bounding box center [288, 155] width 233 height 7
click at [175, 156] on input "Client(s) authorize(s) Big Easy Law Group, LLC to obtain information regarding …" at bounding box center [177, 154] width 5 height 5
drag, startPoint x: 196, startPoint y: 229, endPoint x: 244, endPoint y: 228, distance: 48.4
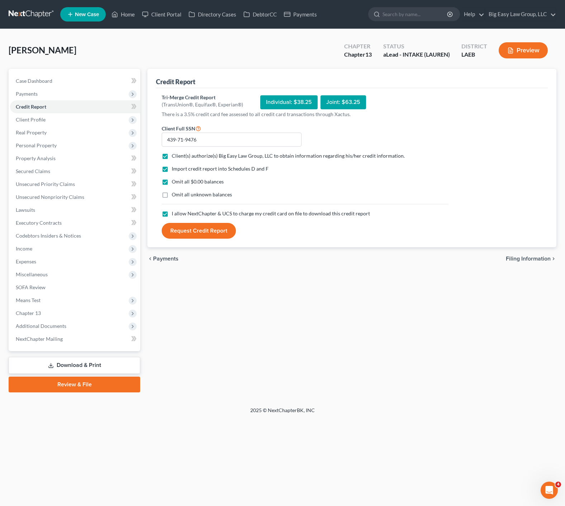
click at [196, 228] on button "Request Credit Report" at bounding box center [199, 231] width 74 height 16
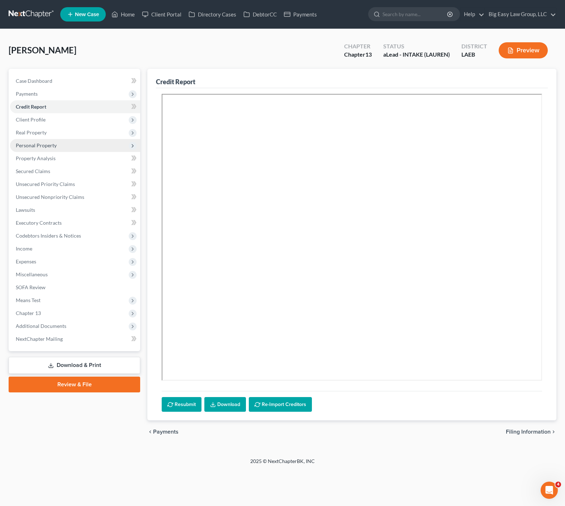
click at [49, 127] on span "Real Property" at bounding box center [75, 132] width 130 height 13
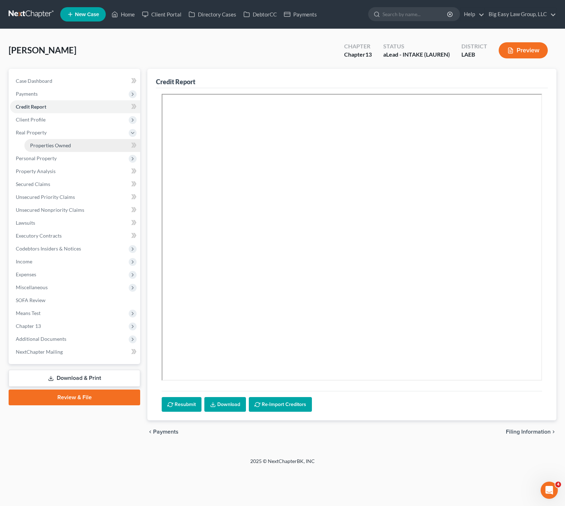
click at [79, 151] on link "Properties Owned" at bounding box center [82, 145] width 116 height 13
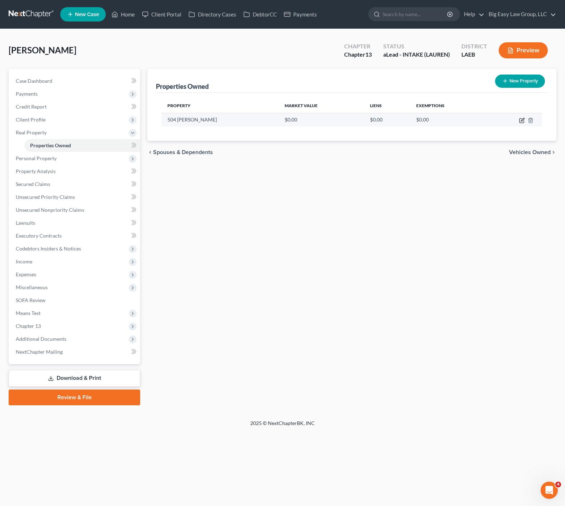
click at [522, 119] on icon "button" at bounding box center [522, 121] width 6 height 6
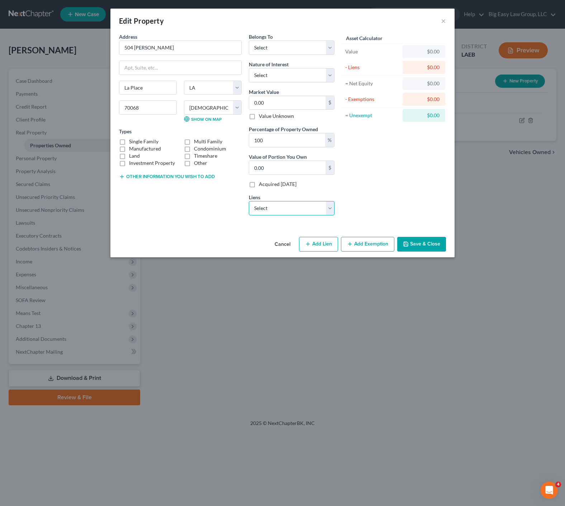
click at [271, 208] on select "Select Standard Mortgage Corp - $210,505.00 Onpath Fcu/Asi Fcu - $7,542.00 Cred…" at bounding box center [292, 208] width 86 height 14
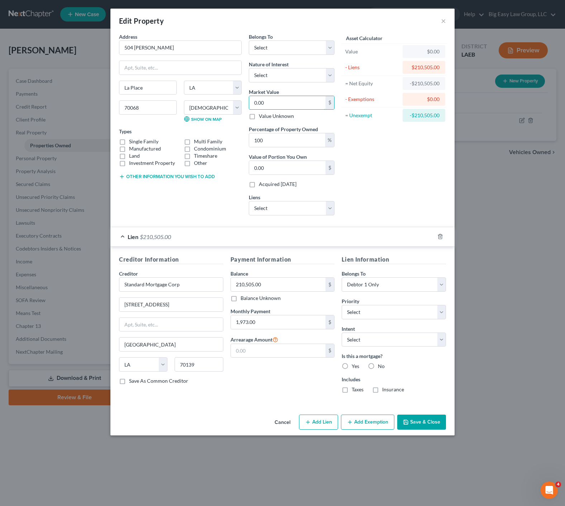
drag, startPoint x: 313, startPoint y: 104, endPoint x: 325, endPoint y: 83, distance: 24.4
click at [258, 98] on input "0.00" at bounding box center [287, 103] width 76 height 14
click at [304, 50] on select "Select Debtor 1 Only Debtor 2 Only Debtor 1 And Debtor 2 Only At Least One Of T…" at bounding box center [292, 48] width 86 height 14
click at [129, 145] on label "Manufactured" at bounding box center [145, 148] width 32 height 7
click at [132, 145] on input "Manufactured" at bounding box center [134, 147] width 5 height 5
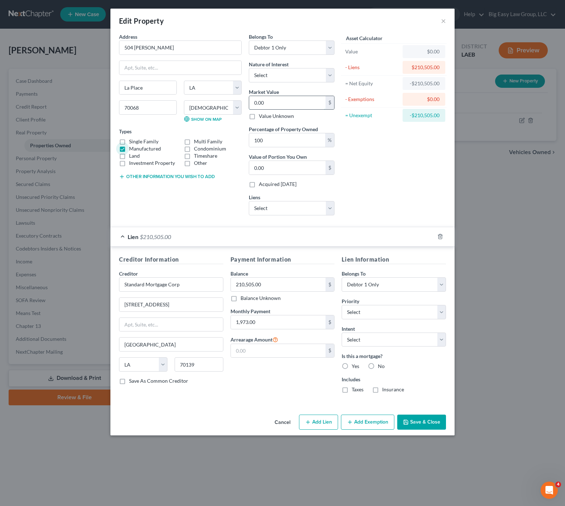
click at [297, 102] on input "0.00" at bounding box center [287, 103] width 76 height 14
click at [317, 207] on select "Select Onpath Fcu/Asi Fcu - $7,542.00 Credit Acceptance Corp - $702.00" at bounding box center [292, 208] width 86 height 14
click at [380, 423] on button "Add Exemption" at bounding box center [367, 422] width 53 height 15
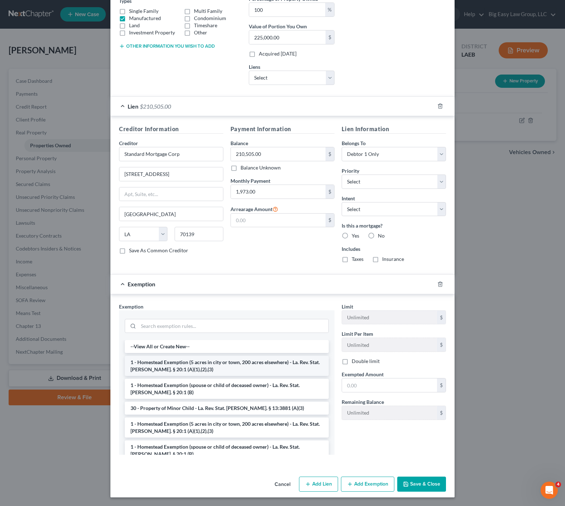
click at [192, 366] on li "1 - Homestead Exemption (5 acres in city or town, 200 acres elsewhere) - La. Re…" at bounding box center [227, 366] width 204 height 20
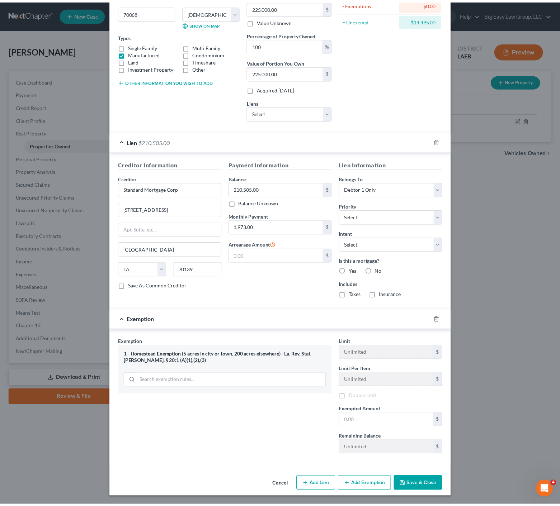
scroll to position [96, 0]
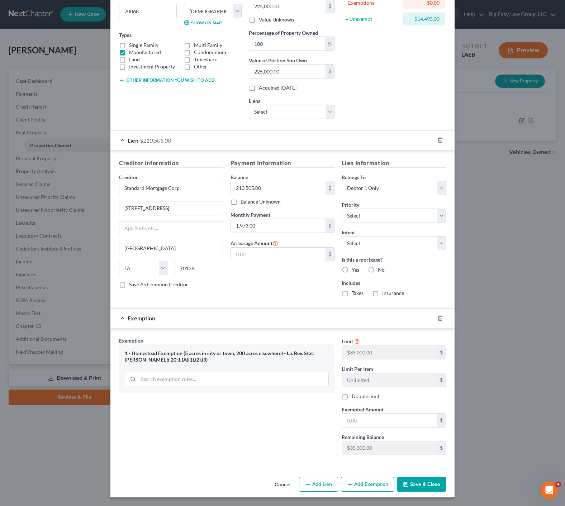
click at [408, 387] on div "Limit $35,000.00 $ Limit Per Item Unlimited $ Double limit Exempted Amount * $ …" at bounding box center [394, 399] width 112 height 124
click at [388, 421] on input "text" at bounding box center [389, 421] width 95 height 14
click at [425, 492] on div "Cancel Add Lien Add Lease Add Exemption Save & Close" at bounding box center [282, 486] width 344 height 24
drag, startPoint x: 427, startPoint y: 491, endPoint x: 394, endPoint y: 378, distance: 117.9
click at [426, 492] on button "Save & Close" at bounding box center [421, 484] width 49 height 15
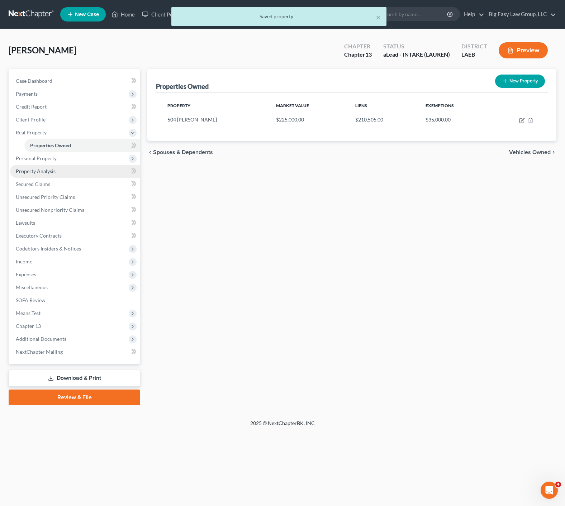
click at [49, 165] on link "Property Analysis" at bounding box center [75, 171] width 130 height 13
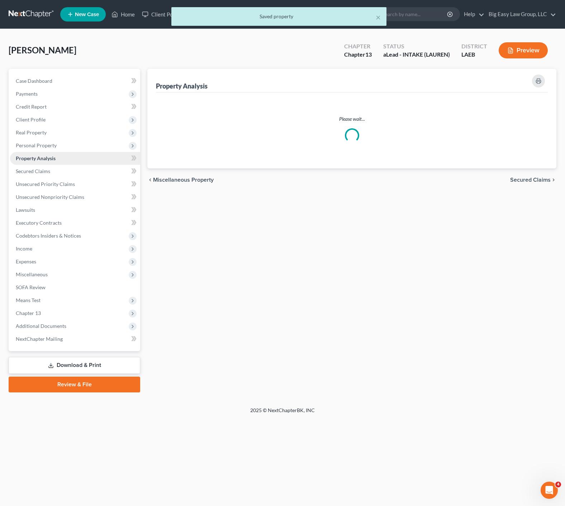
click at [61, 152] on span "Personal Property" at bounding box center [75, 145] width 130 height 13
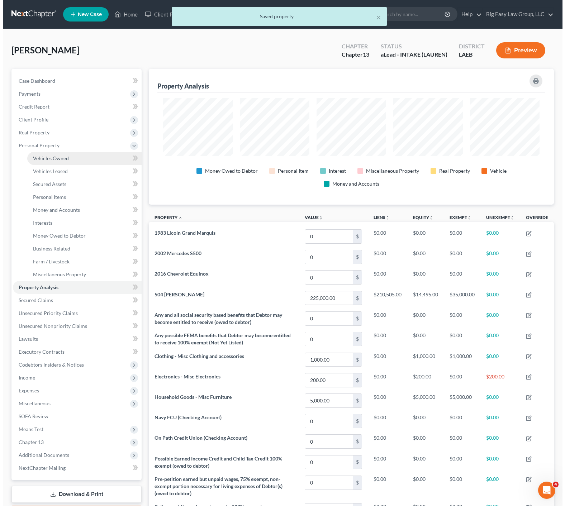
scroll to position [136, 405]
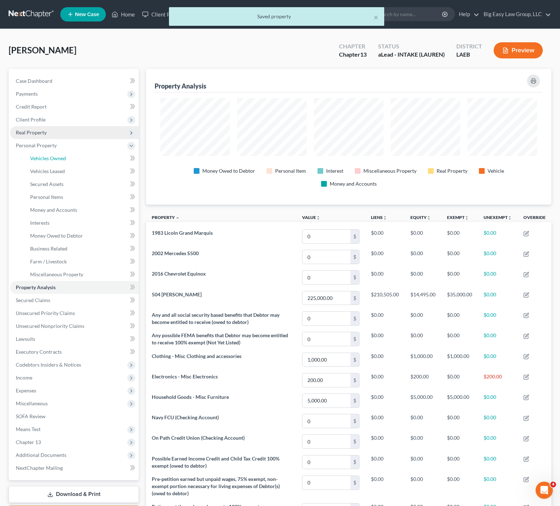
drag, startPoint x: 68, startPoint y: 162, endPoint x: 128, endPoint y: 134, distance: 65.8
click at [68, 162] on link "Vehicles Owned" at bounding box center [81, 158] width 114 height 13
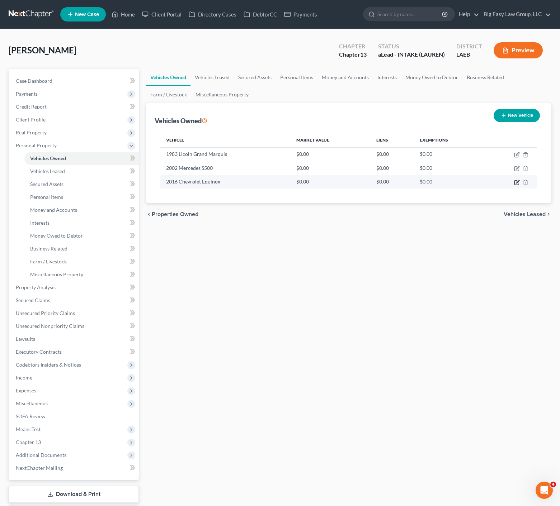
click at [517, 181] on icon "button" at bounding box center [517, 181] width 3 height 3
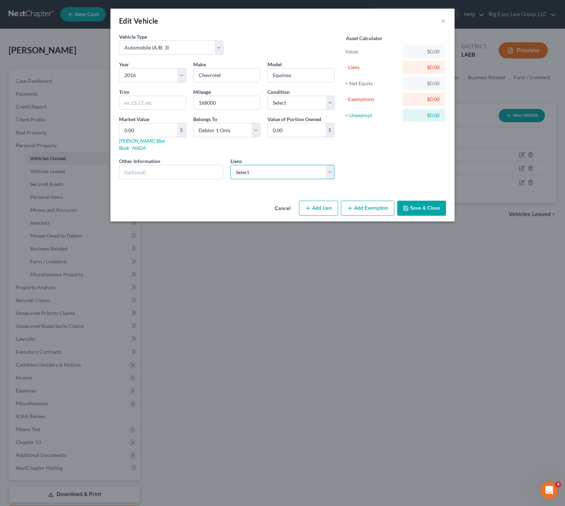
click at [313, 169] on select "Select Onpath Fcu/Asi Fcu - $7,542.00 Credit Acceptance Corp - $702.00" at bounding box center [283, 172] width 104 height 14
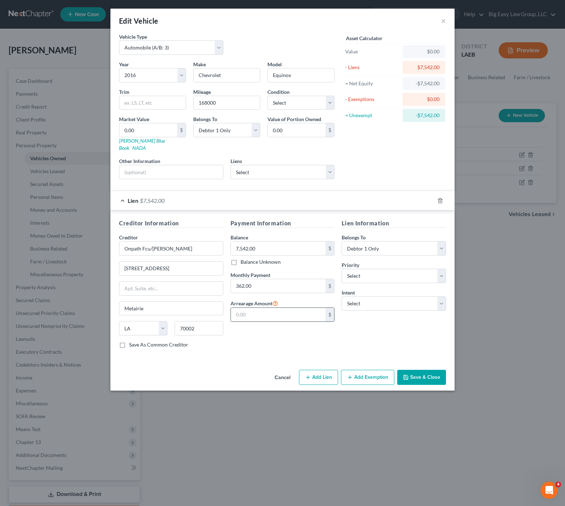
click at [291, 310] on input "text" at bounding box center [278, 315] width 95 height 14
drag, startPoint x: 415, startPoint y: 369, endPoint x: 418, endPoint y: 362, distance: 8.0
click at [415, 370] on button "Save & Close" at bounding box center [421, 377] width 49 height 15
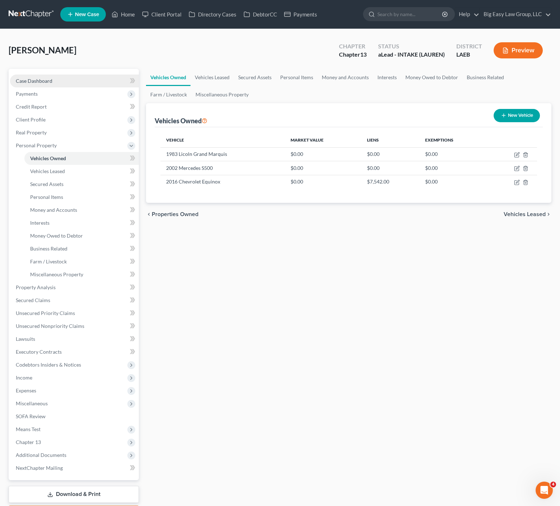
click at [43, 81] on span "Case Dashboard" at bounding box center [34, 81] width 37 height 6
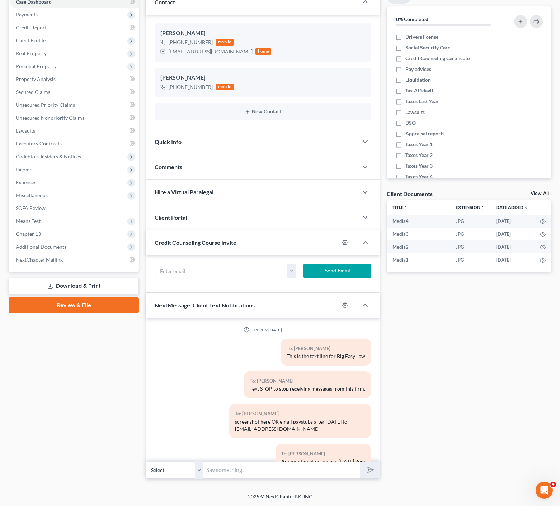
scroll to position [863, 0]
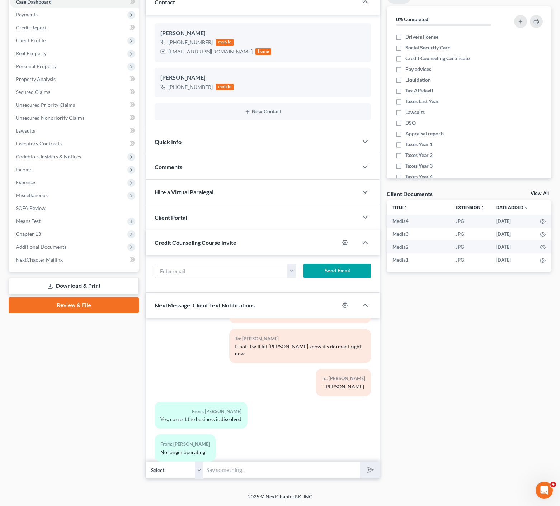
click at [252, 471] on input "text" at bounding box center [281, 470] width 156 height 18
click at [360, 462] on button "submit" at bounding box center [370, 470] width 20 height 17
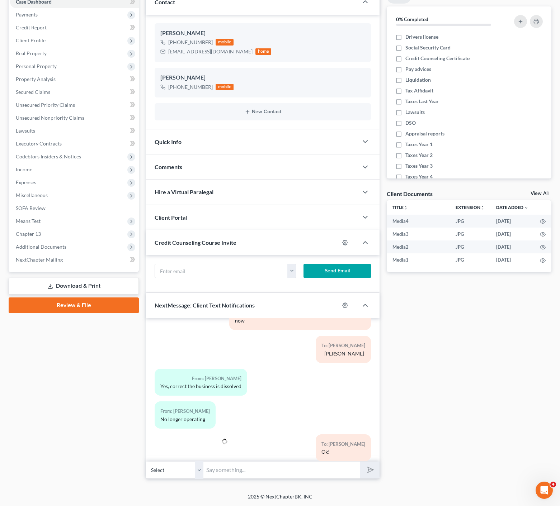
drag, startPoint x: 224, startPoint y: 394, endPoint x: 244, endPoint y: 392, distance: 20.5
click at [224, 402] on div "From: Bianca Roberts No longer operating" at bounding box center [225, 418] width 149 height 33
click at [250, 470] on input "text" at bounding box center [281, 470] width 156 height 18
click at [360, 462] on button "submit" at bounding box center [370, 470] width 20 height 17
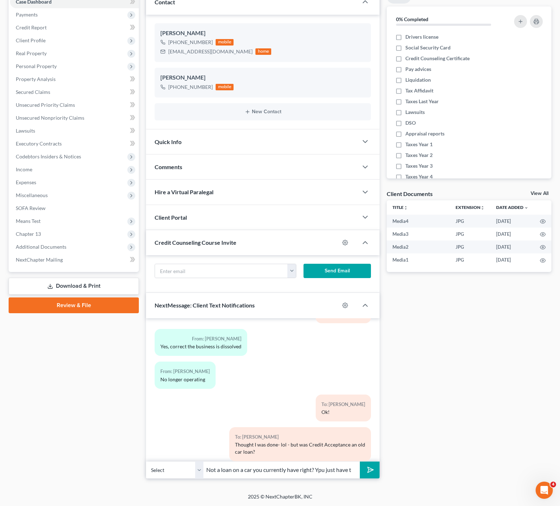
scroll to position [0, 0]
click at [360, 462] on button "submit" at bounding box center [370, 470] width 20 height 17
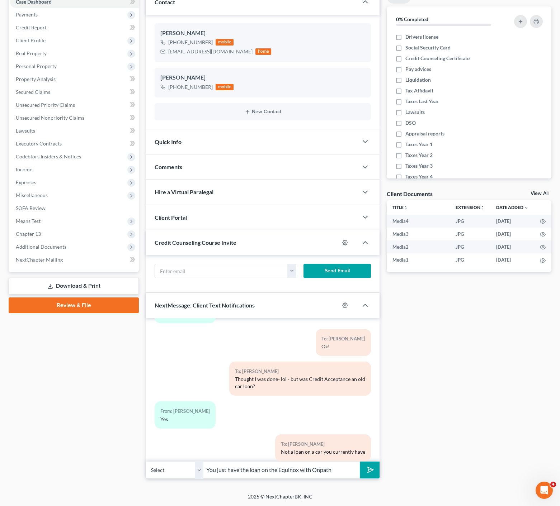
click at [360, 462] on button "submit" at bounding box center [370, 470] width 20 height 17
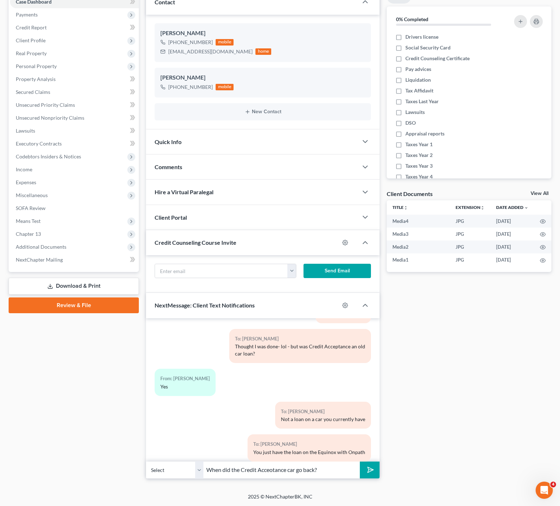
click at [360, 462] on button "submit" at bounding box center [370, 470] width 20 height 17
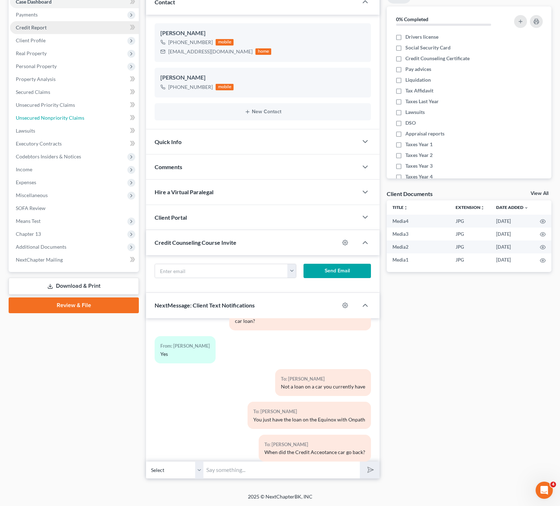
click at [70, 113] on link "Unsecured Nonpriority Claims" at bounding box center [74, 118] width 129 height 13
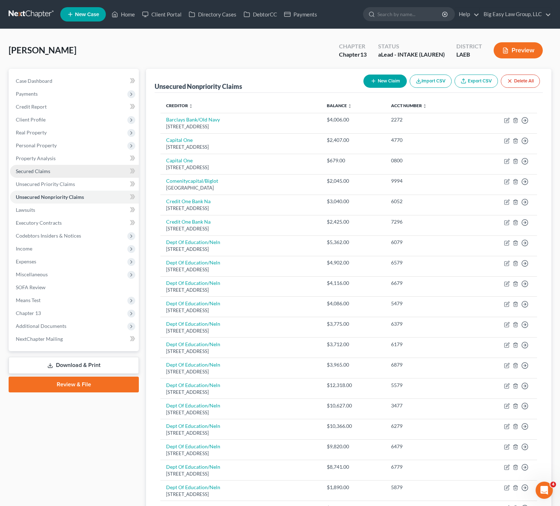
click at [55, 175] on link "Secured Claims" at bounding box center [74, 171] width 129 height 13
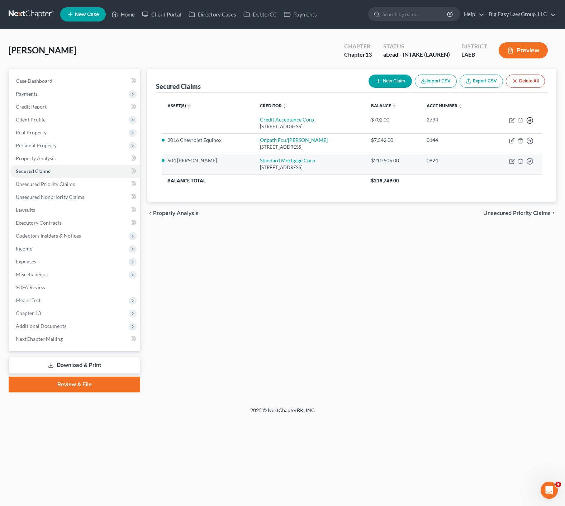
drag, startPoint x: 529, startPoint y: 121, endPoint x: 420, endPoint y: 163, distance: 116.8
click at [529, 121] on icon "button" at bounding box center [529, 120] width 7 height 7
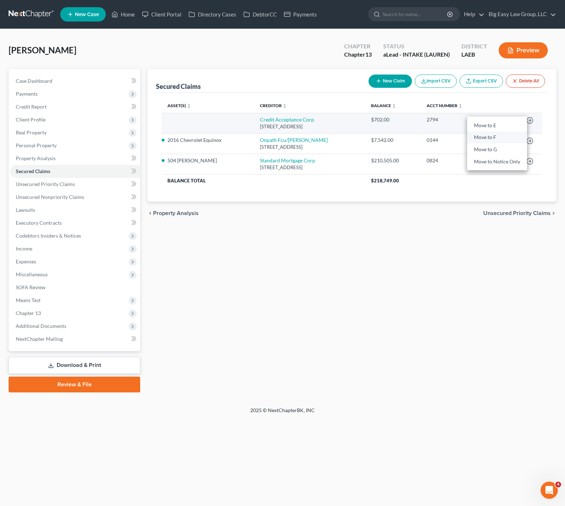
click at [503, 139] on link "Move to F" at bounding box center [497, 138] width 60 height 12
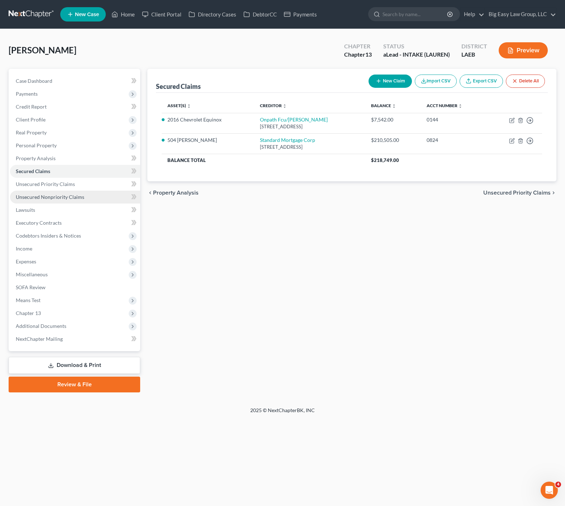
click at [61, 197] on span "Unsecured Nonpriority Claims" at bounding box center [50, 197] width 68 height 6
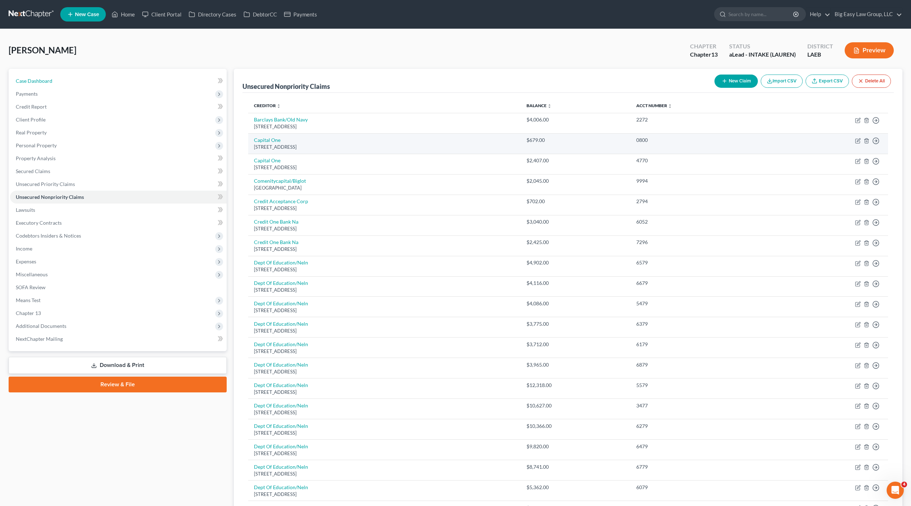
click at [46, 78] on span "Case Dashboard" at bounding box center [34, 81] width 37 height 6
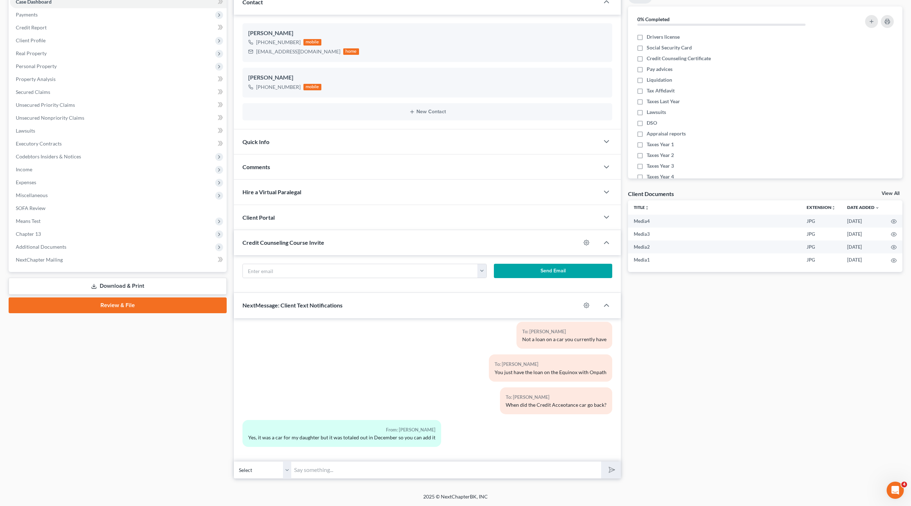
scroll to position [1064, 0]
click at [352, 471] on input "text" at bounding box center [446, 470] width 310 height 18
click at [601, 462] on button "submit" at bounding box center [611, 470] width 20 height 17
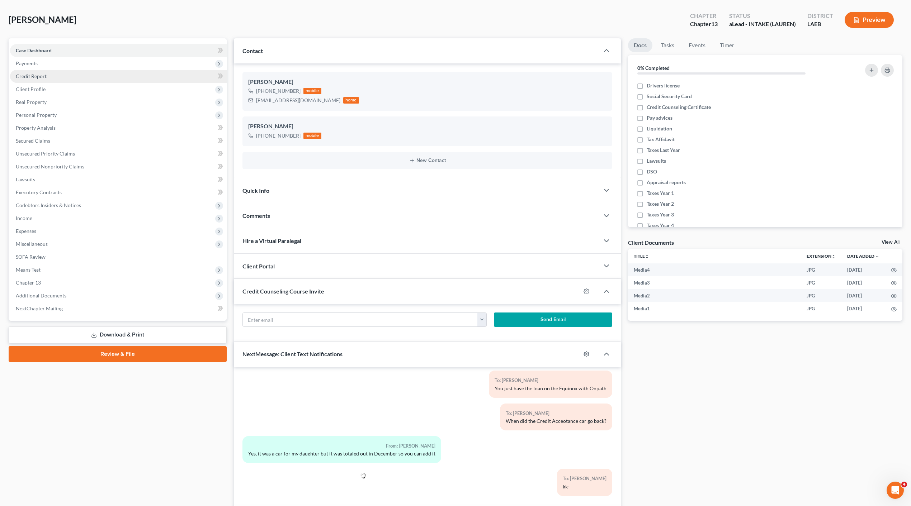
scroll to position [0, 0]
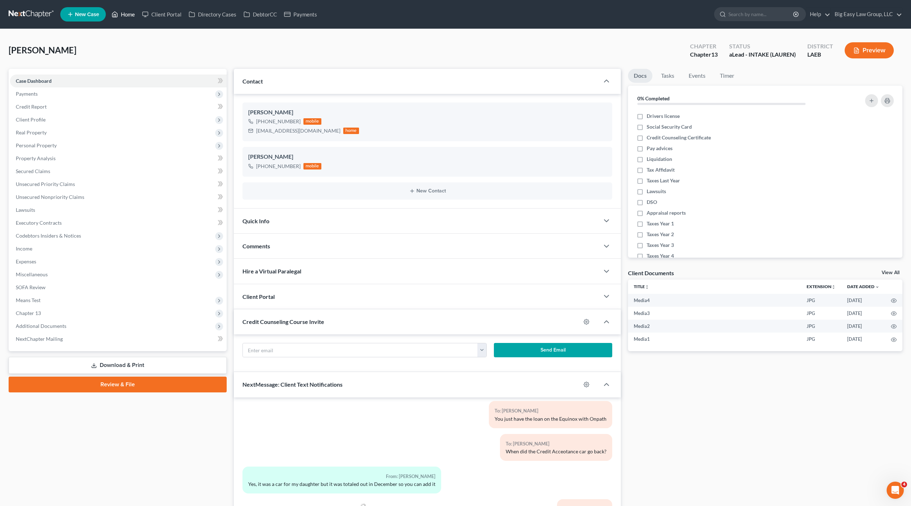
drag, startPoint x: 123, startPoint y: 10, endPoint x: 2, endPoint y: 120, distance: 163.2
click at [123, 10] on link "Home" at bounding box center [123, 14] width 30 height 13
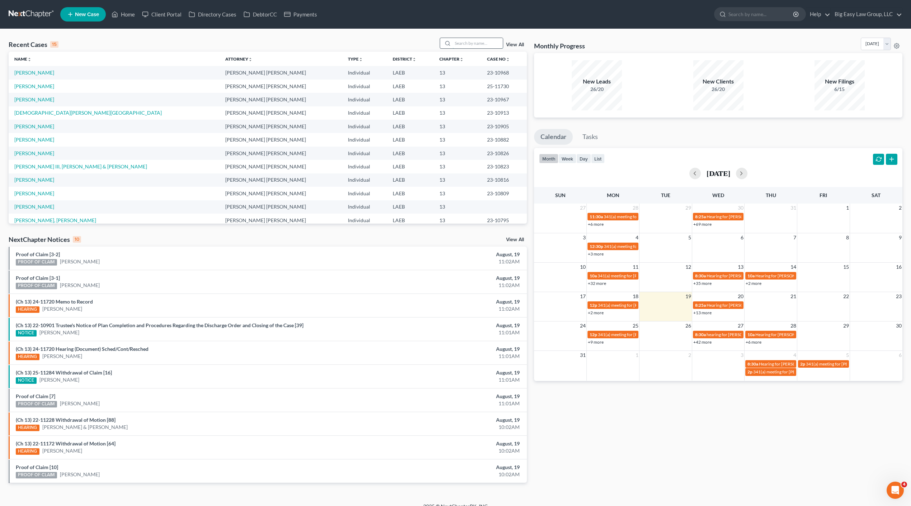
click at [488, 45] on input "search" at bounding box center [477, 43] width 50 height 10
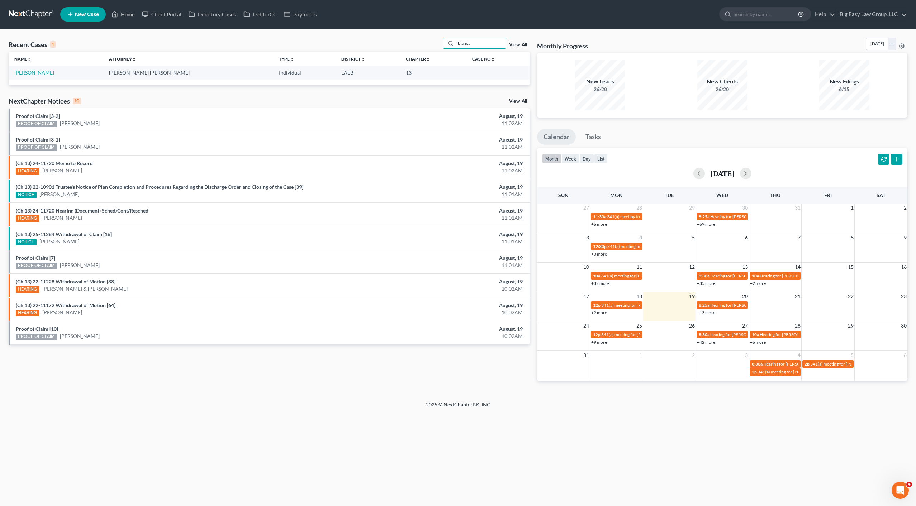
click at [44, 77] on td "Roberts, Bianca" at bounding box center [56, 72] width 95 height 13
click at [37, 72] on link "Roberts, Bianca" at bounding box center [34, 73] width 40 height 6
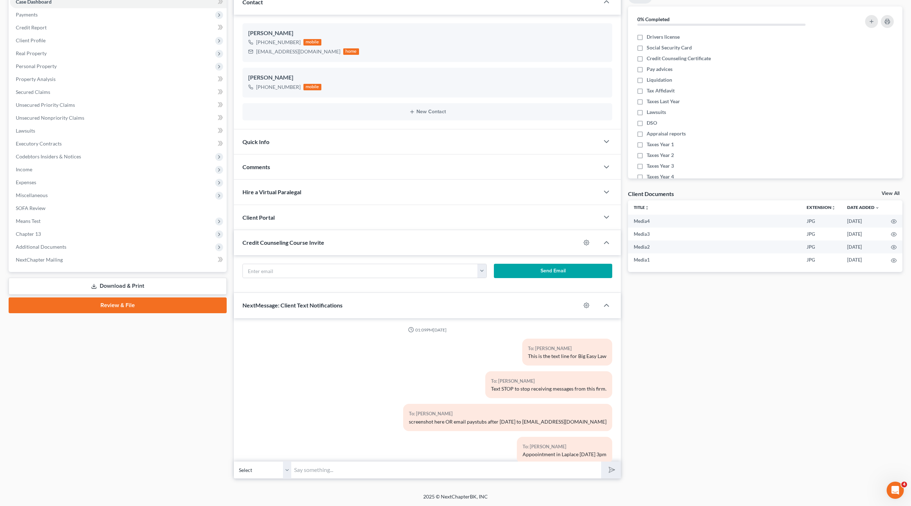
scroll to position [1129, 0]
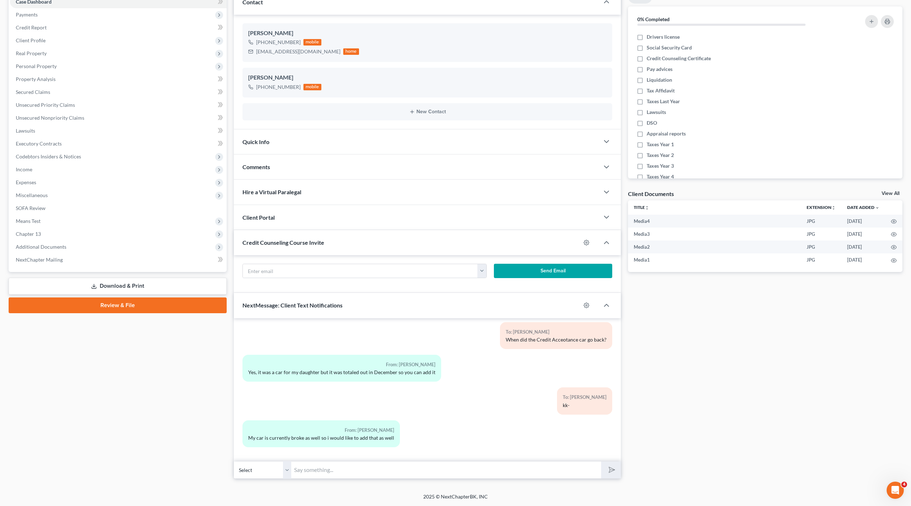
click at [435, 481] on div "Petition Navigation Case Dashboard Payments Invoices Payments Payments Credit R…" at bounding box center [455, 237] width 893 height 495
click at [442, 474] on input "text" at bounding box center [446, 470] width 310 height 18
click at [601, 462] on button "submit" at bounding box center [611, 470] width 20 height 17
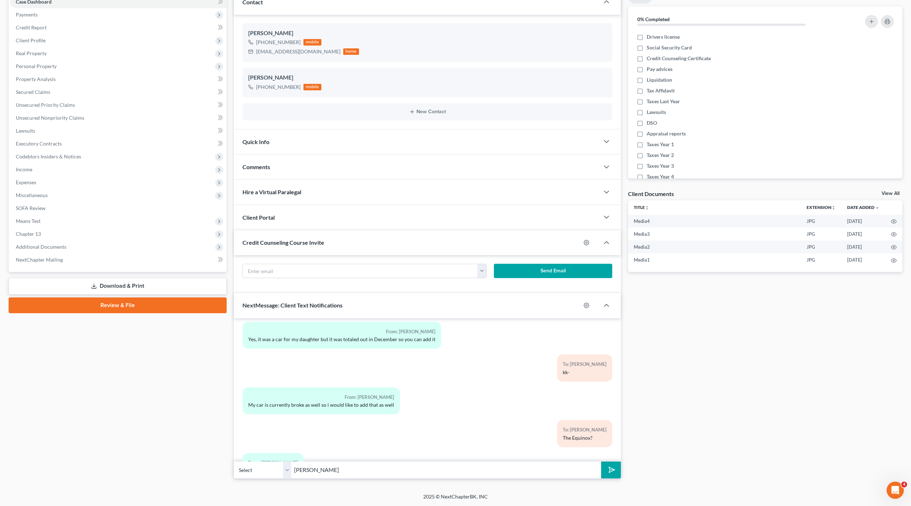
scroll to position [1195, 0]
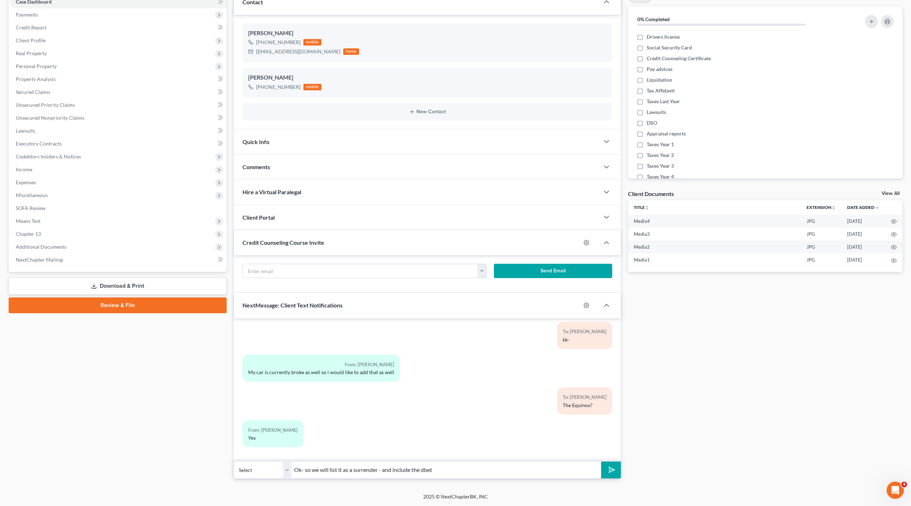
click at [601, 462] on button "submit" at bounding box center [611, 470] width 20 height 17
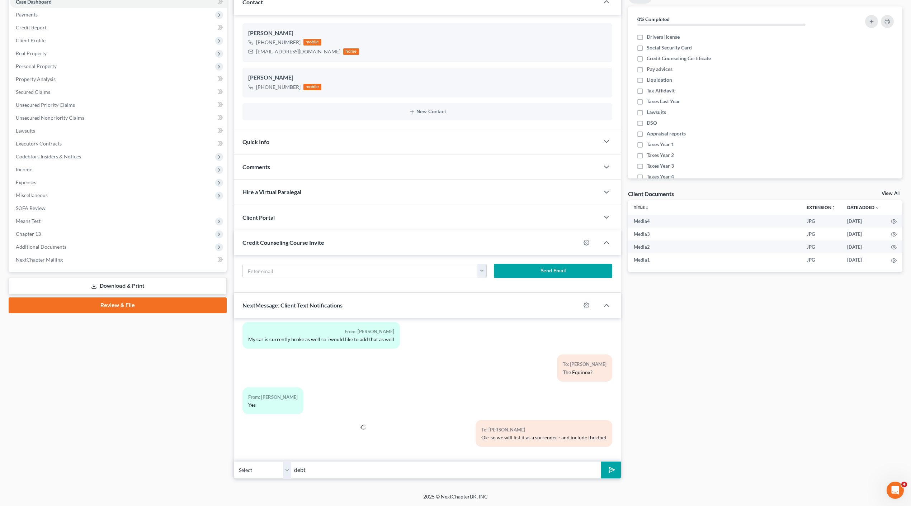
click at [601, 462] on button "submit" at bounding box center [611, 470] width 20 height 17
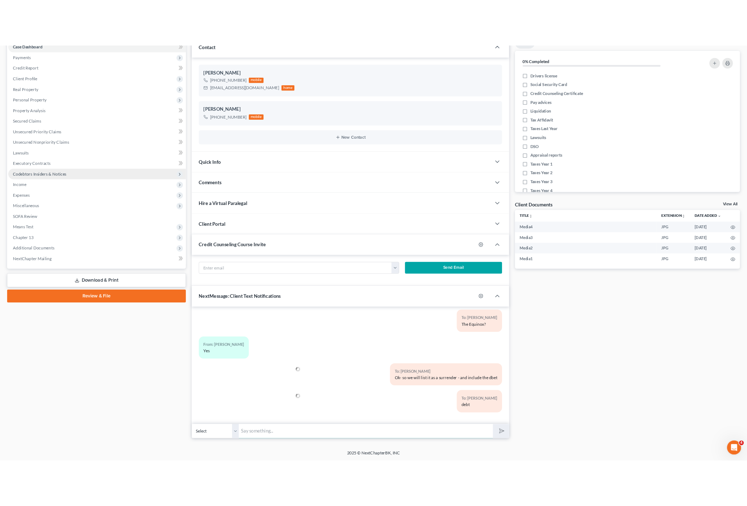
scroll to position [0, 0]
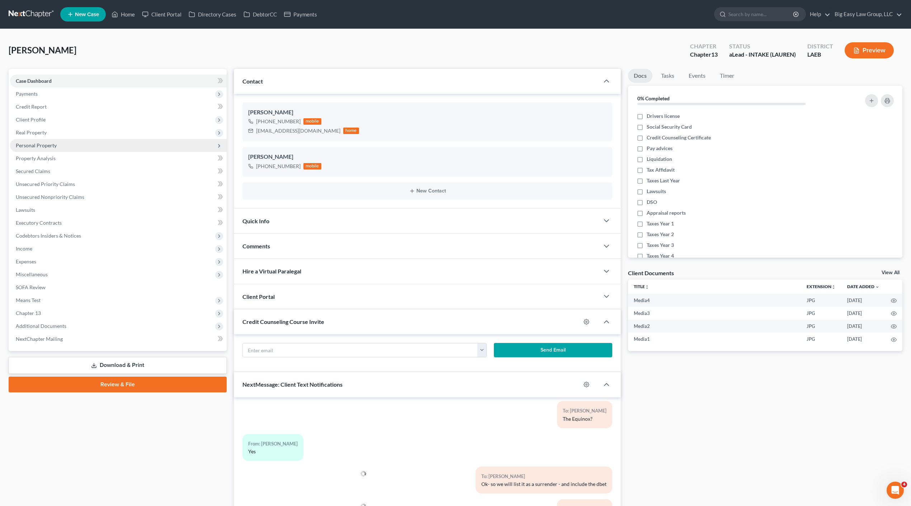
drag, startPoint x: 59, startPoint y: 149, endPoint x: 65, endPoint y: 151, distance: 6.5
click at [59, 149] on span "Personal Property" at bounding box center [118, 145] width 217 height 13
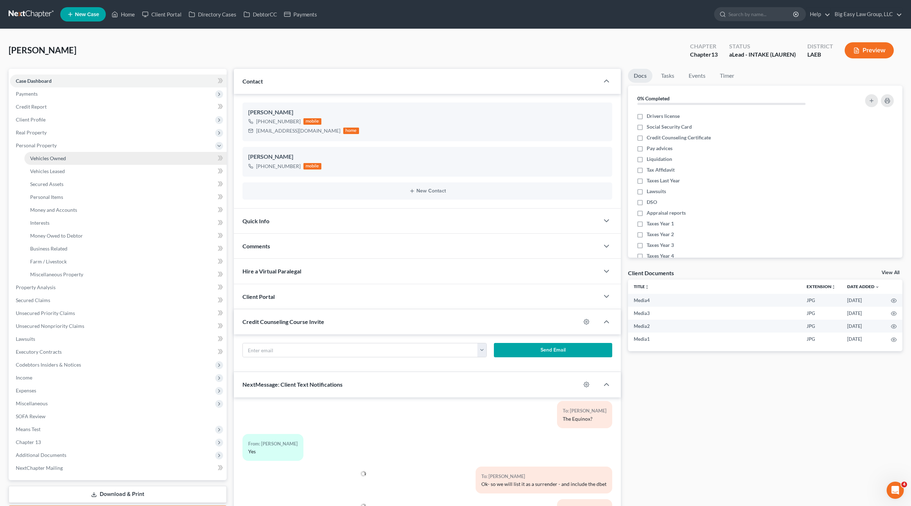
click at [68, 156] on link "Vehicles Owned" at bounding box center [125, 158] width 202 height 13
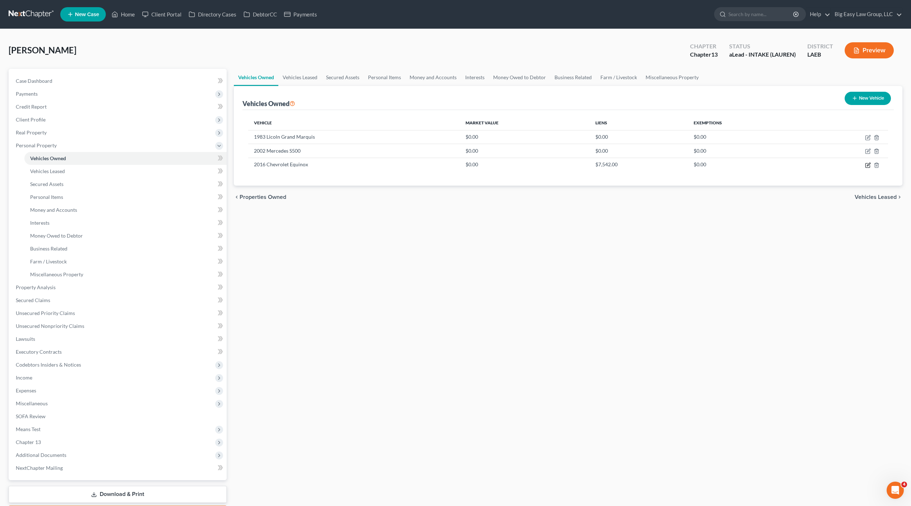
click at [866, 163] on icon "button" at bounding box center [868, 165] width 6 height 6
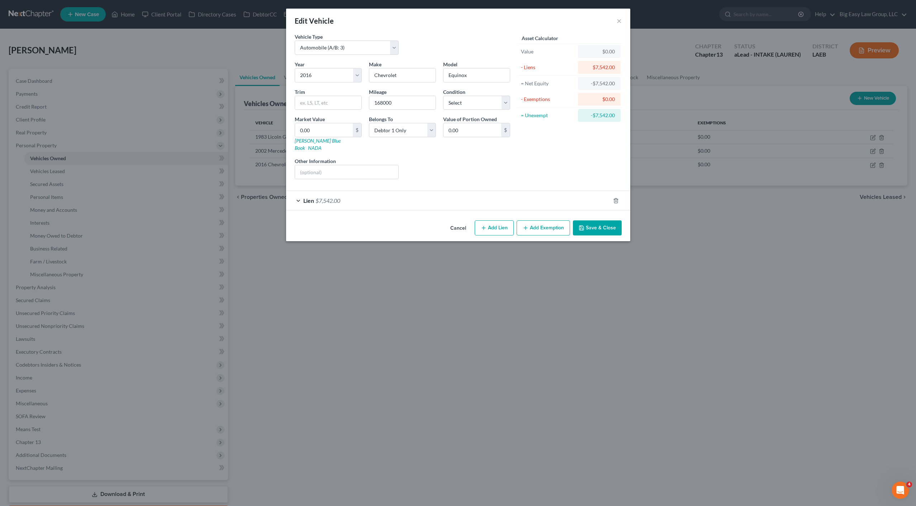
drag, startPoint x: 359, startPoint y: 194, endPoint x: 470, endPoint y: 232, distance: 117.6
click at [359, 194] on div "Lien $7,542.00" at bounding box center [448, 200] width 324 height 19
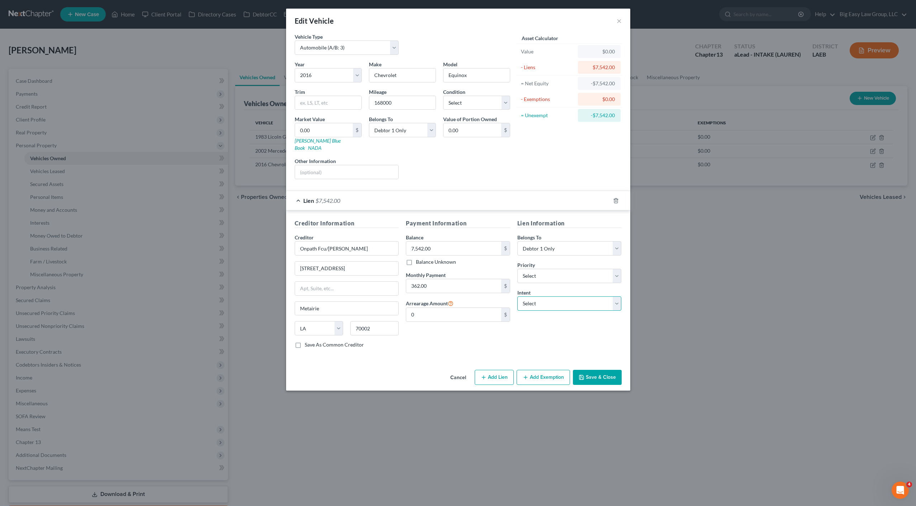
click at [573, 301] on select "Select Surrender Redeem Reaffirm Avoid Other" at bounding box center [569, 303] width 104 height 14
click at [602, 370] on button "Save & Close" at bounding box center [597, 377] width 49 height 15
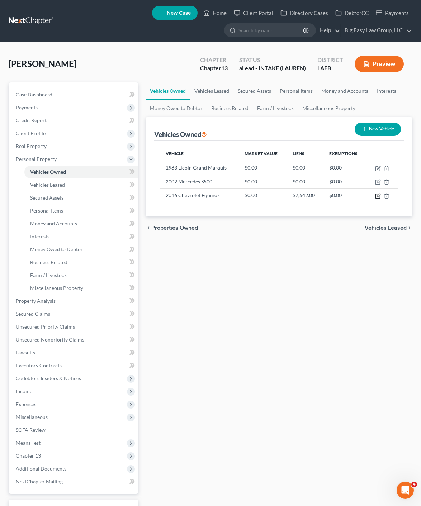
drag, startPoint x: 379, startPoint y: 196, endPoint x: 397, endPoint y: 202, distance: 19.2
click at [379, 196] on icon "button" at bounding box center [378, 196] width 6 height 6
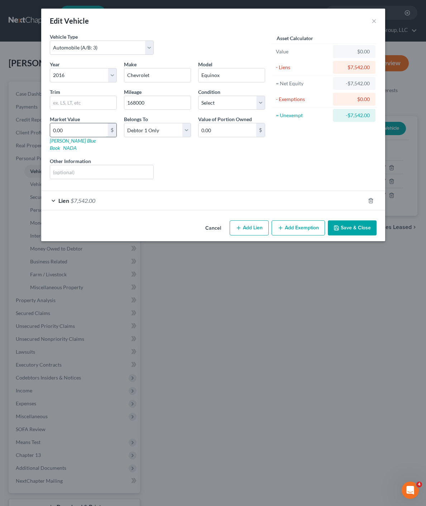
click at [92, 130] on input "0.00" at bounding box center [79, 130] width 58 height 14
drag, startPoint x: 350, startPoint y: 215, endPoint x: 372, endPoint y: 223, distance: 23.4
click at [350, 220] on button "Save & Close" at bounding box center [352, 227] width 49 height 15
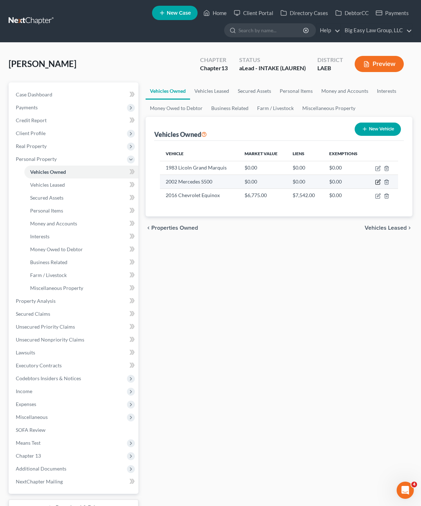
click at [377, 184] on icon "button" at bounding box center [378, 182] width 6 height 6
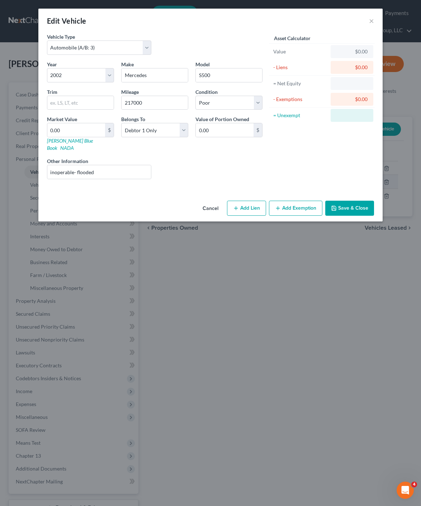
click at [379, 181] on div "Edit Vehicle × Vehicle Type Select Automobile (A/B: 3) Truck (A/B: 3) Trailer (…" at bounding box center [210, 253] width 421 height 506
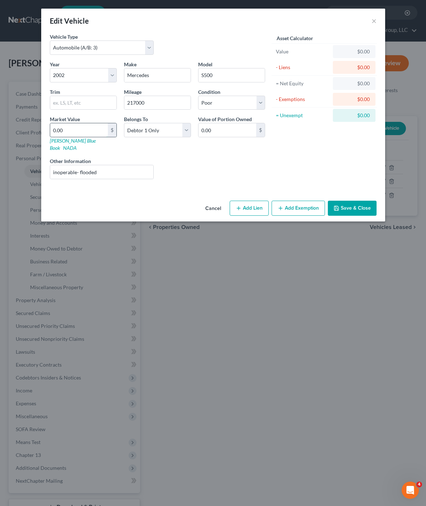
drag, startPoint x: 82, startPoint y: 130, endPoint x: 85, endPoint y: 131, distance: 3.7
click at [85, 131] on input "0.00" at bounding box center [79, 130] width 58 height 14
click at [369, 205] on button "Save & Close" at bounding box center [352, 208] width 49 height 15
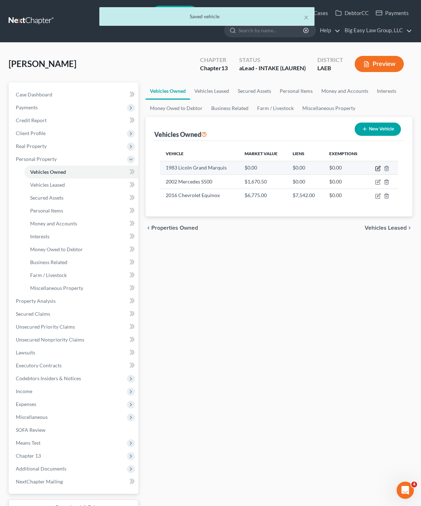
click at [378, 168] on icon "button" at bounding box center [378, 169] width 6 height 6
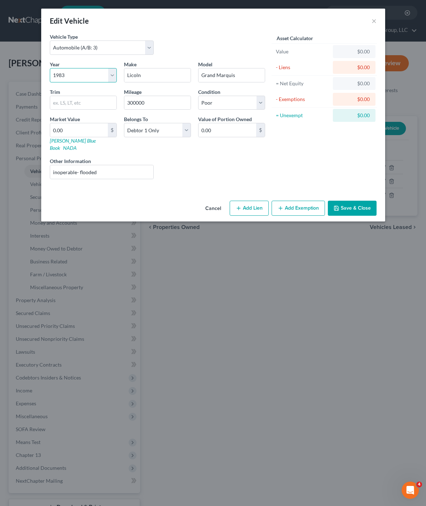
click at [85, 73] on select "Select 2026 2025 2024 2023 2022 2021 2020 2019 2018 2017 2016 2015 2014 2013 20…" at bounding box center [83, 75] width 67 height 14
click at [80, 78] on select "Select 2026 2025 2024 2023 2022 2021 2020 2019 2018 2017 2016 2015 2014 2013 20…" at bounding box center [83, 75] width 67 height 14
click at [84, 73] on select "Select 2026 2025 2024 2023 2022 2021 2020 2019 2018 2017 2016 2015 2014 2013 20…" at bounding box center [83, 75] width 67 height 14
click at [217, 52] on div "Vehicle Type Select Automobile (A/B: 3) Truck (A/B: 3) Trailer (A/B: 4) Watercr…" at bounding box center [157, 47] width 223 height 28
click at [355, 206] on button "Save & Close" at bounding box center [352, 208] width 49 height 15
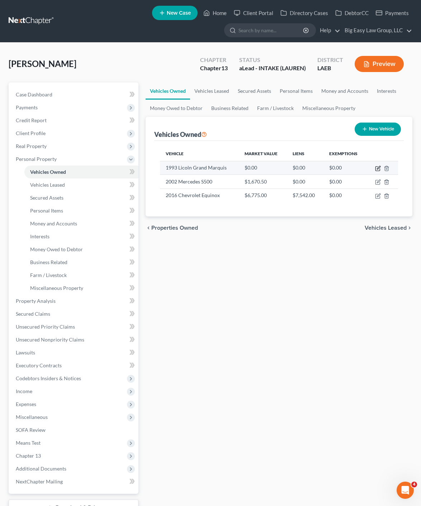
click at [380, 168] on icon "button" at bounding box center [378, 169] width 6 height 6
click at [376, 167] on icon "button" at bounding box center [378, 169] width 6 height 6
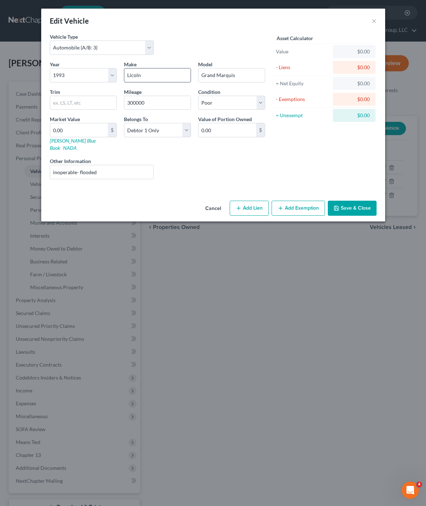
click at [130, 73] on input "Licoln" at bounding box center [157, 75] width 66 height 14
click at [362, 201] on button "Save & Close" at bounding box center [352, 208] width 49 height 15
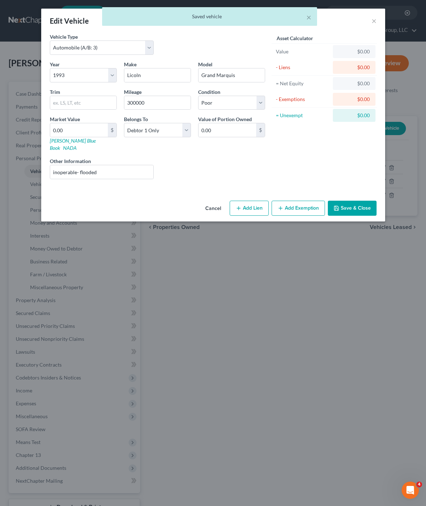
click at [366, 208] on button "Save & Close" at bounding box center [352, 208] width 49 height 15
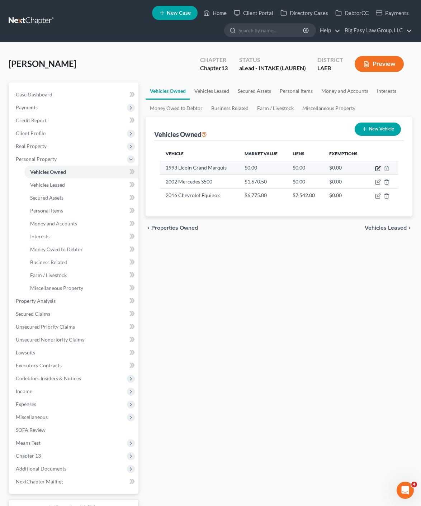
click at [377, 169] on icon "button" at bounding box center [378, 169] width 6 height 6
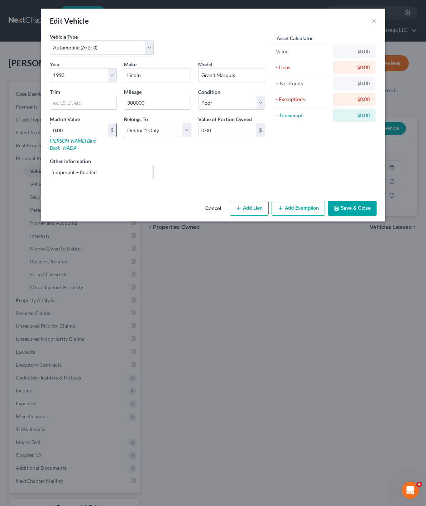
click at [71, 126] on input "0.00" at bounding box center [79, 130] width 58 height 14
click at [357, 201] on button "Save & Close" at bounding box center [352, 208] width 49 height 15
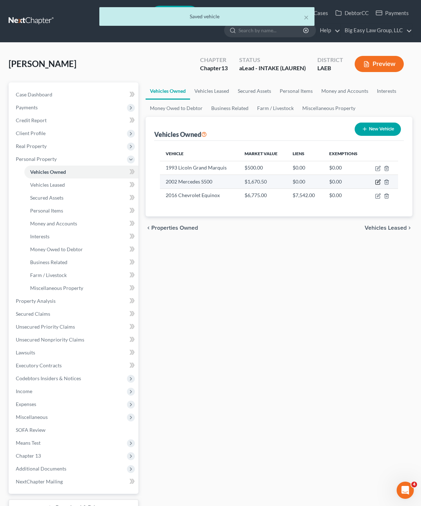
click at [376, 181] on icon "button" at bounding box center [378, 182] width 6 height 6
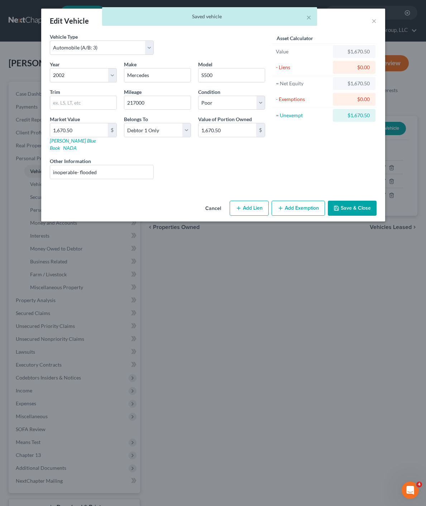
click at [325, 204] on button "Add Exemption" at bounding box center [298, 208] width 53 height 15
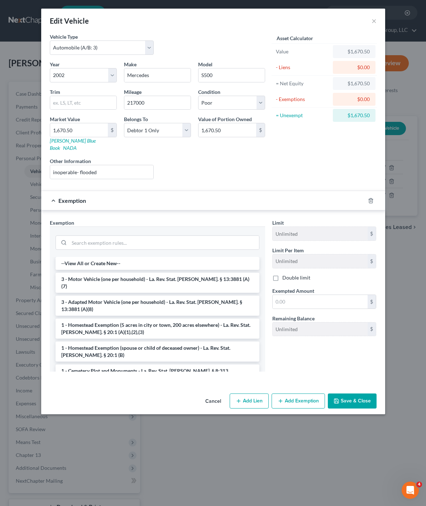
click at [94, 273] on li "3 - Motor Vehicle (one per household) - La. Rev. Stat. Ann. § 13:3881 (A)(7)" at bounding box center [158, 283] width 204 height 20
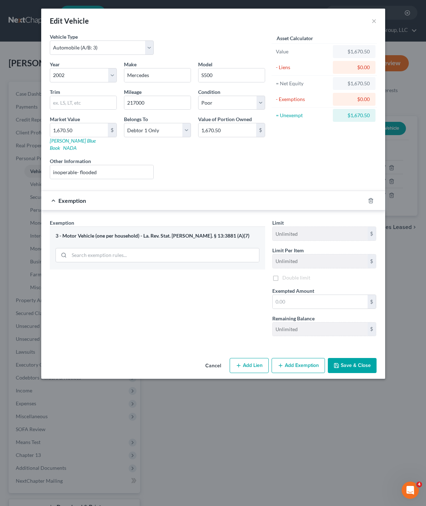
click at [304, 304] on div "Limit Unlimited $ Limit Per Item Unlimited $ Double limit Exempted Amount * $ R…" at bounding box center [325, 280] width 112 height 123
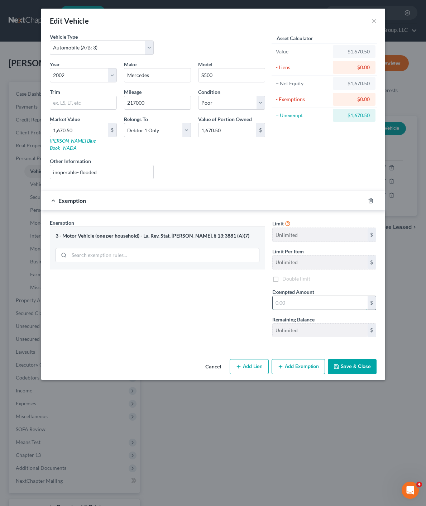
click at [306, 297] on input "text" at bounding box center [320, 303] width 95 height 14
click at [353, 361] on button "Save & Close" at bounding box center [352, 366] width 49 height 15
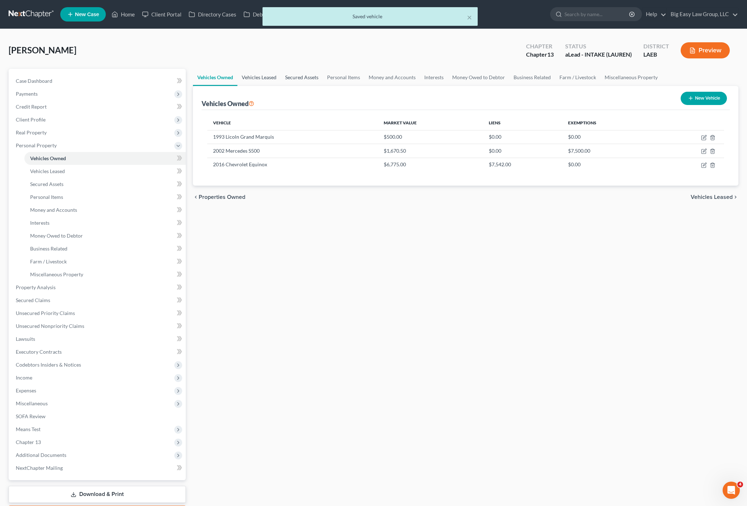
drag, startPoint x: 269, startPoint y: 74, endPoint x: 304, endPoint y: 83, distance: 35.9
click at [269, 74] on link "Vehicles Leased" at bounding box center [258, 77] width 43 height 17
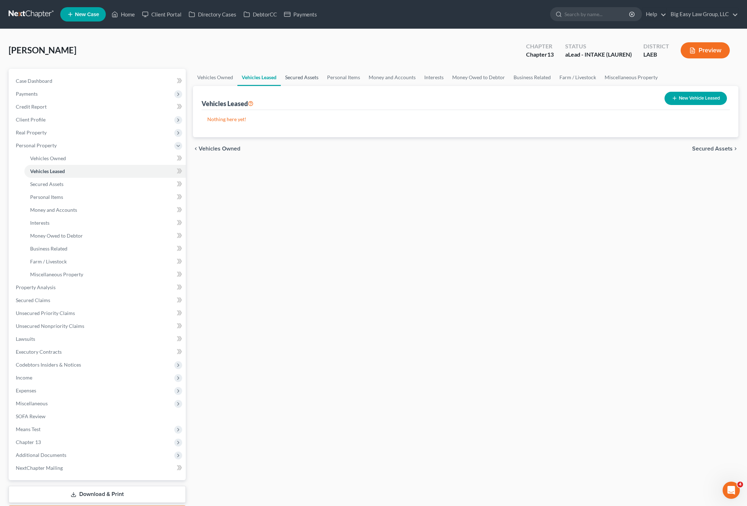
click at [304, 83] on link "Secured Assets" at bounding box center [302, 77] width 42 height 17
click at [236, 81] on link "Vehicles Owned" at bounding box center [215, 77] width 44 height 17
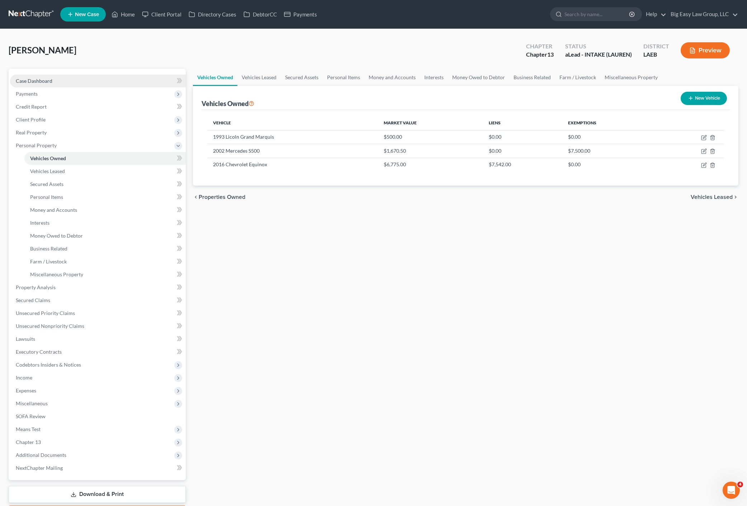
drag, startPoint x: 41, startPoint y: 87, endPoint x: 60, endPoint y: 76, distance: 22.6
click at [41, 87] on span "Payments" at bounding box center [98, 93] width 176 height 13
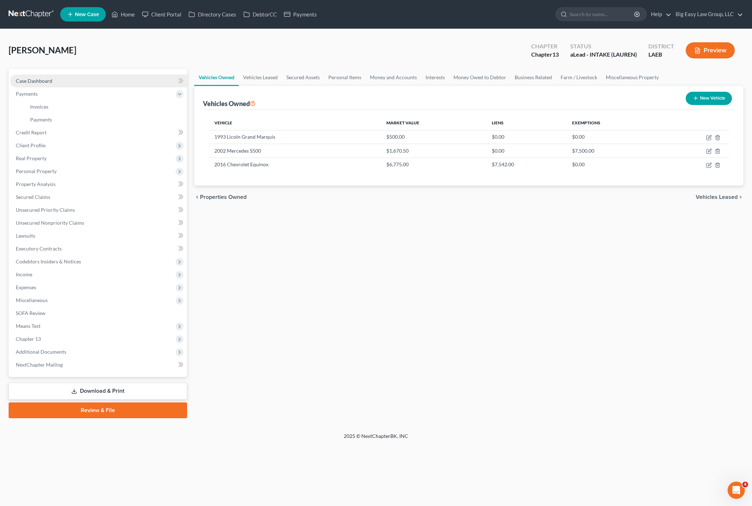
click at [37, 84] on span "Case Dashboard" at bounding box center [34, 81] width 37 height 6
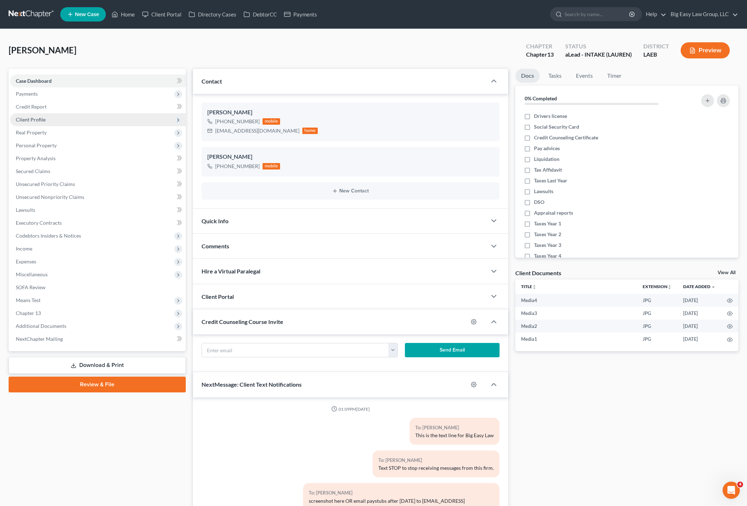
scroll to position [1308, 0]
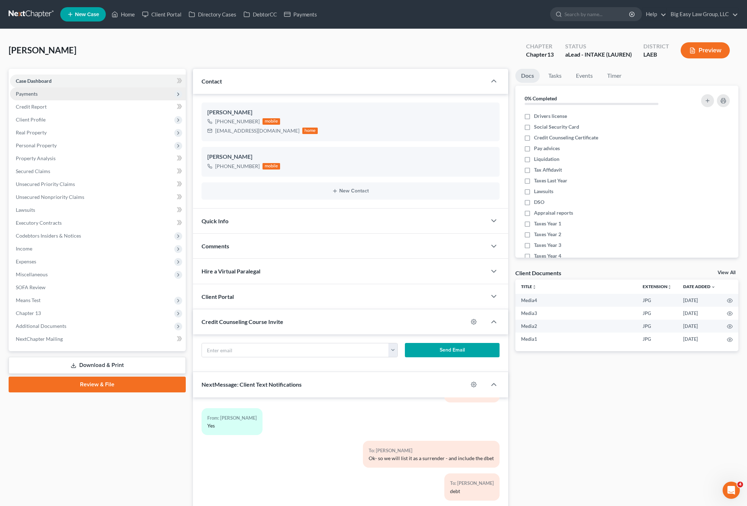
drag, startPoint x: 35, startPoint y: 87, endPoint x: 35, endPoint y: 97, distance: 9.7
click at [35, 87] on span "Payments" at bounding box center [98, 93] width 176 height 13
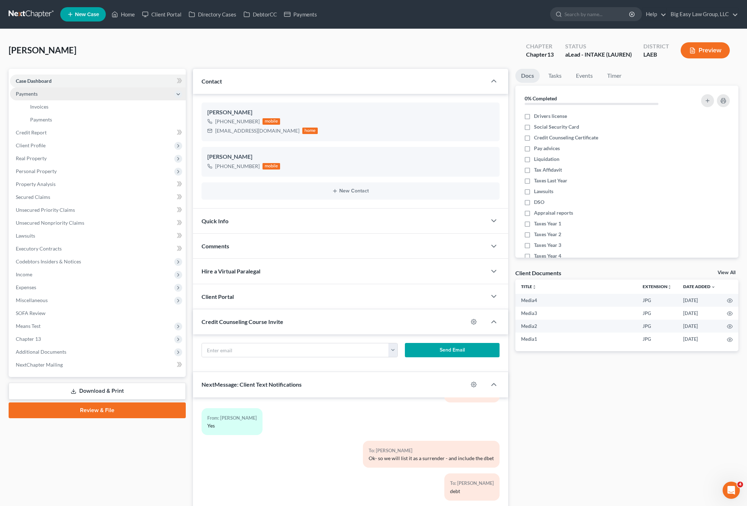
click at [35, 97] on span "Payments" at bounding box center [98, 93] width 176 height 13
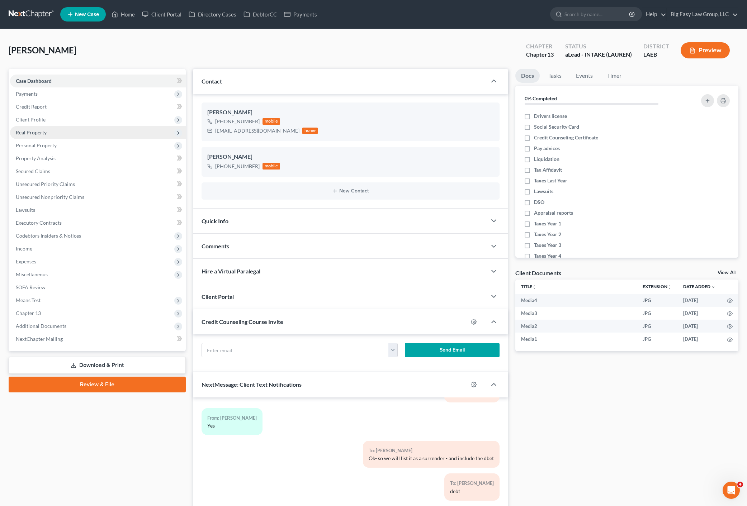
click at [41, 136] on span "Real Property" at bounding box center [98, 132] width 176 height 13
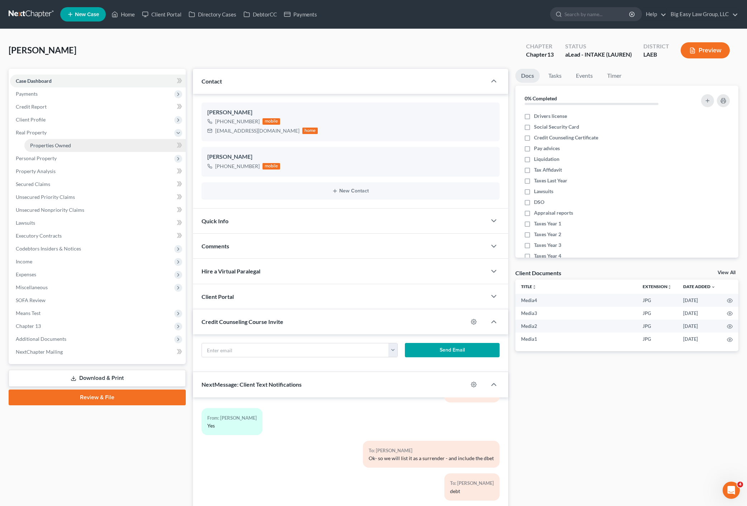
click at [47, 148] on span "Properties Owned" at bounding box center [50, 145] width 41 height 6
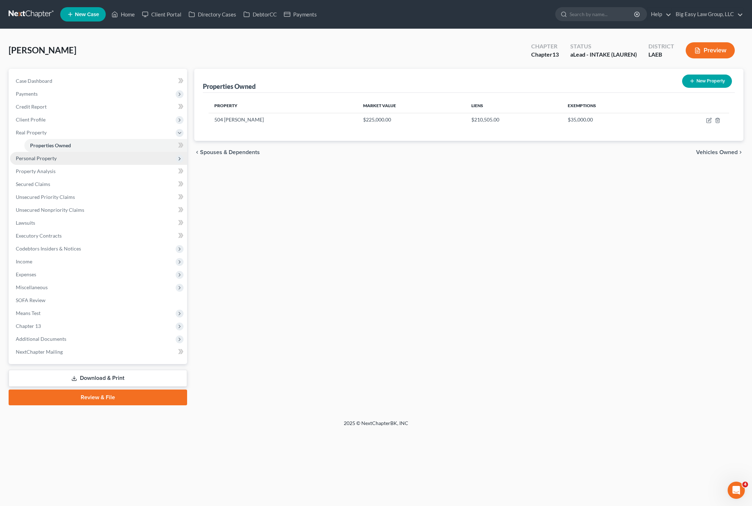
click at [58, 159] on span "Personal Property" at bounding box center [98, 158] width 177 height 13
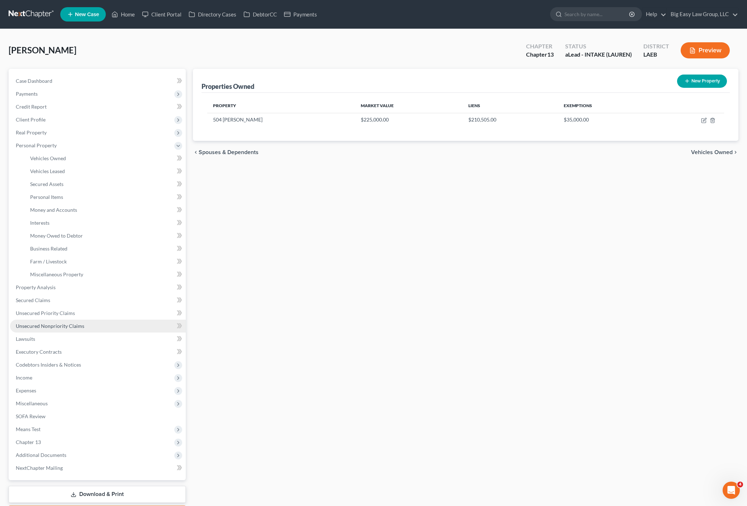
click at [66, 328] on span "Unsecured Nonpriority Claims" at bounding box center [50, 326] width 68 height 6
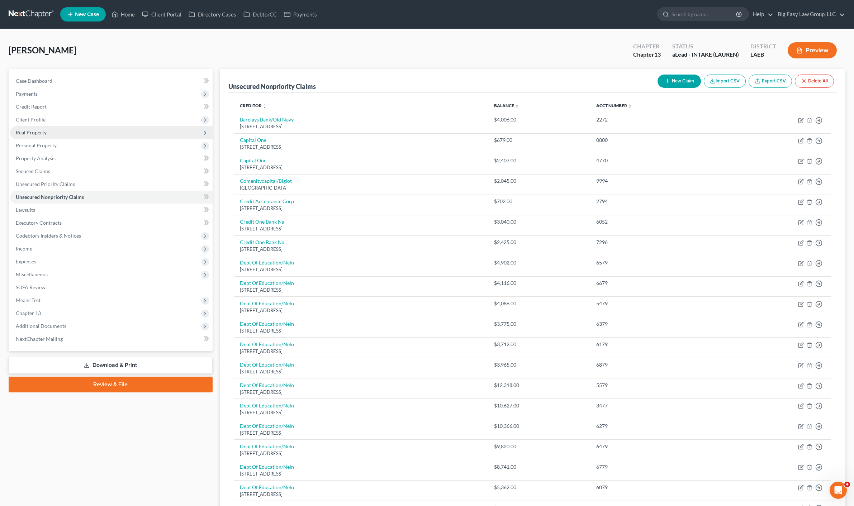
click at [53, 132] on span "Real Property" at bounding box center [111, 132] width 203 height 13
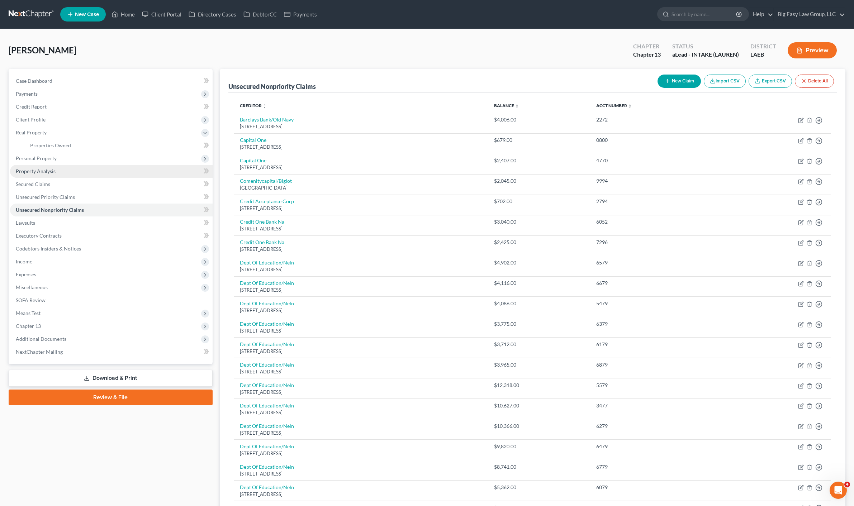
click at [56, 153] on ul "Case Dashboard Payments Invoices Payments Payments Credit Report Client Profile" at bounding box center [111, 217] width 203 height 284
click at [56, 167] on link "Property Analysis" at bounding box center [111, 171] width 203 height 13
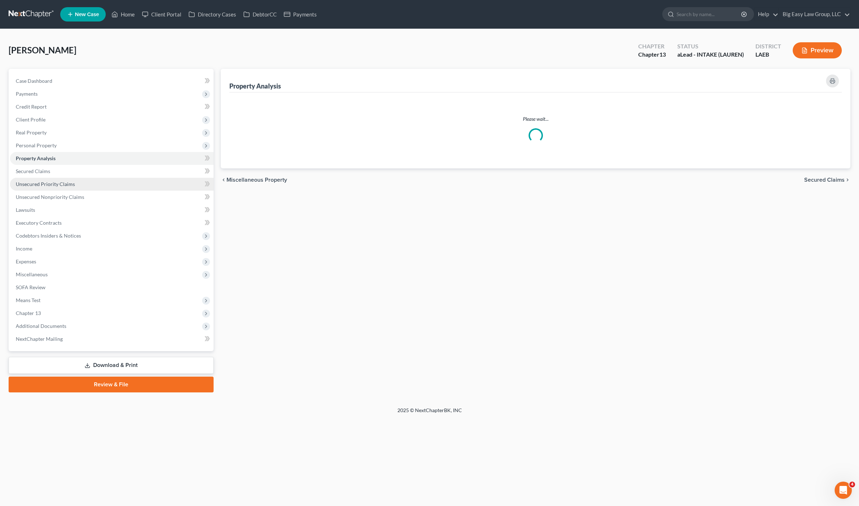
click at [67, 182] on span "Unsecured Priority Claims" at bounding box center [45, 184] width 59 height 6
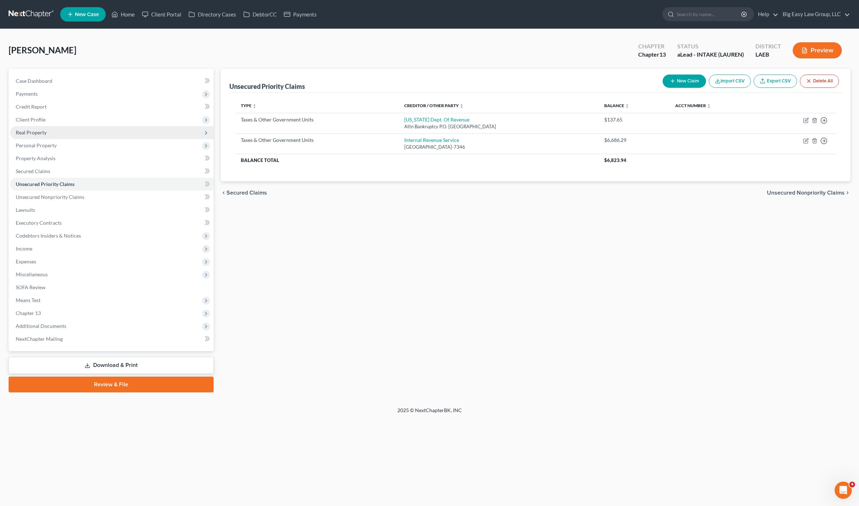
drag, startPoint x: 50, startPoint y: 140, endPoint x: 81, endPoint y: 127, distance: 33.8
click at [50, 140] on span "Personal Property" at bounding box center [112, 145] width 204 height 13
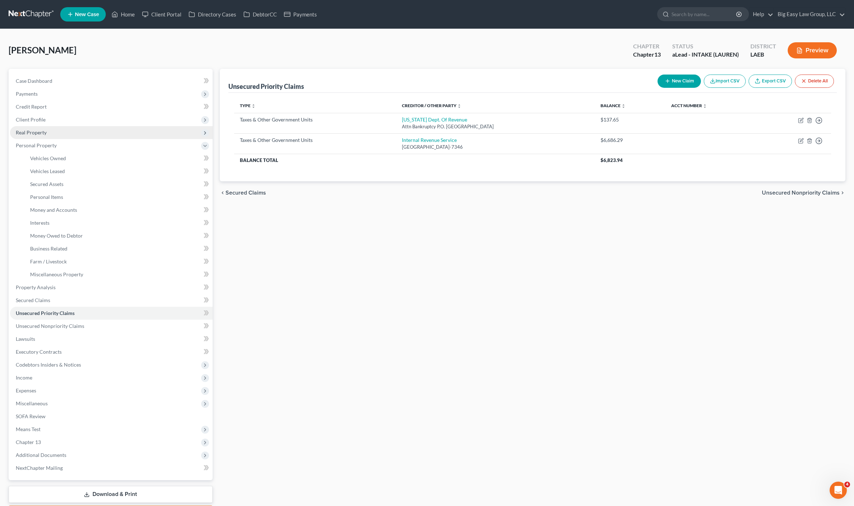
click at [81, 127] on span "Real Property" at bounding box center [111, 132] width 203 height 13
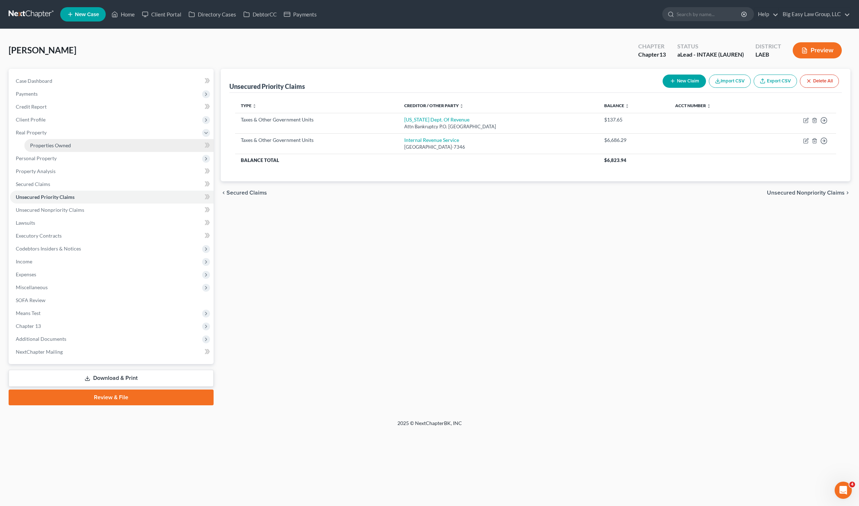
click at [73, 146] on link "Properties Owned" at bounding box center [118, 145] width 189 height 13
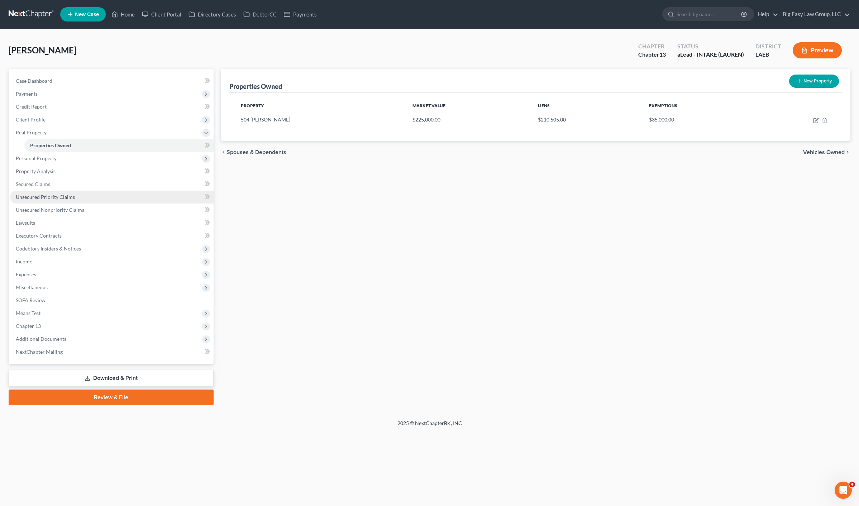
click at [43, 195] on span "Unsecured Priority Claims" at bounding box center [45, 197] width 59 height 6
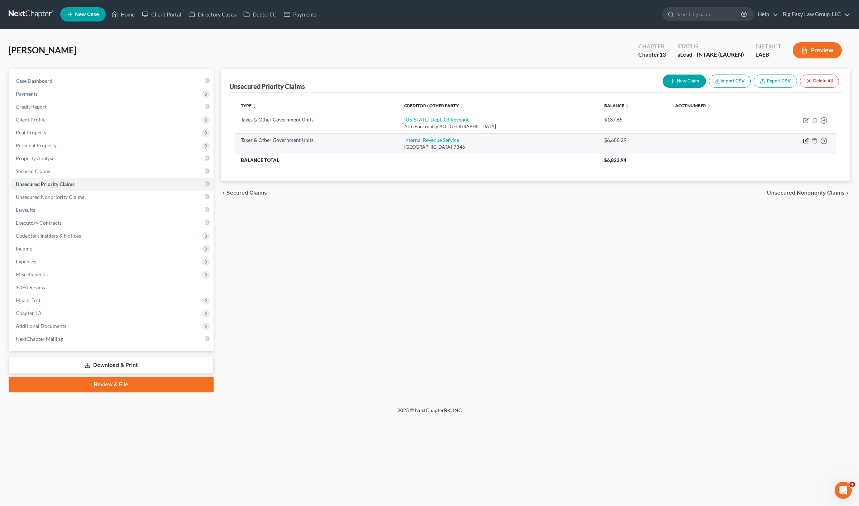
click at [804, 139] on icon "button" at bounding box center [806, 141] width 6 height 6
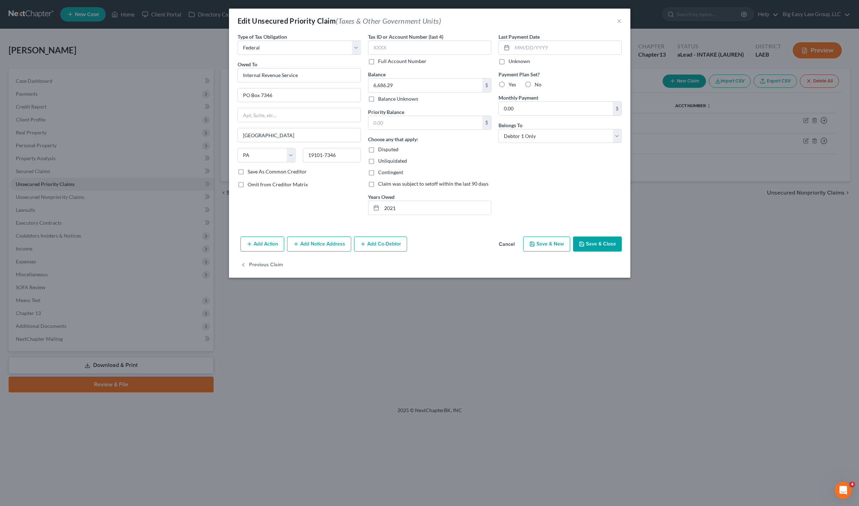
drag, startPoint x: 599, startPoint y: 246, endPoint x: 374, endPoint y: 147, distance: 245.8
click at [599, 246] on button "Save & Close" at bounding box center [597, 244] width 49 height 15
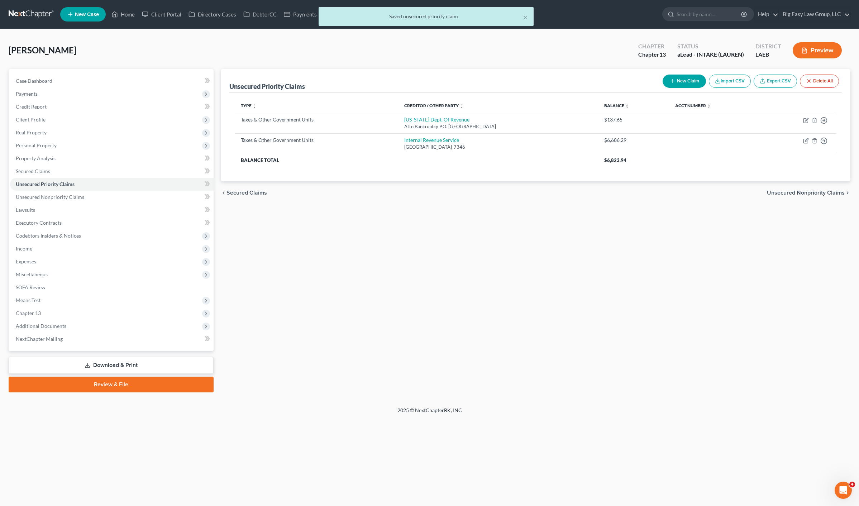
click at [33, 66] on div "Roberts, Bianca Upgraded Chapter Chapter 13 Status aLead - INTAKE (LAUREN) Dist…" at bounding box center [430, 53] width 842 height 31
drag, startPoint x: 51, startPoint y: 82, endPoint x: 98, endPoint y: 102, distance: 50.4
click at [51, 82] on span "Case Dashboard" at bounding box center [34, 81] width 37 height 6
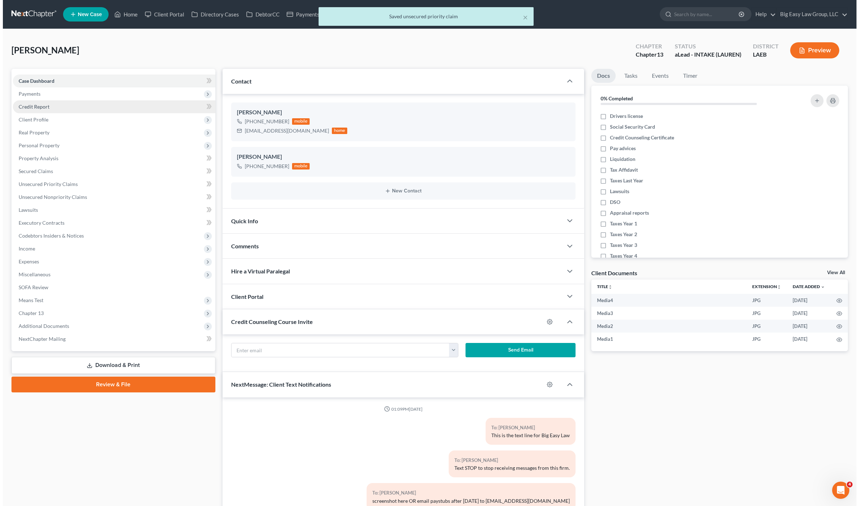
scroll to position [1294, 0]
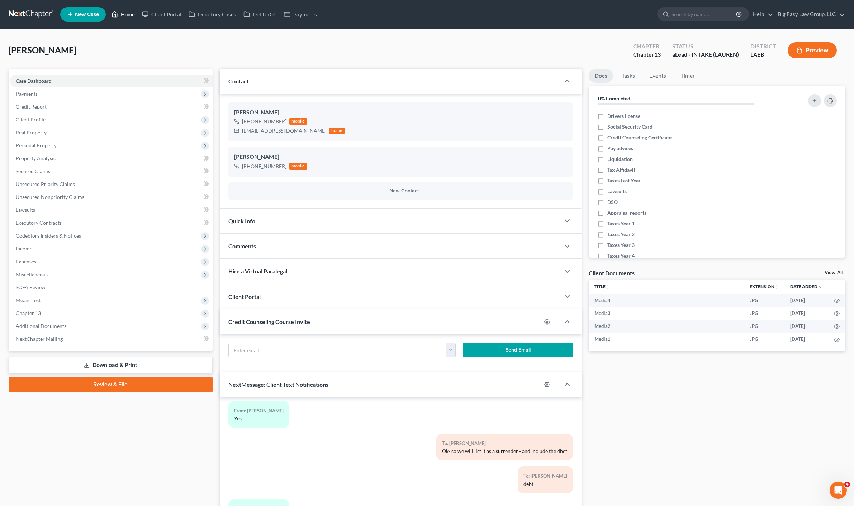
click at [131, 14] on link "Home" at bounding box center [123, 14] width 30 height 13
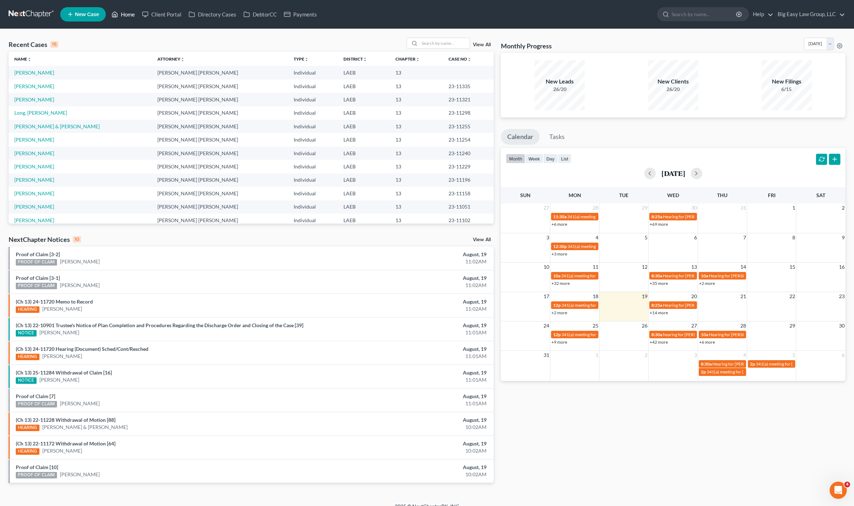
click at [136, 20] on link "Home" at bounding box center [123, 14] width 30 height 13
click at [132, 17] on link "Home" at bounding box center [123, 14] width 30 height 13
click at [131, 20] on link "Home" at bounding box center [123, 14] width 30 height 13
click at [132, 13] on link "Home" at bounding box center [123, 14] width 30 height 13
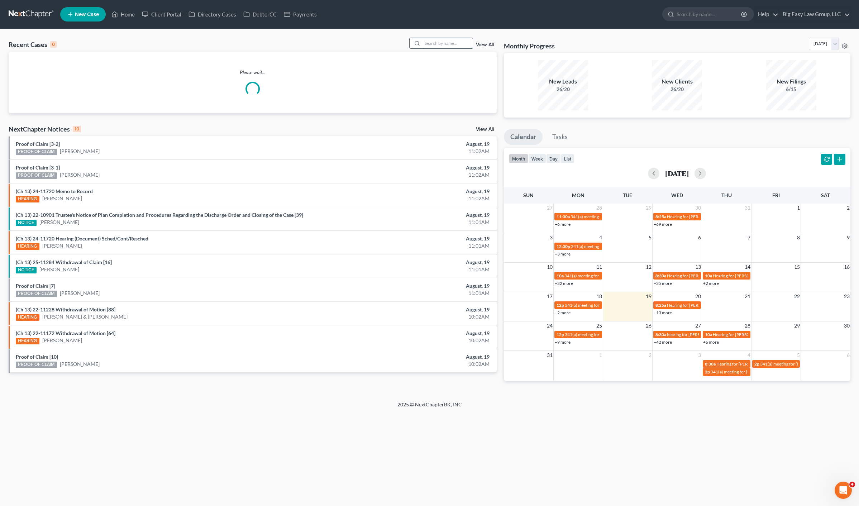
click at [459, 44] on input "search" at bounding box center [448, 43] width 50 height 10
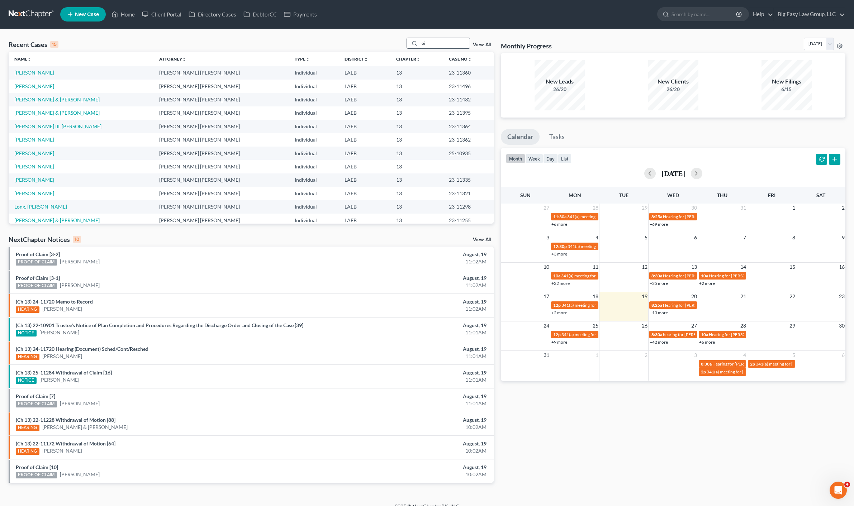
type input "o"
type input "[PERSON_NAME]"
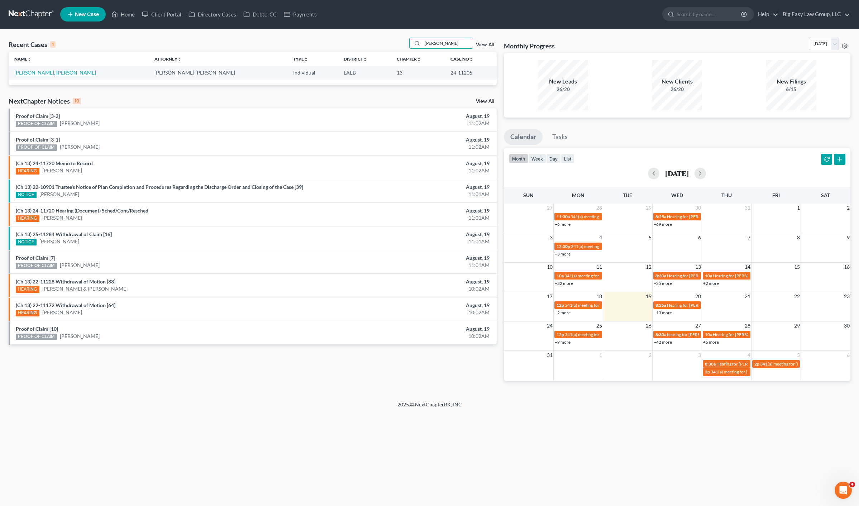
click at [37, 68] on td "[PERSON_NAME], [PERSON_NAME]" at bounding box center [79, 72] width 140 height 13
click at [37, 71] on link "[PERSON_NAME], [PERSON_NAME]" at bounding box center [55, 73] width 82 height 6
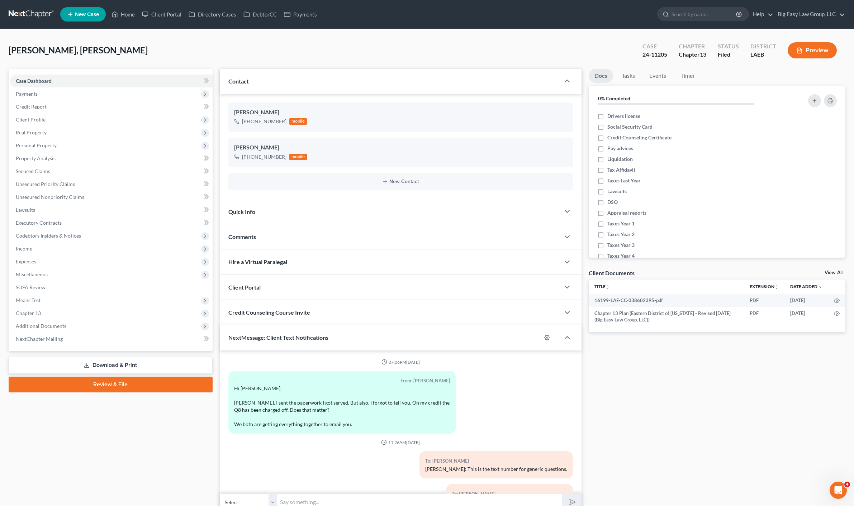
scroll to position [2156, 0]
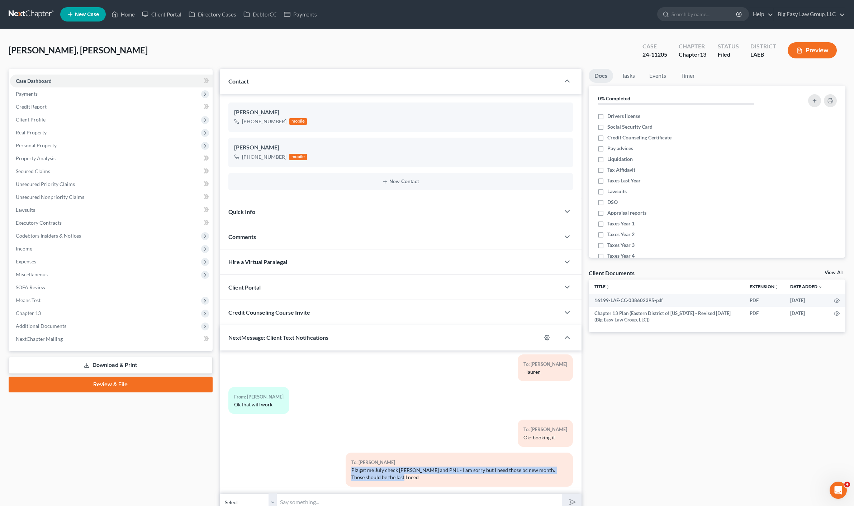
drag, startPoint x: 347, startPoint y: 465, endPoint x: 419, endPoint y: 480, distance: 73.8
click at [419, 480] on div "To: [PERSON_NAME] III Plz get me July check [PERSON_NAME] and PNL - I am sorry …" at bounding box center [459, 473] width 235 height 40
click at [420, 477] on div "To: [PERSON_NAME] III Plz get me July check [PERSON_NAME] and PNL - I am sorry …" at bounding box center [460, 470] width 228 height 34
click at [352, 461] on div "To: [PERSON_NAME] III Plz get me July check [PERSON_NAME] and PNL - I am sorry …" at bounding box center [460, 470] width 228 height 34
click at [390, 473] on div "Plz get me July check [PERSON_NAME] and PNL - I am sorry but I need those bc ne…" at bounding box center [459, 474] width 216 height 14
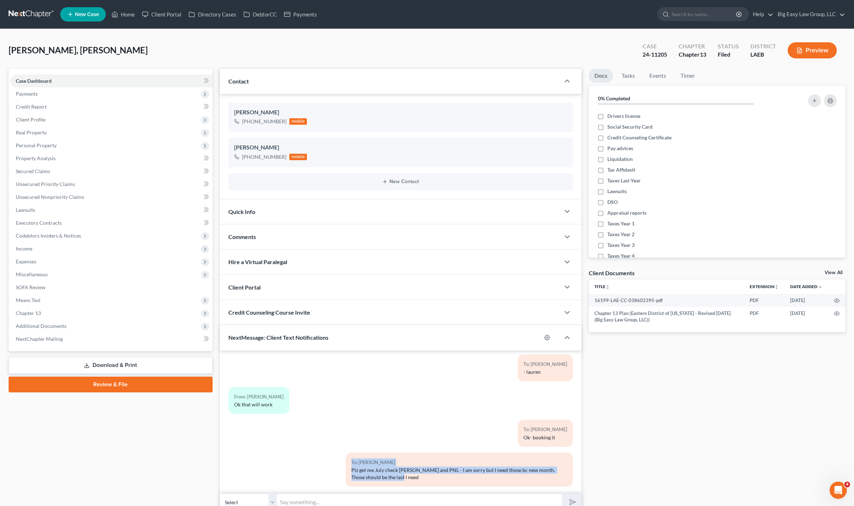
drag, startPoint x: 394, startPoint y: 469, endPoint x: 374, endPoint y: 470, distance: 19.8
click at [346, 459] on div "To: [PERSON_NAME] III Plz get me July check [PERSON_NAME] and PNL - I am sorry …" at bounding box center [460, 470] width 228 height 34
click at [414, 467] on div "Plz get me July check [PERSON_NAME] and PNL - I am sorry but I need those bc ne…" at bounding box center [459, 474] width 216 height 14
click at [407, 475] on div "To: [PERSON_NAME] III Plz get me July check [PERSON_NAME] and PNL - I am sorry …" at bounding box center [460, 470] width 228 height 34
drag, startPoint x: 310, startPoint y: 459, endPoint x: 380, endPoint y: 469, distance: 70.7
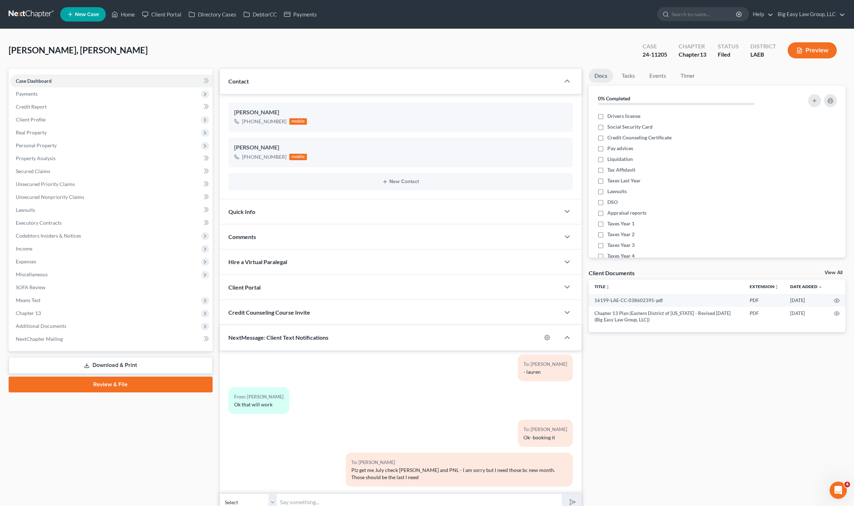
click at [310, 459] on div "To: [PERSON_NAME] III Plz get me July check [PERSON_NAME] and PNL - I am sorry …" at bounding box center [401, 473] width 352 height 40
drag, startPoint x: 380, startPoint y: 469, endPoint x: 360, endPoint y: 473, distance: 20.8
click at [346, 463] on div "To: [PERSON_NAME] III Plz get me July check [PERSON_NAME] and PNL - I am sorry …" at bounding box center [460, 470] width 228 height 34
copy div "Plz get me July check [PERSON_NAME] and PNL - I am sorry but I need those bc ne…"
drag, startPoint x: 319, startPoint y: 502, endPoint x: 338, endPoint y: 494, distance: 21.2
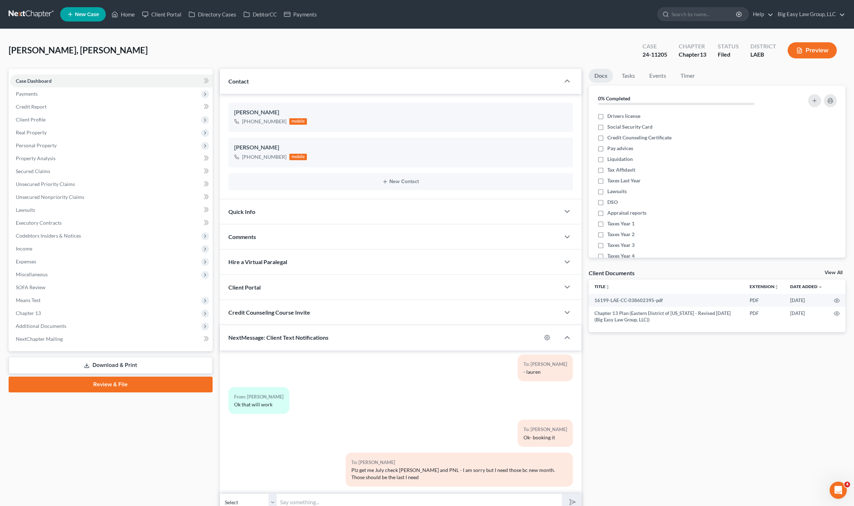
click at [319, 502] on input "text" at bounding box center [419, 503] width 285 height 18
paste input "Plz get me July check [PERSON_NAME] and PNL - I am sorry but I need those bc ne…"
type input "Plz get me July check [PERSON_NAME] and PNL - I am sorry but I need those bc ne…"
click at [562, 494] on button "submit" at bounding box center [572, 502] width 20 height 17
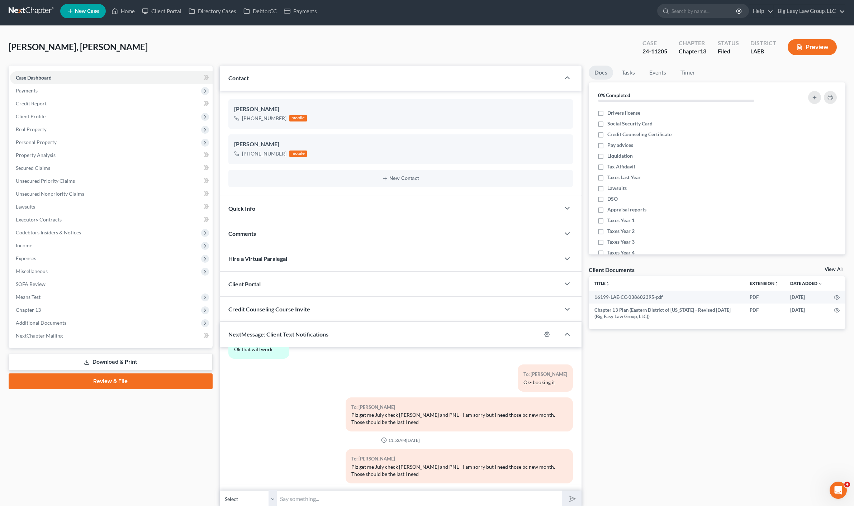
scroll to position [0, 0]
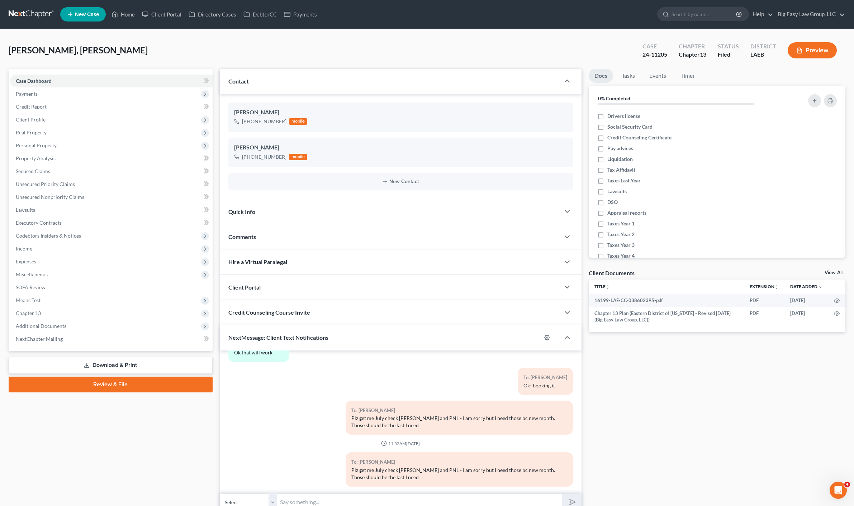
click at [71, 57] on div "[PERSON_NAME], [PERSON_NAME] Upgraded Case 24-11205 Chapter Chapter 13 Status F…" at bounding box center [427, 53] width 837 height 31
click at [117, 12] on icon at bounding box center [115, 14] width 6 height 9
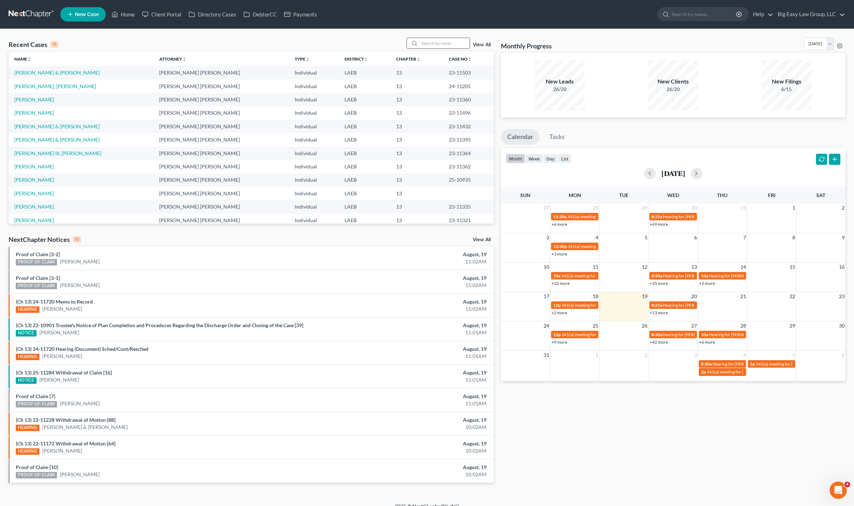
click at [430, 44] on input "search" at bounding box center [444, 43] width 50 height 10
type input "[PERSON_NAME]"
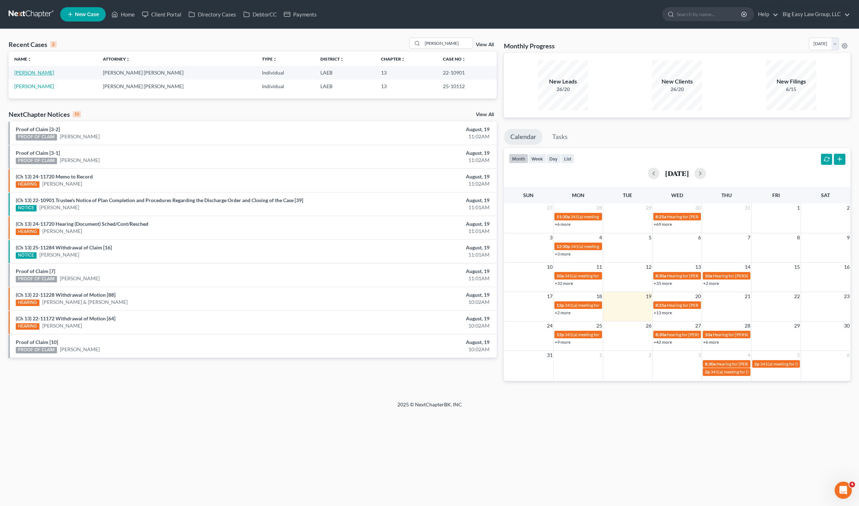
click at [29, 72] on link "[PERSON_NAME]" at bounding box center [34, 73] width 40 height 6
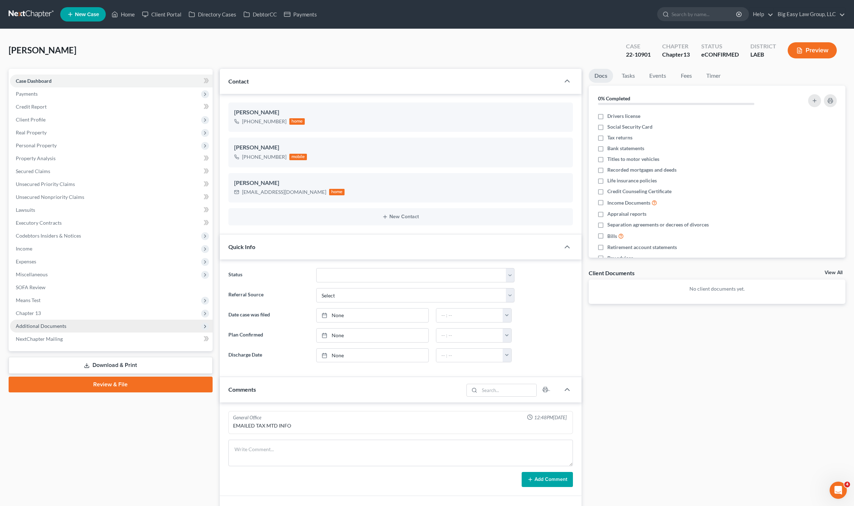
click at [48, 324] on span "Additional Documents" at bounding box center [41, 326] width 51 height 6
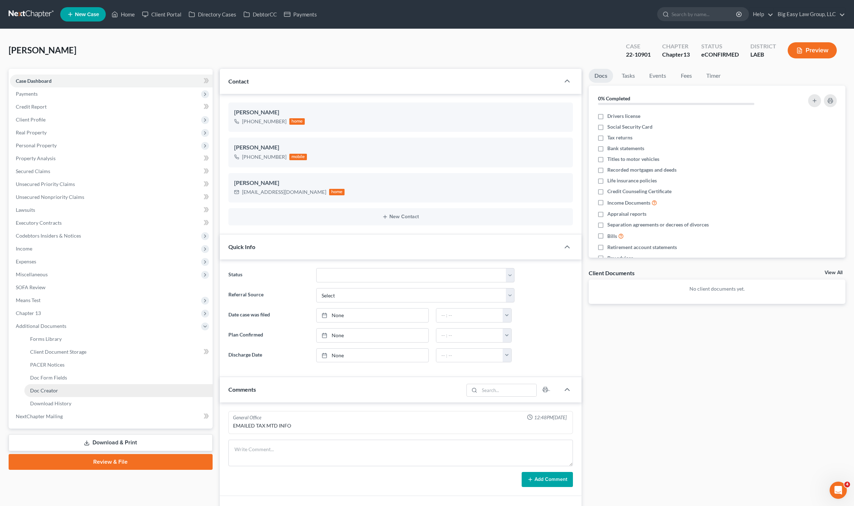
click at [58, 389] on link "Doc Creator" at bounding box center [118, 390] width 188 height 13
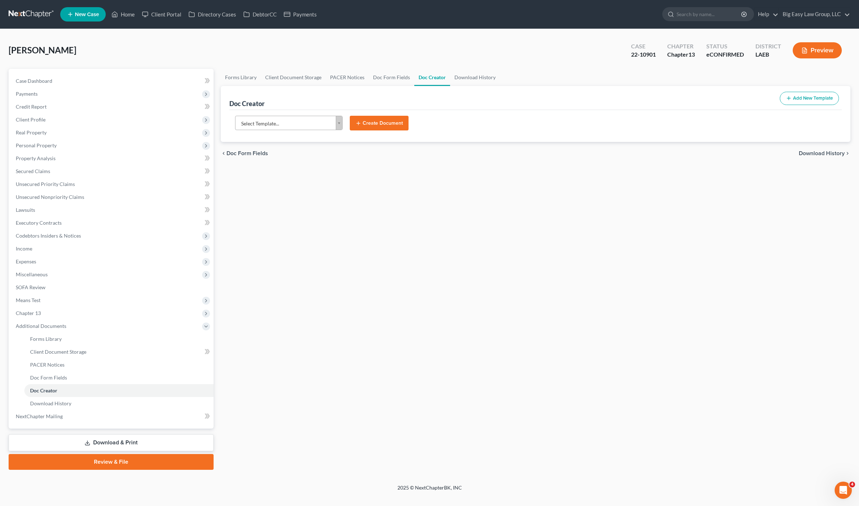
click at [286, 117] on body "Home New Case Client Portal Directory Cases DebtorCC Payments Big Easy Law Grou…" at bounding box center [429, 253] width 859 height 506
type input "m"
type input "entry"
drag, startPoint x: 298, startPoint y: 156, endPoint x: 350, endPoint y: 137, distance: 55.1
select select "96612"
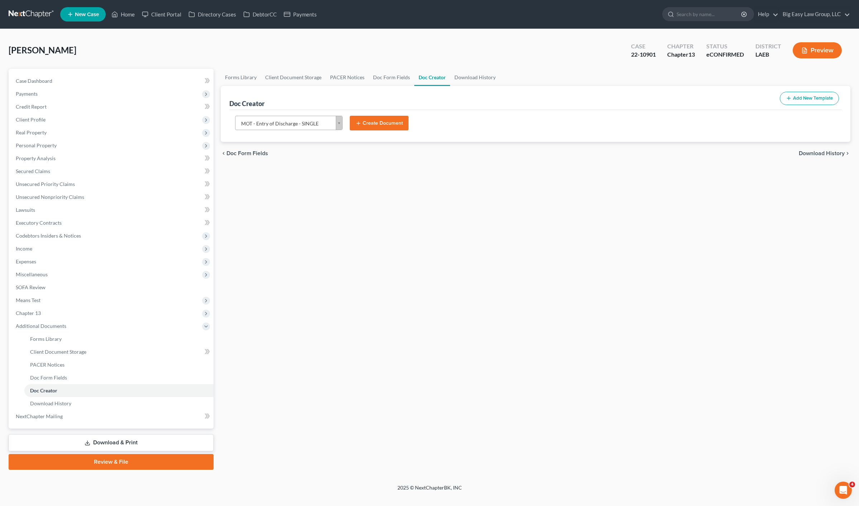
click at [373, 125] on button "Create Document" at bounding box center [379, 123] width 59 height 15
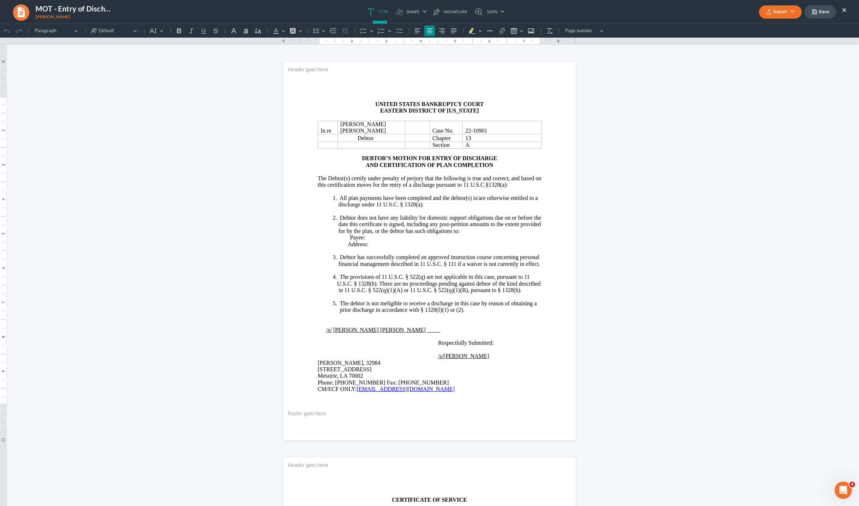
click at [777, 9] on button "Export" at bounding box center [780, 11] width 43 height 13
click at [771, 32] on link "PDF" at bounding box center [780, 29] width 56 height 12
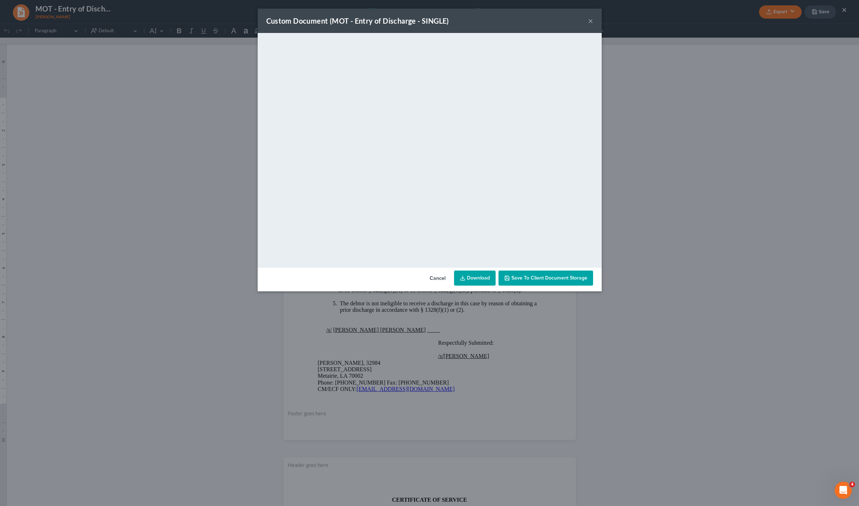
click at [478, 273] on link "Download" at bounding box center [475, 278] width 42 height 15
click at [591, 22] on button "×" at bounding box center [590, 20] width 5 height 9
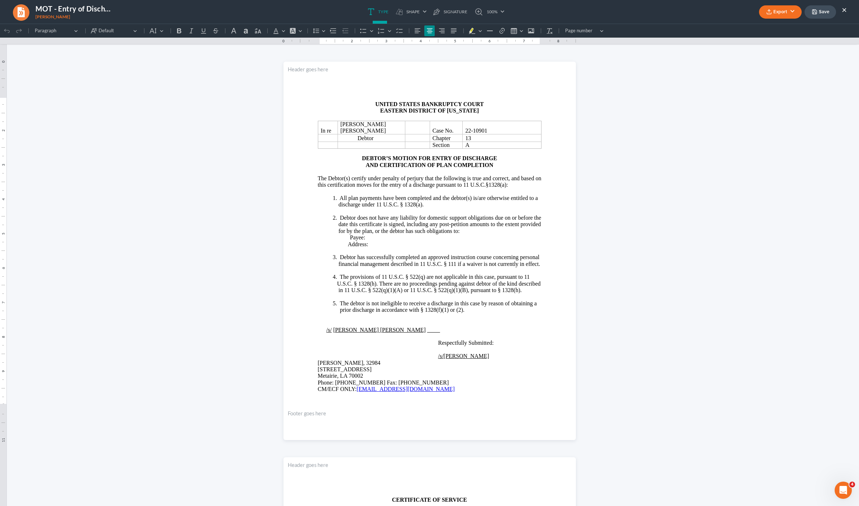
drag, startPoint x: 850, startPoint y: 4, endPoint x: 846, endPoint y: 10, distance: 7.0
click at [850, 4] on div "Export PDF Word Client Doc Storage Save ×" at bounding box center [803, 11] width 102 height 15
drag, startPoint x: 846, startPoint y: 10, endPoint x: 259, endPoint y: 8, distance: 586.5
click at [846, 10] on button "×" at bounding box center [844, 9] width 5 height 9
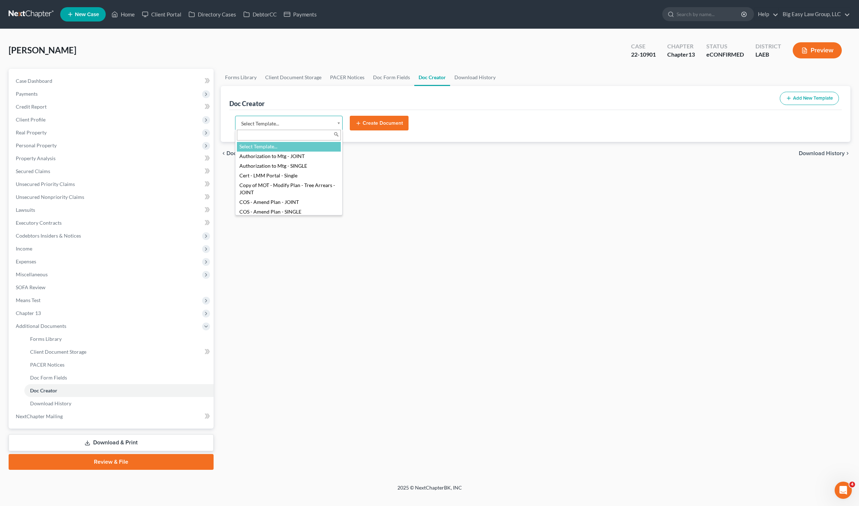
click at [294, 129] on body "Home New Case Client Portal Directory Cases DebtorCC Payments Big Easy Law Grou…" at bounding box center [429, 253] width 859 height 506
type input "med"
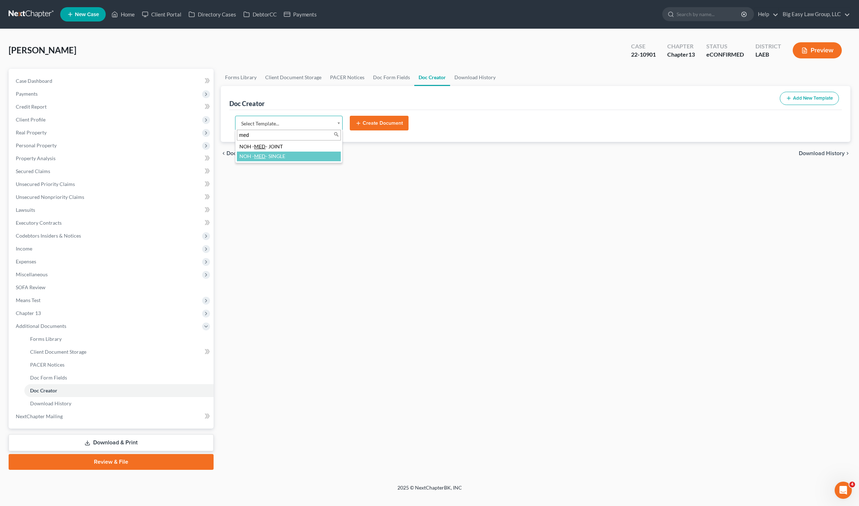
select select "116579"
click at [399, 126] on button "Create Document" at bounding box center [379, 123] width 59 height 15
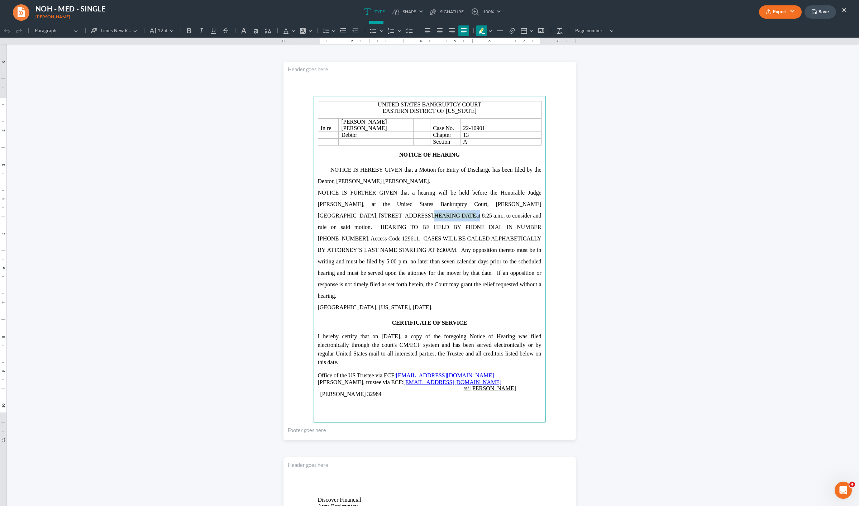
drag, startPoint x: 470, startPoint y: 209, endPoint x: 428, endPoint y: 209, distance: 42.3
click at [428, 209] on span "NOTICE IS FURTHER GIVEN that a hearing will be held before the Honorable Judge …" at bounding box center [430, 244] width 224 height 109
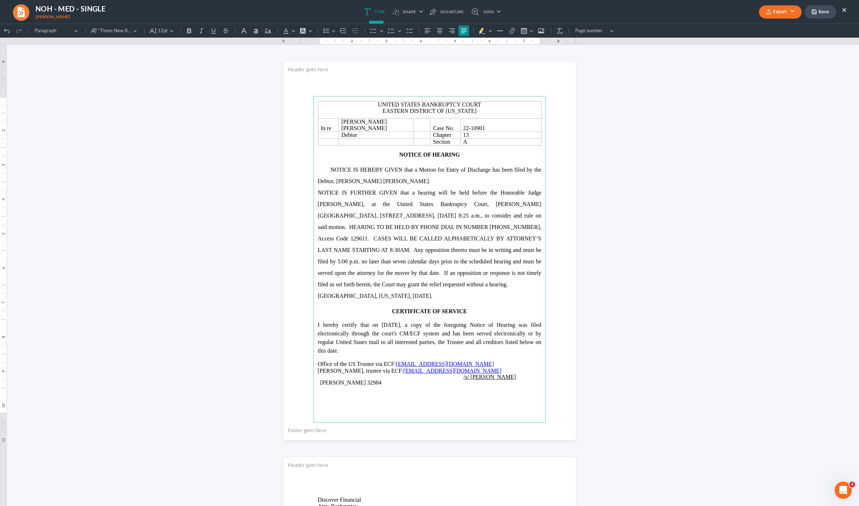
click at [497, 261] on p "NOTICE IS FURTHER GIVEN that a hearing will be held before the Honorable Judge …" at bounding box center [430, 238] width 224 height 103
click at [775, 12] on button "Export" at bounding box center [780, 11] width 43 height 13
click at [773, 27] on link "PDF" at bounding box center [780, 29] width 56 height 12
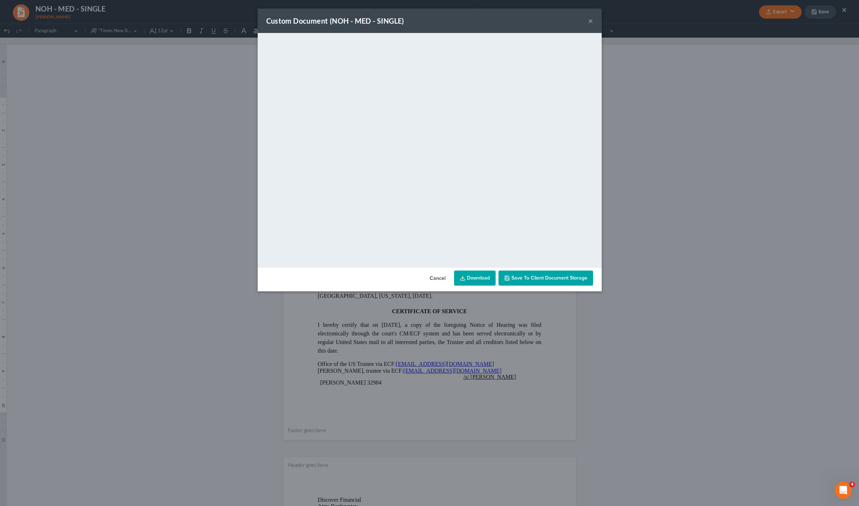
click at [489, 280] on link "Download" at bounding box center [475, 278] width 42 height 15
drag, startPoint x: 591, startPoint y: 21, endPoint x: 262, endPoint y: 22, distance: 328.8
click at [591, 21] on button "×" at bounding box center [590, 20] width 5 height 9
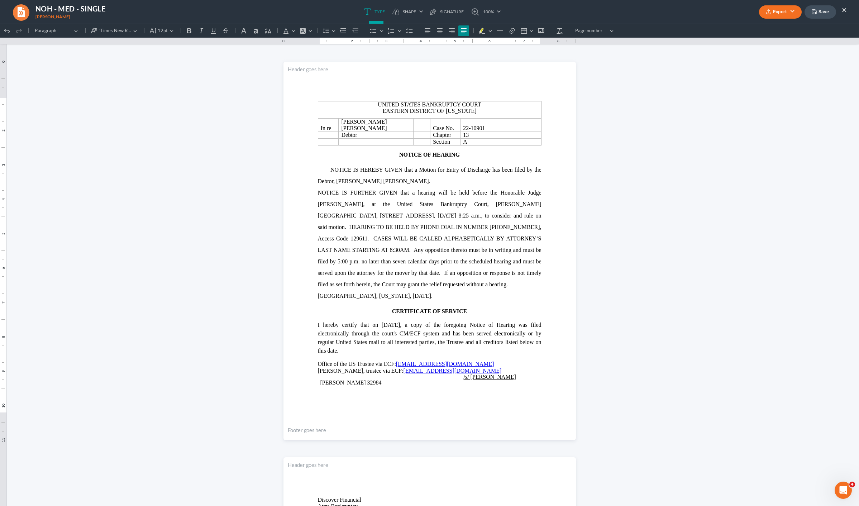
drag, startPoint x: 25, startPoint y: 6, endPoint x: 75, endPoint y: 0, distance: 49.8
click at [25, 5] on link at bounding box center [21, 11] width 18 height 17
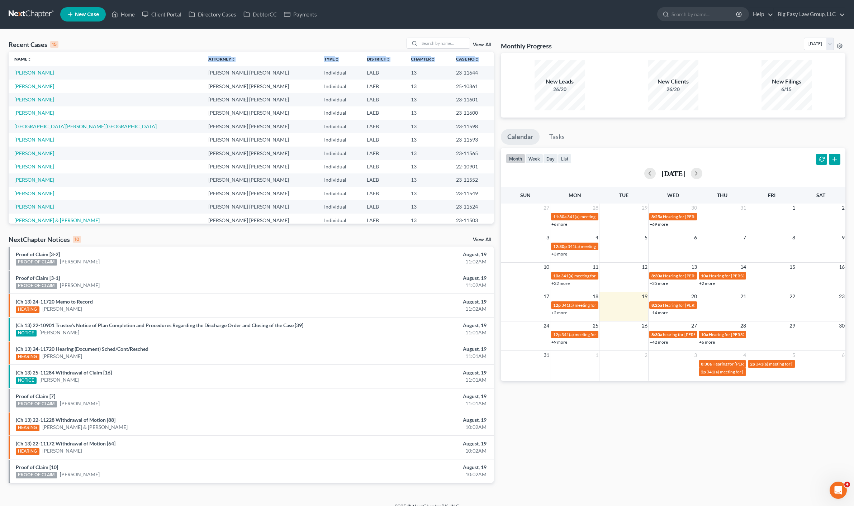
drag, startPoint x: 48, startPoint y: 65, endPoint x: 53, endPoint y: 83, distance: 18.4
click at [50, 75] on table "Name unfold_more expand_more expand_less Attorney unfold_more expand_more expan…" at bounding box center [251, 159] width 485 height 215
click at [104, 46] on div "Recent Cases 15 View All" at bounding box center [251, 45] width 485 height 14
click at [452, 43] on input "search" at bounding box center [444, 43] width 50 height 10
type input "ford"
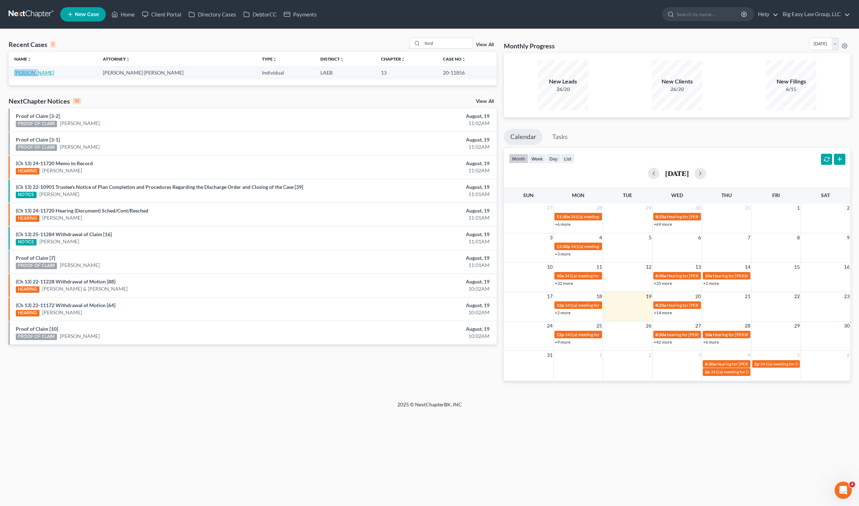
click at [33, 69] on td "[PERSON_NAME]" at bounding box center [53, 72] width 89 height 13
click at [33, 71] on link "[PERSON_NAME]" at bounding box center [34, 73] width 40 height 6
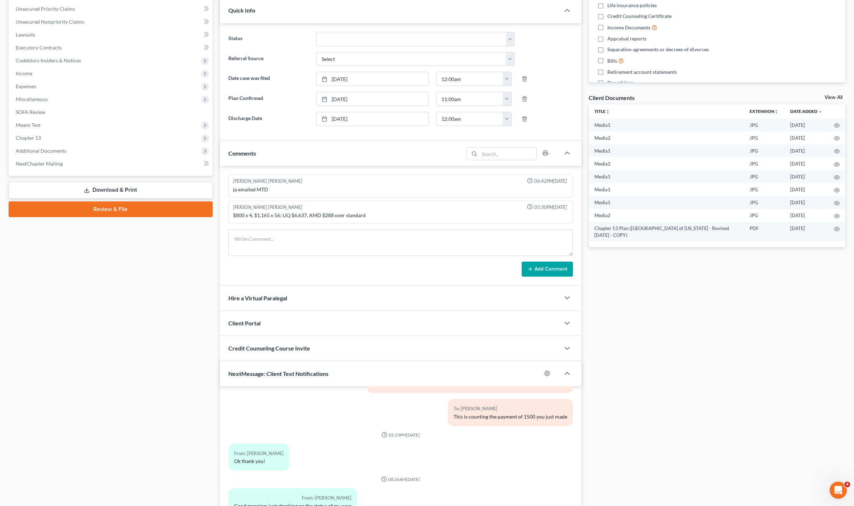
scroll to position [243, 0]
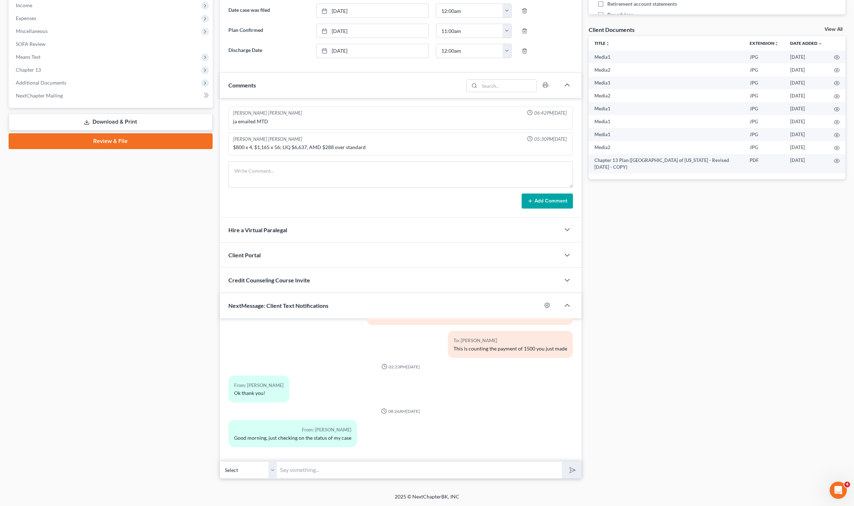
click at [394, 464] on input "text" at bounding box center [419, 470] width 285 height 18
click at [589, 442] on div "Docs Tasks Events Fees Timer 0% Completed Nothing here yet! Drivers license Soc…" at bounding box center [717, 152] width 264 height 654
click at [434, 461] on input "text" at bounding box center [419, 470] width 285 height 18
type input "Do you ahve another email?"
click at [562, 462] on button "submit" at bounding box center [572, 470] width 20 height 17
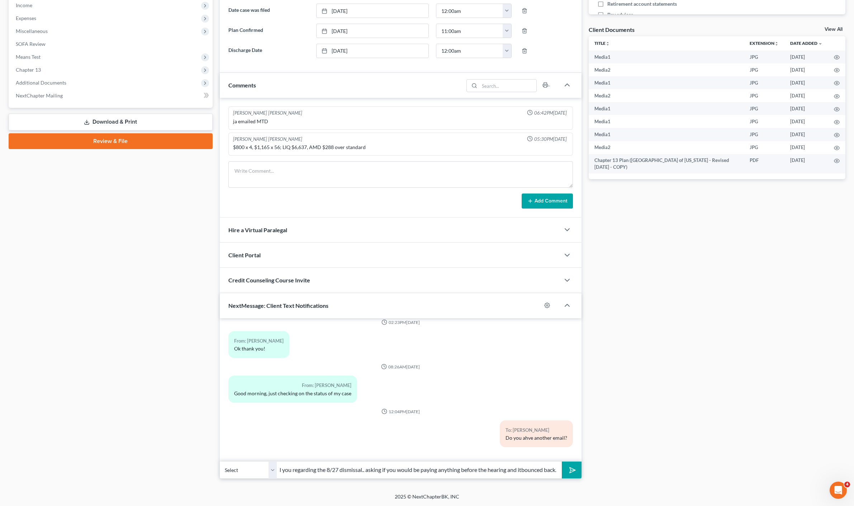
scroll to position [0, 27]
click at [562, 462] on button "submit" at bounding box center [572, 470] width 20 height 17
type input "I emailed you regarding the 8/27 dismissal.. asking if you would be paying anyt…"
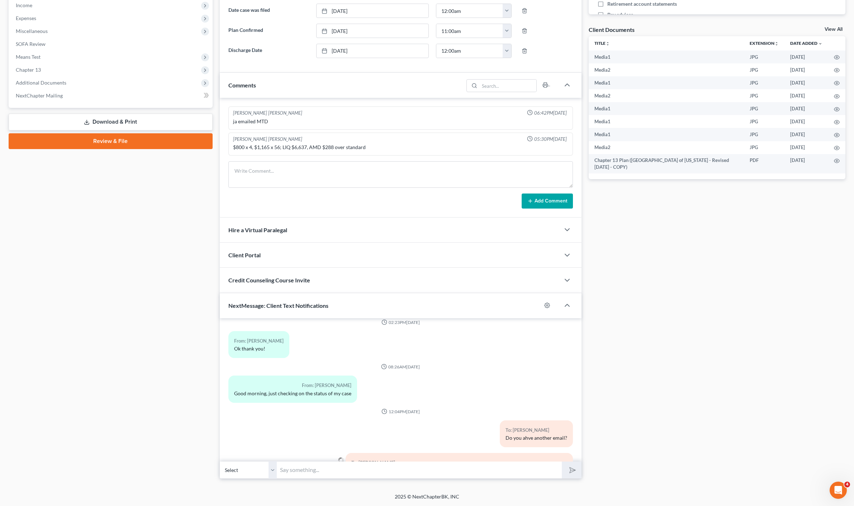
scroll to position [6173, 0]
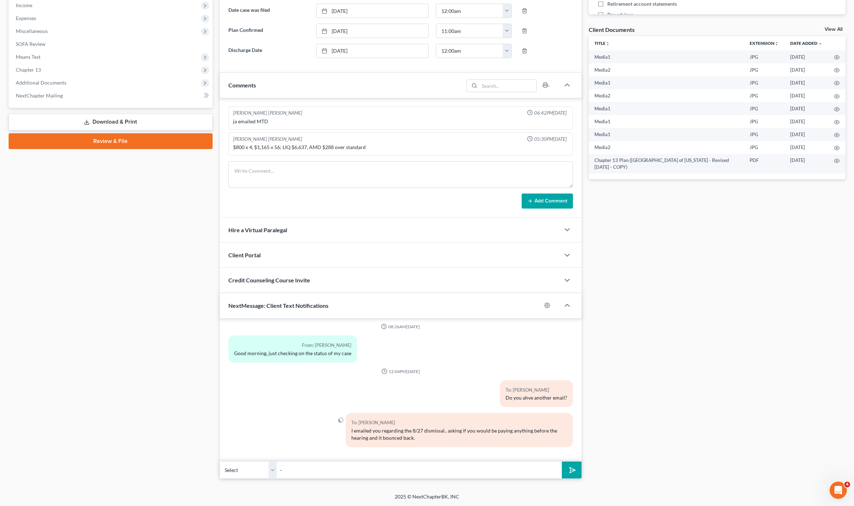
type input "- [PERSON_NAME] at Big Easy Law"
click at [575, 469] on icon "submit" at bounding box center [571, 470] width 10 height 10
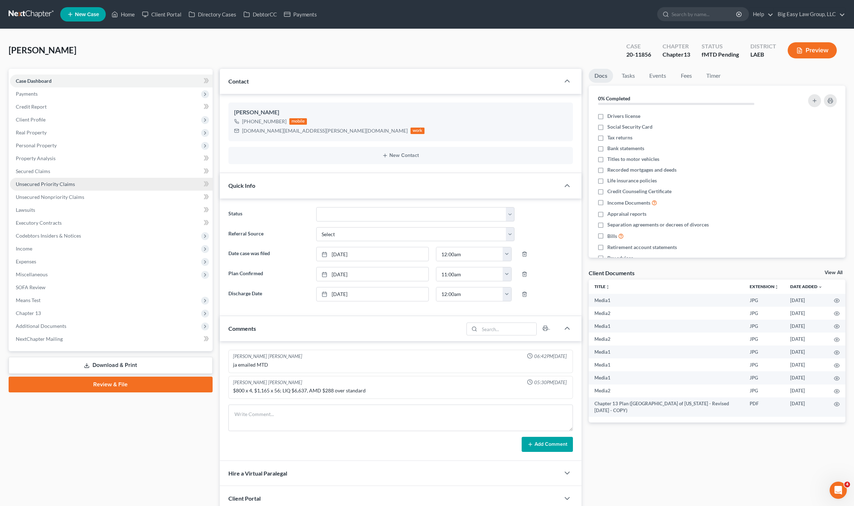
scroll to position [6205, 0]
click at [118, 16] on icon at bounding box center [115, 14] width 6 height 9
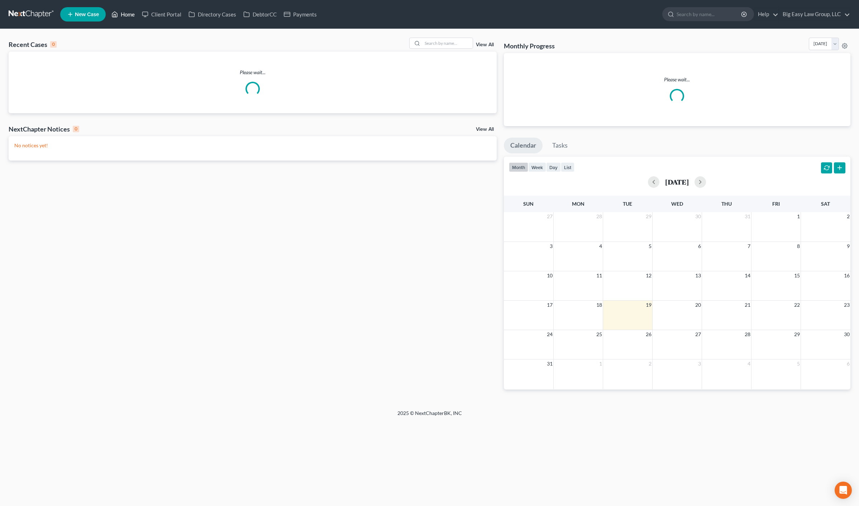
click at [125, 16] on link "Home" at bounding box center [123, 14] width 30 height 13
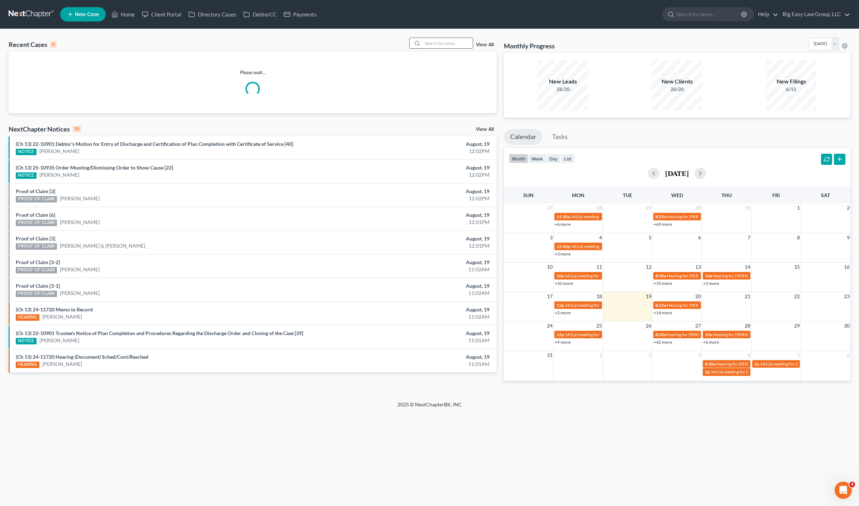
click at [438, 48] on input "search" at bounding box center [448, 43] width 50 height 10
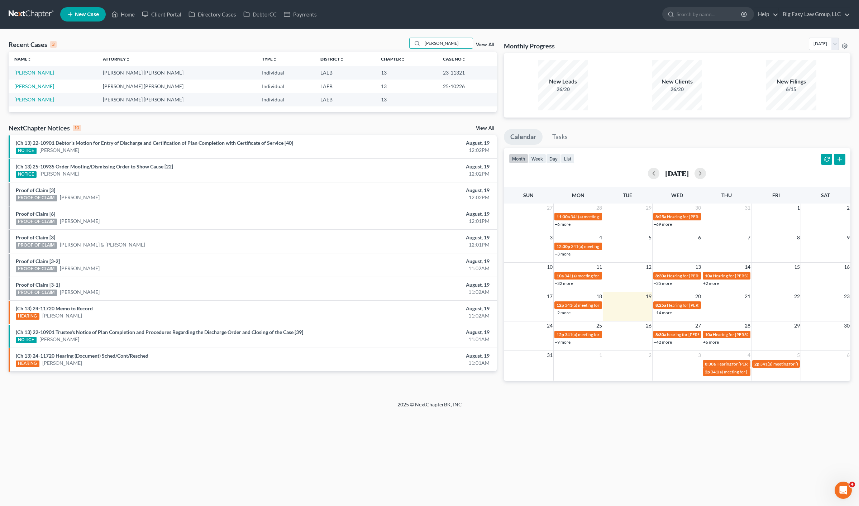
click at [128, 25] on nav "Home New Case Client Portal Directory Cases DebtorCC Payments Big Easy Law Grou…" at bounding box center [429, 14] width 859 height 29
click at [127, 8] on link "Home" at bounding box center [123, 14] width 30 height 13
click at [127, 11] on link "Home" at bounding box center [123, 14] width 30 height 13
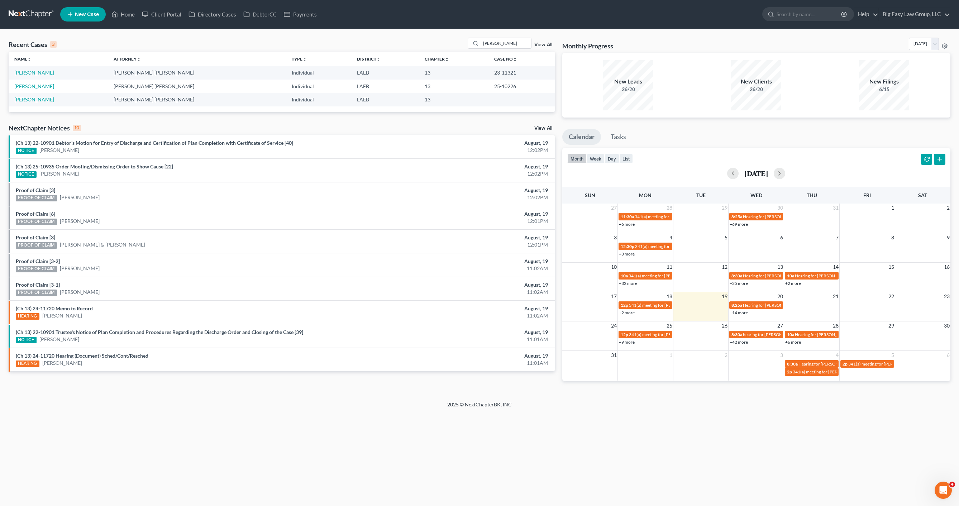
drag, startPoint x: 502, startPoint y: 39, endPoint x: 468, endPoint y: 33, distance: 34.6
click at [468, 34] on div "Recent Cases 3 [PERSON_NAME] View All Name unfold_more expand_more expand_less …" at bounding box center [479, 215] width 959 height 372
type input "walle"
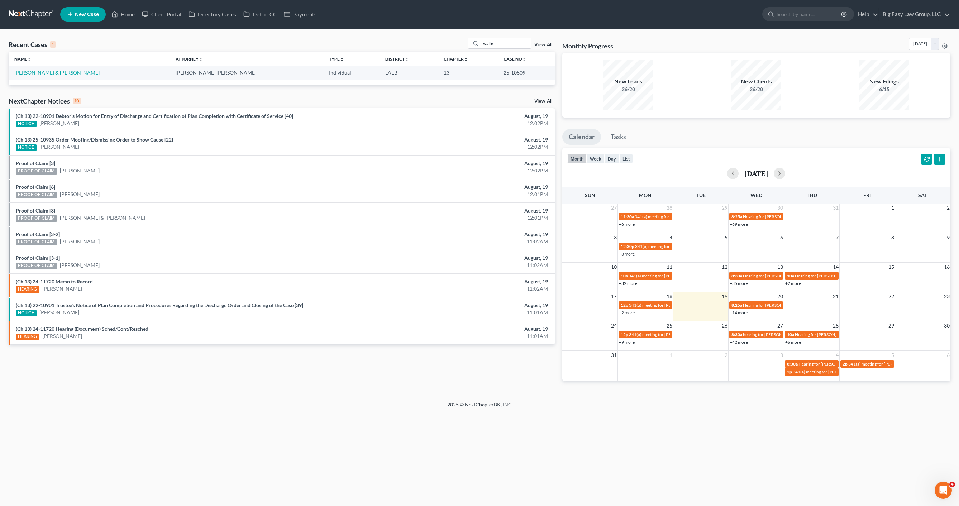
click at [61, 75] on link "[PERSON_NAME] & [PERSON_NAME]" at bounding box center [56, 73] width 85 height 6
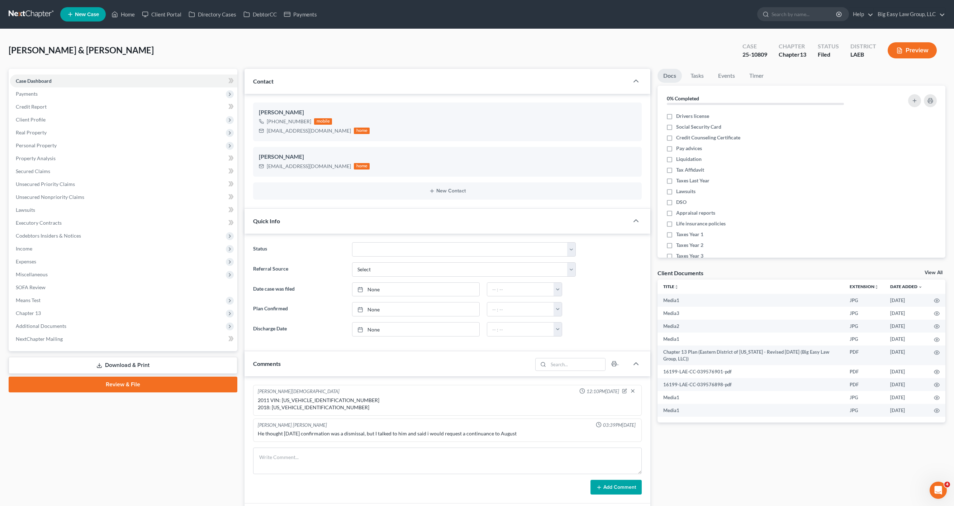
click at [282, 233] on div "Quick Info" at bounding box center [437, 221] width 384 height 25
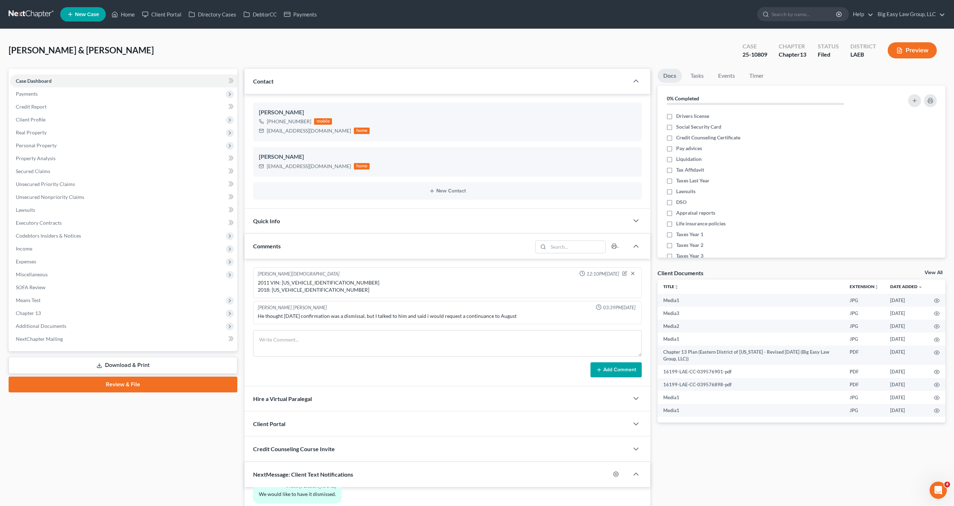
click at [279, 239] on div "Comments" at bounding box center [389, 246] width 288 height 25
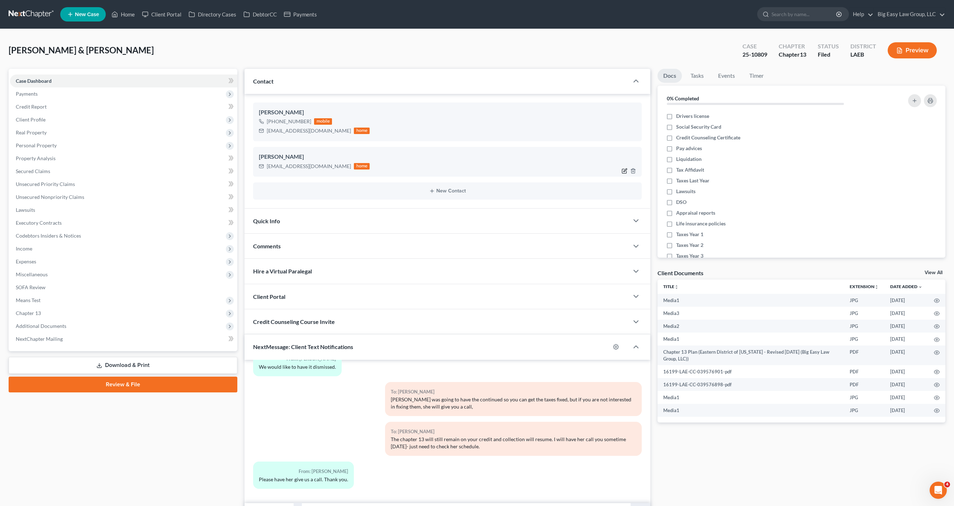
click at [622, 172] on icon "button" at bounding box center [625, 171] width 6 height 6
select select "1"
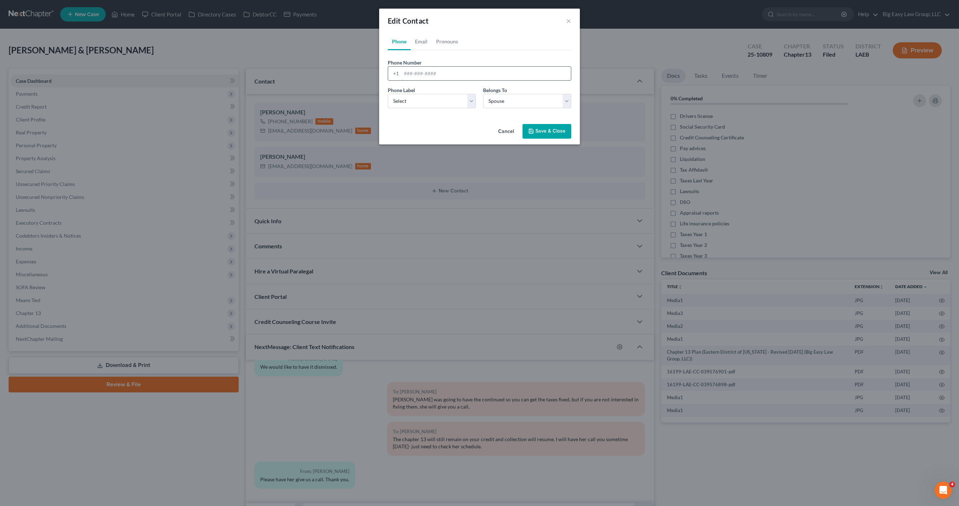
click at [437, 69] on input "tel" at bounding box center [487, 74] width 170 height 14
click at [449, 76] on input "504" at bounding box center [487, 74] width 170 height 14
type input "5042616067"
click at [445, 94] on select "Select Mobile Home Work Other" at bounding box center [432, 101] width 88 height 14
select select "0"
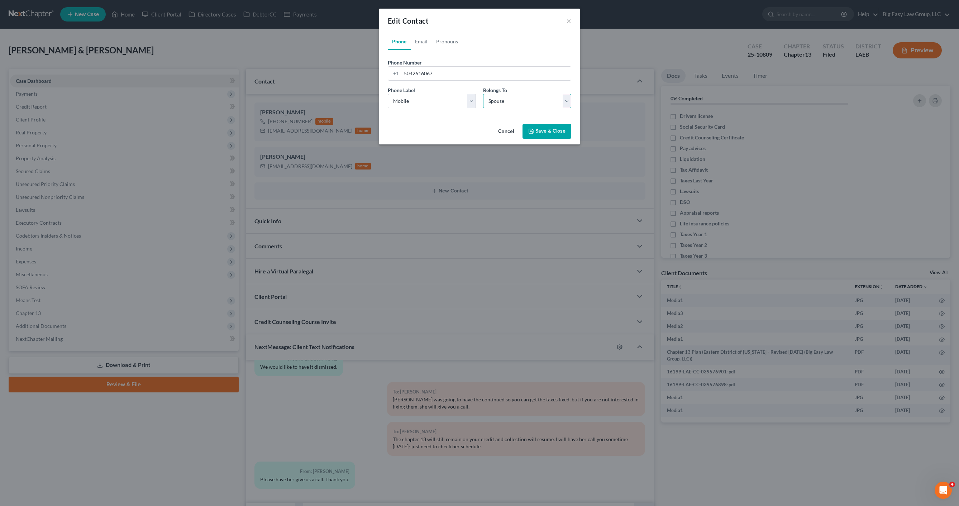
click at [507, 94] on select "Select Client Spouse Other" at bounding box center [527, 101] width 88 height 14
click at [540, 125] on button "Save & Close" at bounding box center [547, 131] width 49 height 15
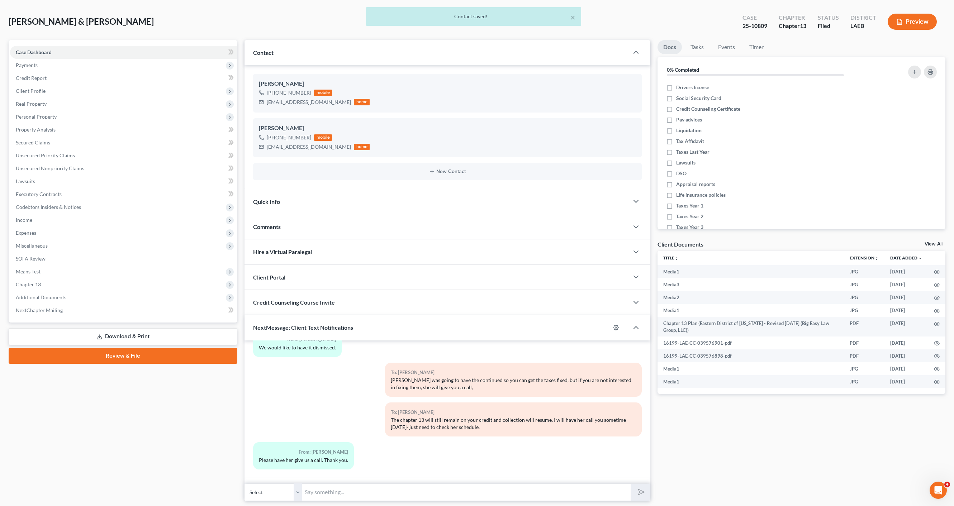
scroll to position [51, 0]
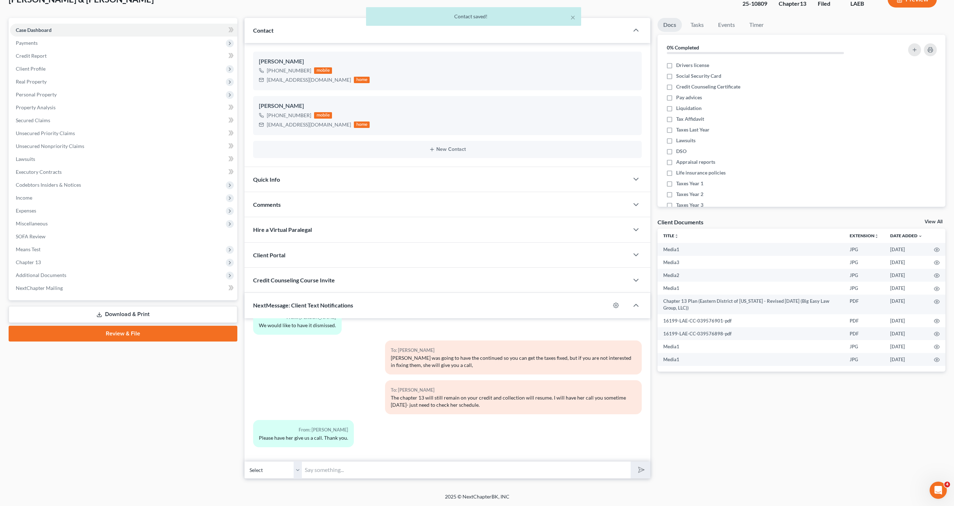
click at [359, 471] on input "text" at bounding box center [466, 470] width 329 height 18
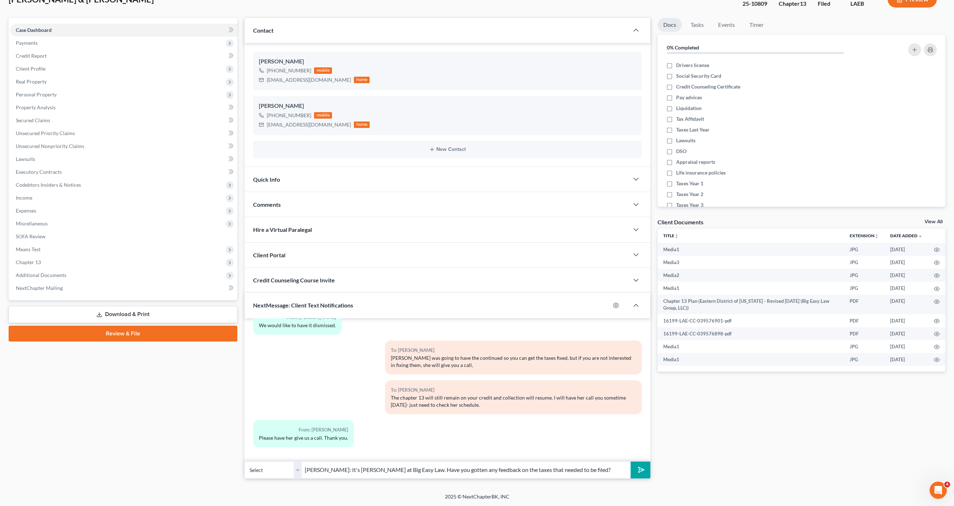
type input "[PERSON_NAME]: It's [PERSON_NAME] at Big Easy Law. Have you gotten any feedback…"
click at [631, 462] on button "submit" at bounding box center [641, 470] width 20 height 17
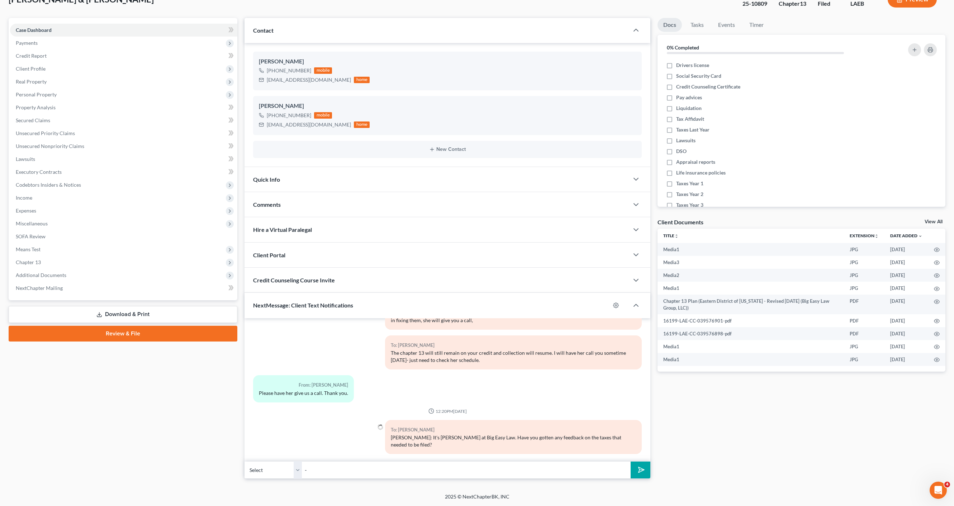
type input "-"
drag, startPoint x: 74, startPoint y: 284, endPoint x: 79, endPoint y: 278, distance: 7.9
click at [74, 284] on link "NextChapter Mailing" at bounding box center [123, 288] width 227 height 13
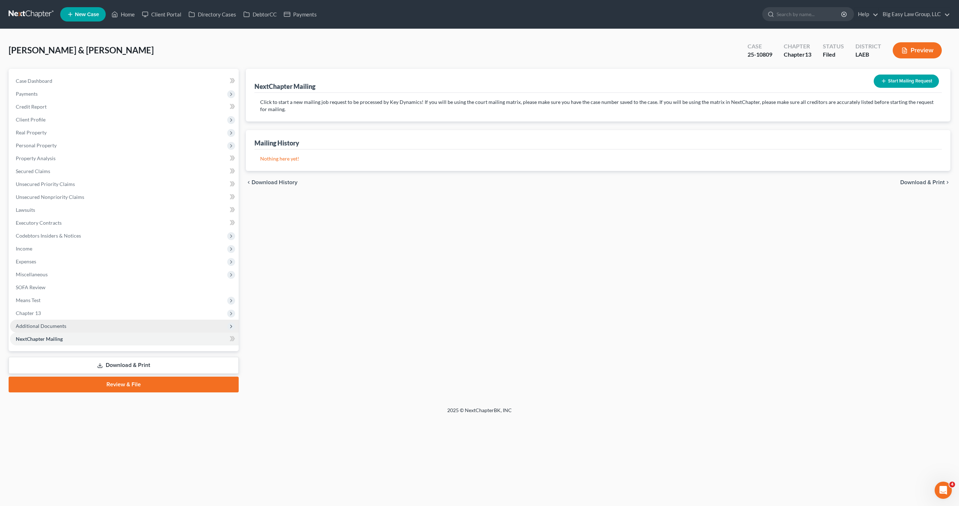
drag, startPoint x: 71, startPoint y: 332, endPoint x: 80, endPoint y: 329, distance: 9.0
click at [71, 333] on link "NextChapter Mailing" at bounding box center [124, 339] width 229 height 13
click at [45, 83] on span "Case Dashboard" at bounding box center [34, 81] width 37 height 6
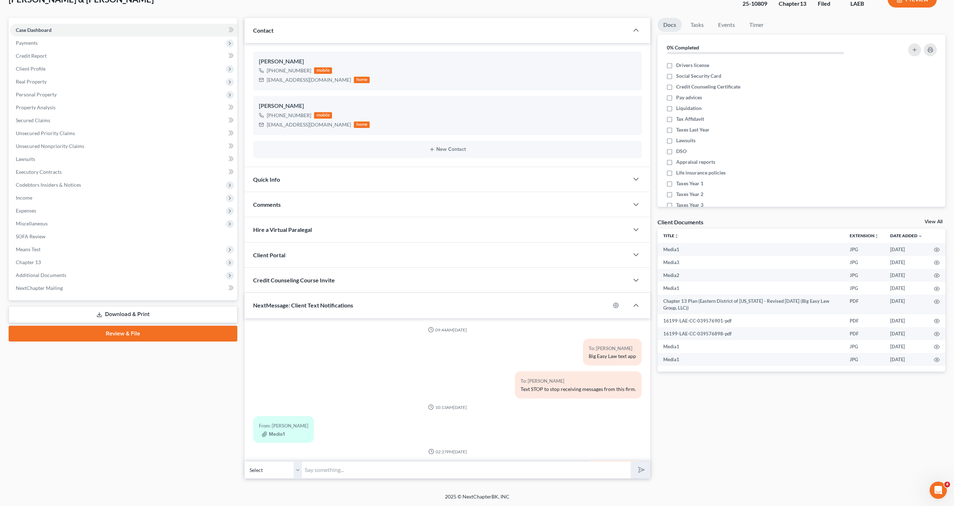
scroll to position [1479, 0]
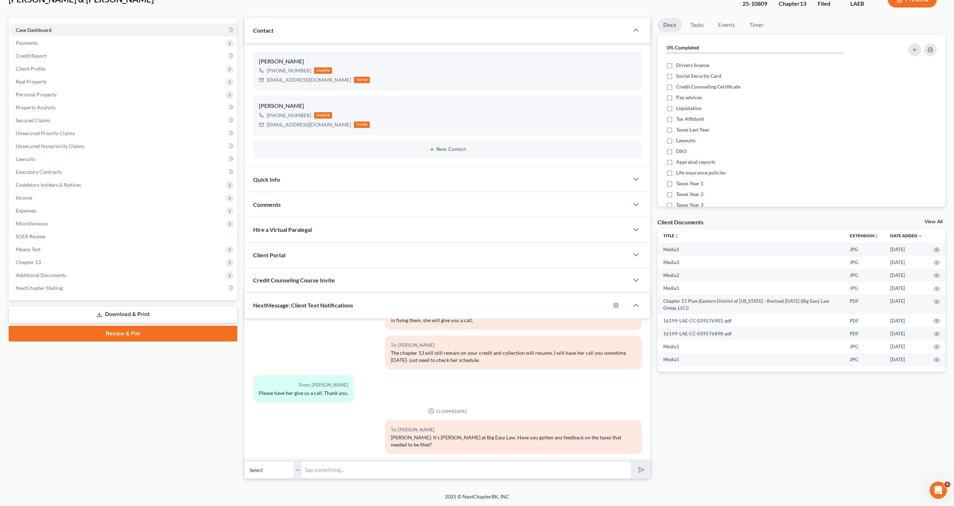
click at [401, 467] on input "text" at bounding box center [466, 470] width 329 height 18
type input "The tax claim was estimated for your state taxes 2018-2024."
click at [74, 280] on span "Additional Documents" at bounding box center [123, 275] width 227 height 13
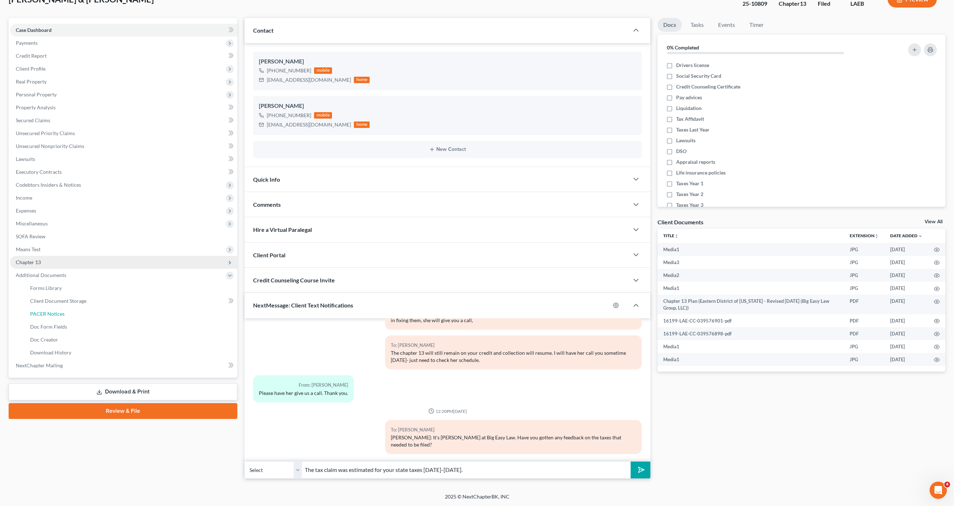
drag, startPoint x: 76, startPoint y: 311, endPoint x: 84, endPoint y: 309, distance: 8.7
click at [76, 310] on link "PACER Notices" at bounding box center [130, 314] width 213 height 13
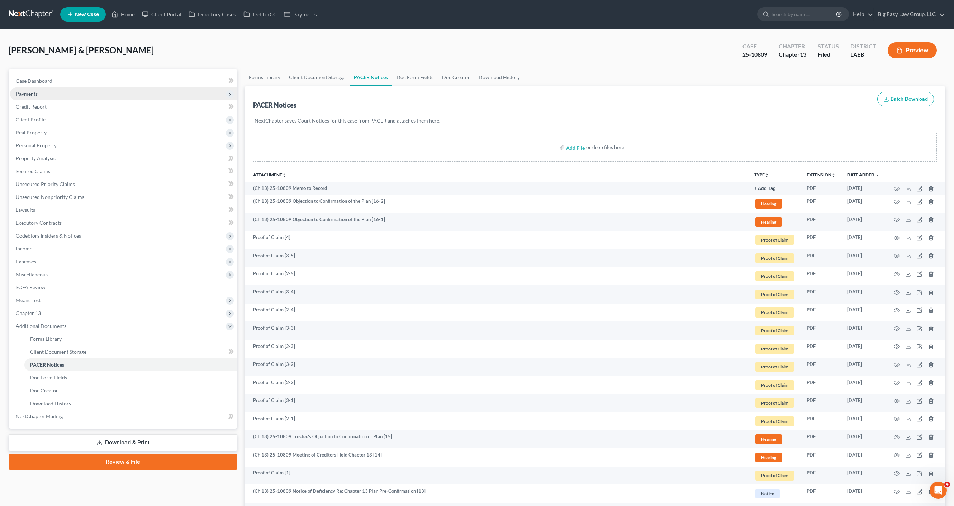
click at [61, 94] on span "Payments" at bounding box center [123, 93] width 227 height 13
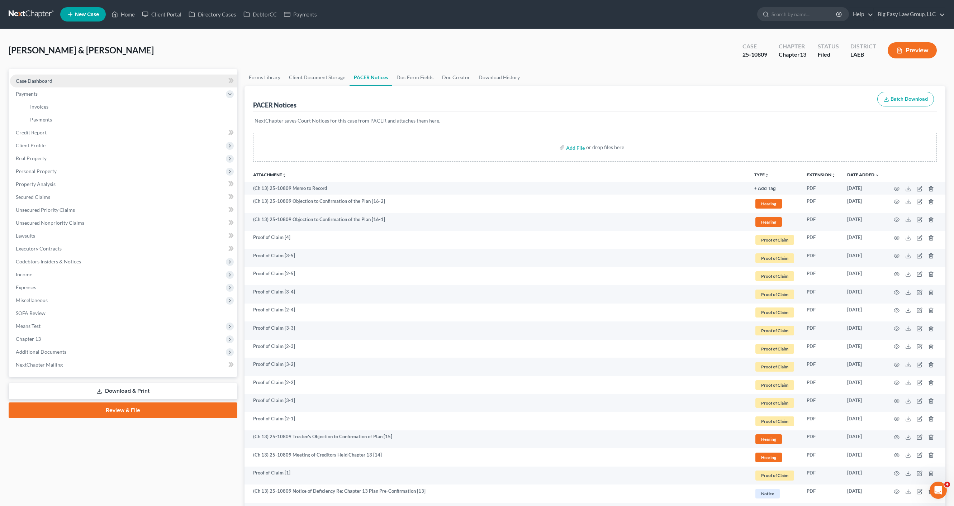
click at [60, 85] on link "Case Dashboard" at bounding box center [123, 81] width 227 height 13
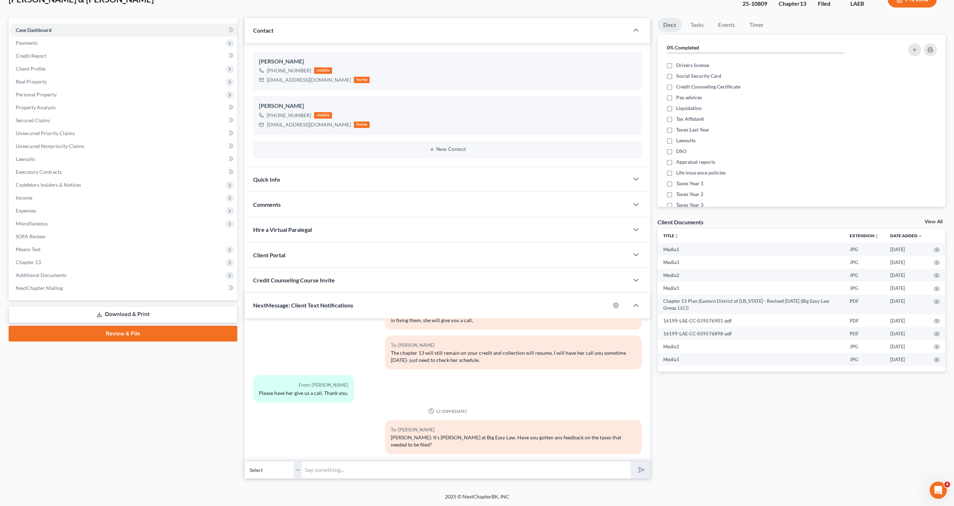
scroll to position [1478, 0]
click at [383, 474] on input "text" at bounding box center [466, 470] width 329 height 18
type input "The state filed a claim in your case for 2018 through 2024 - which is estimated…"
click at [631, 462] on button "submit" at bounding box center [641, 470] width 20 height 17
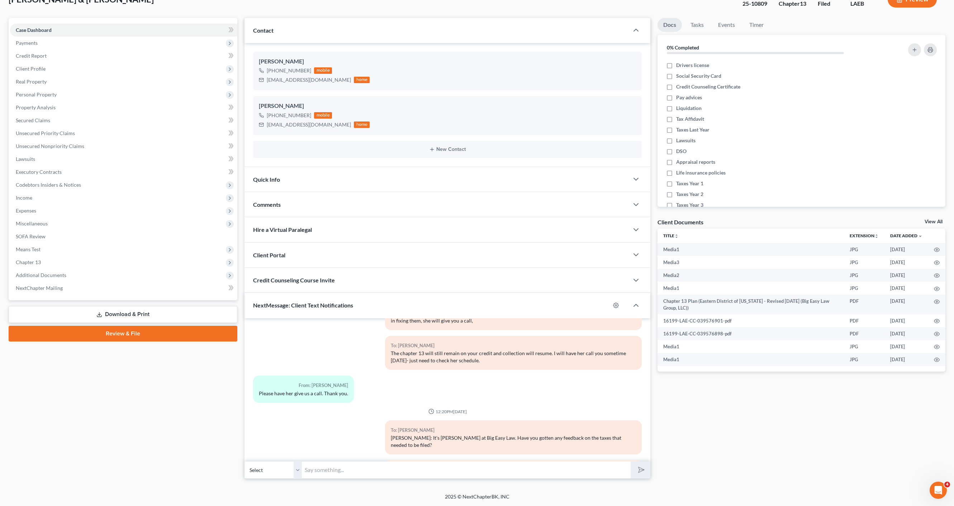
scroll to position [1518, 0]
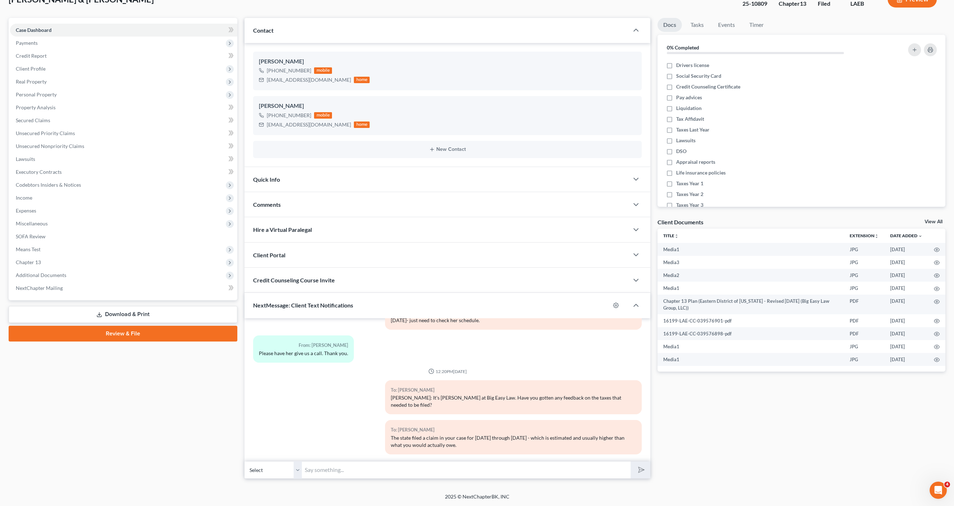
click at [284, 468] on select "Select +1 (504) 338-4138 - Scott Walle +1 (504) 261-6067 - Kathleen Walle" at bounding box center [273, 470] width 57 height 18
select select "1"
drag, startPoint x: 396, startPoint y: 401, endPoint x: 634, endPoint y: 399, distance: 238.1
click at [637, 398] on div "To: Scott Walle Mrs. Walle: It's Lauren at Big Easy Law. Have you gotten any fe…" at bounding box center [513, 400] width 264 height 40
copy div "Mrs. Walle: It's Lauren at Big Easy Law. Have you gotten any feedback on the ta…"
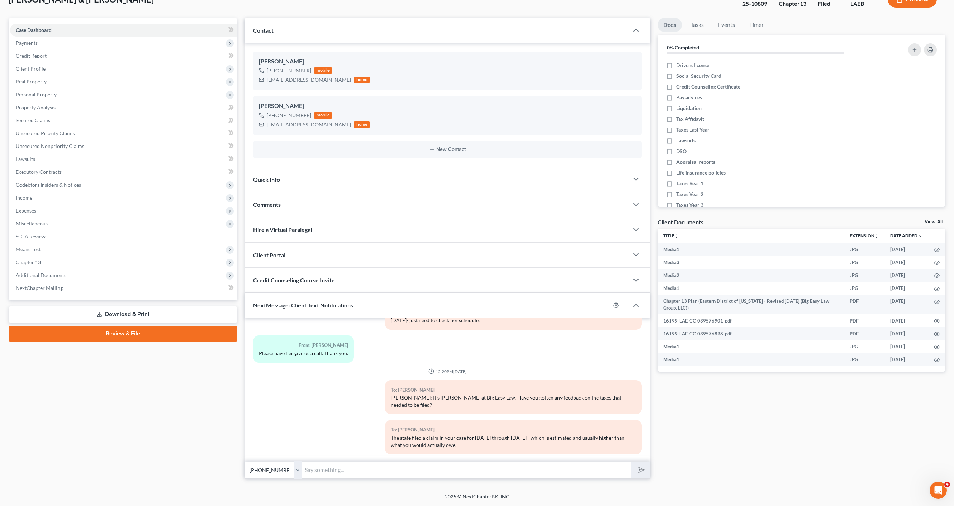
click at [452, 476] on input "text" at bounding box center [466, 470] width 329 height 18
paste input "Mrs. Walle: It's Lauren at Big Easy Law. Have you gotten any feedback on the ta…"
type input "Mrs. Walle: It's Lauren at Big Easy Law. Have you gotten any feedback on the ta…"
click at [639, 464] on button "submit" at bounding box center [641, 470] width 20 height 17
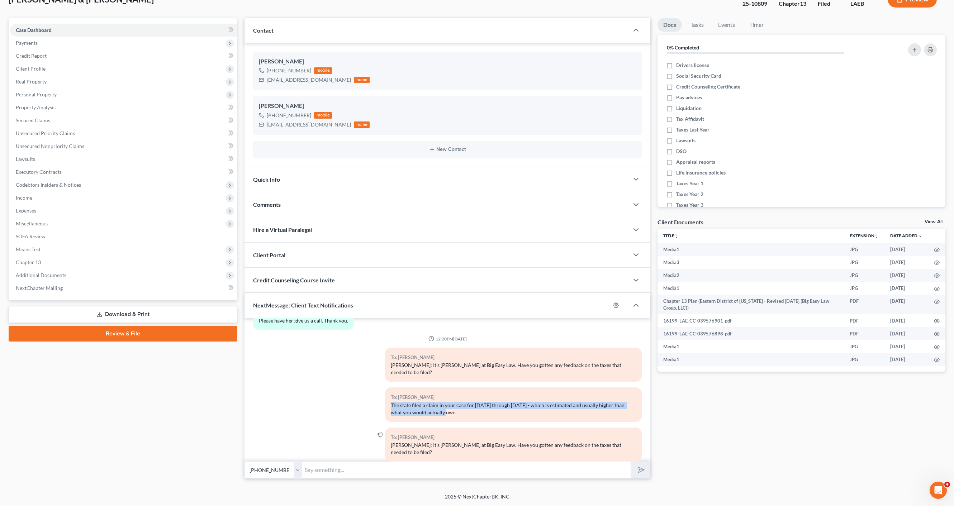
drag, startPoint x: 446, startPoint y: 405, endPoint x: 387, endPoint y: 398, distance: 59.6
click at [387, 398] on div "To: Scott Walle The state filed a claim in your case for 2018 through 2024 - wh…" at bounding box center [513, 405] width 257 height 34
copy div "The state filed a claim in your case for 2018 through 2024 - which is estimated…"
click at [345, 468] on input "text" at bounding box center [466, 470] width 329 height 18
paste input "The state filed a claim in your case for 2018 through 2024 - which is estimated…"
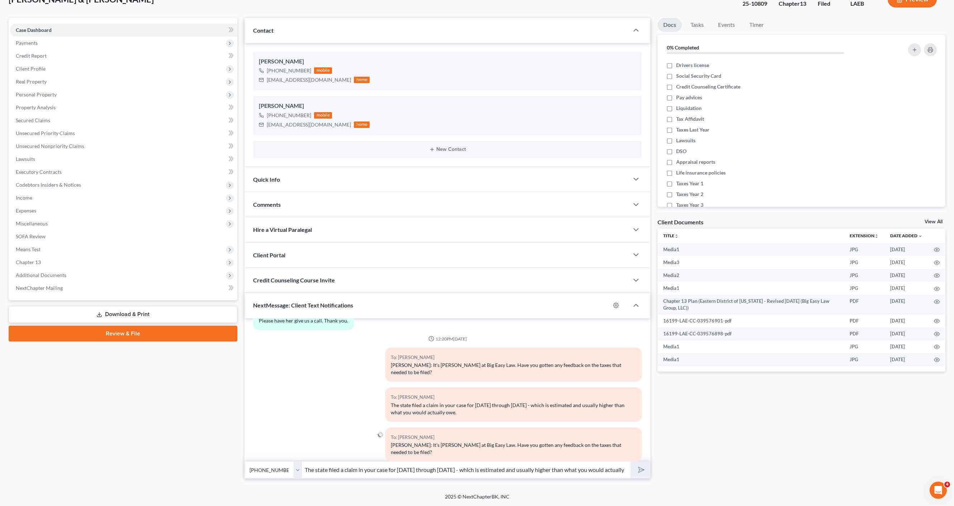
scroll to position [0, 6]
type input "The state filed a claim in your case for 2018 through 2024 - which is estimated…"
click at [637, 469] on icon "submit" at bounding box center [640, 470] width 10 height 10
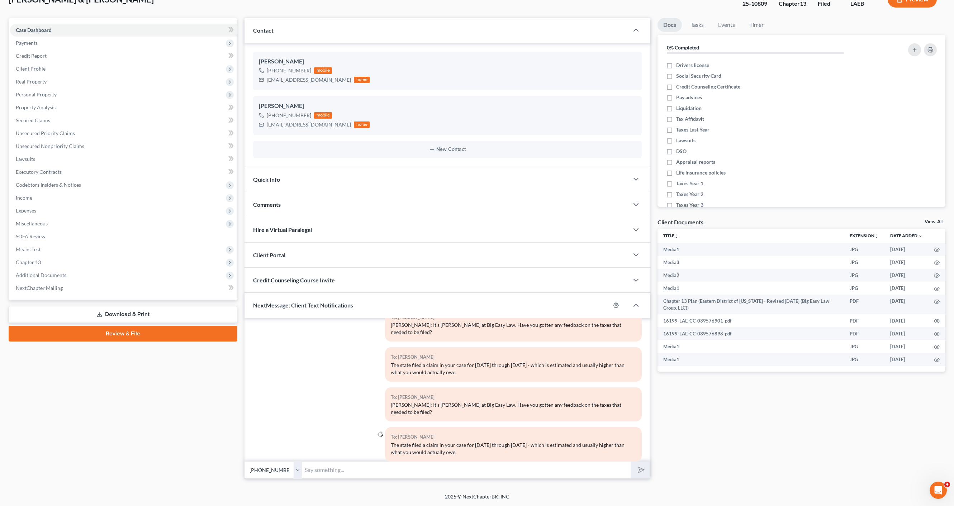
click at [474, 497] on div "2025 © NextChapterBK, INC" at bounding box center [477, 499] width 409 height 13
click at [386, 474] on input "text" at bounding box center [466, 470] width 329 height 18
type input "If you have any questions/ updates, please call me at 504-454-1414"
click at [631, 462] on button "submit" at bounding box center [641, 470] width 20 height 17
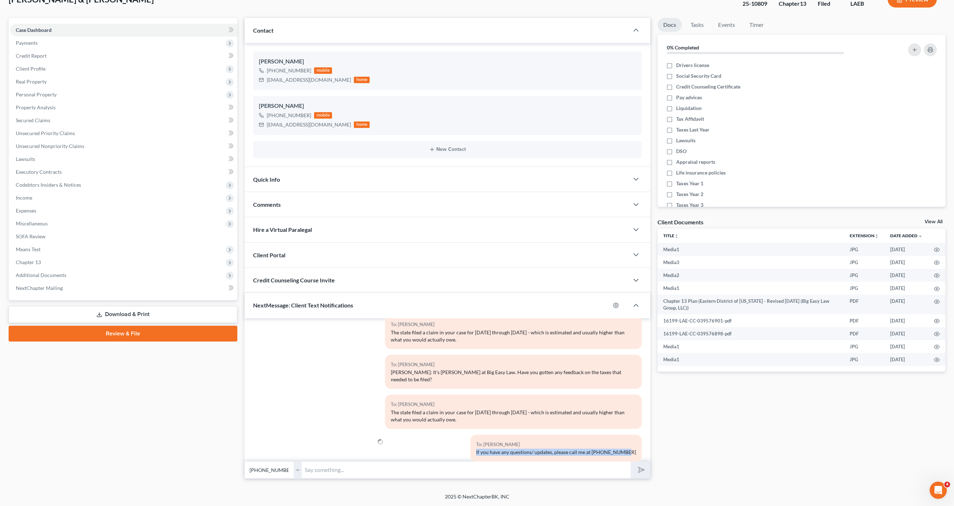
drag, startPoint x: 481, startPoint y: 438, endPoint x: 623, endPoint y: 437, distance: 142.3
click at [632, 438] on div "To: Kathleen Walle If you have any questions/ updates, please call me at 504-45…" at bounding box center [555, 448] width 171 height 27
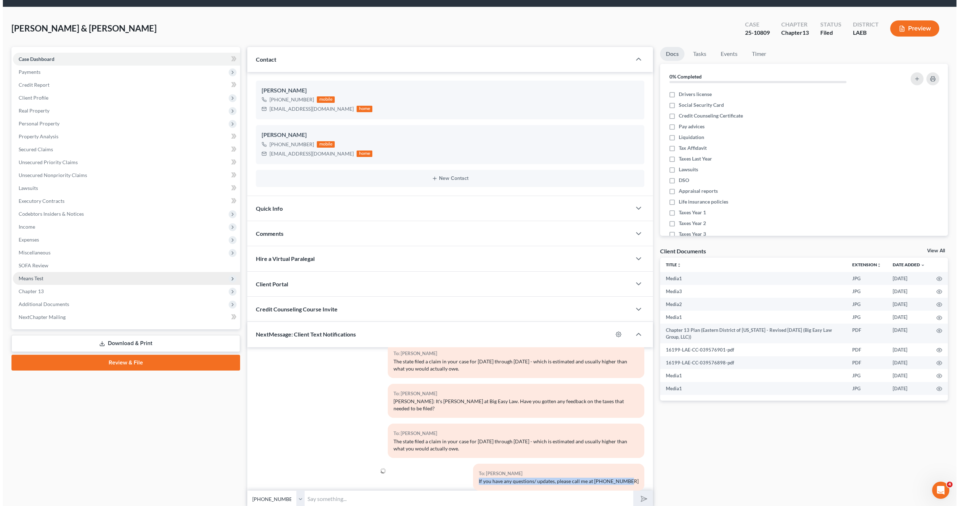
scroll to position [0, 0]
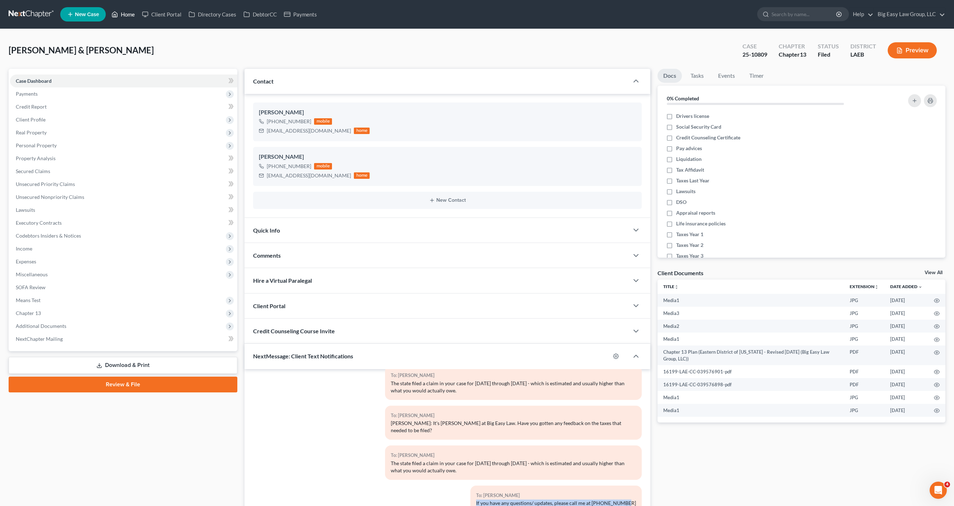
click at [129, 11] on link "Home" at bounding box center [123, 14] width 30 height 13
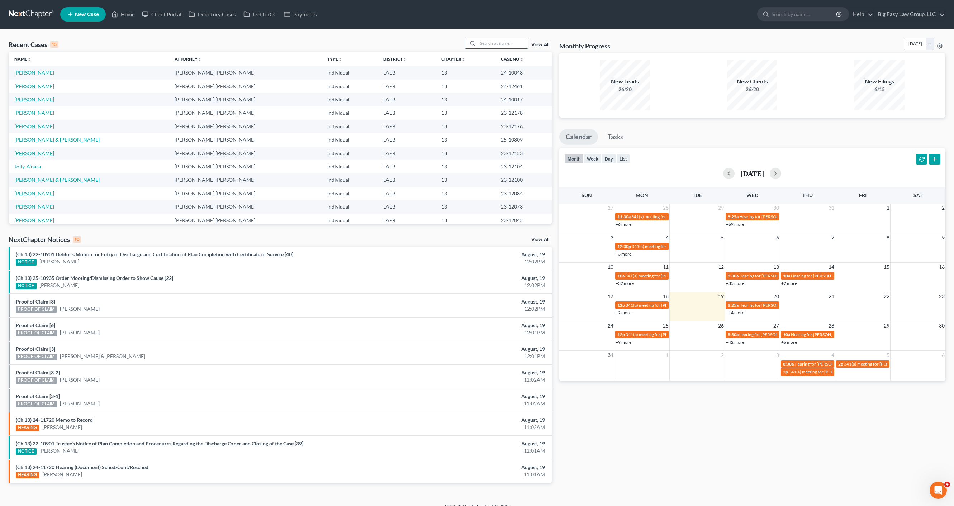
click at [510, 42] on input "search" at bounding box center [503, 43] width 50 height 10
type input "raven"
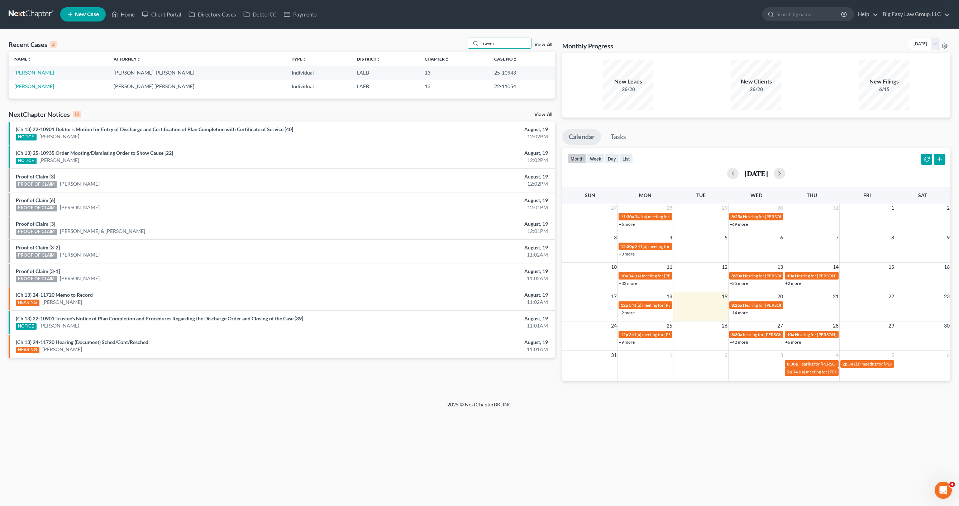
click at [20, 72] on link "Raven, Sandra" at bounding box center [34, 73] width 40 height 6
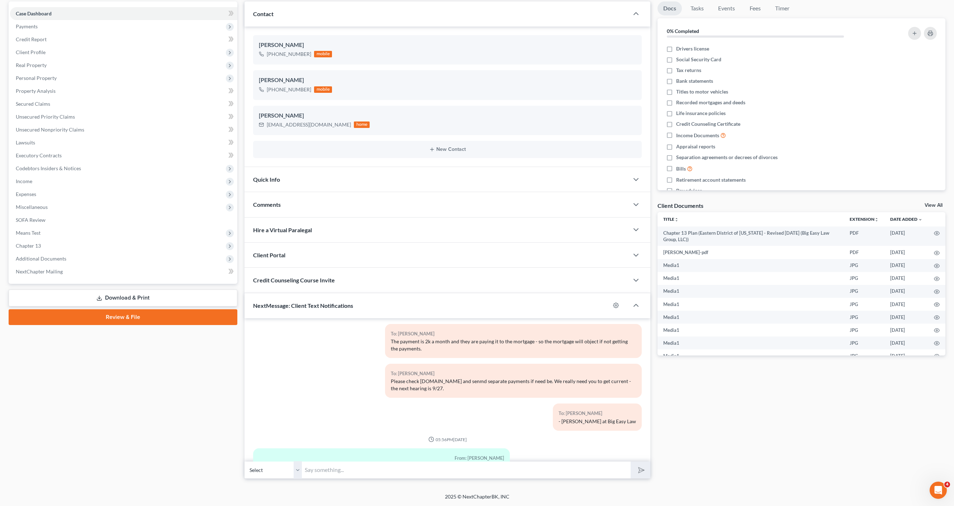
scroll to position [3763, 0]
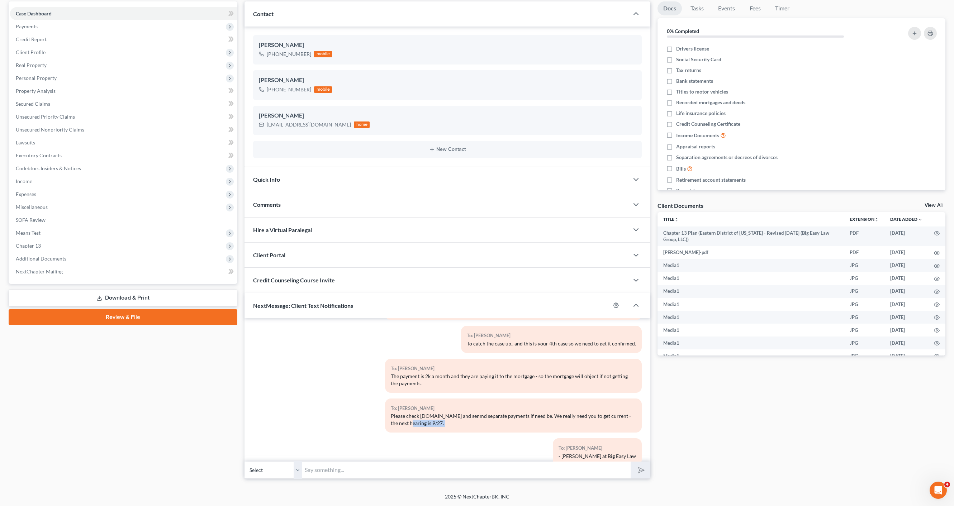
drag, startPoint x: 474, startPoint y: 428, endPoint x: 405, endPoint y: 408, distance: 71.8
click at [405, 413] on div "Please check NDC.org and senmd separate payments if need be. We really need you…" at bounding box center [513, 420] width 245 height 14
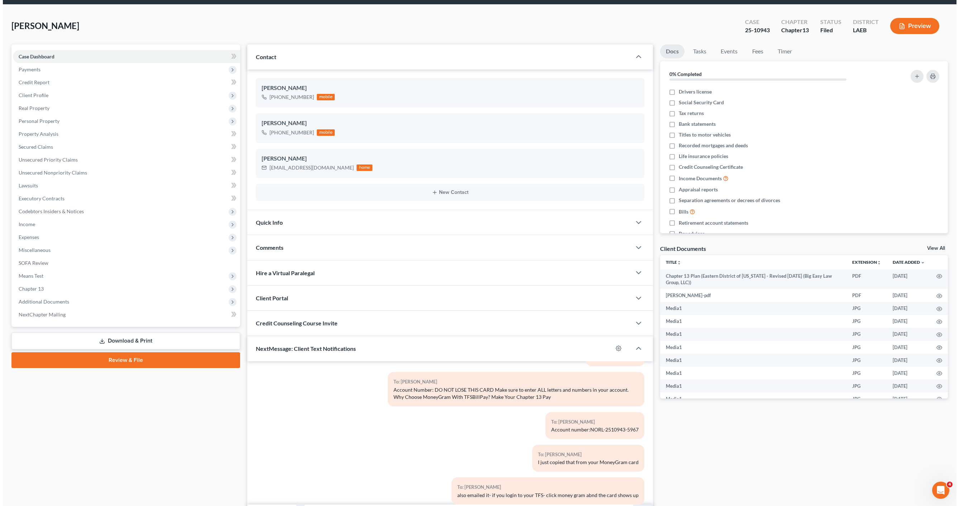
scroll to position [0, 0]
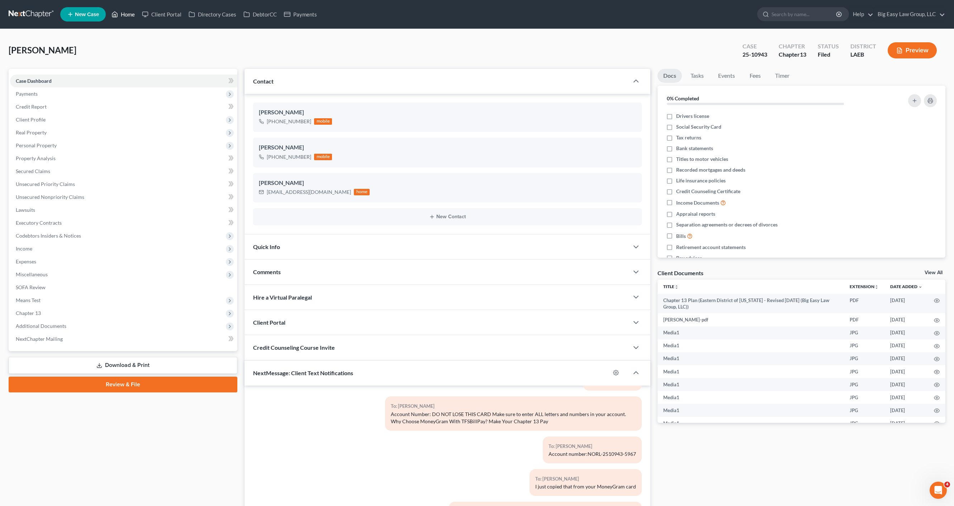
click at [130, 10] on link "Home" at bounding box center [123, 14] width 30 height 13
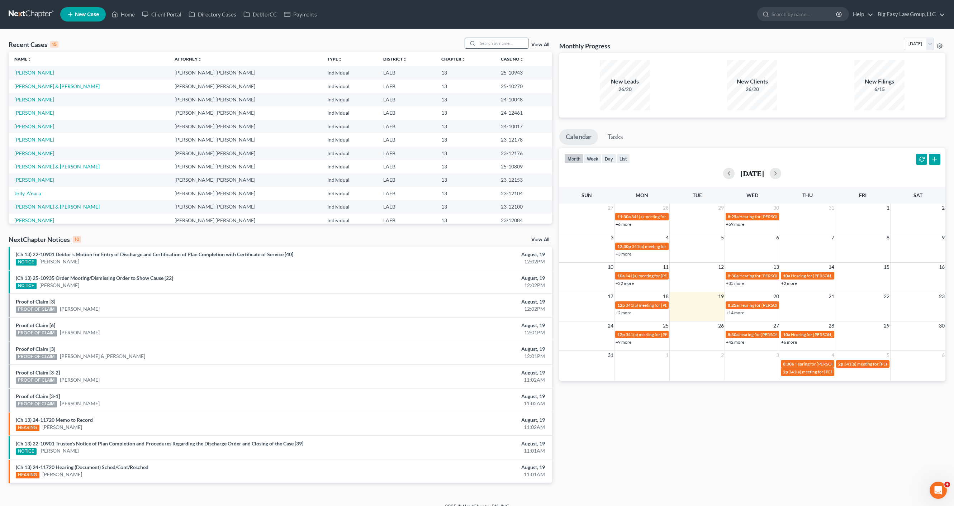
click at [483, 39] on input "search" at bounding box center [503, 43] width 50 height 10
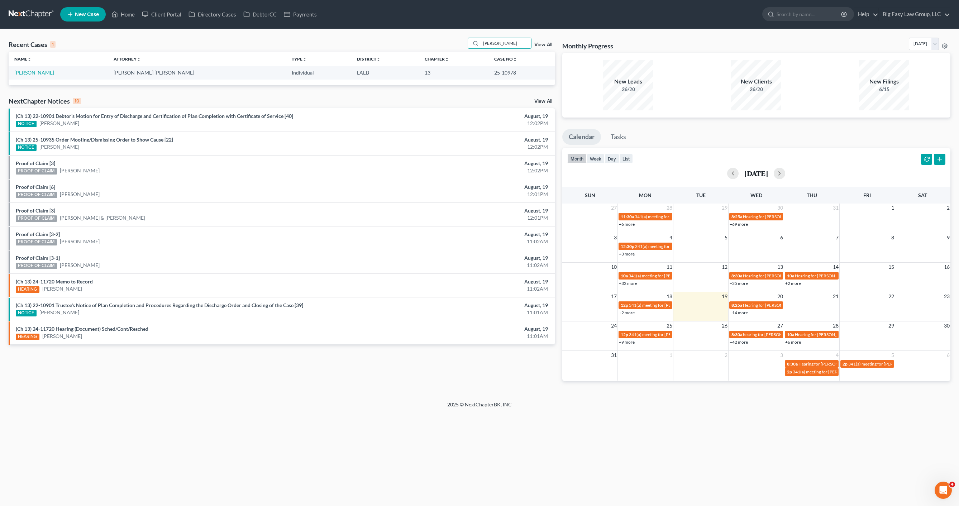
type input "watson, chantel"
click at [34, 68] on td "Watson, Chantel" at bounding box center [58, 72] width 99 height 13
click at [33, 72] on link "Watson, Chantel" at bounding box center [34, 73] width 40 height 6
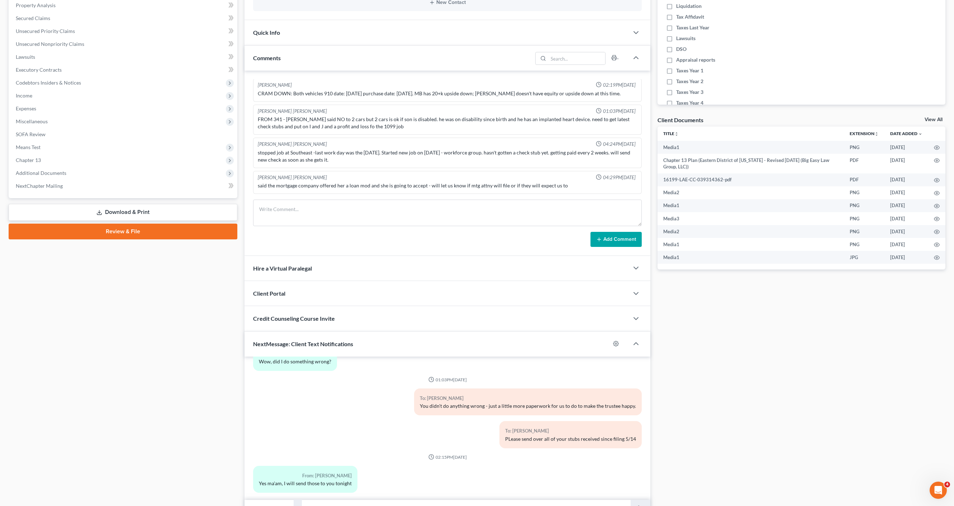
scroll to position [191, 0]
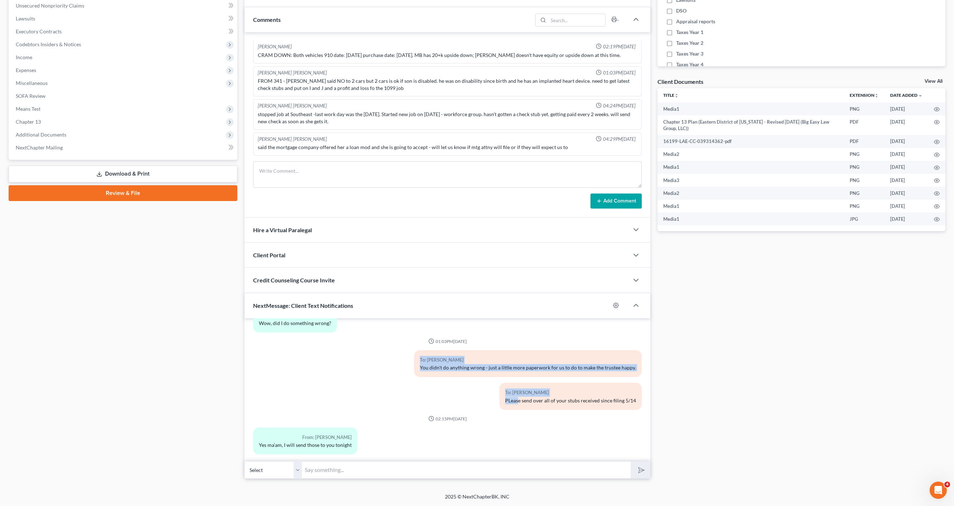
drag, startPoint x: 415, startPoint y: 352, endPoint x: 587, endPoint y: 403, distance: 179.6
click at [587, 403] on div "To: Chantel Watson PLease send over all of your stubs received since filing 5/14" at bounding box center [513, 399] width 264 height 33
click at [351, 473] on input "text" at bounding box center [466, 470] width 329 height 18
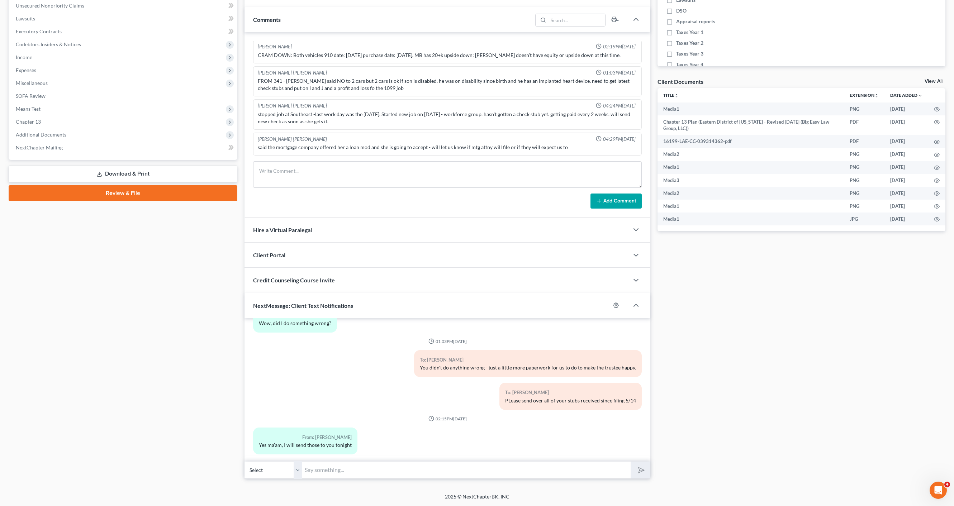
click at [445, 474] on input "text" at bounding box center [466, 470] width 329 height 18
click at [483, 478] on input "Ms. Watson: Please send checks after 6/20." at bounding box center [466, 470] width 329 height 18
type input "Ms. Watson: Please send checks after 6/20. This should be the last time I have …"
click at [631, 462] on button "submit" at bounding box center [641, 470] width 20 height 17
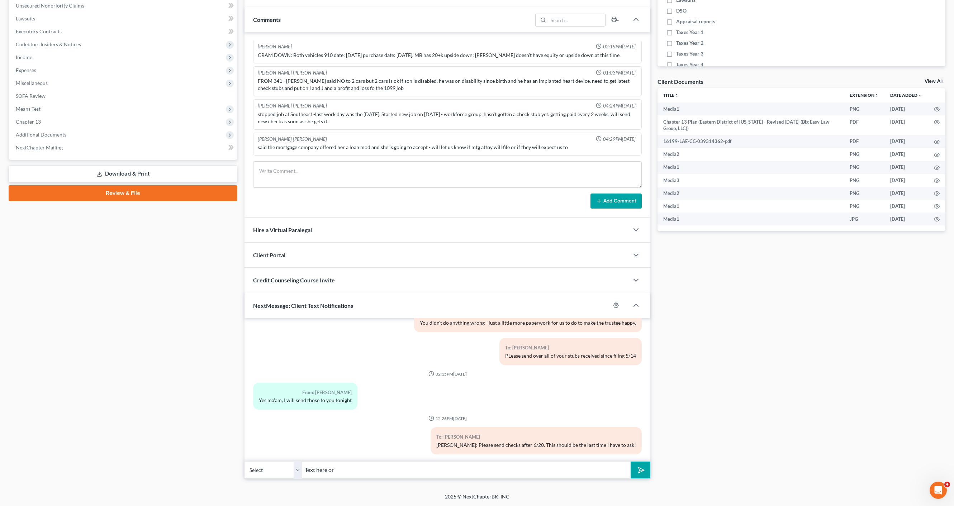
type input "text here or email to [EMAIL_ADDRESS][DOMAIN_NAME]"
click at [644, 464] on button "submit" at bounding box center [641, 470] width 20 height 17
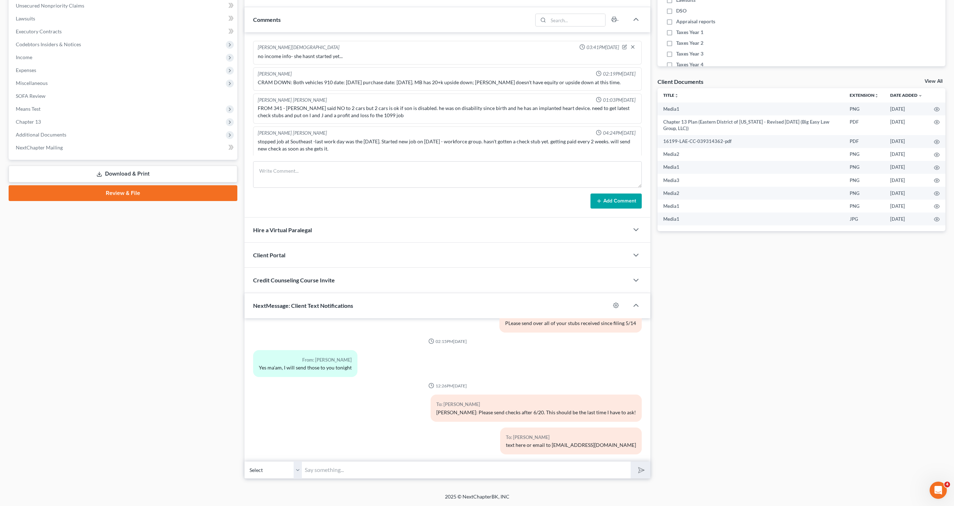
scroll to position [0, 0]
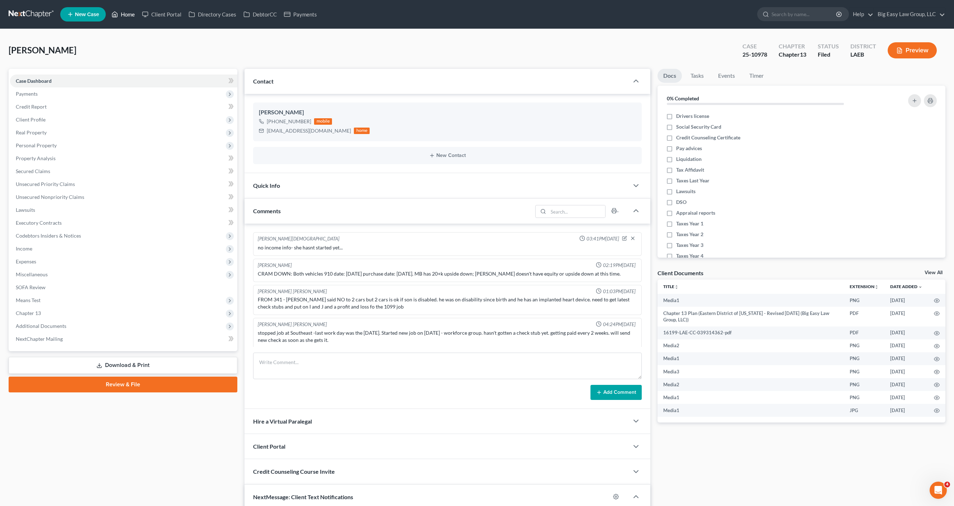
drag, startPoint x: 127, startPoint y: 6, endPoint x: 130, endPoint y: 11, distance: 5.8
click at [127, 7] on ul "New Case Home Client Portal Directory Cases DebtorCC Payments - No Result - See…" at bounding box center [502, 14] width 885 height 19
click at [130, 16] on link "Home" at bounding box center [123, 14] width 30 height 13
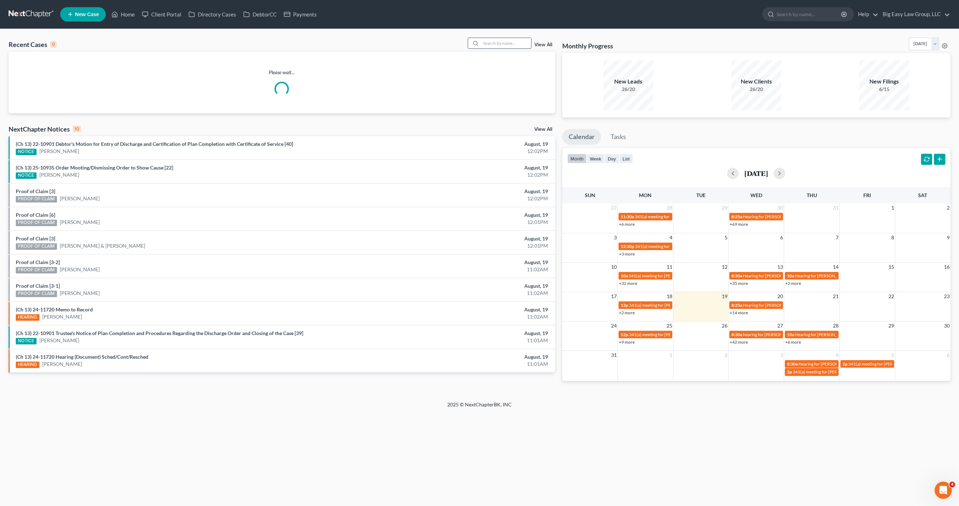
click at [507, 39] on input "search" at bounding box center [506, 43] width 50 height 10
type input "r"
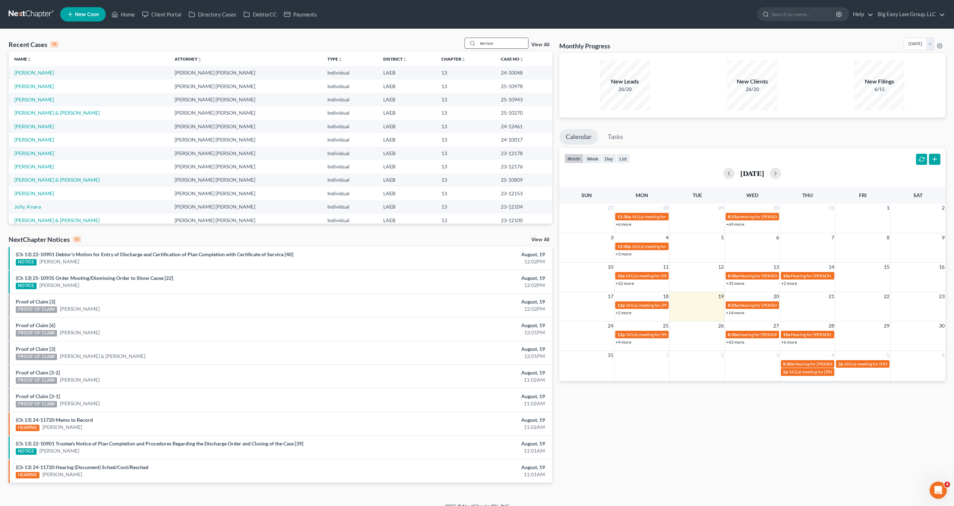
type input "terrion"
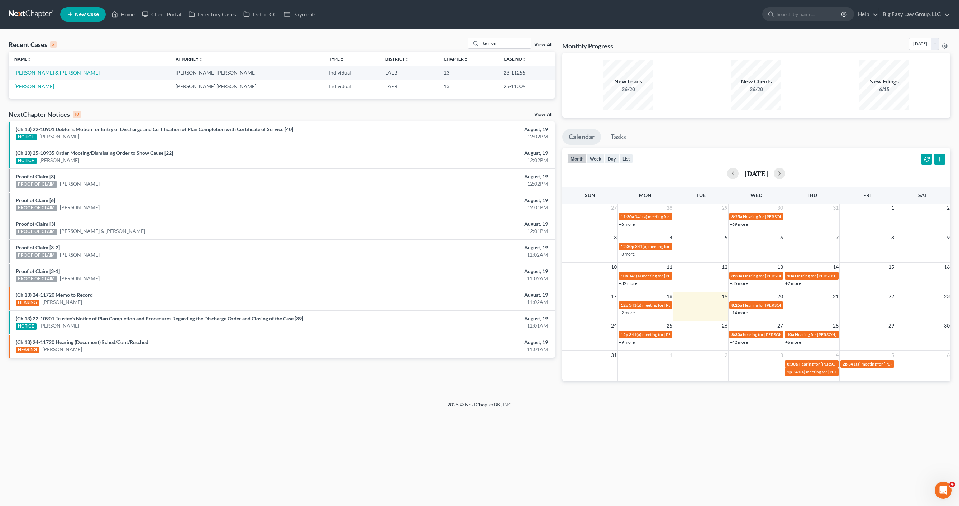
click at [34, 85] on link "Jones, Terrion" at bounding box center [34, 86] width 40 height 6
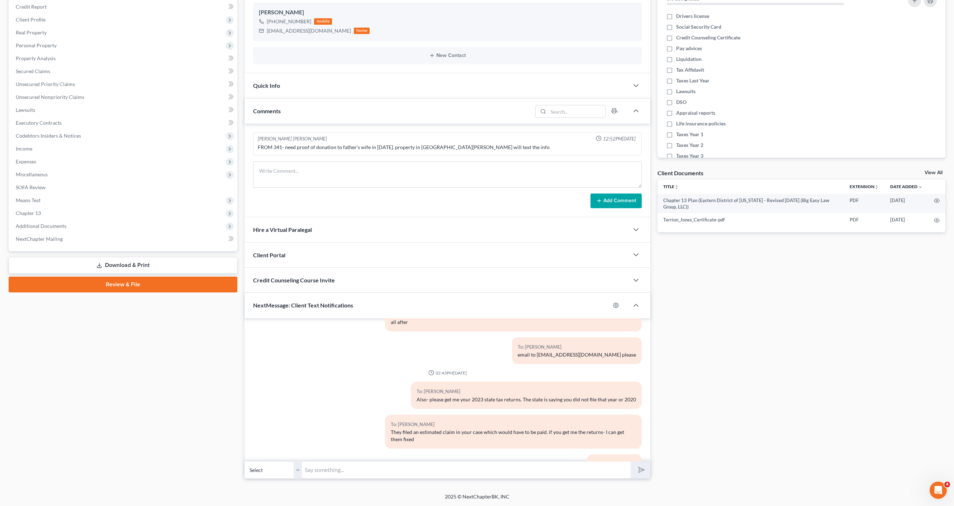
scroll to position [838, 0]
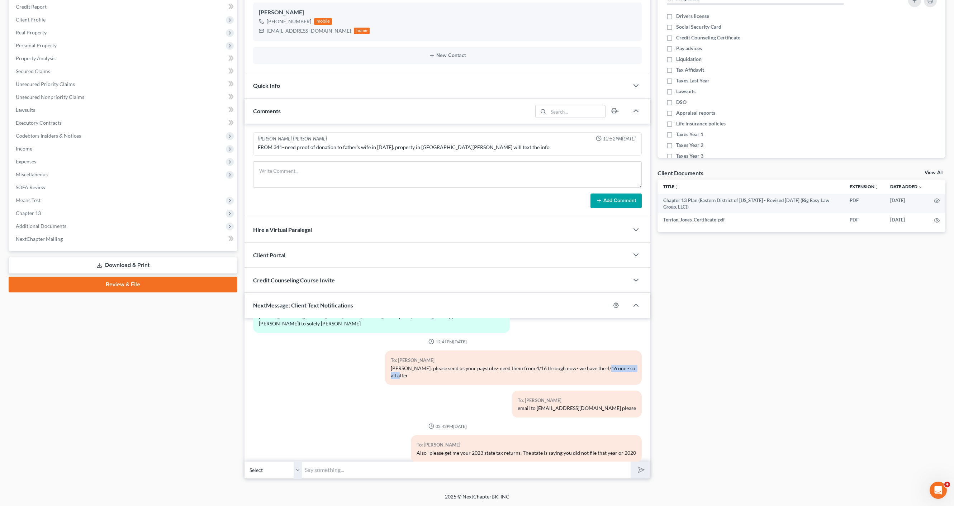
drag, startPoint x: 487, startPoint y: 366, endPoint x: 613, endPoint y: 352, distance: 127.7
click at [599, 351] on div "To: Terrion Jones Ms. Jones: please send us your paystubs- need them from 4/16 …" at bounding box center [513, 368] width 257 height 34
click at [623, 365] on div "Ms. Jones: please send us your paystubs- need them from 4/16 through now- we ha…" at bounding box center [513, 372] width 245 height 14
drag, startPoint x: 638, startPoint y: 354, endPoint x: 379, endPoint y: 345, distance: 258.7
click at [381, 351] on div "To: Terrion Jones Ms. Jones: please send us your paystubs- need them from 4/16 …" at bounding box center [513, 371] width 264 height 40
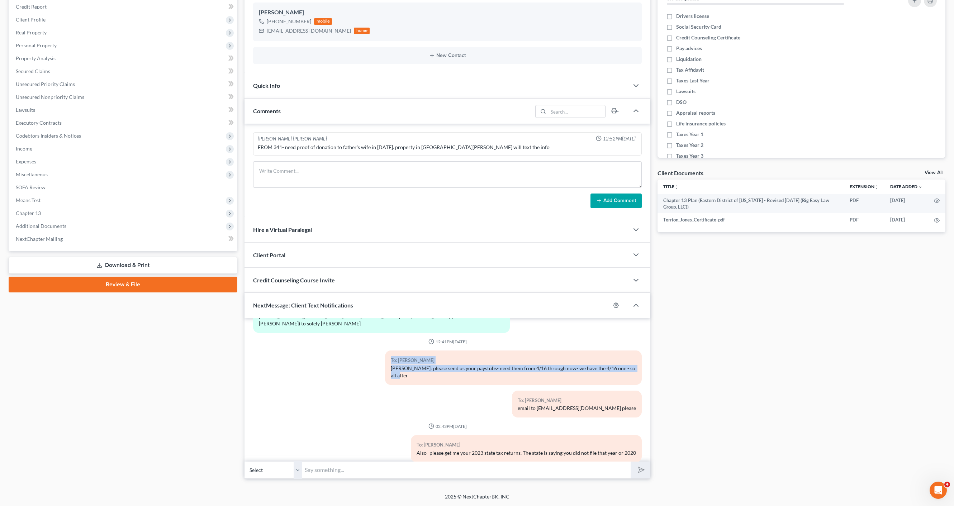
click at [460, 361] on div "To: Terrion Jones Ms. Jones: please send us your paystubs- need them from 4/16 …" at bounding box center [513, 368] width 257 height 34
drag, startPoint x: 323, startPoint y: 32, endPoint x: 277, endPoint y: 31, distance: 46.6
click at [260, 29] on div "terrionmjones@gmail.com home" at bounding box center [314, 30] width 111 height 9
copy div "terrionmjones@gmail.com"
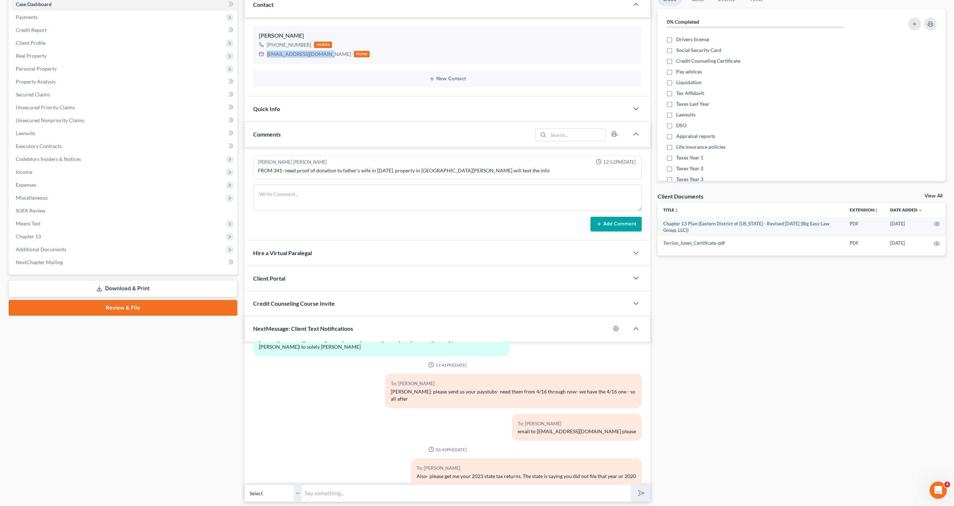
scroll to position [100, 0]
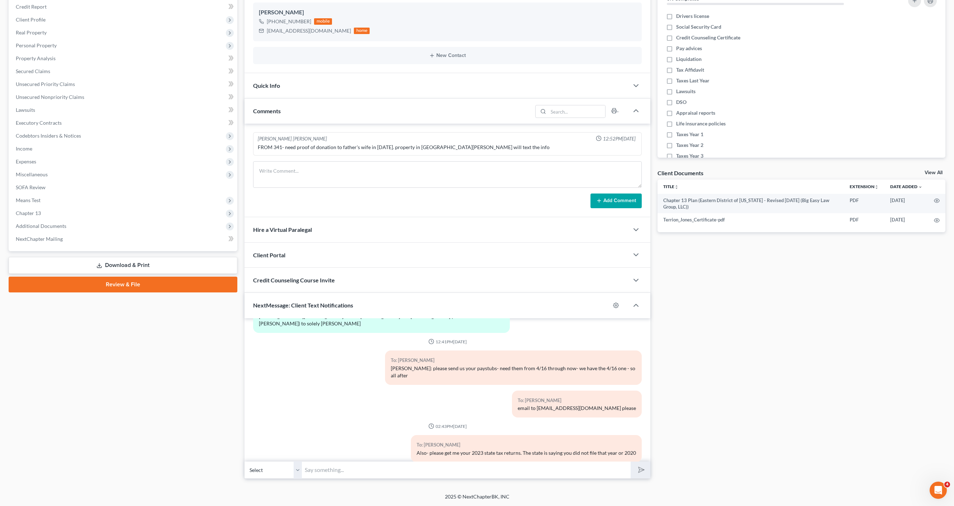
click at [450, 465] on input "text" at bounding box center [466, 470] width 329 height 18
type input "Ms Jones: You never sent me the checks tubs I requested.. Please send today- 4/…"
click at [631, 462] on button "submit" at bounding box center [641, 470] width 20 height 17
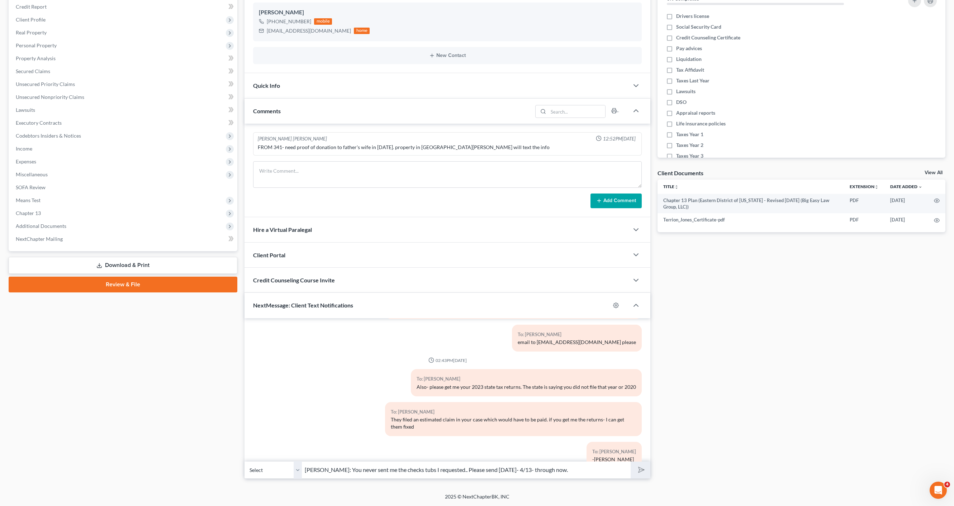
drag, startPoint x: 603, startPoint y: 474, endPoint x: 643, endPoint y: 471, distance: 39.9
click at [606, 473] on input "Ms Jones: You never sent me the checks tubs I requested.. Please send today- 4/…" at bounding box center [466, 470] width 329 height 18
drag, startPoint x: 626, startPoint y: 470, endPoint x: 615, endPoint y: 471, distance: 11.2
click at [626, 470] on input "Ms Jones: You never sent me the checks tubs I requested.. Please send today- 4/…" at bounding box center [466, 470] width 329 height 18
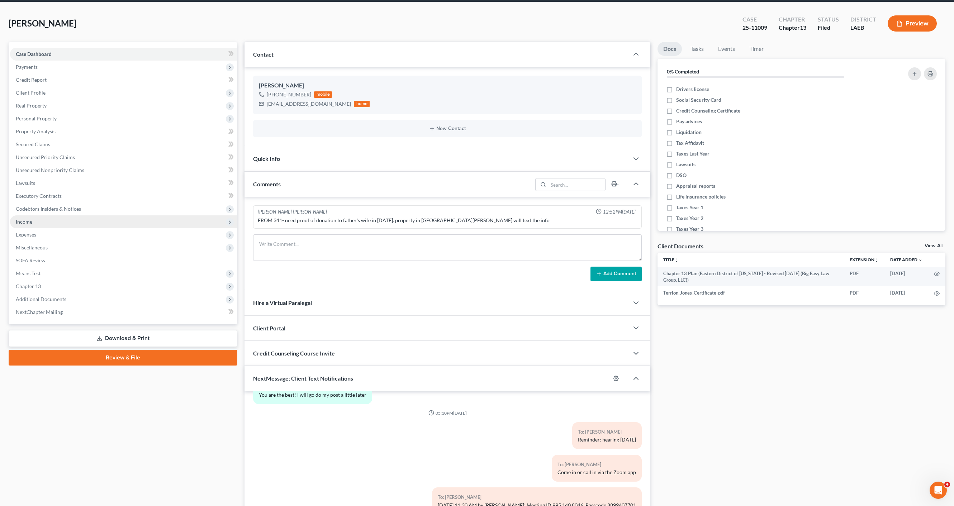
scroll to position [0, 0]
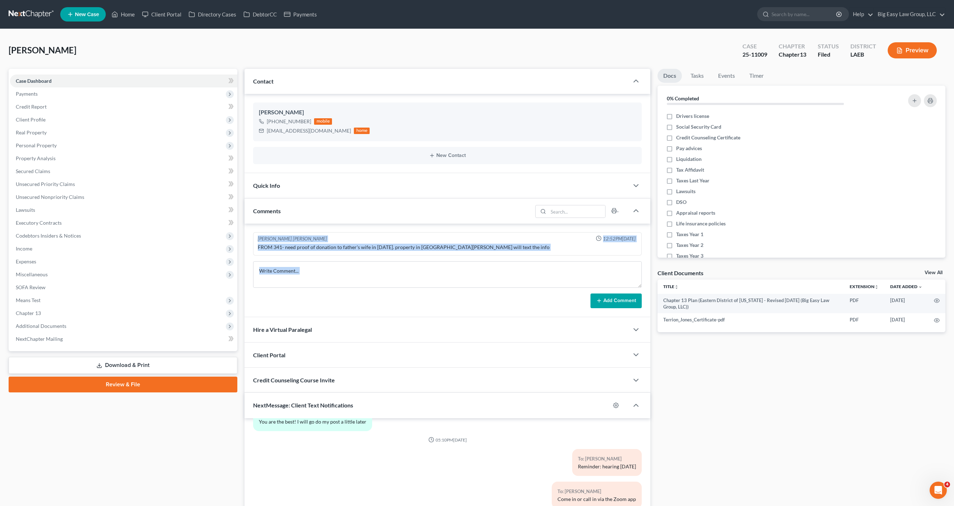
drag, startPoint x: 338, startPoint y: 238, endPoint x: 508, endPoint y: 291, distance: 177.3
click at [481, 304] on div "Jenny Abshier Bryce Murray 12:52PM, 06/23/2025 FROM 341- need proof of donation…" at bounding box center [448, 271] width 406 height 94
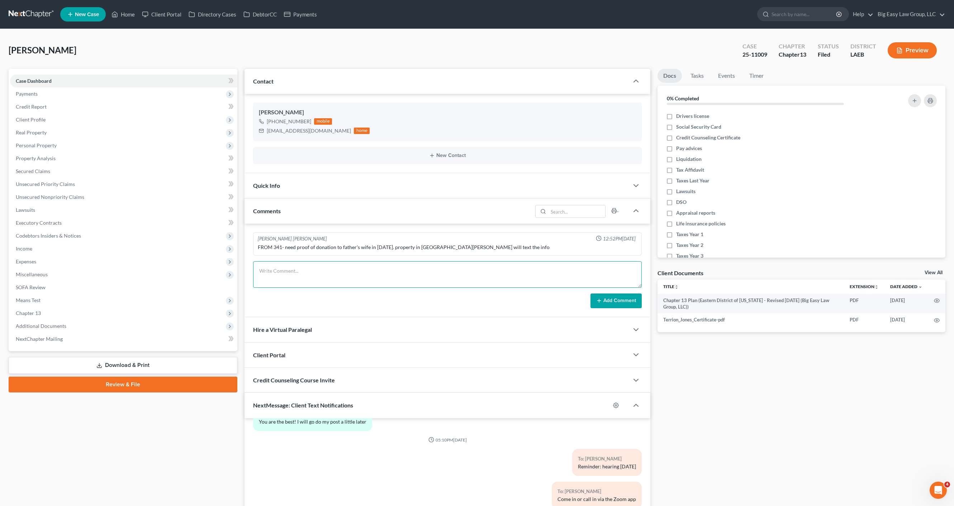
click at [511, 285] on textarea at bounding box center [447, 274] width 389 height 27
click at [125, 16] on link "Home" at bounding box center [123, 14] width 30 height 13
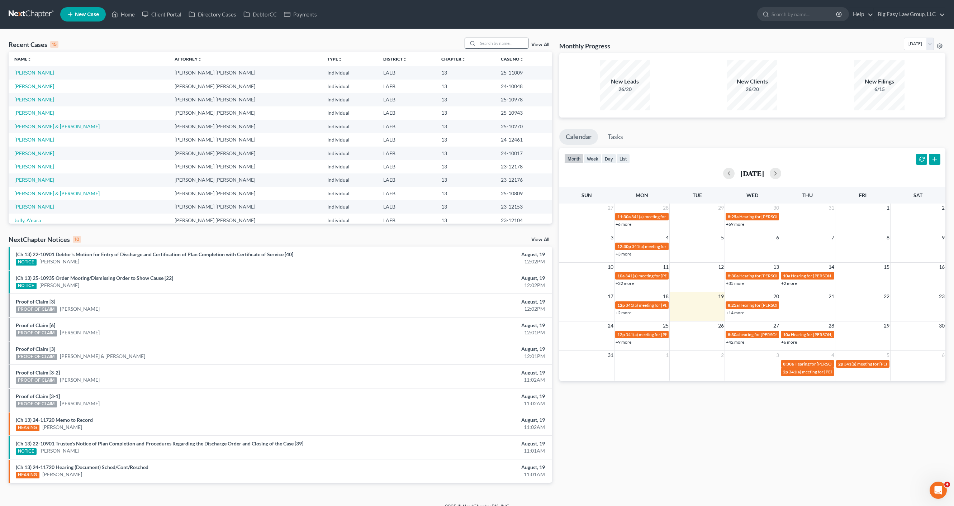
click at [505, 42] on input "search" at bounding box center [503, 43] width 50 height 10
type input "h"
click at [500, 45] on input "search" at bounding box center [503, 43] width 50 height 10
type input "houston"
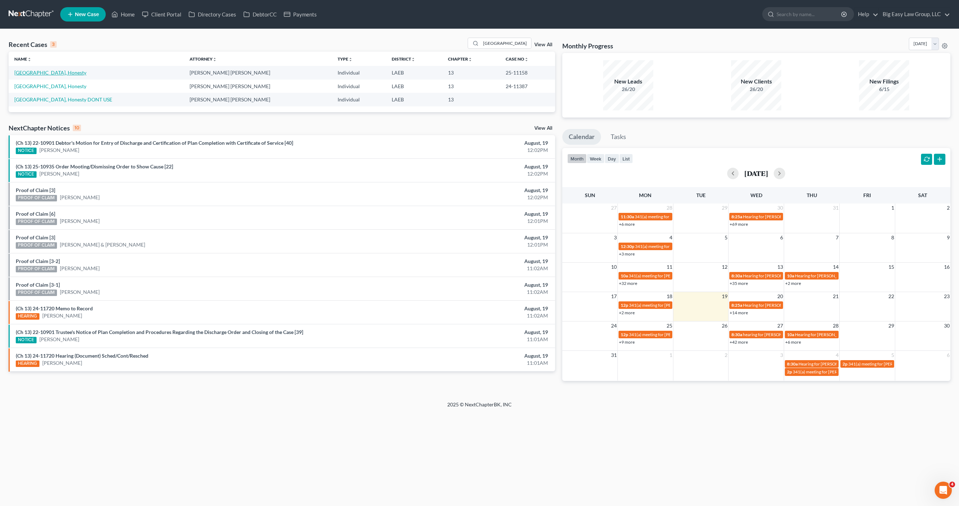
click at [38, 72] on link "Houston, Honesty" at bounding box center [50, 73] width 72 height 6
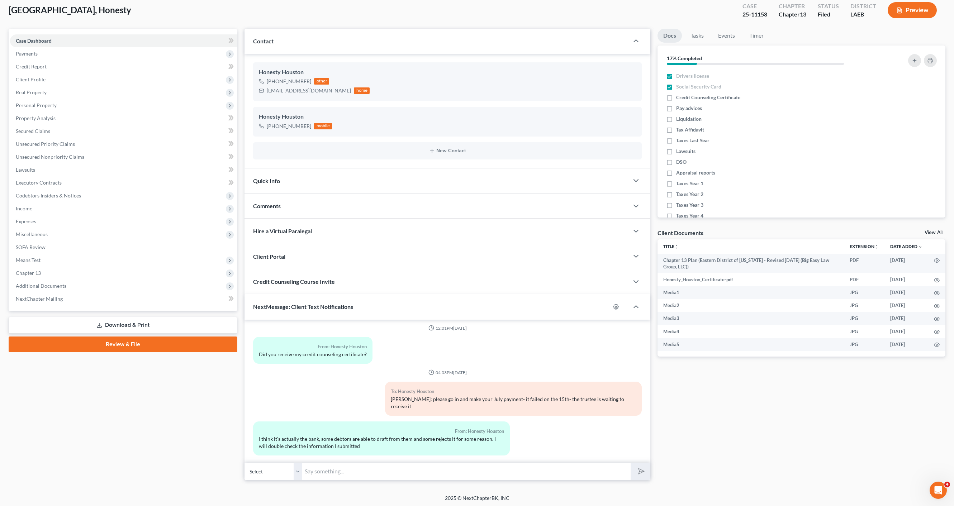
scroll to position [1165, 0]
click at [369, 472] on input "text" at bounding box center [466, 472] width 329 height 18
type input "Ms. Houston: Your case is going to be denied next week since no payments have b…"
click at [631, 463] on button "submit" at bounding box center [641, 471] width 20 height 17
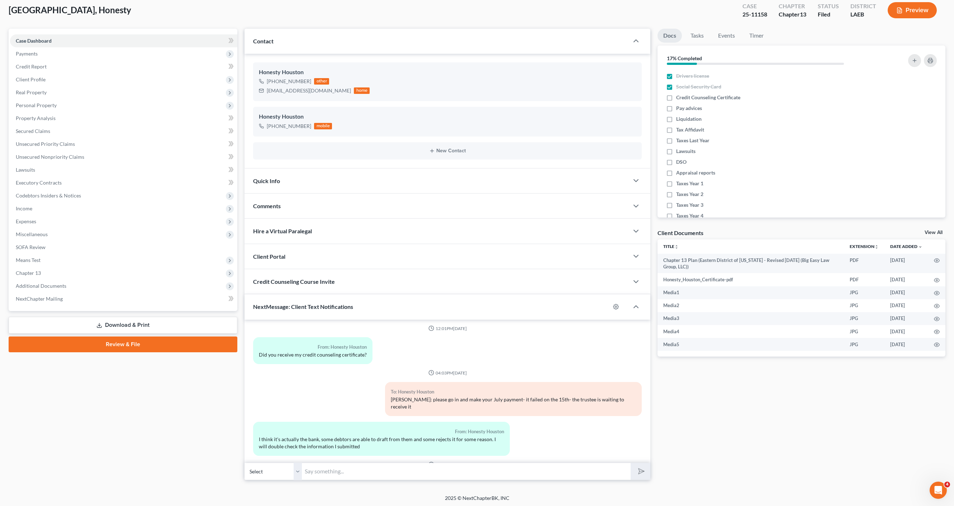
scroll to position [1217, 0]
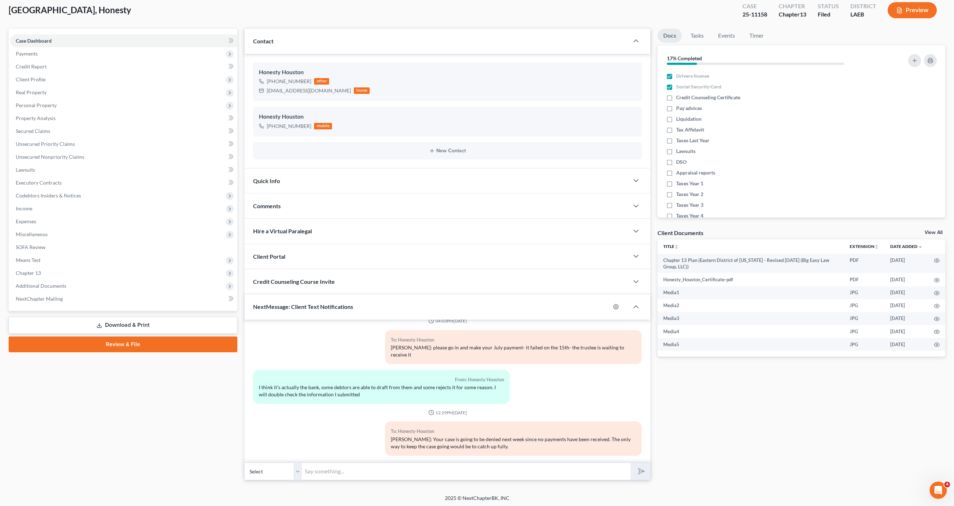
click at [384, 466] on input "text" at bounding box center [466, 472] width 329 height 18
type input "You are currently due $2,840.00 and your TFS account is suspended. You would ne…"
click at [631, 463] on button "submit" at bounding box center [641, 471] width 20 height 17
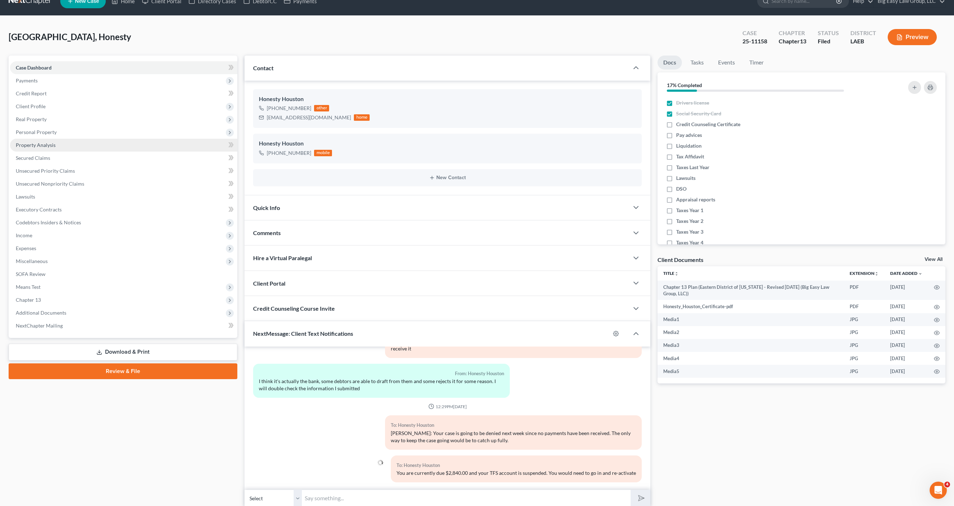
scroll to position [0, 0]
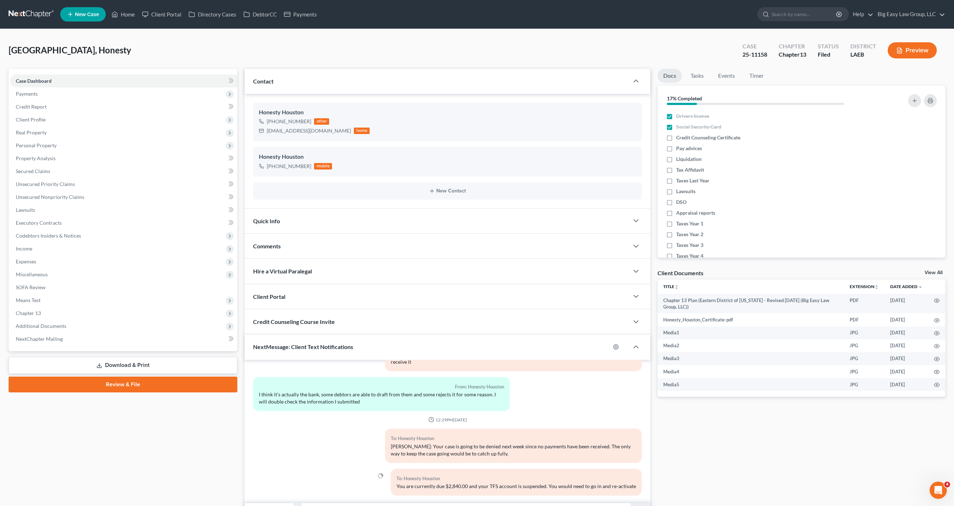
click at [118, 1] on nav "Home New Case Client Portal Directory Cases DebtorCC Payments Big Easy Law Grou…" at bounding box center [477, 14] width 954 height 29
click at [119, 3] on nav "Home New Case Client Portal Directory Cases DebtorCC Payments Big Easy Law Grou…" at bounding box center [477, 14] width 954 height 29
click at [123, 11] on link "Home" at bounding box center [123, 14] width 30 height 13
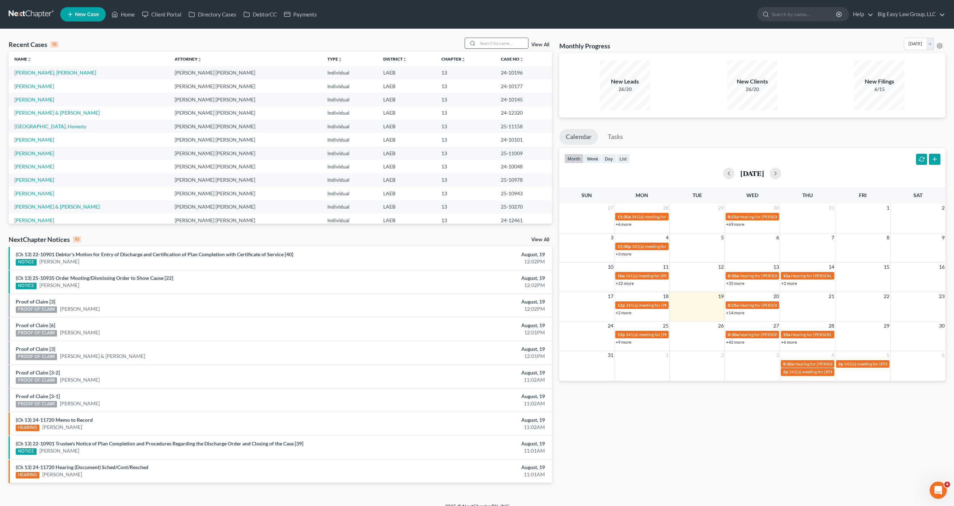
click at [501, 38] on div at bounding box center [497, 43] width 64 height 11
click at [508, 44] on input "search" at bounding box center [503, 43] width 50 height 10
type input "hudson"
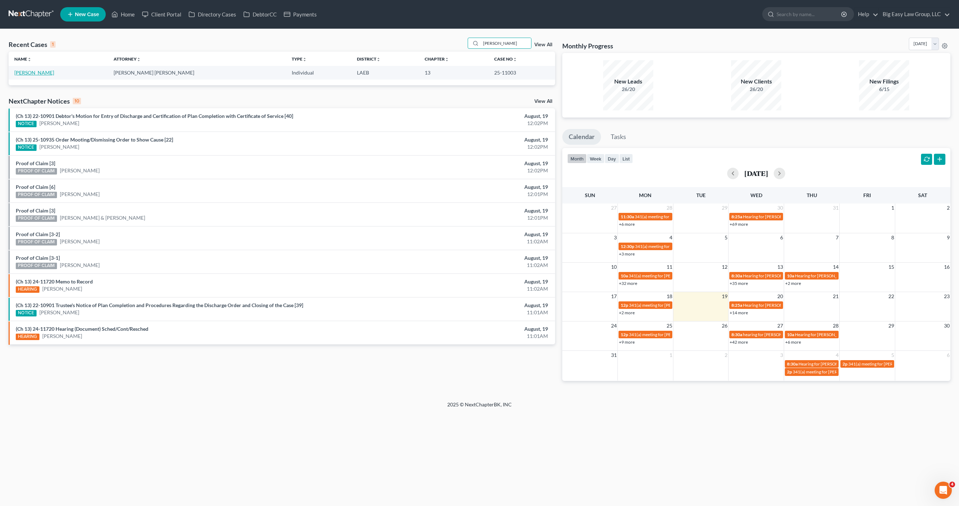
click at [41, 71] on link "[PERSON_NAME]" at bounding box center [34, 73] width 40 height 6
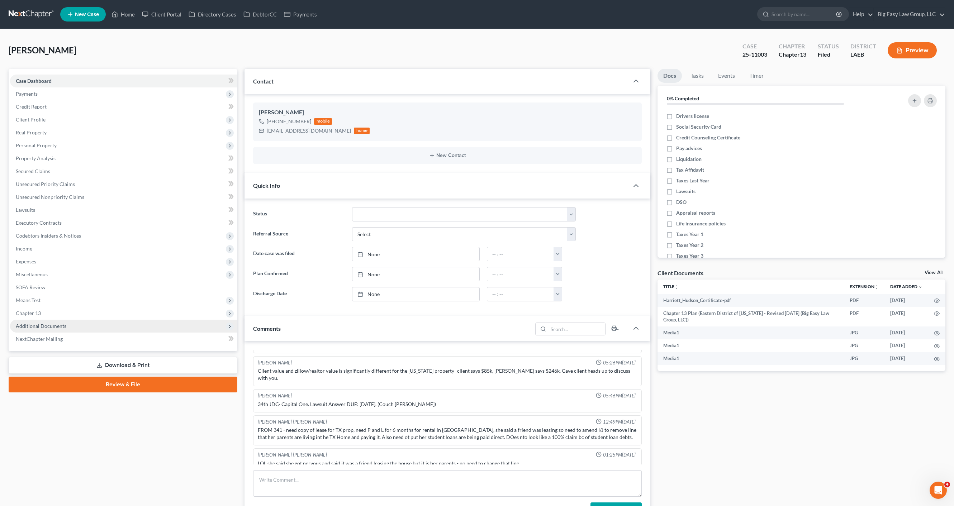
click at [81, 321] on span "Additional Documents" at bounding box center [123, 326] width 227 height 13
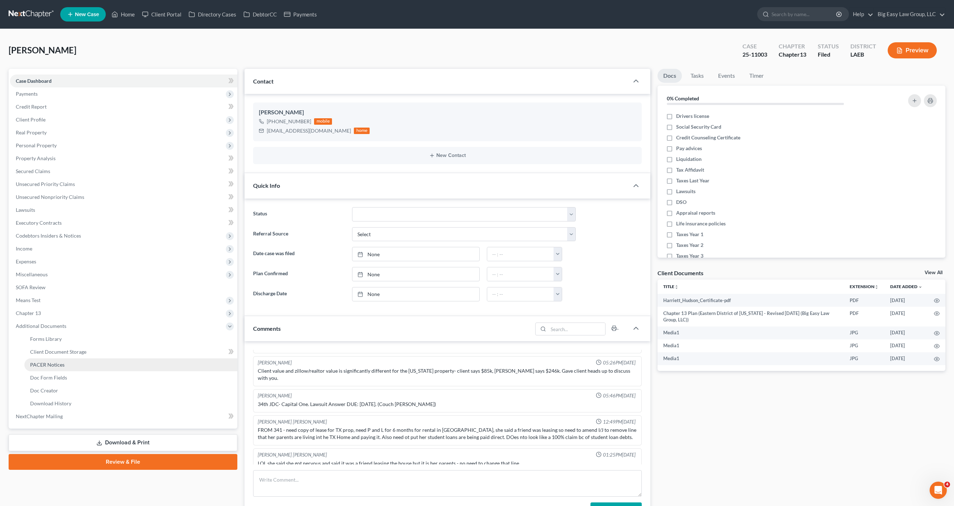
click at [90, 361] on link "PACER Notices" at bounding box center [130, 365] width 213 height 13
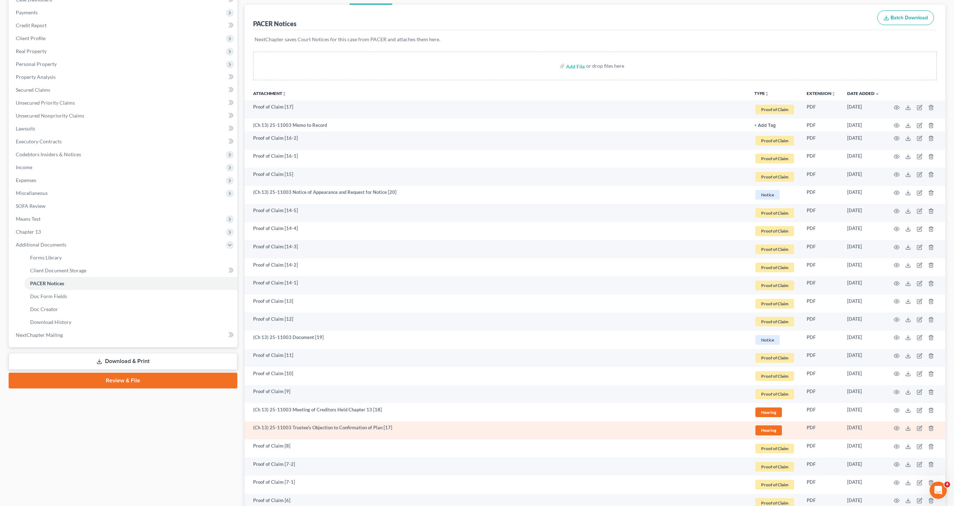
scroll to position [82, 0]
click at [859, 426] on icon "button" at bounding box center [897, 428] width 6 height 6
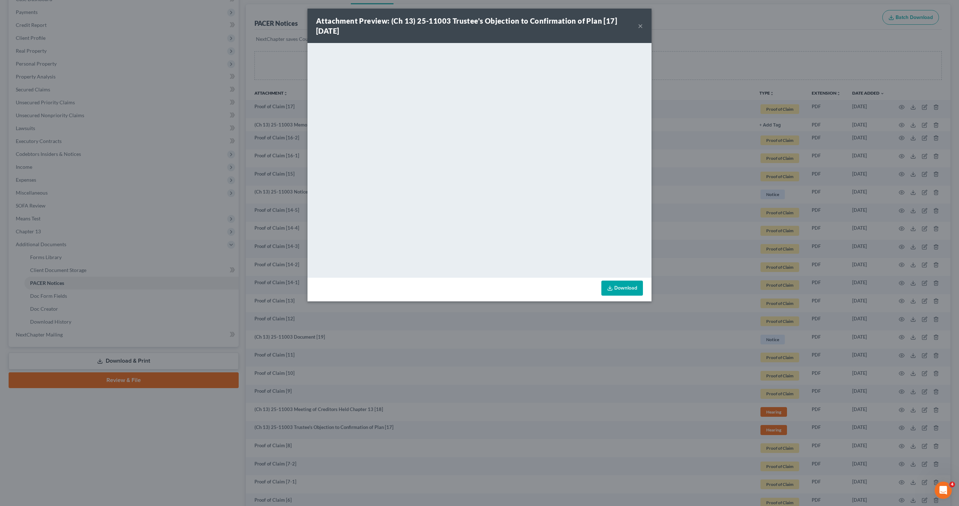
click at [639, 26] on button "×" at bounding box center [640, 26] width 5 height 9
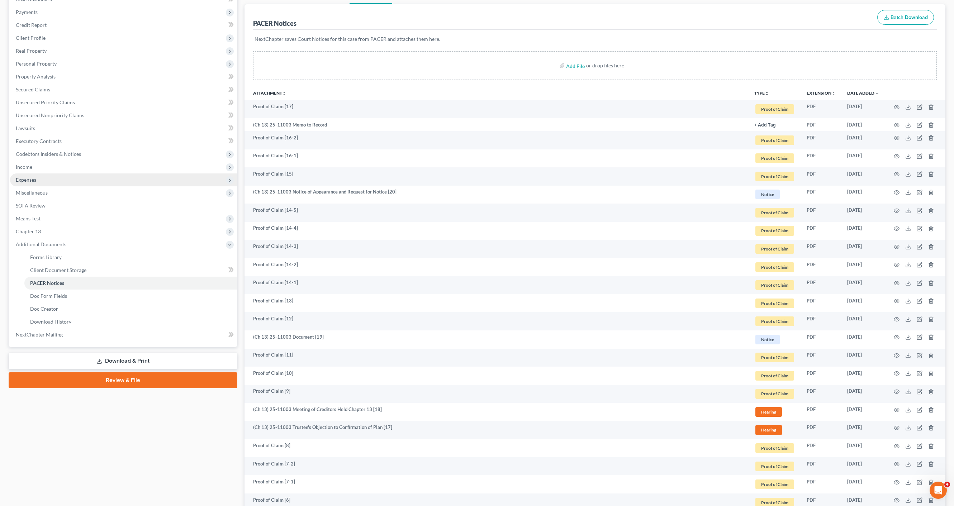
click at [35, 173] on ul "Case Dashboard Payments Invoices Payments Payments Credit Report Client Profile" at bounding box center [123, 167] width 227 height 348
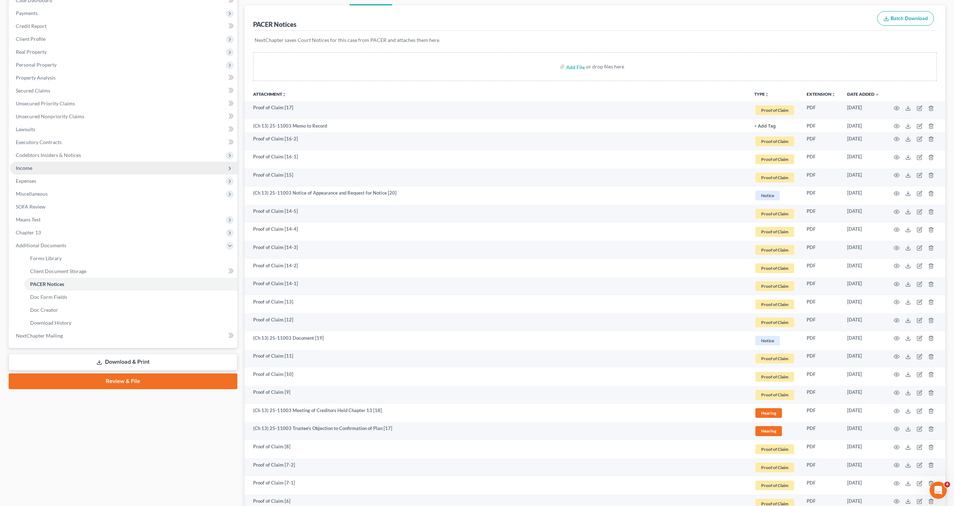
scroll to position [80, 0]
click at [76, 172] on span "Income" at bounding box center [123, 168] width 227 height 13
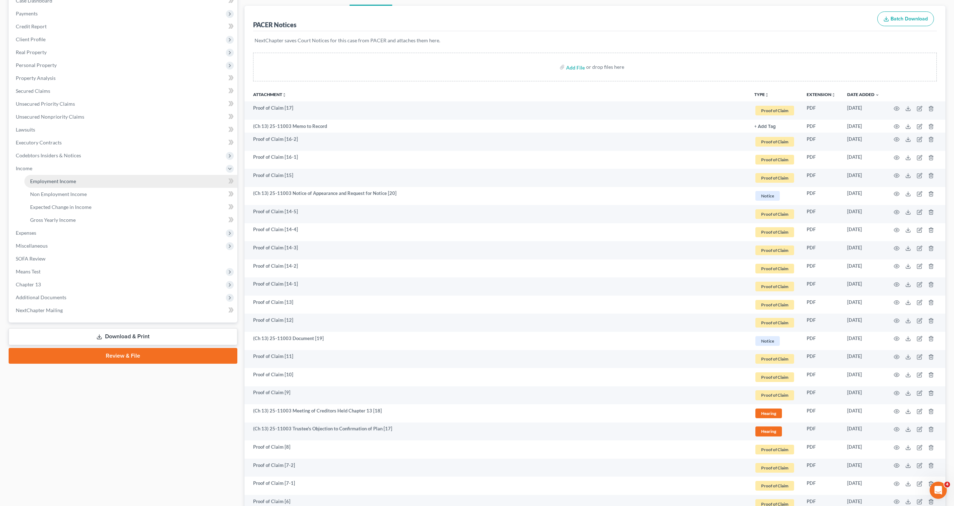
click at [89, 175] on link "Employment Income" at bounding box center [130, 181] width 213 height 13
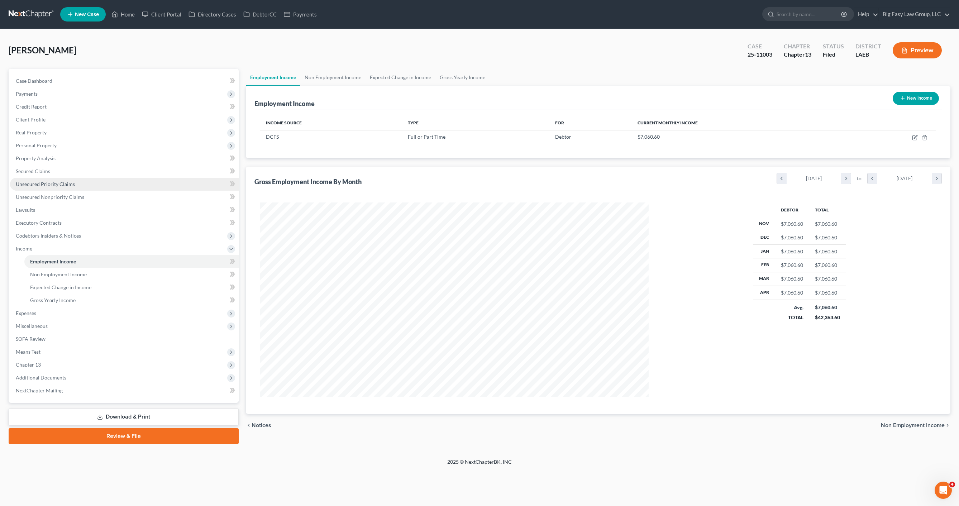
scroll to position [194, 403]
click at [90, 183] on link "Unsecured Priority Claims" at bounding box center [124, 184] width 229 height 13
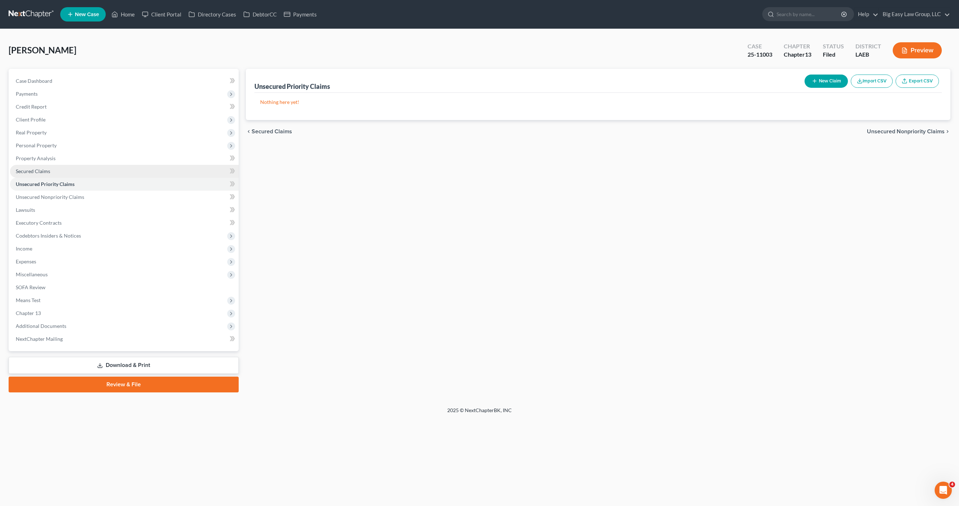
click at [87, 169] on link "Secured Claims" at bounding box center [124, 171] width 229 height 13
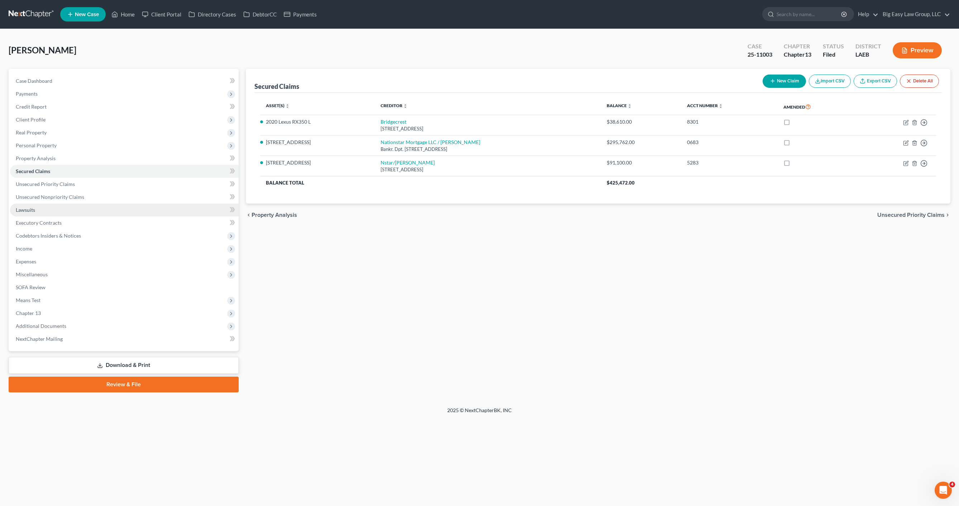
click at [60, 209] on link "Lawsuits" at bounding box center [124, 210] width 229 height 13
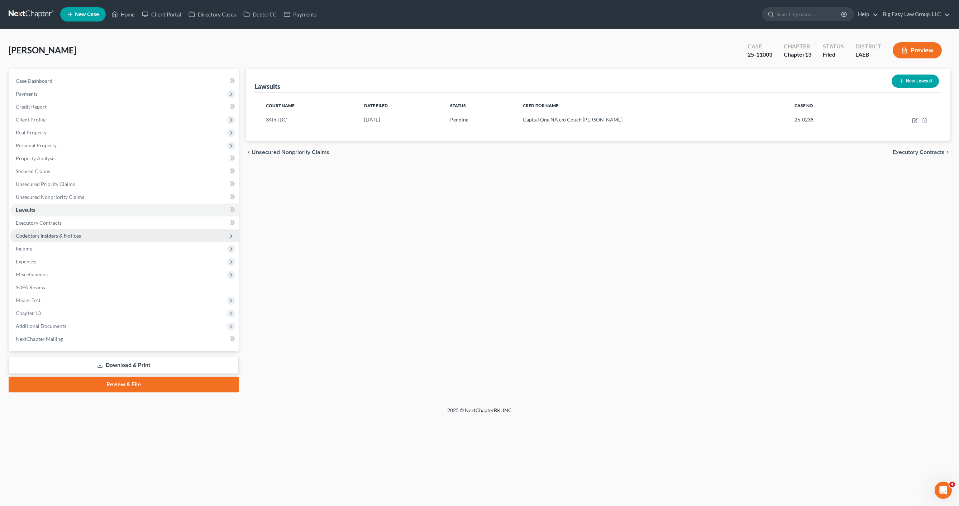
drag, startPoint x: 65, startPoint y: 236, endPoint x: 66, endPoint y: 239, distance: 3.7
click at [65, 236] on span "Codebtors Insiders & Notices" at bounding box center [48, 236] width 65 height 6
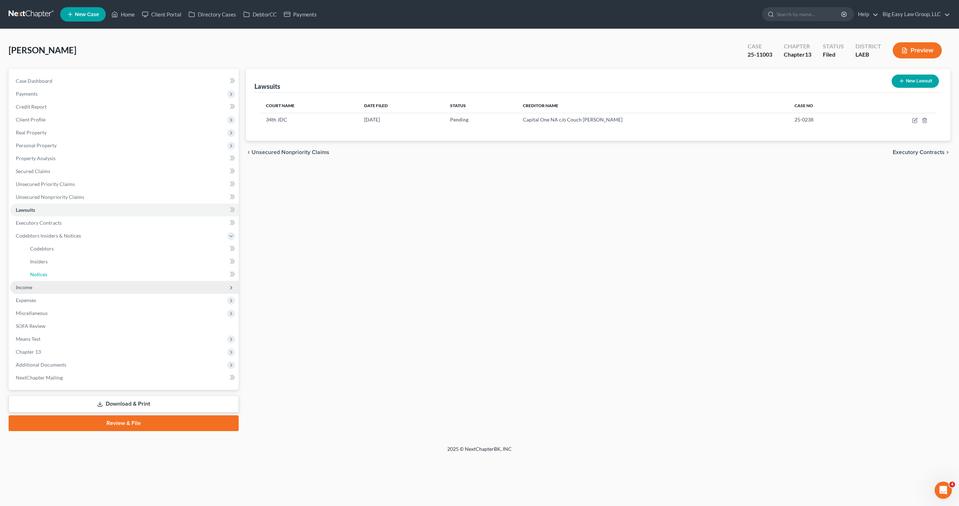
drag, startPoint x: 54, startPoint y: 277, endPoint x: 63, endPoint y: 287, distance: 13.2
click at [54, 277] on link "Notices" at bounding box center [131, 274] width 214 height 13
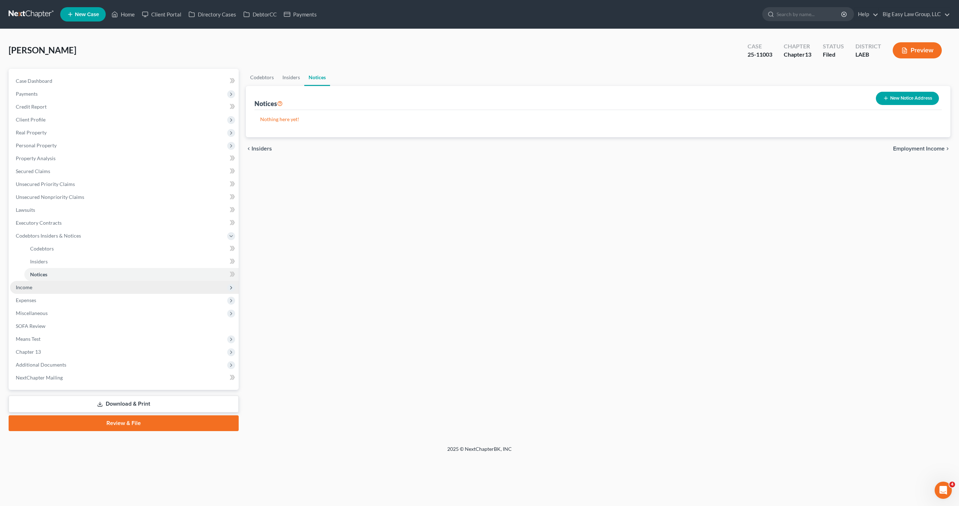
click at [53, 281] on span "Income" at bounding box center [124, 287] width 229 height 13
click at [55, 289] on span "Income" at bounding box center [124, 287] width 229 height 13
click at [34, 297] on span "Expenses" at bounding box center [26, 300] width 20 height 6
click at [35, 292] on span "Income" at bounding box center [124, 287] width 229 height 13
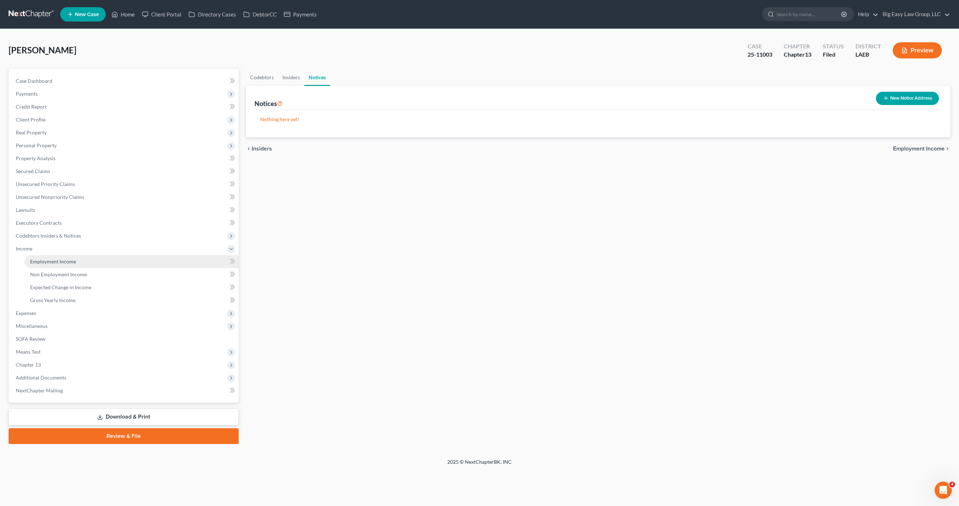
click at [48, 267] on link "Employment Income" at bounding box center [131, 261] width 214 height 13
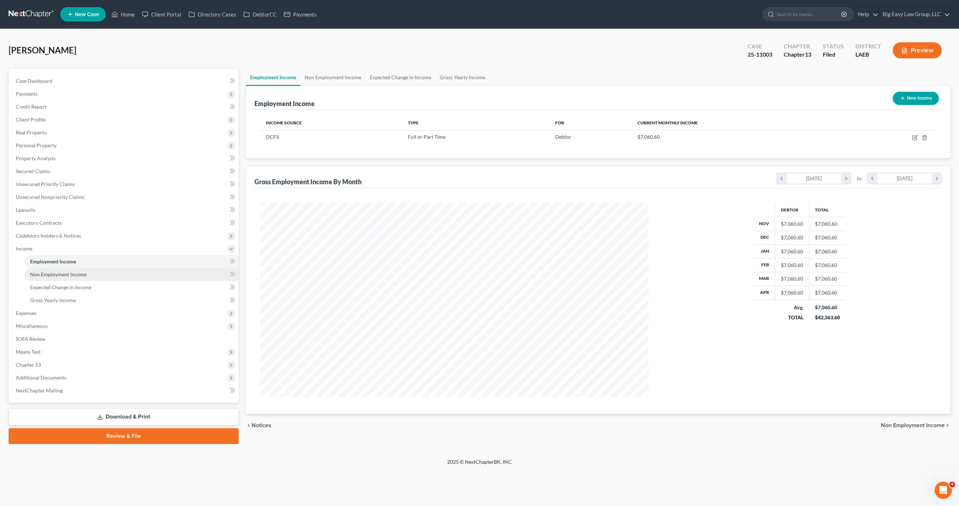
click at [59, 278] on link "Non Employment Income" at bounding box center [131, 274] width 214 height 13
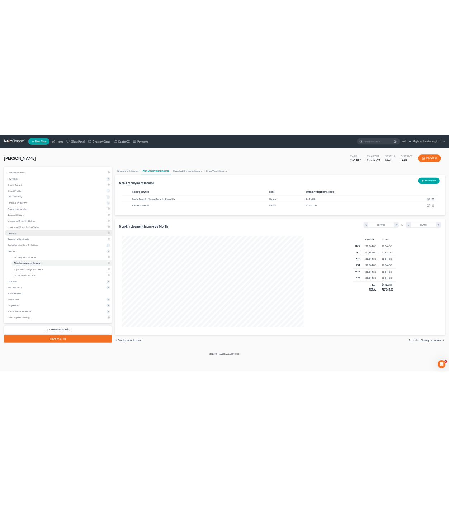
scroll to position [194, 403]
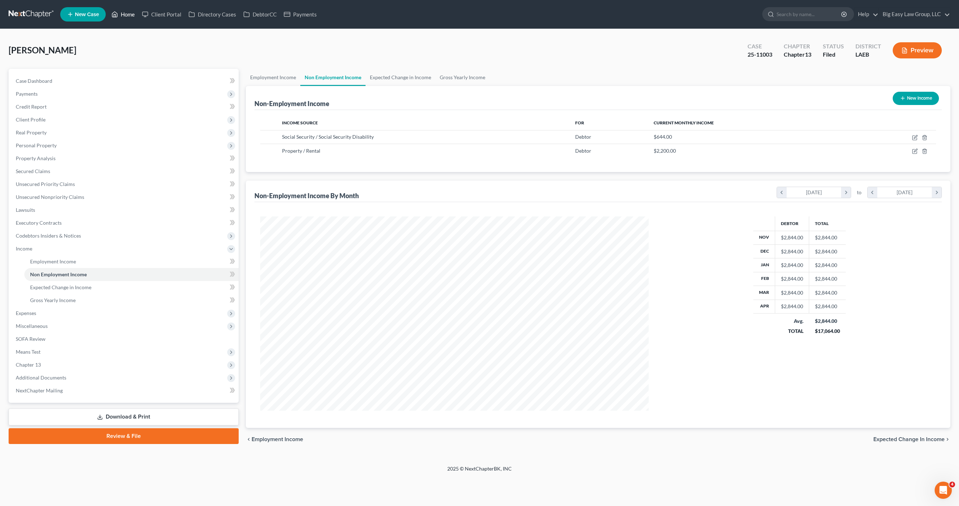
drag, startPoint x: 117, startPoint y: 11, endPoint x: 127, endPoint y: 15, distance: 10.2
click at [117, 11] on icon at bounding box center [115, 14] width 6 height 9
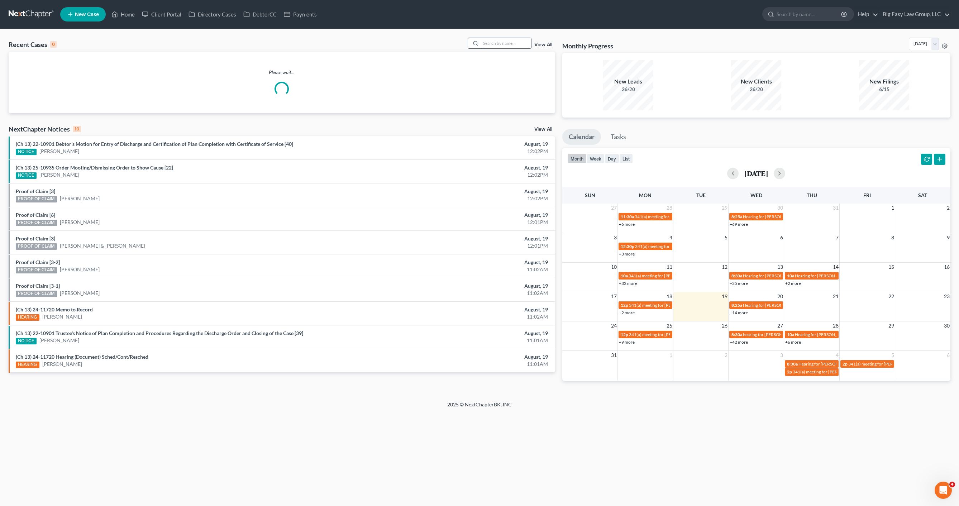
click at [506, 39] on input "search" at bounding box center [506, 43] width 50 height 10
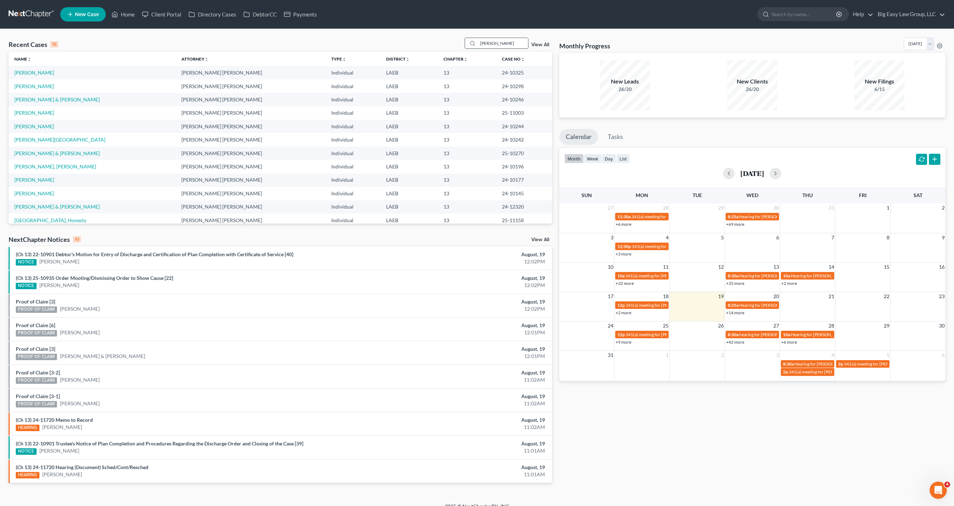
type input "rednour"
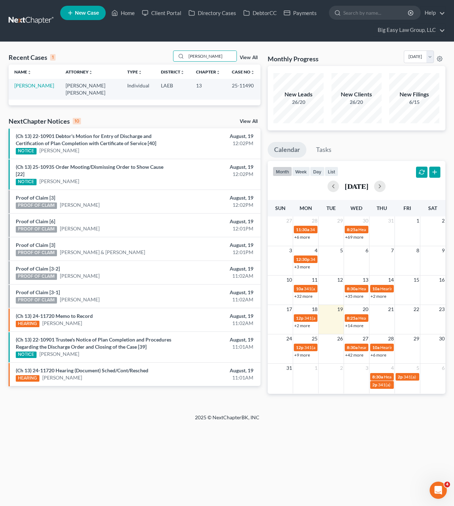
click at [20, 96] on td "Rednour, Alexander" at bounding box center [34, 89] width 51 height 20
click at [25, 89] on link "Rednour, Alexander" at bounding box center [34, 85] width 40 height 6
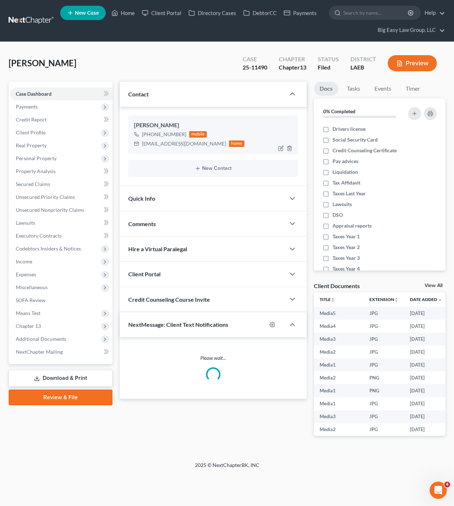
click at [145, 143] on div "ared724@gmail.com home" at bounding box center [189, 143] width 111 height 9
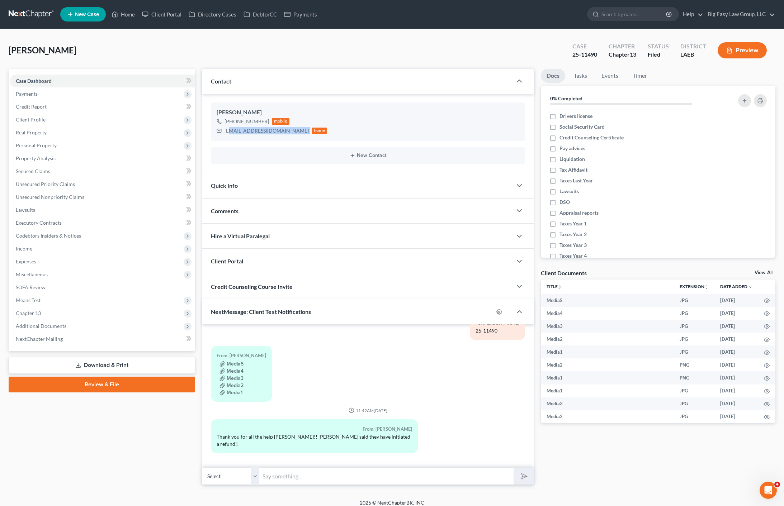
scroll to position [2599, 0]
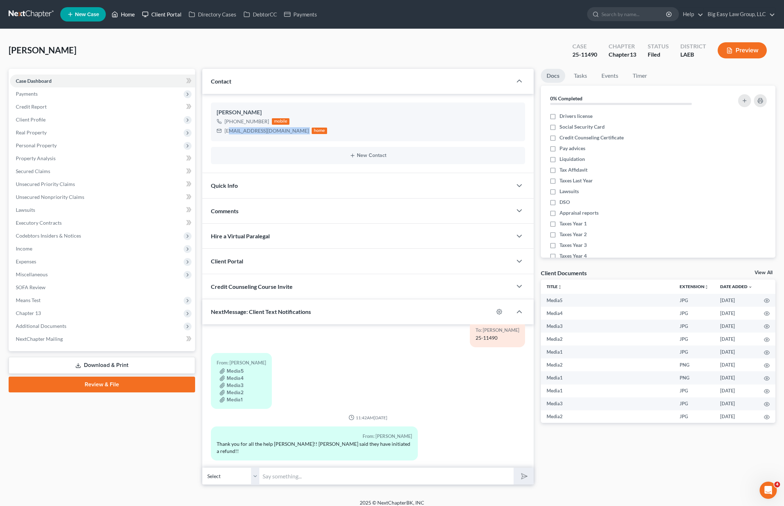
click at [149, 9] on link "Client Portal" at bounding box center [161, 14] width 47 height 13
click at [129, 13] on link "Home" at bounding box center [123, 14] width 30 height 13
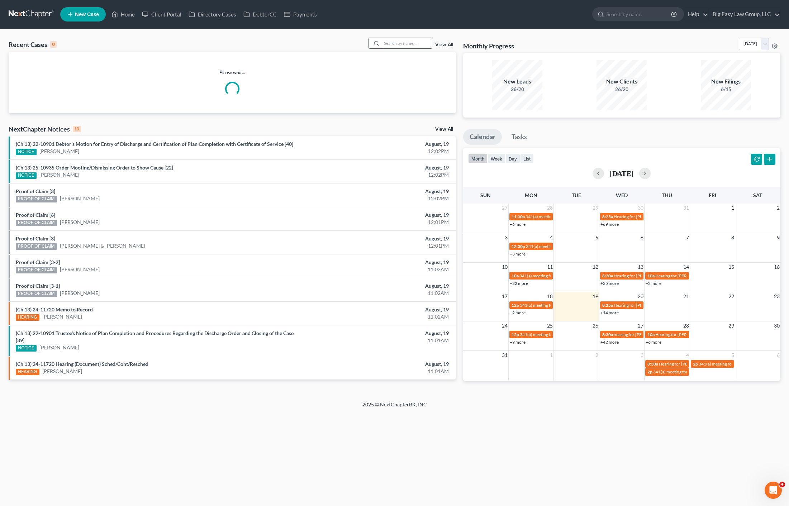
click at [394, 42] on input "search" at bounding box center [407, 43] width 50 height 10
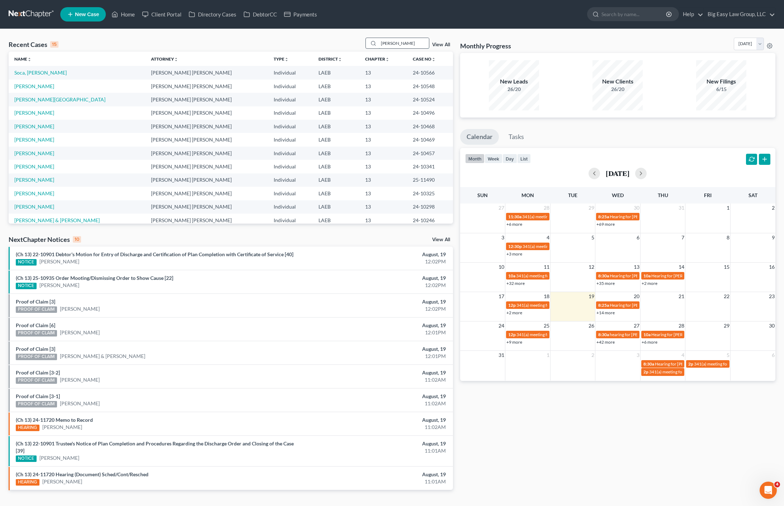
type input "frederick"
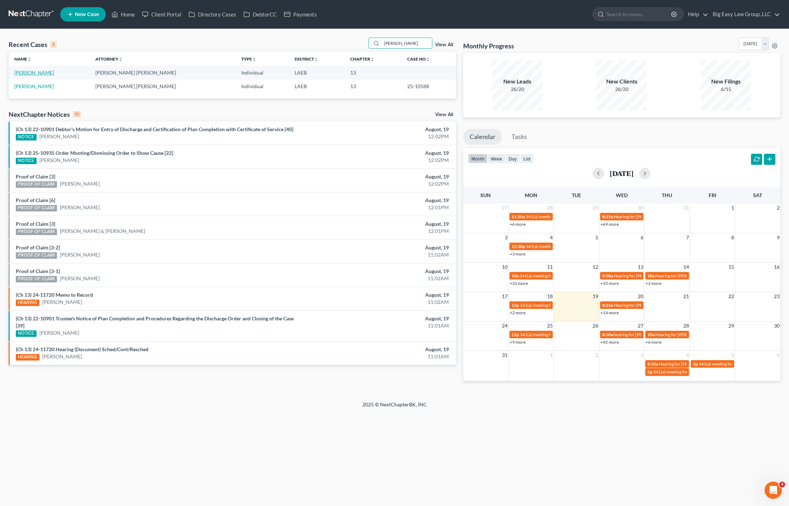
drag, startPoint x: 35, startPoint y: 72, endPoint x: 51, endPoint y: 74, distance: 15.1
click at [35, 72] on link "[PERSON_NAME]" at bounding box center [34, 73] width 40 height 6
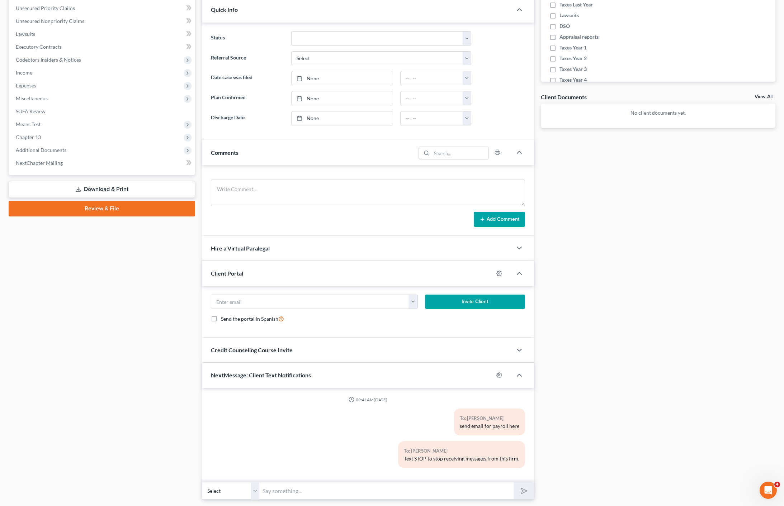
scroll to position [197, 0]
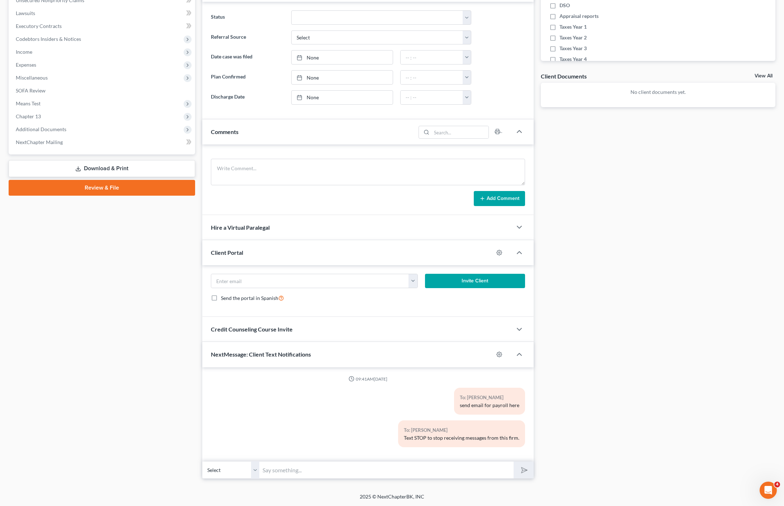
click at [387, 469] on input "text" at bounding box center [387, 470] width 254 height 18
type input "[PERSON_NAME]: How are the taxes going? Have you started working on them?"
click at [513, 462] on button "submit" at bounding box center [523, 470] width 20 height 17
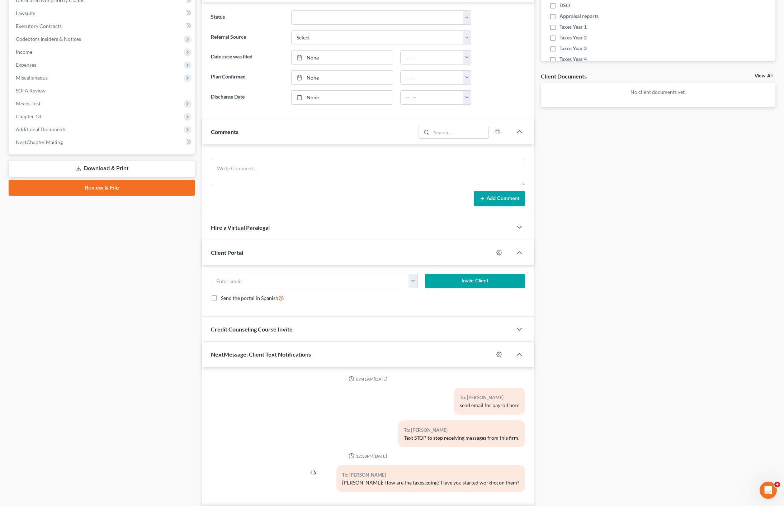
scroll to position [209, 0]
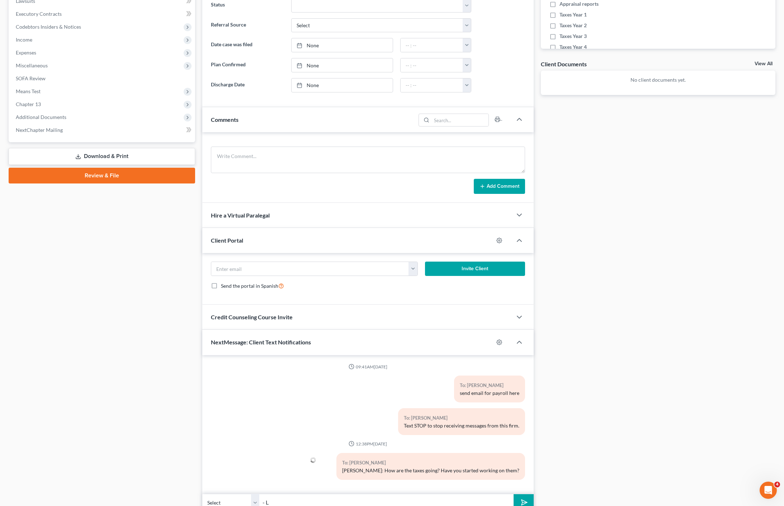
type input "- [PERSON_NAME] at Big Easy Law"
click at [526, 500] on icon "submit" at bounding box center [523, 503] width 10 height 10
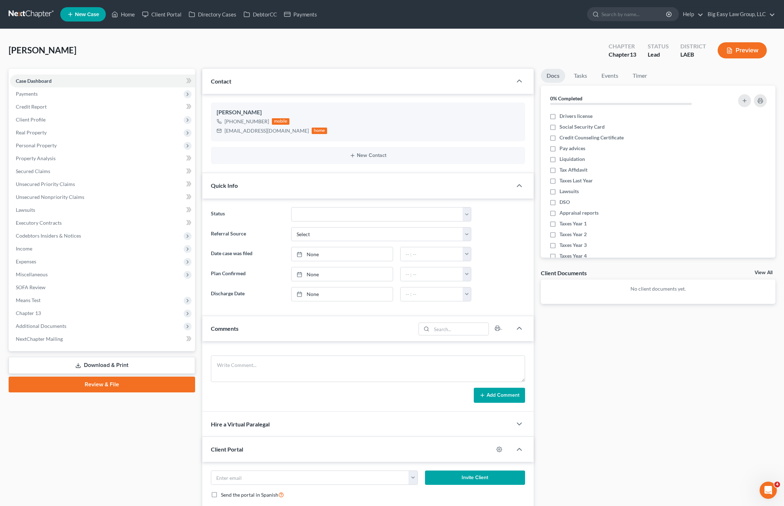
scroll to position [94, 0]
click at [113, 103] on link "Credit Report" at bounding box center [102, 106] width 185 height 13
click at [125, 16] on link "Home" at bounding box center [123, 14] width 30 height 13
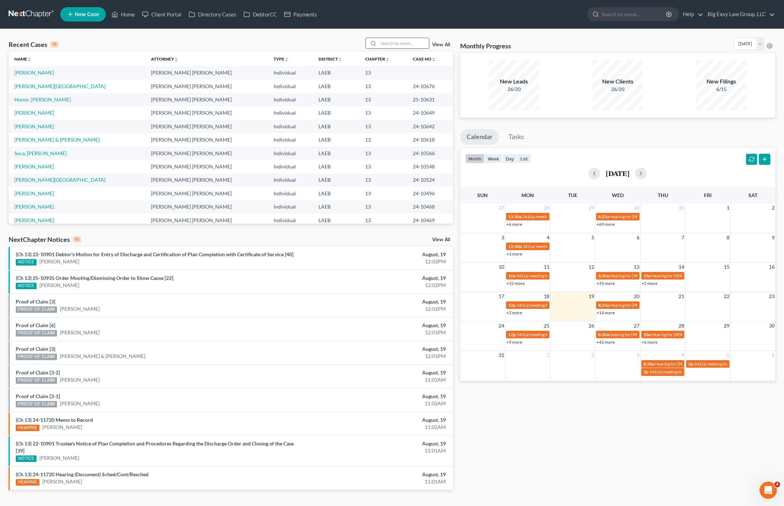
drag, startPoint x: 398, startPoint y: 35, endPoint x: 400, endPoint y: 43, distance: 8.1
click at [398, 36] on div "Recent Cases 15 View All Name unfold_more expand_more expand_less Attorney unfo…" at bounding box center [392, 269] width 784 height 481
click at [400, 43] on input "search" at bounding box center [404, 43] width 50 height 10
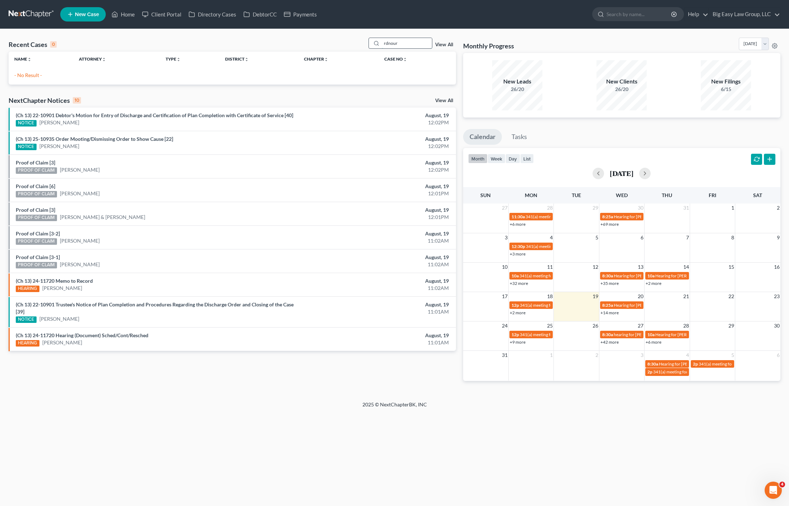
click at [388, 44] on input "rdnour" at bounding box center [407, 43] width 50 height 10
type input "rednour"
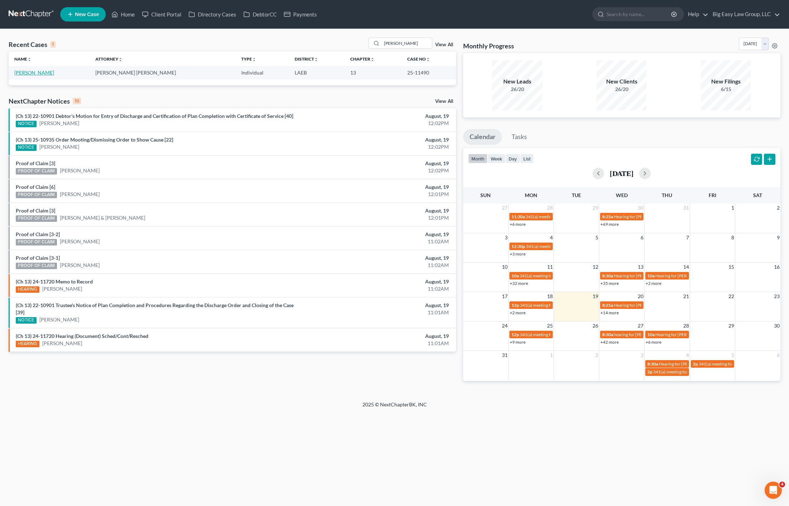
drag, startPoint x: 51, startPoint y: 71, endPoint x: 135, endPoint y: 80, distance: 85.1
click at [51, 71] on link "Rednour, Alexander" at bounding box center [34, 73] width 40 height 6
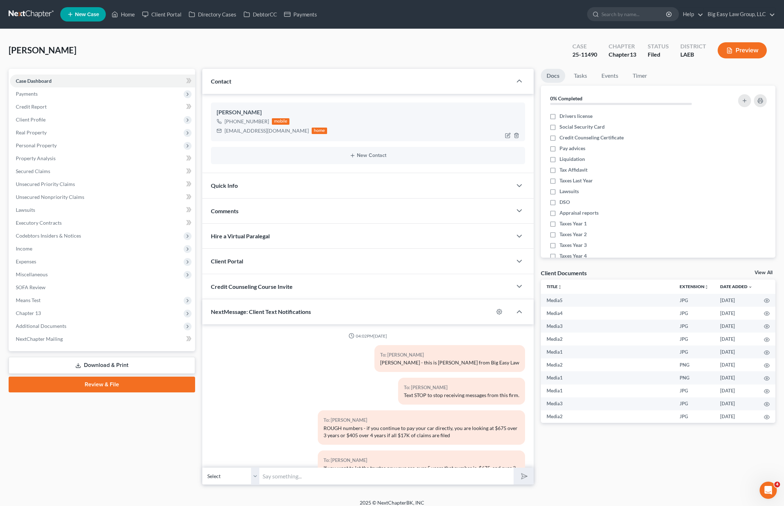
drag, startPoint x: 267, startPoint y: 123, endPoint x: 234, endPoint y: 121, distance: 32.7
click at [232, 122] on div "+1 (504) 723-9674" at bounding box center [246, 121] width 44 height 7
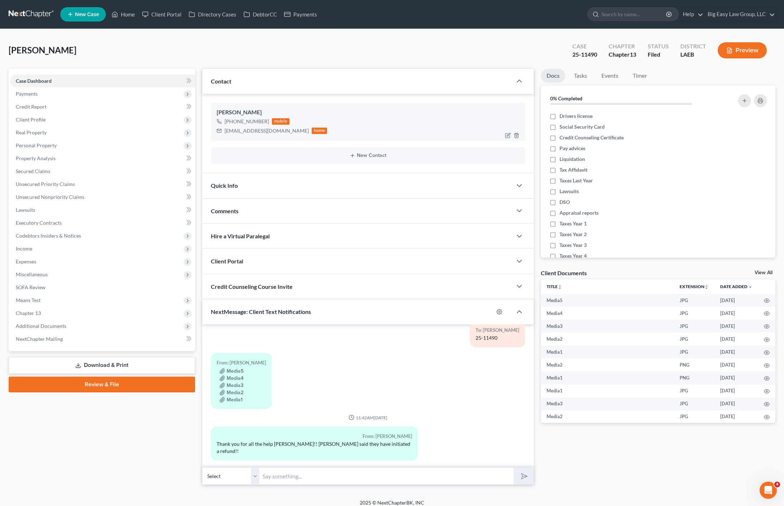
copy div "504) 723-9674"
click at [362, 485] on div "Petition Navigation Case Dashboard Payments Invoices Payments Payments Credit R…" at bounding box center [392, 280] width 767 height 422
click at [363, 484] on input "text" at bounding box center [387, 477] width 254 height 18
type input "I am trying! lol Thank you! I hope you get it"
click at [513, 468] on button "submit" at bounding box center [523, 476] width 20 height 17
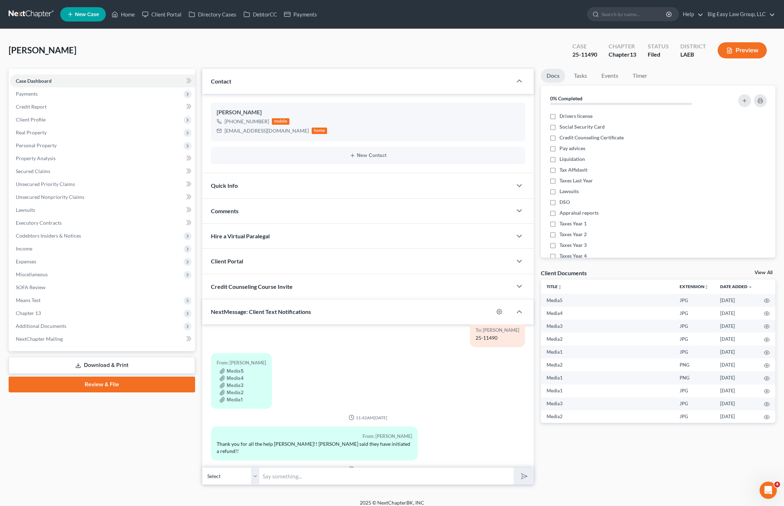
scroll to position [2643, 0]
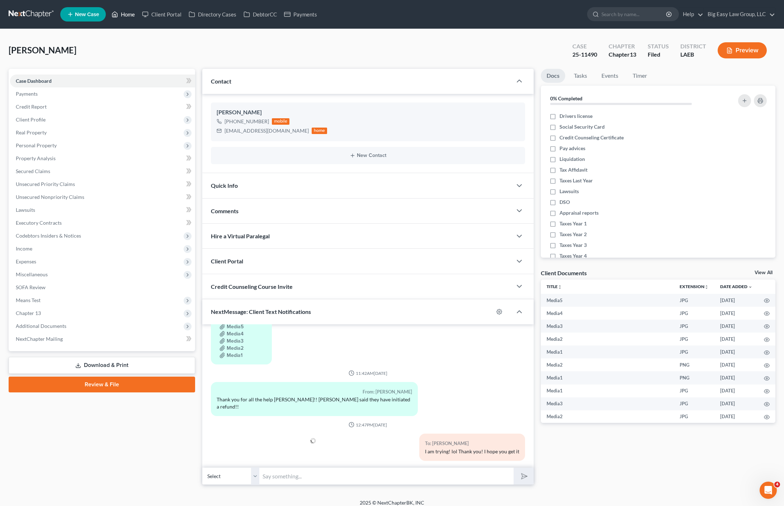
drag, startPoint x: 124, startPoint y: 18, endPoint x: 133, endPoint y: 60, distance: 43.3
click at [124, 18] on link "Home" at bounding box center [123, 14] width 30 height 13
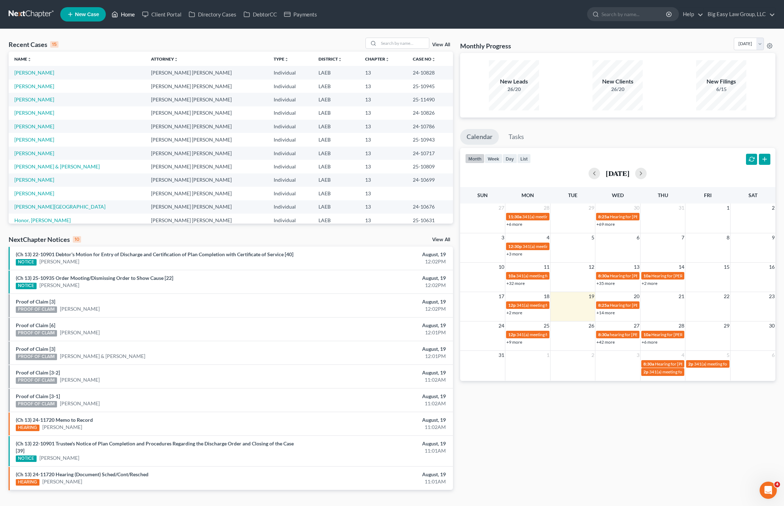
click at [130, 11] on link "Home" at bounding box center [123, 14] width 30 height 13
click at [241, 35] on div "Recent Cases 15 View All Name unfold_more expand_more expand_less Attorney unfo…" at bounding box center [392, 269] width 784 height 481
drag, startPoint x: 129, startPoint y: 10, endPoint x: 167, endPoint y: 8, distance: 37.7
click at [129, 10] on link "Home" at bounding box center [123, 14] width 30 height 13
click at [118, 40] on div "Recent Cases 15 View All" at bounding box center [231, 45] width 444 height 14
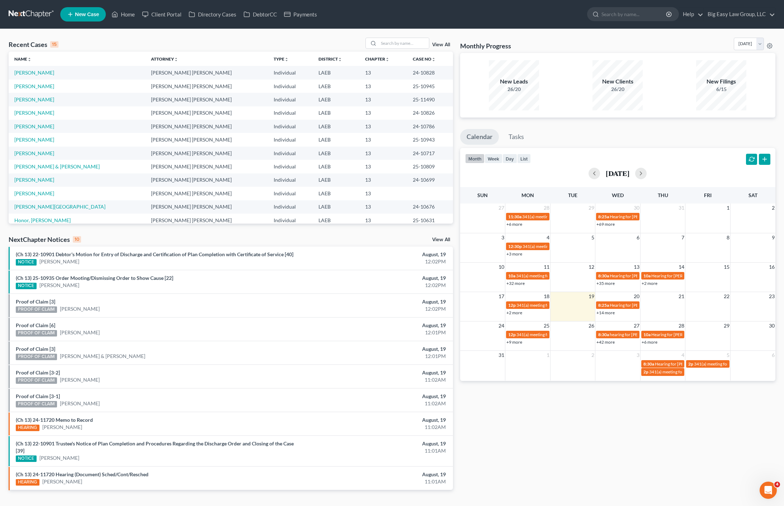
click at [124, 28] on nav "Home New Case Client Portal Directory Cases DebtorCC Payments Big Easy Law Grou…" at bounding box center [392, 14] width 784 height 29
click at [124, 14] on link "Home" at bounding box center [123, 14] width 30 height 13
click at [412, 47] on input "search" at bounding box center [404, 43] width 50 height 10
type input "watson"
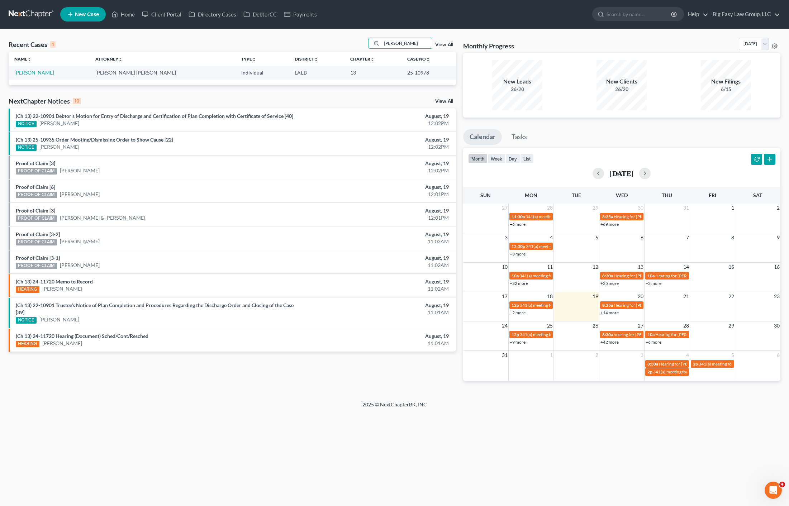
click at [37, 77] on td "Watson, Chantel" at bounding box center [49, 72] width 81 height 13
click at [41, 74] on link "Watson, Chantel" at bounding box center [34, 73] width 40 height 6
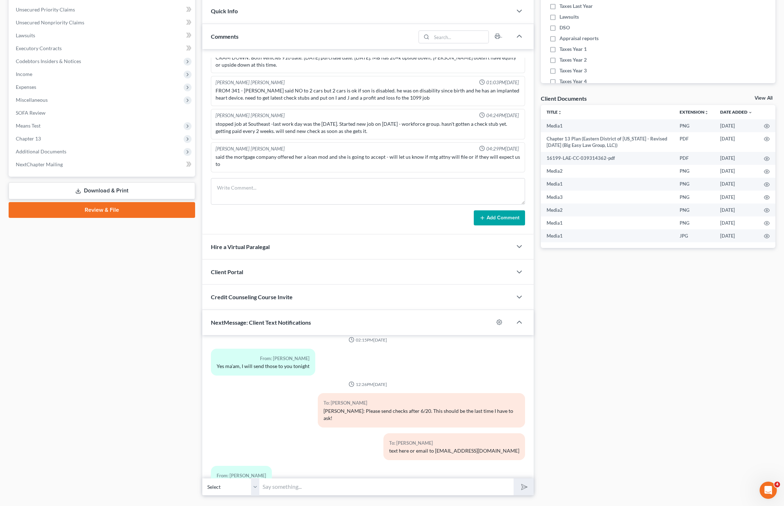
scroll to position [191, 0]
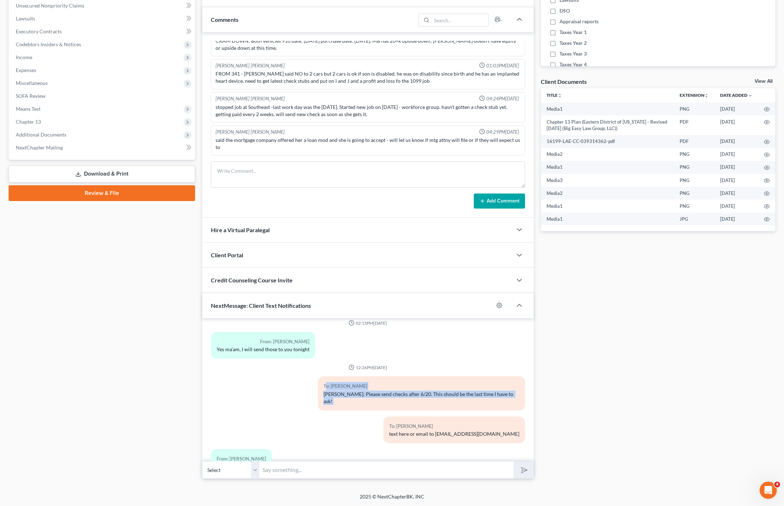
drag, startPoint x: 332, startPoint y: 365, endPoint x: 440, endPoint y: 394, distance: 111.8
click at [440, 422] on div "To: Chantel Watson" at bounding box center [454, 426] width 130 height 8
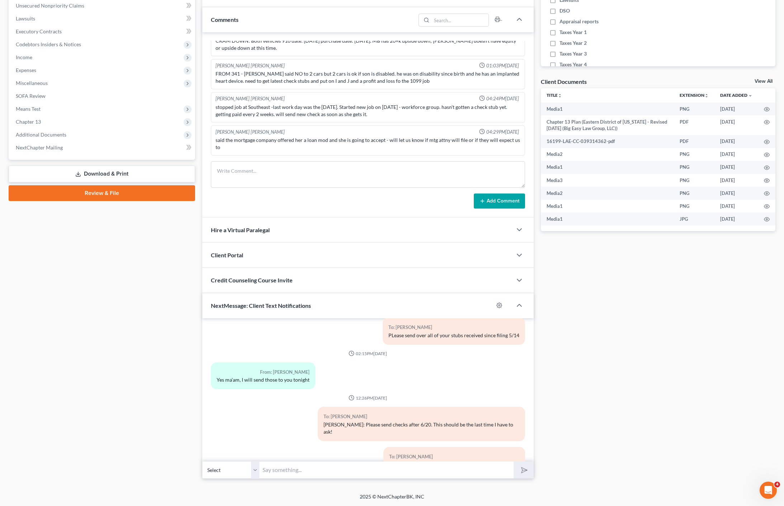
scroll to position [3338, 0]
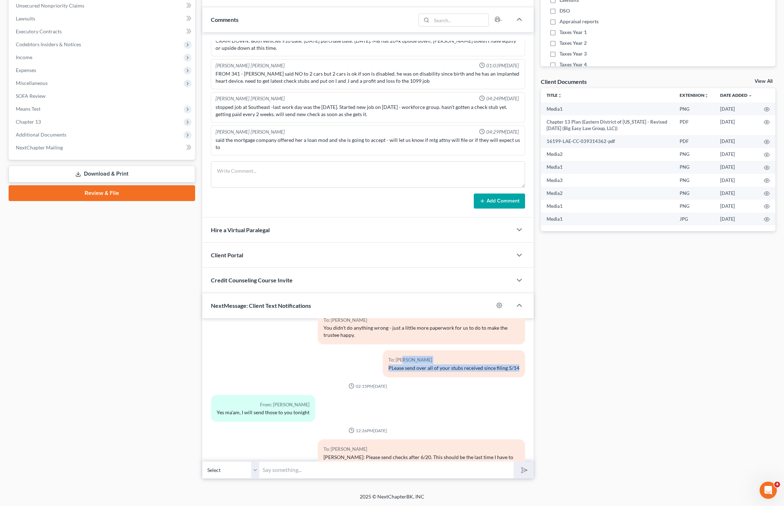
drag, startPoint x: 400, startPoint y: 340, endPoint x: 463, endPoint y: 361, distance: 66.6
click at [464, 360] on div "To: Chantel Watson PLease send over all of your stubs received since filing 5/14" at bounding box center [421, 366] width 214 height 33
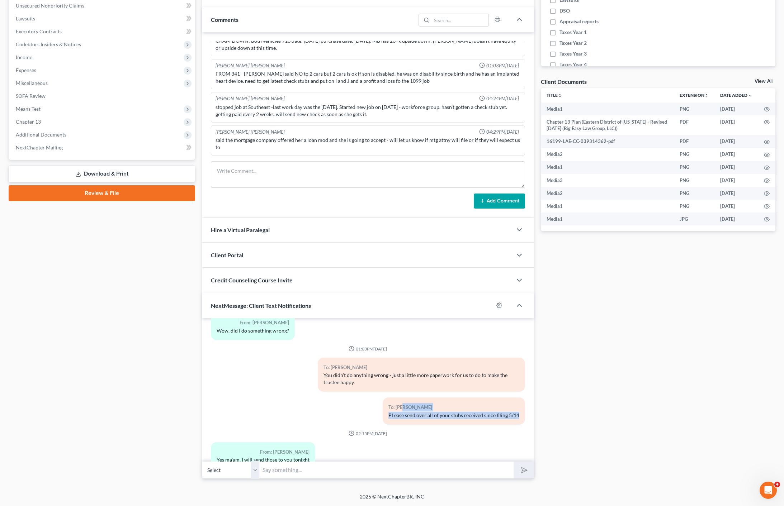
scroll to position [3289, 0]
click at [404, 414] on div "PLease send over all of your stubs received since filing 5/14" at bounding box center [453, 417] width 131 height 7
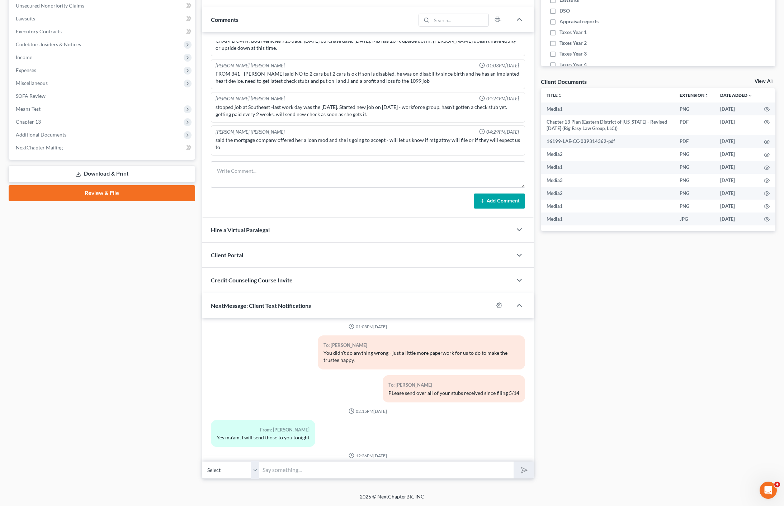
scroll to position [3352, 0]
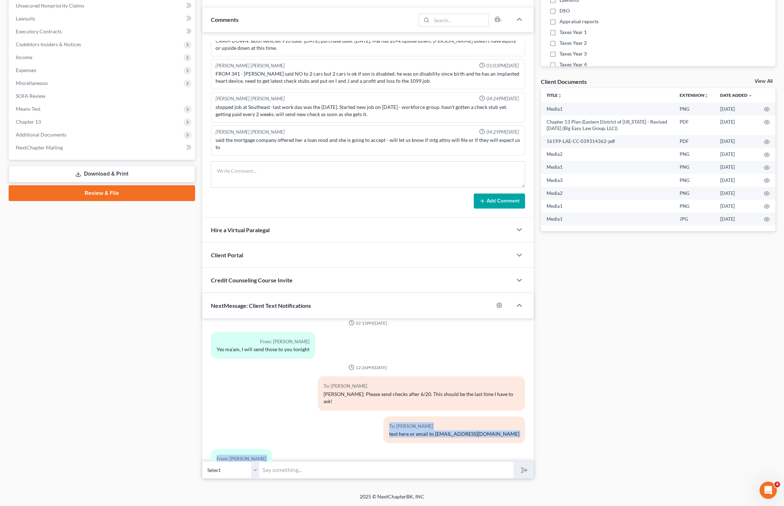
drag, startPoint x: 420, startPoint y: 414, endPoint x: 531, endPoint y: 444, distance: 114.5
click at [528, 449] on div "03:15PM, 02/06/2025 From: Chantel Watson Hello, my name is Chantel Watson. I ju…" at bounding box center [367, 389] width 331 height 143
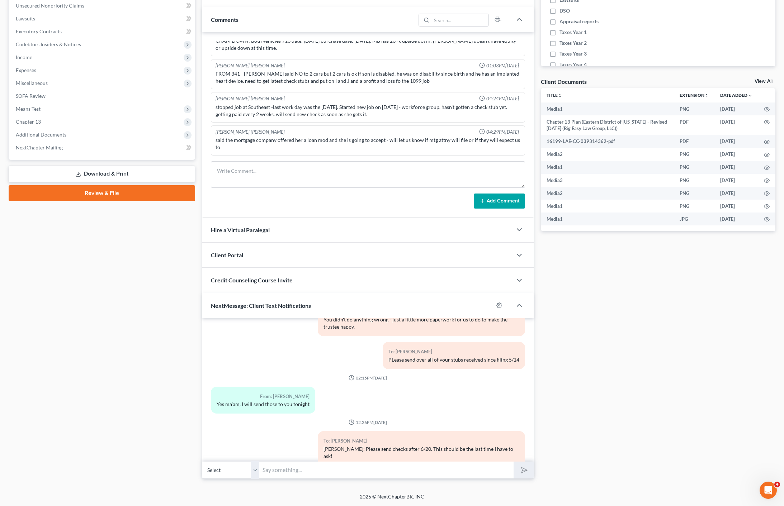
scroll to position [3401, 0]
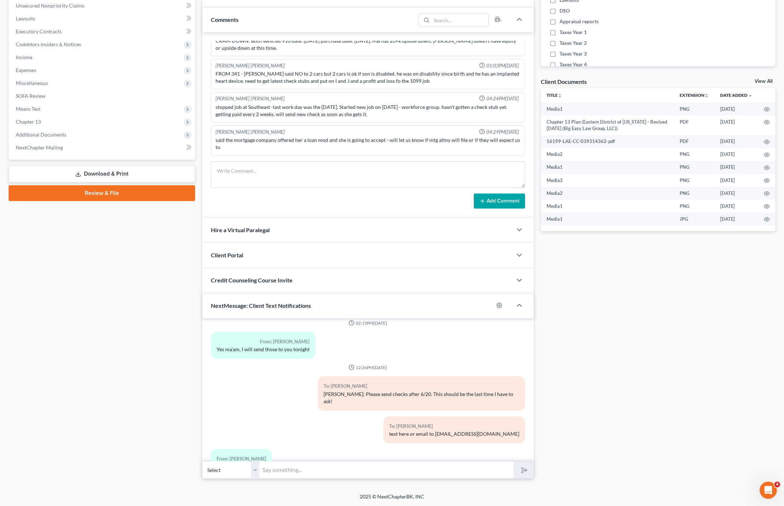
click at [407, 417] on div "To: Chantel Watson text here or email to office@bigeasybk.com" at bounding box center [421, 433] width 214 height 33
drag, startPoint x: 395, startPoint y: 380, endPoint x: 442, endPoint y: 391, distance: 48.3
click at [419, 386] on div "To: Chantel Watson Ms. Watson: Please send checks after 6/20. This should be th…" at bounding box center [421, 396] width 214 height 40
click at [442, 417] on div "To: Chantel Watson text here or email to office@bigeasybk.com" at bounding box center [454, 430] width 142 height 27
drag, startPoint x: 433, startPoint y: 400, endPoint x: 479, endPoint y: 428, distance: 52.9
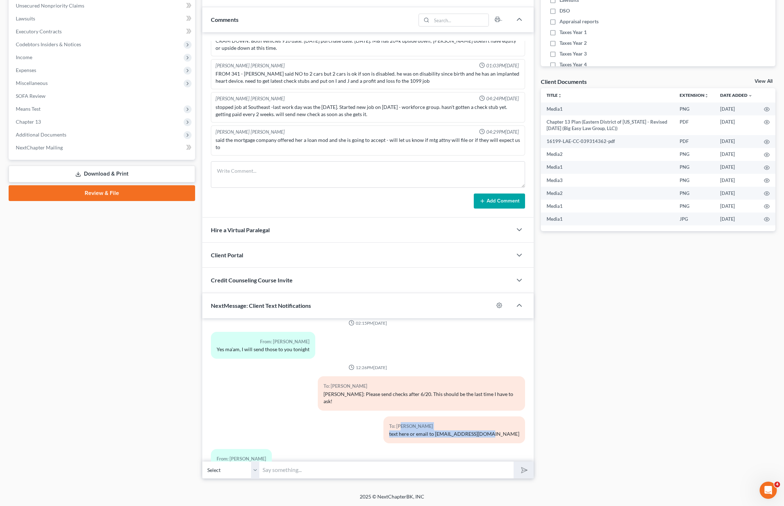
click at [479, 449] on div "From: Chantel Watson Oh wow" at bounding box center [367, 465] width 321 height 33
drag, startPoint x: 385, startPoint y: 378, endPoint x: 505, endPoint y: 439, distance: 134.4
click at [505, 449] on div "From: Chantel Watson Oh wow" at bounding box center [367, 465] width 321 height 33
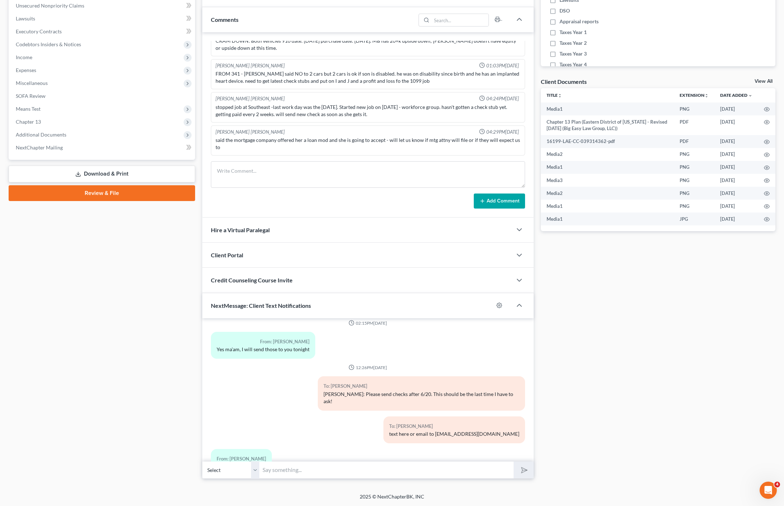
click at [505, 449] on div "From: Chantel Watson Oh wow" at bounding box center [367, 465] width 321 height 33
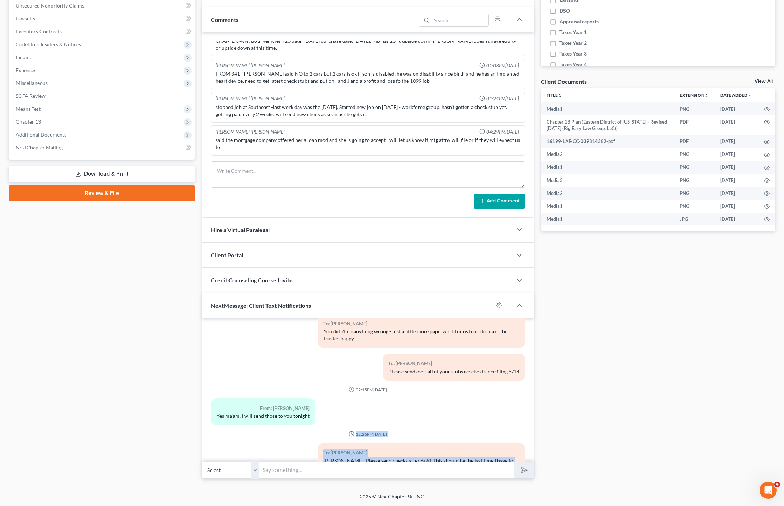
drag, startPoint x: 461, startPoint y: 442, endPoint x: 484, endPoint y: 435, distance: 23.7
click at [484, 449] on div "To: Chantel Watson" at bounding box center [420, 453] width 195 height 8
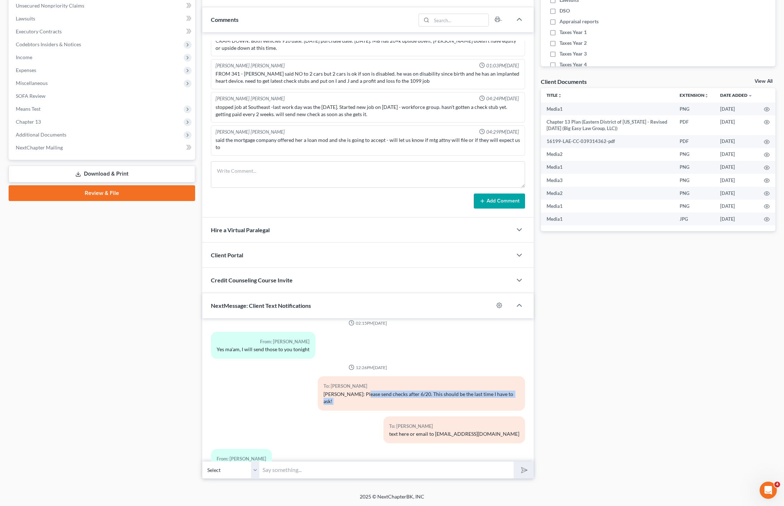
drag, startPoint x: 369, startPoint y: 372, endPoint x: 489, endPoint y: 399, distance: 122.7
click at [489, 422] on div "To: Chantel Watson" at bounding box center [454, 426] width 130 height 8
drag, startPoint x: 476, startPoint y: 408, endPoint x: 435, endPoint y: 374, distance: 53.8
click at [426, 417] on div "To: Chantel Watson text here or email to office@bigeasybk.com" at bounding box center [454, 430] width 142 height 27
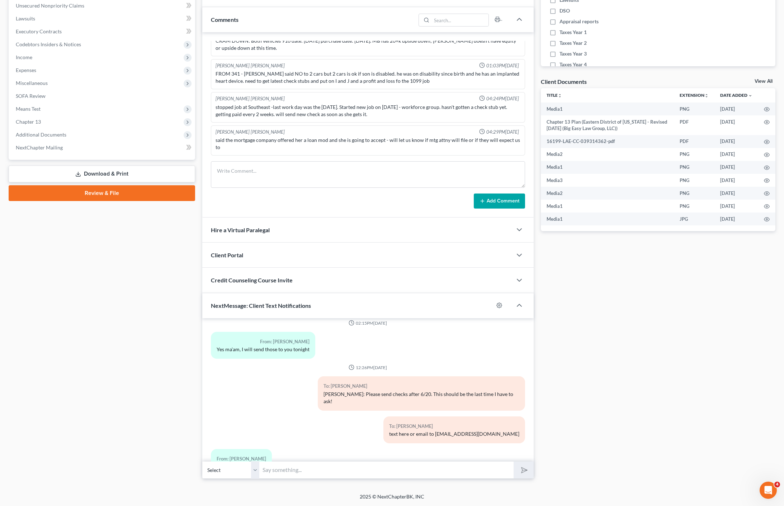
click at [435, 391] on div "Ms. Watson: Please send checks after 6/20. This should be the last time I have …" at bounding box center [420, 398] width 195 height 14
click at [438, 391] on div "Ms. Watson: Please send checks after 6/20. This should be the last time I have …" at bounding box center [420, 398] width 195 height 14
drag, startPoint x: 446, startPoint y: 387, endPoint x: 473, endPoint y: 414, distance: 37.8
drag, startPoint x: 473, startPoint y: 414, endPoint x: 487, endPoint y: 413, distance: 13.6
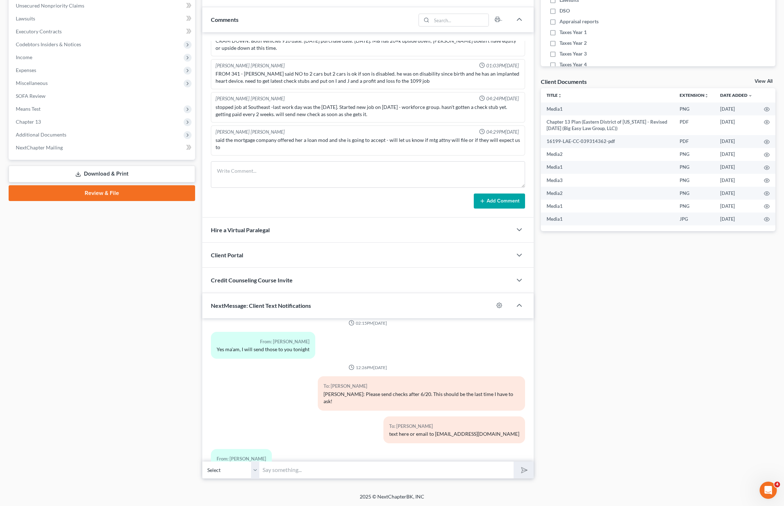
click at [473, 417] on div "To: Chantel Watson text here or email to office@bigeasybk.com" at bounding box center [454, 430] width 142 height 27
drag, startPoint x: 431, startPoint y: 379, endPoint x: 504, endPoint y: 413, distance: 80.4
click at [504, 417] on div "To: Chantel Watson text here or email to office@bigeasybk.com" at bounding box center [454, 430] width 142 height 27
drag, startPoint x: 393, startPoint y: 387, endPoint x: 498, endPoint y: 423, distance: 111.1
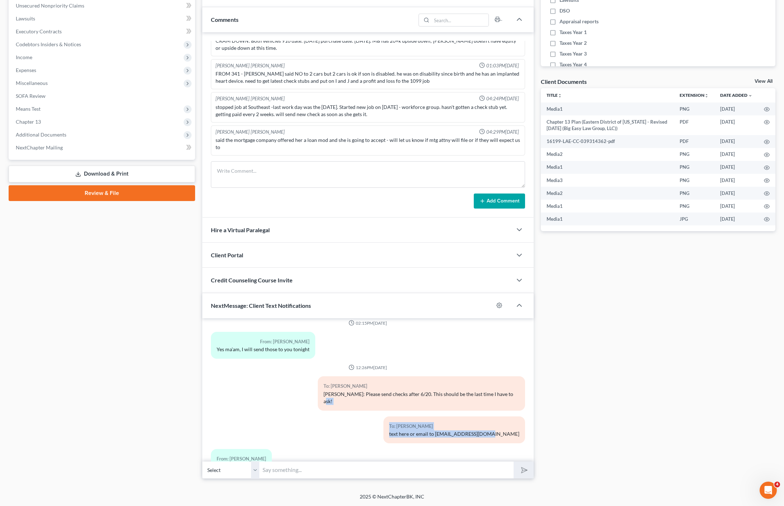
click at [498, 449] on div "From: Chantel Watson Oh wow" at bounding box center [367, 465] width 321 height 33
drag, startPoint x: 386, startPoint y: 380, endPoint x: 488, endPoint y: 404, distance: 104.5
click at [488, 431] on div "text here or email to office@bigeasybk.com" at bounding box center [454, 434] width 130 height 7
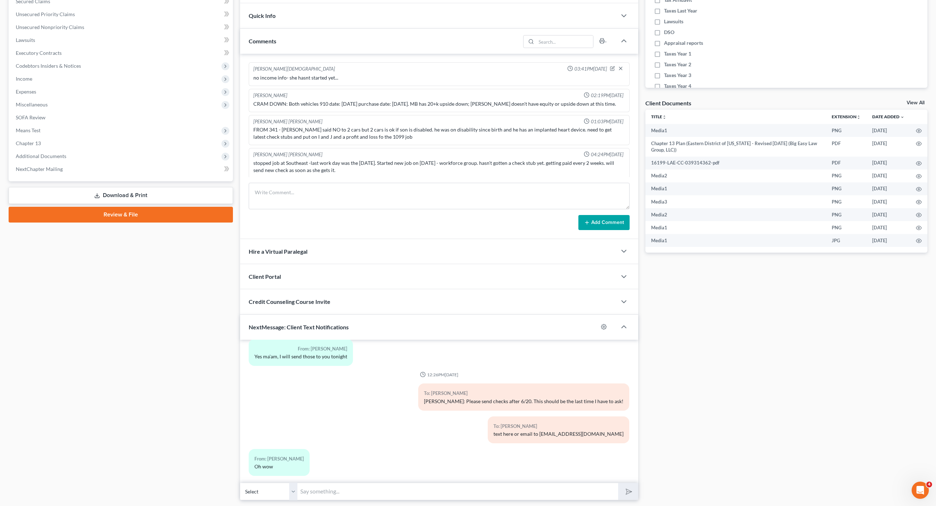
scroll to position [191, 0]
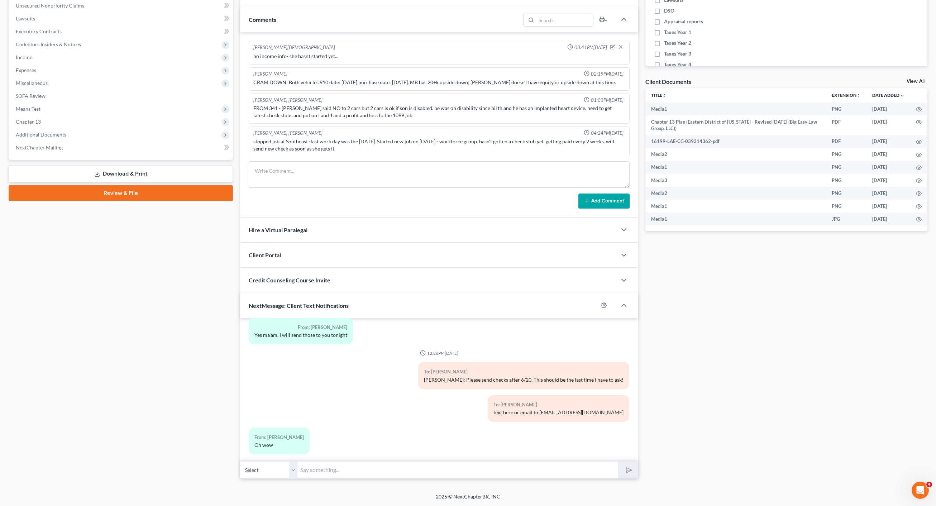
click at [327, 461] on input "text" at bounding box center [458, 470] width 321 height 18
click at [462, 381] on div "To: Chantel Watson Ms. Watson: Please send checks after 6/20. This should be th…" at bounding box center [523, 375] width 211 height 27
click at [432, 476] on input "text" at bounding box center [458, 470] width 321 height 18
click at [527, 384] on div "To: Chantel Watson Ms. Watson: Please send checks after 6/20. This should be th…" at bounding box center [504, 378] width 259 height 33
drag, startPoint x: 476, startPoint y: 375, endPoint x: 588, endPoint y: 385, distance: 111.9
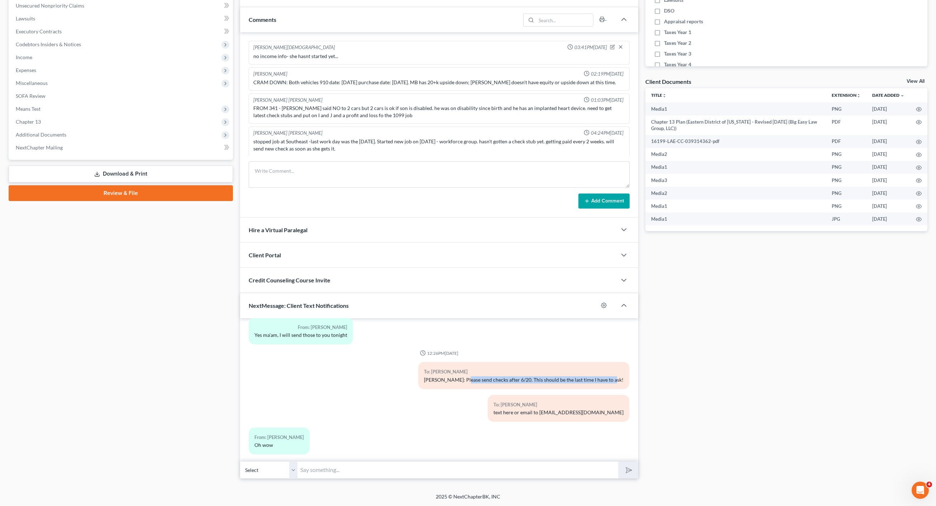
drag, startPoint x: 588, startPoint y: 385, endPoint x: 586, endPoint y: 416, distance: 31.6
click at [588, 385] on div "To: Chantel Watson Ms. Watson: Please send checks after 6/20. This should be th…" at bounding box center [504, 378] width 259 height 33
drag, startPoint x: 527, startPoint y: 401, endPoint x: 505, endPoint y: 370, distance: 38.3
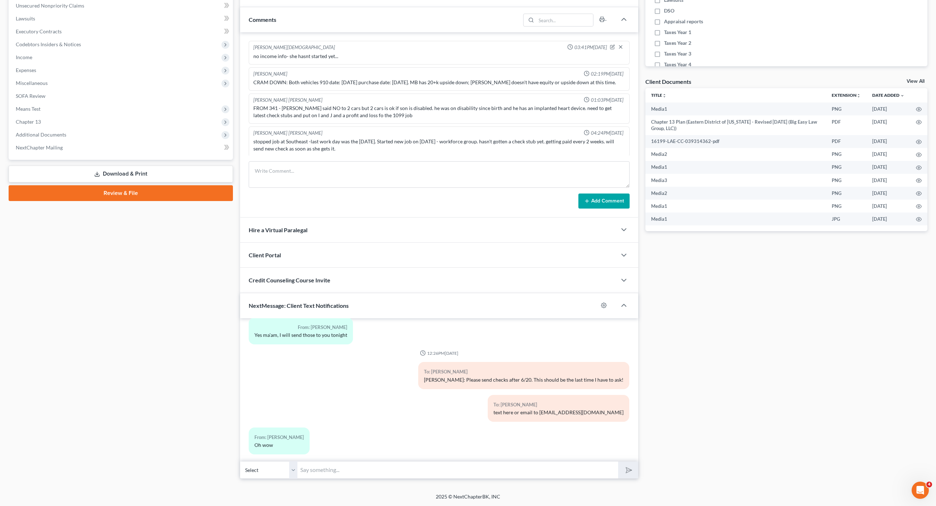
click at [505, 376] on div "Ms. Watson: Please send checks after 6/20. This should be the last time I have …" at bounding box center [524, 379] width 200 height 7
drag, startPoint x: 441, startPoint y: 381, endPoint x: 564, endPoint y: 422, distance: 128.9
drag, startPoint x: 564, startPoint y: 422, endPoint x: 559, endPoint y: 426, distance: 6.3
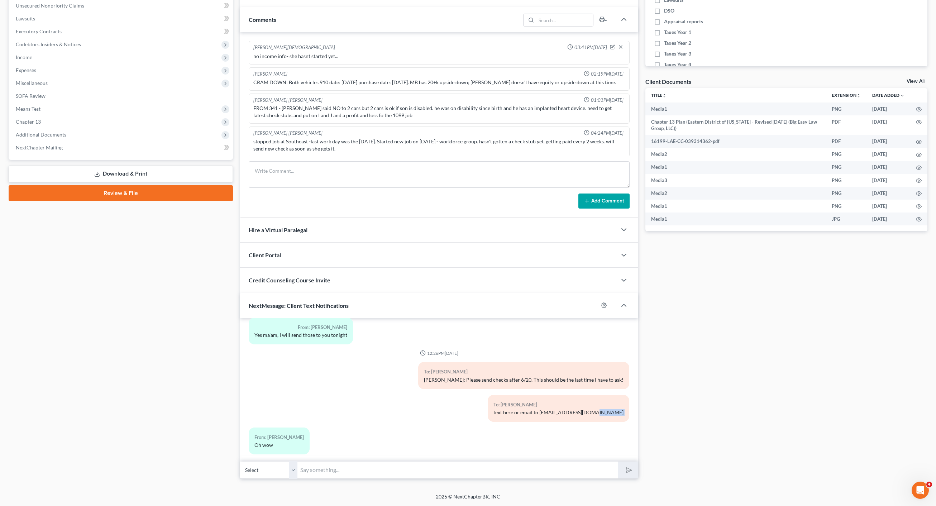
drag, startPoint x: 490, startPoint y: 427, endPoint x: 403, endPoint y: 398, distance: 91.2
drag, startPoint x: 403, startPoint y: 398, endPoint x: 384, endPoint y: 478, distance: 81.9
click at [403, 398] on div "To: Chantel Watson text here or email to office@bigeasybk.com" at bounding box center [504, 411] width 259 height 33
drag, startPoint x: 335, startPoint y: 474, endPoint x: 298, endPoint y: 476, distance: 37.3
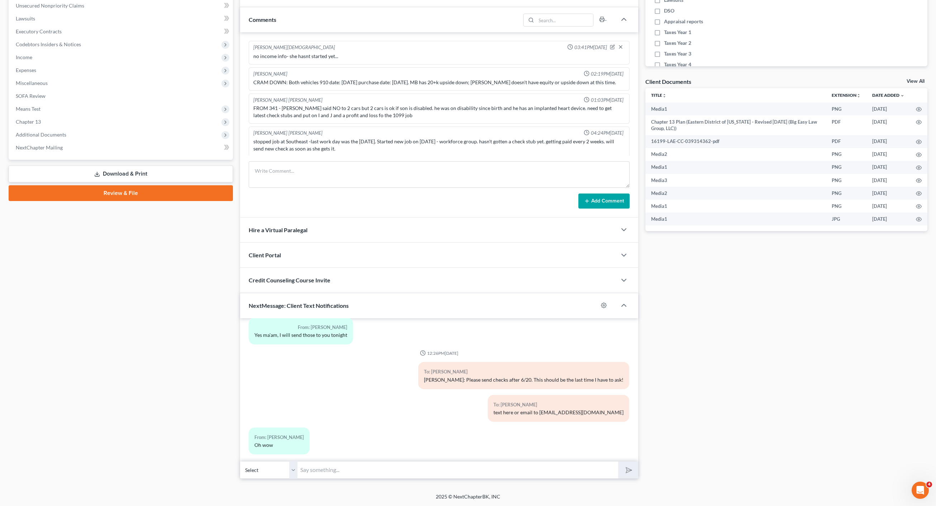
click at [335, 474] on input "text" at bounding box center [458, 470] width 321 height 18
click at [595, 350] on div "12:26PM, 08/19/2025" at bounding box center [439, 353] width 381 height 6
drag, startPoint x: 513, startPoint y: 401, endPoint x: 571, endPoint y: 421, distance: 61.8
drag, startPoint x: 571, startPoint y: 421, endPoint x: 597, endPoint y: 419, distance: 26.2
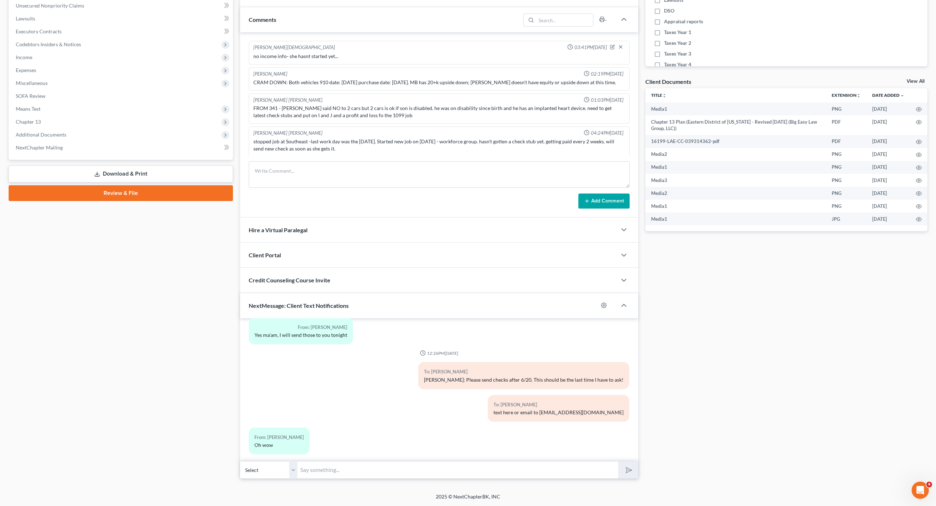
click at [571, 428] on div "From: Chantel Watson Oh wow" at bounding box center [439, 444] width 388 height 33
drag, startPoint x: 527, startPoint y: 401, endPoint x: 504, endPoint y: 368, distance: 40.5
click at [504, 368] on div "To: Chantel Watson" at bounding box center [524, 372] width 200 height 8
drag, startPoint x: 398, startPoint y: 383, endPoint x: 531, endPoint y: 421, distance: 138.8
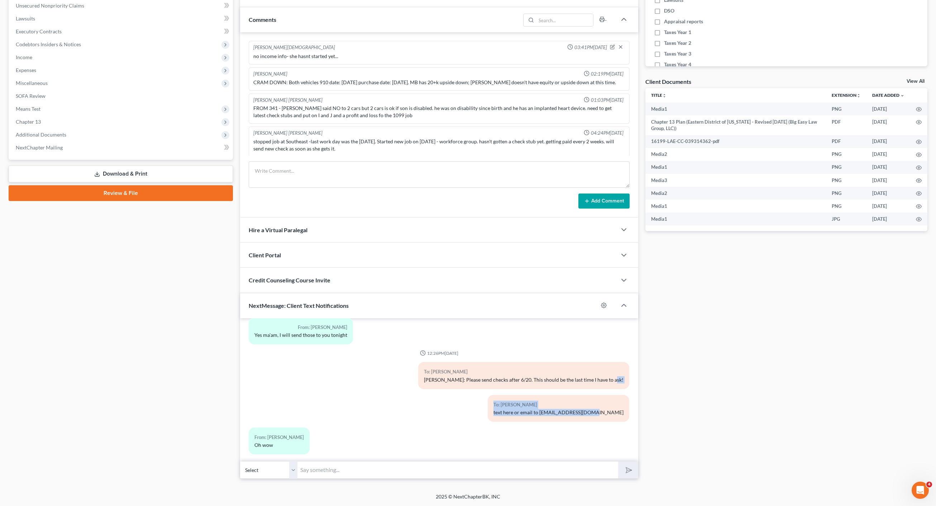
click at [528, 428] on div "From: Chantel Watson Oh wow" at bounding box center [439, 444] width 388 height 33
click at [326, 469] on input "text" at bounding box center [458, 470] width 321 height 18
click at [379, 362] on div "To: Chantel Watson Ms. Watson: Please send checks after 6/20. This should be th…" at bounding box center [504, 378] width 259 height 33
click at [302, 131] on div "Jenny Abshier Bryce Murray 04:24PM, 06/30/2025 stopped job at Southeast -last w…" at bounding box center [439, 142] width 381 height 30
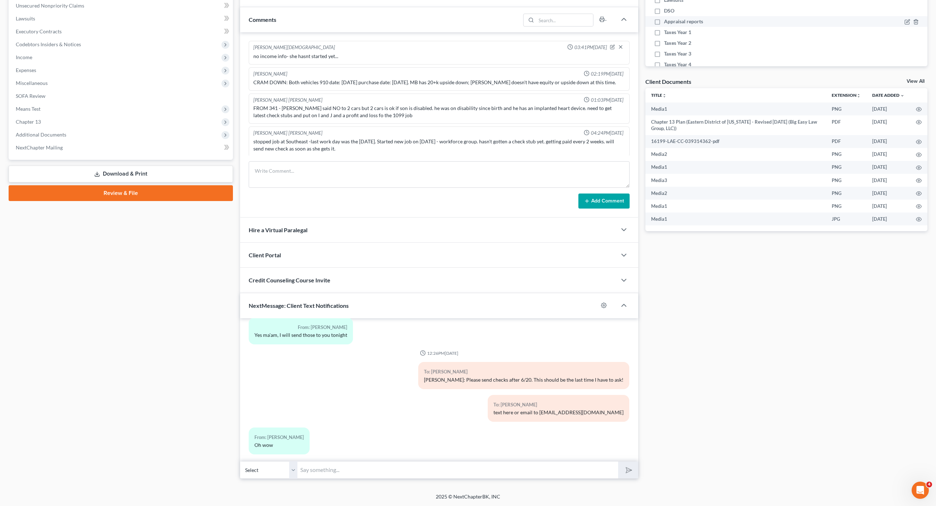
click at [340, 138] on div "Jenny Abshier Bryce Murray 04:24PM, 06/30/2025 stopped job at Southeast -last w…" at bounding box center [439, 142] width 381 height 30
drag, startPoint x: 404, startPoint y: 384, endPoint x: 466, endPoint y: 403, distance: 64.3
click at [404, 384] on div "To: Chantel Watson Ms. Watson: Please send checks after 6/20. This should be th…" at bounding box center [504, 378] width 259 height 33
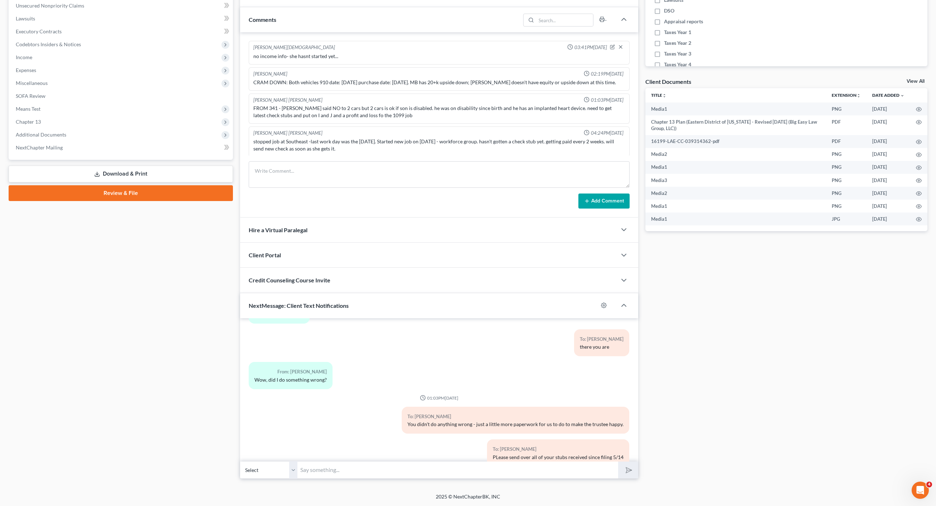
scroll to position [3076, 0]
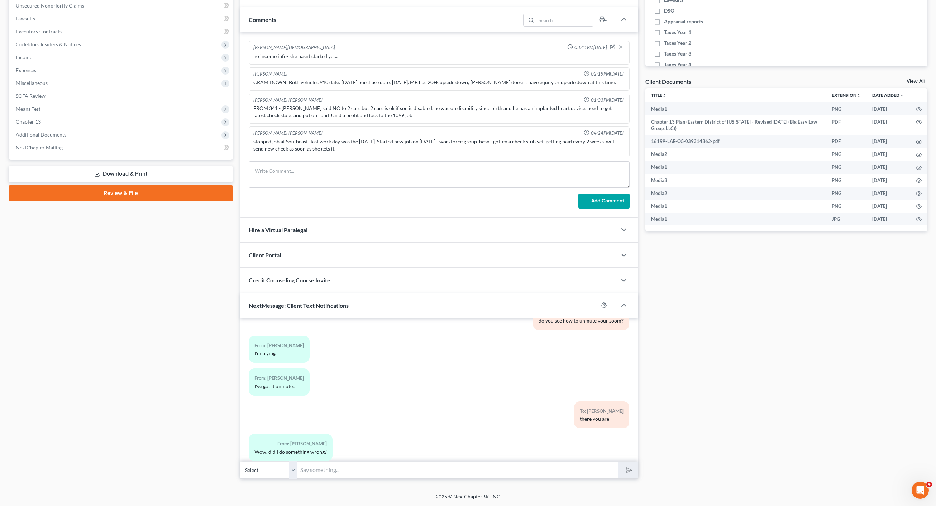
drag, startPoint x: 466, startPoint y: 400, endPoint x: 562, endPoint y: 395, distance: 96.2
click at [503, 410] on div "To: Chantel Watson there you are" at bounding box center [504, 418] width 259 height 33
drag, startPoint x: 562, startPoint y: 395, endPoint x: 431, endPoint y: 406, distance: 131.0
click at [562, 402] on div "To: Chantel Watson there you are" at bounding box center [504, 418] width 259 height 33
drag, startPoint x: 408, startPoint y: 387, endPoint x: 471, endPoint y: 421, distance: 71.2
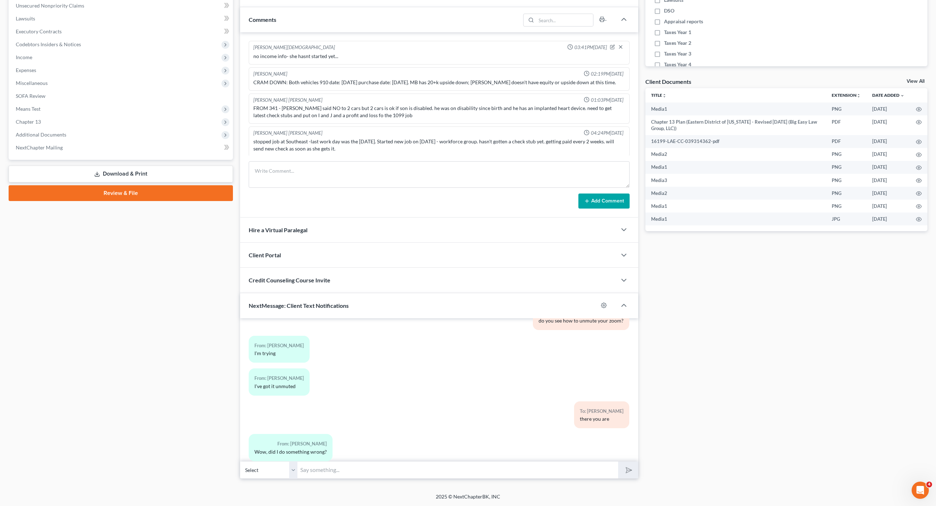
click at [468, 420] on div "To: Chantel Watson there you are" at bounding box center [504, 418] width 259 height 33
drag, startPoint x: 151, startPoint y: 277, endPoint x: 154, endPoint y: 292, distance: 15.3
click at [156, 278] on div "Case Dashboard Payments Invoices Payments Payments Credit Report Client Profile" at bounding box center [121, 178] width 232 height 602
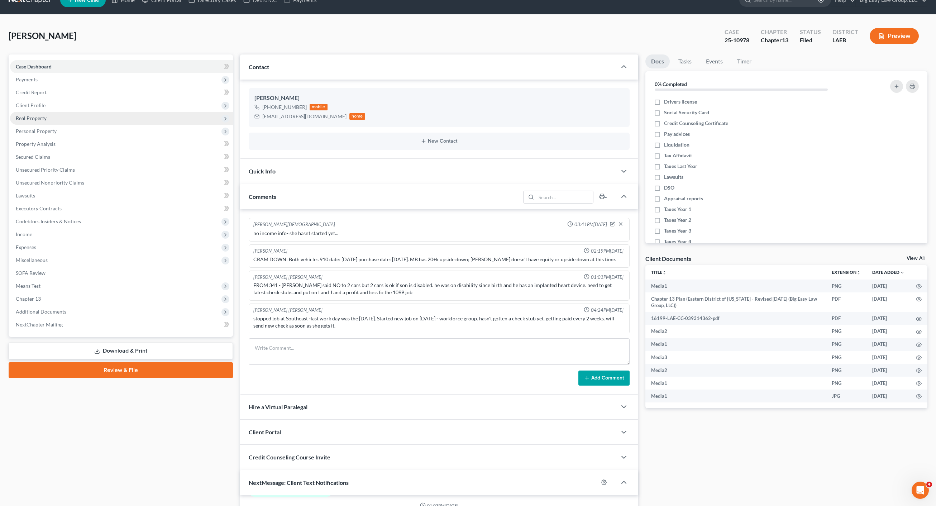
scroll to position [0, 0]
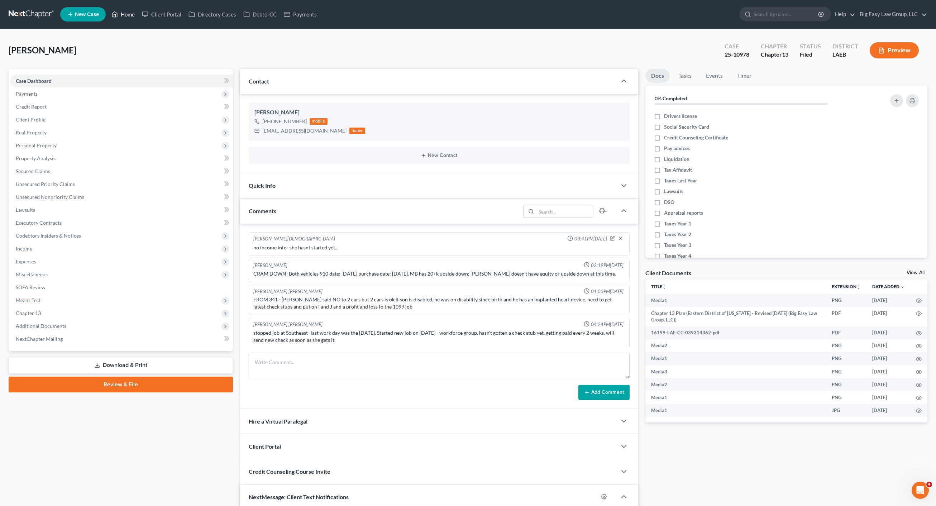
click at [123, 12] on link "Home" at bounding box center [123, 14] width 30 height 13
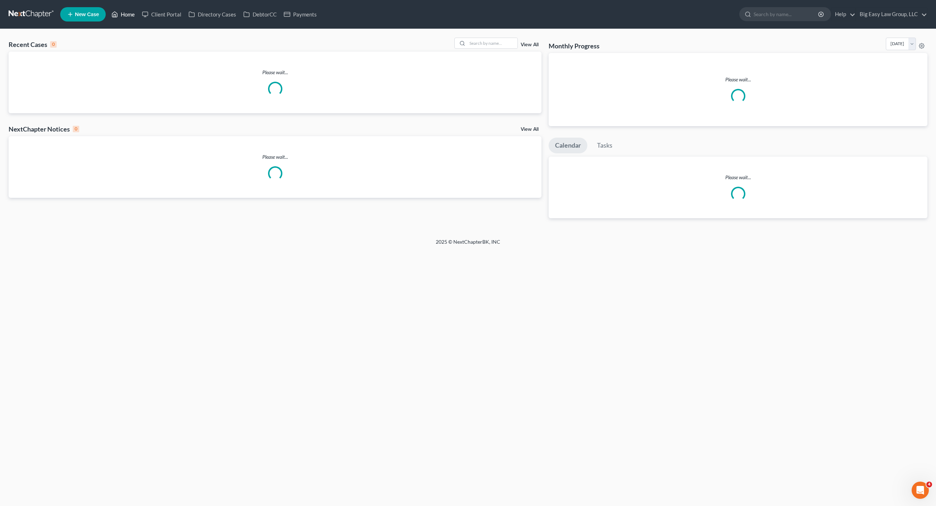
click at [115, 13] on icon at bounding box center [115, 14] width 6 height 9
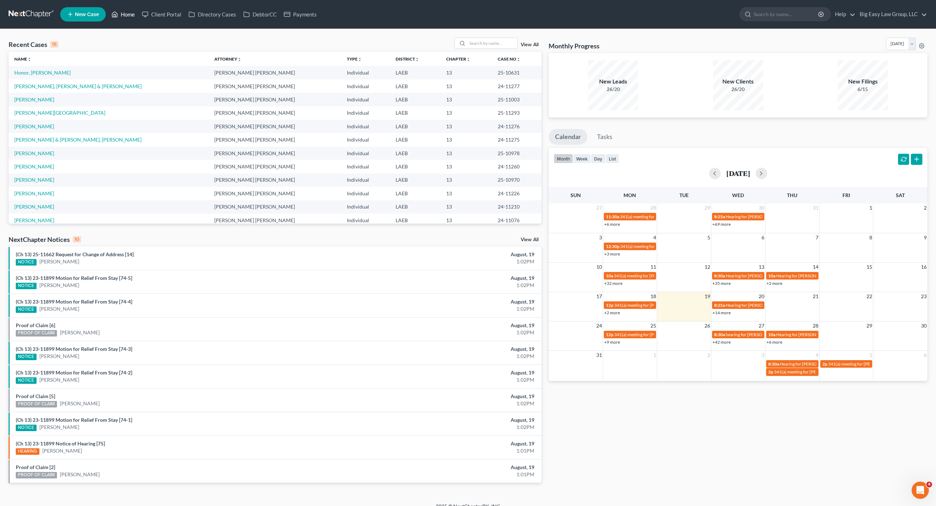
click at [134, 9] on link "Home" at bounding box center [123, 14] width 30 height 13
click at [493, 54] on th "Case No unfold_more expand_more expand_less" at bounding box center [516, 59] width 49 height 14
click at [492, 47] on input "search" at bounding box center [493, 43] width 50 height 10
type input "edward"
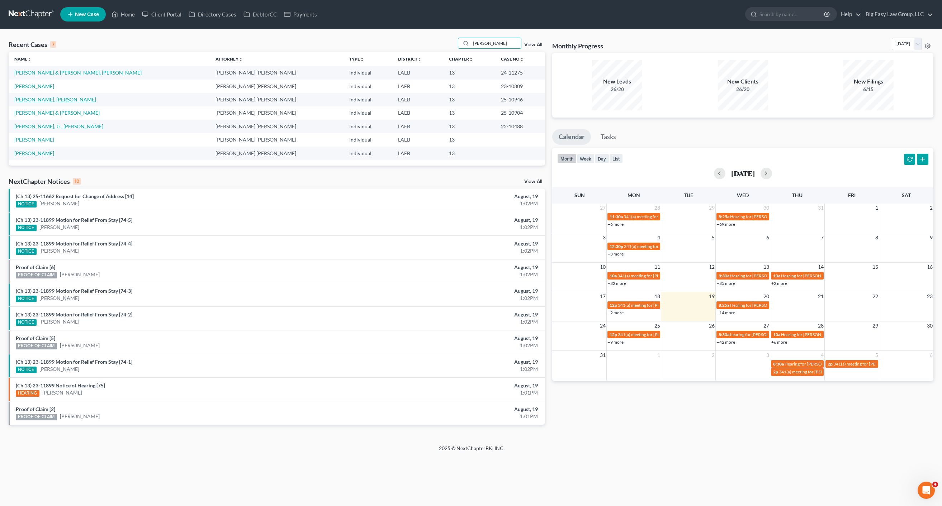
click at [33, 96] on link "Edward, Tashika" at bounding box center [55, 99] width 82 height 6
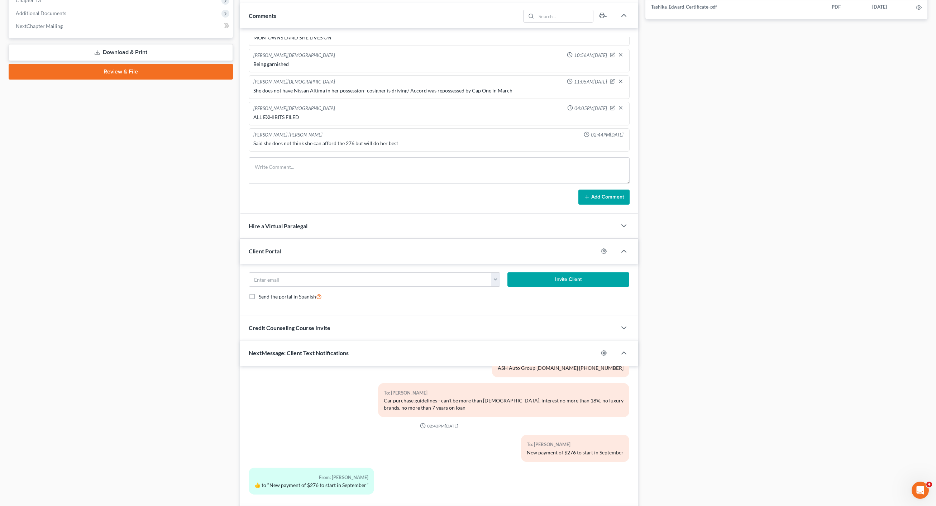
scroll to position [361, 0]
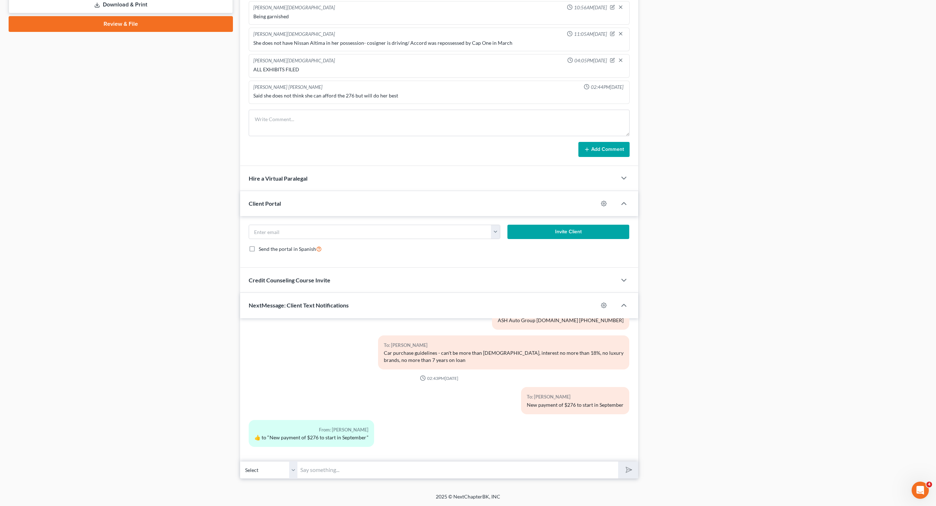
click at [402, 471] on input "text" at bounding box center [458, 470] width 321 height 18
click at [397, 468] on input "Ms. Edward: We forwarded you an eamil from Vanderbilt." at bounding box center [458, 470] width 321 height 18
drag, startPoint x: 393, startPoint y: 470, endPoint x: 490, endPoint y: 502, distance: 102.5
click at [393, 470] on input "Ms. Edward: We forwarded you an eamil from Vanderbilt." at bounding box center [458, 470] width 321 height 18
click at [521, 474] on input "Ms. Edward: We forwarded you an email from Vanderbilt." at bounding box center [458, 470] width 321 height 18
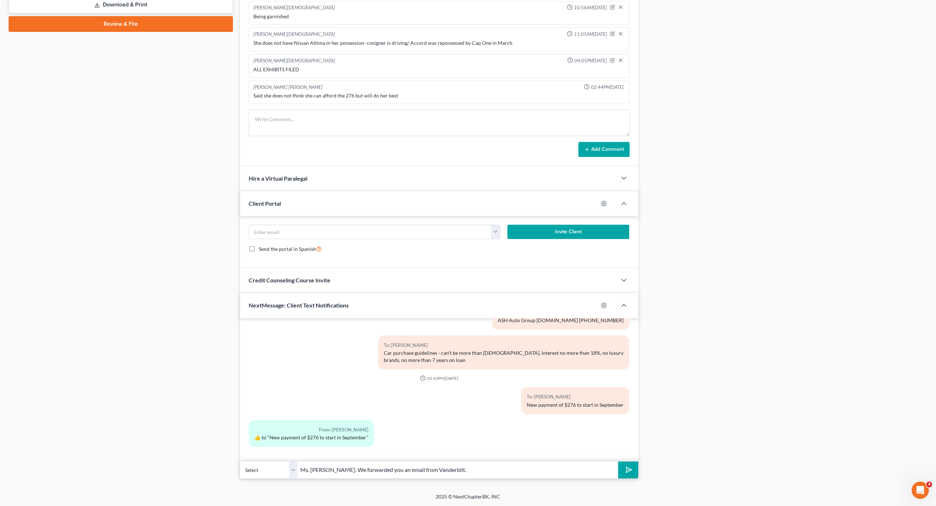
click at [502, 470] on input "Ms. Edward: We forwarded you an email from Vanderbilt." at bounding box center [458, 470] width 321 height 18
click at [470, 472] on input "Ms. Edward: We forwarded you an email from Vanderbilt. Please caqll them as soo…" at bounding box center [458, 470] width 321 height 18
click at [564, 473] on input "Ms. Edward: We forwarded you an email from Vanderbilt. Please call them as soon…" at bounding box center [458, 470] width 321 height 18
type input "Ms. Edward: We forwarded you an email from Vanderbilt. Please call them as soon…"
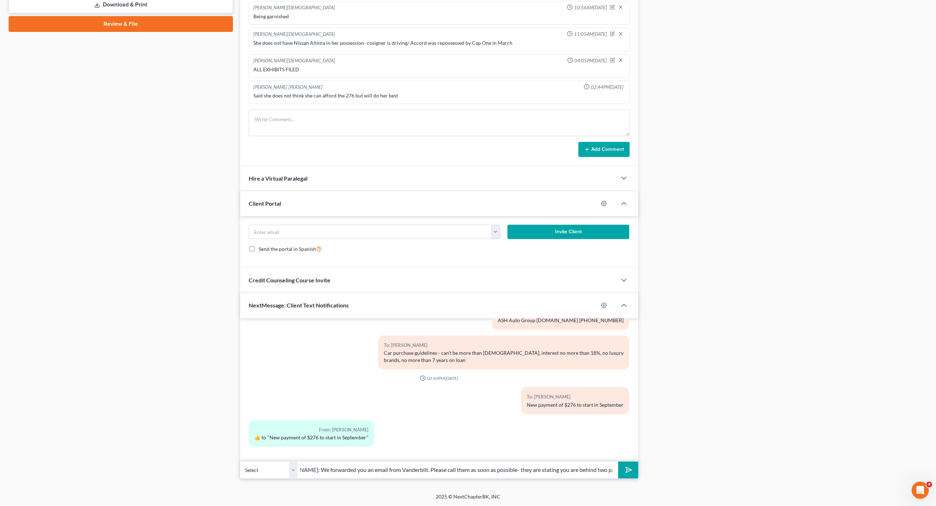
click at [618, 462] on button "submit" at bounding box center [628, 470] width 20 height 17
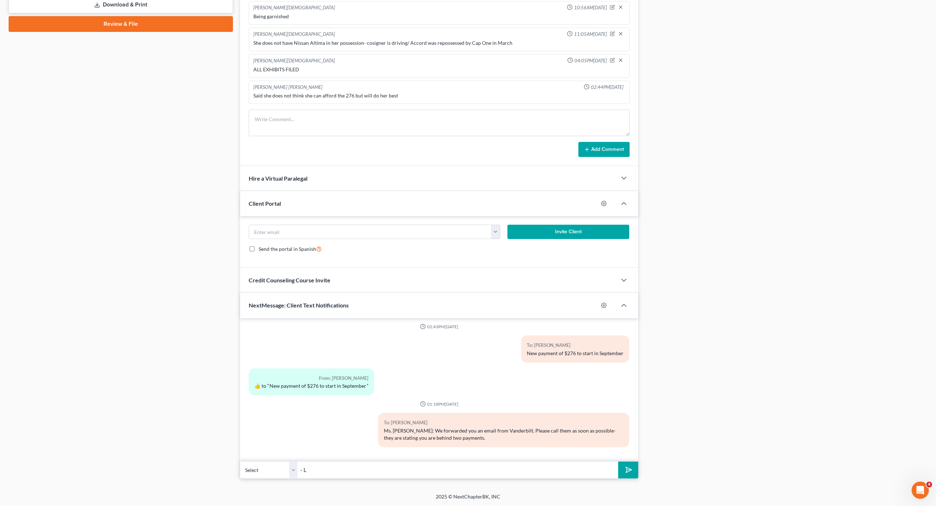
type input "- Lauren at Big Easy Law"
click at [632, 469] on icon "submit" at bounding box center [628, 470] width 10 height 10
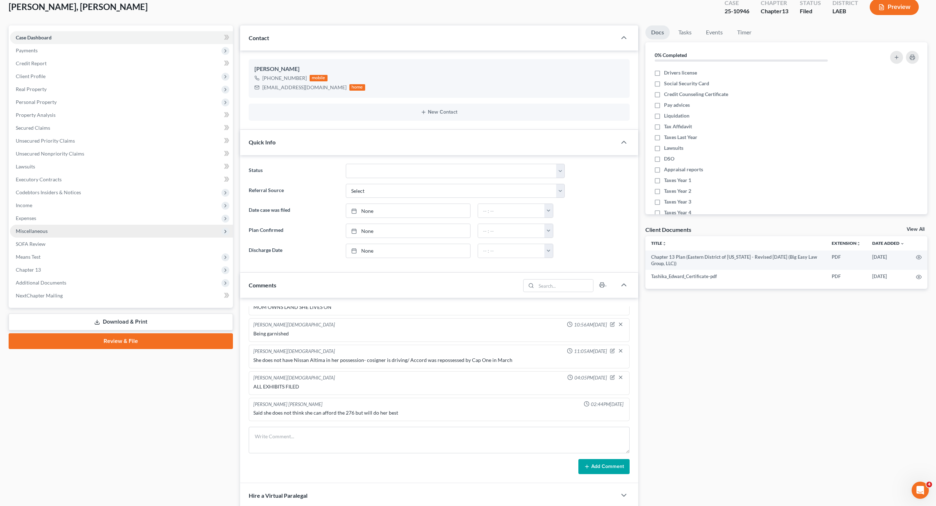
scroll to position [791, 0]
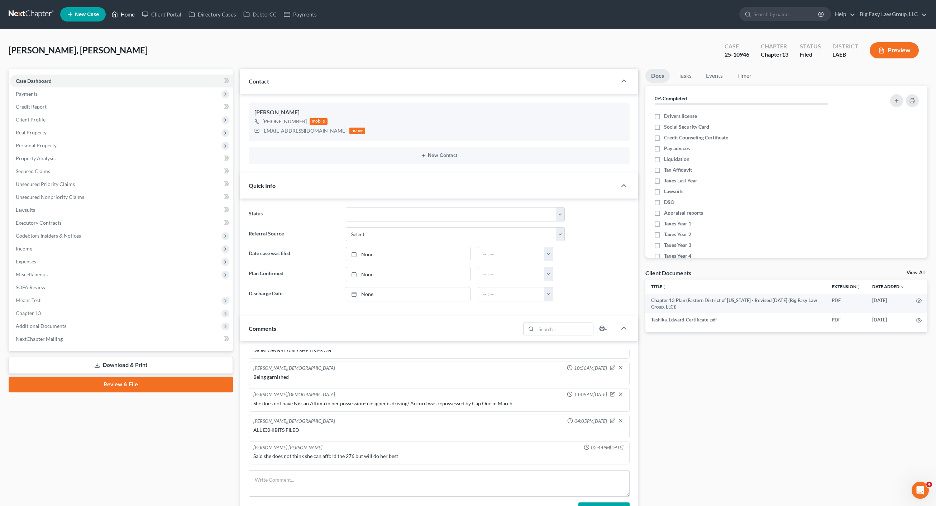
click at [126, 13] on link "Home" at bounding box center [123, 14] width 30 height 13
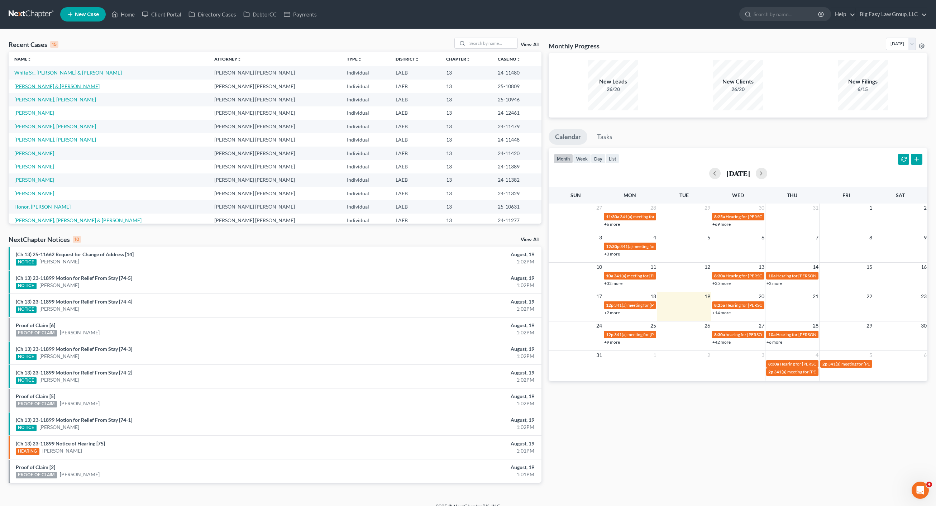
click at [25, 87] on link "[PERSON_NAME] & [PERSON_NAME]" at bounding box center [56, 86] width 85 height 6
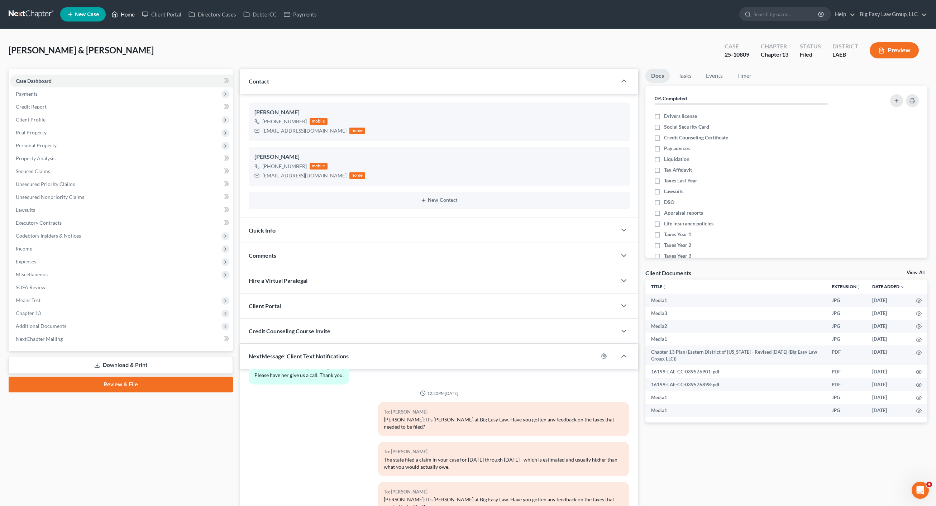
click at [133, 15] on link "Home" at bounding box center [123, 14] width 30 height 13
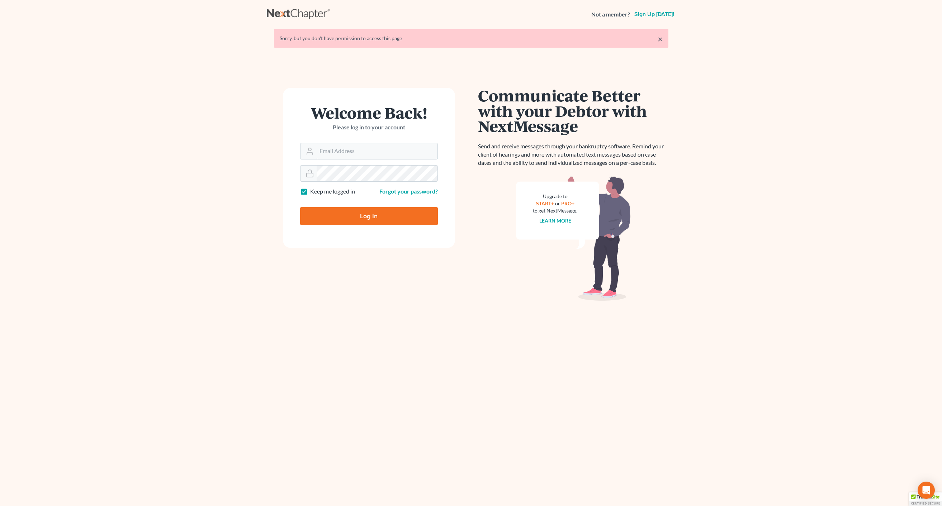
type input "[EMAIL_ADDRESS][DOMAIN_NAME]"
click at [364, 202] on div "Log In" at bounding box center [369, 213] width 138 height 24
click at [366, 216] on input "Log In" at bounding box center [369, 216] width 138 height 18
type input "Thinking..."
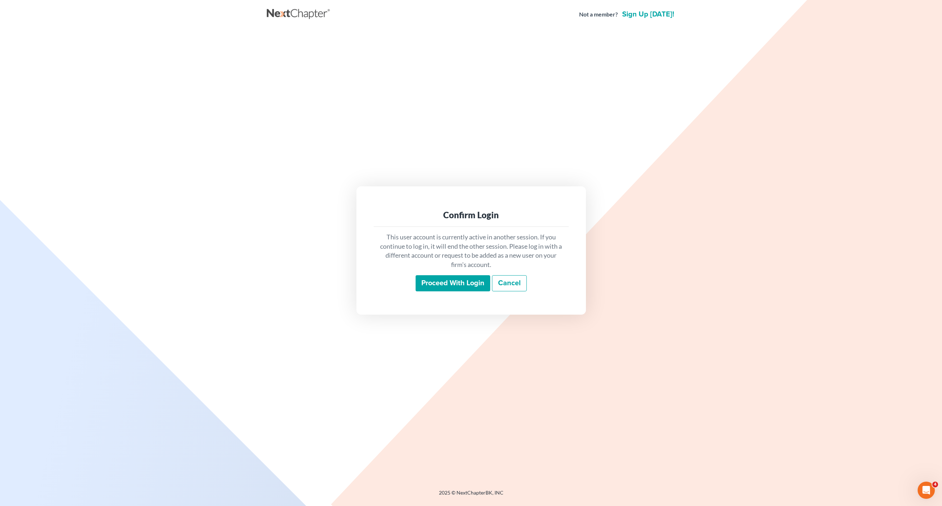
drag, startPoint x: 467, startPoint y: 279, endPoint x: 474, endPoint y: 274, distance: 8.5
click at [467, 279] on input "Proceed with login" at bounding box center [453, 283] width 75 height 16
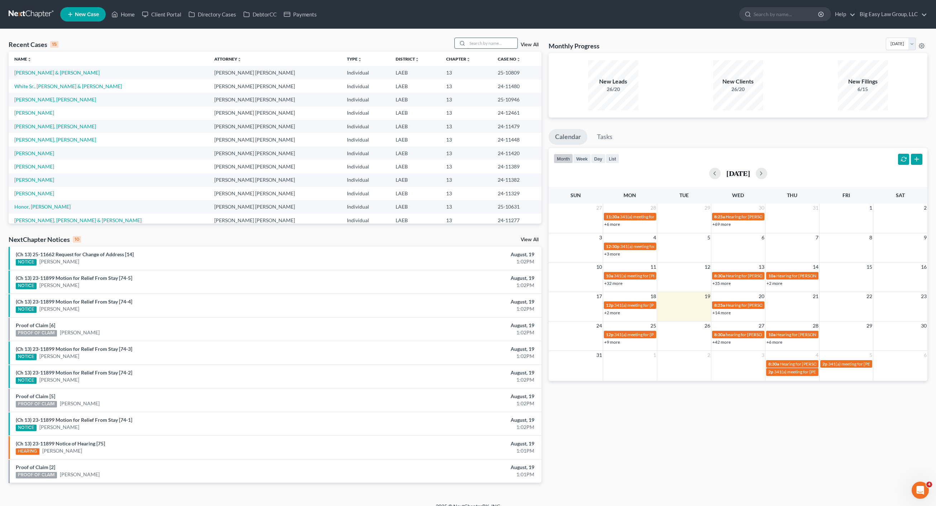
click at [477, 48] on input "search" at bounding box center [493, 43] width 50 height 10
type input "[PERSON_NAME]"
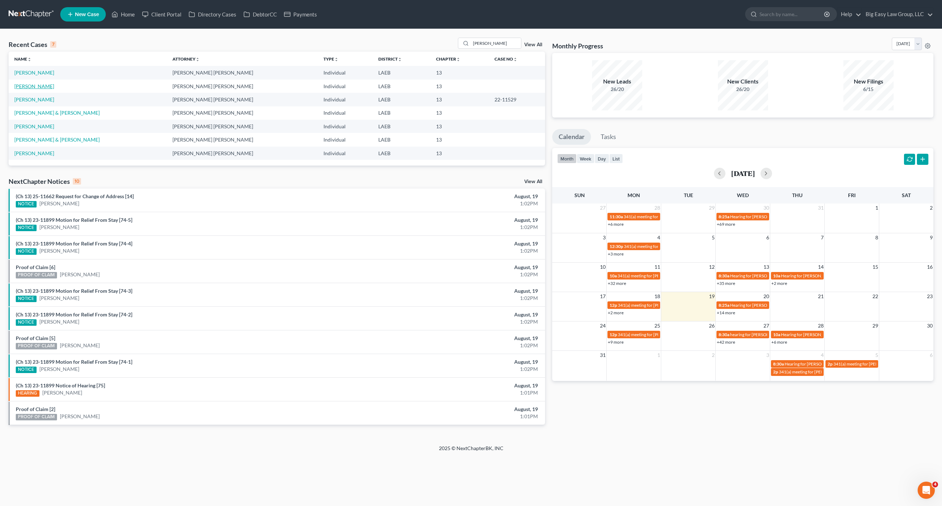
click at [30, 85] on link "[PERSON_NAME]" at bounding box center [34, 86] width 40 height 6
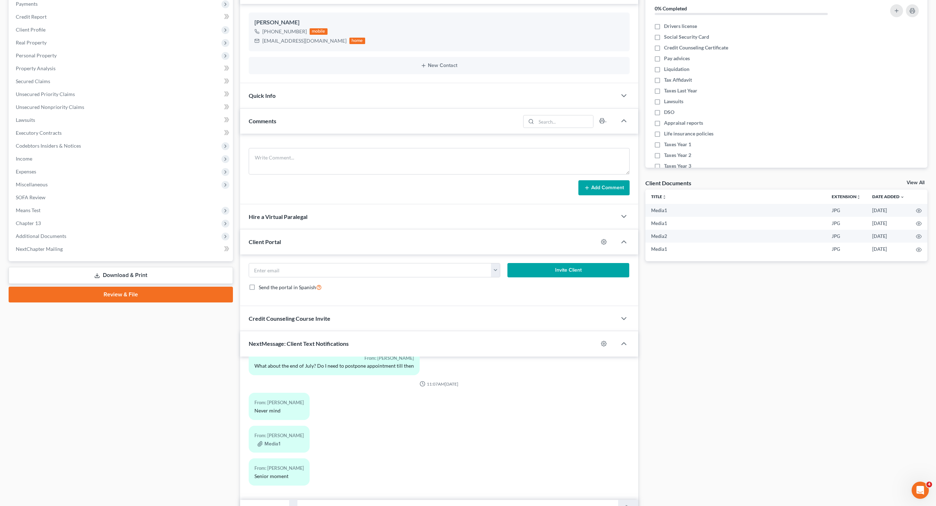
scroll to position [128, 0]
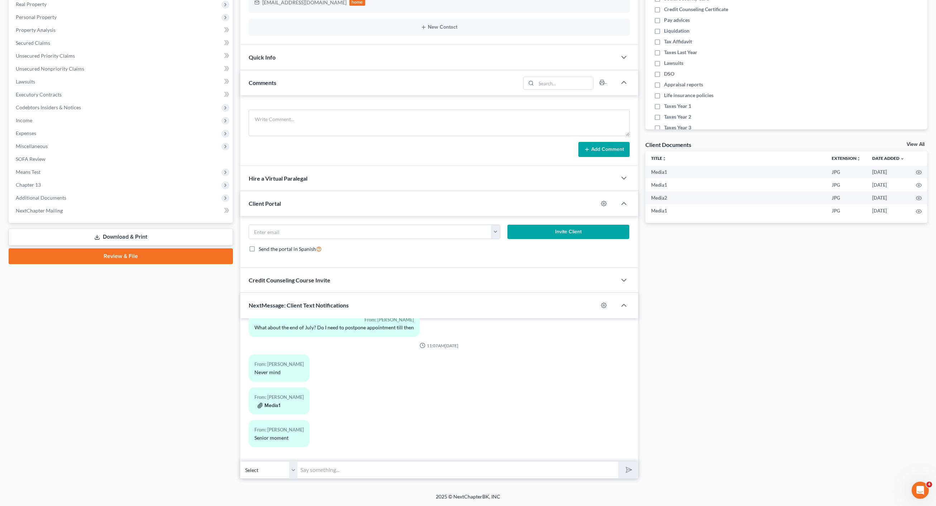
click at [273, 405] on button "Media1" at bounding box center [268, 406] width 23 height 6
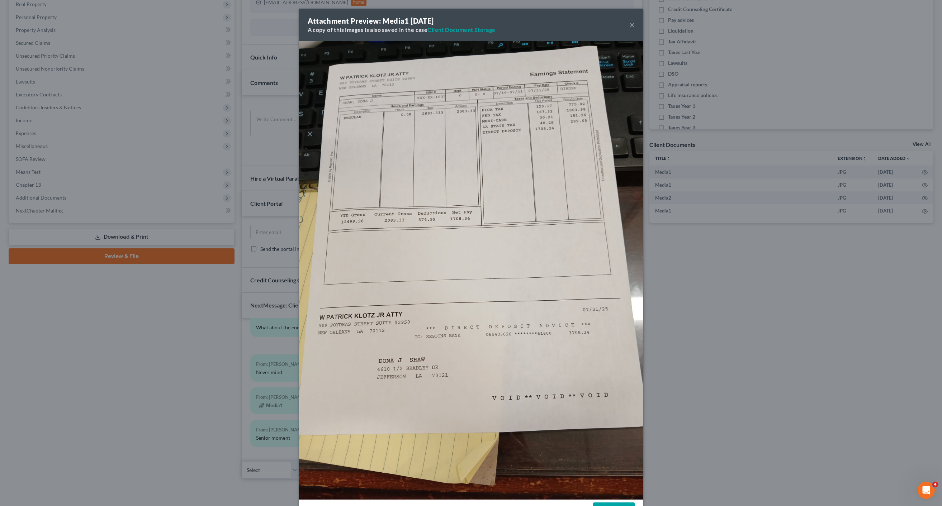
click at [214, 245] on div "Attachment Preview: Media1 [DATE] A copy of this images is also saved in the ca…" at bounding box center [471, 253] width 942 height 506
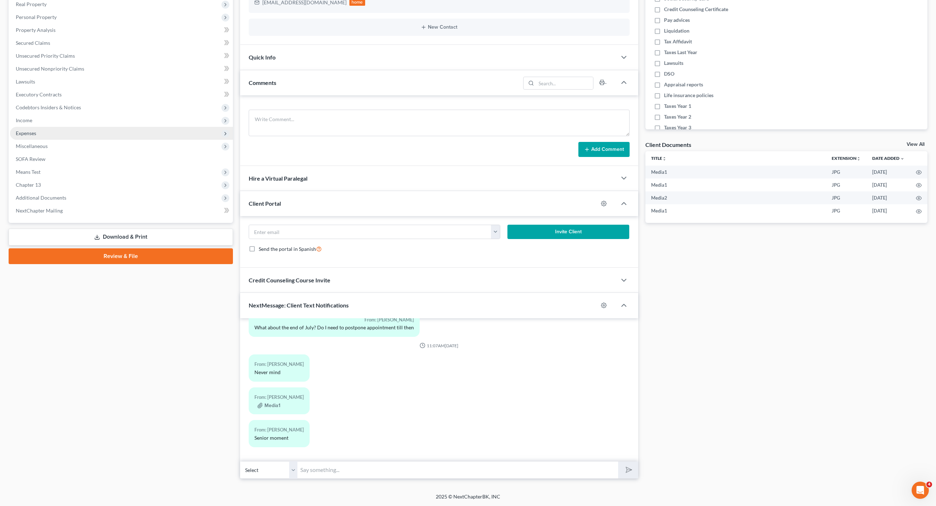
click at [62, 129] on span "Expenses" at bounding box center [121, 133] width 223 height 13
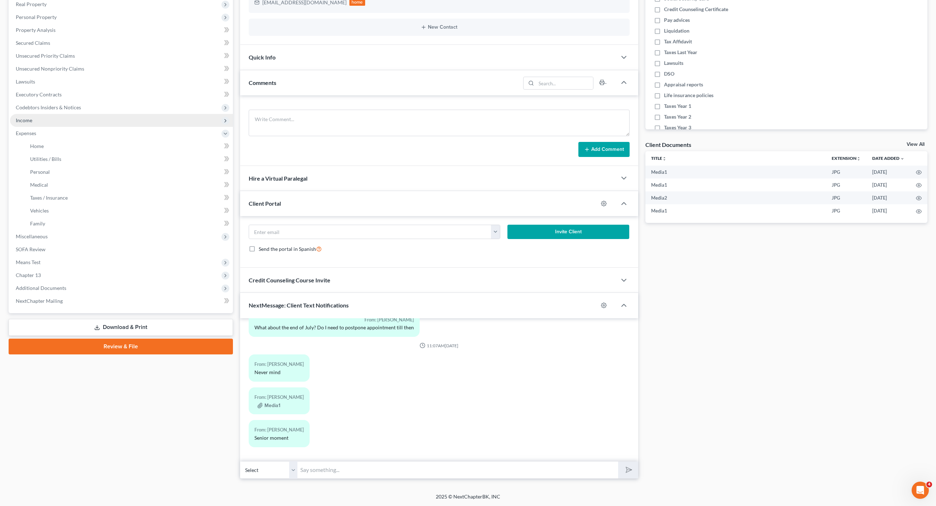
click at [65, 120] on span "Income" at bounding box center [121, 120] width 223 height 13
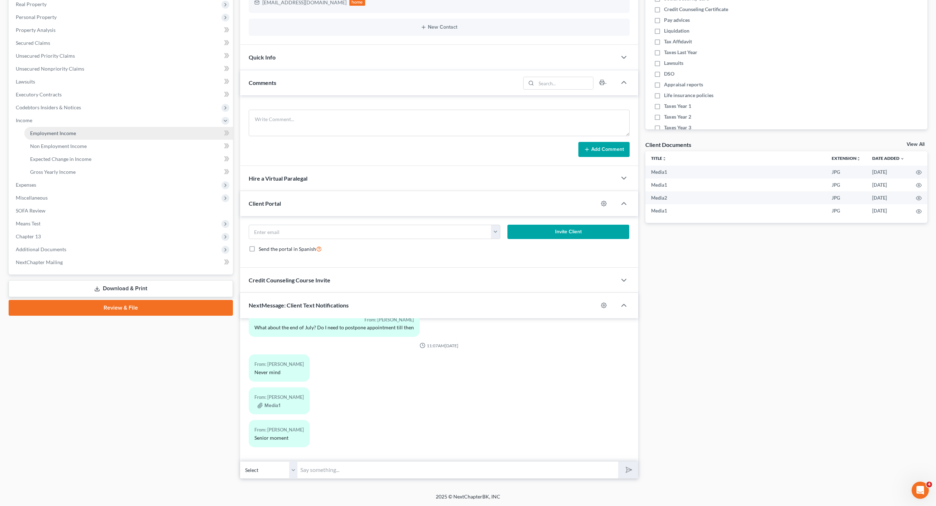
click at [62, 130] on span "Employment Income" at bounding box center [53, 133] width 46 height 6
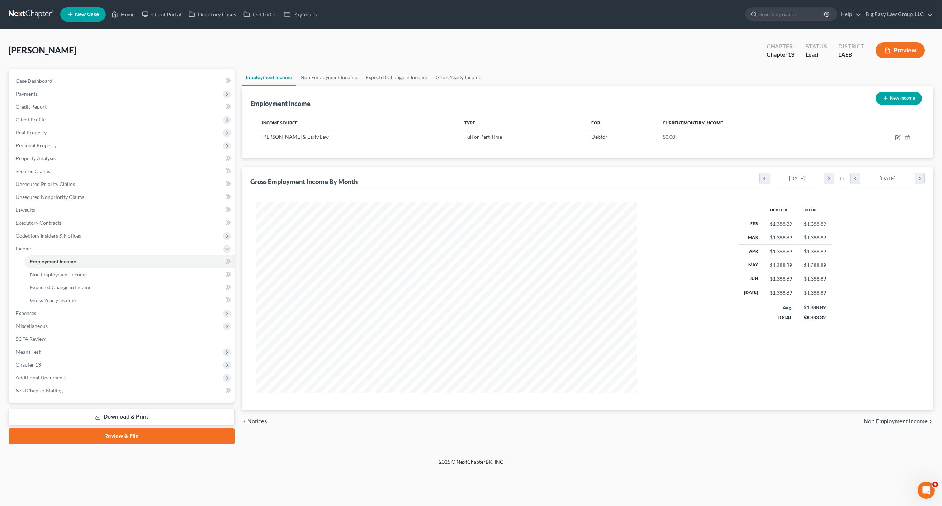
scroll to position [190, 395]
click at [896, 137] on icon "button" at bounding box center [897, 138] width 4 height 4
select select "0"
select select "19"
select select "1"
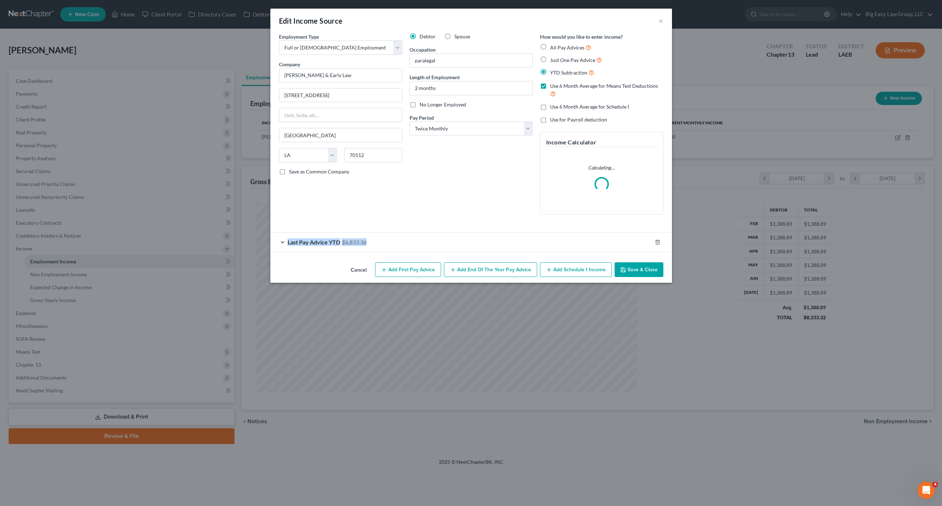
click at [384, 240] on div "Last Pay Advice YTD $6,833.36" at bounding box center [460, 242] width 381 height 19
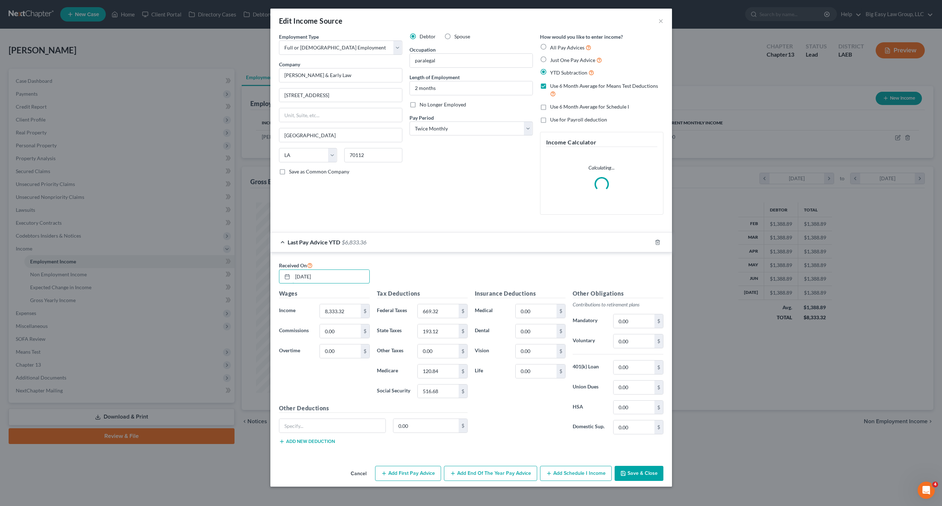
drag, startPoint x: 327, startPoint y: 275, endPoint x: 261, endPoint y: 267, distance: 66.1
click at [262, 269] on div "Edit Income Source × Employment Type * Select Full or [DEMOGRAPHIC_DATA] Employ…" at bounding box center [471, 253] width 942 height 506
type input "[DATE]"
click at [550, 106] on label "Use 6 Month Average for Schedule I" at bounding box center [589, 106] width 79 height 7
click at [553, 106] on input "Use 6 Month Average for Schedule I" at bounding box center [555, 105] width 5 height 5
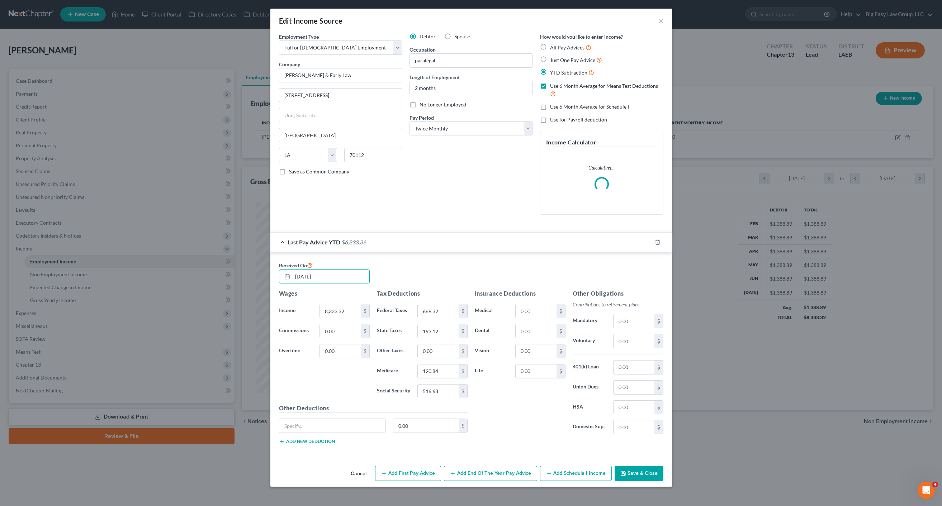
checkbox input "true"
click at [347, 307] on input "8,333.32" at bounding box center [340, 311] width 41 height 14
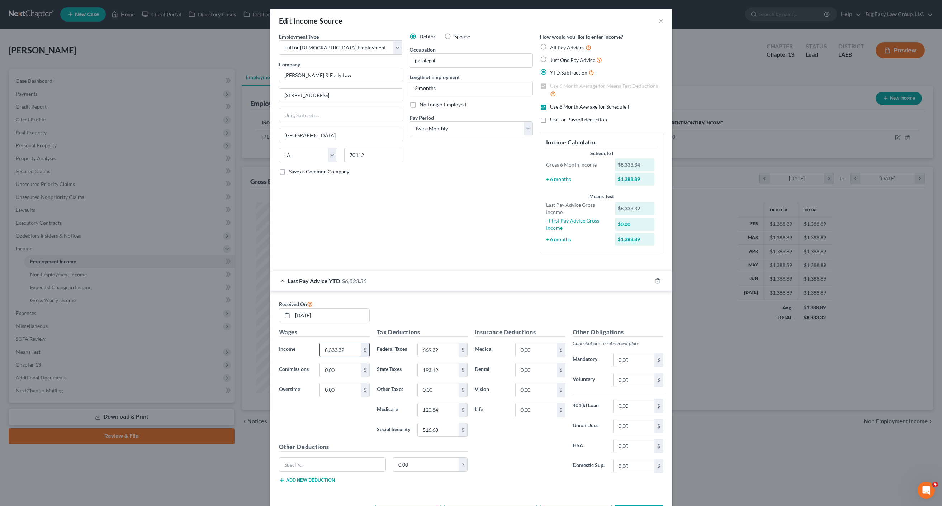
click at [351, 351] on input "8,333.32" at bounding box center [340, 350] width 41 height 14
drag, startPoint x: 354, startPoint y: 349, endPoint x: 282, endPoint y: 344, distance: 71.5
click at [282, 344] on div "Income * 8,333.32 $" at bounding box center [324, 350] width 98 height 14
type input "12,499.98"
drag, startPoint x: 441, startPoint y: 347, endPoint x: 381, endPoint y: 339, distance: 60.5
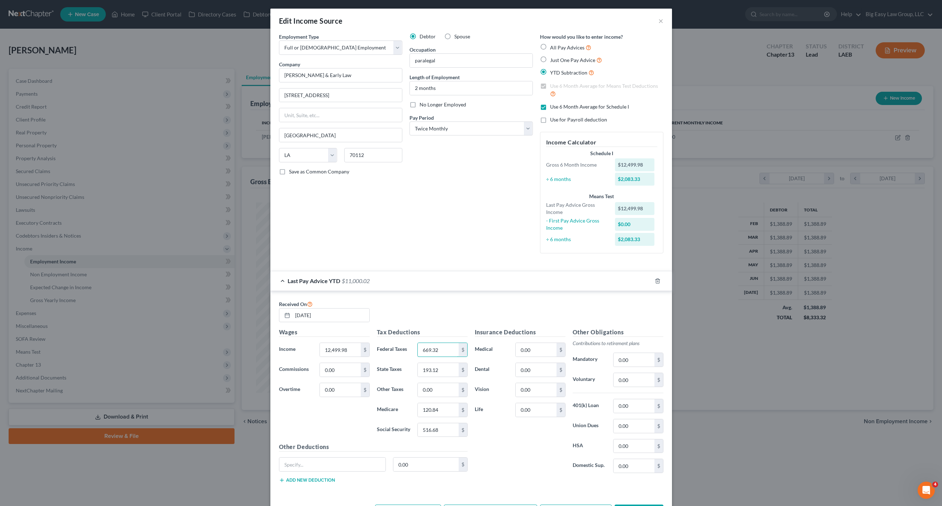
click at [392, 342] on div "Tax Deductions Federal Taxes 669.32 $ State Taxes 193.12 $ Other Taxes 0.00 $ M…" at bounding box center [422, 385] width 98 height 115
type input "2"
type input "1,003.98"
click at [447, 367] on input "193.12" at bounding box center [438, 370] width 41 height 14
drag, startPoint x: 446, startPoint y: 370, endPoint x: 383, endPoint y: 363, distance: 63.4
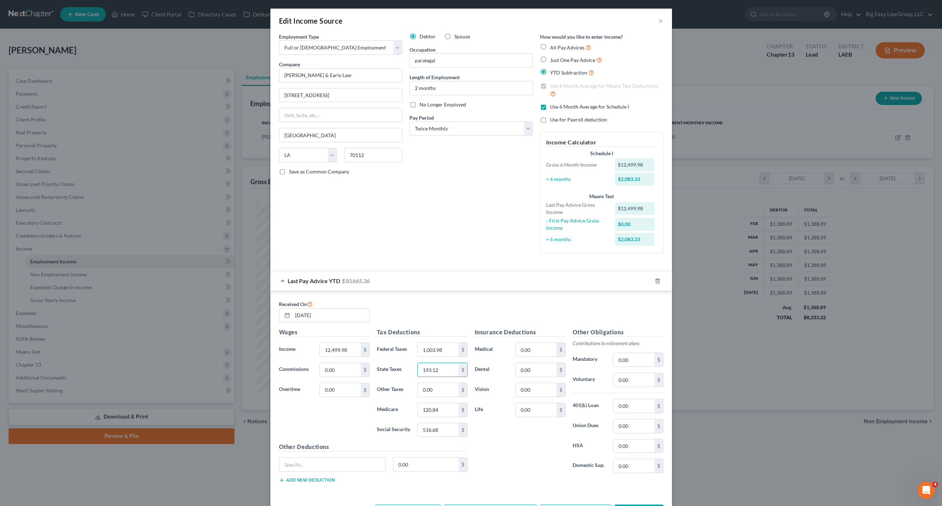
click at [385, 364] on div "State Taxes 193.12 $" at bounding box center [422, 370] width 98 height 14
type input "289.68"
click at [751, 244] on div "Edit Income Source × Employment Type * Select Full or [DEMOGRAPHIC_DATA] Employ…" at bounding box center [471, 253] width 942 height 506
drag, startPoint x: 433, startPoint y: 416, endPoint x: 446, endPoint y: 410, distance: 13.6
click at [433, 416] on input "120.84" at bounding box center [438, 410] width 41 height 14
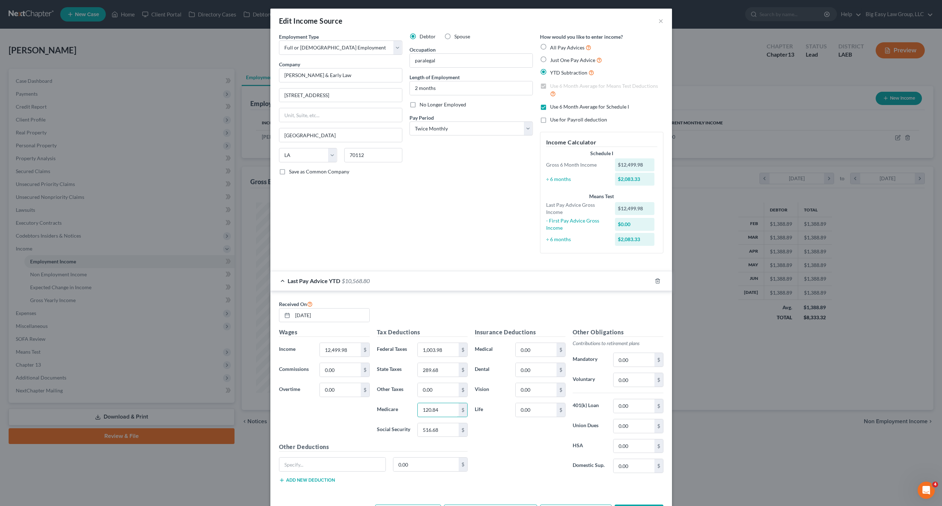
drag, startPoint x: 445, startPoint y: 410, endPoint x: 381, endPoint y: 404, distance: 64.1
click at [385, 404] on div "Medicare 120.84 $" at bounding box center [422, 410] width 98 height 14
type input "181.26"
drag, startPoint x: 442, startPoint y: 433, endPoint x: 400, endPoint y: 424, distance: 42.5
click at [400, 424] on div "Social Security 516.68 $" at bounding box center [422, 430] width 98 height 14
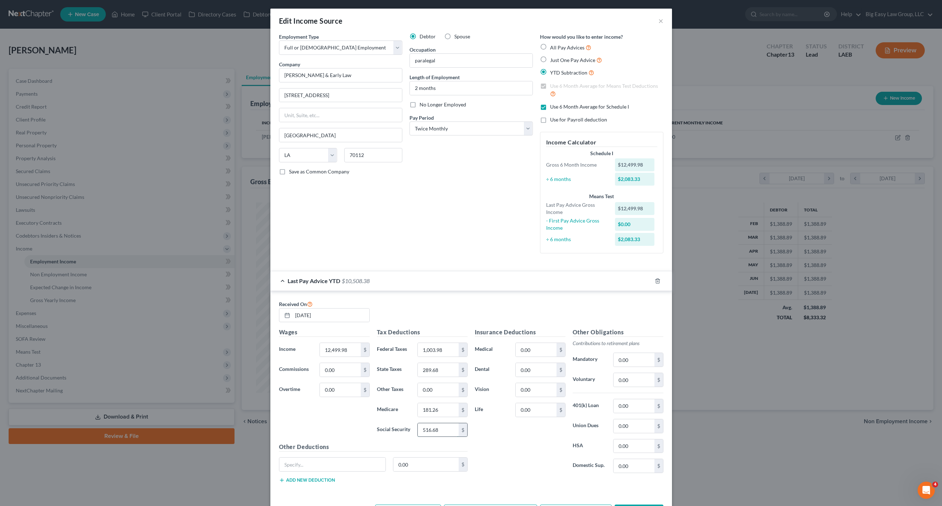
click at [446, 433] on input "516.68" at bounding box center [438, 430] width 41 height 14
drag, startPoint x: 443, startPoint y: 430, endPoint x: 363, endPoint y: 407, distance: 83.4
click at [373, 410] on div "Tax Deductions Federal Taxes 1,003.98 $ State Taxes 289.68 $ Other Taxes 0.00 $…" at bounding box center [422, 385] width 98 height 115
type input "775.02"
drag, startPoint x: 841, startPoint y: 282, endPoint x: 938, endPoint y: 229, distance: 109.6
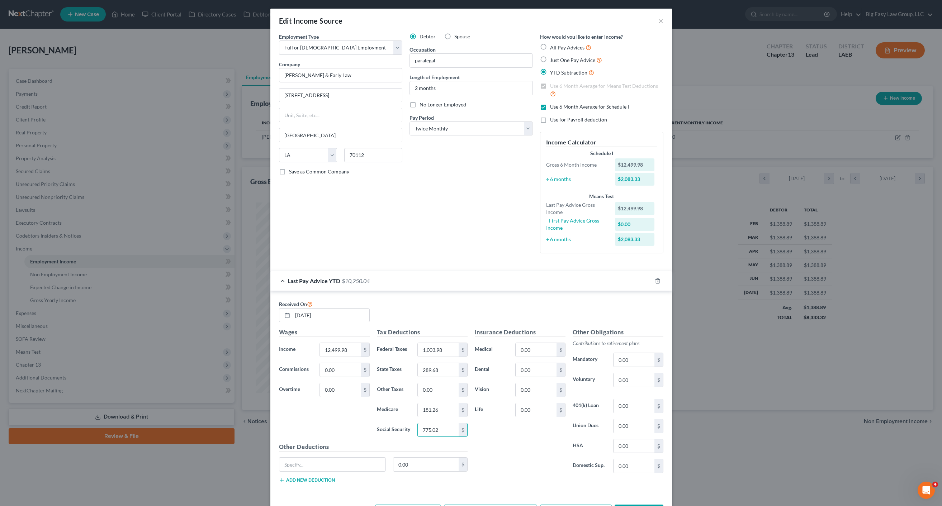
click at [841, 282] on div "Edit Income Source × Employment Type * Select Full or [DEMOGRAPHIC_DATA] Employ…" at bounding box center [471, 253] width 942 height 506
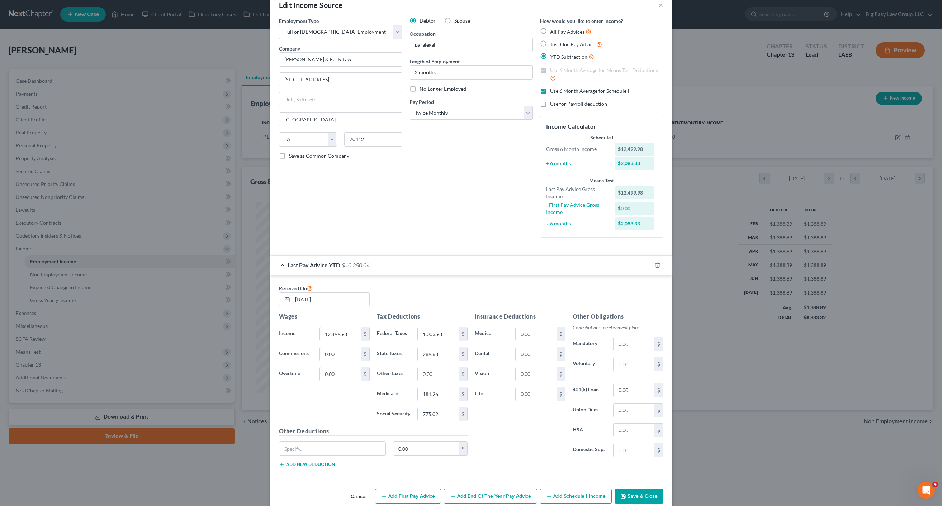
scroll to position [28, 0]
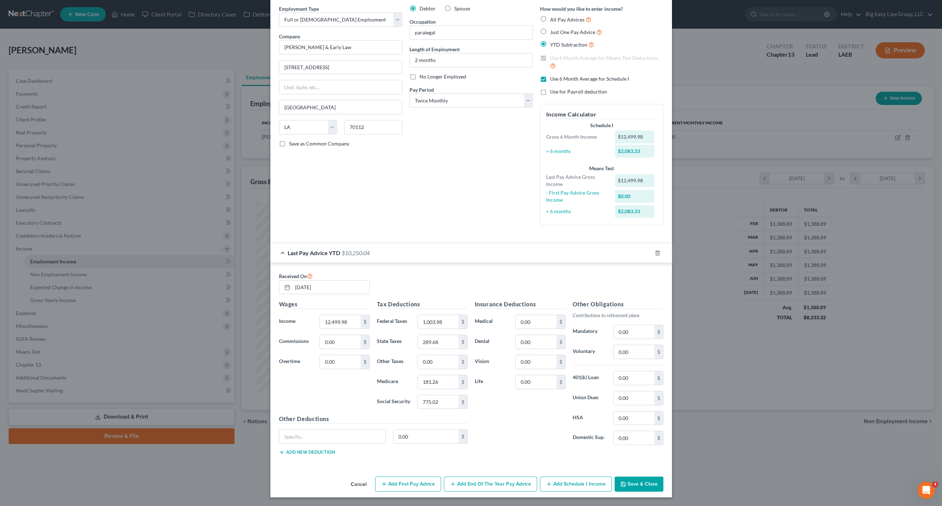
click at [634, 483] on button "Save & Close" at bounding box center [639, 484] width 49 height 15
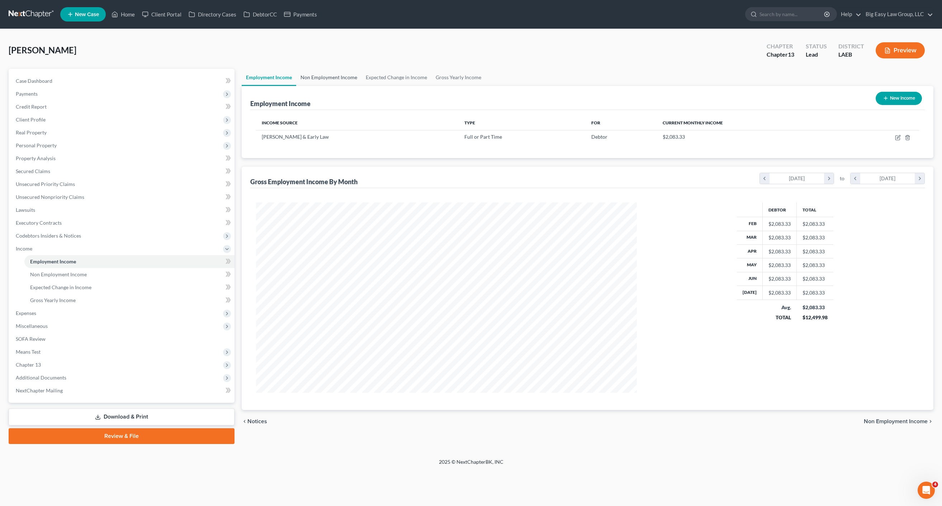
click at [331, 76] on link "Non Employment Income" at bounding box center [328, 77] width 65 height 17
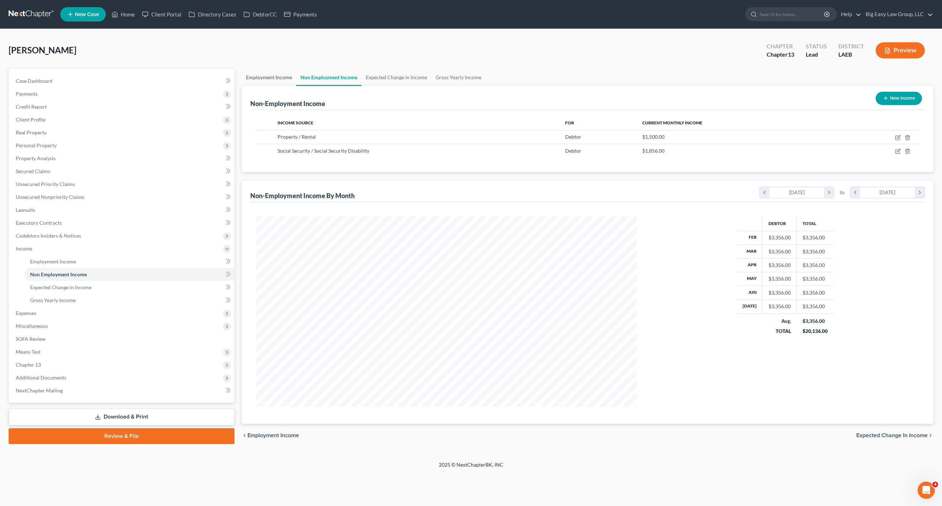
click at [257, 78] on link "Employment Income" at bounding box center [269, 77] width 54 height 17
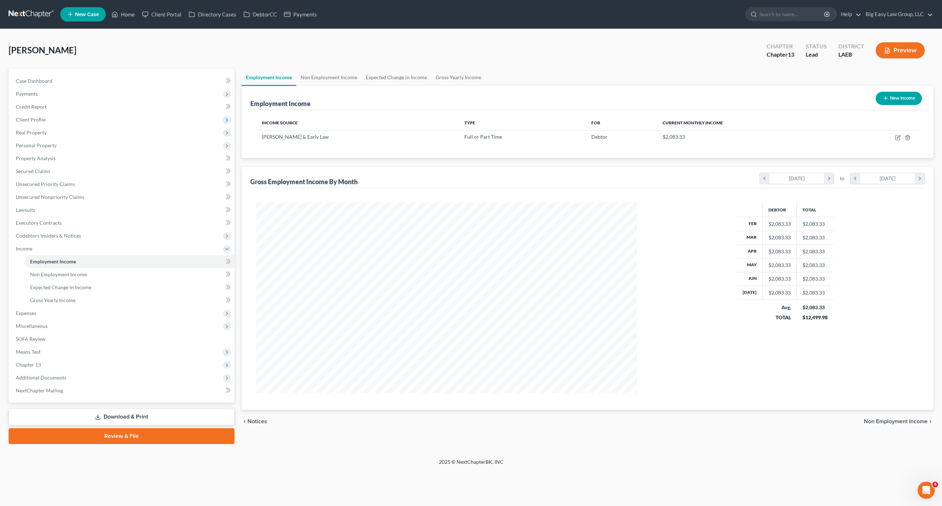
scroll to position [190, 395]
click at [323, 76] on link "Non Employment Income" at bounding box center [328, 77] width 65 height 17
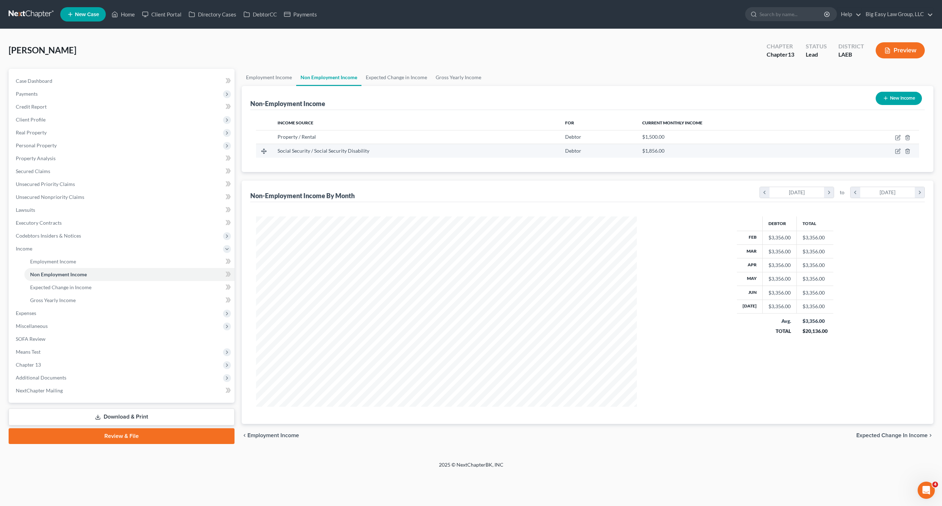
scroll to position [190, 395]
drag, startPoint x: 395, startPoint y: 77, endPoint x: 400, endPoint y: 78, distance: 5.6
click at [395, 77] on link "Expected Change in Income" at bounding box center [396, 77] width 70 height 17
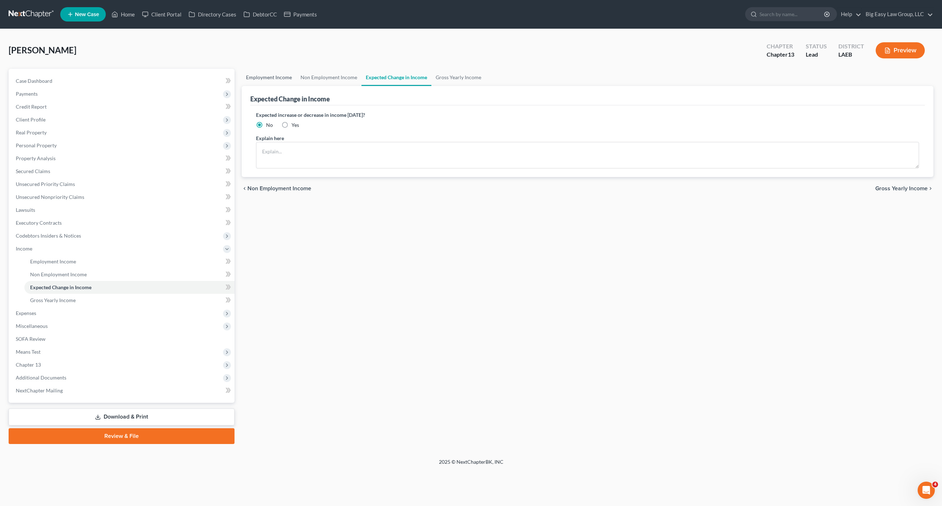
click at [268, 75] on link "Employment Income" at bounding box center [269, 77] width 54 height 17
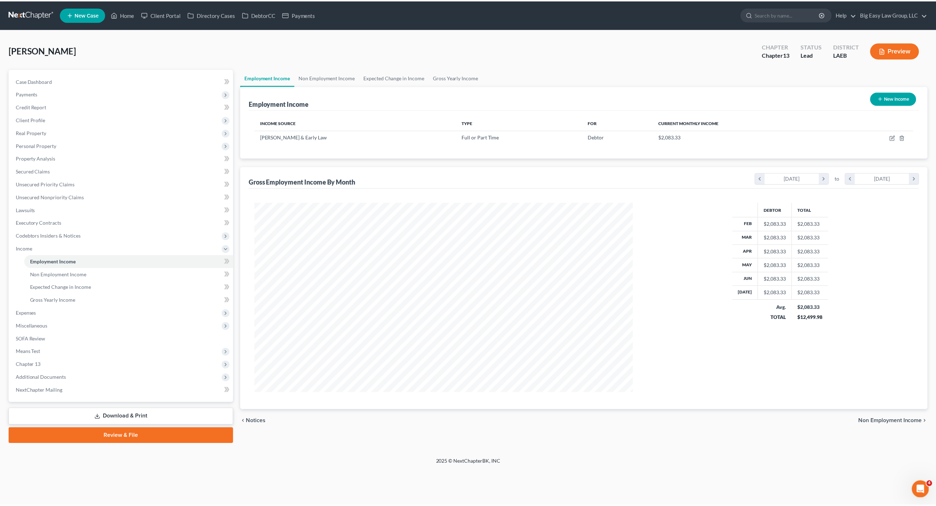
scroll to position [190, 395]
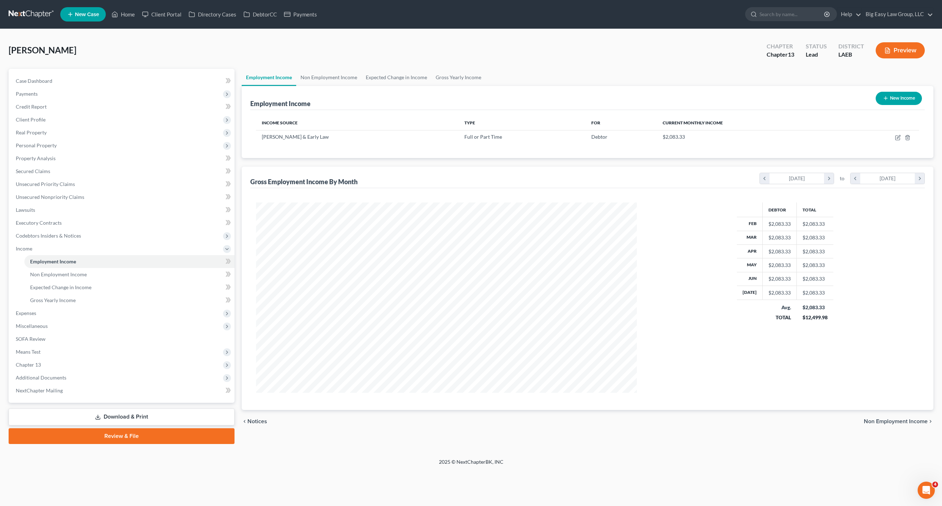
click at [5, 85] on div "Case Dashboard Payments Invoices Payments Payments Credit Report Client Profile" at bounding box center [121, 256] width 233 height 375
click at [28, 73] on div "Case Dashboard Payments Invoices Payments Payments Credit Report Client Profile…" at bounding box center [122, 236] width 226 height 334
click at [36, 79] on span "Case Dashboard" at bounding box center [34, 81] width 37 height 6
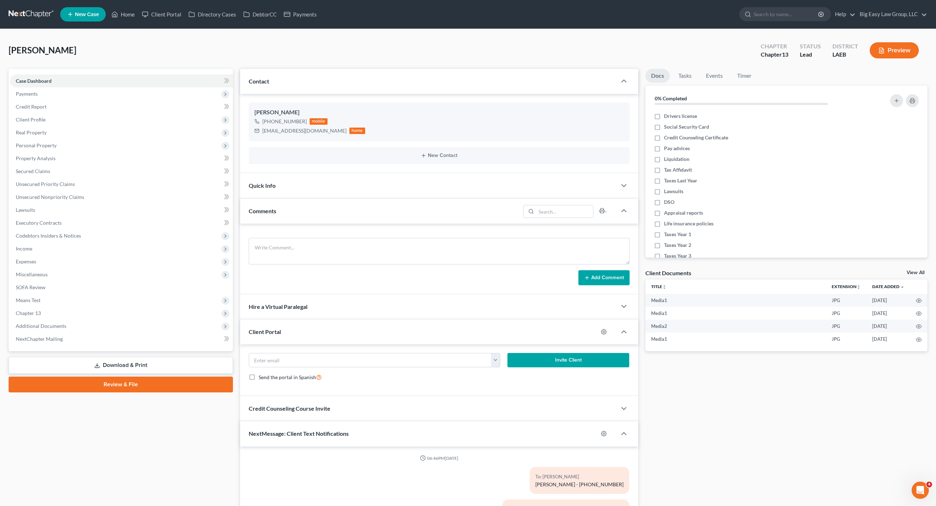
click at [303, 196] on div "Quick Info" at bounding box center [428, 185] width 377 height 25
click at [308, 190] on div "Quick Info" at bounding box center [428, 185] width 377 height 25
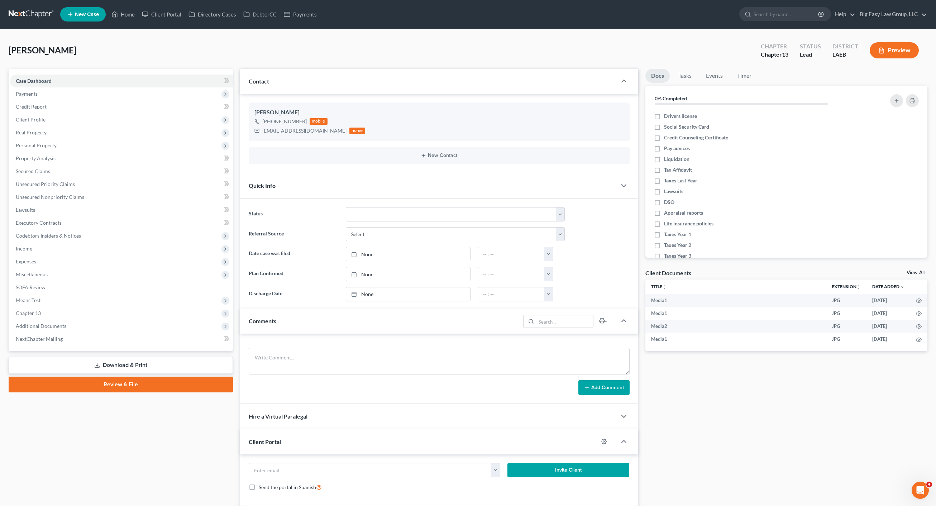
scroll to position [728, 0]
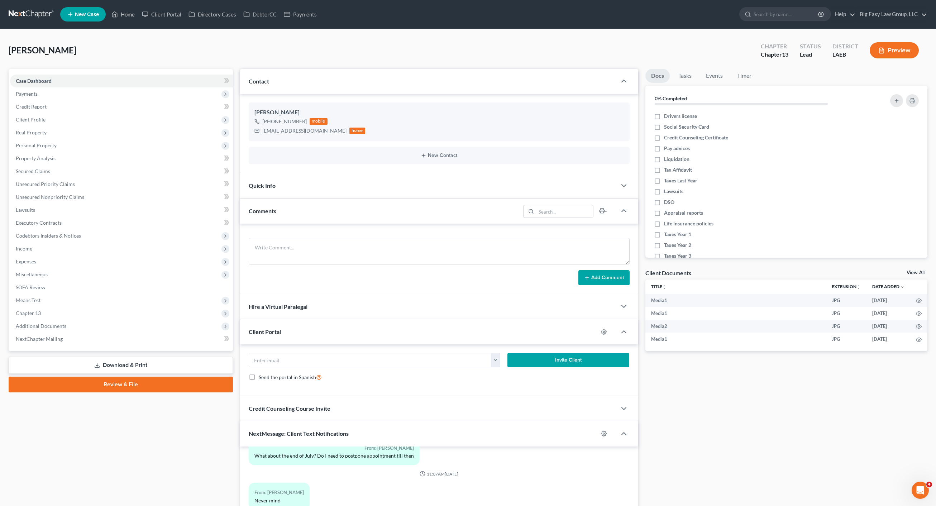
click at [312, 185] on div "Quick Info" at bounding box center [428, 185] width 377 height 25
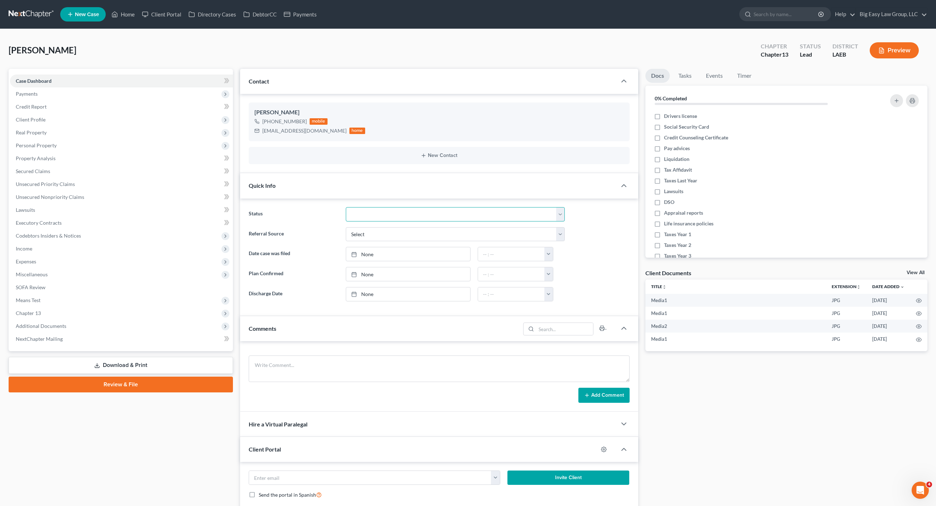
click at [365, 210] on select "aLead - Inactive/Rejected aLead - INTAKE (LAUREN) ***ASAP ATTORNEY REVIEW*** **…" at bounding box center [455, 214] width 219 height 14
select select "1"
click at [130, 13] on link "Home" at bounding box center [123, 14] width 30 height 13
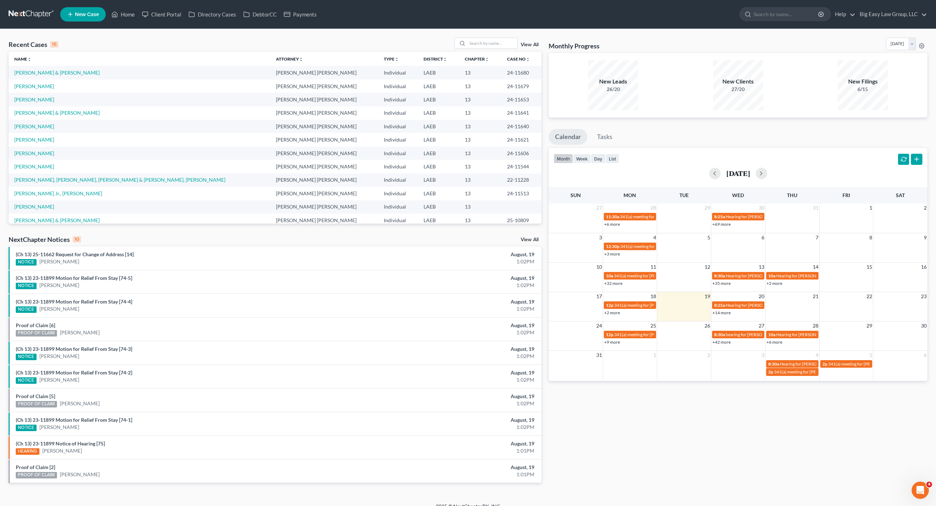
click at [520, 43] on div "View All" at bounding box center [498, 43] width 87 height 11
click at [519, 43] on div "View All" at bounding box center [498, 43] width 87 height 11
click at [513, 39] on input "search" at bounding box center [493, 43] width 50 height 10
type input "[PERSON_NAME]"
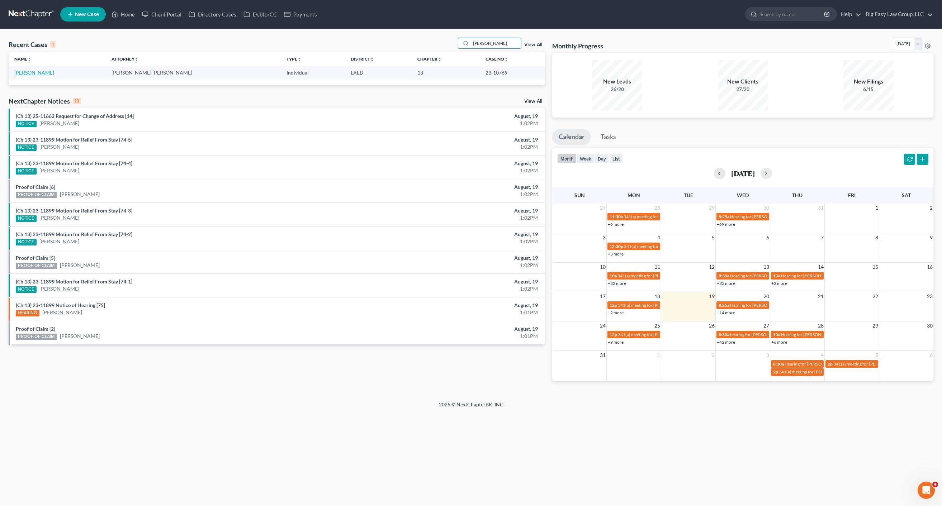
click at [53, 73] on link "[PERSON_NAME]" at bounding box center [34, 73] width 40 height 6
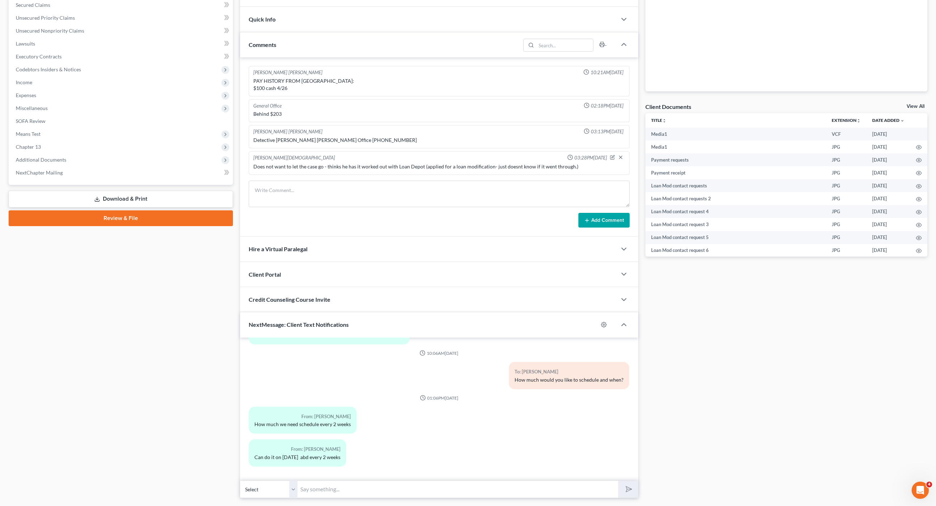
scroll to position [186, 0]
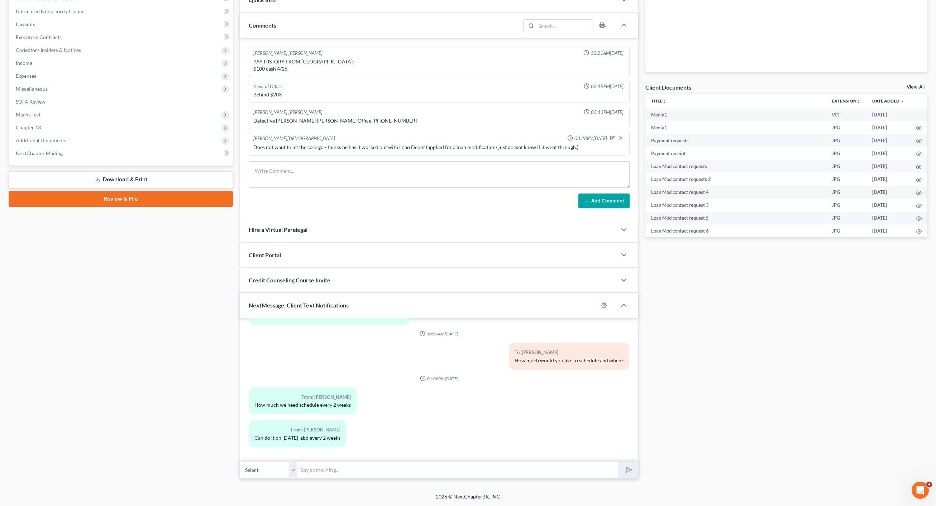
click at [433, 461] on input "text" at bounding box center [458, 470] width 321 height 18
click at [592, 449] on div "From: [PERSON_NAME] Can do it on [DATE] abd every 2 weeks" at bounding box center [439, 436] width 388 height 33
click at [537, 471] on input "text" at bounding box center [458, 470] width 321 height 18
click at [478, 413] on div "From: [PERSON_NAME] How much we need schedule every 2 weeks" at bounding box center [374, 404] width 259 height 33
click at [448, 462] on input "text" at bounding box center [458, 470] width 321 height 18
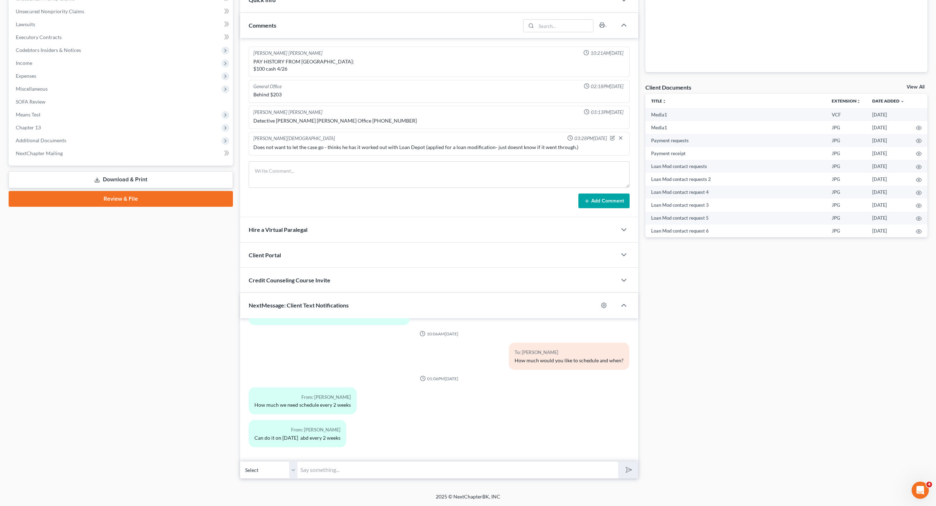
click at [468, 396] on div "From: [PERSON_NAME] How much we need schedule every 2 weeks" at bounding box center [374, 404] width 259 height 33
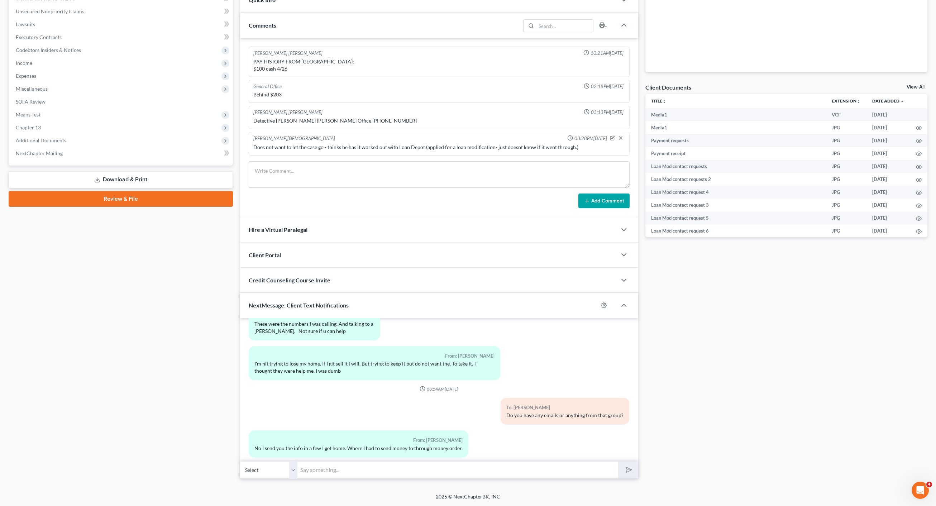
scroll to position [0, 0]
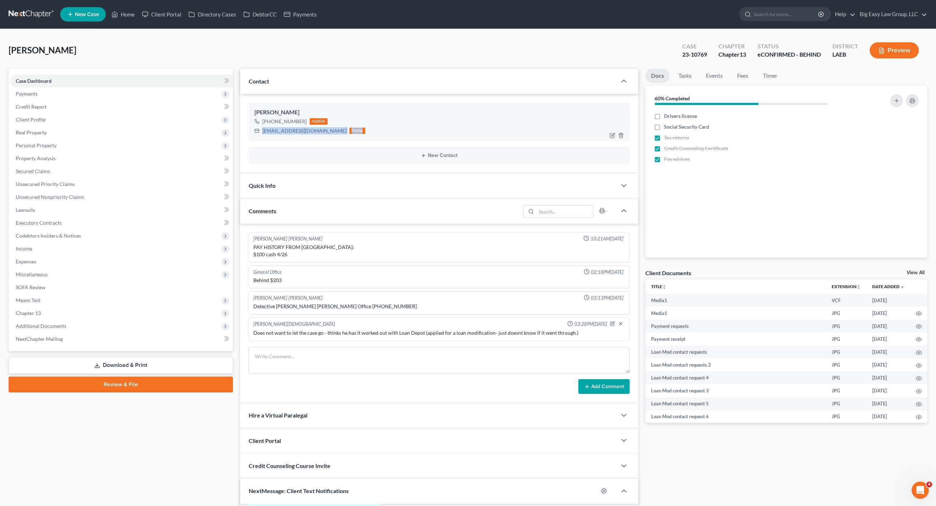
drag, startPoint x: 304, startPoint y: 134, endPoint x: 268, endPoint y: 131, distance: 36.0
click at [262, 128] on div "[EMAIL_ADDRESS][DOMAIN_NAME] home" at bounding box center [310, 130] width 111 height 9
copy div "[EMAIL_ADDRESS][DOMAIN_NAME] home"
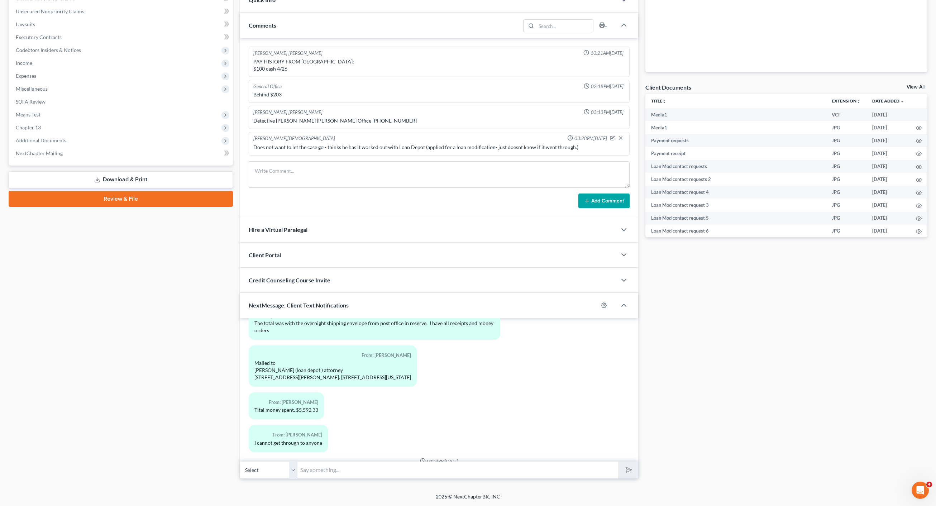
scroll to position [1093, 0]
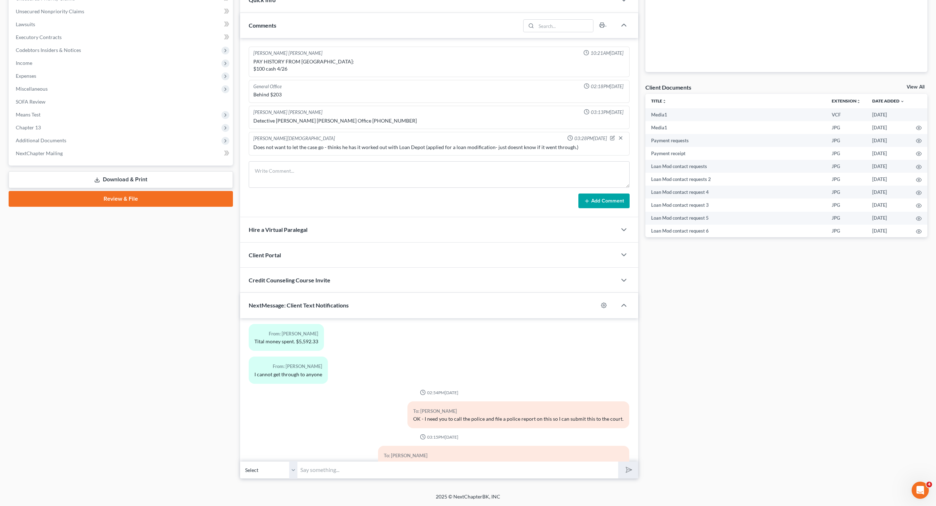
drag, startPoint x: 474, startPoint y: 474, endPoint x: 540, endPoint y: 500, distance: 71.0
click at [474, 474] on input "text" at bounding box center [458, 470] width 321 height 18
type input "OK- so the regular payment is $560.00- behind $2500.00 - how much are you bale …"
click at [618, 462] on button "submit" at bounding box center [628, 470] width 20 height 17
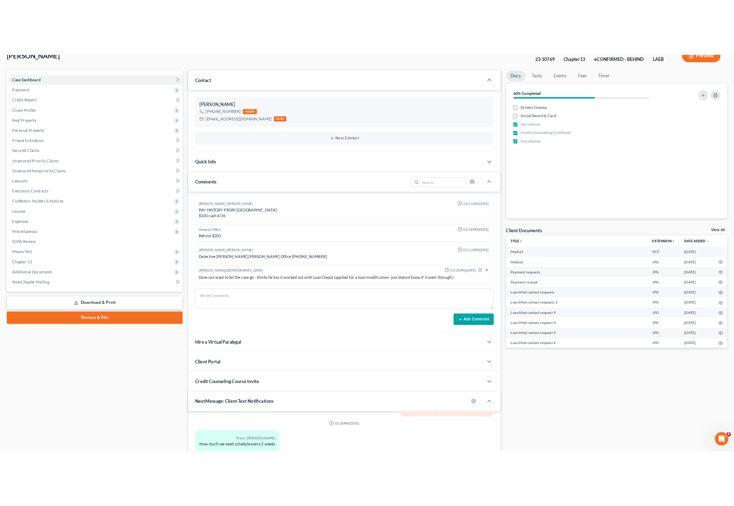
scroll to position [0, 0]
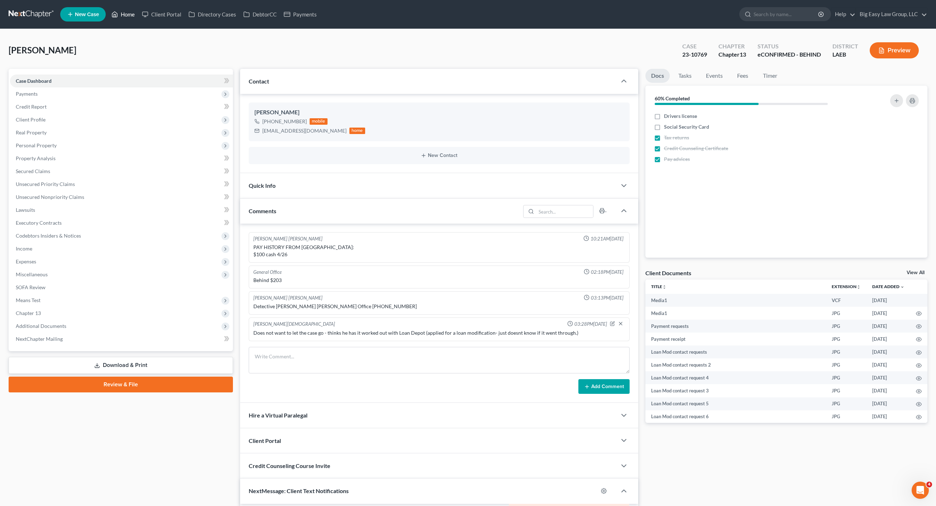
click at [132, 14] on link "Home" at bounding box center [123, 14] width 30 height 13
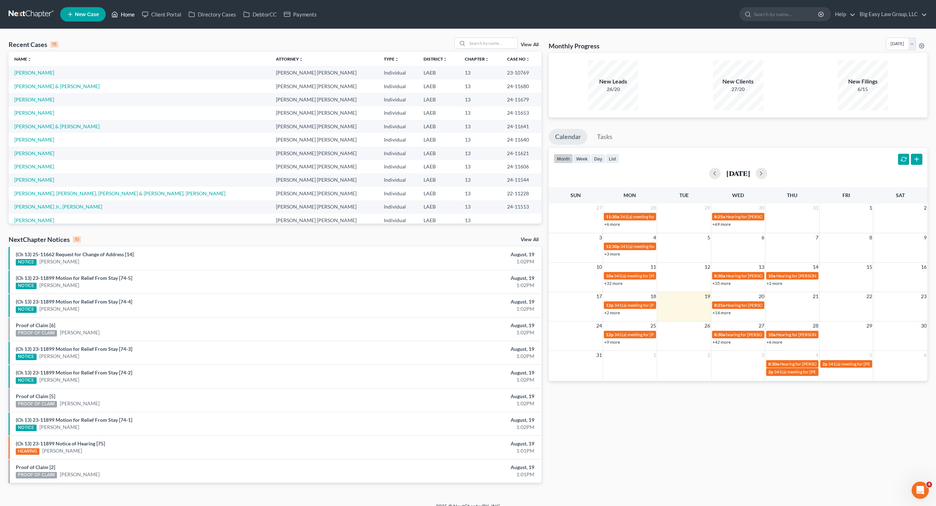
click at [136, 14] on link "Home" at bounding box center [123, 14] width 30 height 13
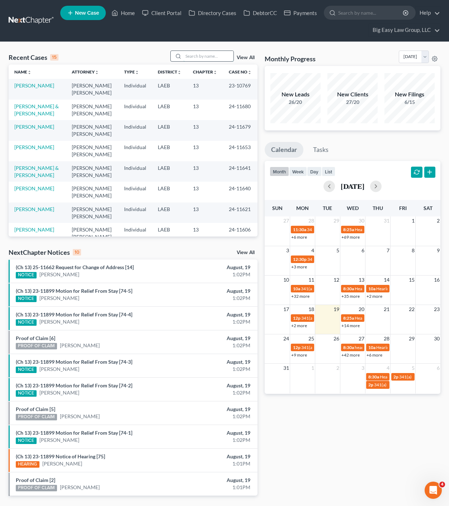
click at [197, 57] on input "search" at bounding box center [208, 56] width 50 height 10
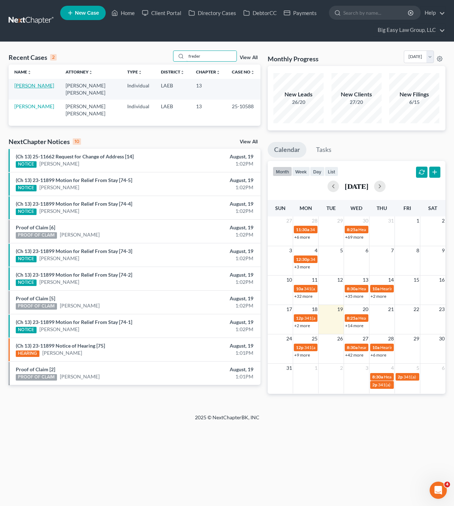
type input "freder"
click at [27, 89] on link "[PERSON_NAME]" at bounding box center [34, 85] width 40 height 6
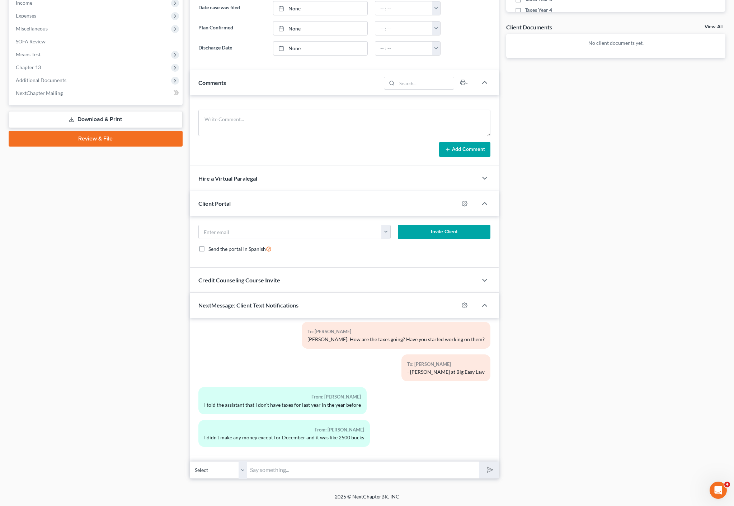
scroll to position [94, 0]
click at [349, 476] on input "text" at bounding box center [363, 470] width 232 height 18
click at [438, 437] on div "From: [PERSON_NAME] I didn't make any money except for December and it was like…" at bounding box center [344, 437] width 299 height 33
click at [422, 464] on input "text" at bounding box center [363, 470] width 232 height 18
type input "Ok, thank [PERSON_NAME]."
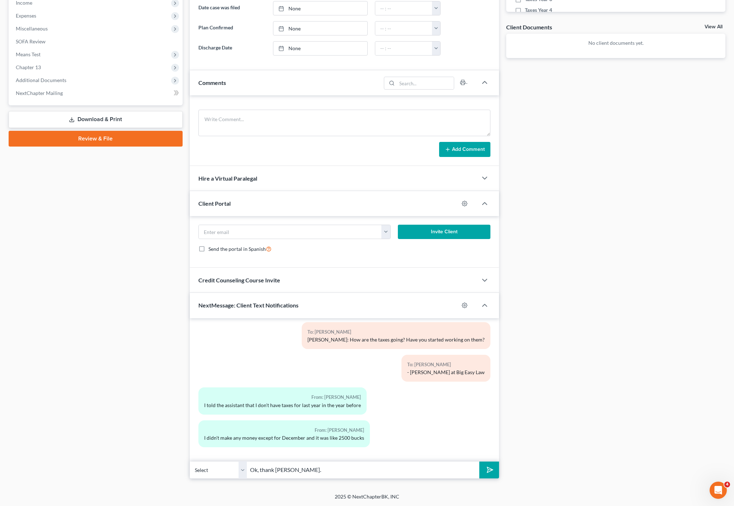
click at [479, 462] on button "submit" at bounding box center [489, 470] width 20 height 17
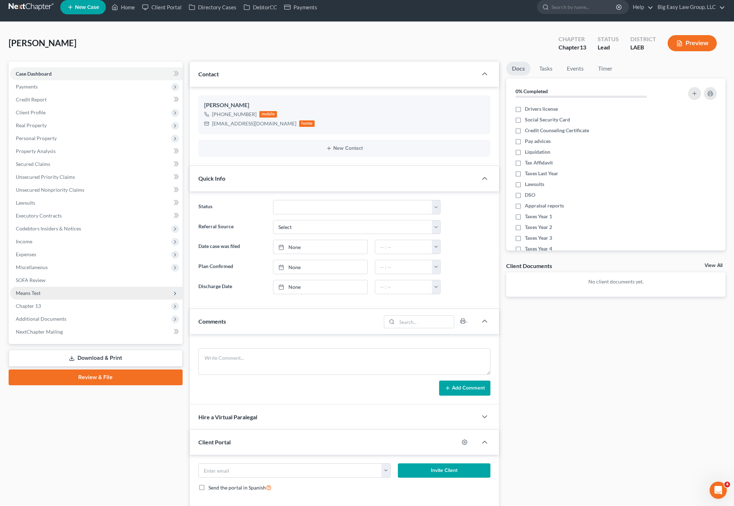
scroll to position [0, 0]
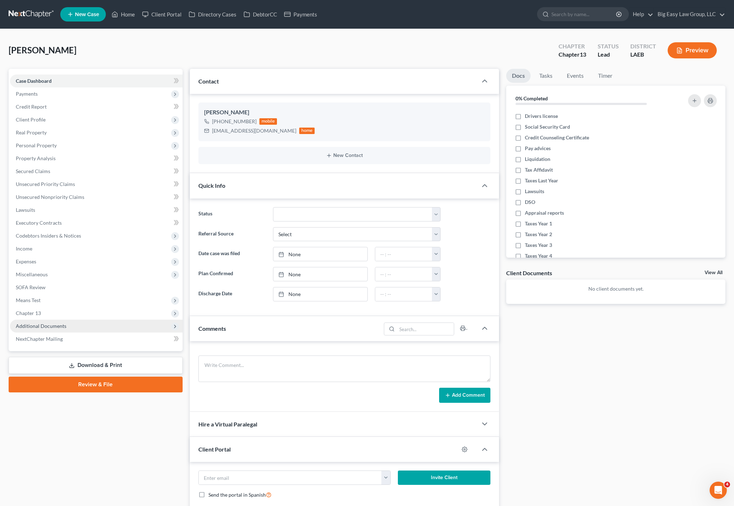
click at [76, 328] on span "Additional Documents" at bounding box center [96, 326] width 172 height 13
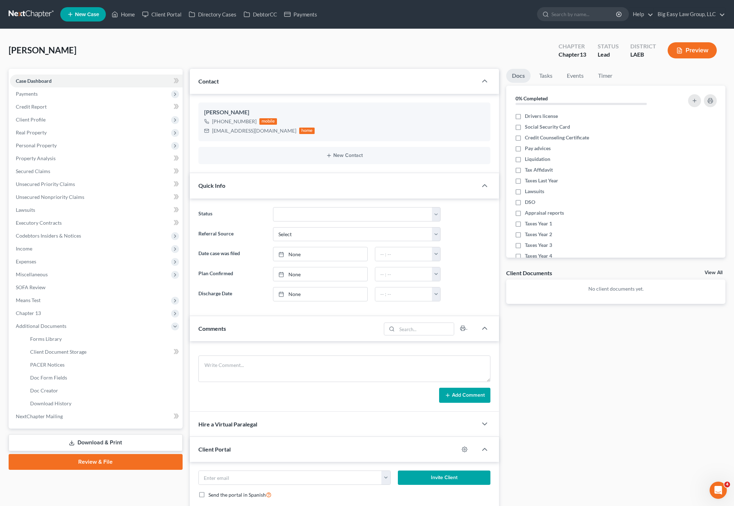
scroll to position [245, 0]
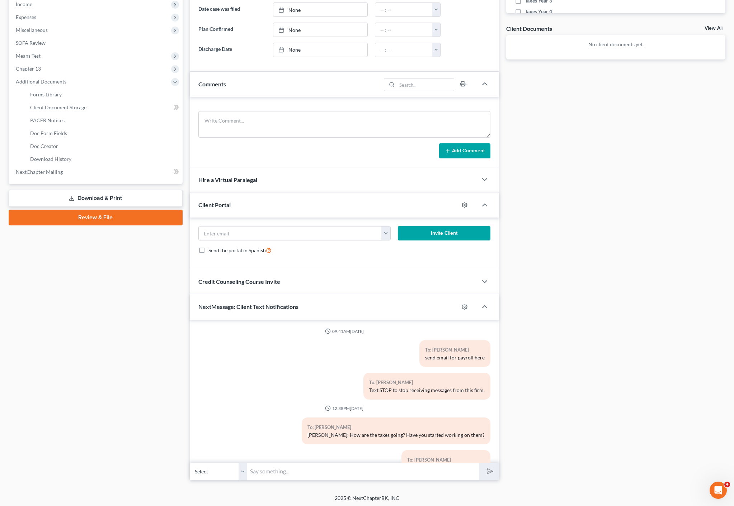
click at [365, 471] on input "text" at bounding box center [363, 472] width 232 height 18
type input "*you-"
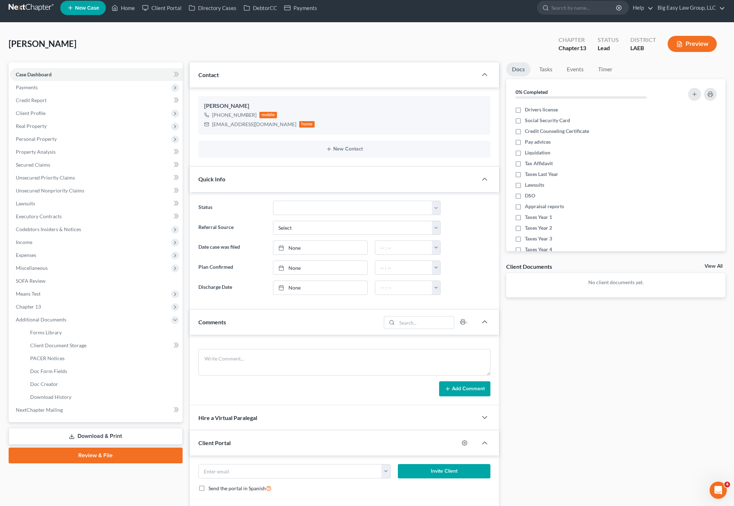
scroll to position [0, 0]
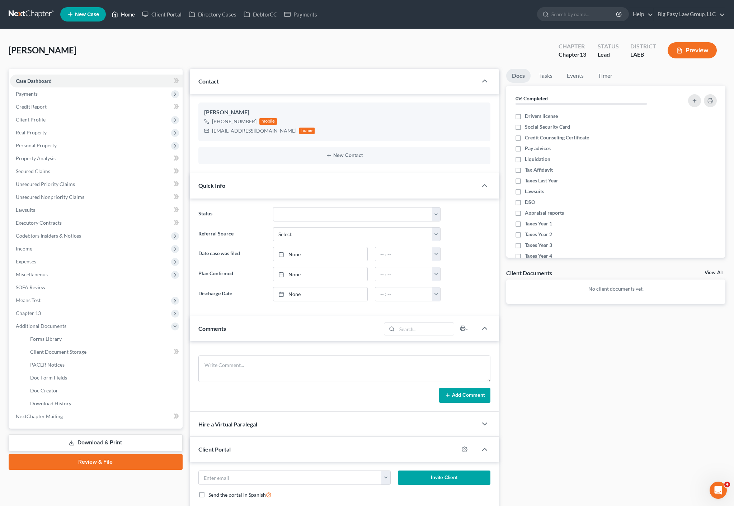
drag, startPoint x: 129, startPoint y: 9, endPoint x: 135, endPoint y: 11, distance: 6.9
click at [129, 9] on link "Home" at bounding box center [123, 14] width 30 height 13
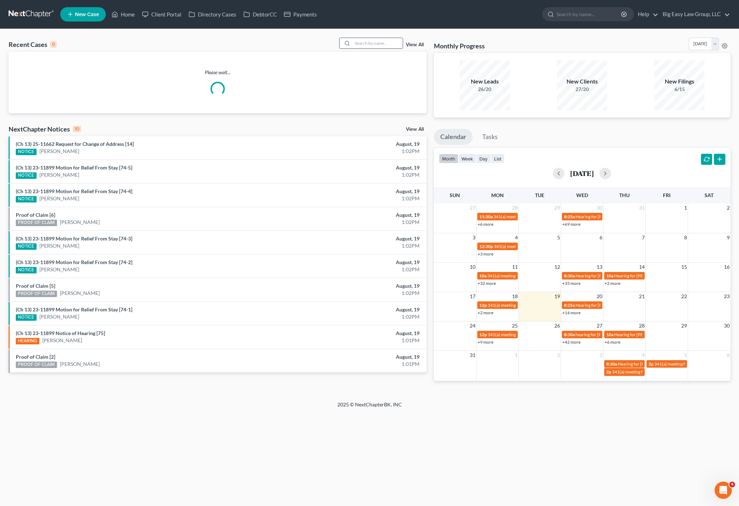
click at [383, 46] on input "search" at bounding box center [377, 43] width 50 height 10
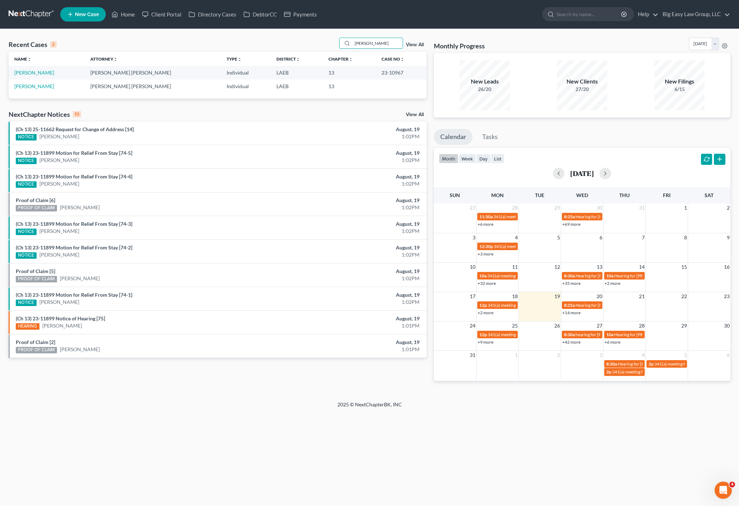
drag, startPoint x: 365, startPoint y: 38, endPoint x: 353, endPoint y: 35, distance: 12.2
click at [358, 37] on div "Recent Cases 2 [PERSON_NAME] View All Name unfold_more expand_more expand_less …" at bounding box center [369, 215] width 739 height 372
type input "[PERSON_NAME]"
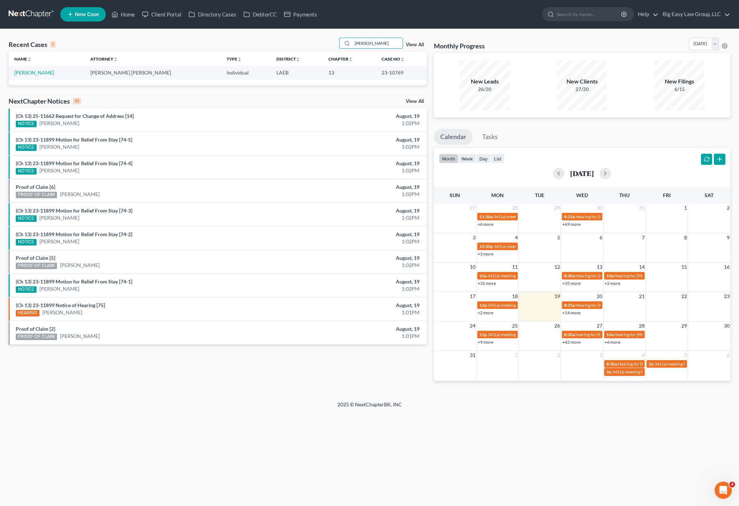
click at [26, 66] on th "Name unfold_more expand_more expand_less" at bounding box center [47, 59] width 76 height 14
click at [37, 73] on link "[PERSON_NAME]" at bounding box center [34, 73] width 40 height 6
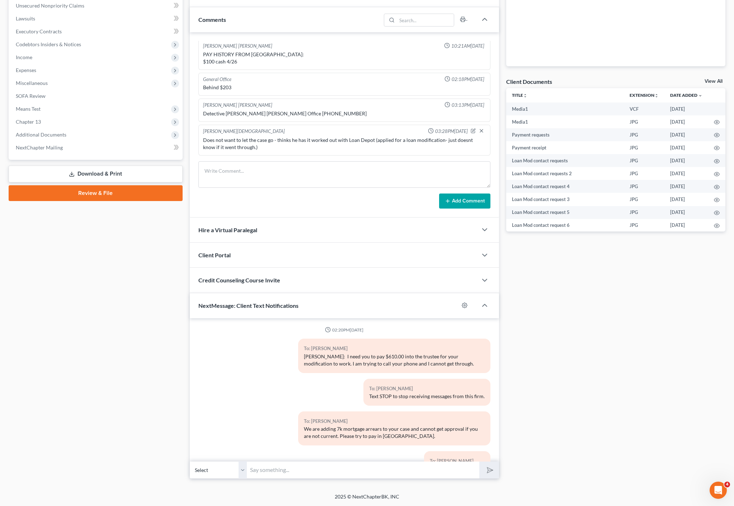
scroll to position [2614, 0]
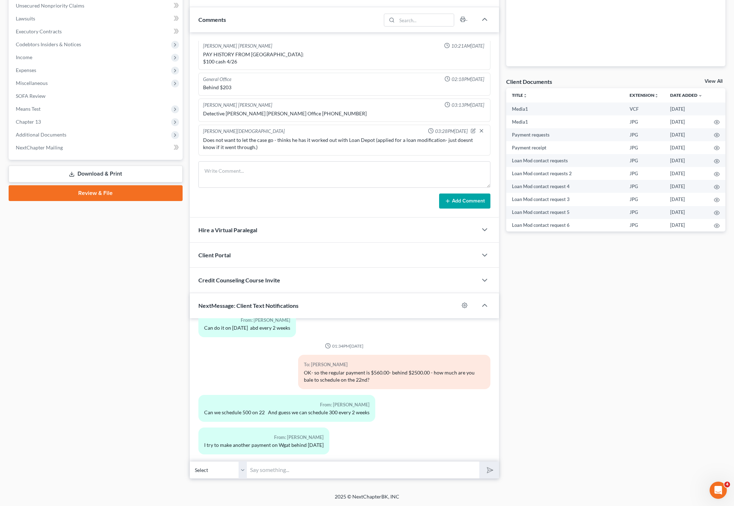
click at [302, 468] on input "text" at bounding box center [363, 470] width 232 height 18
type input "k"
type input "Ok- we will do that for now. [PERSON_NAME] will let you know what the continued…"
click at [479, 462] on button "submit" at bounding box center [489, 470] width 20 height 17
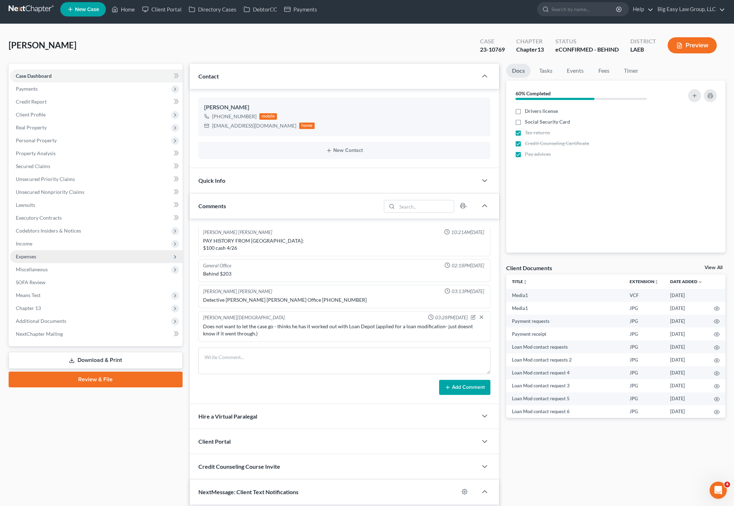
scroll to position [0, 0]
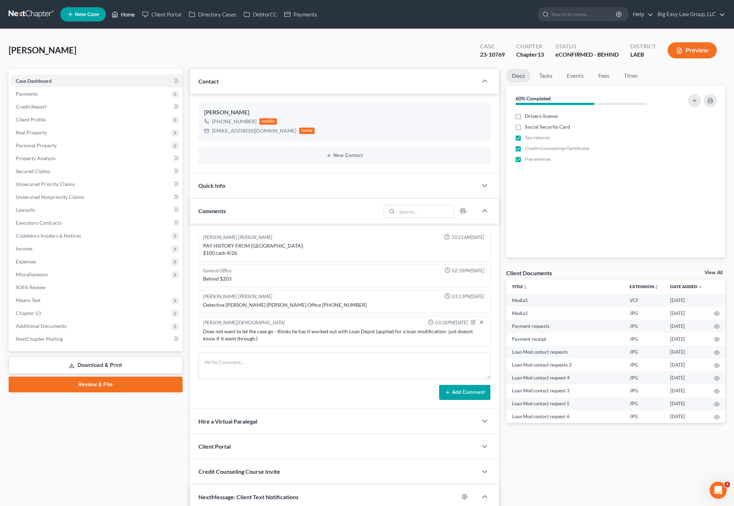
click at [134, 18] on link "Home" at bounding box center [123, 14] width 30 height 13
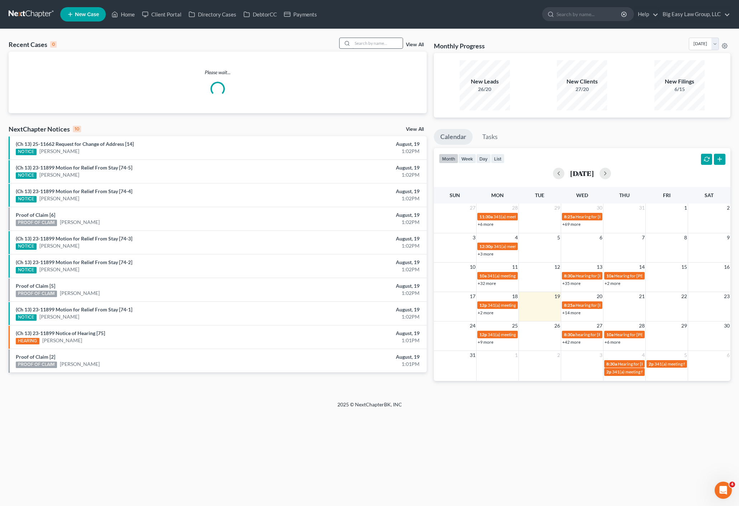
click at [361, 35] on div "Recent Cases 0 View All Please wait... NextChapter Notices 10 View All (Ch 13) …" at bounding box center [369, 215] width 739 height 372
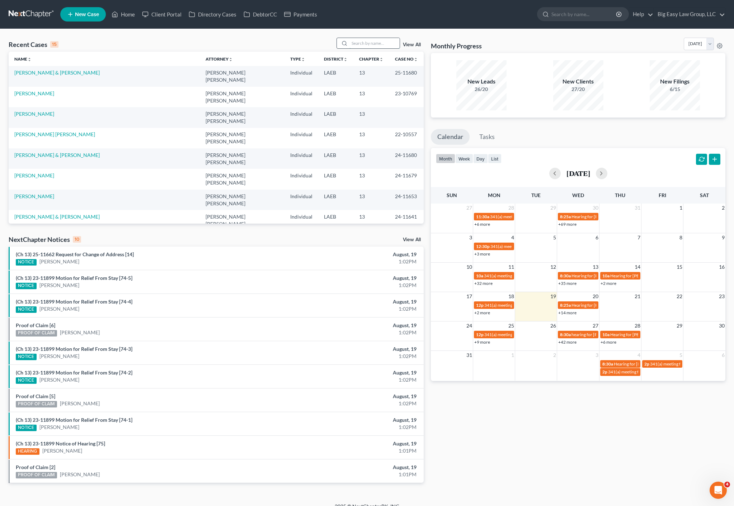
click at [378, 46] on input "search" at bounding box center [374, 43] width 50 height 10
type input "[PERSON_NAME]"
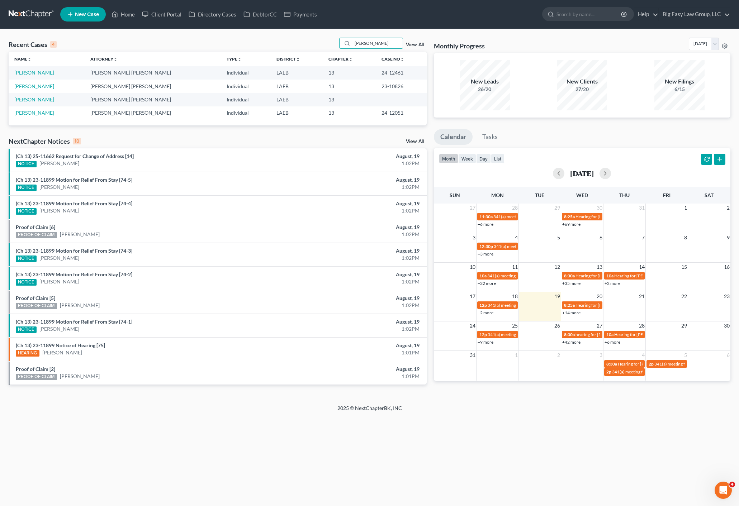
click at [32, 70] on link "[PERSON_NAME]" at bounding box center [34, 73] width 40 height 6
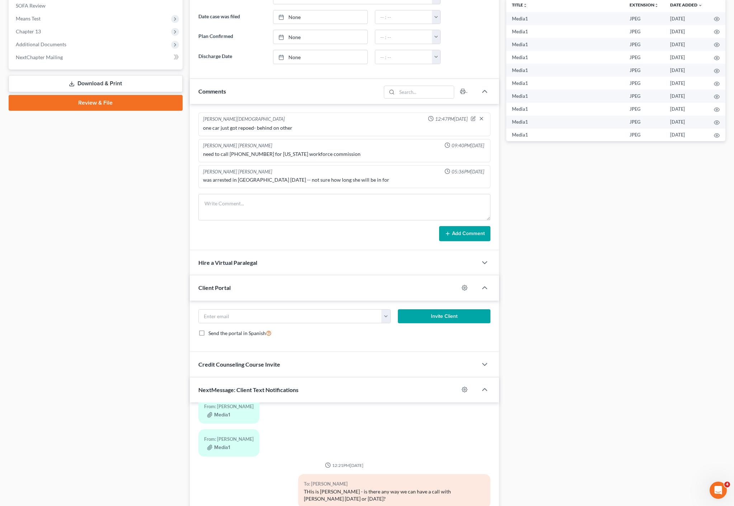
scroll to position [366, 0]
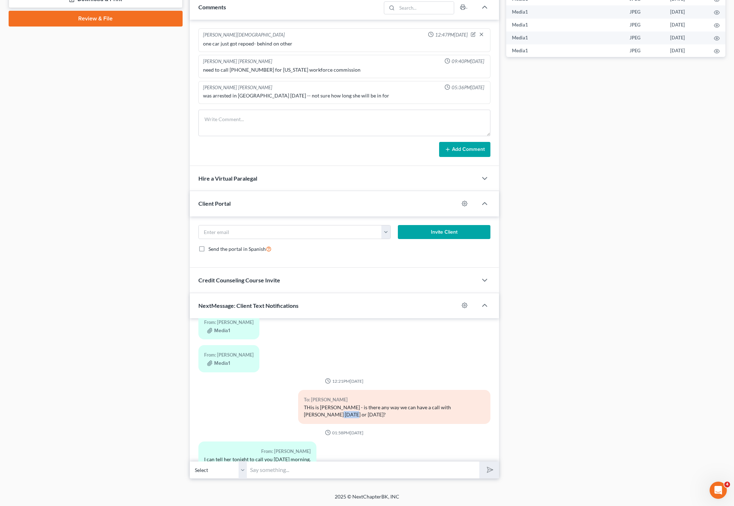
drag, startPoint x: 310, startPoint y: 393, endPoint x: 370, endPoint y: 394, distance: 59.9
click at [354, 404] on div "THis is [PERSON_NAME] - is there any way we can have a call with [PERSON_NAME] …" at bounding box center [394, 411] width 181 height 14
drag, startPoint x: 370, startPoint y: 394, endPoint x: 378, endPoint y: 418, distance: 25.4
click at [370, 404] on div "THis is [PERSON_NAME] - is there any way we can have a call with [PERSON_NAME] …" at bounding box center [394, 411] width 181 height 14
drag, startPoint x: 286, startPoint y: 431, endPoint x: 290, endPoint y: 405, distance: 26.2
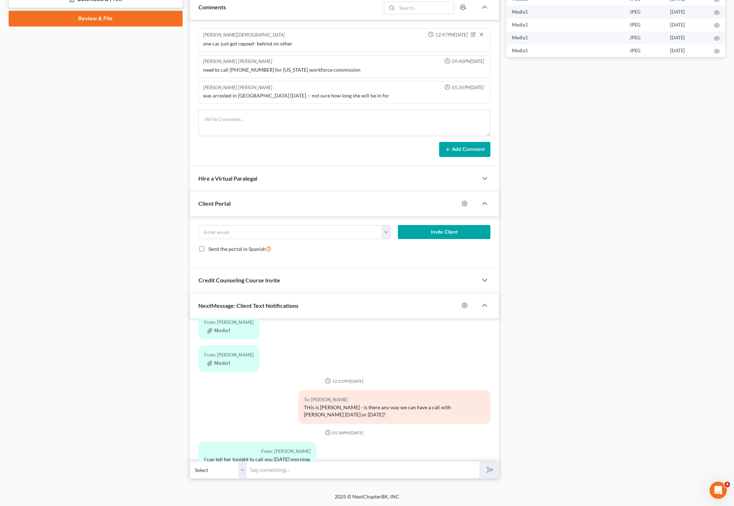
click at [283, 442] on div "From: [PERSON_NAME] I can tell her tonight to call you [DATE] morning." at bounding box center [295, 458] width 200 height 33
click at [294, 404] on div "To: [PERSON_NAME] THis is [PERSON_NAME] - is there any way we can have a call w…" at bounding box center [394, 410] width 200 height 40
click at [347, 442] on div "From: [PERSON_NAME] I can tell her tonight to call you [DATE] morning." at bounding box center [295, 458] width 200 height 33
drag, startPoint x: 349, startPoint y: 392, endPoint x: 314, endPoint y: 371, distance: 40.5
click at [309, 390] on div "To: [PERSON_NAME] THis is [PERSON_NAME] - is there any way we can have a call w…" at bounding box center [394, 407] width 193 height 34
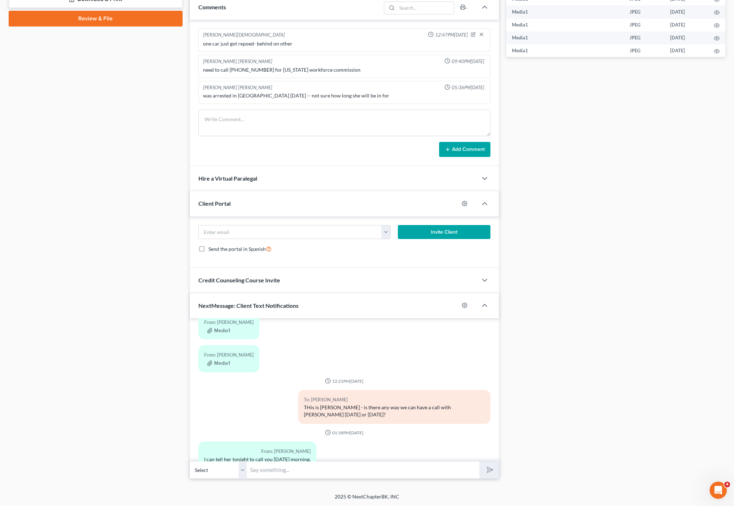
click at [315, 390] on div "To: [PERSON_NAME] THis is [PERSON_NAME] - is there any way we can have a call w…" at bounding box center [394, 407] width 193 height 34
drag, startPoint x: 340, startPoint y: 440, endPoint x: 239, endPoint y: 426, distance: 101.8
click at [237, 442] on div "From: [PERSON_NAME] I can tell her tonight to call you [DATE] morning." at bounding box center [295, 458] width 200 height 33
click at [321, 470] on input "text" at bounding box center [363, 470] width 232 height 18
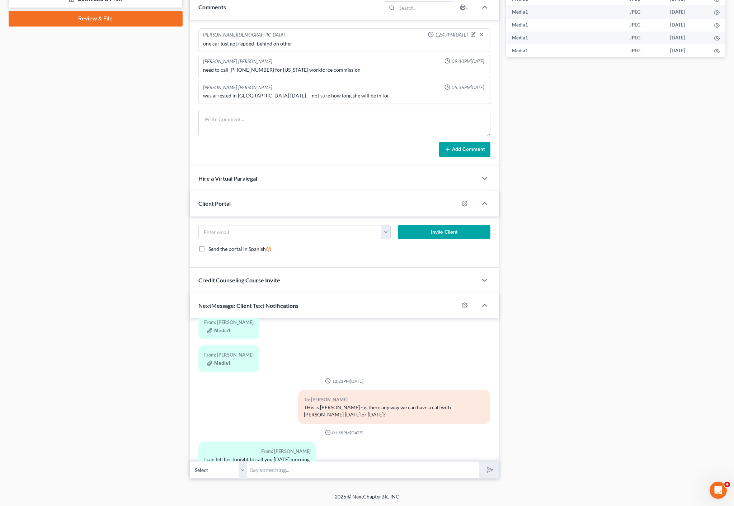
click at [236, 442] on div "From: [PERSON_NAME] I can tell her tonight to call you [DATE] morning." at bounding box center [257, 455] width 118 height 27
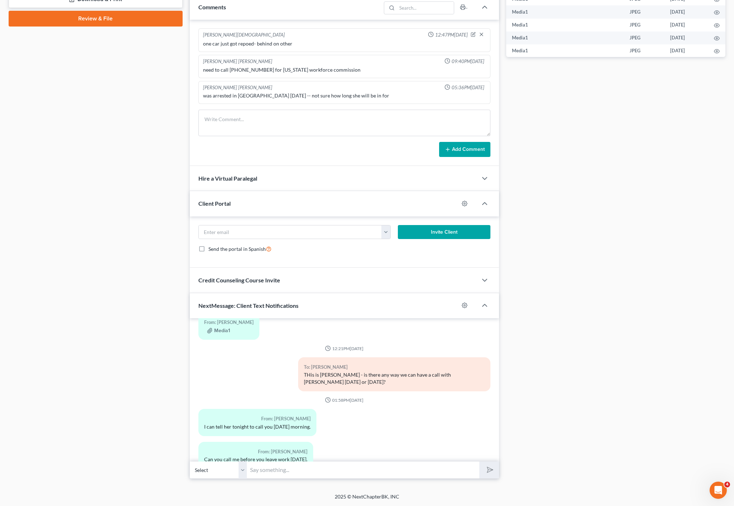
click at [279, 480] on div "Petition Navigation Case Dashboard Payments Invoices Payments Payments Credit R…" at bounding box center [367, 94] width 716 height 782
click at [286, 475] on input "text" at bounding box center [363, 470] width 232 height 18
click at [186, 392] on div "Updates & News × [US_STATE] [GEOGRAPHIC_DATA] Notes: Take a look at NextChapter…" at bounding box center [344, 91] width 317 height 776
click at [240, 448] on div "From: [PERSON_NAME]" at bounding box center [255, 452] width 103 height 8
click at [266, 456] on div "Can you call me before you leave work [DATE]." at bounding box center [255, 459] width 103 height 7
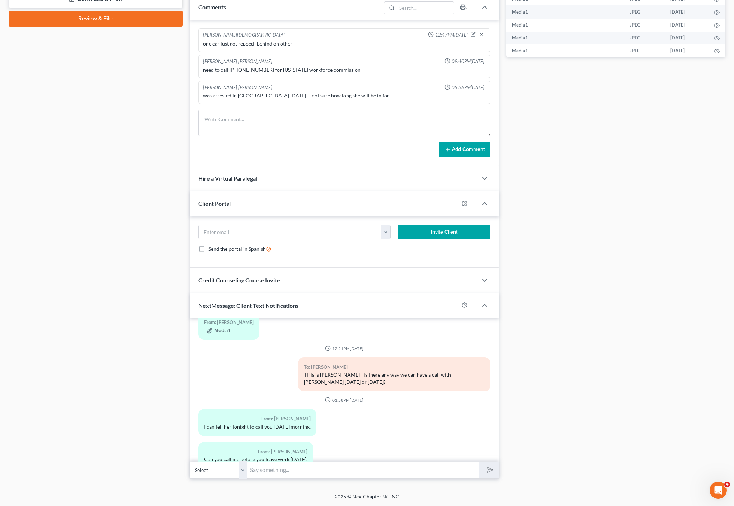
click at [471, 442] on div "From: [PERSON_NAME] Can you call me before you leave work [DATE]." at bounding box center [344, 458] width 299 height 33
click at [331, 469] on input "text" at bounding box center [363, 470] width 232 height 18
click at [398, 368] on div "To: [PERSON_NAME] THis is [PERSON_NAME] - is there any way we can have a call w…" at bounding box center [394, 374] width 193 height 34
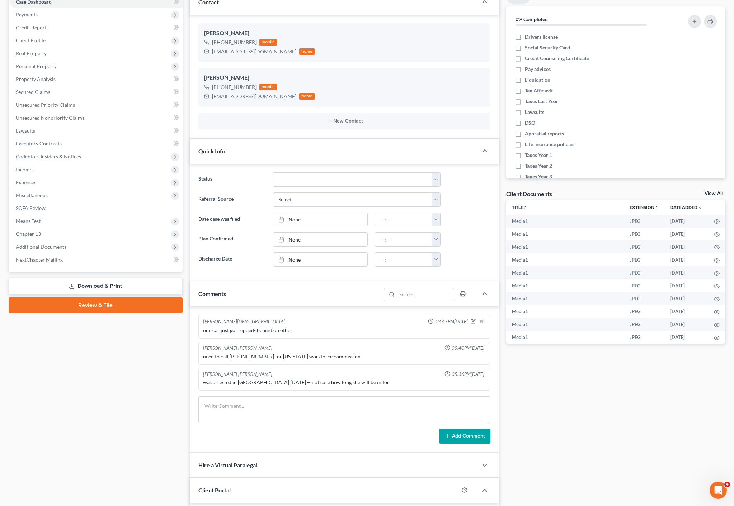
scroll to position [355, 0]
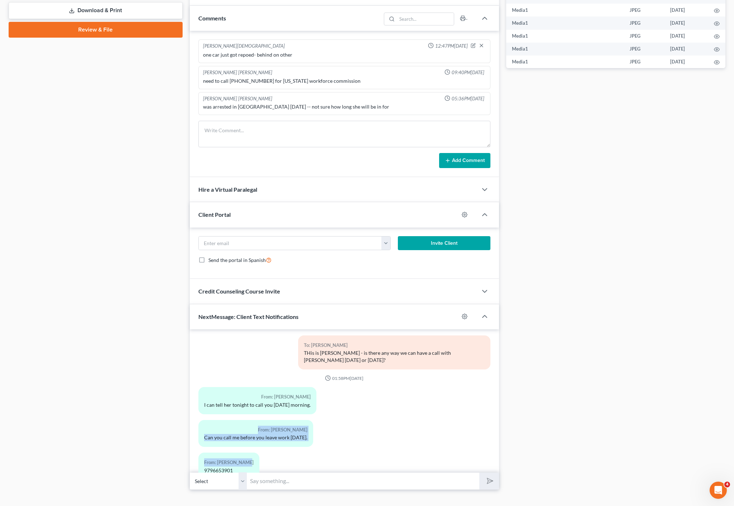
drag, startPoint x: 238, startPoint y: 403, endPoint x: 362, endPoint y: 443, distance: 130.6
drag, startPoint x: 363, startPoint y: 442, endPoint x: 204, endPoint y: 344, distance: 187.4
click at [190, 343] on div "11:53AM[DATE] To: [PERSON_NAME] If you get a picture of the checkstubs after 10…" at bounding box center [344, 400] width 309 height 143
click at [215, 375] on div "01:58PM[DATE]" at bounding box center [344, 378] width 292 height 6
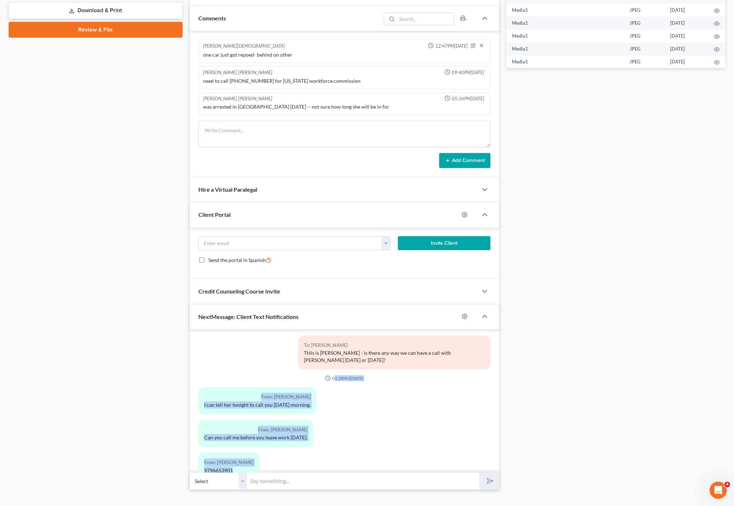
drag, startPoint x: 231, startPoint y: 376, endPoint x: 311, endPoint y: 435, distance: 99.8
click at [312, 453] on div "From: [PERSON_NAME] 9796653901" at bounding box center [295, 469] width 200 height 33
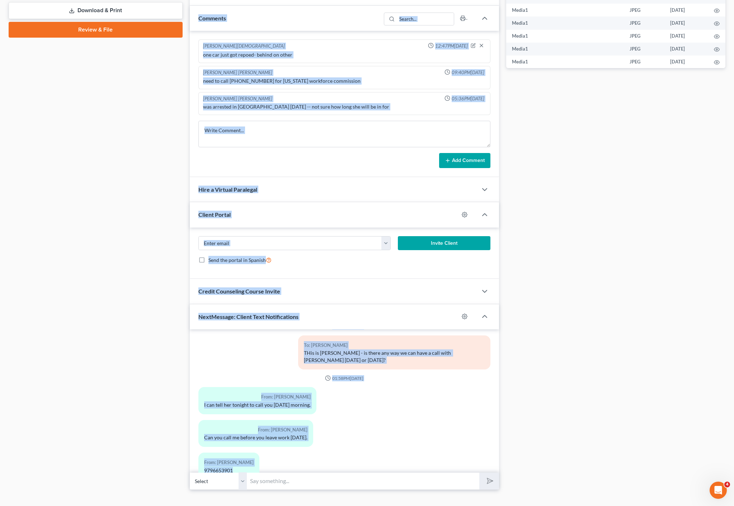
drag, startPoint x: 234, startPoint y: 439, endPoint x: 176, endPoint y: 343, distance: 111.5
click at [158, 366] on div "Petition Navigation Case Dashboard Payments Invoices Payments Payments Credit R…" at bounding box center [367, 102] width 724 height 776
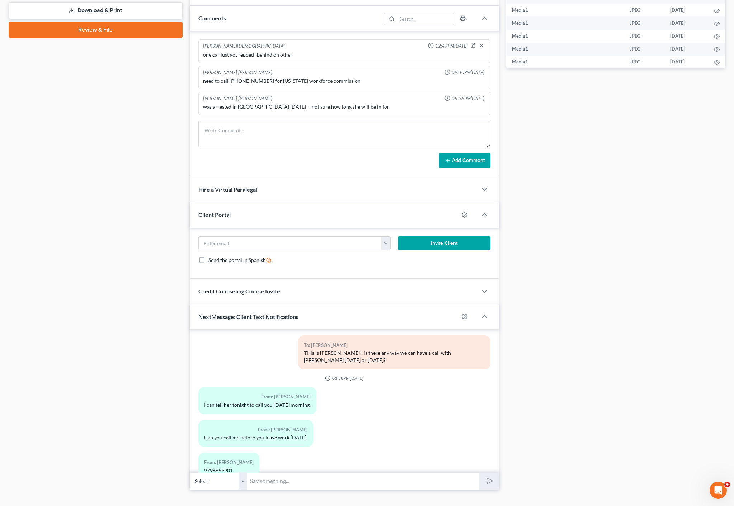
click at [185, 342] on div "Case Dashboard Payments Invoices Payments Payments Credit Report Client Profile" at bounding box center [95, 102] width 181 height 776
drag, startPoint x: 233, startPoint y: 398, endPoint x: 310, endPoint y: 451, distance: 93.8
click at [310, 453] on div "From: [PERSON_NAME] 9796653901" at bounding box center [295, 469] width 200 height 33
click at [90, 337] on div "Case Dashboard Payments Invoices Payments Payments Credit Report Client Profile" at bounding box center [95, 102] width 181 height 776
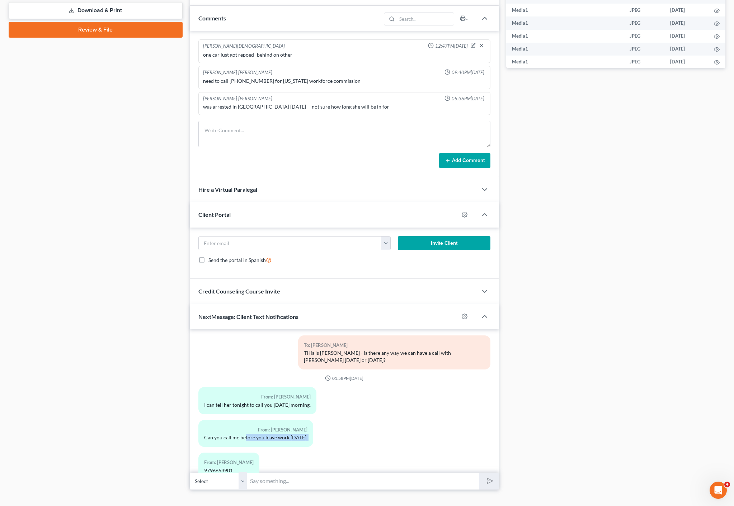
drag, startPoint x: 255, startPoint y: 430, endPoint x: 248, endPoint y: 388, distance: 42.4
drag, startPoint x: 248, startPoint y: 388, endPoint x: 289, endPoint y: 452, distance: 76.6
click at [248, 388] on div "From: [PERSON_NAME] I can tell her tonight to call you [DATE] morning." at bounding box center [257, 400] width 118 height 27
drag, startPoint x: 260, startPoint y: 442, endPoint x: 225, endPoint y: 425, distance: 39.3
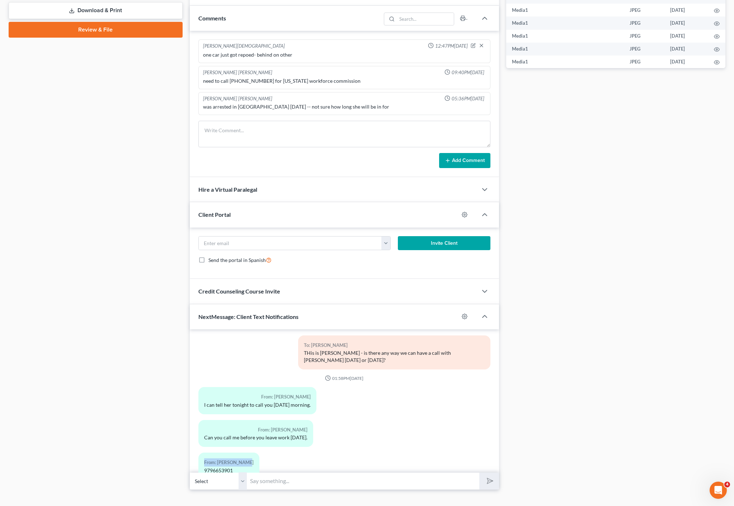
click at [227, 453] on div "From: [PERSON_NAME] 9796653901" at bounding box center [295, 469] width 200 height 33
click at [232, 423] on div "From: [PERSON_NAME] Can you call me before you leave work [DATE]." at bounding box center [255, 433] width 115 height 27
click at [273, 475] on input "text" at bounding box center [363, 482] width 232 height 18
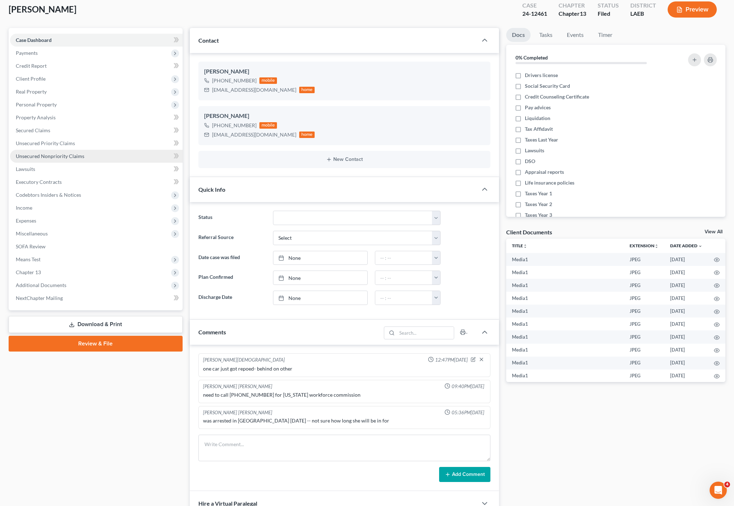
scroll to position [0, 0]
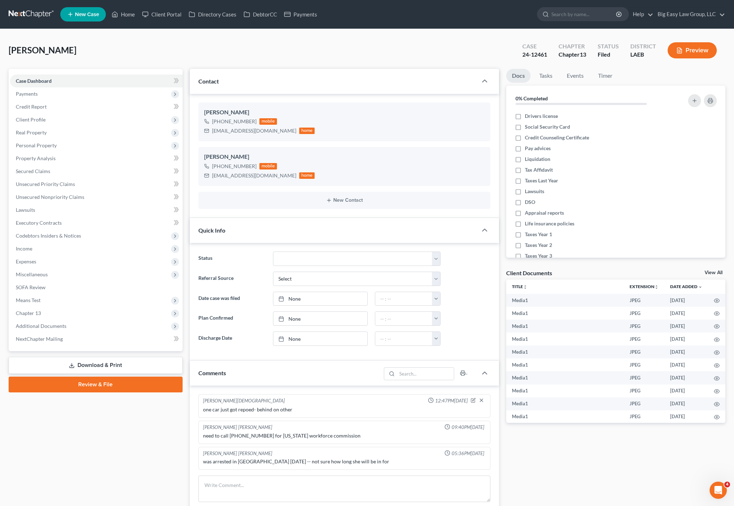
click at [128, 26] on nav "Home New Case Client Portal Directory Cases DebtorCC Payments Big Easy Law Grou…" at bounding box center [367, 14] width 734 height 29
click at [125, 19] on link "Home" at bounding box center [123, 14] width 30 height 13
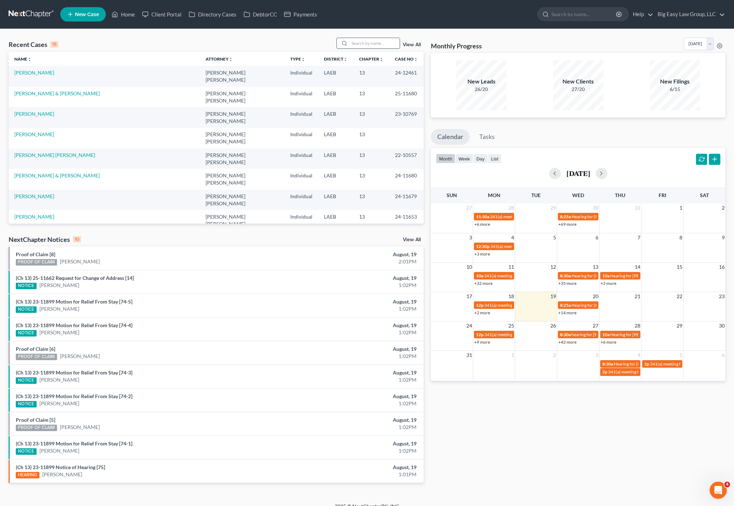
click at [362, 41] on input "search" at bounding box center [374, 43] width 50 height 10
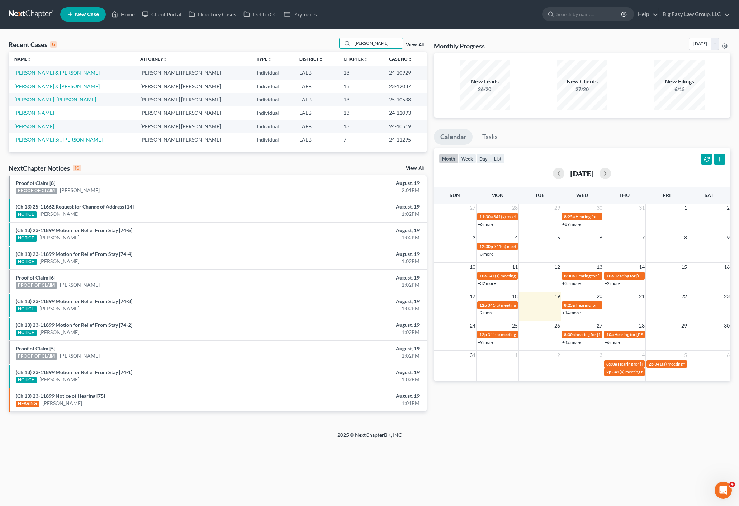
type input "[PERSON_NAME]"
click at [56, 88] on link "[PERSON_NAME] & [PERSON_NAME]" at bounding box center [56, 86] width 85 height 6
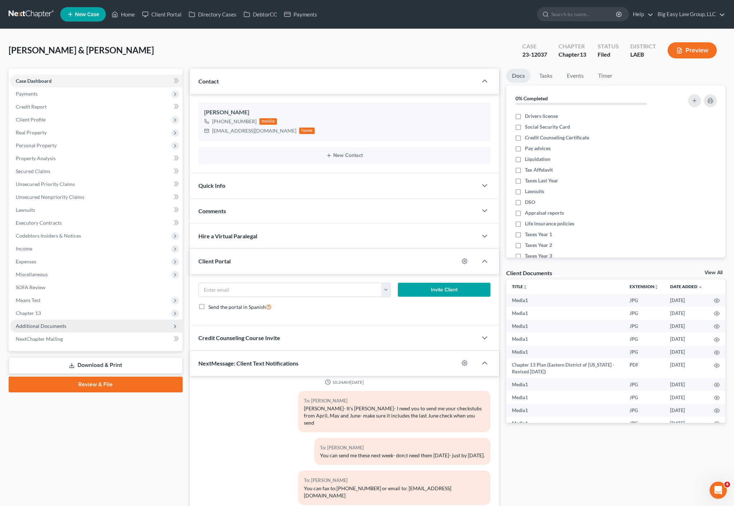
click at [54, 322] on span "Additional Documents" at bounding box center [96, 326] width 172 height 13
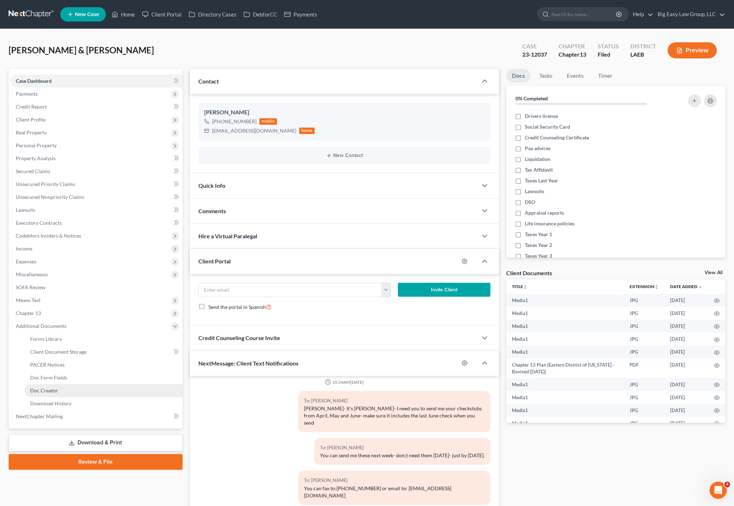
click at [49, 395] on link "Doc Creator" at bounding box center [103, 390] width 158 height 13
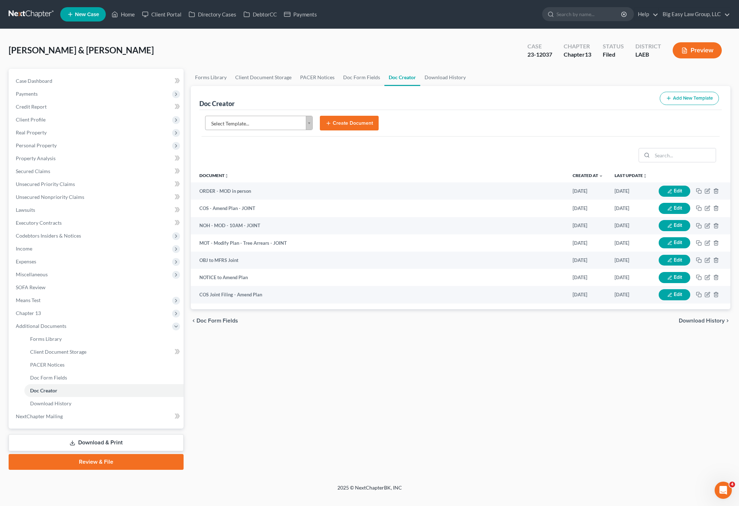
click at [275, 118] on body "Home New Case Client Portal Directory Cases DebtorCC Payments Big Easy Law Grou…" at bounding box center [369, 253] width 739 height 506
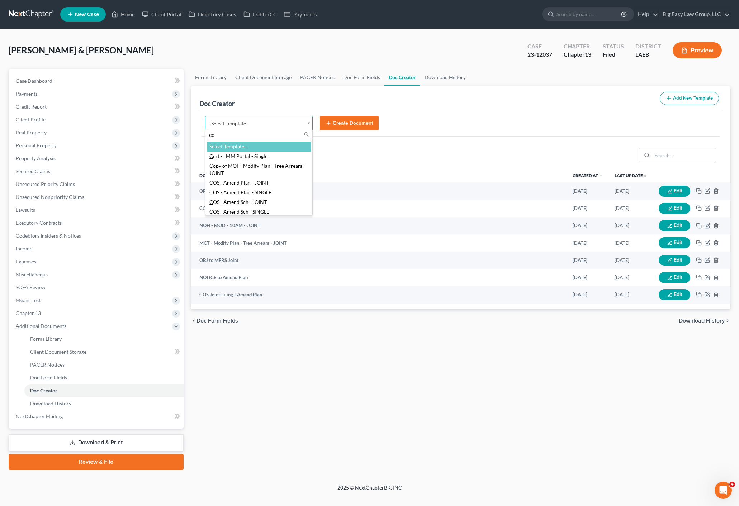
type input "cos"
select select "94528"
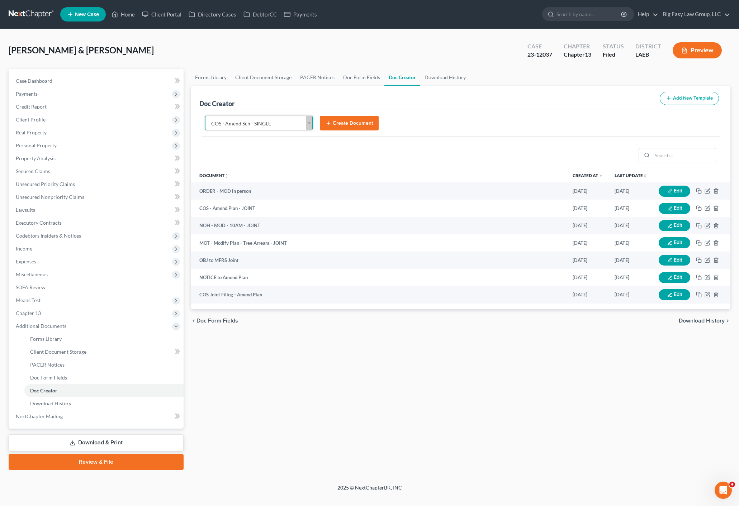
click at [349, 122] on button "Create Document" at bounding box center [349, 123] width 59 height 15
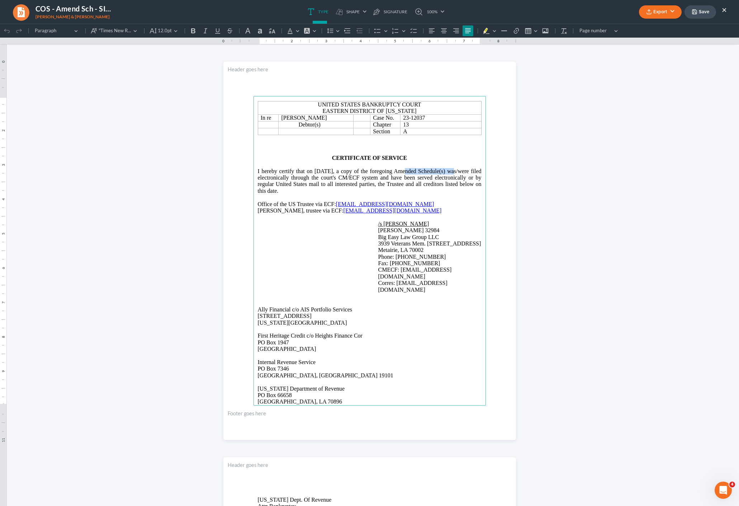
drag, startPoint x: 426, startPoint y: 171, endPoint x: 477, endPoint y: 171, distance: 51.3
click at [477, 171] on span "[DATE], a copy of the foregoing Amended Schedule(s) was/were filed electronical…" at bounding box center [370, 181] width 224 height 26
drag, startPoint x: 358, startPoint y: 199, endPoint x: 382, endPoint y: 188, distance: 26.8
click at [358, 199] on p "Rich Text Editor, page-0-main" at bounding box center [370, 197] width 224 height 6
click at [287, 174] on span "[DATE], a copy of the foregoingOrder Granting Motion To Modify Plan was filed e…" at bounding box center [370, 181] width 224 height 26
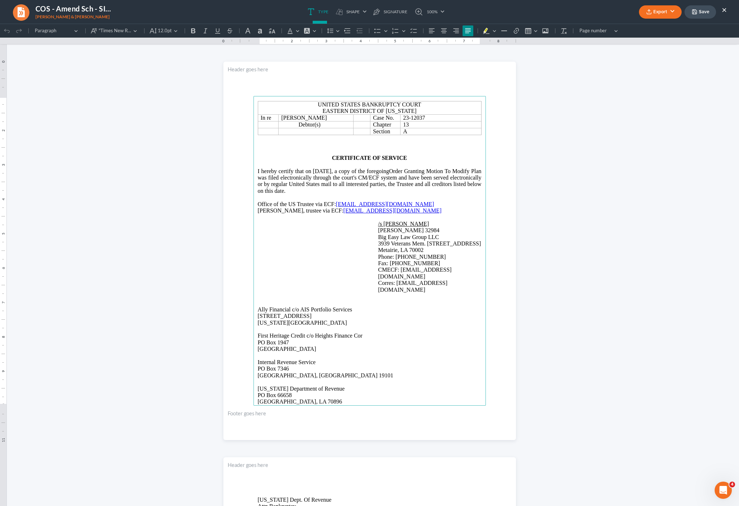
click at [285, 177] on span "[DATE], a copy of the foregoingOrder Granting Motion To Modify Plan was filed e…" at bounding box center [370, 181] width 224 height 26
click at [312, 179] on span "[DATE], a copy of the foregoingOrder Granting Motion To Modify Plan [ECF Doc 83…" at bounding box center [370, 181] width 224 height 26
drag, startPoint x: 502, startPoint y: 201, endPoint x: 484, endPoint y: 205, distance: 19.2
click at [502, 201] on section "United States Bankruptcy Court Eastern District of [US_STATE] In re [PERSON_NAM…" at bounding box center [369, 251] width 293 height 379
click at [656, 13] on button "Export" at bounding box center [660, 11] width 43 height 13
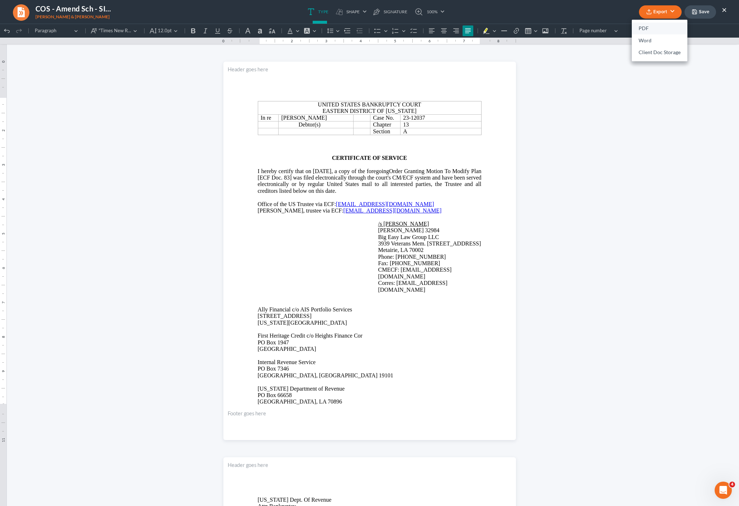
click at [667, 30] on link "PDF" at bounding box center [660, 29] width 56 height 12
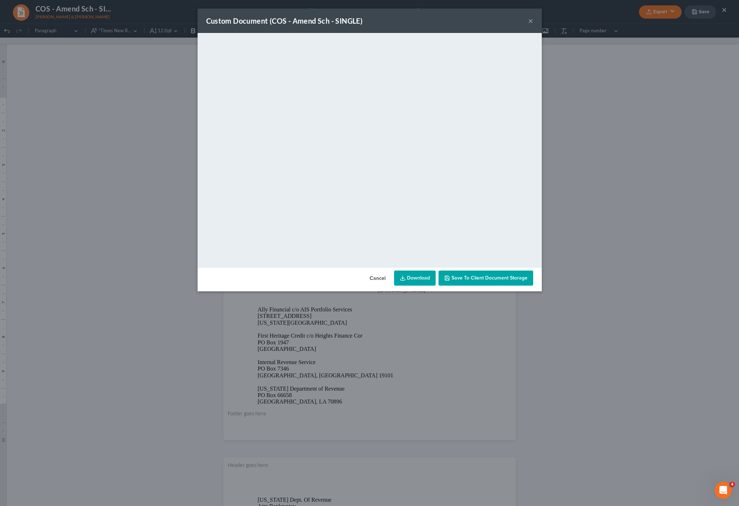
click at [420, 291] on div "Custom Document (COS - Amend Sch - SINGLE) × <object ng-attr-data='[URL][DOMAIN…" at bounding box center [369, 253] width 739 height 506
click at [423, 281] on link "Download" at bounding box center [415, 278] width 42 height 15
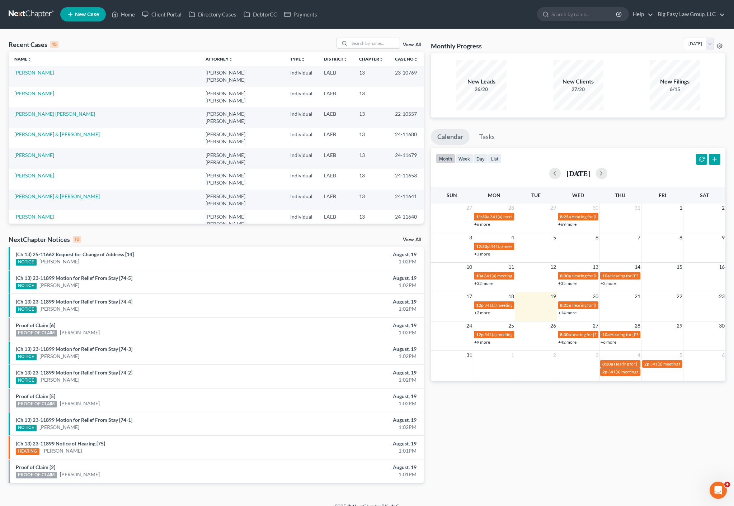
click at [34, 74] on link "[PERSON_NAME]" at bounding box center [34, 73] width 40 height 6
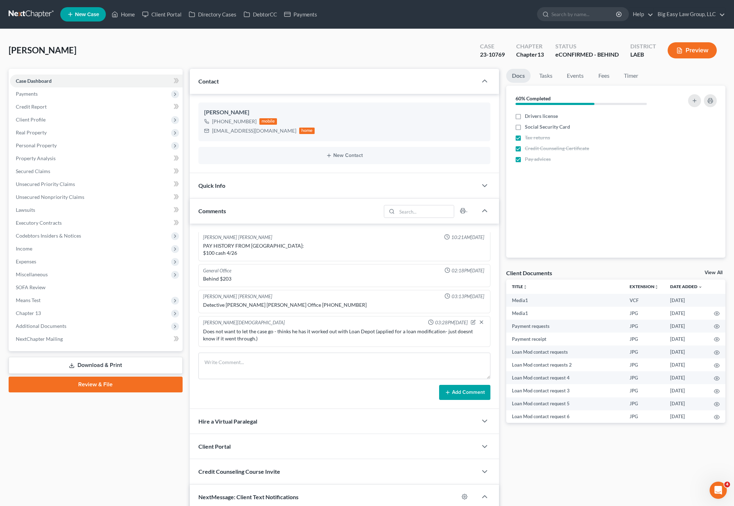
scroll to position [191, 0]
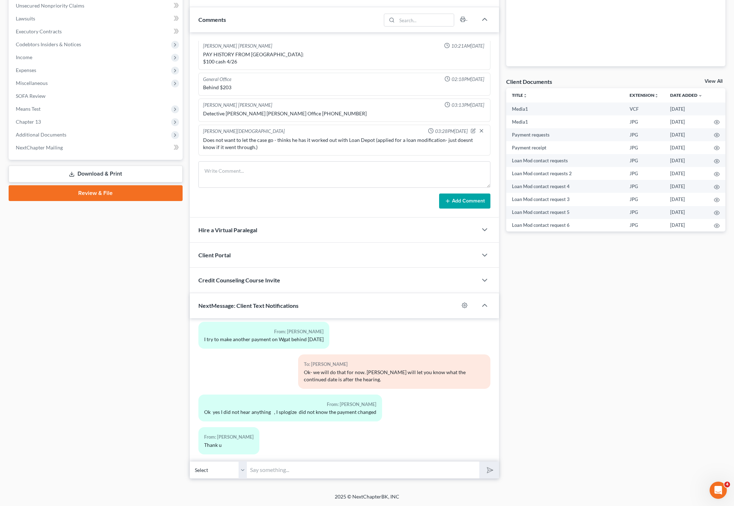
click at [278, 469] on input "text" at bounding box center [363, 470] width 232 height 18
type input "Ok no prob!"
click at [479, 462] on button "submit" at bounding box center [489, 470] width 20 height 17
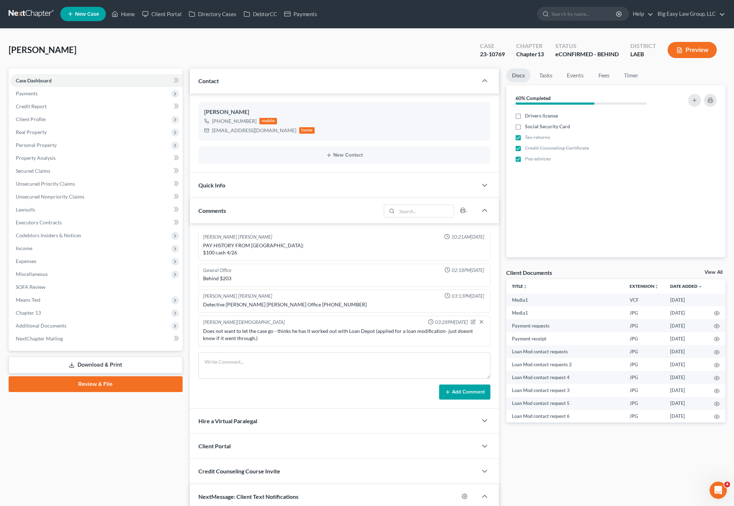
scroll to position [0, 0]
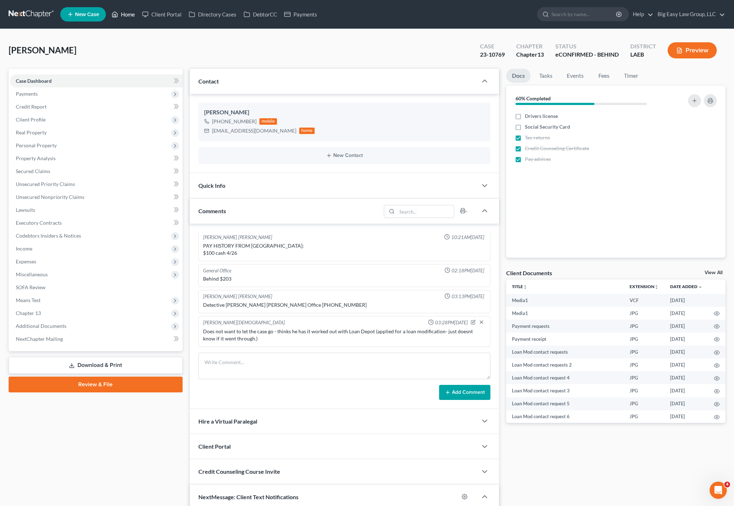
click at [130, 13] on link "Home" at bounding box center [123, 14] width 30 height 13
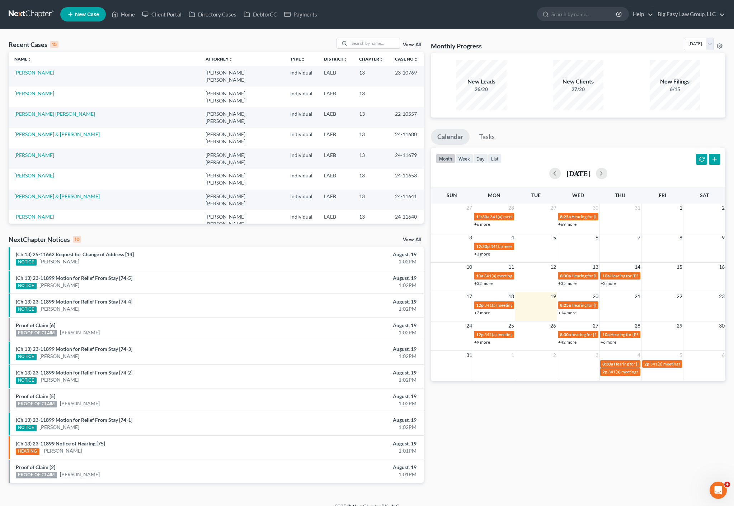
click at [98, 46] on div "Recent Cases 15 View All" at bounding box center [216, 45] width 415 height 14
click at [381, 46] on input "search" at bounding box center [374, 43] width 50 height 10
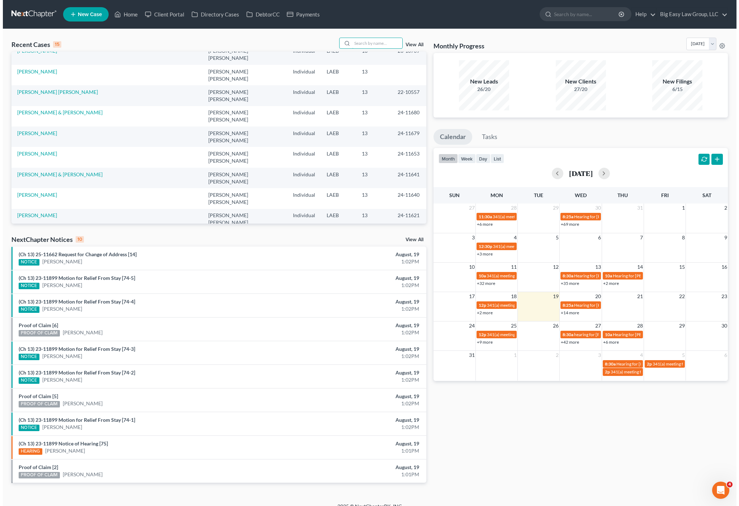
scroll to position [26, 0]
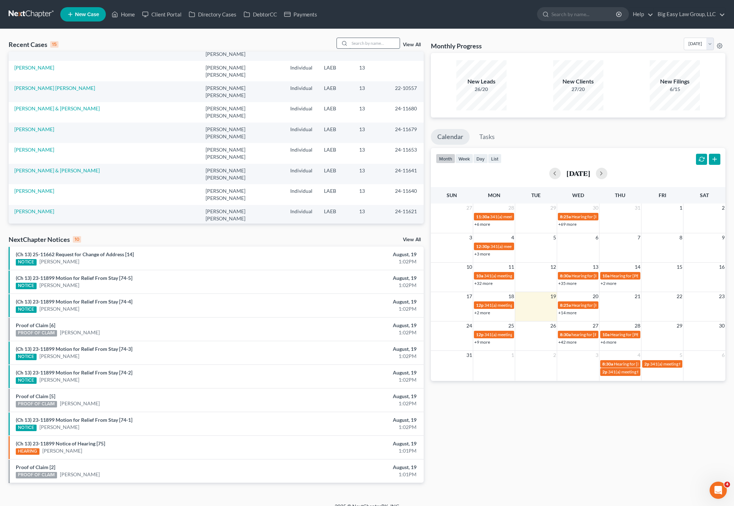
click at [374, 43] on input "search" at bounding box center [374, 43] width 50 height 10
type input "royal"
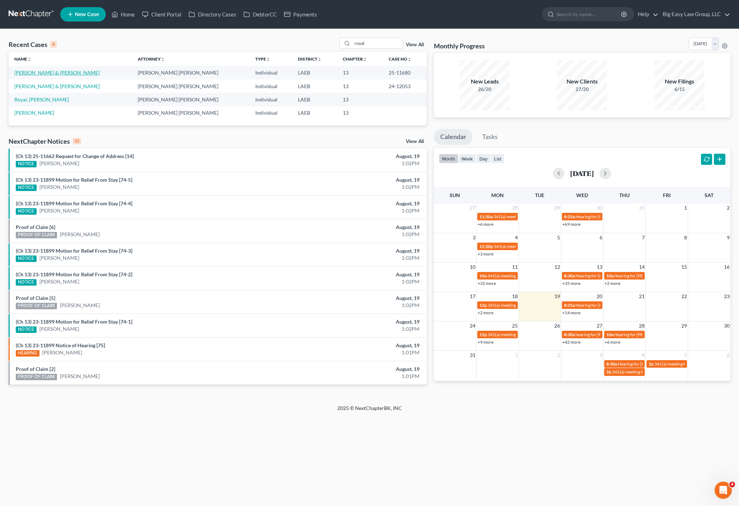
click at [25, 71] on link "[PERSON_NAME] & [PERSON_NAME]" at bounding box center [56, 73] width 85 height 6
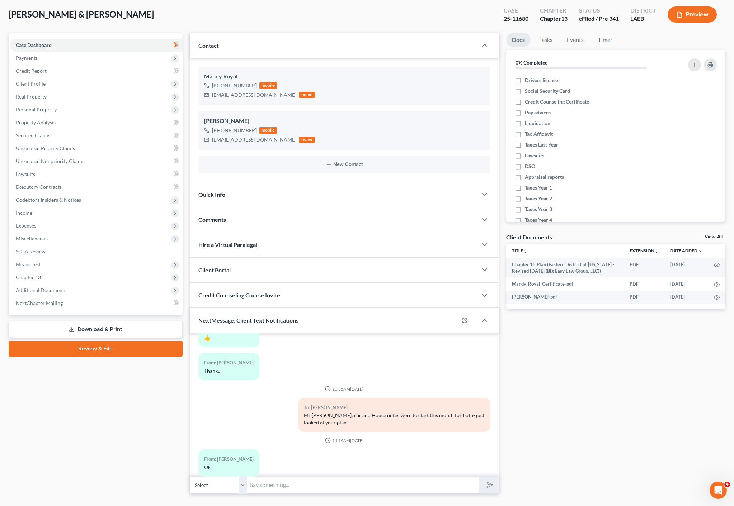
scroll to position [51, 0]
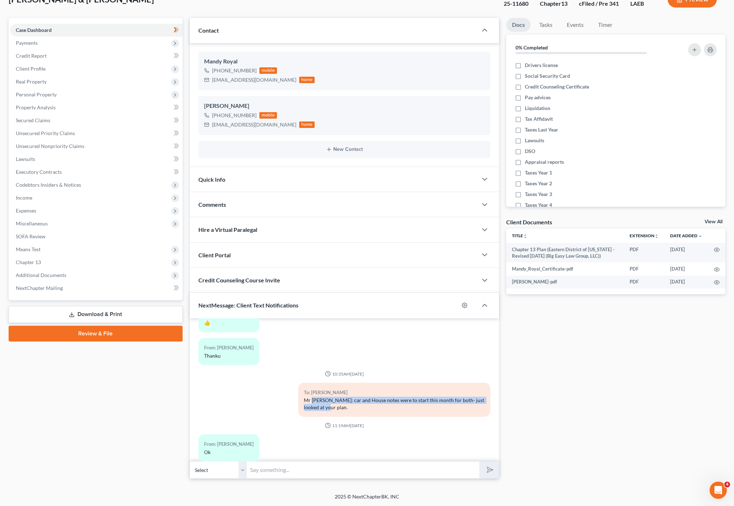
drag, startPoint x: 329, startPoint y: 385, endPoint x: 403, endPoint y: 399, distance: 74.8
click at [401, 400] on div "To: [PERSON_NAME] Mr [PERSON_NAME]: car and House notes were to start this mont…" at bounding box center [394, 400] width 193 height 34
click at [403, 399] on div "To: [PERSON_NAME] Mr [PERSON_NAME]: car and House notes were to start this mont…" at bounding box center [394, 400] width 193 height 34
drag, startPoint x: 309, startPoint y: 402, endPoint x: 362, endPoint y: 392, distance: 53.9
click at [345, 397] on div "To: [PERSON_NAME] Mr [PERSON_NAME]: car and House notes were to start this mont…" at bounding box center [394, 400] width 193 height 34
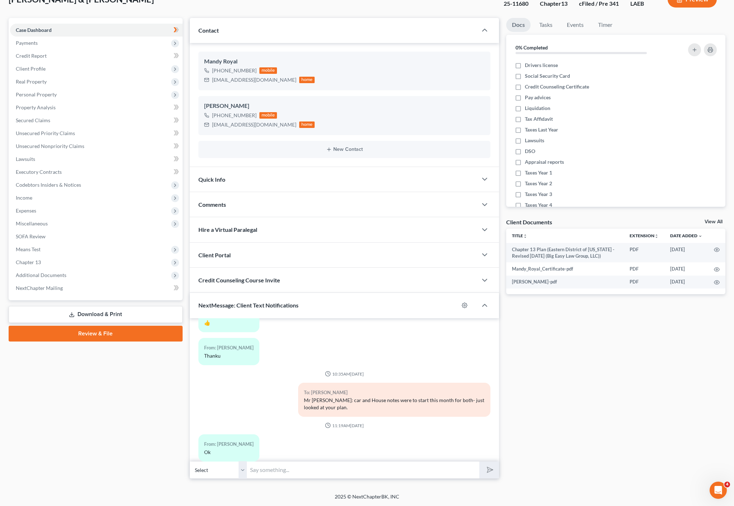
drag, startPoint x: 362, startPoint y: 392, endPoint x: 329, endPoint y: 388, distance: 33.2
click at [361, 397] on div "Mr [PERSON_NAME]: car and House notes were to start this month for both- just l…" at bounding box center [394, 404] width 181 height 14
drag, startPoint x: 329, startPoint y: 388, endPoint x: 335, endPoint y: 366, distance: 23.5
click at [322, 397] on div "Mr [PERSON_NAME]: car and House notes were to start this month for both- just l…" at bounding box center [394, 404] width 181 height 14
click at [352, 367] on div "04:01PM[DATE] To: [PERSON_NAME] Mr. Royal: When did you start your job? With Tr…" at bounding box center [344, 0] width 292 height 936
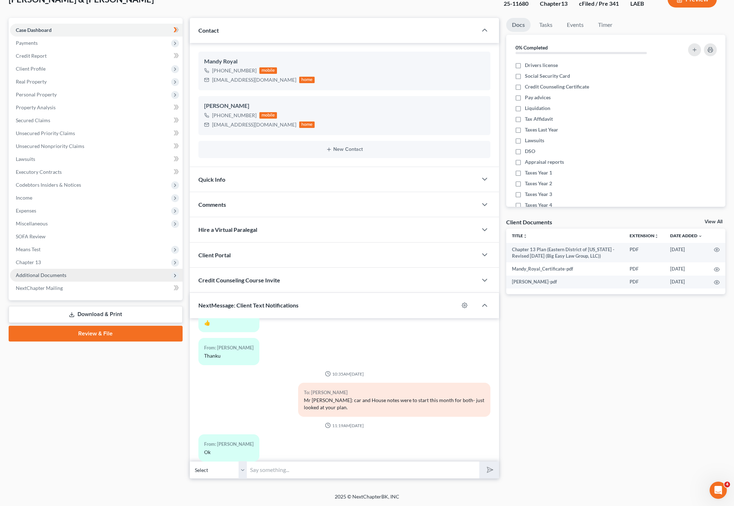
drag, startPoint x: 79, startPoint y: 276, endPoint x: 78, endPoint y: 272, distance: 4.4
click at [79, 274] on span "Additional Documents" at bounding box center [96, 275] width 172 height 13
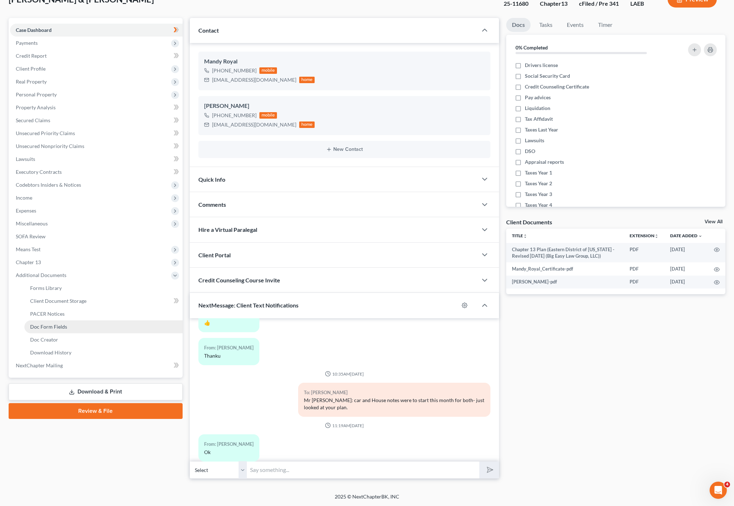
click at [85, 324] on link "Doc Form Fields" at bounding box center [103, 327] width 158 height 13
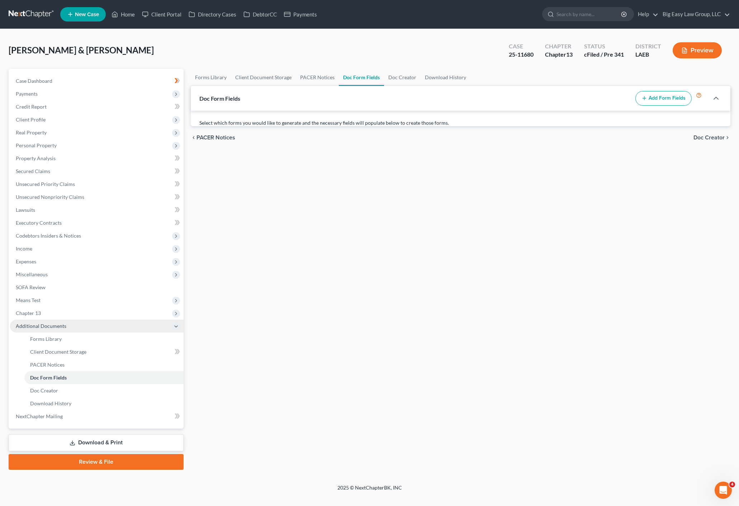
click at [86, 323] on span "Additional Documents" at bounding box center [97, 326] width 174 height 13
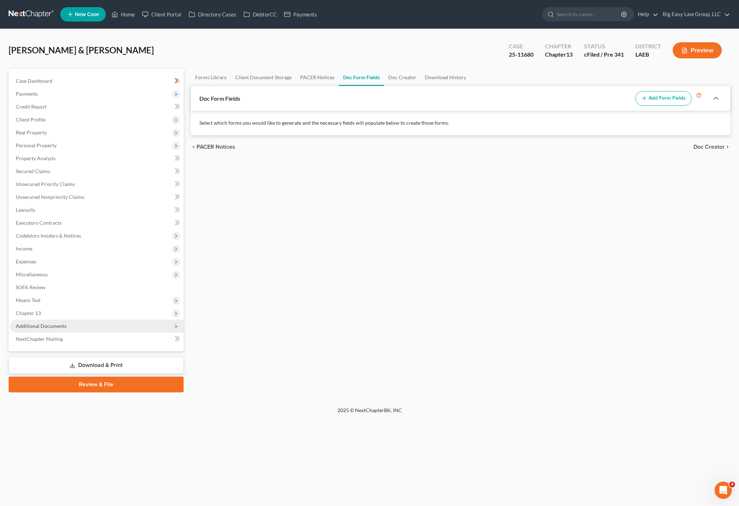
click at [77, 323] on span "Additional Documents" at bounding box center [97, 326] width 174 height 13
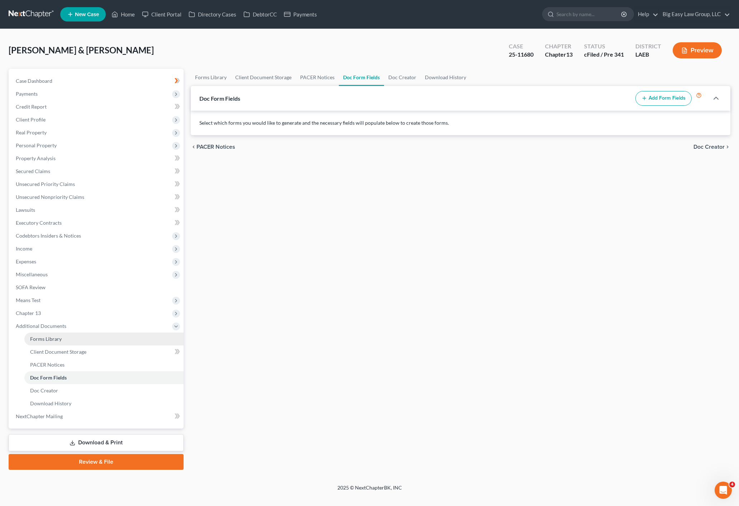
click at [60, 342] on span "Forms Library" at bounding box center [46, 339] width 32 height 6
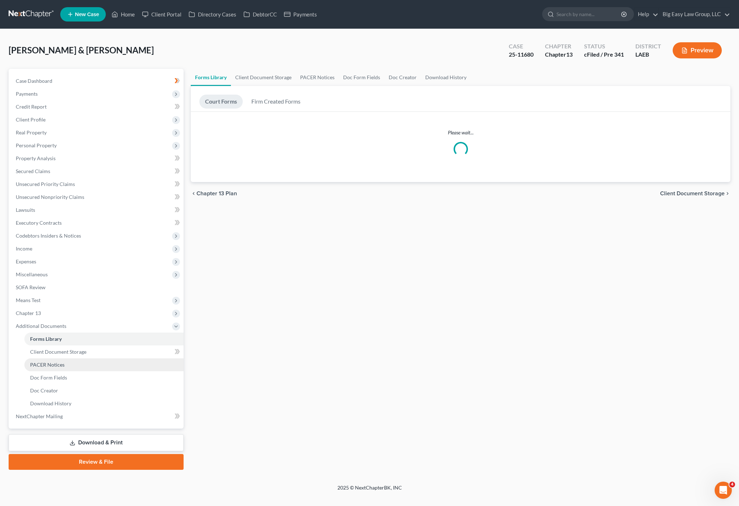
click at [69, 360] on link "PACER Notices" at bounding box center [103, 365] width 159 height 13
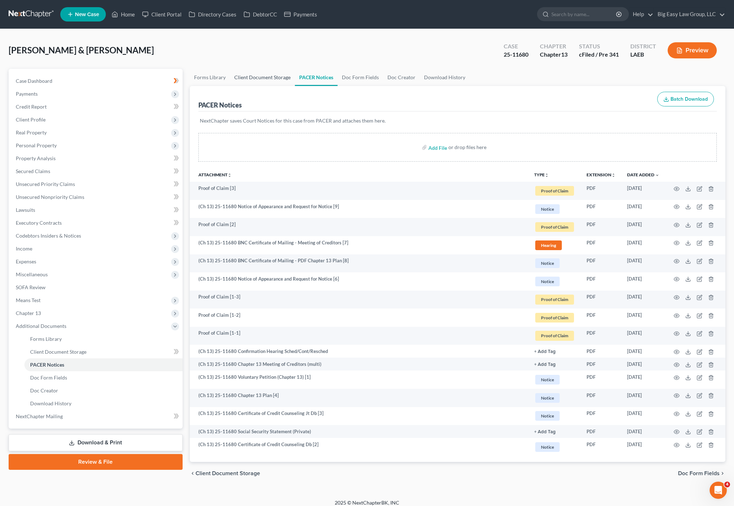
click at [267, 77] on link "Client Document Storage" at bounding box center [262, 77] width 65 height 17
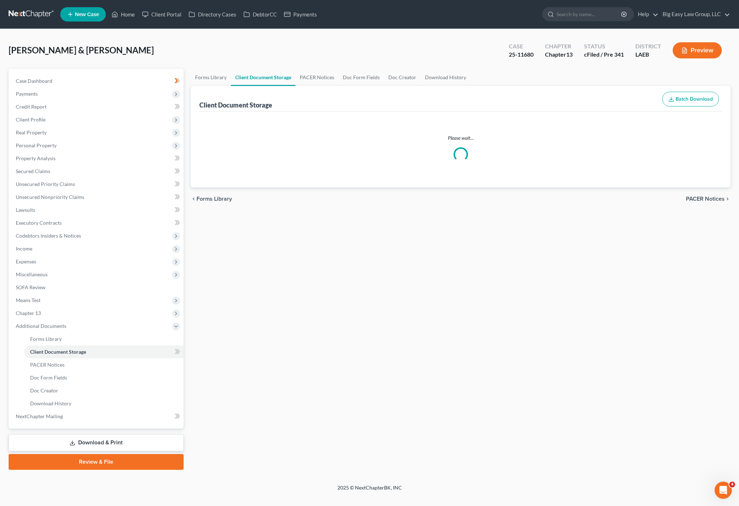
select select "0"
select select "1"
select select "3"
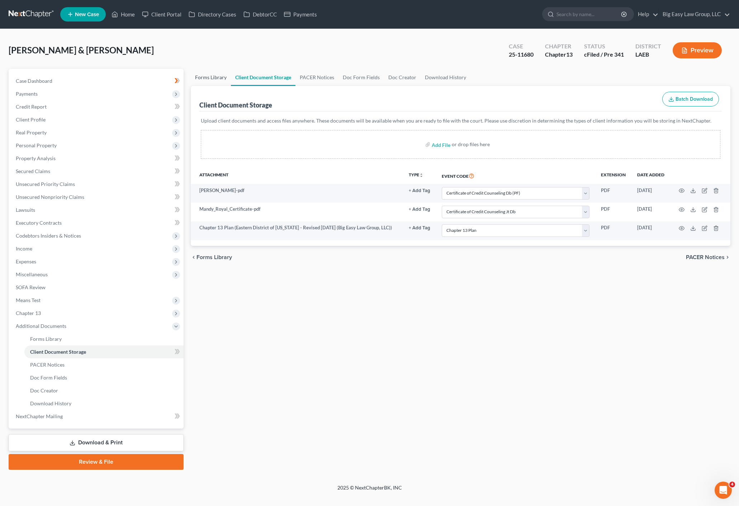
click at [208, 81] on link "Forms Library" at bounding box center [211, 77] width 40 height 17
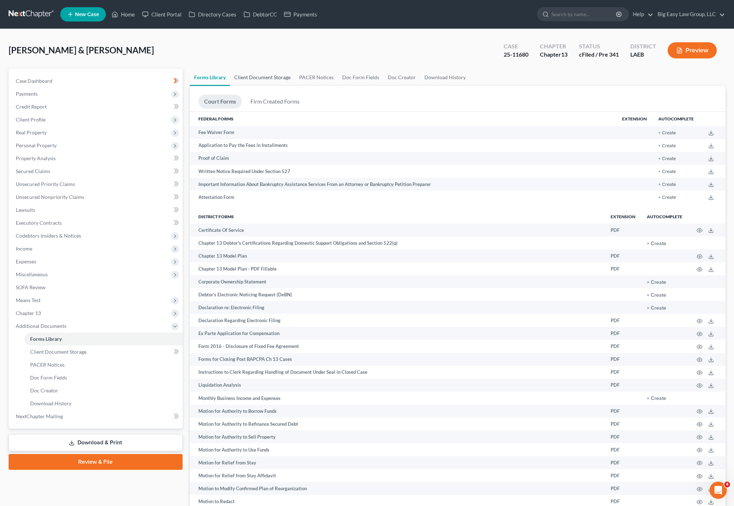
drag, startPoint x: 248, startPoint y: 80, endPoint x: 289, endPoint y: 84, distance: 40.7
click at [248, 80] on link "Client Document Storage" at bounding box center [262, 77] width 65 height 17
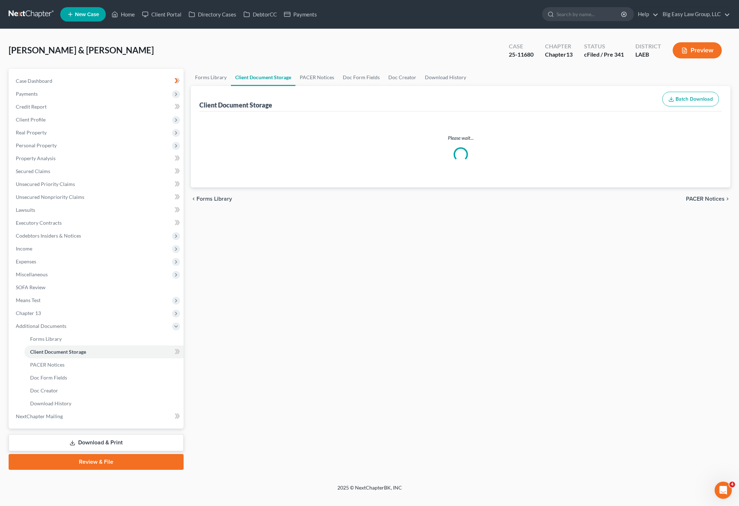
select select "0"
select select "1"
select select "3"
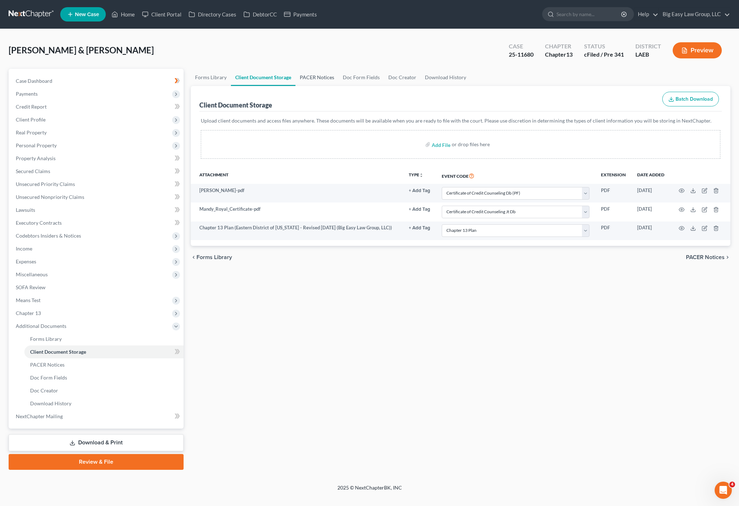
click at [295, 71] on link "PACER Notices" at bounding box center [316, 77] width 43 height 17
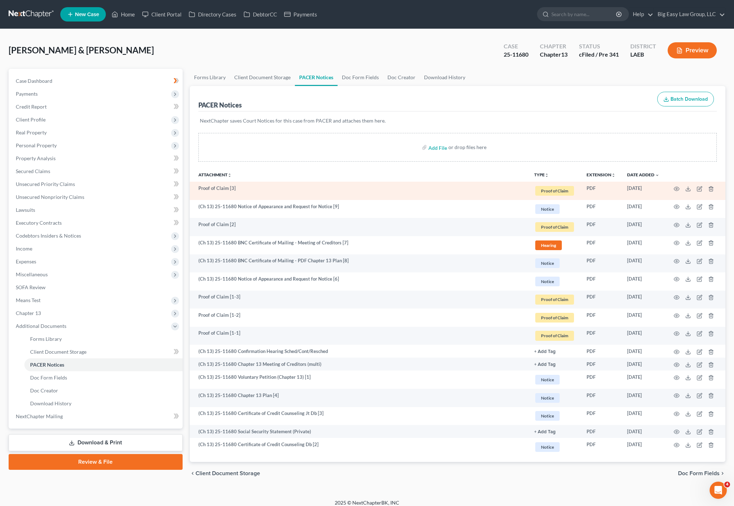
click at [288, 193] on td "Proof of Claim [3]" at bounding box center [359, 191] width 339 height 18
click at [678, 190] on icon "button" at bounding box center [676, 189] width 6 height 6
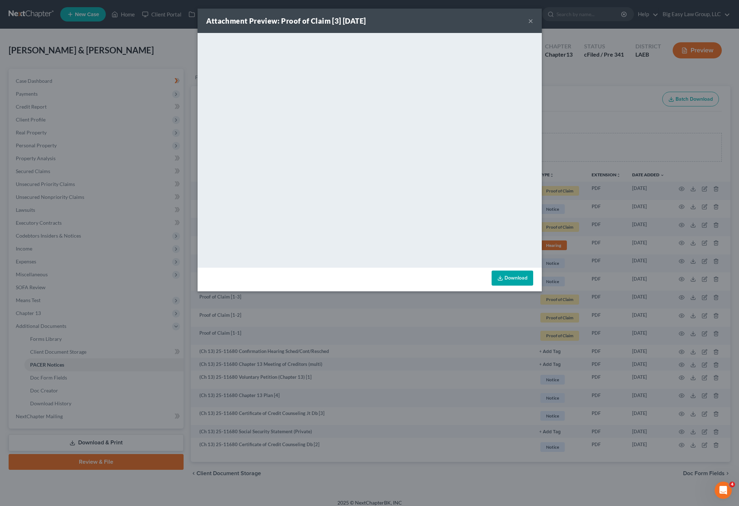
drag, startPoint x: 177, startPoint y: 64, endPoint x: 222, endPoint y: 73, distance: 45.7
click at [177, 64] on div "Attachment Preview: Proof of Claim [3] [DATE] × <object ng-attr-data='[URL][DOM…" at bounding box center [369, 253] width 739 height 506
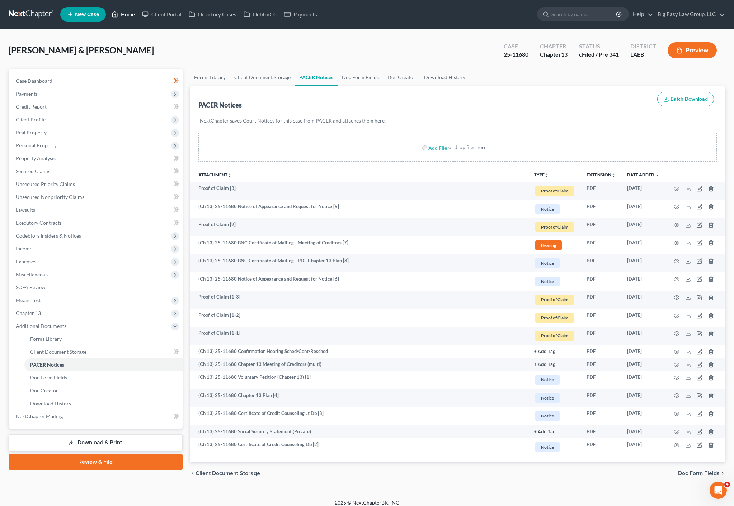
click at [127, 17] on link "Home" at bounding box center [123, 14] width 30 height 13
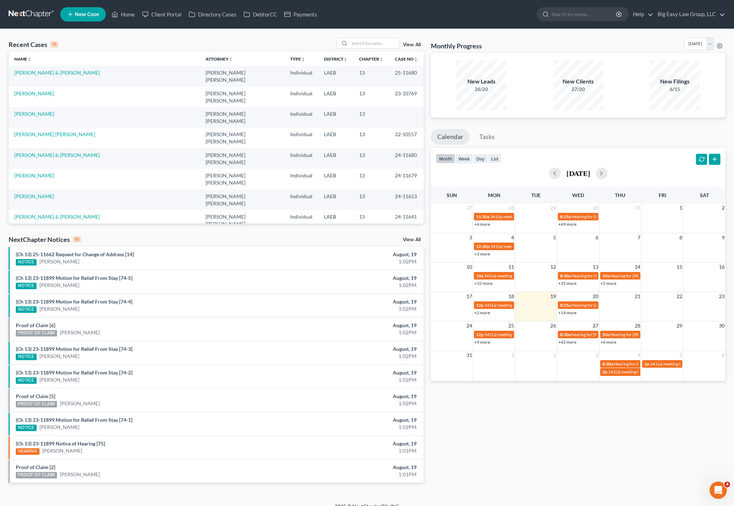
click at [118, 44] on div "Recent Cases 15 View All" at bounding box center [216, 45] width 415 height 14
click at [119, 12] on link "Home" at bounding box center [123, 14] width 30 height 13
click at [361, 46] on input "search" at bounding box center [374, 43] width 50 height 10
type input "23-12037"
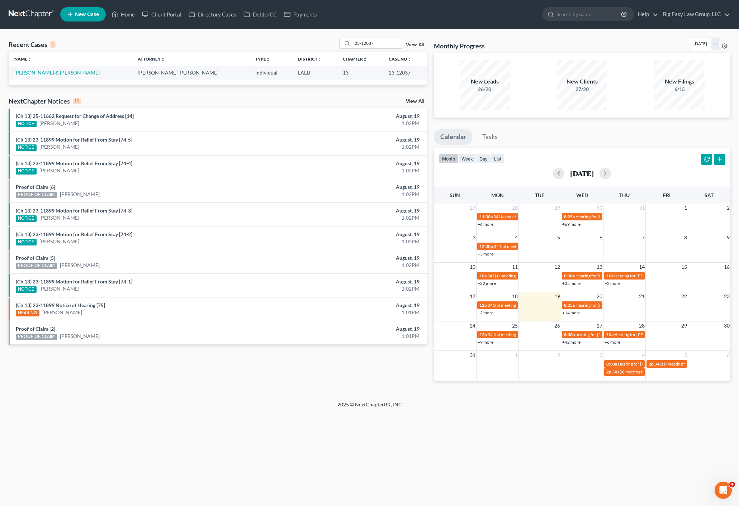
click at [51, 74] on link "[PERSON_NAME] & [PERSON_NAME]" at bounding box center [56, 73] width 85 height 6
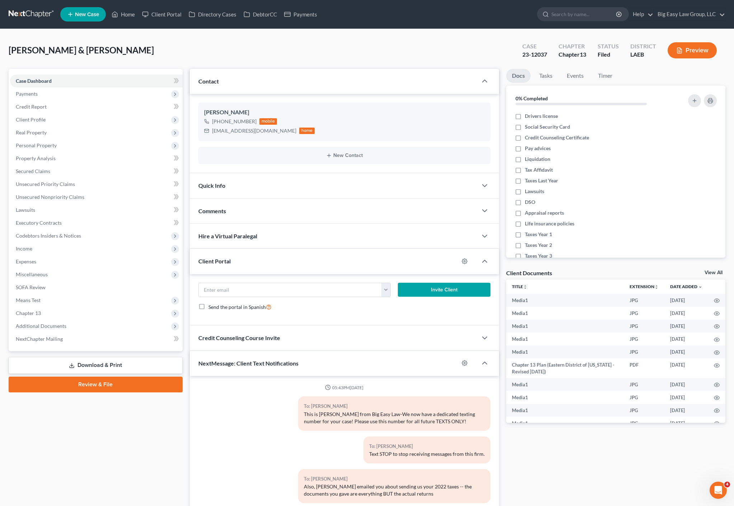
scroll to position [4776, 0]
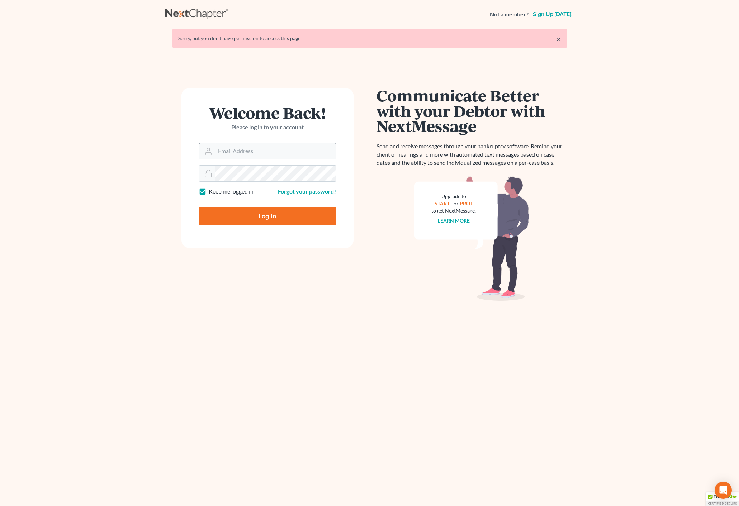
type input "[EMAIL_ADDRESS][DOMAIN_NAME]"
click at [275, 151] on input "[EMAIL_ADDRESS][DOMAIN_NAME]" at bounding box center [275, 151] width 121 height 16
drag, startPoint x: 258, startPoint y: 227, endPoint x: 262, endPoint y: 224, distance: 4.9
click at [258, 227] on form "Welcome Back! Please log in to your account Email Address [EMAIL_ADDRESS][DOMAI…" at bounding box center [267, 168] width 172 height 160
click at [265, 223] on input "Log In" at bounding box center [268, 216] width 138 height 18
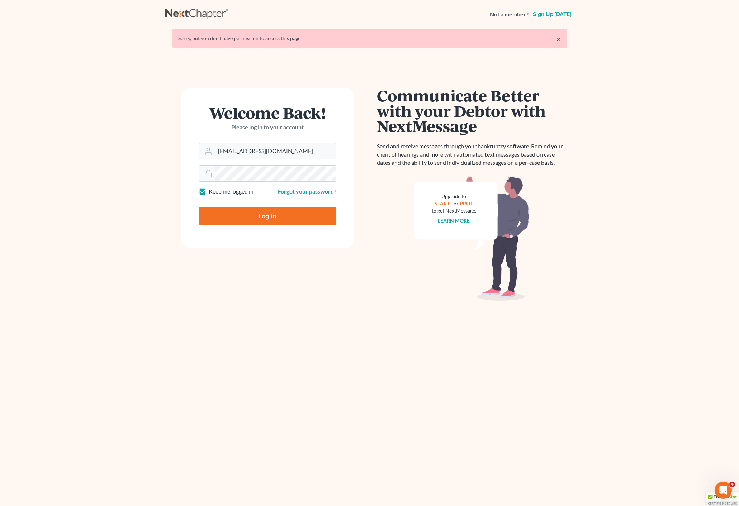
type input "Thinking..."
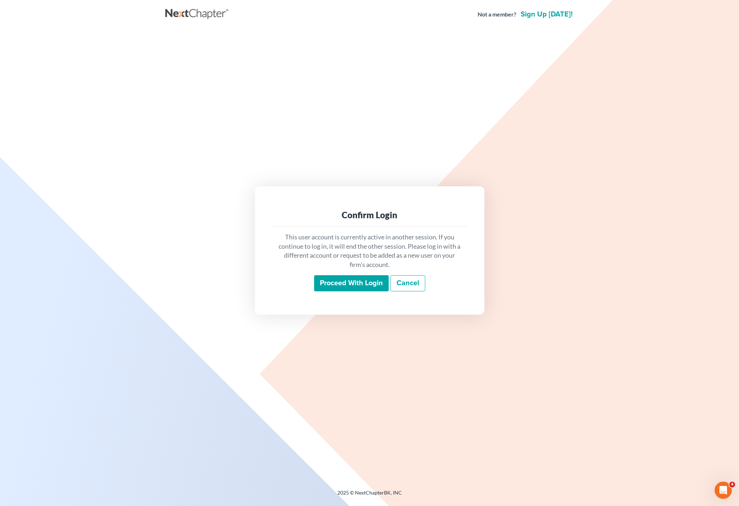
click at [363, 282] on input "Proceed with login" at bounding box center [351, 283] width 75 height 16
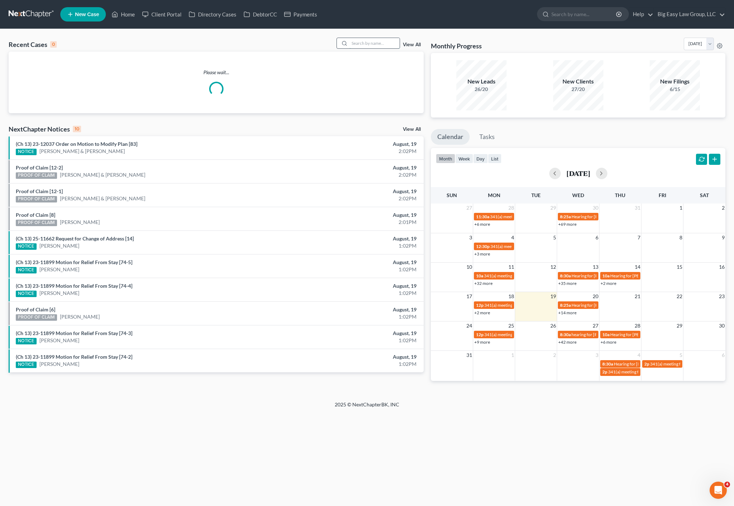
click at [393, 46] on input "search" at bounding box center [374, 43] width 50 height 10
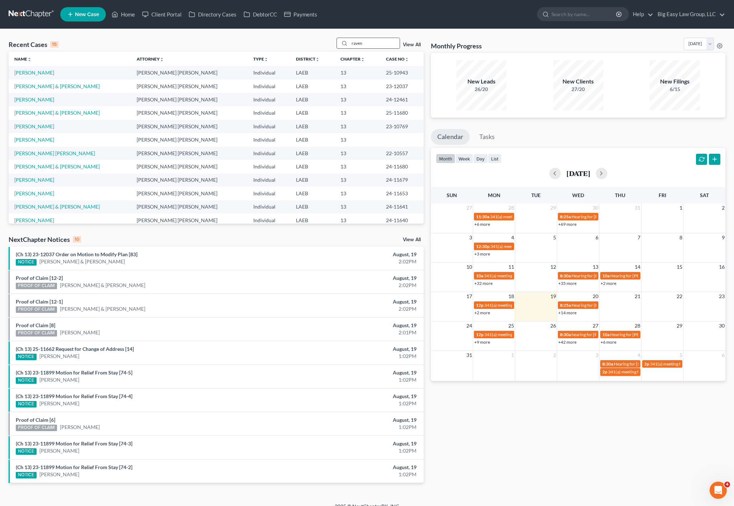
type input "raven"
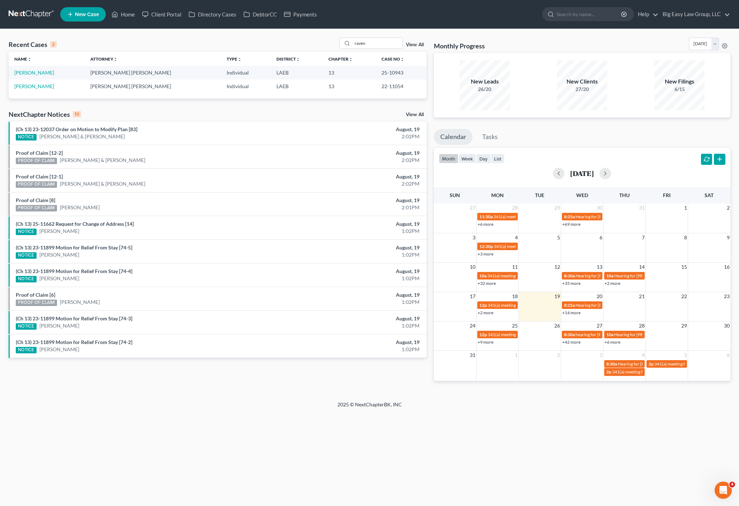
click at [29, 68] on td "[PERSON_NAME]" at bounding box center [47, 72] width 76 height 13
click at [28, 77] on td "[PERSON_NAME]" at bounding box center [47, 72] width 76 height 13
click at [31, 72] on link "[PERSON_NAME]" at bounding box center [34, 73] width 40 height 6
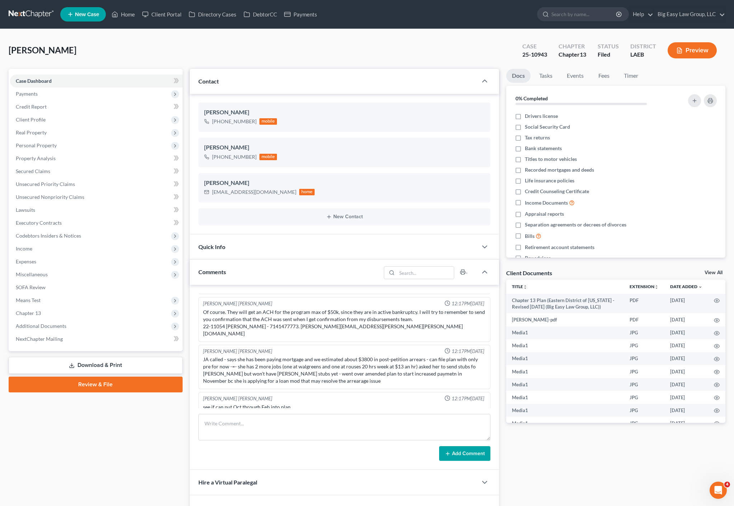
scroll to position [4219, 0]
drag, startPoint x: 303, startPoint y: 382, endPoint x: 328, endPoint y: 389, distance: 25.8
click at [315, 386] on ng-include "[PERSON_NAME][DEMOGRAPHIC_DATA] 12:17PM[DATE] [EMAIL_ADDRESS][DOMAIN_NAME] Case…" at bounding box center [344, 323] width 292 height 185
click at [328, 395] on div "[PERSON_NAME] [PERSON_NAME] 12:17PM[DATE]" at bounding box center [344, 398] width 286 height 7
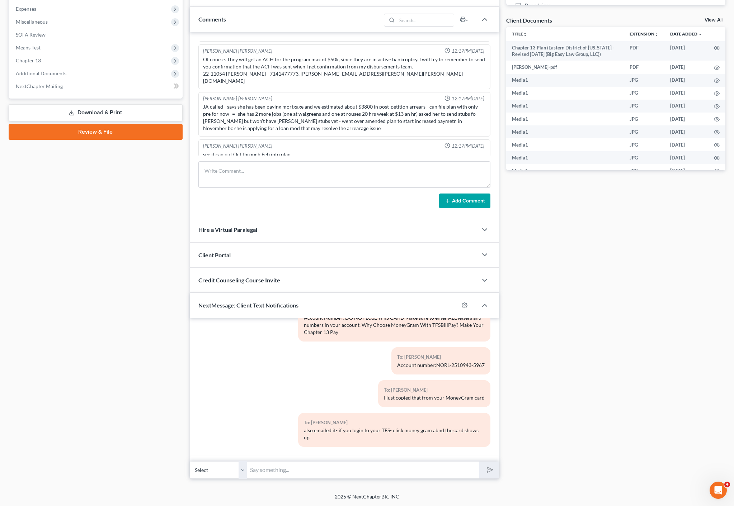
scroll to position [4219, 0]
drag, startPoint x: 398, startPoint y: 449, endPoint x: 461, endPoint y: 445, distance: 63.2
click at [433, 449] on div "To: [PERSON_NAME] also emailed it- if you login to your TFS- click money gram a…" at bounding box center [394, 433] width 200 height 40
click at [475, 427] on div "To: [PERSON_NAME]" at bounding box center [394, 423] width 181 height 8
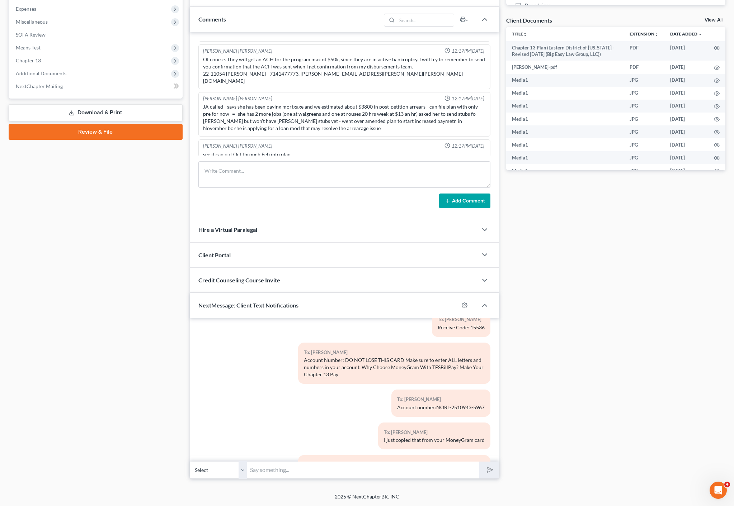
scroll to position [4129, 0]
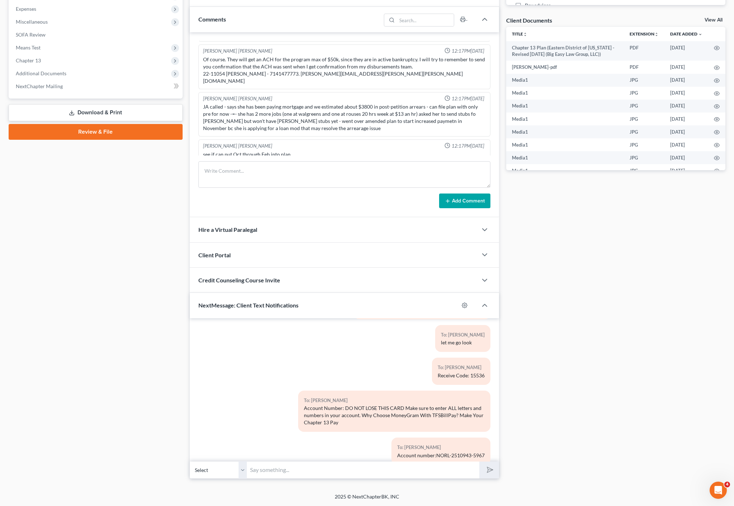
drag, startPoint x: 9, startPoint y: 286, endPoint x: 28, endPoint y: 278, distance: 20.5
click at [9, 286] on div "Case Dashboard Payments Invoices Payments Payments Credit Report Client Profile" at bounding box center [95, 147] width 181 height 663
click at [181, 220] on div "Case Dashboard Payments Invoices Payments Payments Credit Report Client Profile" at bounding box center [95, 147] width 181 height 663
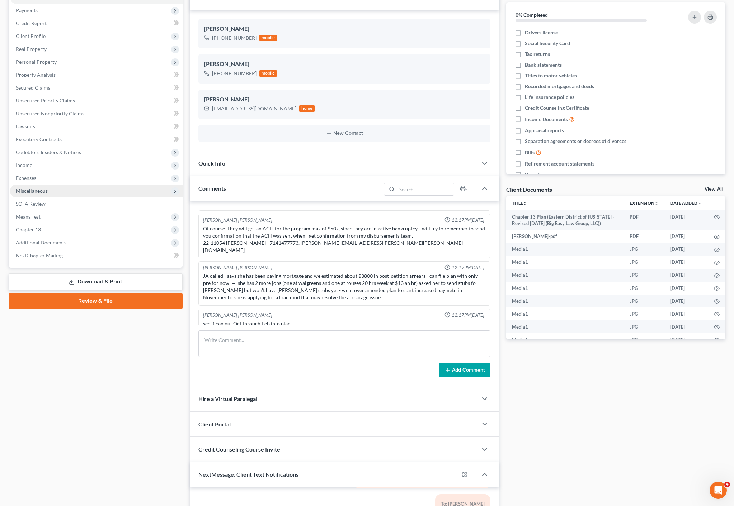
scroll to position [0, 0]
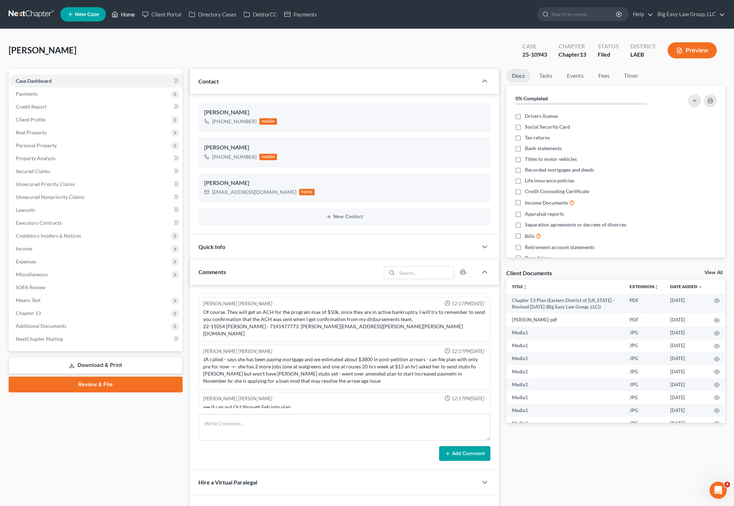
click at [124, 16] on link "Home" at bounding box center [123, 14] width 30 height 13
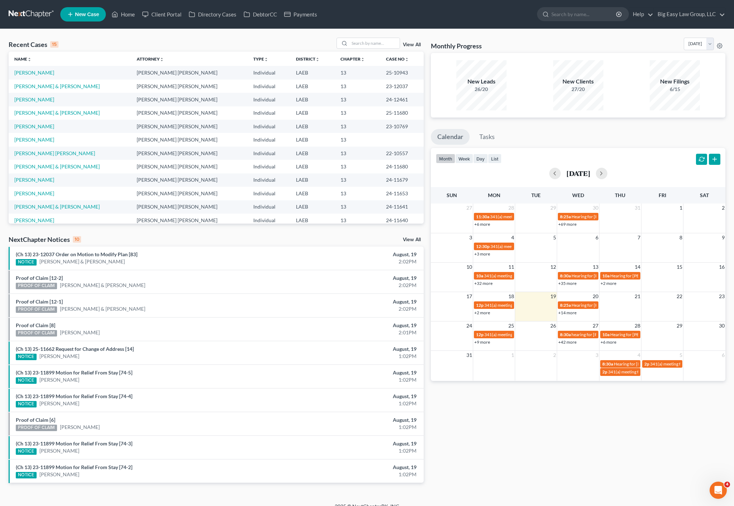
click at [104, 42] on div "Recent Cases 15 View All" at bounding box center [216, 45] width 415 height 14
click at [72, 38] on div "Recent Cases 15 View All" at bounding box center [216, 45] width 415 height 14
drag, startPoint x: 86, startPoint y: 49, endPoint x: 119, endPoint y: 19, distance: 44.2
click at [86, 49] on div "Recent Cases 15 View All" at bounding box center [216, 45] width 415 height 14
drag, startPoint x: 373, startPoint y: 39, endPoint x: 382, endPoint y: 43, distance: 9.9
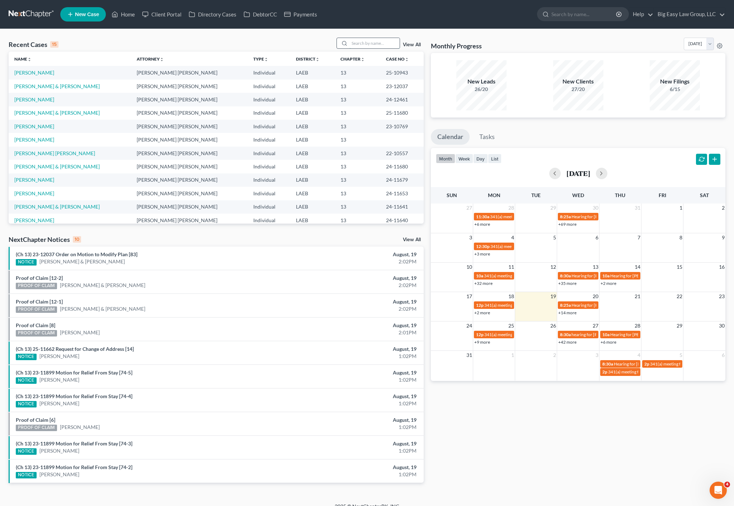
click at [373, 39] on input "search" at bounding box center [374, 43] width 50 height 10
type input "ford"
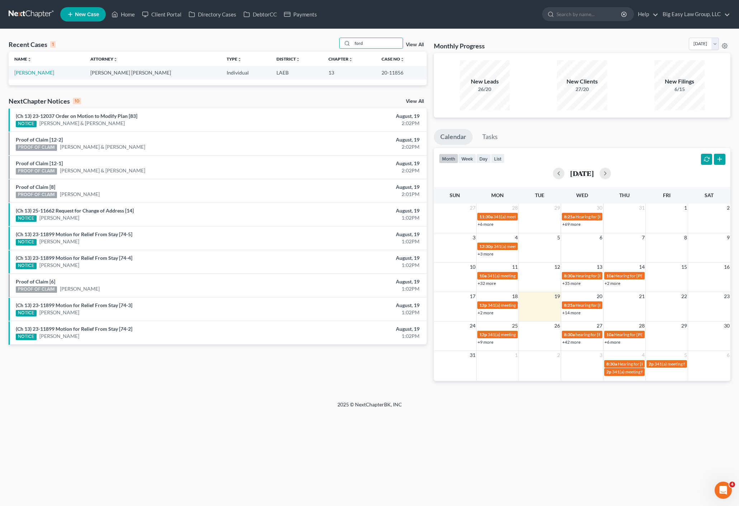
click at [27, 77] on td "[PERSON_NAME]" at bounding box center [47, 72] width 76 height 13
drag, startPoint x: 28, startPoint y: 72, endPoint x: 44, endPoint y: 152, distance: 80.9
click at [28, 72] on link "[PERSON_NAME]" at bounding box center [34, 73] width 40 height 6
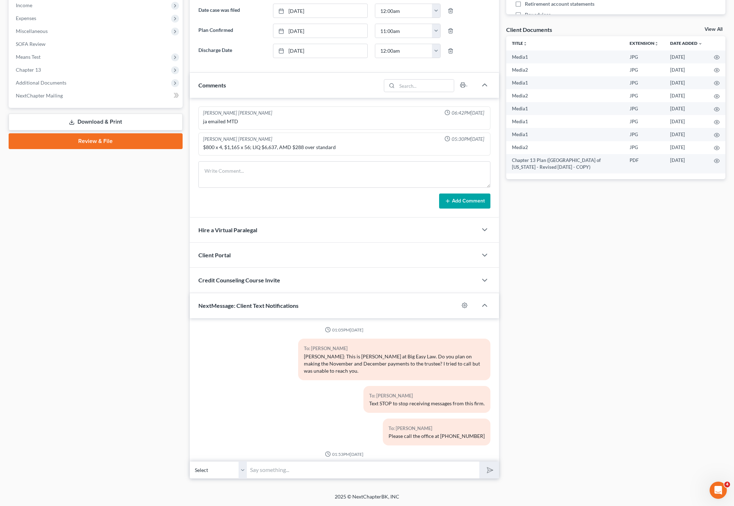
scroll to position [6429, 0]
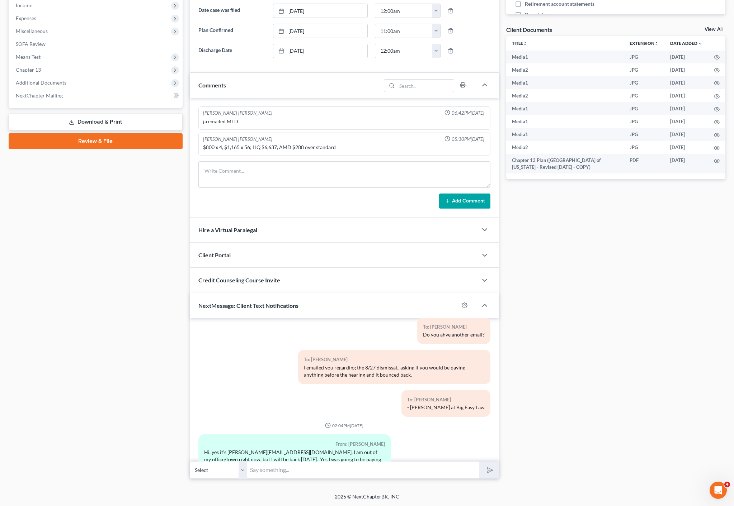
click at [333, 475] on input "text" at bounding box center [363, 470] width 232 height 18
type input "Ok- cool- that's what I really needed to know. Please send me proof of it when …"
click at [479, 462] on button "submit" at bounding box center [489, 470] width 20 height 17
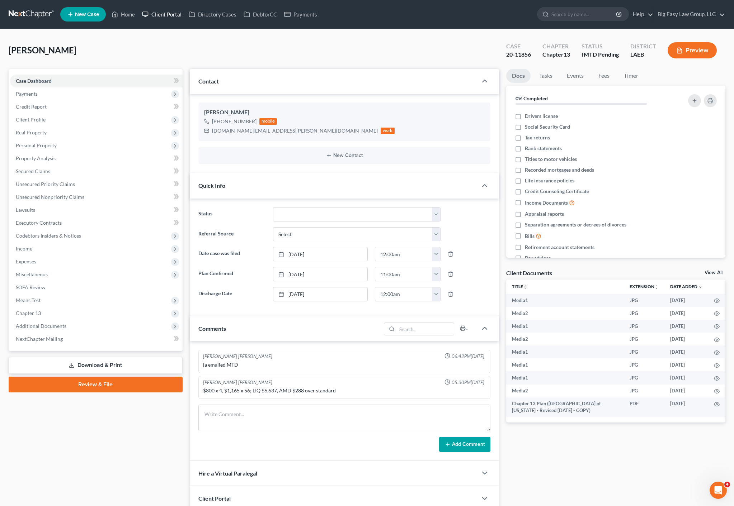
scroll to position [6502, 0]
